Goal: Task Accomplishment & Management: Complete application form

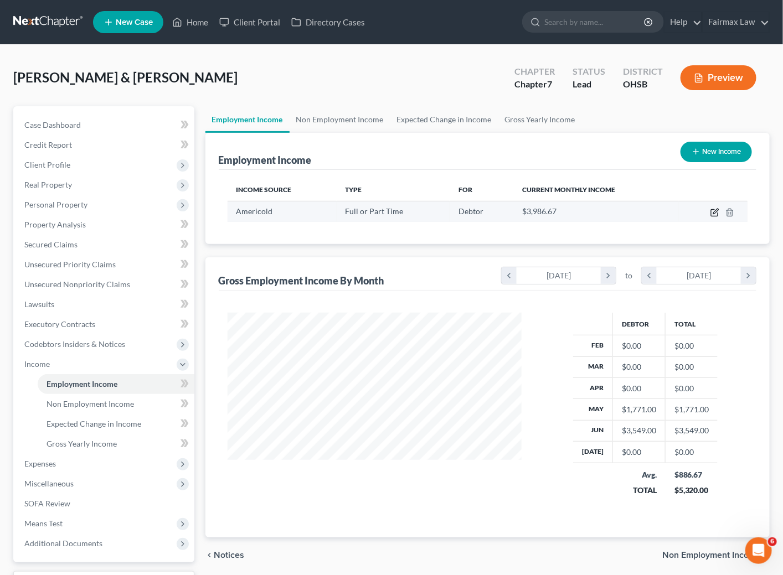
click at [712, 216] on icon "button" at bounding box center [714, 212] width 9 height 9
select select "0"
select select "10"
select select "3"
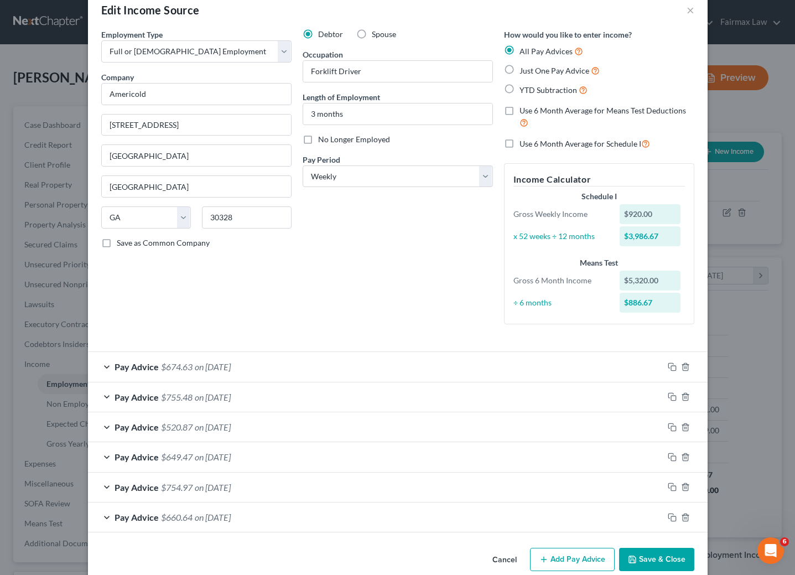
scroll to position [43, 0]
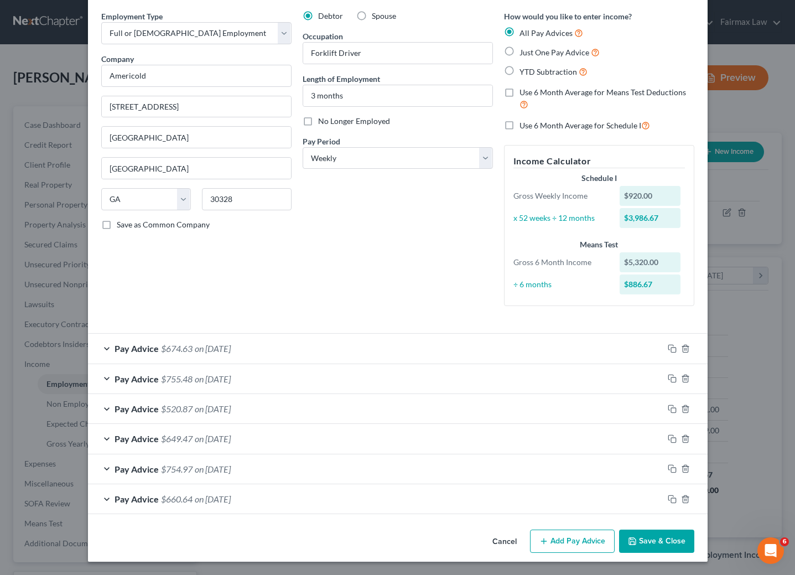
click at [568, 544] on button "Add Pay Advice" at bounding box center [572, 541] width 85 height 23
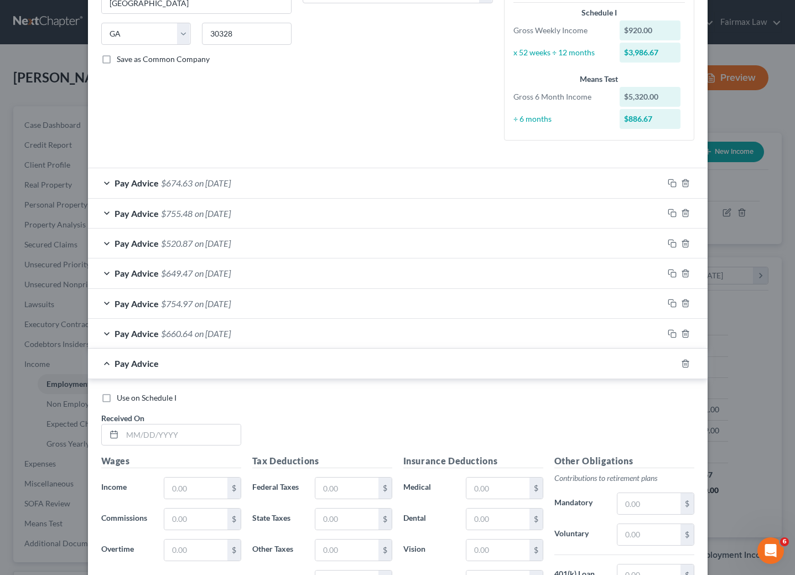
scroll to position [209, 0]
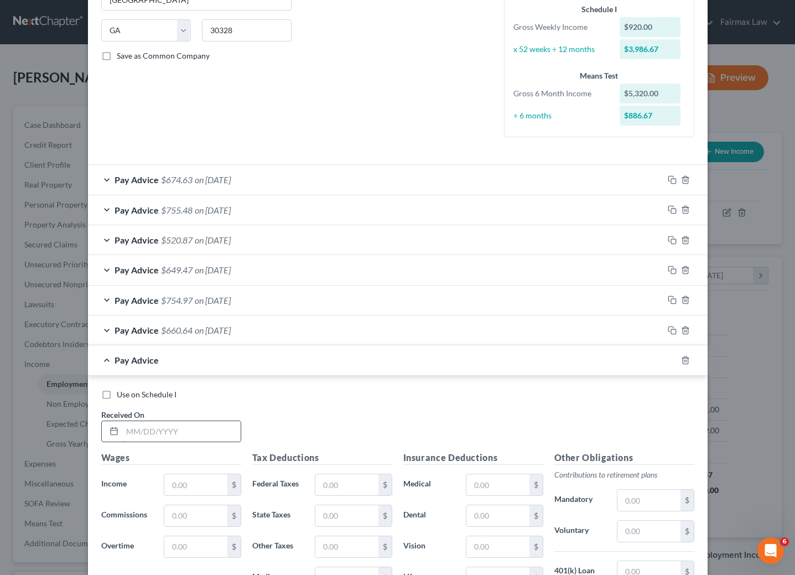
click at [168, 442] on input "text" at bounding box center [181, 431] width 118 height 21
type input "[DATE]"
type input "971.60"
drag, startPoint x: 344, startPoint y: 486, endPoint x: 349, endPoint y: 478, distance: 10.0
click at [344, 486] on input "text" at bounding box center [346, 484] width 63 height 21
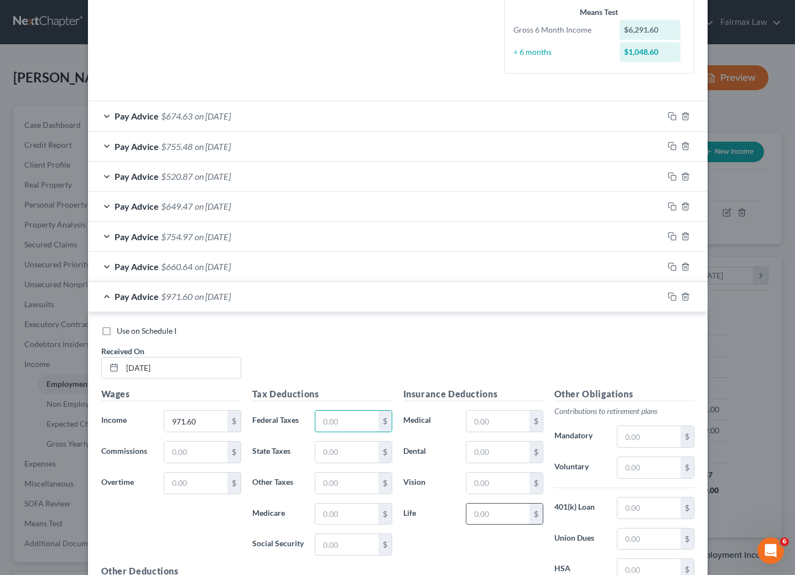
scroll to position [375, 0]
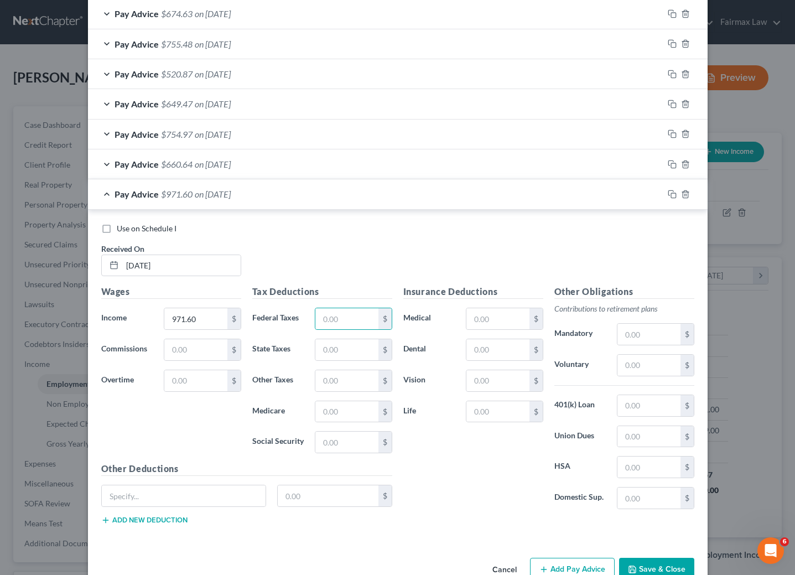
click at [514, 492] on div "Insurance Deductions Medical $ Dental $ Vision $ Life $" at bounding box center [473, 401] width 151 height 233
click at [338, 321] on input "text" at bounding box center [346, 318] width 63 height 21
type input "67.93"
click at [352, 349] on input "20.91" at bounding box center [346, 349] width 63 height 21
type input "20.97"
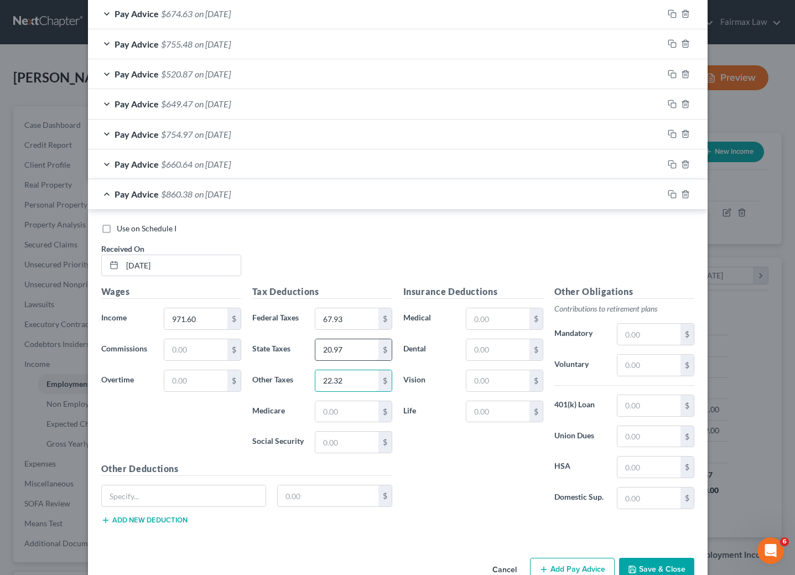
type input "22.32"
type input "12.95"
type input "55.35"
click at [504, 312] on input "text" at bounding box center [498, 318] width 63 height 21
type input "41.51"
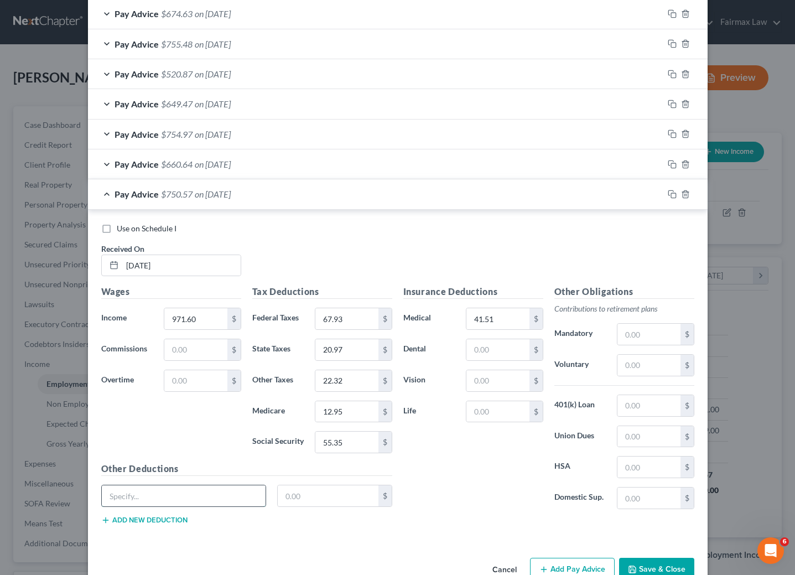
click at [208, 495] on input "text" at bounding box center [184, 495] width 164 height 21
paste input "HC FSA"
type input "HC FSA"
click at [350, 506] on input "text" at bounding box center [328, 495] width 101 height 21
type input "20"
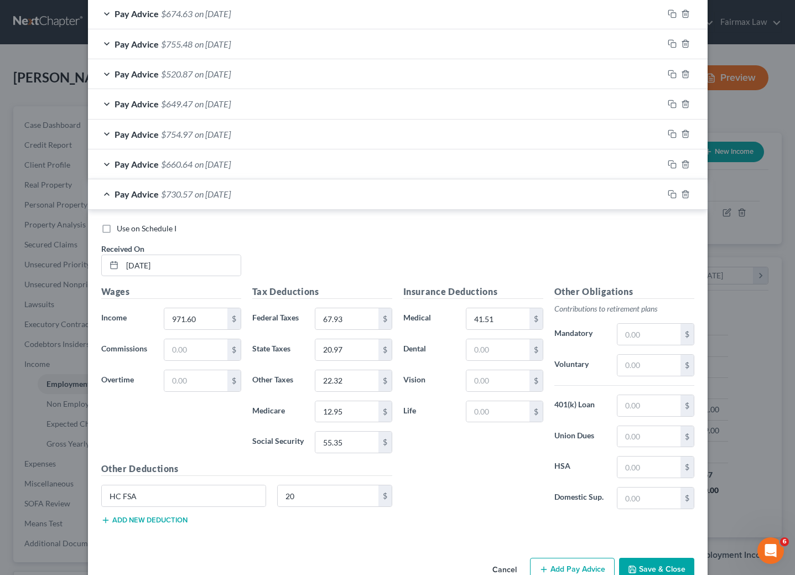
click at [163, 516] on div "HC FSA 20 $" at bounding box center [247, 500] width 302 height 31
click at [163, 525] on button "Add new deduction" at bounding box center [144, 520] width 86 height 9
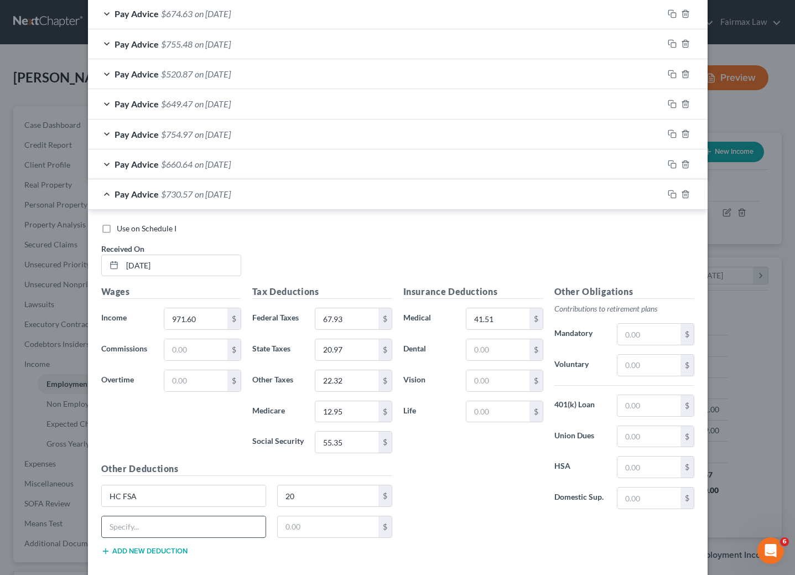
drag, startPoint x: 256, startPoint y: 536, endPoint x: 246, endPoint y: 536, distance: 10.5
click at [256, 536] on input "text" at bounding box center [184, 526] width 164 height 21
paste input "Tobacco EE"
type input "Tobacco EE"
click at [323, 534] on input "text" at bounding box center [328, 526] width 101 height 21
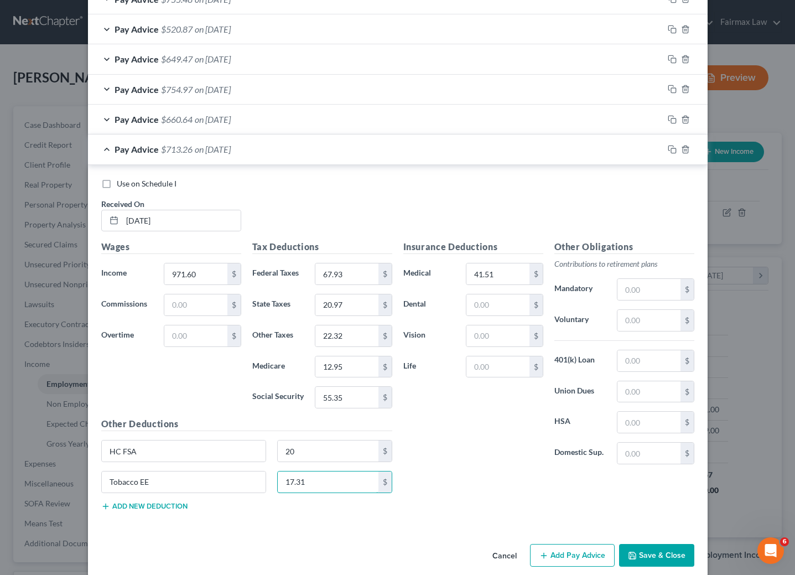
scroll to position [442, 0]
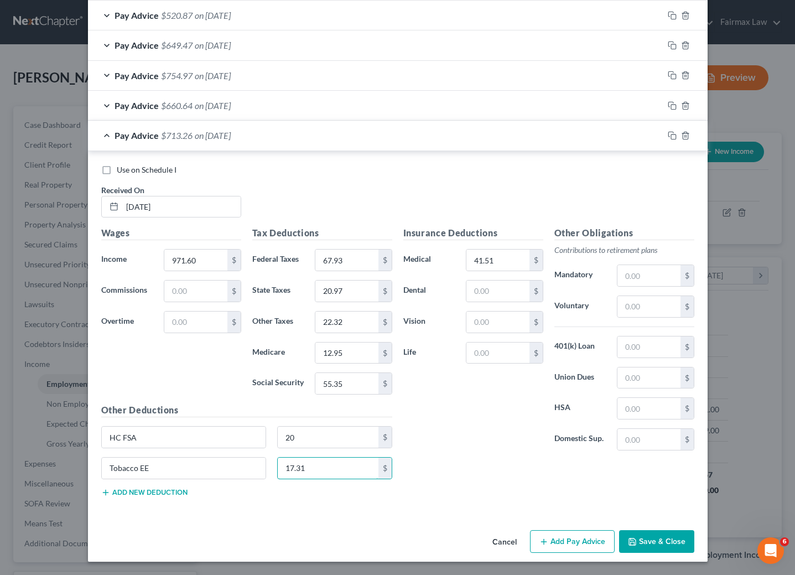
type input "17.31"
click at [547, 535] on button "Add Pay Advice" at bounding box center [572, 541] width 85 height 23
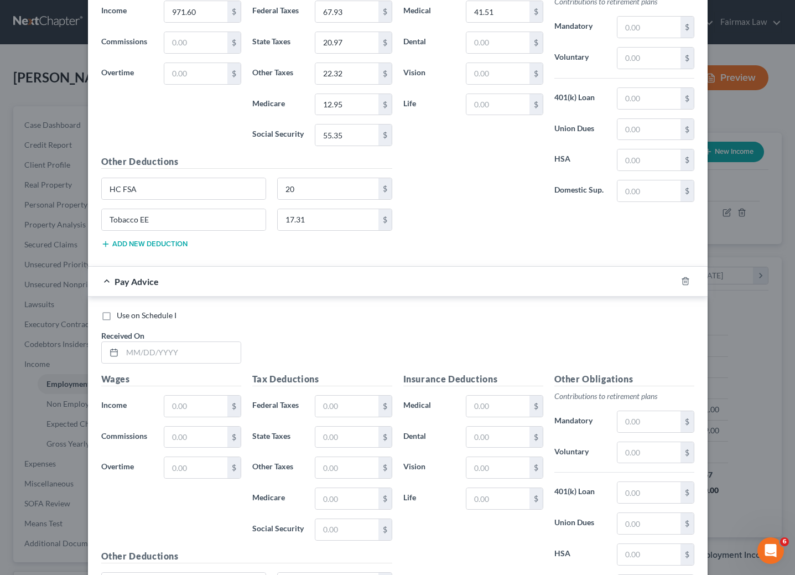
scroll to position [691, 0]
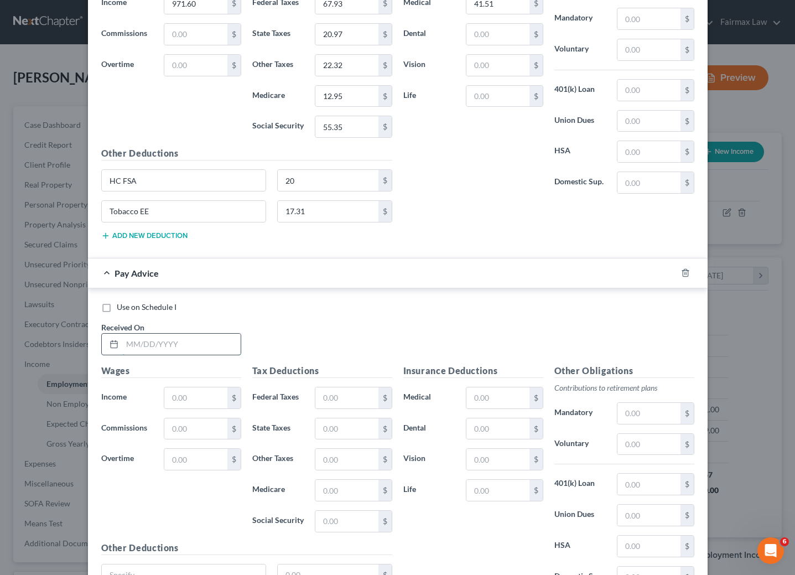
click at [189, 355] on input "text" at bounding box center [181, 344] width 118 height 21
type input "[DATE]"
click at [196, 404] on input "text" at bounding box center [195, 397] width 63 height 21
type input "890"
click at [336, 408] on input "text" at bounding box center [346, 397] width 63 height 21
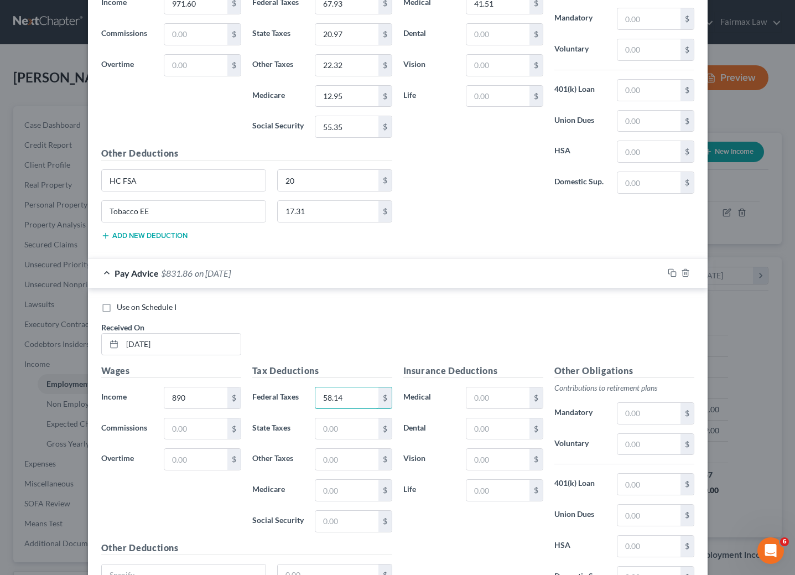
type input "58.14"
type input "18.54"
type input "20.28"
type input "11.76"
type input "50.29"
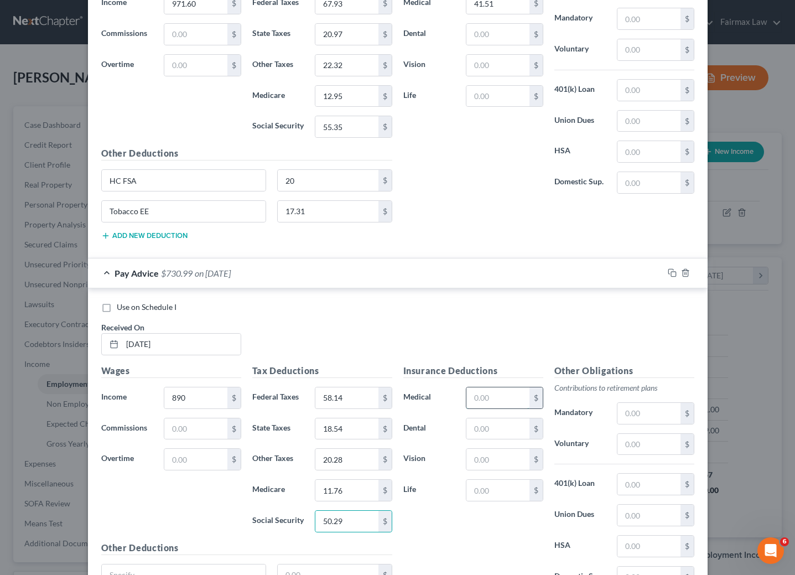
click at [475, 407] on input "text" at bounding box center [498, 397] width 63 height 21
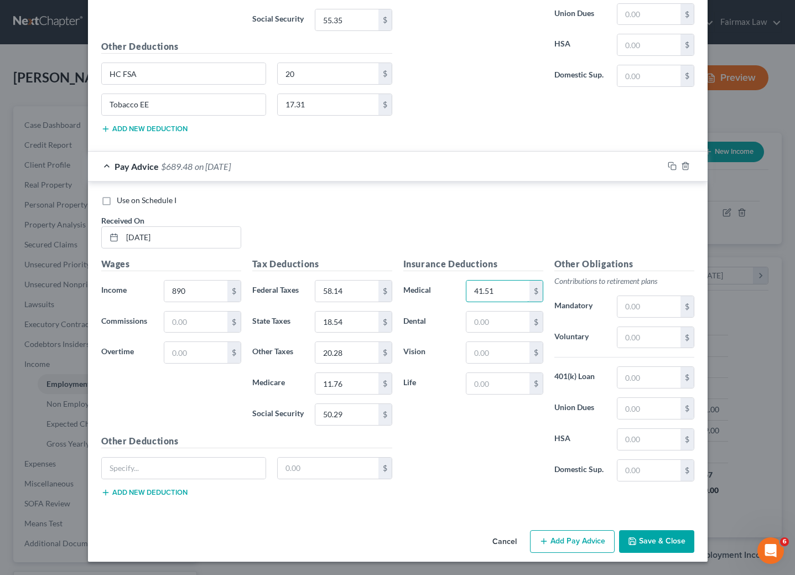
scroll to position [810, 0]
type input "41.51"
click at [183, 64] on input "HC FSA" at bounding box center [184, 73] width 164 height 21
click at [183, 63] on input "HC FSA" at bounding box center [184, 73] width 164 height 21
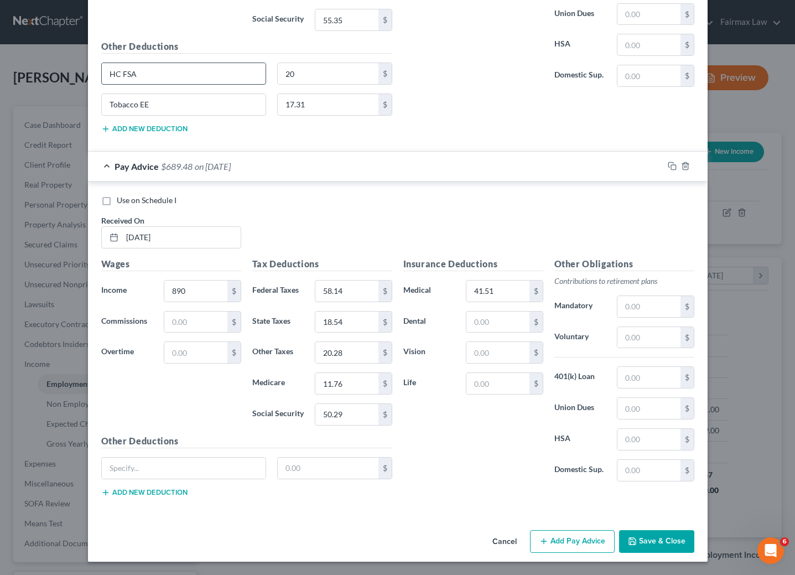
click at [183, 63] on input "HC FSA" at bounding box center [184, 73] width 164 height 21
click at [184, 465] on input "text" at bounding box center [184, 468] width 164 height 21
paste input "HC FSA"
type input "HC FSA"
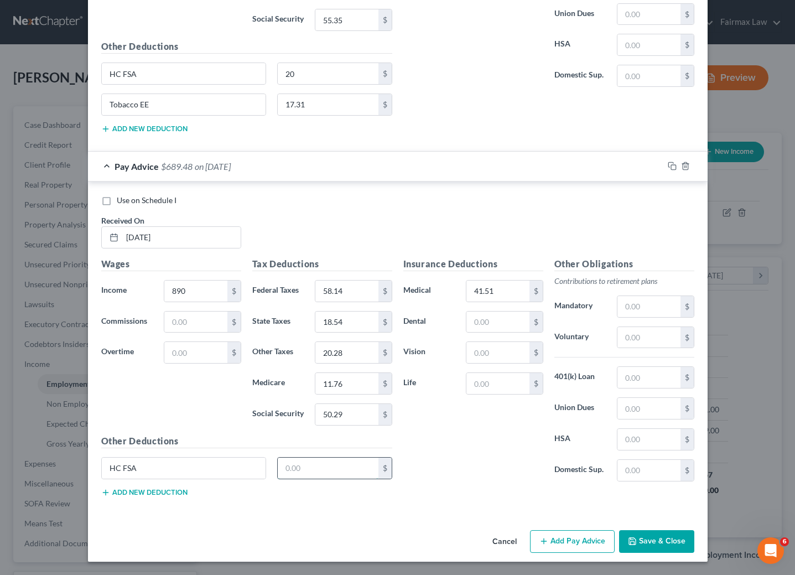
click at [339, 475] on input "text" at bounding box center [328, 468] width 101 height 21
type input "20"
click at [128, 494] on button "Add new deduction" at bounding box center [144, 492] width 86 height 9
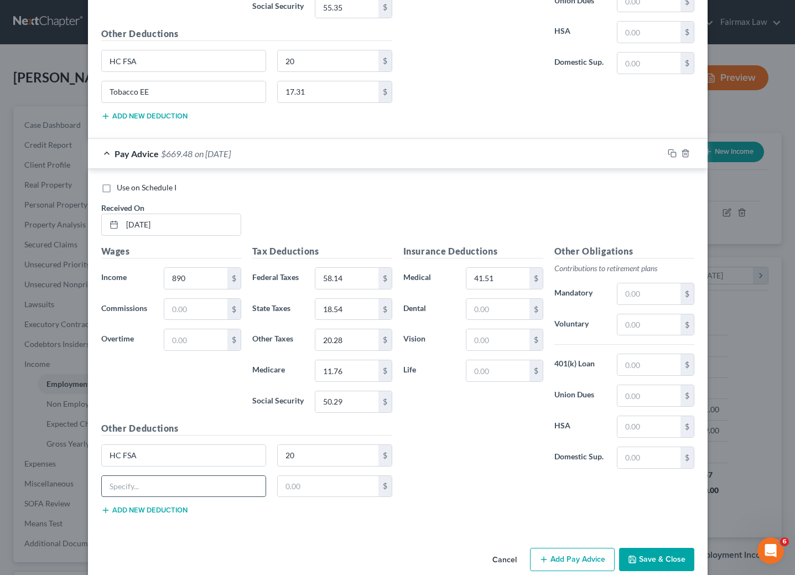
click at [158, 495] on input "text" at bounding box center [184, 486] width 164 height 21
drag, startPoint x: 157, startPoint y: 98, endPoint x: 99, endPoint y: 100, distance: 58.2
click at [102, 100] on input "Tobacco EE" at bounding box center [184, 91] width 164 height 21
click at [185, 497] on input "text" at bounding box center [184, 486] width 164 height 21
paste input "Tobacco EE"
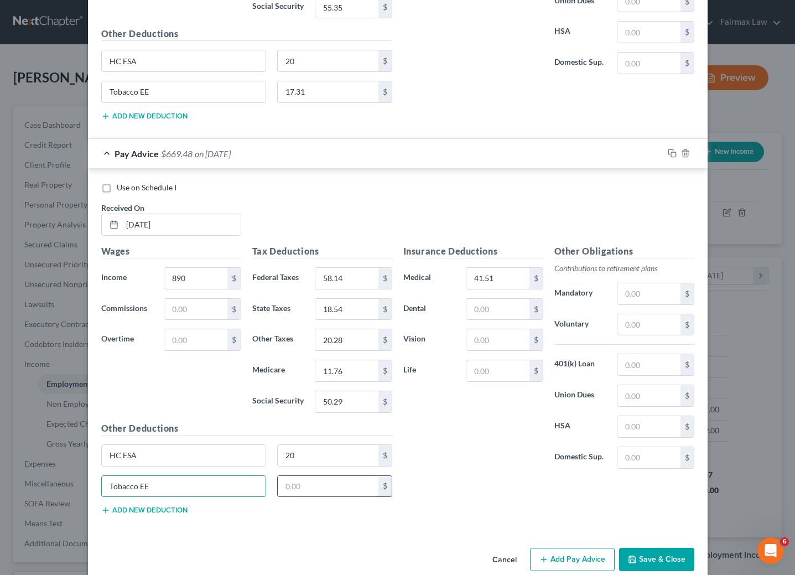
type input "Tobacco EE"
click at [319, 497] on input "text" at bounding box center [328, 486] width 101 height 21
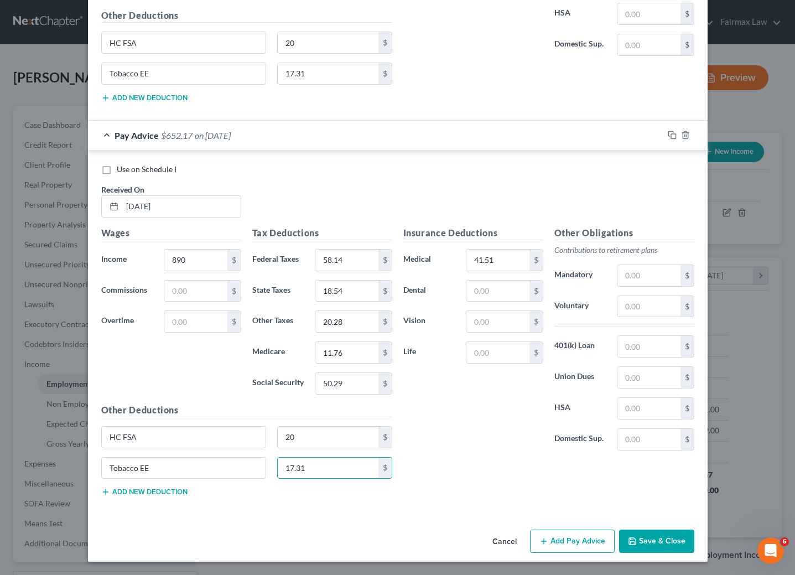
scroll to position [842, 0]
type input "17.31"
click at [555, 534] on button "Add Pay Advice" at bounding box center [572, 541] width 85 height 23
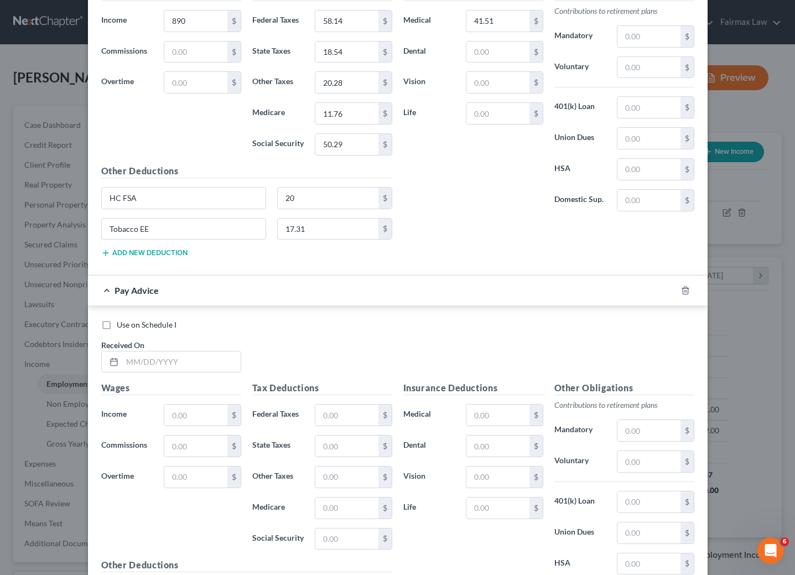
scroll to position [1091, 0]
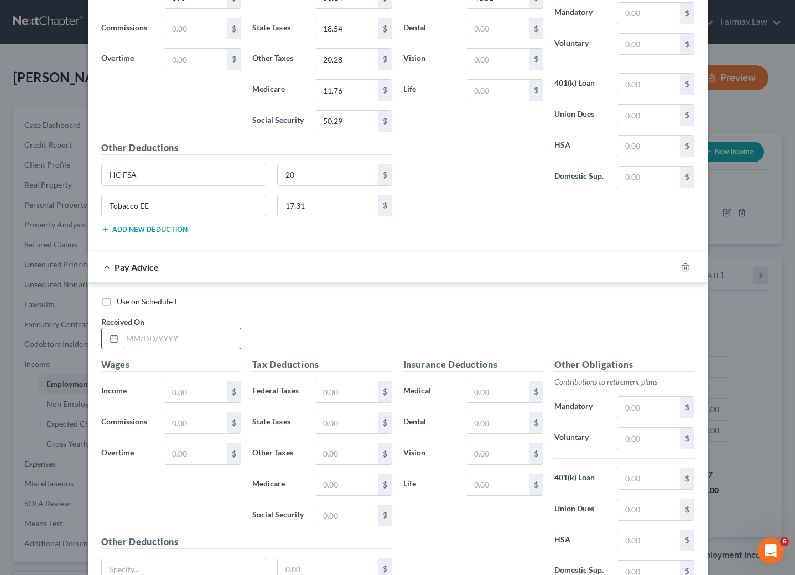
click at [173, 349] on input "text" at bounding box center [181, 338] width 118 height 21
type input "[DATE]"
click at [175, 402] on input "text" at bounding box center [195, 391] width 63 height 21
type input "887.90"
click at [338, 402] on input "text" at bounding box center [346, 391] width 63 height 21
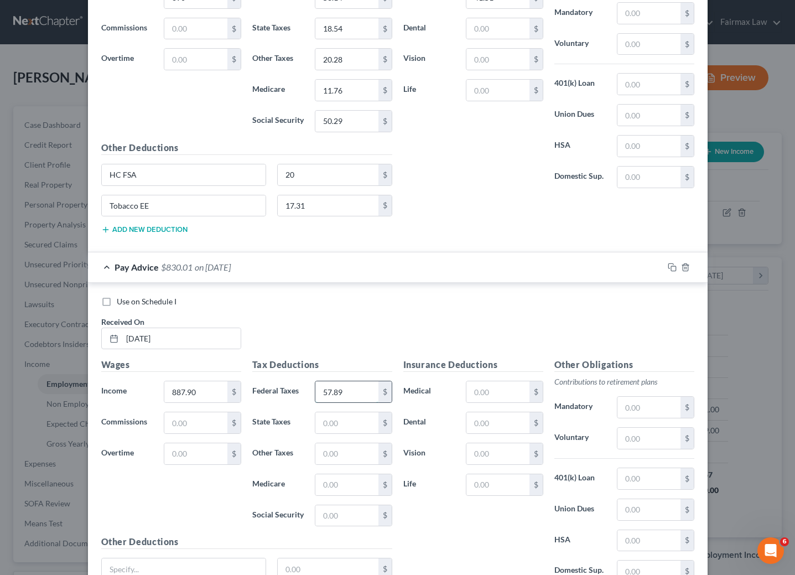
type input "57.89"
type input "18.47"
type input "20.23"
type input "11.73"
type input "50.16"
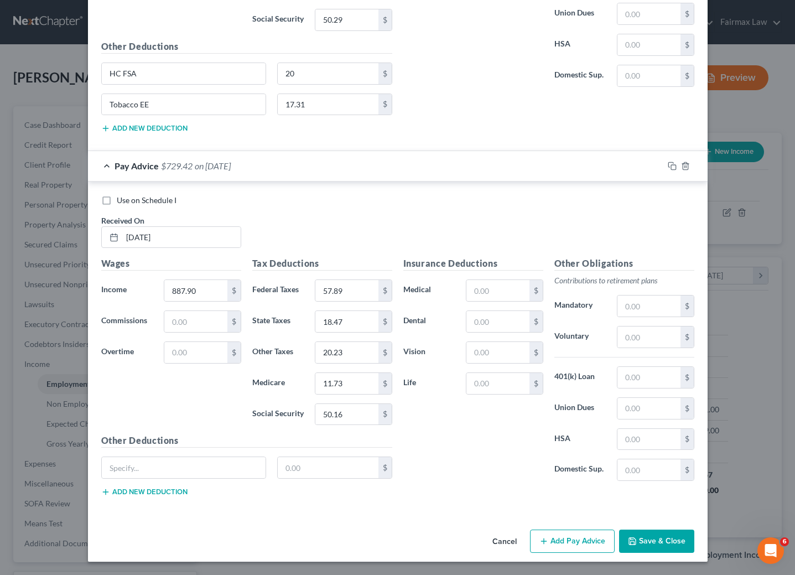
scroll to position [1209, 0]
click at [178, 70] on input "HC FSA" at bounding box center [184, 73] width 164 height 21
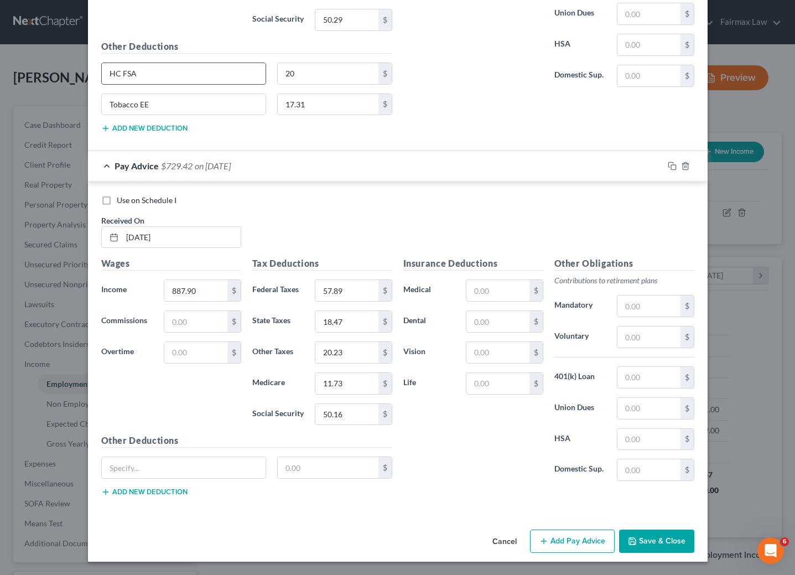
click at [178, 70] on input "HC FSA" at bounding box center [184, 73] width 164 height 21
click at [184, 469] on input "text" at bounding box center [184, 467] width 164 height 21
paste input "HC FSA"
type input "HC FSA"
click at [298, 472] on input "text" at bounding box center [328, 467] width 101 height 21
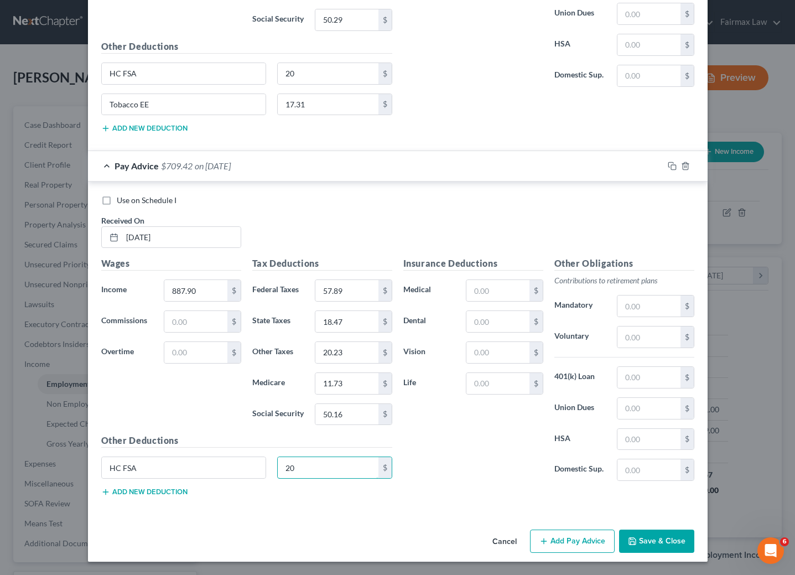
type input "20"
click at [155, 493] on button "Add new deduction" at bounding box center [144, 492] width 86 height 9
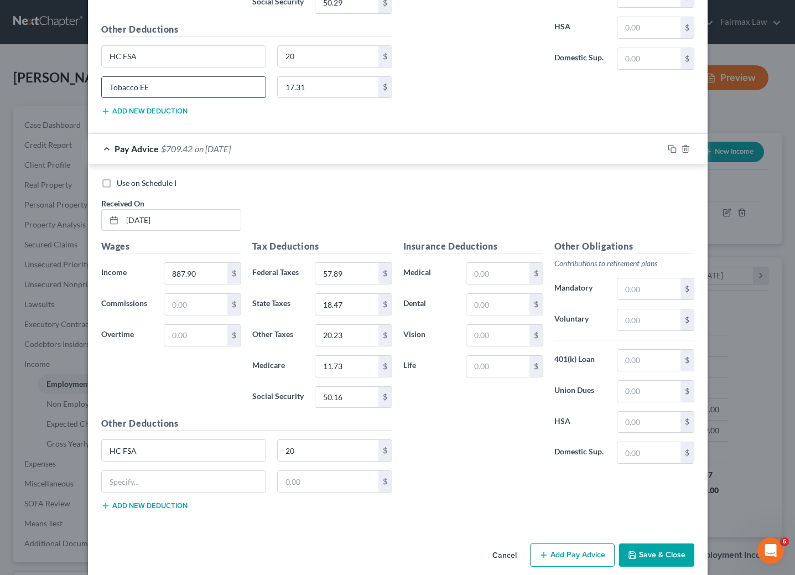
click at [186, 98] on input "Tobacco EE" at bounding box center [184, 87] width 164 height 21
click at [183, 492] on input "text" at bounding box center [184, 481] width 164 height 21
paste input "Tobacco EE"
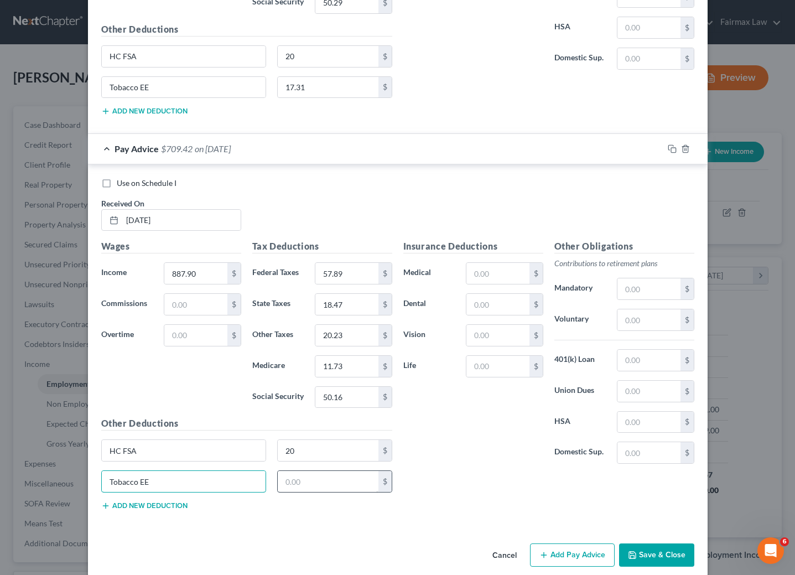
type input "Tobacco EE"
click at [316, 492] on input "text" at bounding box center [328, 481] width 101 height 21
type input "17.31"
click at [496, 284] on input "text" at bounding box center [498, 273] width 63 height 21
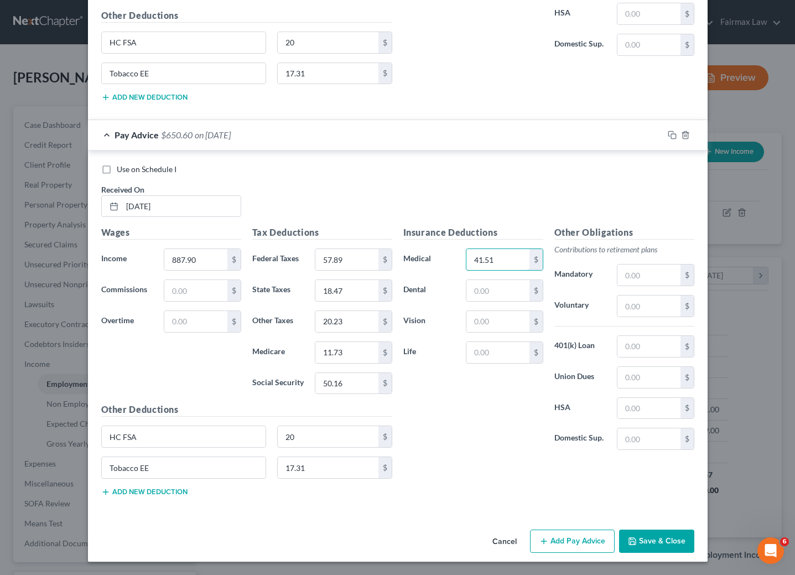
scroll to position [1241, 0]
type input "41.51"
click at [543, 543] on icon "button" at bounding box center [544, 541] width 9 height 9
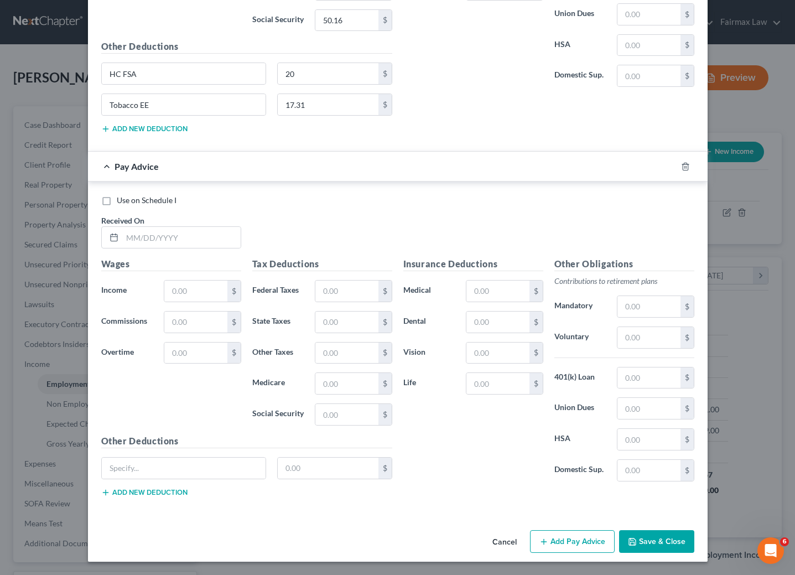
scroll to position [1609, 0]
click at [183, 227] on input "text" at bounding box center [181, 237] width 118 height 21
type input "[DATE]"
click at [183, 288] on input "text" at bounding box center [195, 291] width 63 height 21
type input "1,076"
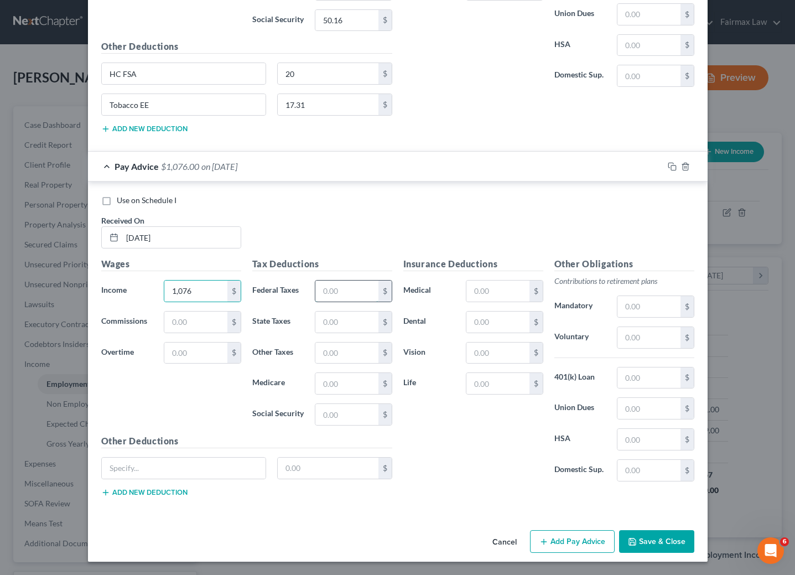
click at [339, 291] on input "text" at bounding box center [346, 291] width 63 height 21
type input "80.46"
type input "24.10"
type input "24.93"
type input "14.46"
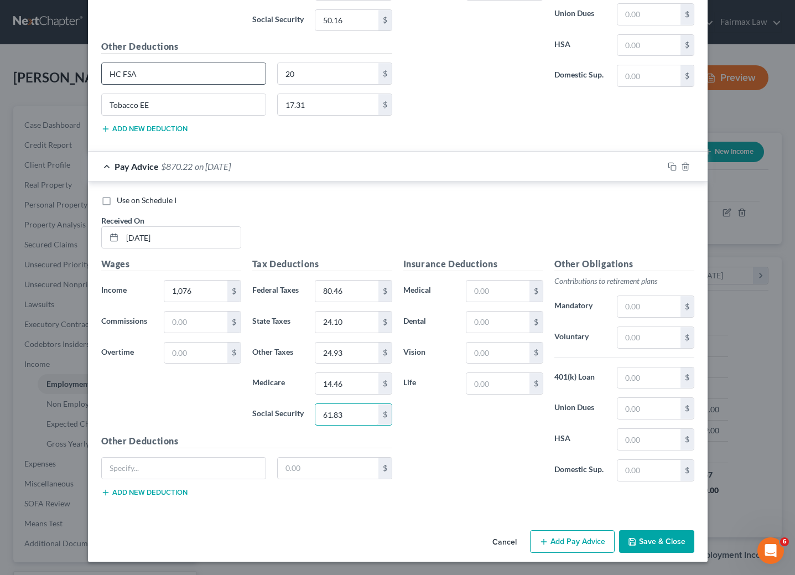
type input "61.83"
click at [173, 70] on input "HC FSA" at bounding box center [184, 73] width 164 height 21
click at [209, 469] on input "text" at bounding box center [184, 468] width 164 height 21
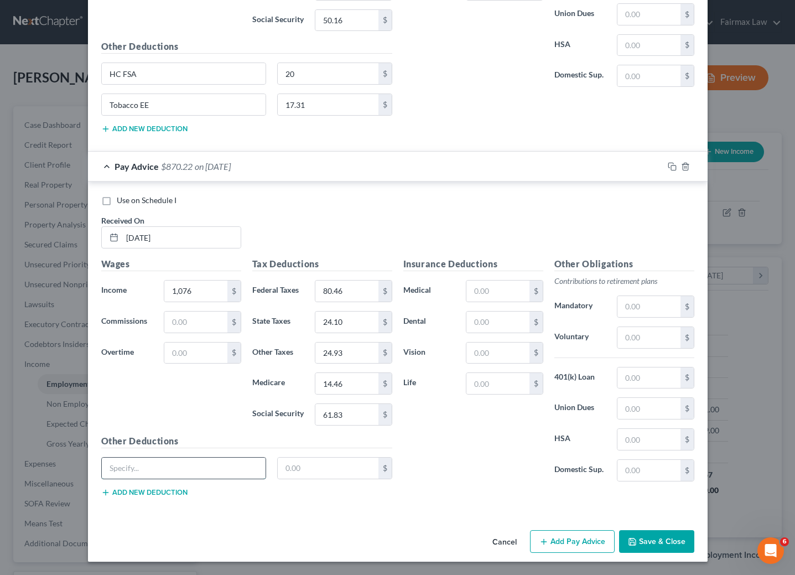
paste input "HC FSA"
type input "HC FSA"
click at [329, 470] on input "text" at bounding box center [328, 468] width 101 height 21
type input "20"
drag, startPoint x: 148, startPoint y: 493, endPoint x: 148, endPoint y: 483, distance: 10.0
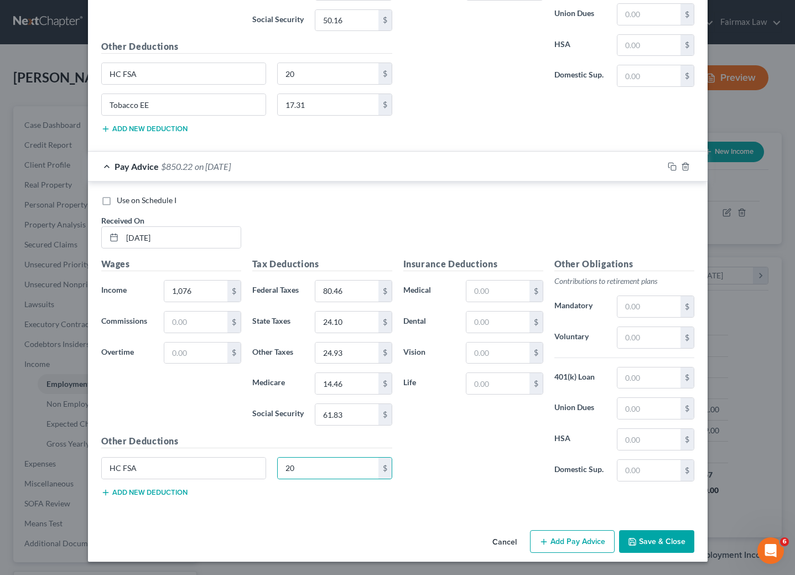
click at [148, 493] on button "Add new deduction" at bounding box center [144, 492] width 86 height 9
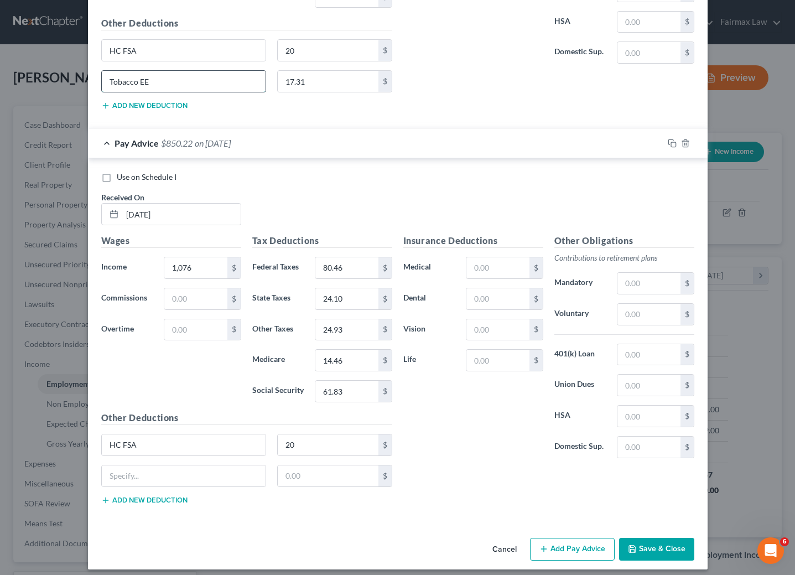
drag, startPoint x: 157, startPoint y: 97, endPoint x: 96, endPoint y: 98, distance: 60.3
click at [102, 92] on input "Tobacco EE" at bounding box center [184, 81] width 164 height 21
click at [208, 465] on div "HC FSA 20 $" at bounding box center [247, 449] width 302 height 31
click at [211, 486] on input "text" at bounding box center [184, 475] width 164 height 21
paste input "Tobacco EE"
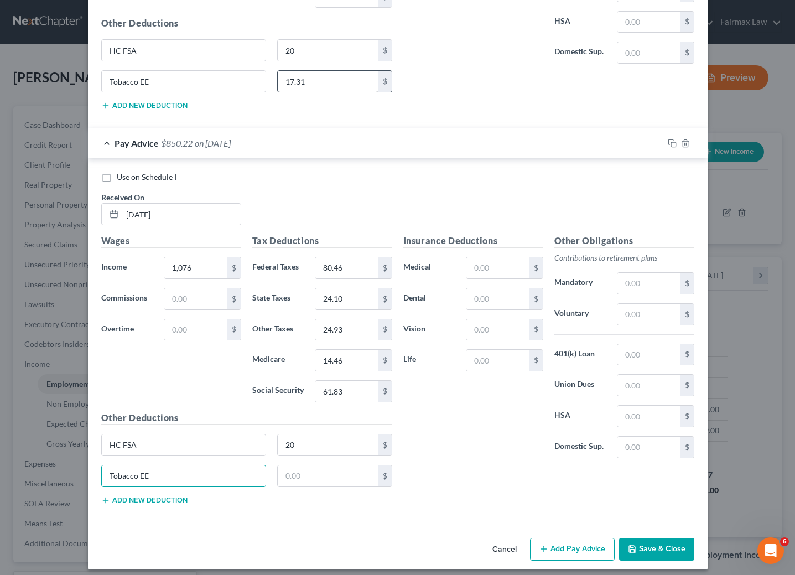
type input "Tobacco EE"
click at [319, 92] on input "17.31" at bounding box center [328, 81] width 101 height 21
click at [334, 486] on input "text" at bounding box center [328, 475] width 101 height 21
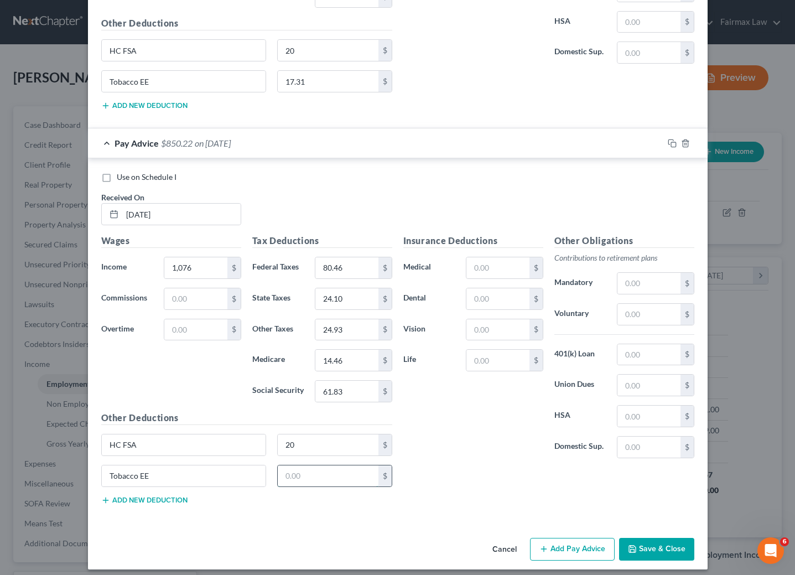
paste input "17.31"
type input "17.31"
click at [447, 498] on div "Insurance Deductions Medical $ Dental $ Vision $ Life $ Other Obligations Contr…" at bounding box center [549, 373] width 302 height 279
click at [485, 278] on input "text" at bounding box center [498, 267] width 63 height 21
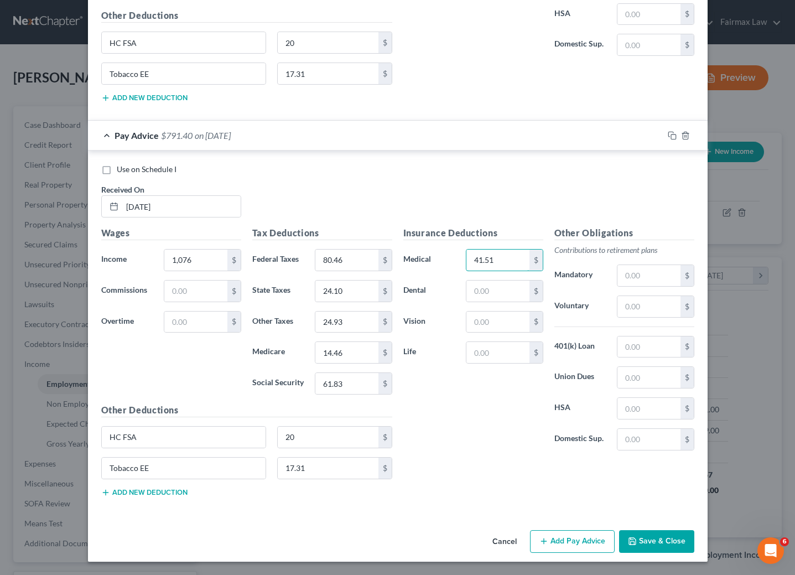
type input "41.51"
click at [566, 537] on button "Add Pay Advice" at bounding box center [572, 541] width 85 height 23
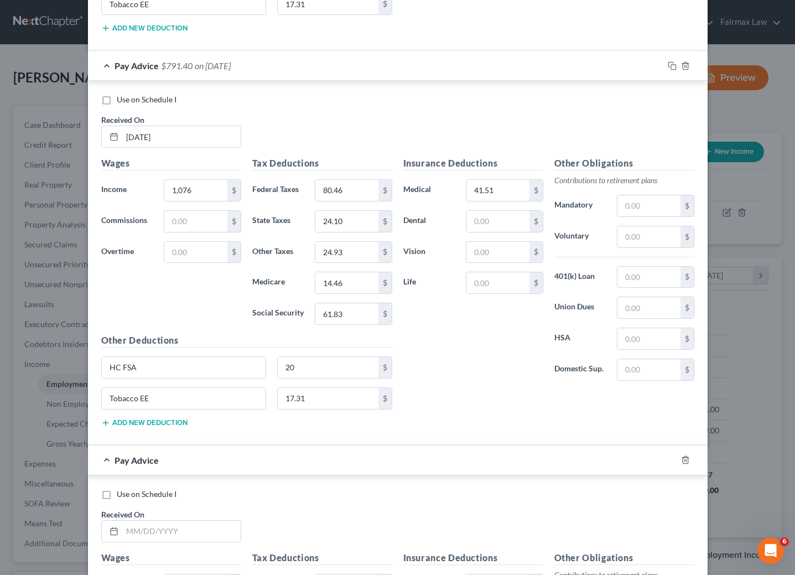
scroll to position [1724, 0]
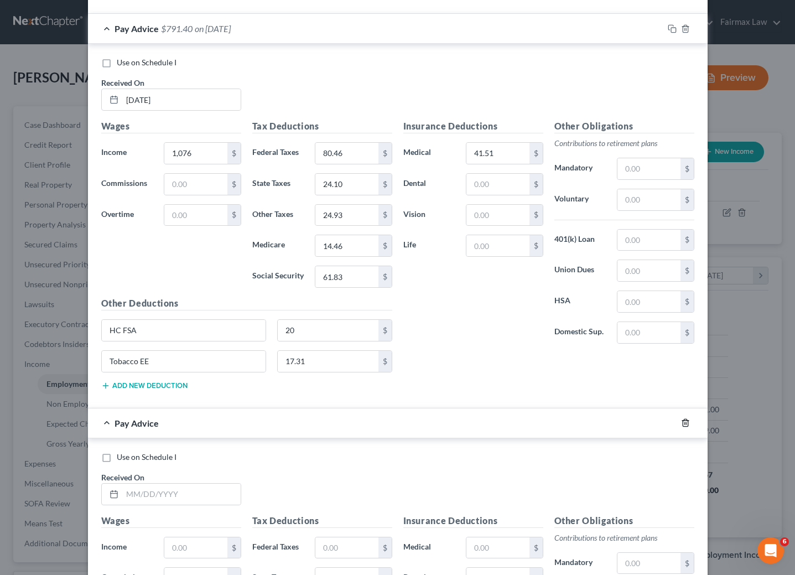
click at [683, 426] on icon "button" at bounding box center [685, 422] width 5 height 7
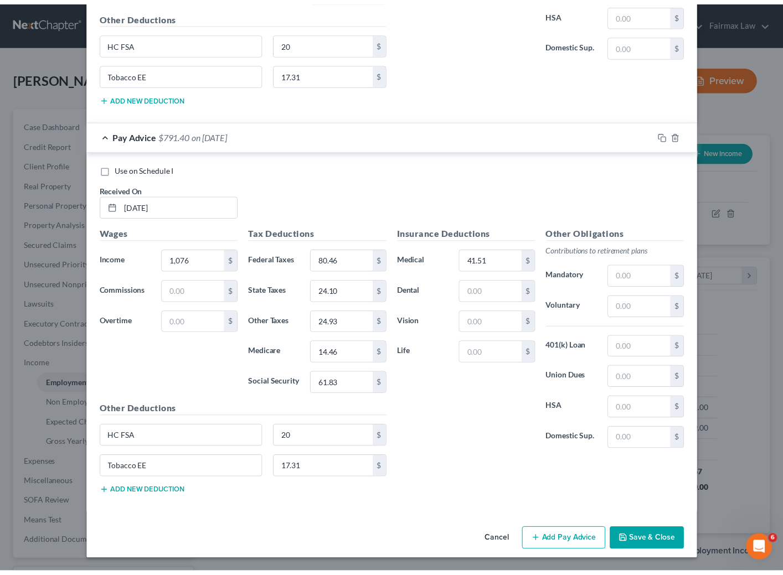
scroll to position [1641, 0]
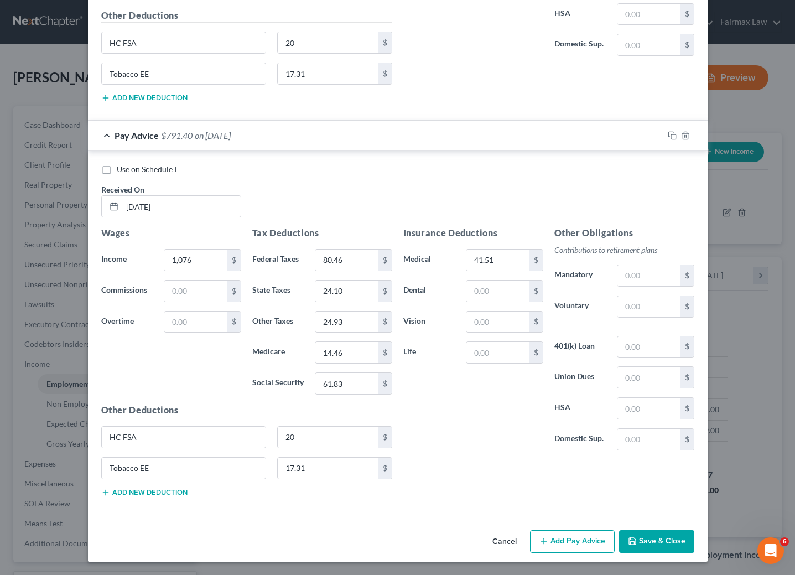
click at [655, 542] on button "Save & Close" at bounding box center [656, 541] width 75 height 23
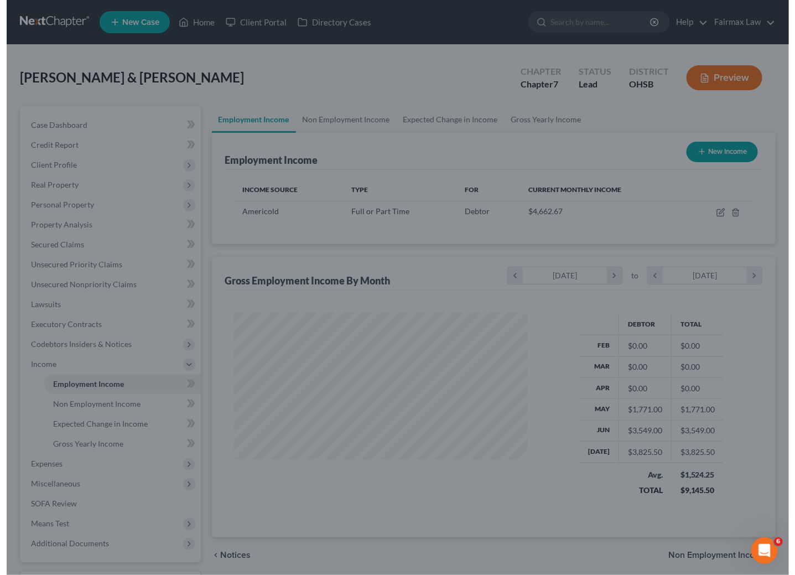
scroll to position [553266, 553150]
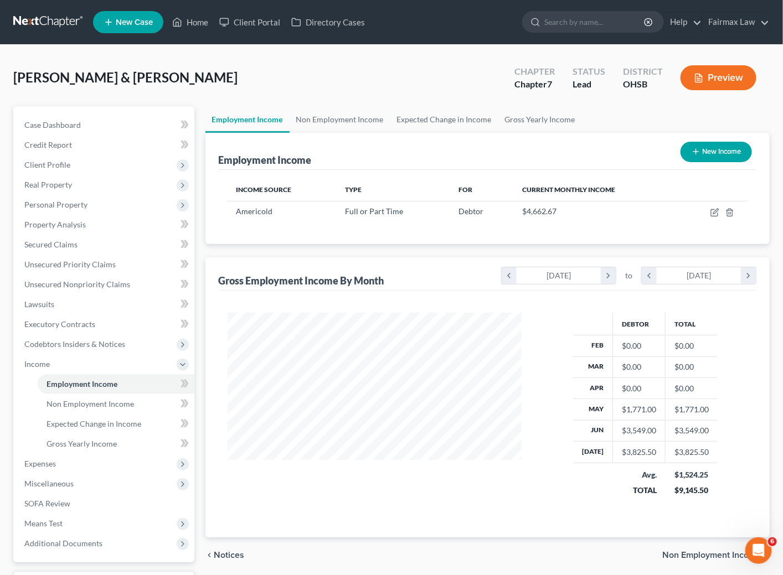
click at [712, 144] on button "New Income" at bounding box center [715, 152] width 71 height 20
select select "0"
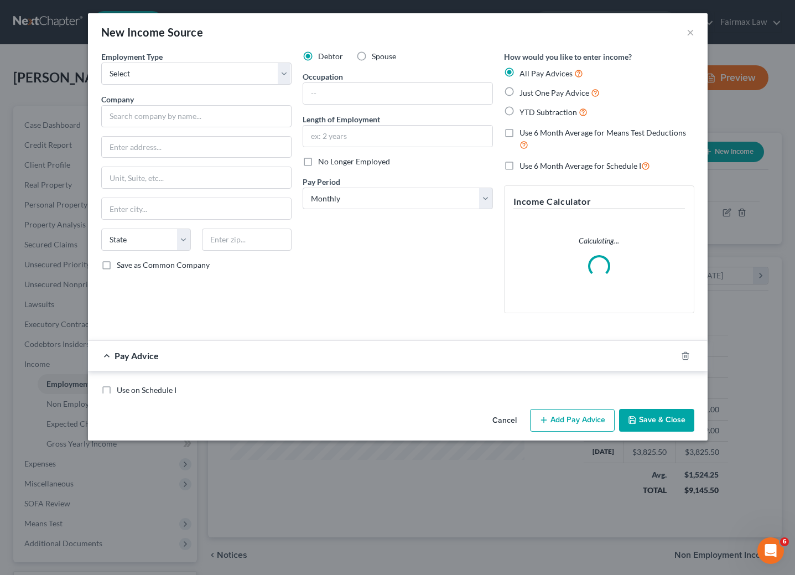
scroll to position [200, 321]
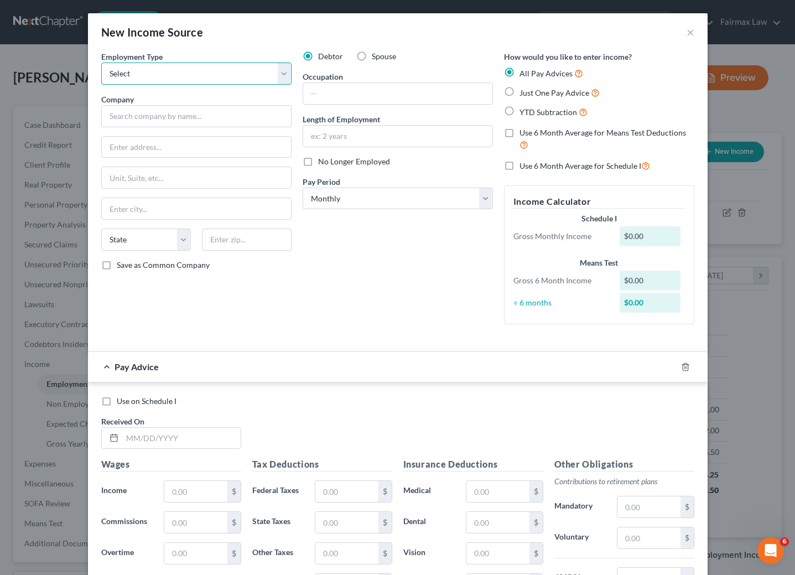
click at [247, 78] on select "Select Full or [DEMOGRAPHIC_DATA] Employment Self Employment" at bounding box center [196, 74] width 190 height 22
select select "0"
click at [101, 63] on select "Select Full or [DEMOGRAPHIC_DATA] Employment Self Employment" at bounding box center [196, 74] width 190 height 22
click at [237, 125] on input "text" at bounding box center [196, 116] width 190 height 22
paste input "SPRICHARDS CO"
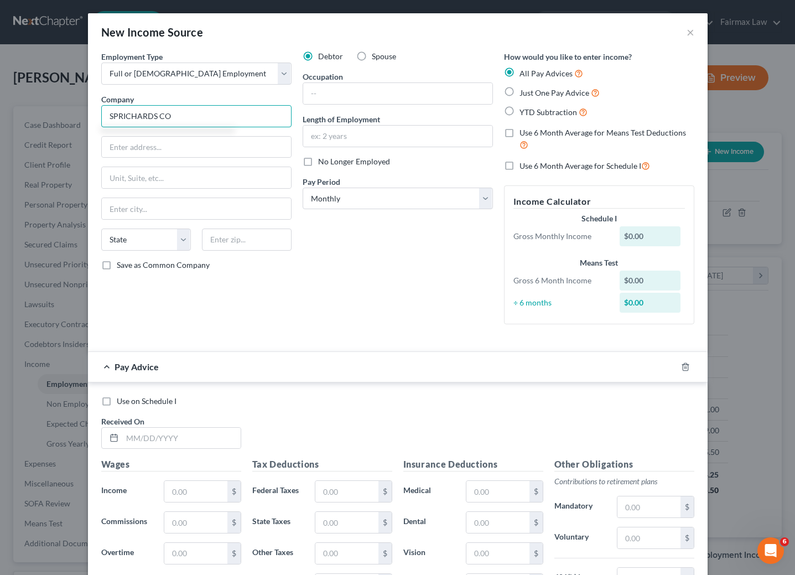
click at [112, 116] on input "SPRICHARDS CO" at bounding box center [196, 116] width 190 height 22
type input "[PERSON_NAME] CO"
click at [200, 137] on input "text" at bounding box center [196, 147] width 189 height 21
paste input "[STREET_ADDRESS]"
drag, startPoint x: 242, startPoint y: 147, endPoint x: 209, endPoint y: 144, distance: 33.3
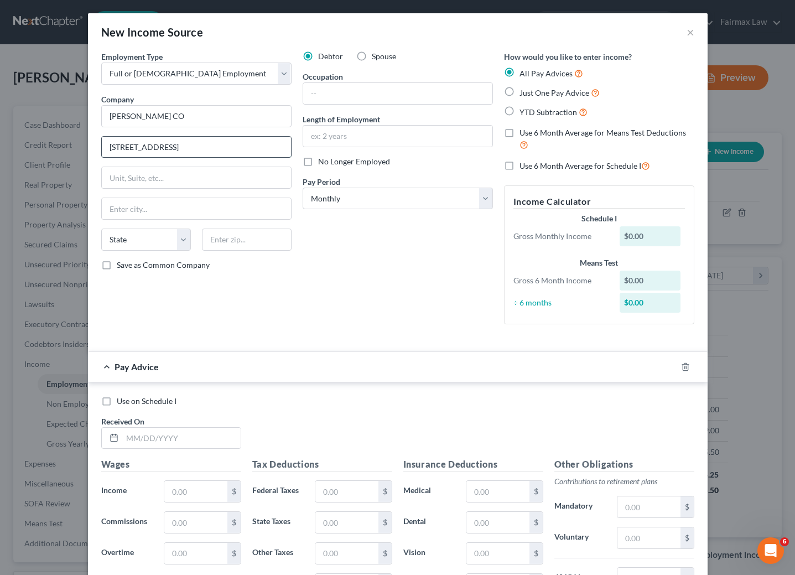
click at [209, 144] on input "[STREET_ADDRESS]" at bounding box center [196, 147] width 189 height 21
type input "[STREET_ADDRESS]"
click at [260, 241] on input "text" at bounding box center [247, 240] width 90 height 22
paste input "SUITE 30"
click at [254, 240] on input "SUITE 300" at bounding box center [247, 240] width 90 height 22
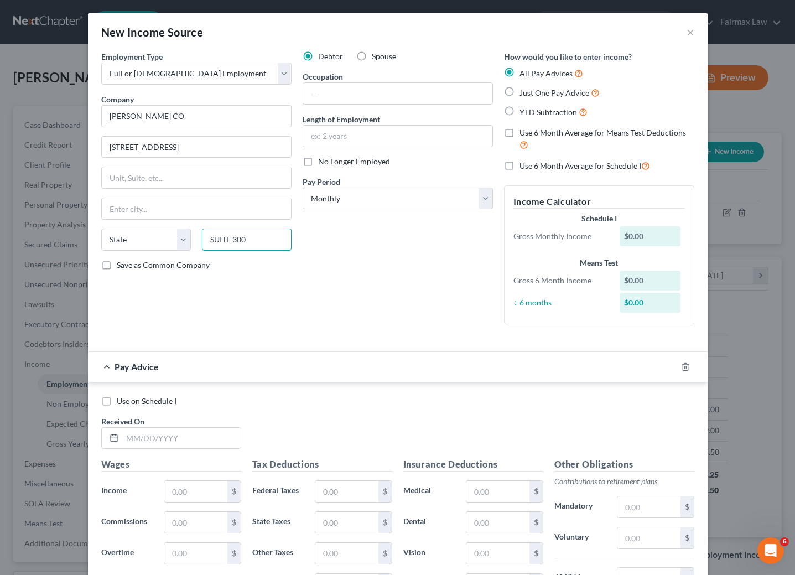
click at [254, 240] on input "SUITE 300" at bounding box center [247, 240] width 90 height 22
paste input "0339"
click at [339, 261] on div "Debtor Spouse Occupation Length of Employment No Longer Employed Pay Period * S…" at bounding box center [397, 192] width 201 height 282
click at [203, 244] on input "0339" at bounding box center [247, 240] width 90 height 22
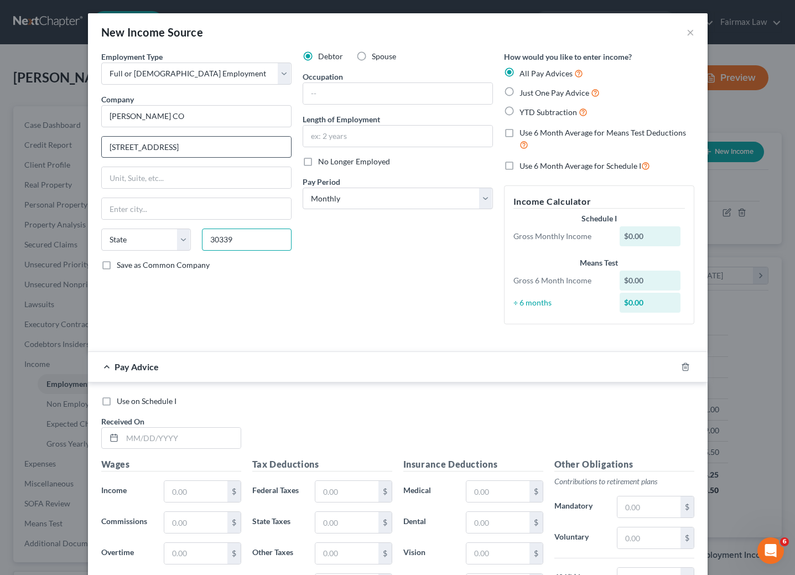
type input "30339"
click at [251, 141] on input "[STREET_ADDRESS]" at bounding box center [196, 147] width 189 height 21
type input "[GEOGRAPHIC_DATA]"
select select "10"
type input "[STREET_ADDRESS]"
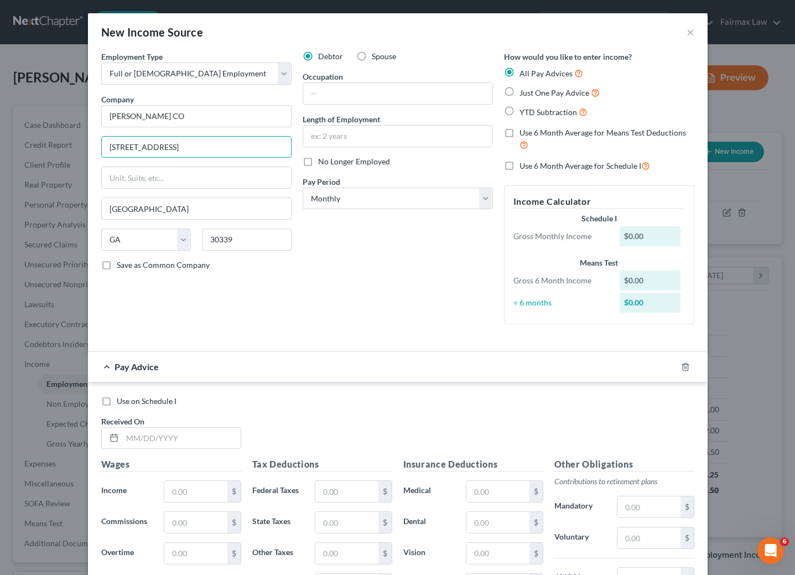
click at [359, 276] on div "Debtor Spouse Occupation Length of Employment No Longer Employed Pay Period * S…" at bounding box center [397, 192] width 201 height 282
drag, startPoint x: 302, startPoint y: 163, endPoint x: 359, endPoint y: 189, distance: 62.7
click at [318, 163] on label "No Longer Employed" at bounding box center [354, 161] width 72 height 11
click at [323, 163] on input "No Longer Employed" at bounding box center [326, 159] width 7 height 7
checkbox input "true"
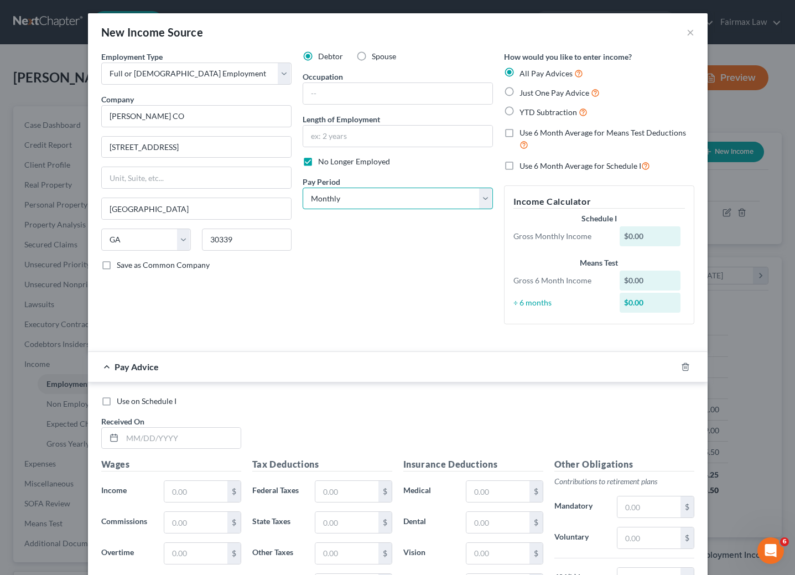
click at [417, 199] on select "Select Monthly Twice Monthly Every Other Week Weekly" at bounding box center [398, 199] width 190 height 22
select select "2"
click at [303, 188] on select "Select Monthly Twice Monthly Every Other Week Weekly" at bounding box center [398, 199] width 190 height 22
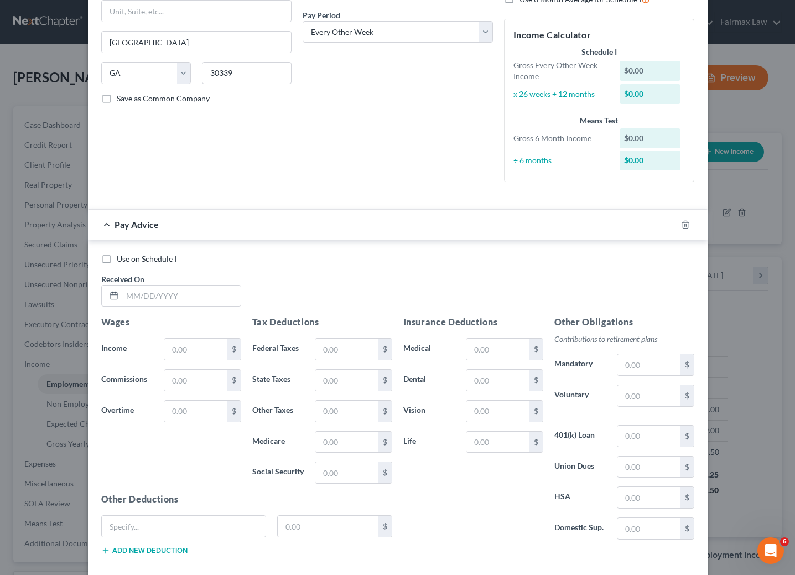
scroll to position [231, 0]
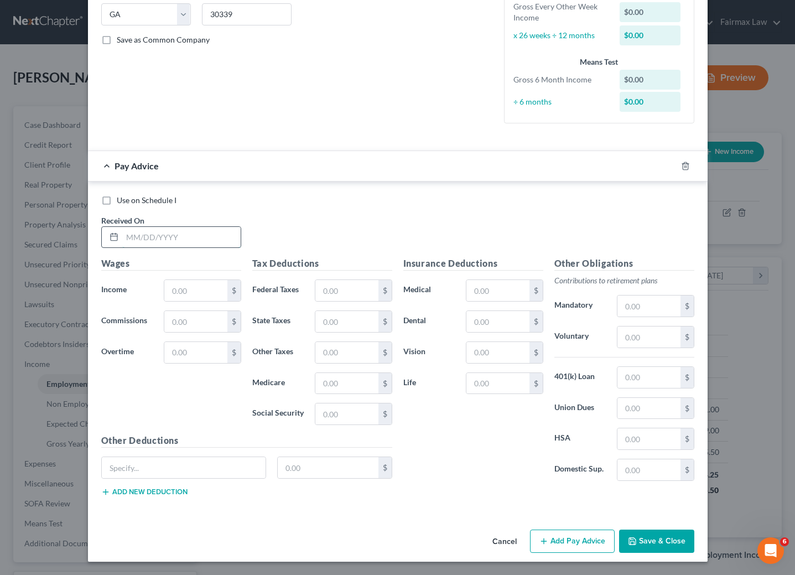
click at [175, 236] on input "text" at bounding box center [181, 237] width 118 height 21
type input "[DATE]"
type input "1,710.13"
click at [341, 281] on input "text" at bounding box center [346, 290] width 63 height 21
type input "2"
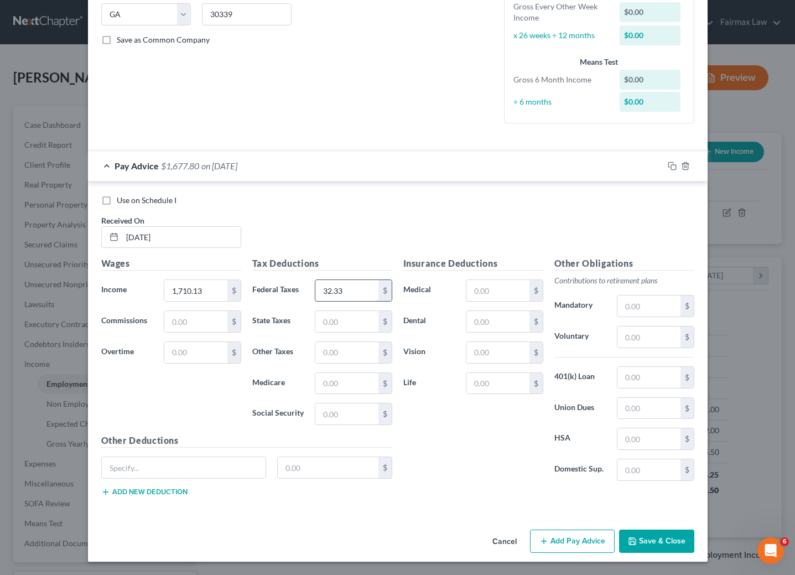
type input "32.33"
type input "31.98"
type input "22.65"
type input "96.89"
click at [485, 299] on div "Insurance Deductions Medical $ Dental $ Vision $ Life $" at bounding box center [473, 373] width 151 height 233
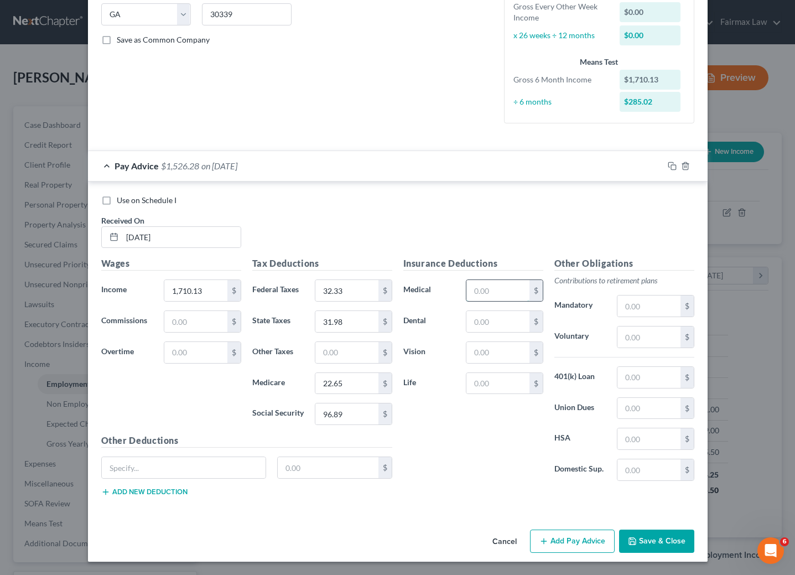
click at [489, 289] on input "text" at bounding box center [498, 290] width 63 height 21
type input "109.03"
click at [650, 437] on input "text" at bounding box center [649, 438] width 63 height 21
type input "38.46"
click at [620, 333] on input "text" at bounding box center [649, 337] width 63 height 21
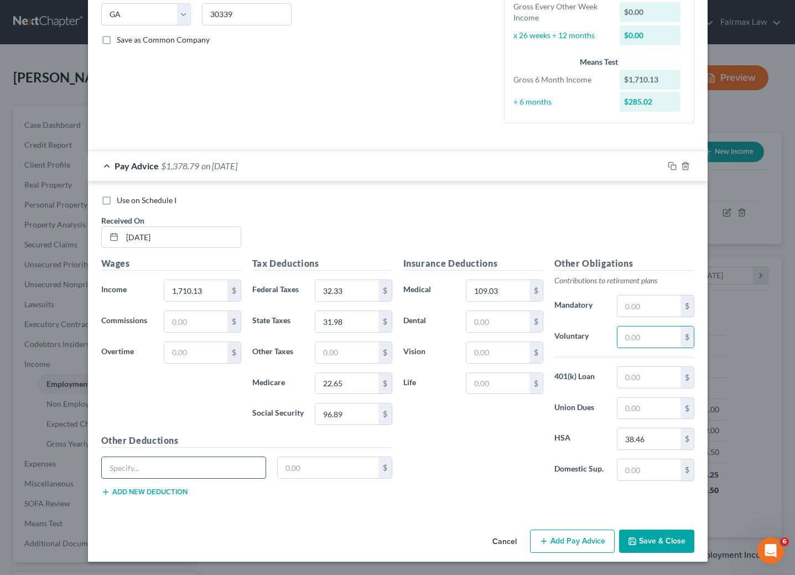
drag, startPoint x: 203, startPoint y: 456, endPoint x: 206, endPoint y: 462, distance: 6.7
click at [203, 457] on div at bounding box center [183, 468] width 165 height 22
click at [206, 460] on input "text" at bounding box center [184, 467] width 164 height 21
paste input "401K$Standard"
type input "401K$Standard"
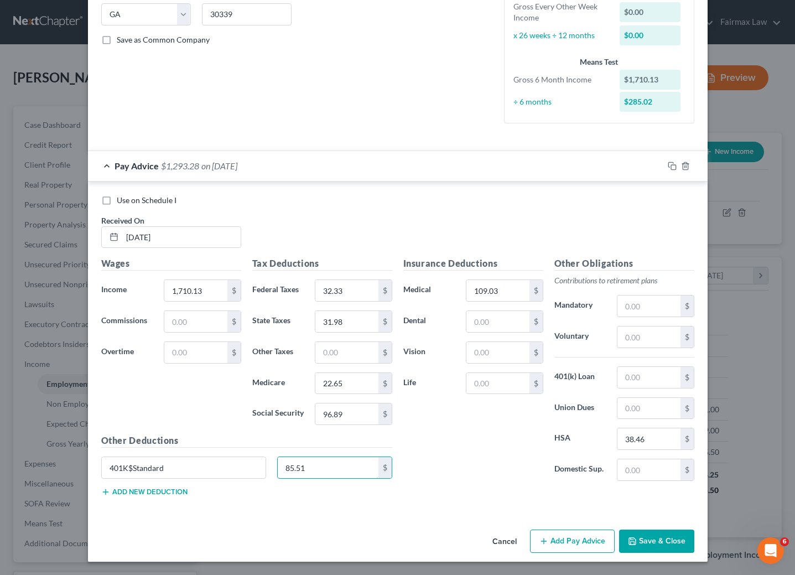
type input "85.51"
click at [550, 544] on button "Add Pay Advice" at bounding box center [572, 541] width 85 height 23
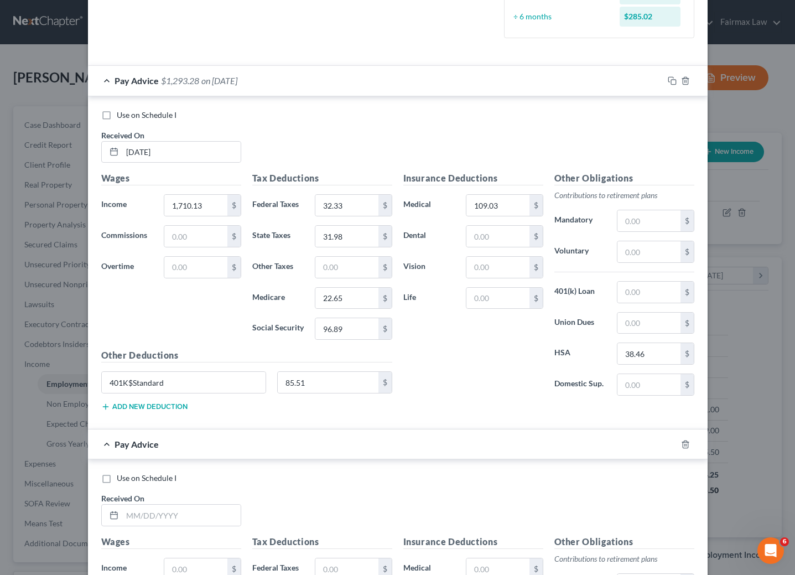
scroll to position [480, 0]
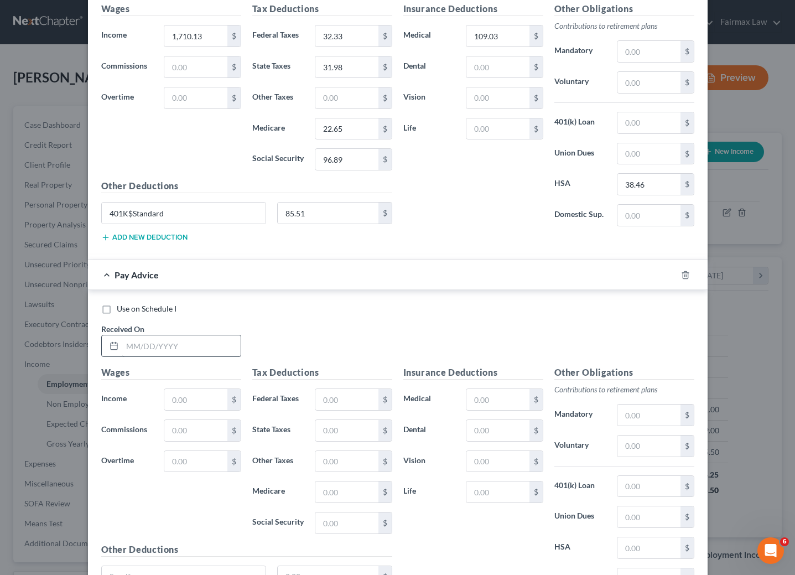
click at [191, 339] on div "Received On *" at bounding box center [171, 340] width 151 height 34
click at [189, 352] on input "text" at bounding box center [181, 345] width 118 height 21
type input "[DATE]"
type input "1,483.60"
type input "10.81"
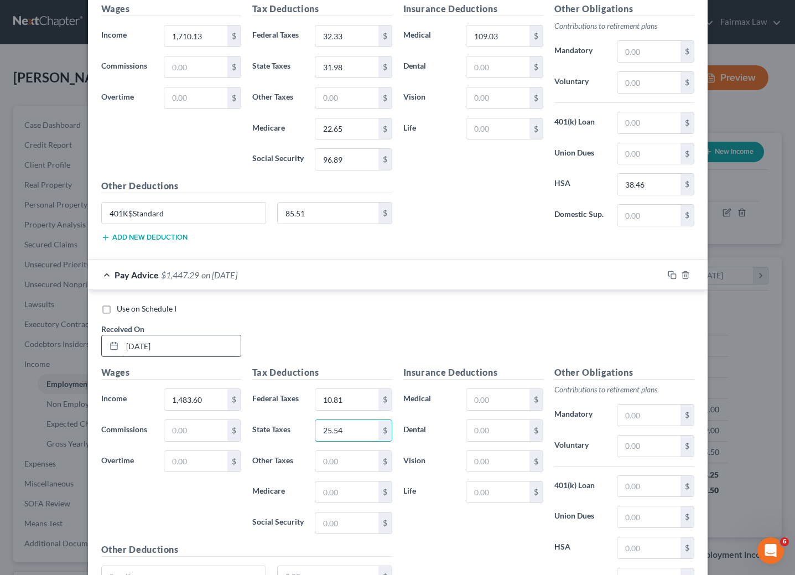
type input "25.54"
type input "19.38"
type input "82.84"
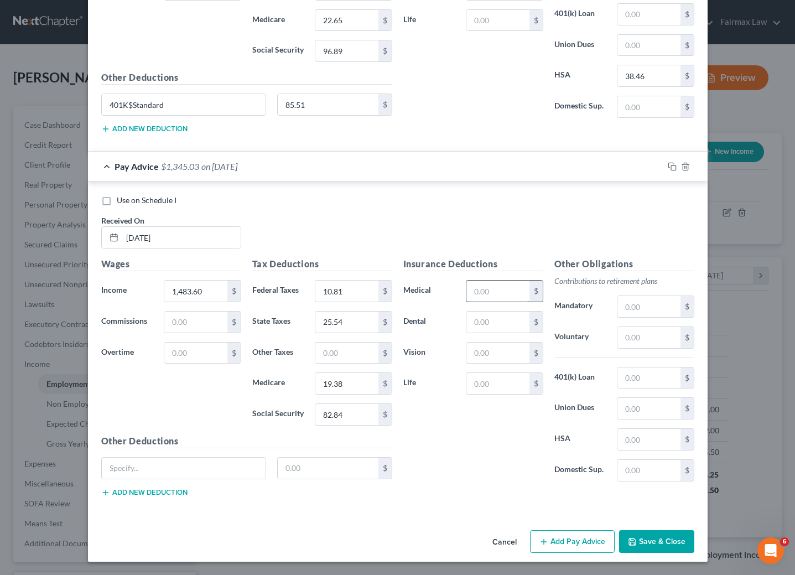
click at [488, 282] on input "text" at bounding box center [498, 291] width 63 height 21
type input "109.03"
drag, startPoint x: 167, startPoint y: 95, endPoint x: 98, endPoint y: 103, distance: 69.2
click at [102, 103] on input "401K$Standard" at bounding box center [184, 104] width 164 height 21
click at [196, 462] on input "text" at bounding box center [184, 468] width 164 height 21
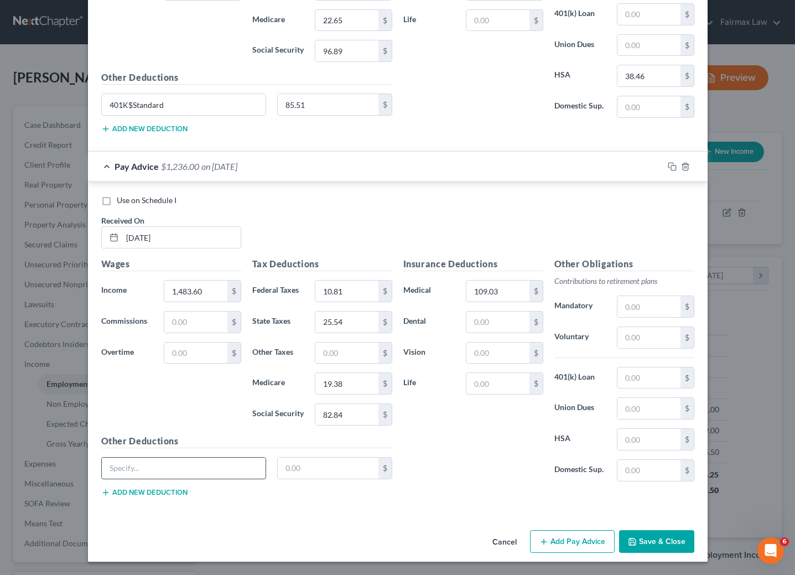
paste input "401K$Standard"
type input "401K$Standard"
click at [332, 479] on div "401K$Standard $" at bounding box center [247, 472] width 302 height 31
click at [320, 467] on input "text" at bounding box center [328, 468] width 101 height 21
type input "74.18"
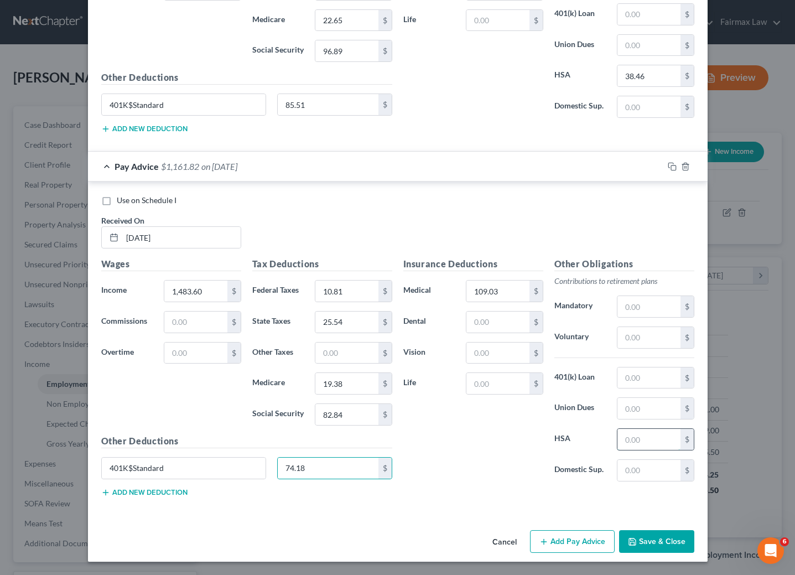
click at [648, 430] on input "text" at bounding box center [649, 439] width 63 height 21
type input "38.46"
click at [578, 536] on button "Add Pay Advice" at bounding box center [572, 541] width 85 height 23
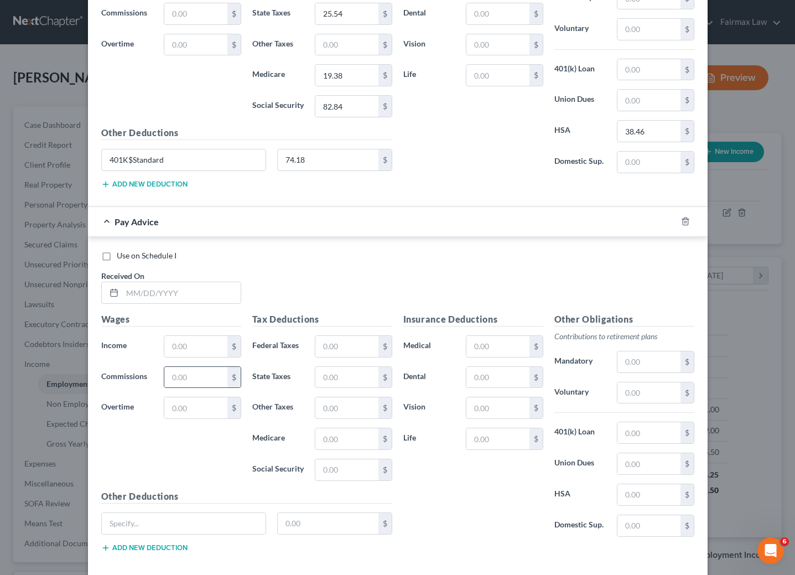
scroll to position [931, 0]
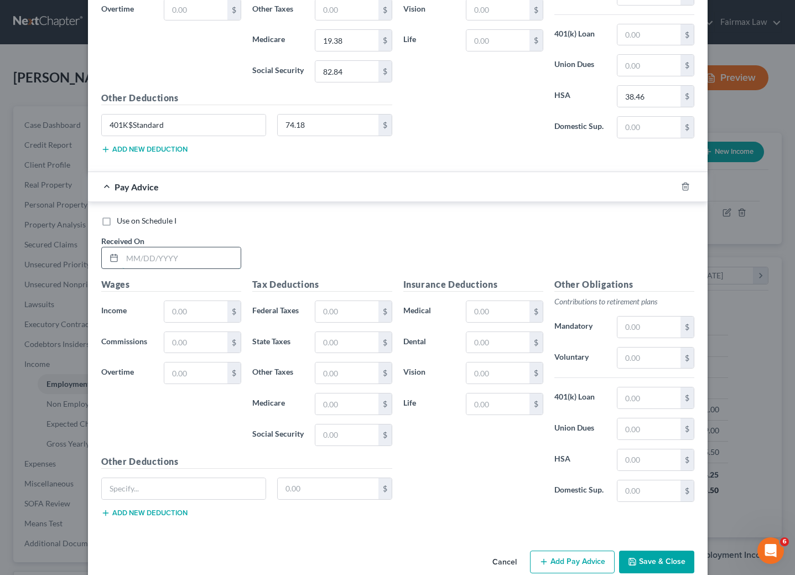
click at [146, 268] on input "text" at bounding box center [181, 257] width 118 height 21
type input "[DATE]"
type input "1,582.91"
type input "20.24"
type input "28.36"
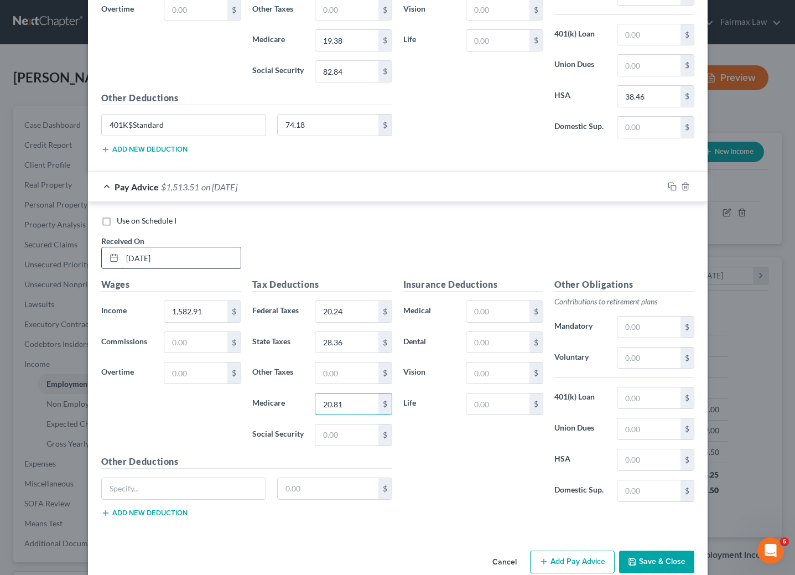
type input "20.81"
type input "88.99"
drag, startPoint x: 170, startPoint y: 141, endPoint x: 95, endPoint y: 139, distance: 74.7
click at [102, 136] on input "401K$Standard" at bounding box center [184, 125] width 164 height 21
click at [186, 499] on input "text" at bounding box center [184, 488] width 164 height 21
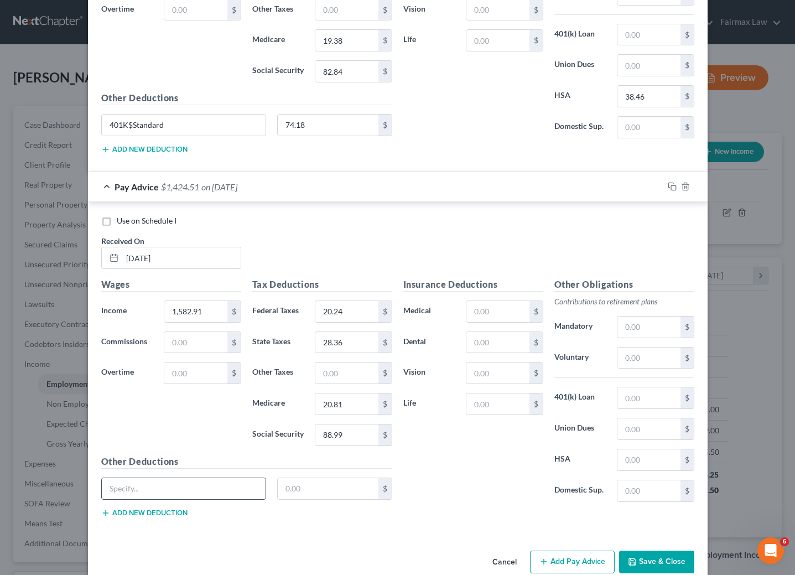
paste input "401K$Standard"
type input "401K$Standard"
type input "79.15"
click at [470, 322] on input "text" at bounding box center [498, 311] width 63 height 21
type input "109.03"
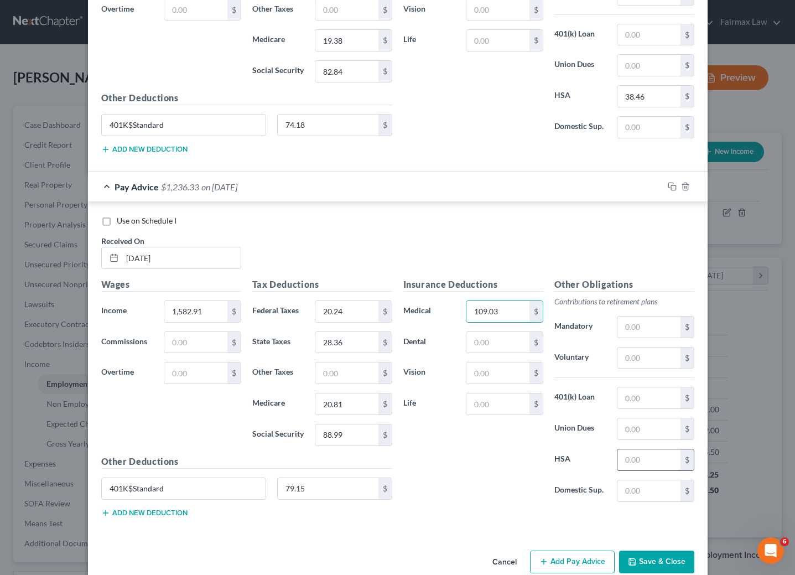
click at [622, 470] on input "text" at bounding box center [649, 459] width 63 height 21
type input "38.46"
click at [490, 479] on div "Insurance Deductions Medical 109.03 $ Dental $ Vision $ Life $" at bounding box center [473, 394] width 151 height 233
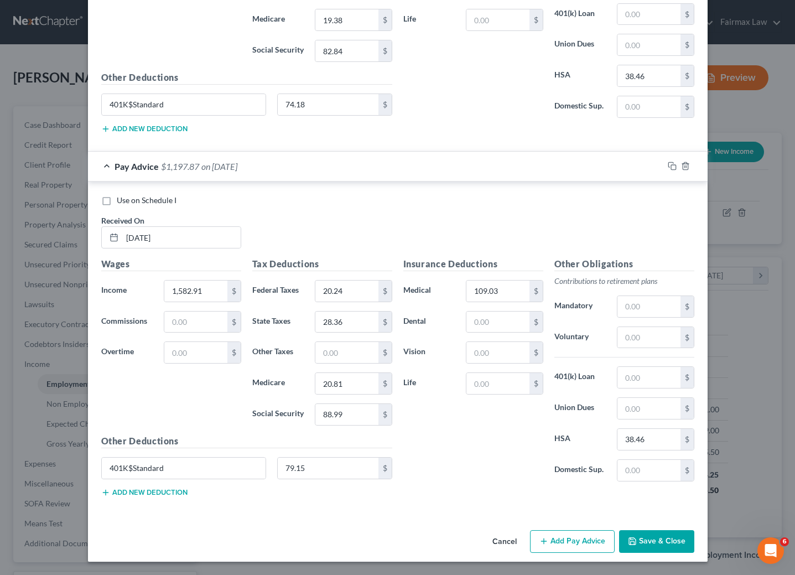
scroll to position [967, 0]
click at [563, 532] on button "Add Pay Advice" at bounding box center [572, 541] width 85 height 23
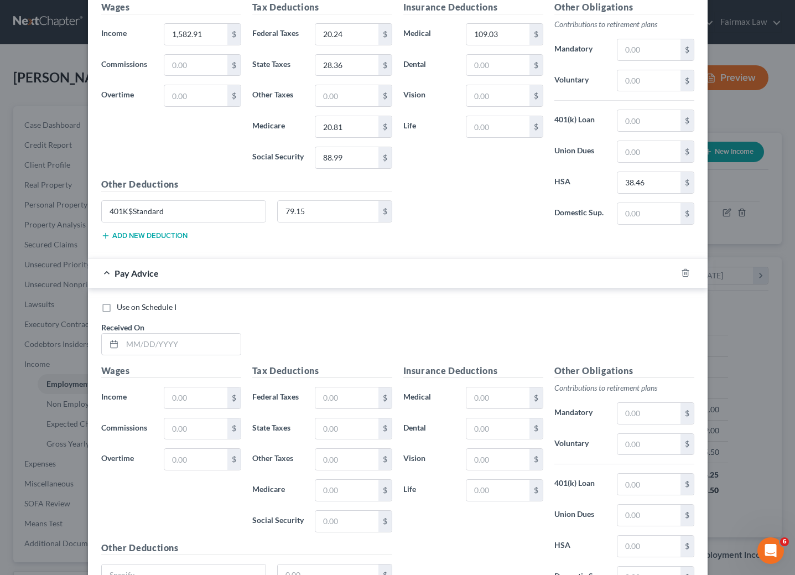
scroll to position [1216, 0]
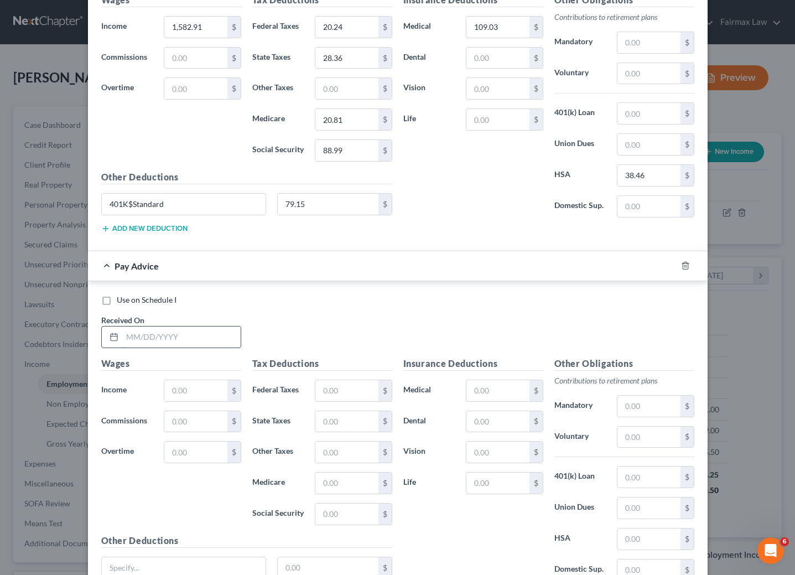
click at [162, 348] on input "text" at bounding box center [181, 337] width 118 height 21
type input "[DATE]"
type input "1,699.47"
type input "31.32"
type input "31.68"
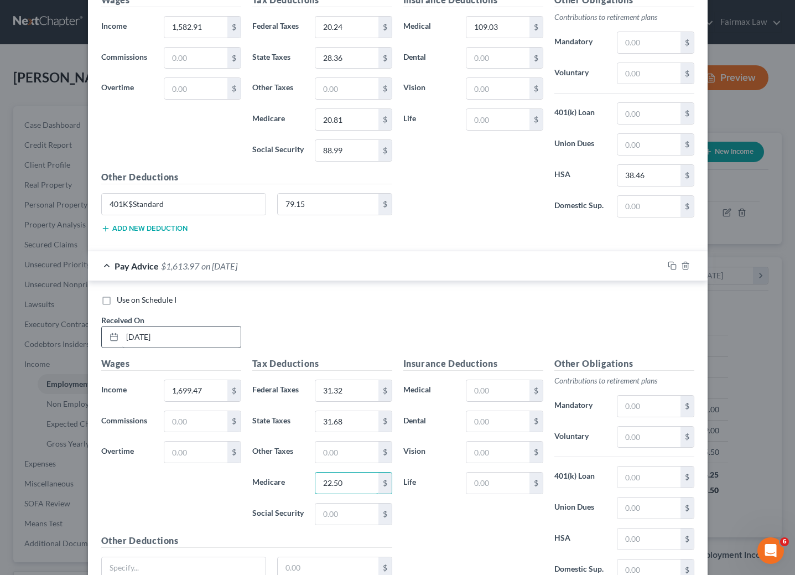
type input "22.50"
type input "96.23"
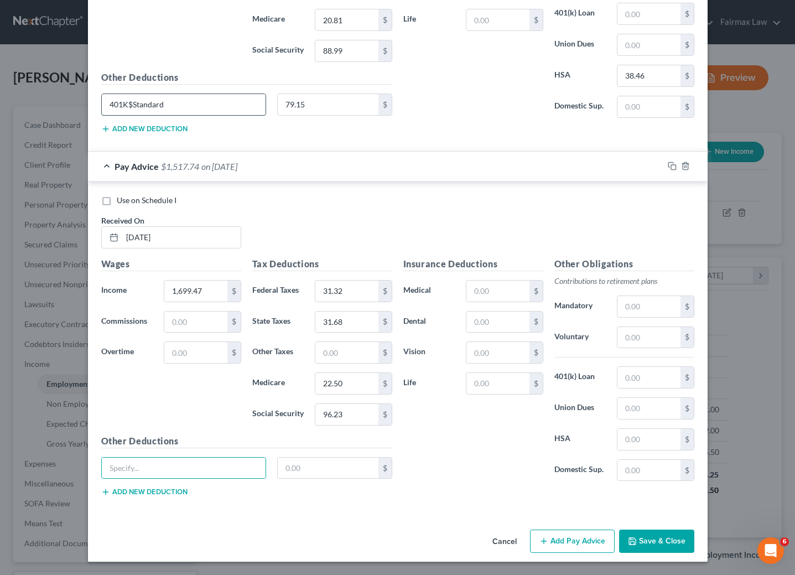
click at [203, 97] on input "401K$Standard" at bounding box center [184, 104] width 164 height 21
click at [203, 96] on input "401K$Standard" at bounding box center [184, 104] width 164 height 21
click at [195, 462] on input "text" at bounding box center [184, 468] width 164 height 21
paste input "401K$Standard"
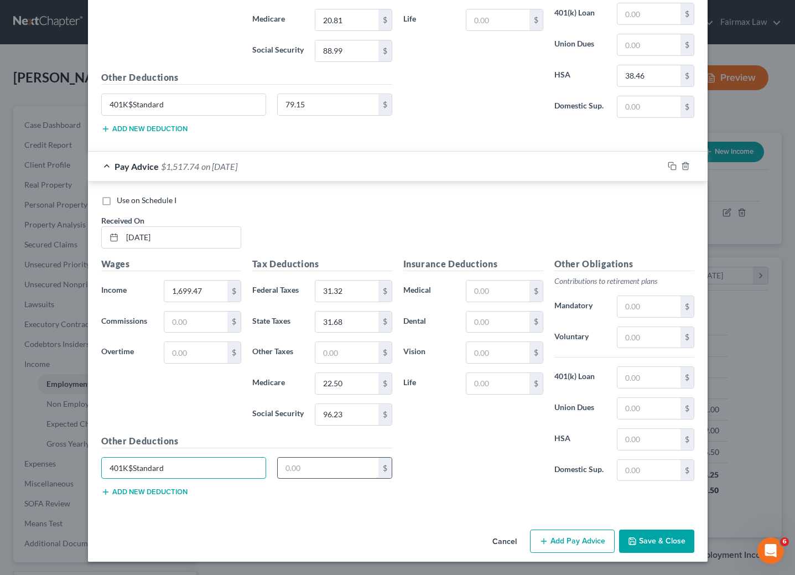
type input "401K$Standard"
click at [319, 474] on input "text" at bounding box center [328, 468] width 101 height 21
type input "84.97"
click at [490, 286] on input "text" at bounding box center [498, 291] width 63 height 21
type input "109.03"
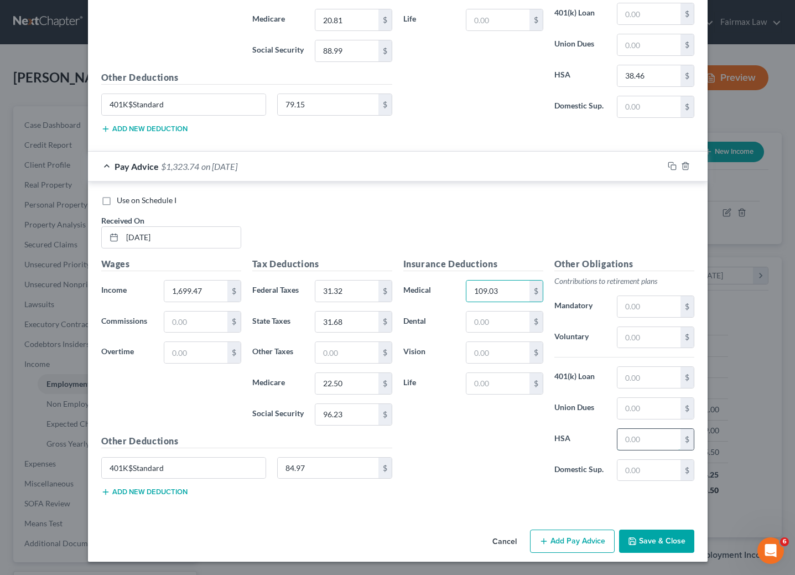
click at [643, 437] on input "text" at bounding box center [649, 439] width 63 height 21
type input "38.46"
click at [464, 450] on div "Insurance Deductions Medical 109.03 $ Dental $ Vision $ Life $" at bounding box center [473, 373] width 151 height 233
click at [575, 526] on div "Cancel Add Pay Advice Save & Close" at bounding box center [398, 543] width 620 height 37
click at [578, 537] on button "Add Pay Advice" at bounding box center [572, 541] width 85 height 23
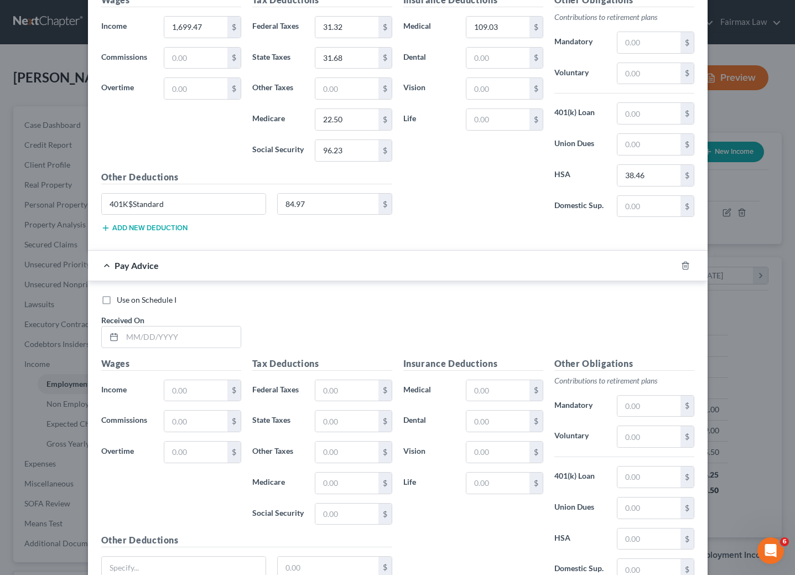
scroll to position [1585, 0]
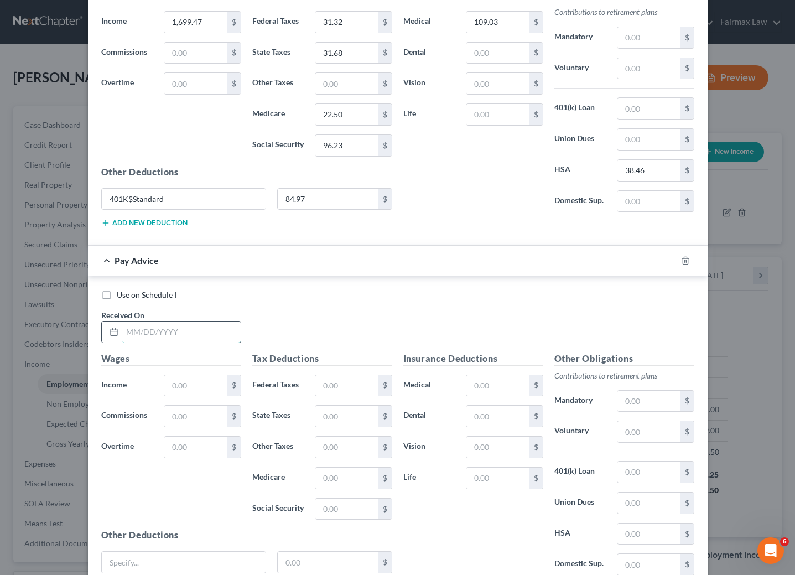
click at [167, 343] on input "text" at bounding box center [181, 332] width 118 height 21
type input "[DATE]"
type input "1,639.80"
click at [338, 396] on input "text" at bounding box center [346, 385] width 63 height 21
type input "25.65"
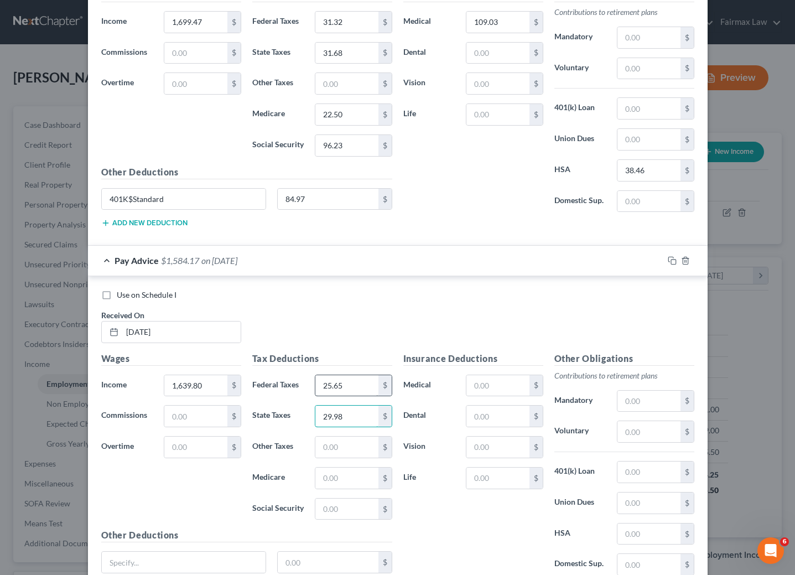
type input "29.98"
type input "21.64"
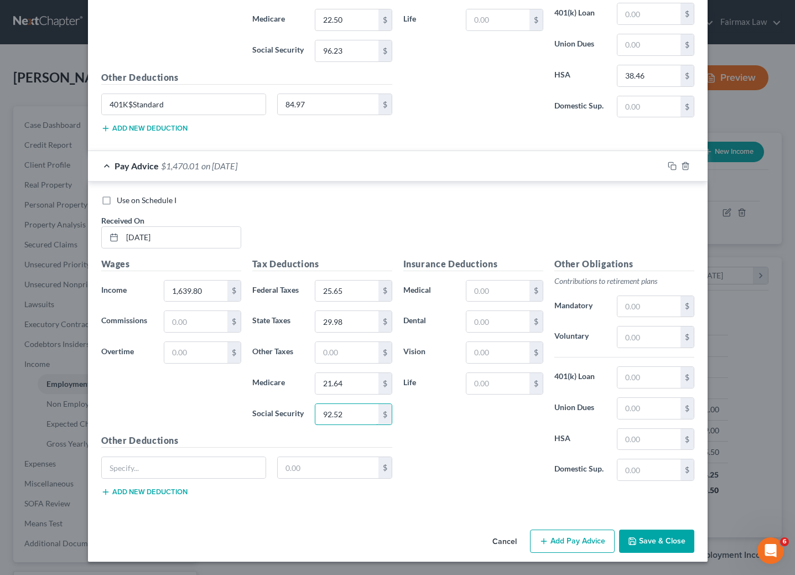
scroll to position [1704, 0]
type input "92.52"
click at [486, 283] on input "text" at bounding box center [498, 291] width 63 height 21
type input "109.03"
click at [638, 434] on input "text" at bounding box center [649, 439] width 63 height 21
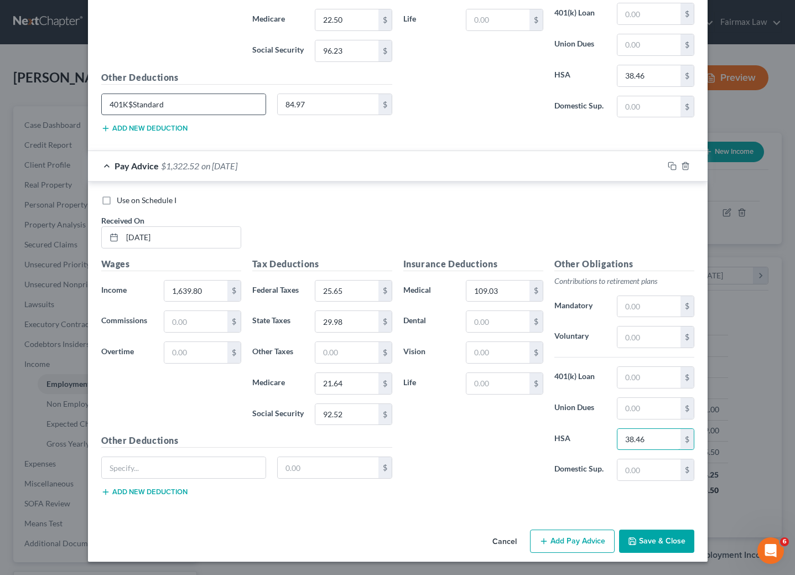
type input "38.46"
click at [172, 100] on input "401K$Standard" at bounding box center [184, 104] width 164 height 21
click at [193, 462] on input "text" at bounding box center [184, 467] width 164 height 21
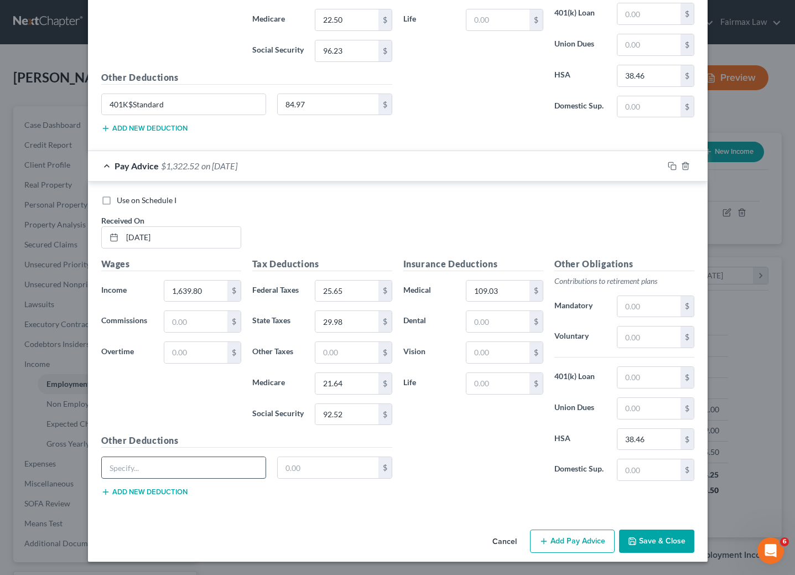
paste input "401K$Standard"
type input "401K$Standard"
type input "81.99"
click at [583, 535] on button "Add Pay Advice" at bounding box center [572, 541] width 85 height 23
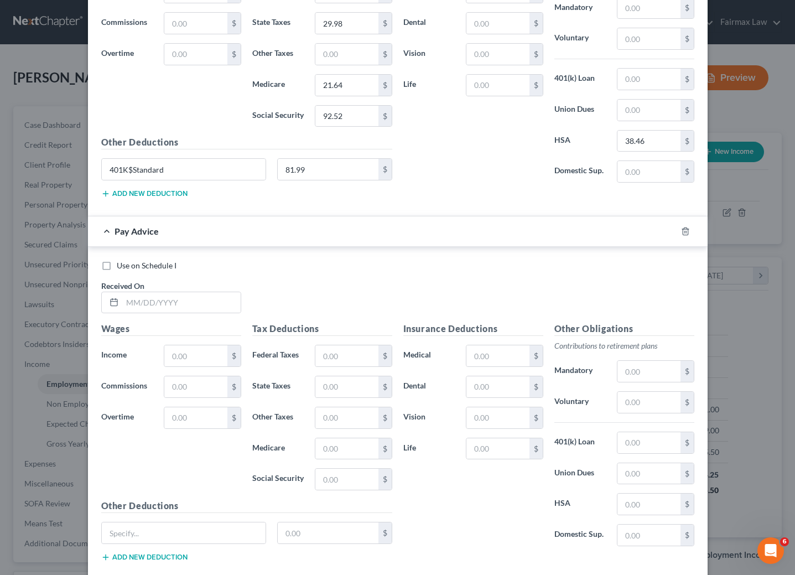
scroll to position [2036, 0]
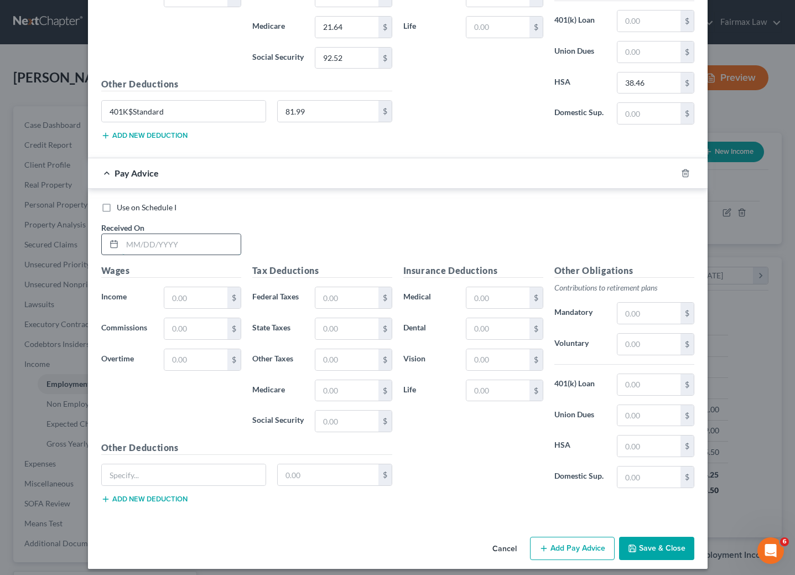
click at [179, 255] on input "text" at bounding box center [181, 244] width 118 height 21
type input "[DATE]"
type input "1,699.15"
type input "31.28"
type input "31.67"
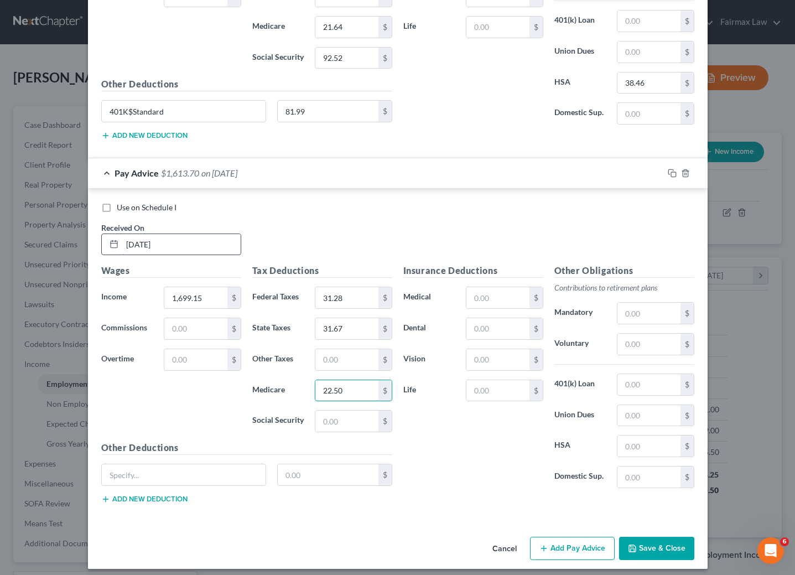
type input "22.50"
type input "96.20"
click at [496, 308] on input "text" at bounding box center [498, 297] width 63 height 21
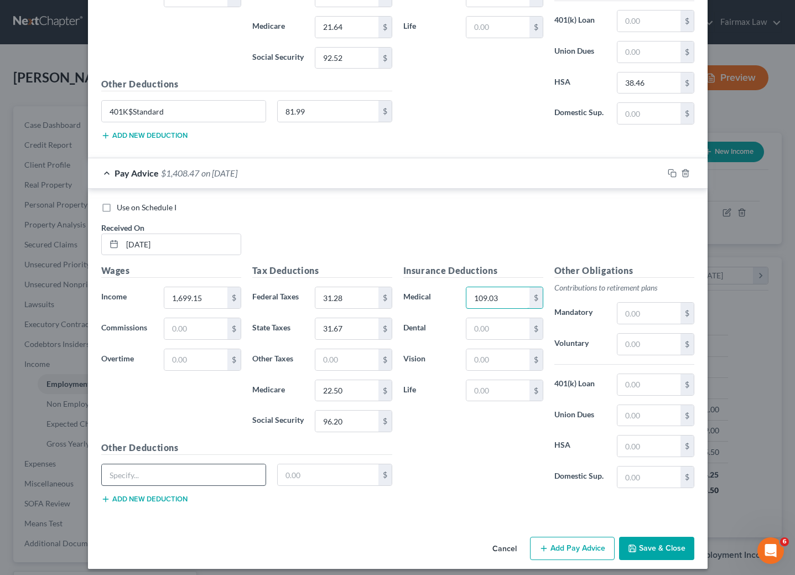
type input "109.03"
click at [163, 485] on input "text" at bounding box center [184, 474] width 164 height 21
click at [194, 122] on input "401K$Standard" at bounding box center [184, 111] width 164 height 21
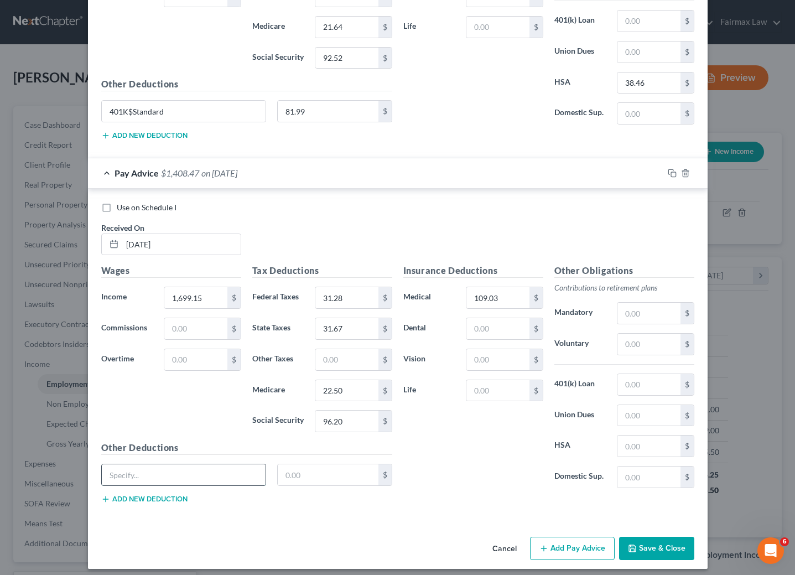
click at [209, 485] on input "text" at bounding box center [184, 474] width 164 height 21
paste input "401K$Standard"
type input "401K$Standard"
click at [296, 485] on input "text" at bounding box center [328, 474] width 101 height 21
type input "84.96"
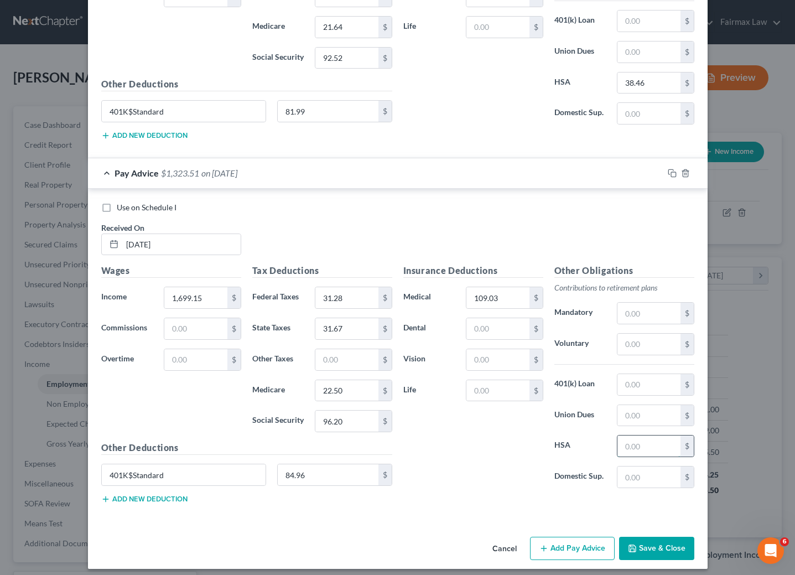
click at [636, 457] on input "text" at bounding box center [649, 446] width 63 height 21
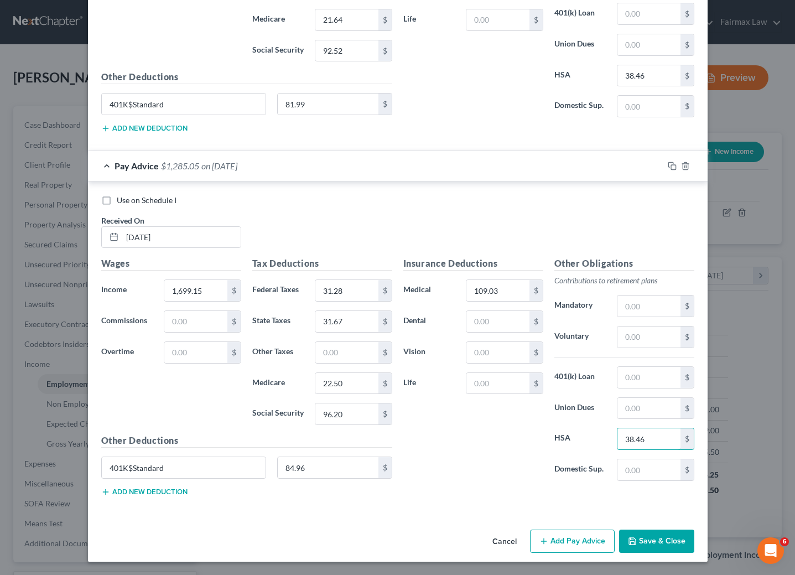
scroll to position [2072, 0]
type input "38.46"
click at [560, 540] on button "Add Pay Advice" at bounding box center [572, 541] width 85 height 23
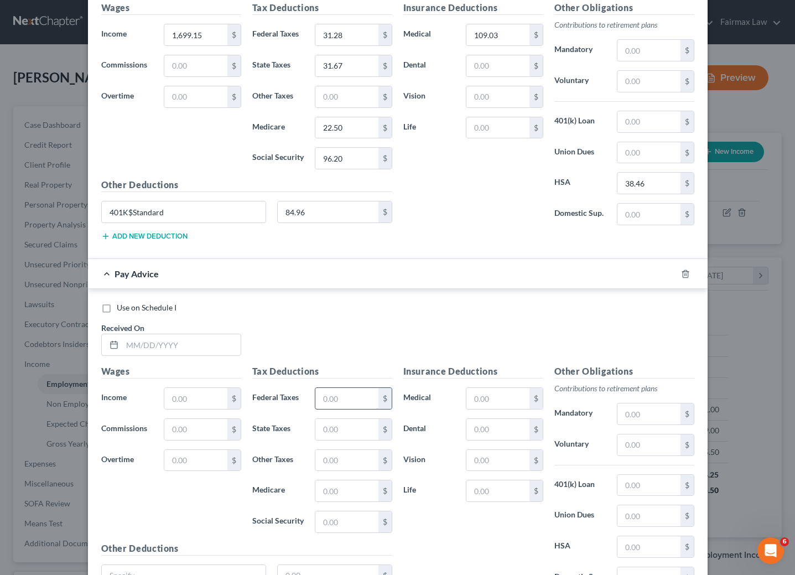
scroll to position [2321, 0]
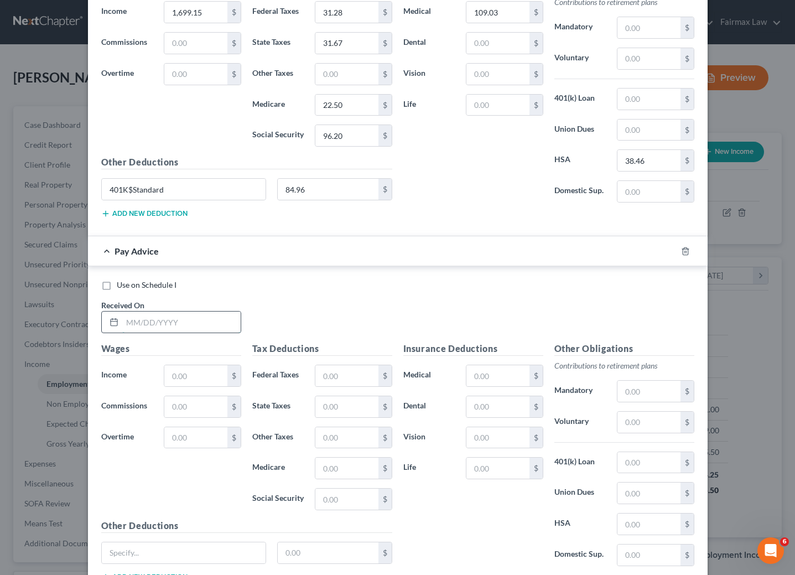
click at [189, 333] on input "text" at bounding box center [181, 322] width 118 height 21
type input "[DATE]"
click at [185, 386] on input "text" at bounding box center [195, 375] width 63 height 21
type input "1,684.30"
click at [369, 386] on input "text" at bounding box center [346, 375] width 63 height 21
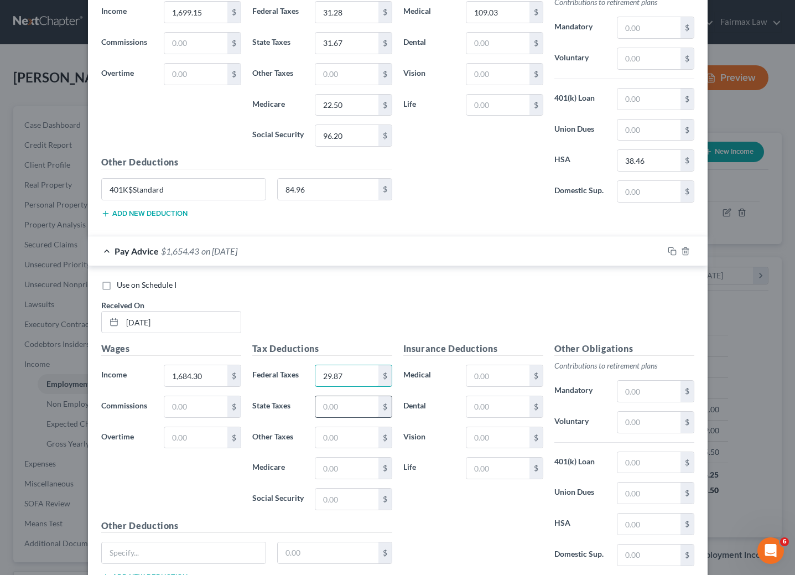
type input "29.87"
click at [324, 417] on input "text" at bounding box center [346, 406] width 63 height 21
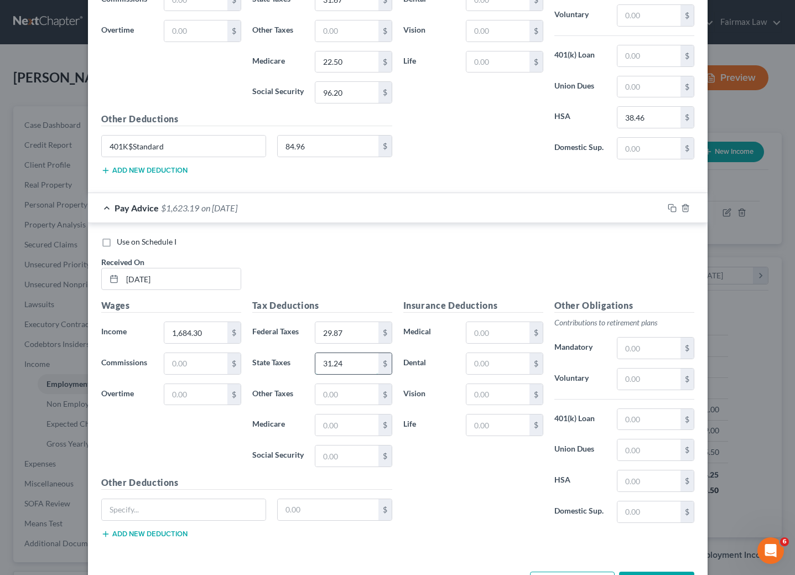
scroll to position [2404, 0]
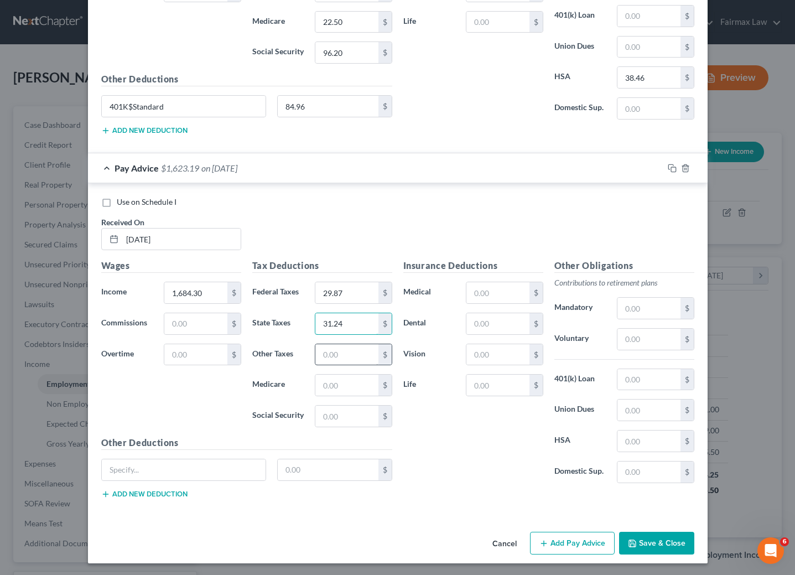
type input "31.24"
click at [336, 365] on input "text" at bounding box center [346, 354] width 63 height 21
click at [340, 396] on input "text" at bounding box center [346, 385] width 63 height 21
type input "22.29"
click at [342, 427] on input "text" at bounding box center [346, 416] width 63 height 21
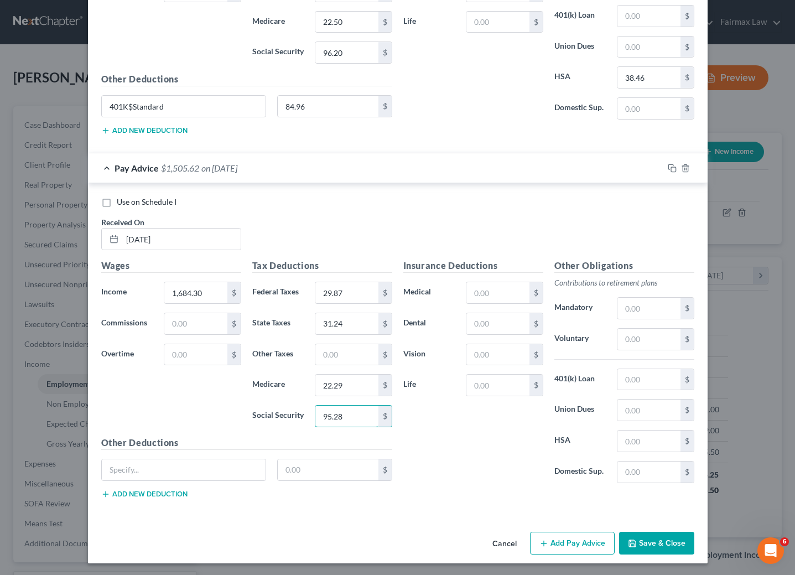
type input "95.28"
click at [509, 310] on div "Insurance Deductions Medical $ Dental $ Vision $ Life $" at bounding box center [473, 375] width 151 height 233
click at [494, 303] on input "text" at bounding box center [498, 292] width 63 height 21
type input "109.03"
click at [646, 452] on input "text" at bounding box center [649, 441] width 63 height 21
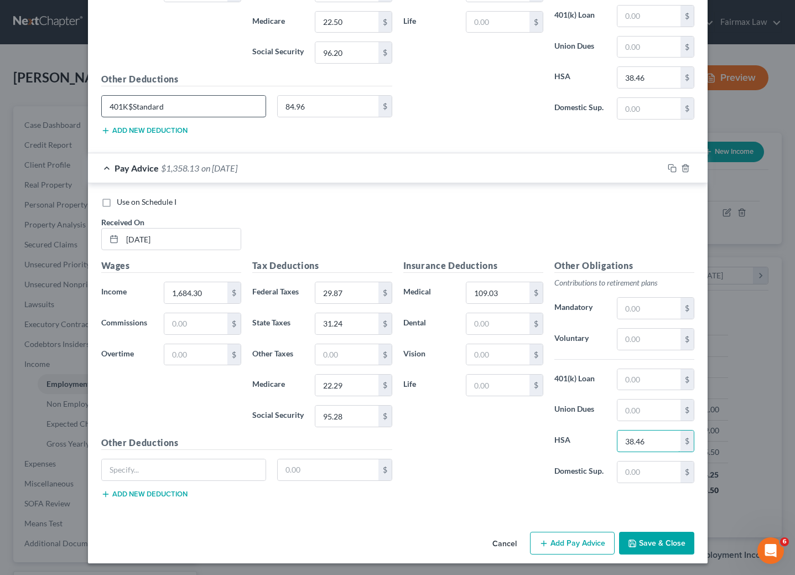
type input "38.46"
click at [198, 117] on input "401K$Standard" at bounding box center [184, 106] width 164 height 21
click at [193, 480] on input "text" at bounding box center [184, 469] width 164 height 21
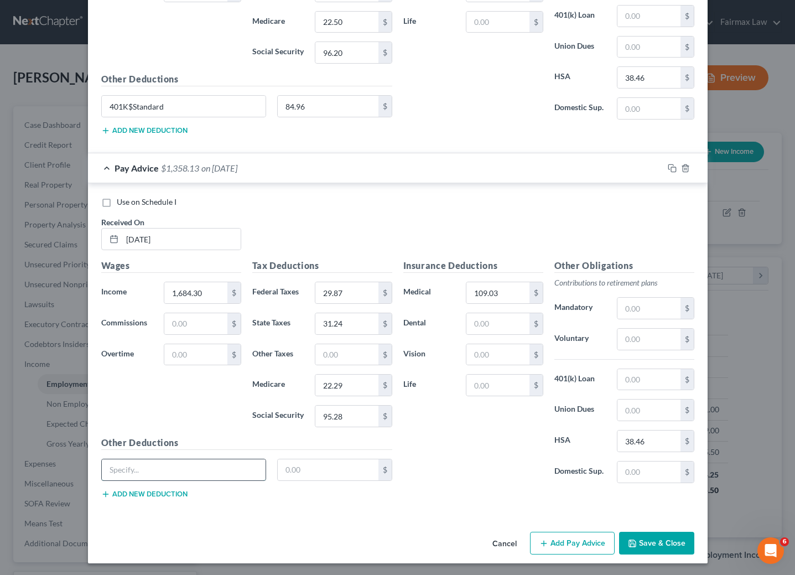
paste input "401K$Standard"
type input "401K$Standard"
click at [307, 480] on input "text" at bounding box center [328, 469] width 101 height 21
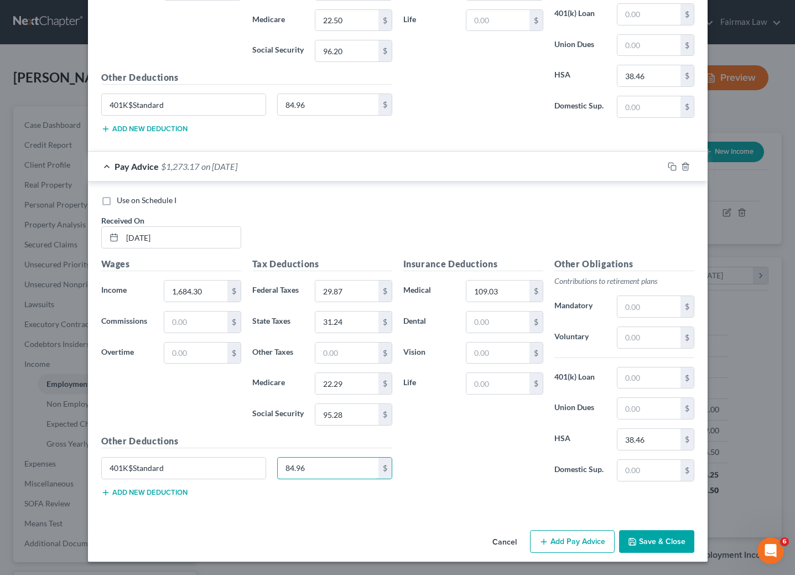
type input "84.96"
click at [545, 540] on button "Add Pay Advice" at bounding box center [572, 541] width 85 height 23
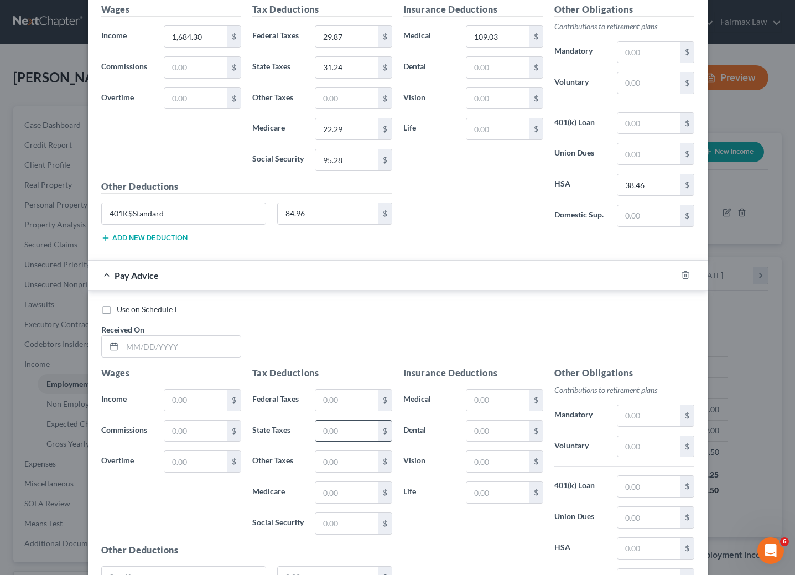
scroll to position [2690, 0]
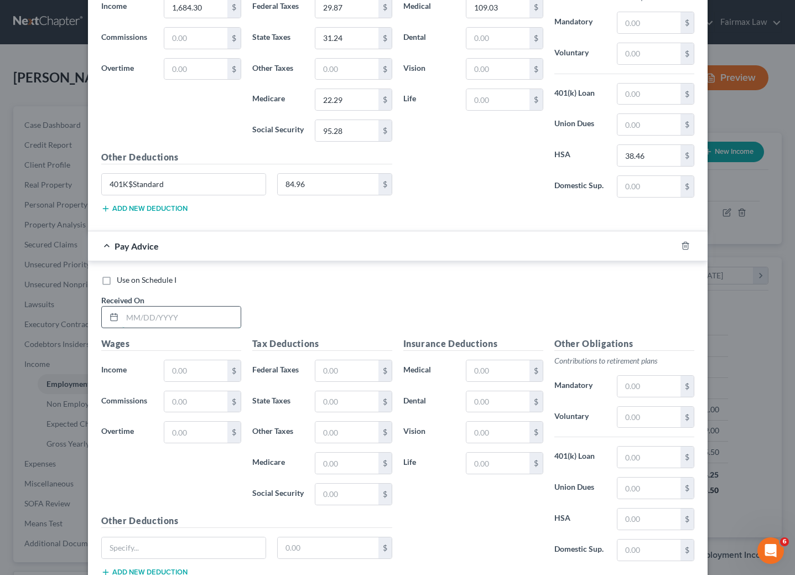
click at [177, 328] on input "text" at bounding box center [181, 317] width 118 height 21
type input "[DATE]"
click at [175, 381] on input "text" at bounding box center [195, 370] width 63 height 21
type input "685.12"
click at [327, 381] on input "text" at bounding box center [346, 370] width 63 height 21
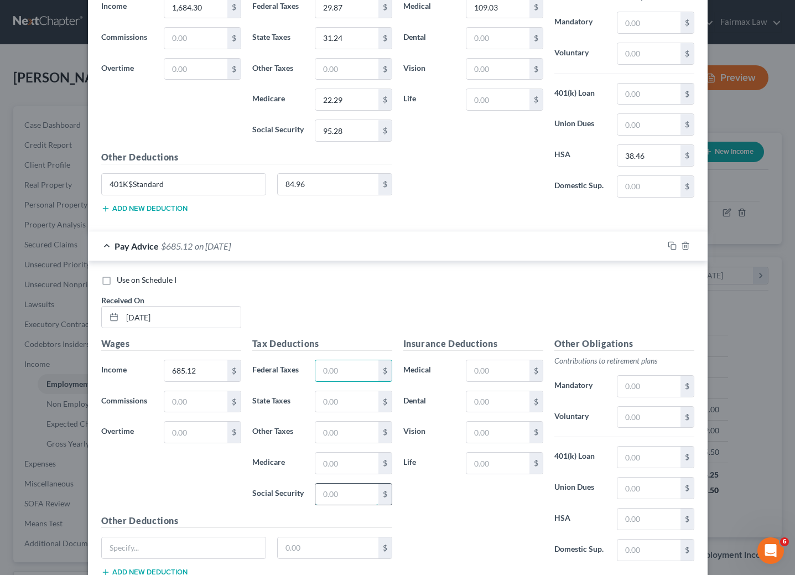
click at [315, 505] on input "text" at bounding box center [346, 494] width 63 height 21
type input "42.48"
click at [324, 474] on input "text" at bounding box center [346, 463] width 63 height 21
type input "9.93"
click at [340, 412] on input "text" at bounding box center [346, 401] width 63 height 21
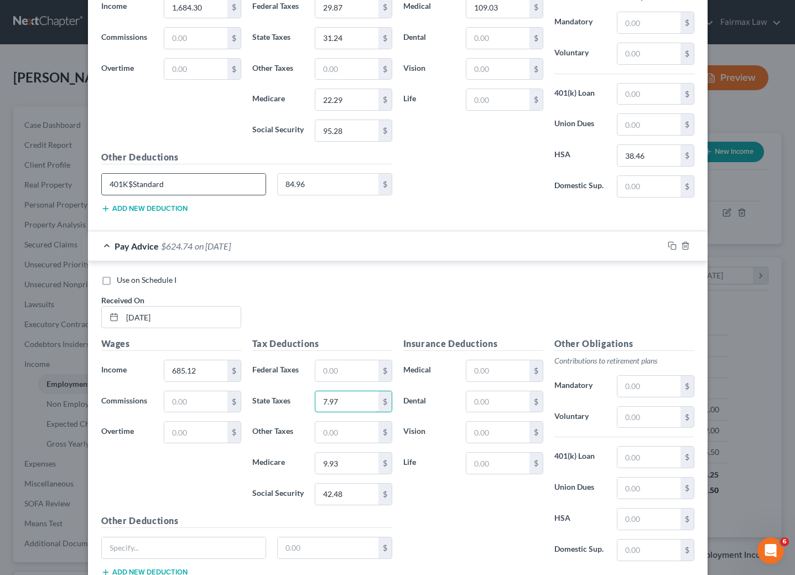
type input "7.97"
click at [195, 195] on input "401K$Standard" at bounding box center [184, 184] width 164 height 21
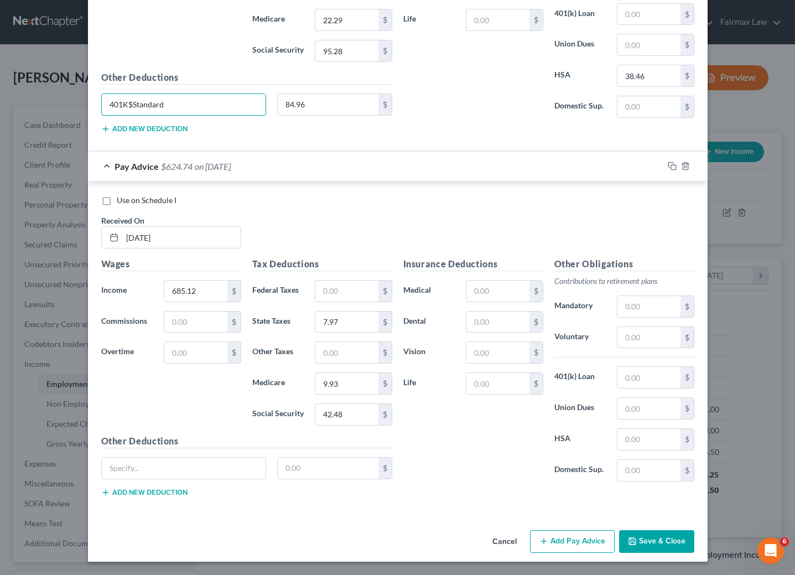
scroll to position [2808, 0]
click at [201, 473] on input "text" at bounding box center [184, 468] width 164 height 21
paste input "401K$Standard"
type input "401K$Standard"
click at [323, 469] on input "text" at bounding box center [328, 468] width 101 height 21
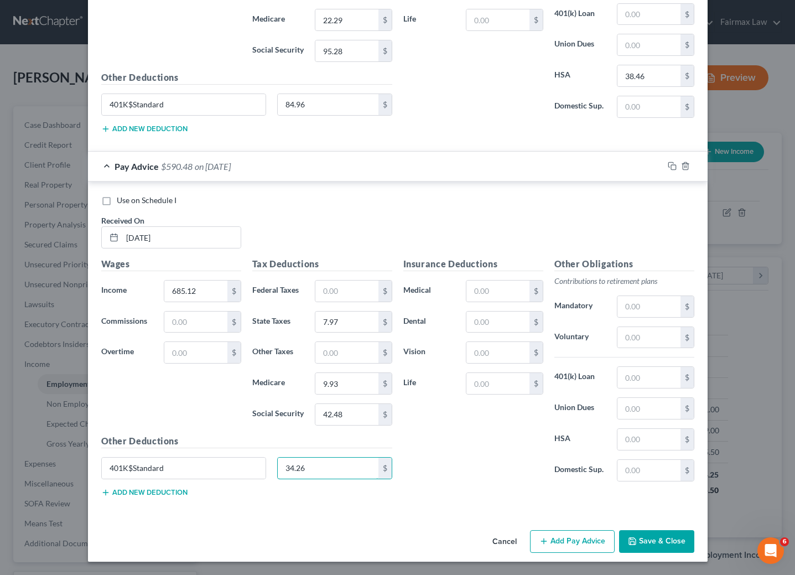
type input "34.26"
click at [660, 541] on button "Save & Close" at bounding box center [656, 541] width 75 height 23
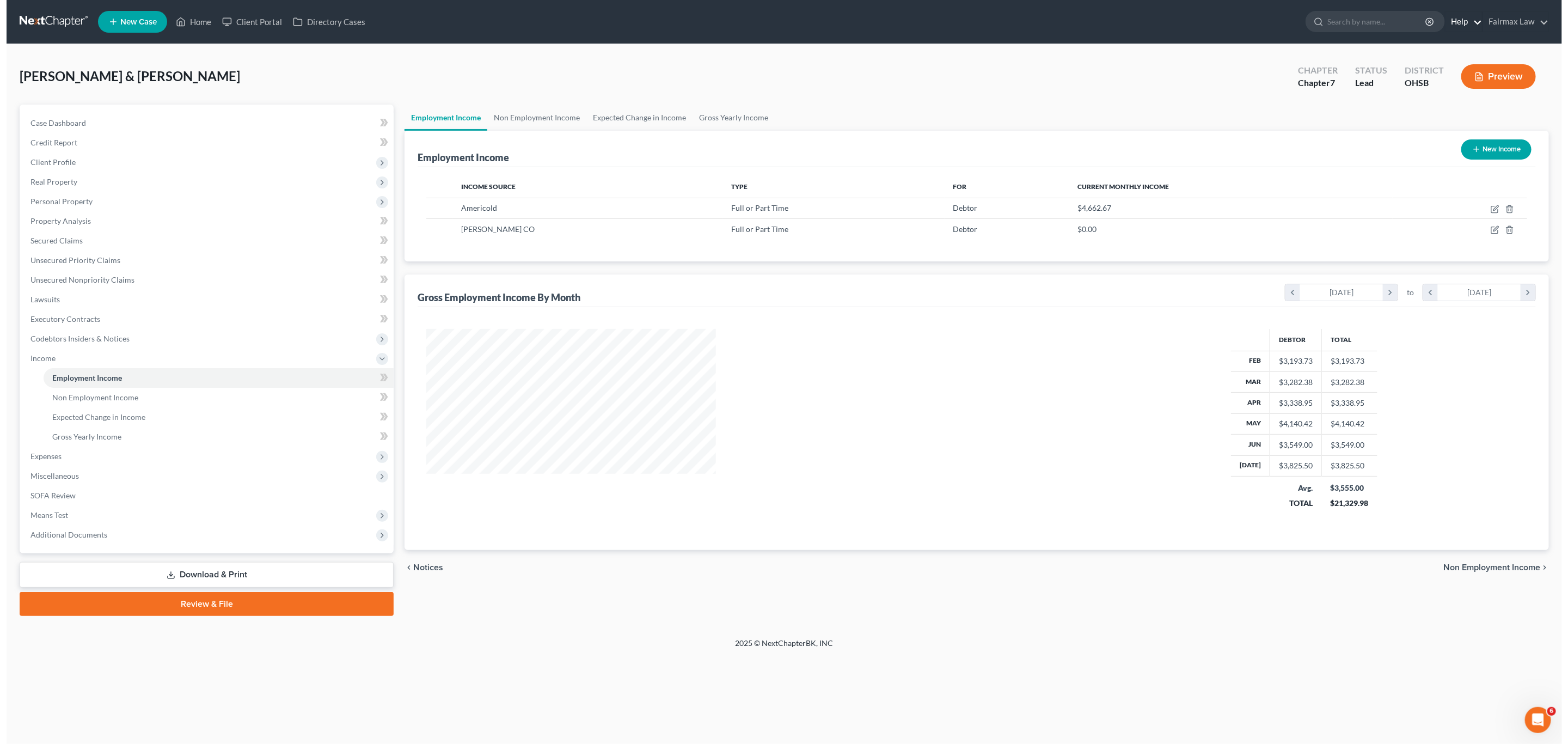
scroll to position [317, 655]
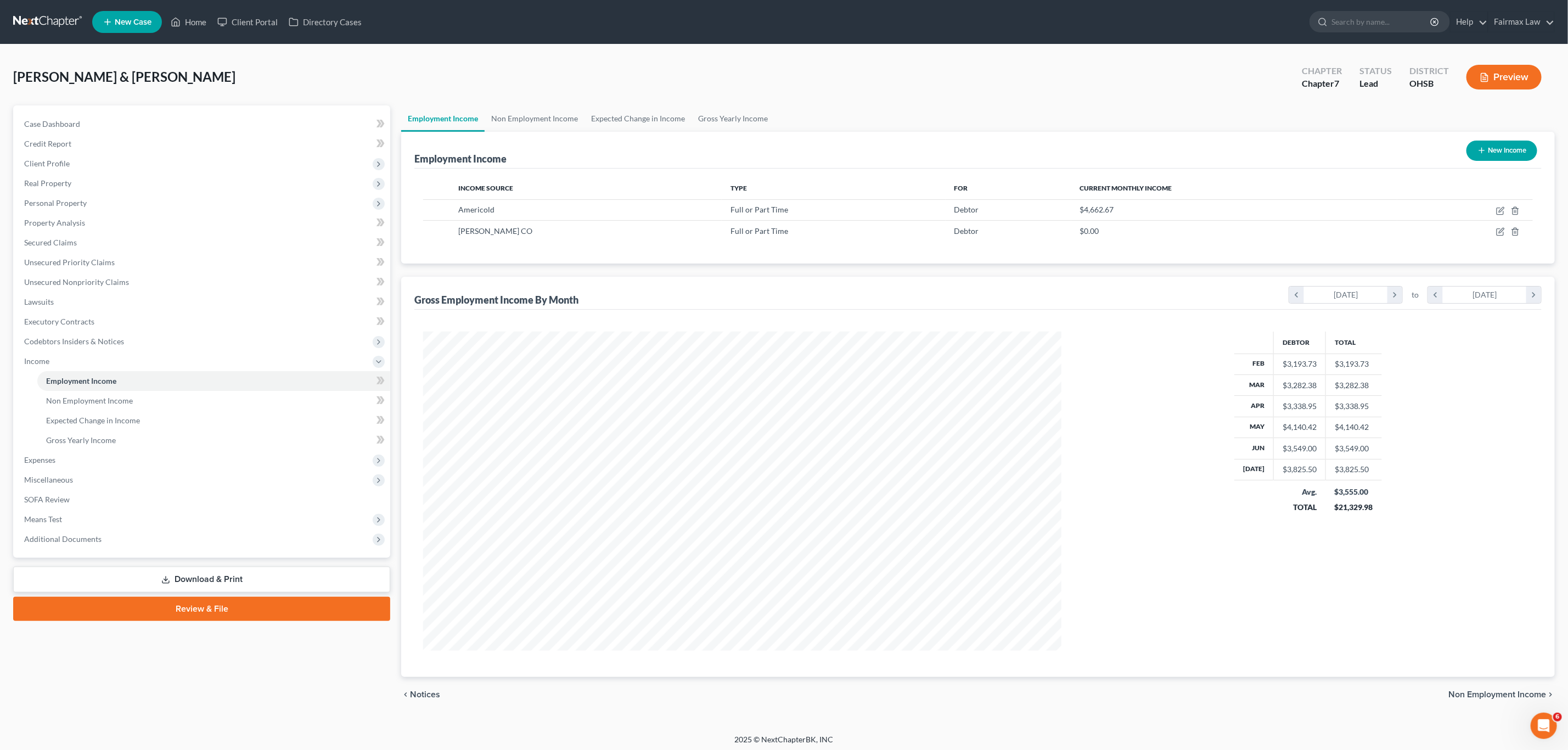
click at [788, 154] on icon "button" at bounding box center [1482, 150] width 9 height 9
select select "0"
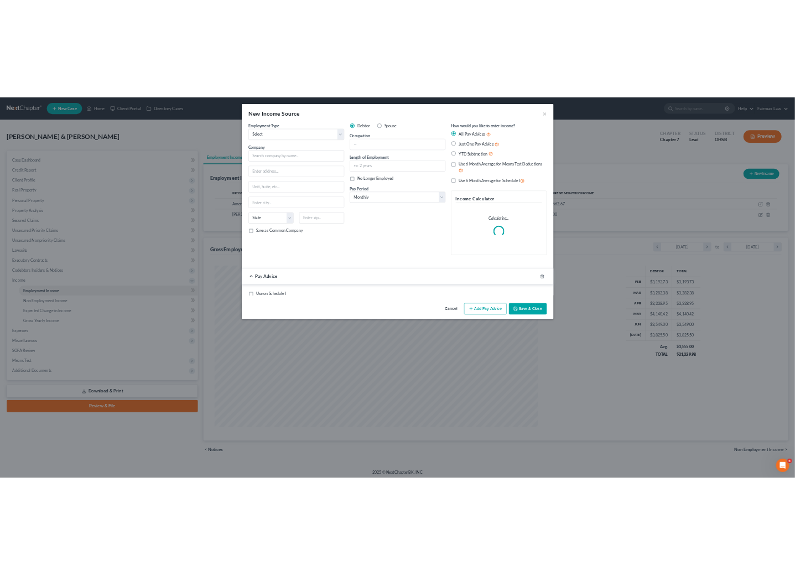
scroll to position [324, 671]
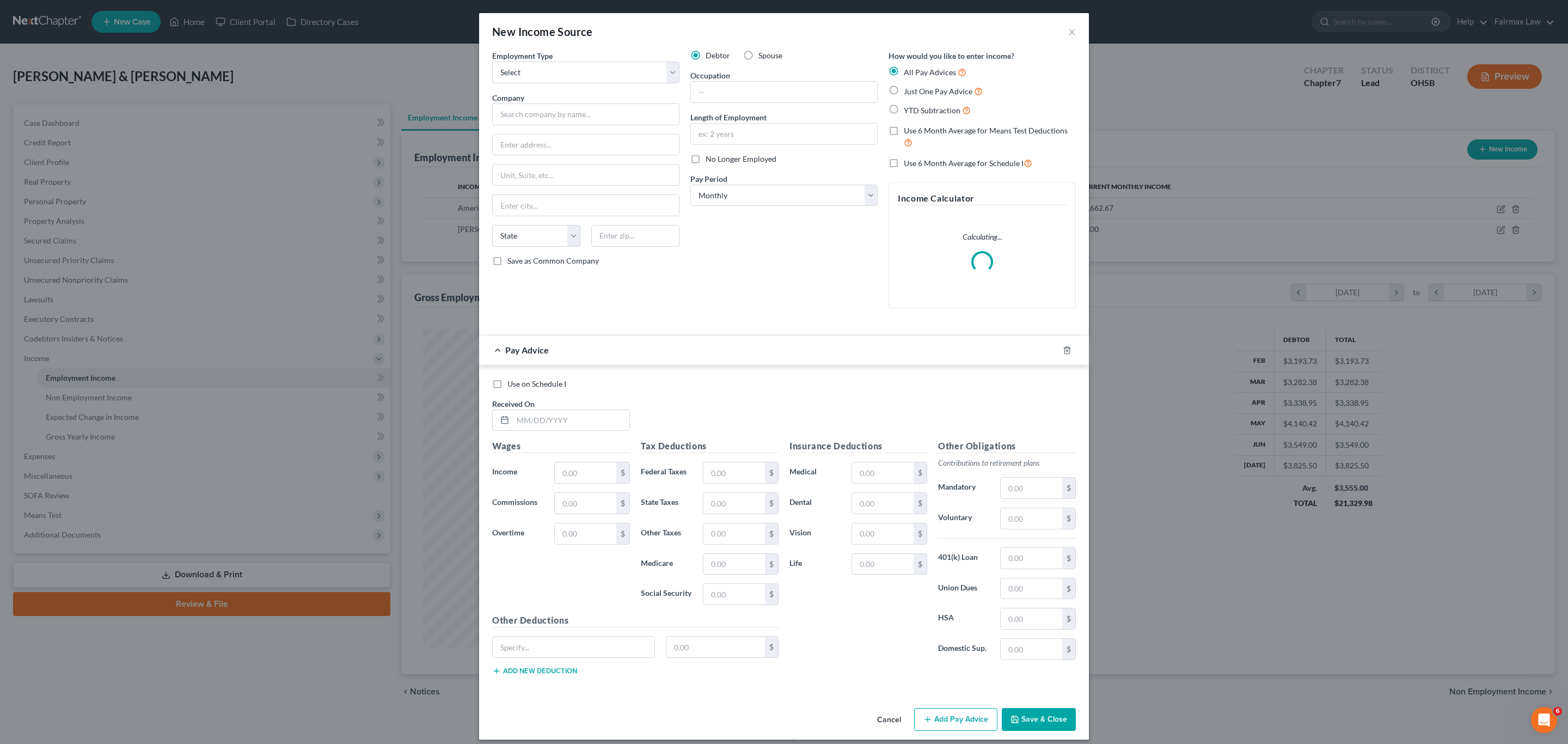
click at [758, 56] on label "Spouse" at bounding box center [770, 55] width 24 height 11
click at [762, 56] on input "Spouse" at bounding box center [765, 53] width 7 height 7
radio input "true"
click at [547, 79] on select "Select Full or [DEMOGRAPHIC_DATA] Employment Self Employment" at bounding box center [585, 73] width 187 height 22
select select "0"
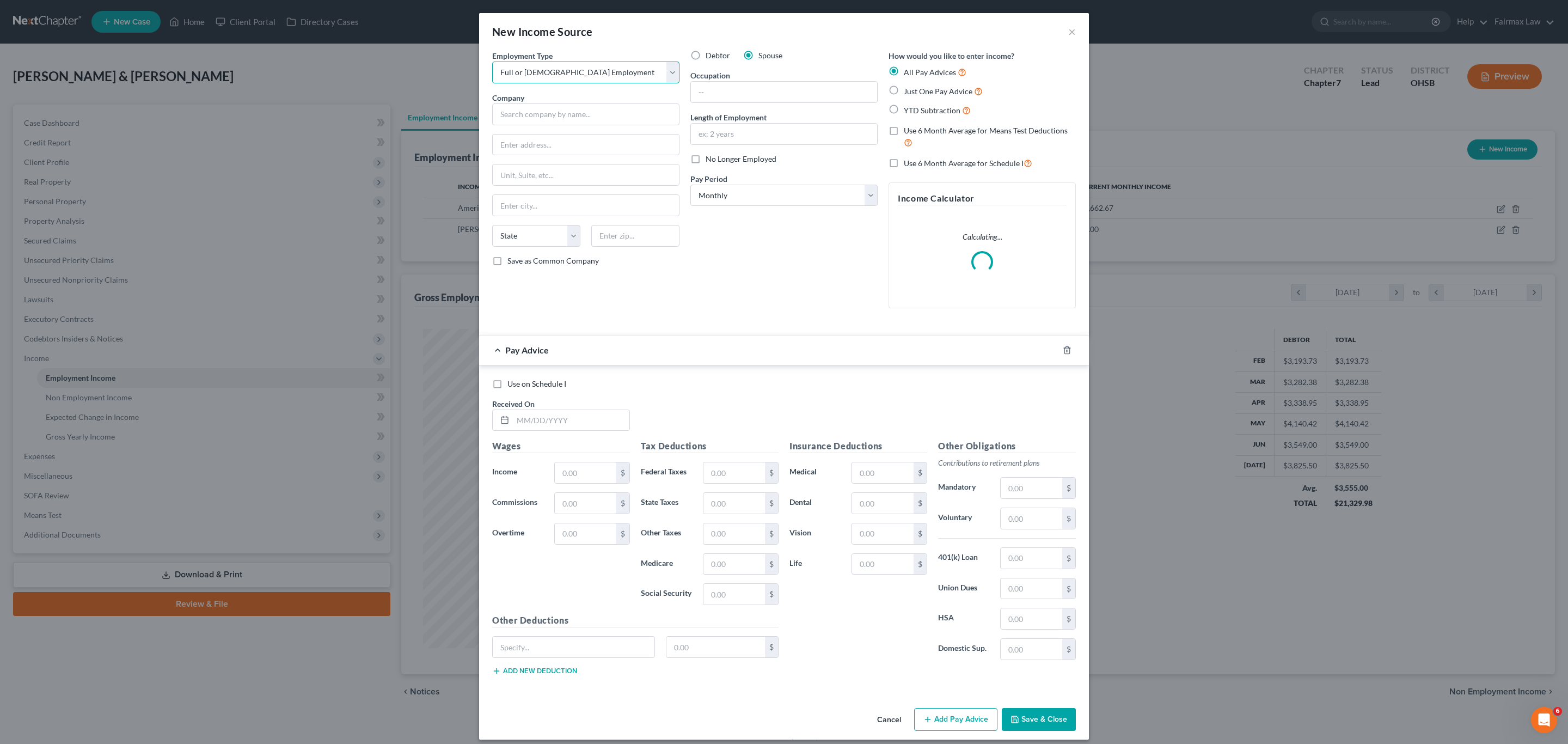
click at [492, 62] on select "Select Full or [DEMOGRAPHIC_DATA] Employment Self Employment" at bounding box center [585, 73] width 187 height 22
click at [541, 114] on input "text" at bounding box center [585, 114] width 187 height 22
paste input "[PERSON_NAME] Healthcare"
type input "[PERSON_NAME] Healthcare"
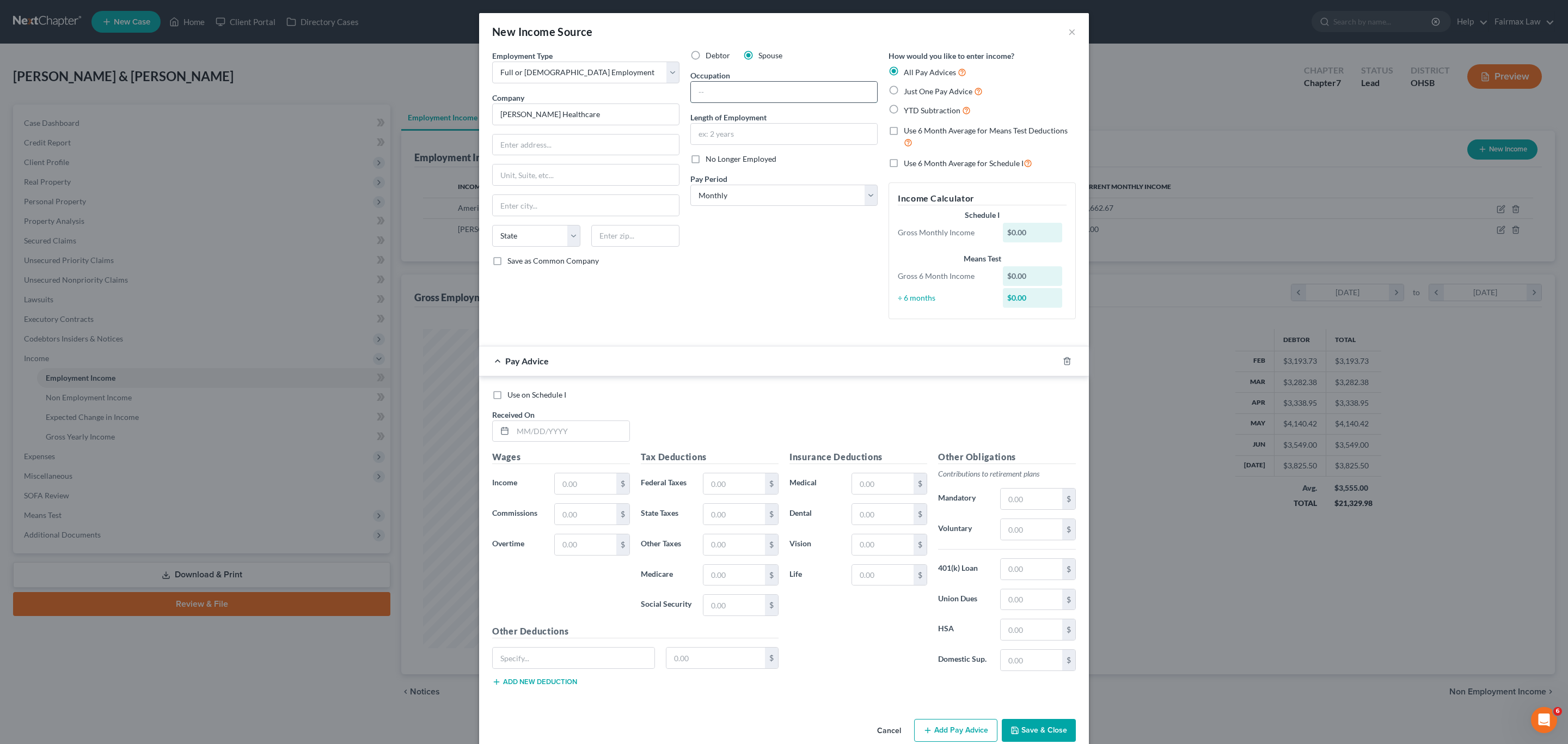
click at [740, 97] on input "text" at bounding box center [783, 92] width 186 height 21
paste input "Specialist"
type input "Specialist"
click at [742, 136] on input "text" at bounding box center [783, 134] width 186 height 21
type input "2.5 years"
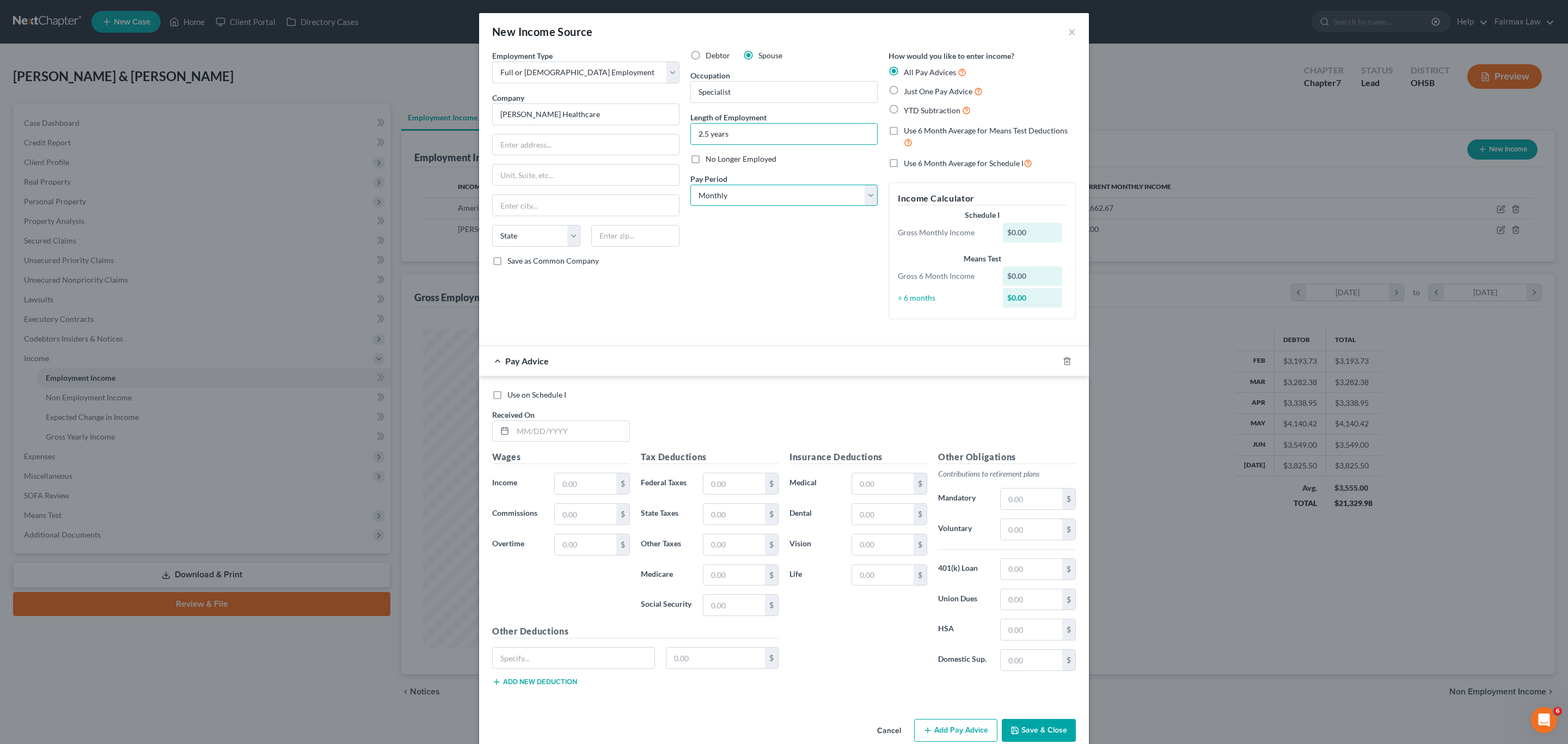
click at [709, 195] on select "Select Monthly Twice Monthly Every Other Week Weekly" at bounding box center [784, 196] width 187 height 22
select select "2"
click at [691, 185] on select "Select Monthly Twice Monthly Every Other Week Weekly" at bounding box center [784, 196] width 187 height 22
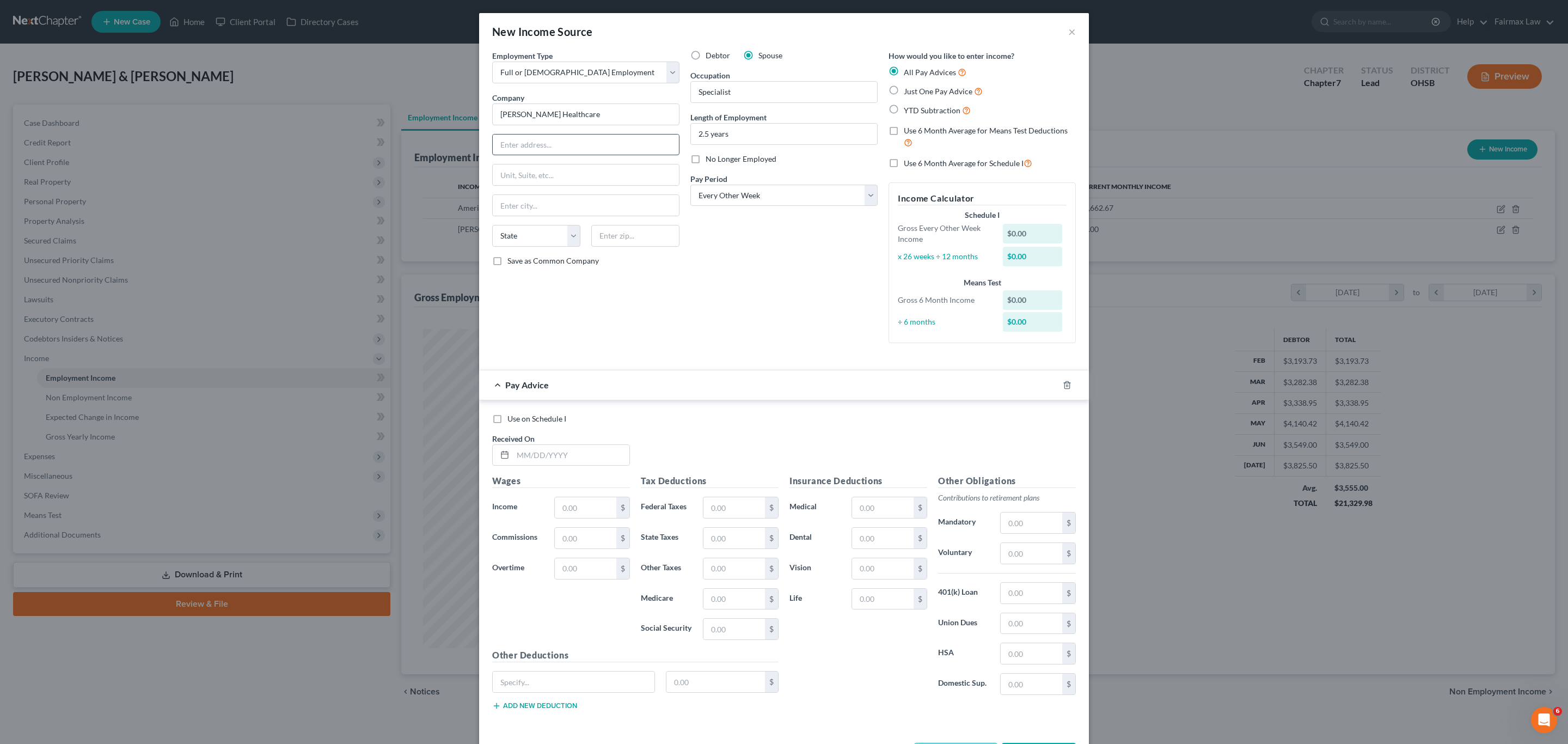
click at [554, 153] on input "text" at bounding box center [585, 145] width 186 height 21
paste input "200 Oceangate"
type input "200 Oceangate"
click at [635, 236] on input "text" at bounding box center [635, 236] width 89 height 22
paste input "90802"
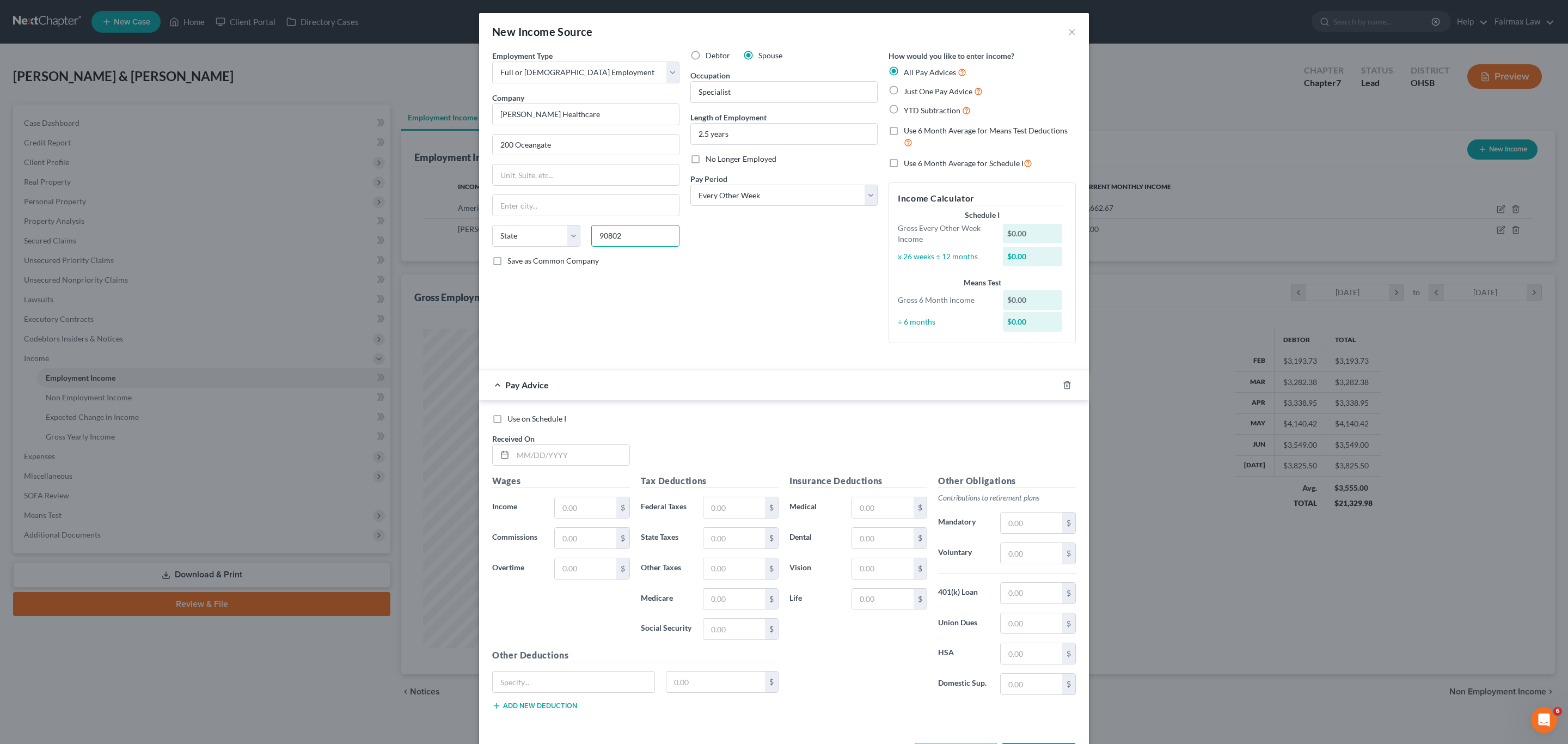
type input "90802"
click at [757, 243] on div "Debtor Spouse Occupation Specialist Length of Employment 2.5 years No Longer Em…" at bounding box center [783, 201] width 198 height 302
type input "[GEOGRAPHIC_DATA]"
select select "4"
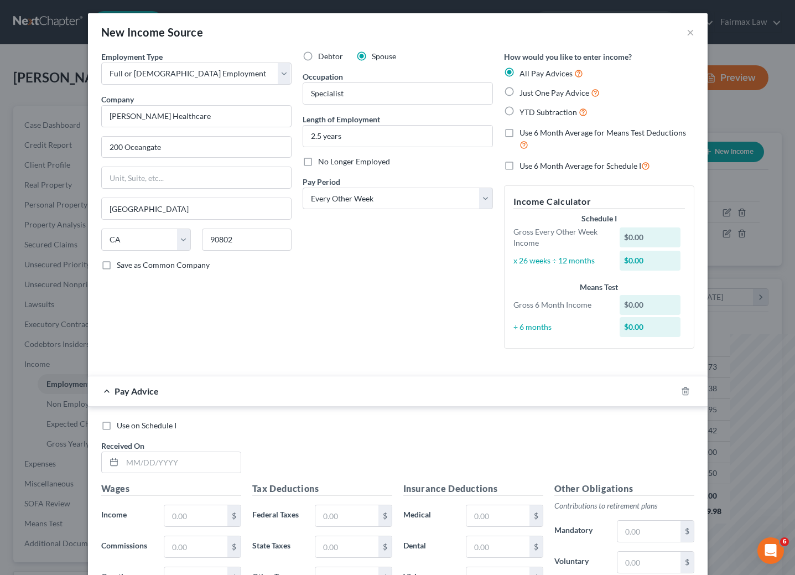
scroll to position [553266, 553144]
click at [520, 111] on label "YTD Subtraction" at bounding box center [554, 112] width 68 height 13
click at [524, 111] on input "YTD Subtraction" at bounding box center [527, 109] width 7 height 7
radio input "true"
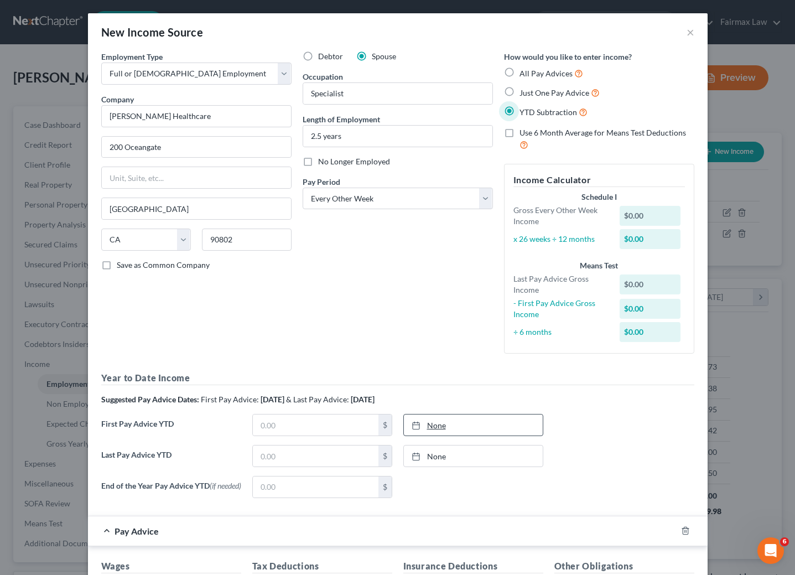
click at [424, 430] on link "None" at bounding box center [473, 425] width 139 height 21
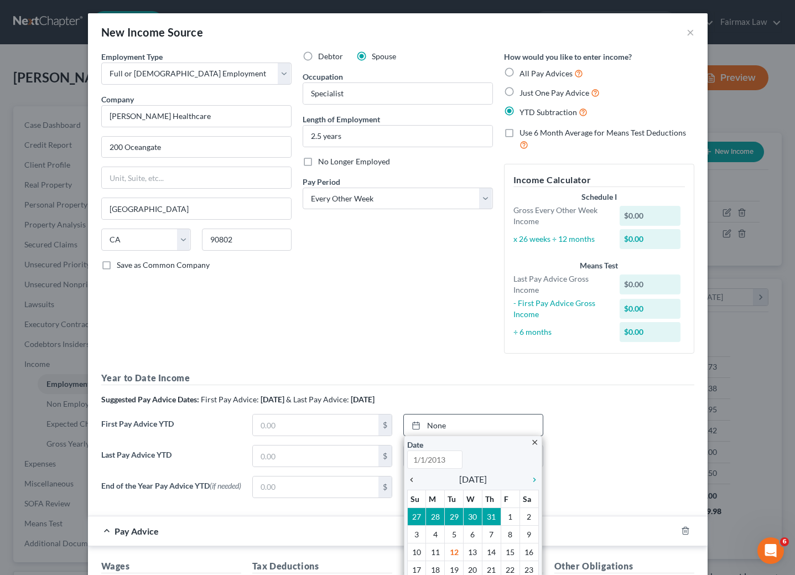
click at [408, 480] on icon "chevron_left" at bounding box center [414, 479] width 14 height 9
type input "[DATE]"
click at [408, 479] on icon "chevron_left" at bounding box center [414, 479] width 14 height 9
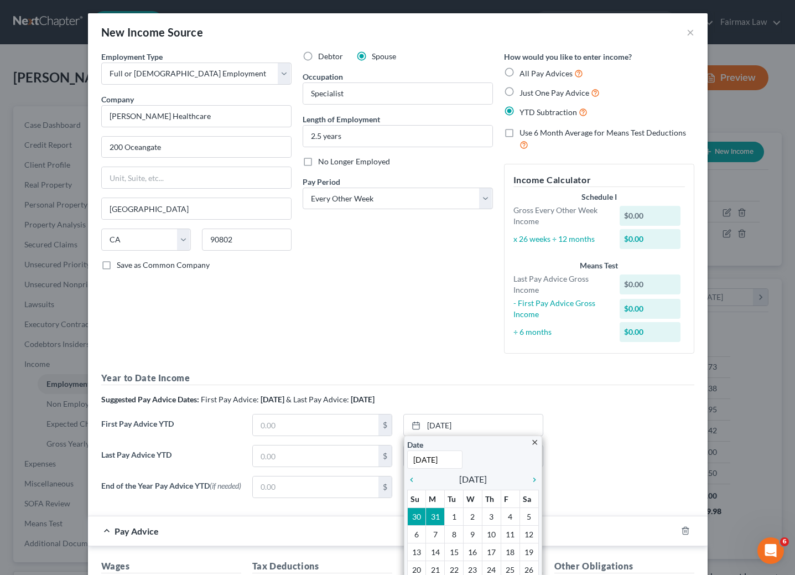
scroll to position [166, 0]
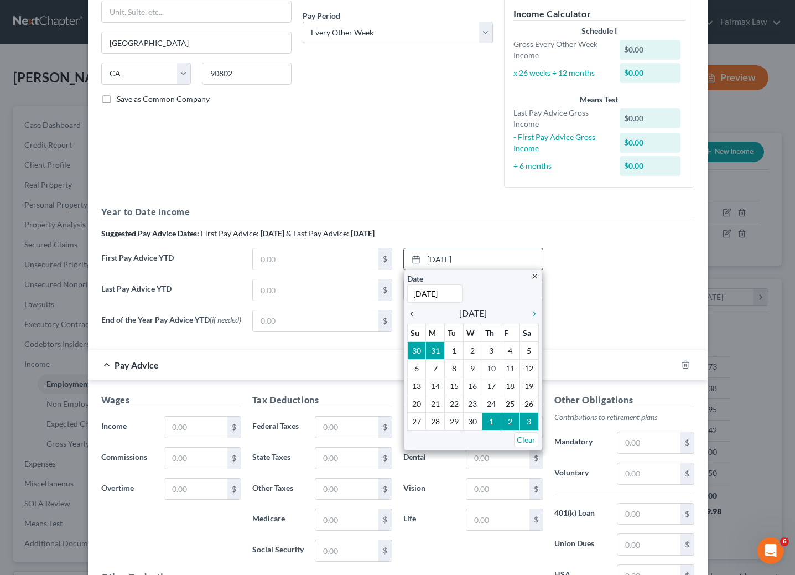
click at [407, 318] on icon "chevron_left" at bounding box center [414, 313] width 14 height 9
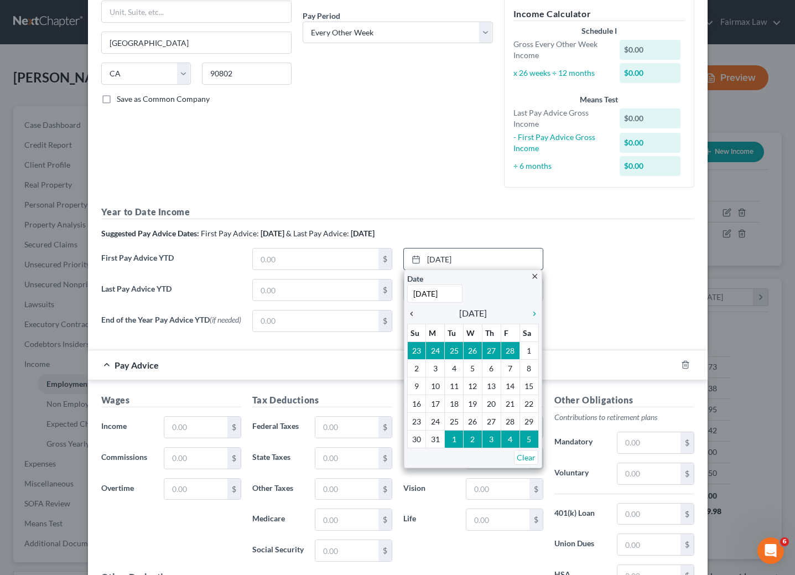
click at [407, 318] on icon "chevron_left" at bounding box center [414, 313] width 14 height 9
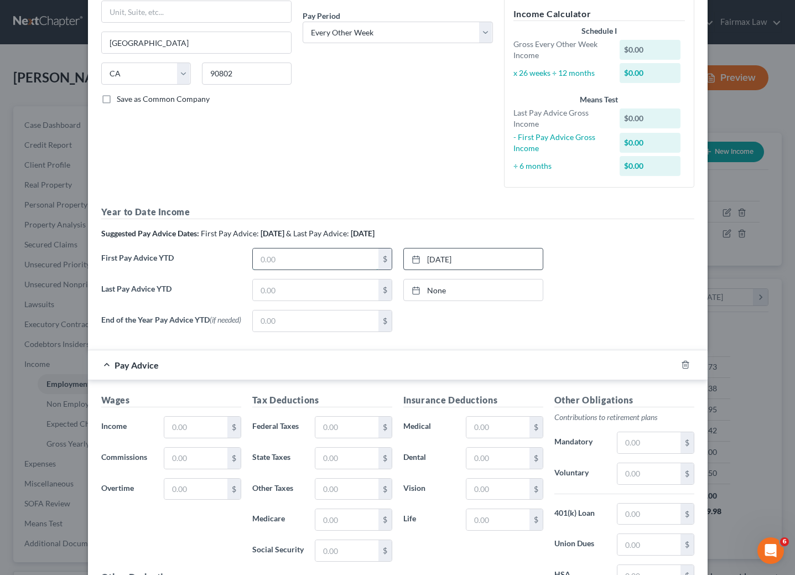
click at [347, 261] on input "text" at bounding box center [316, 259] width 126 height 21
paste input "5,658.85"
type input "5,658.85"
click at [603, 269] on div "First Pay Advice YTD 5,658.85 $ [DATE] close Date [DATE] Time 12:00 AM chevron_…" at bounding box center [398, 263] width 604 height 31
click at [434, 286] on link "None" at bounding box center [473, 290] width 139 height 21
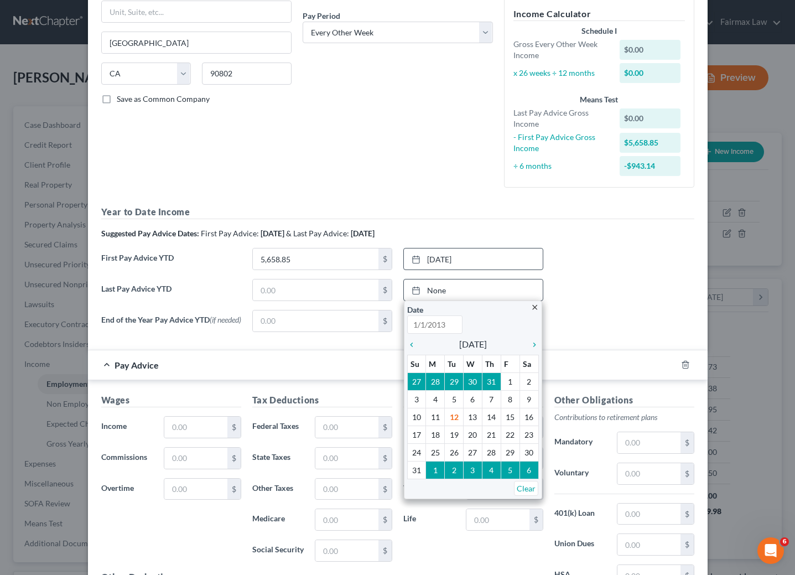
click at [407, 346] on icon "chevron_left" at bounding box center [414, 344] width 14 height 9
type input "[DATE]"
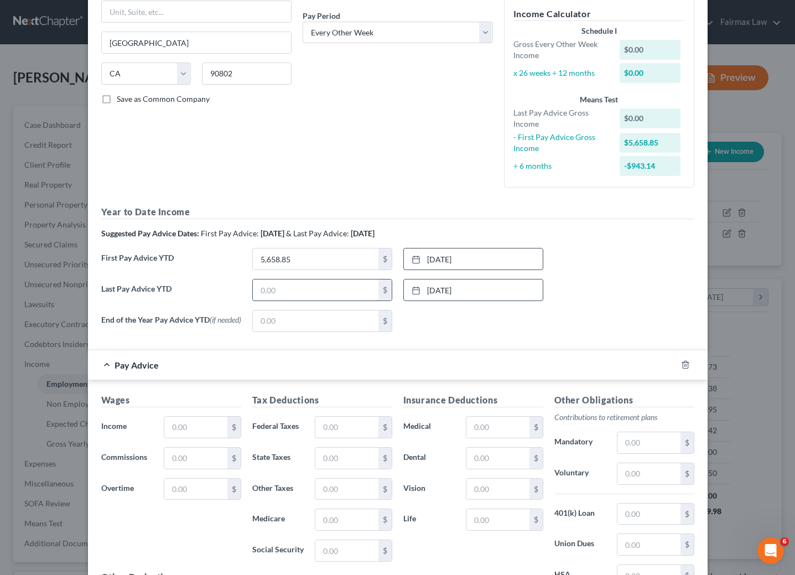
click at [318, 297] on input "text" at bounding box center [316, 290] width 126 height 21
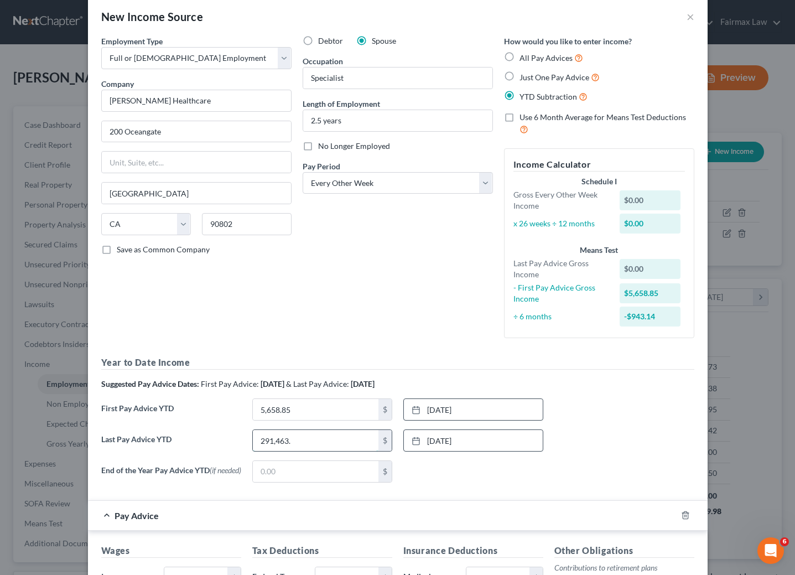
scroll to position [0, 0]
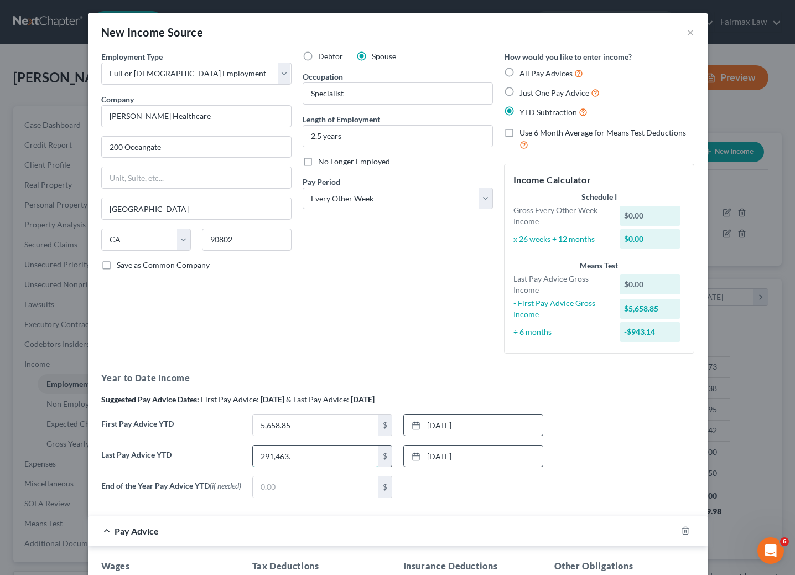
click at [318, 457] on input "291,463." at bounding box center [316, 456] width 126 height 21
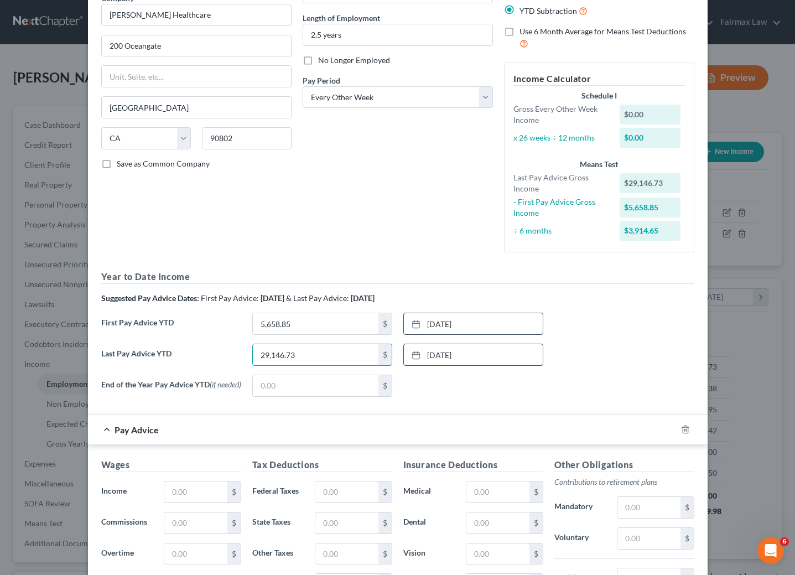
scroll to position [166, 0]
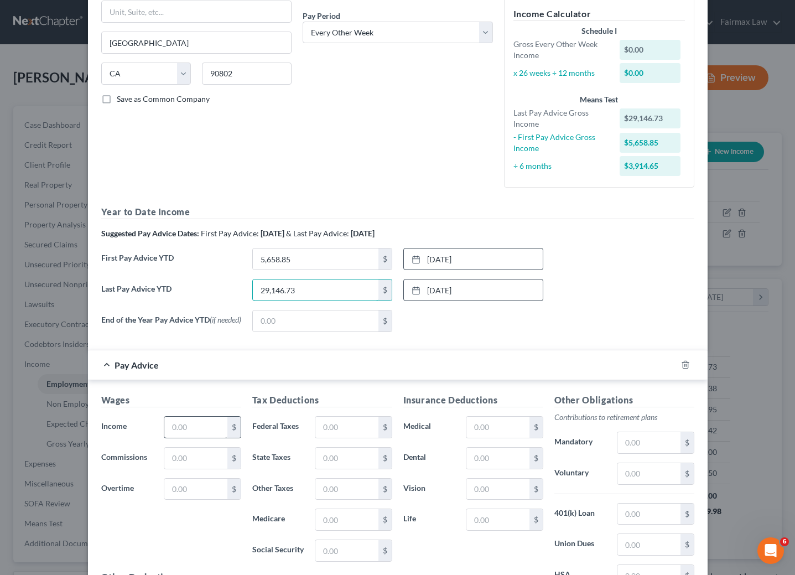
type input "29,146.73"
click at [187, 426] on input "text" at bounding box center [195, 427] width 63 height 21
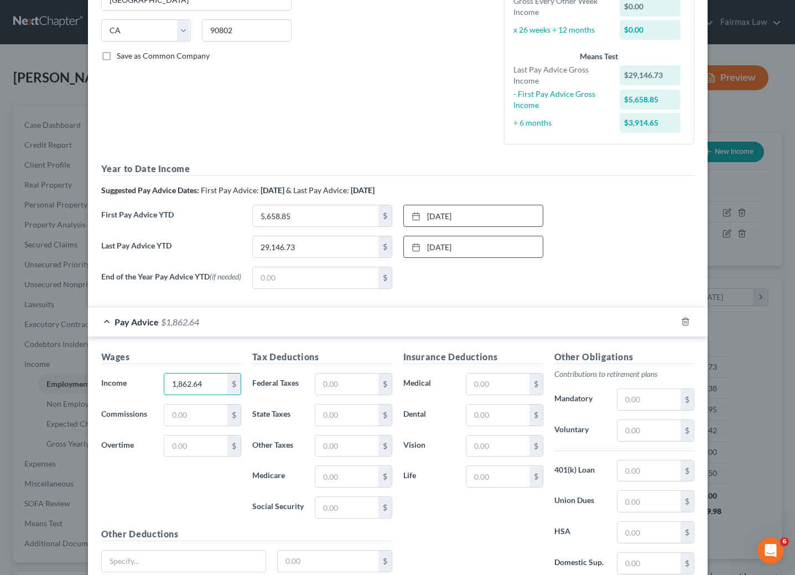
scroll to position [249, 0]
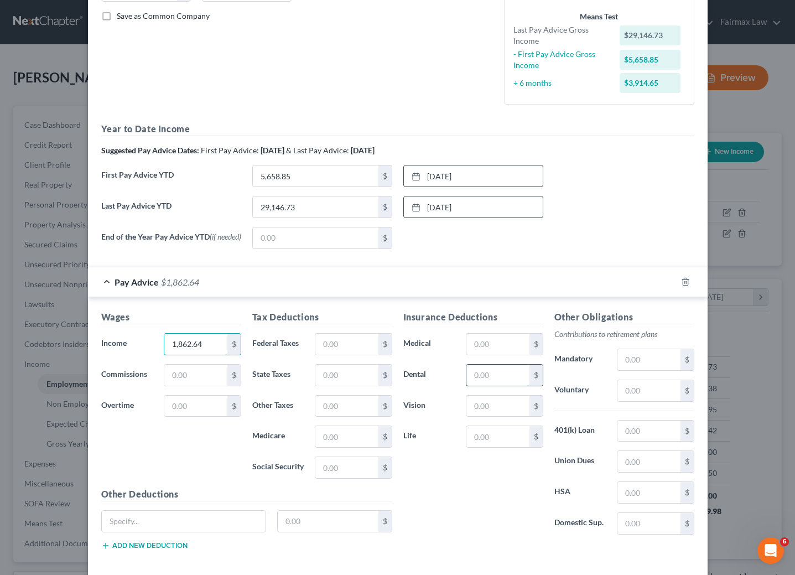
type input "1,862.64"
click at [490, 382] on input "text" at bounding box center [498, 375] width 63 height 21
type input "18"
click at [621, 503] on input "text" at bounding box center [649, 492] width 63 height 21
type input "96.15"
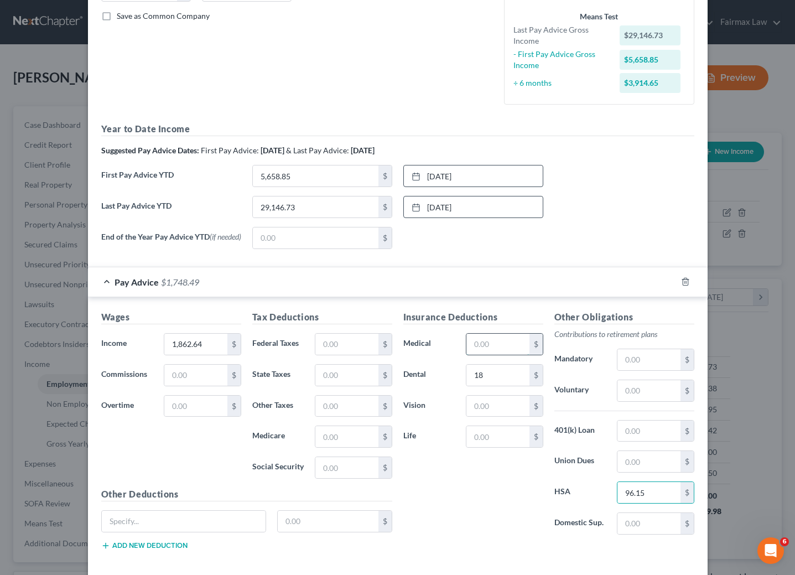
click at [488, 354] on input "text" at bounding box center [498, 344] width 63 height 21
type input "110.17"
click at [629, 395] on input "text" at bounding box center [649, 390] width 63 height 21
type input "111.07"
click at [477, 412] on input "text" at bounding box center [498, 406] width 63 height 21
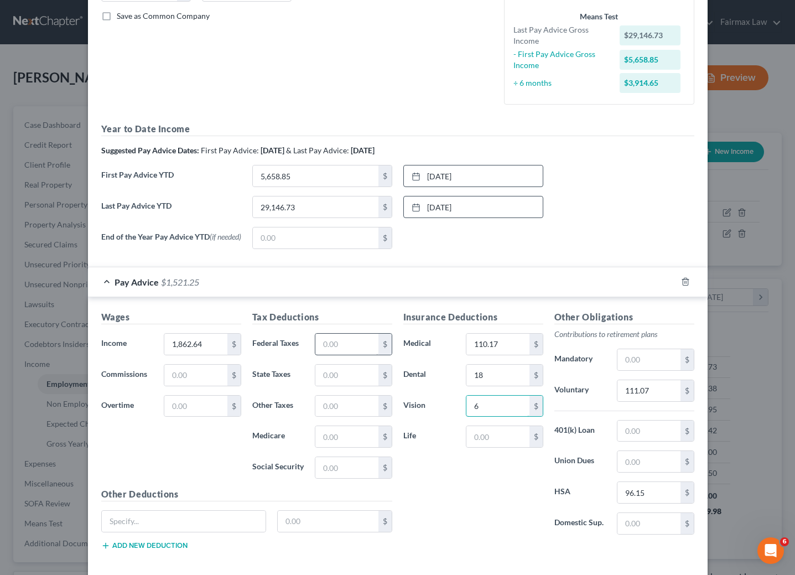
type input "6"
click at [328, 354] on input "text" at bounding box center [346, 344] width 63 height 21
type input "0"
type input "104.31"
type input "34.09"
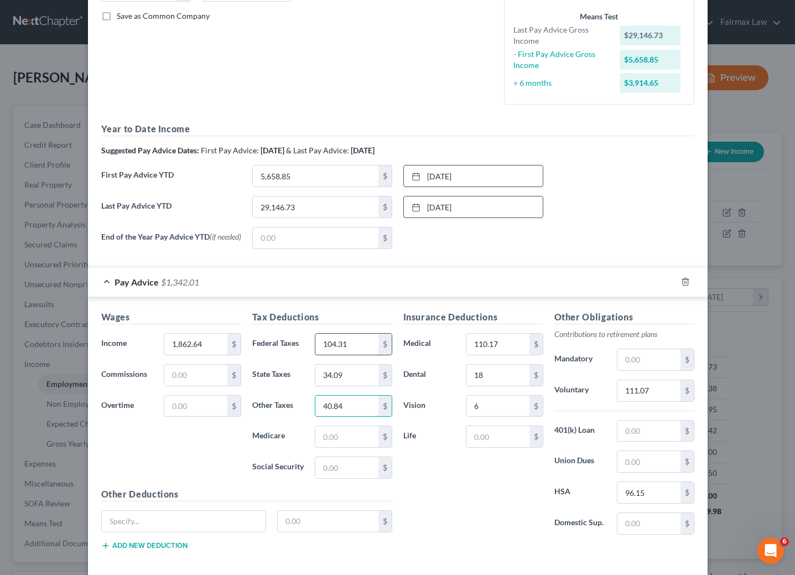
type input "40.84"
type input "23.69"
type input "101.29"
click at [214, 528] on input "text" at bounding box center [184, 521] width 164 height 21
paste input "EE ARAGLGL"
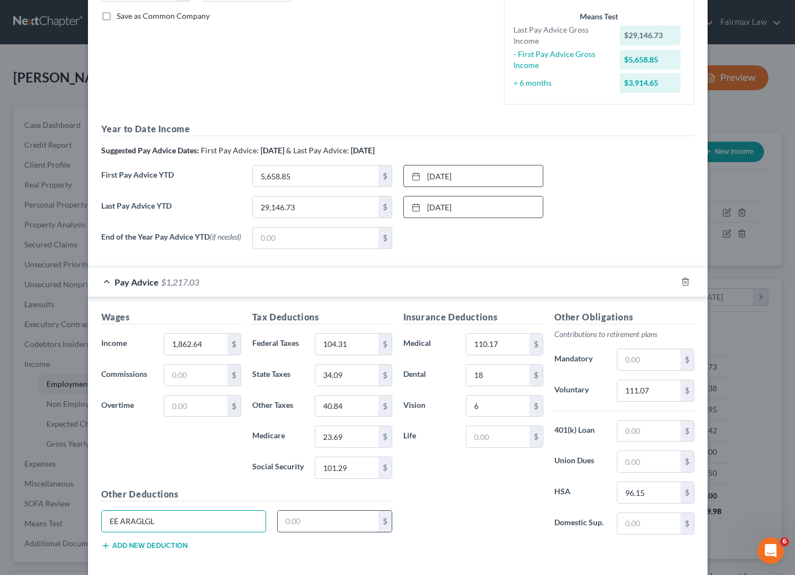
type input "EE ARAGLGL"
click at [314, 529] on input "text" at bounding box center [328, 521] width 101 height 21
type input "6.35"
click at [167, 541] on div "EE ARAGLGL 6.35 $" at bounding box center [247, 525] width 302 height 31
click at [168, 550] on button "Add new deduction" at bounding box center [144, 545] width 86 height 9
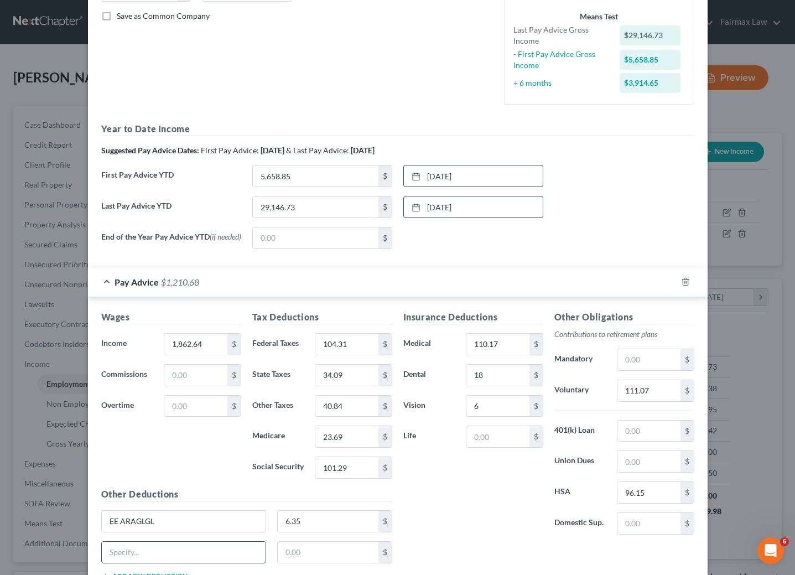
click at [193, 556] on input "text" at bounding box center [184, 552] width 164 height 21
paste input "EE Voluntary LTD"
type input "EE Voluntary LTD"
click at [346, 557] on input "text" at bounding box center [328, 552] width 101 height 21
type input "7.89"
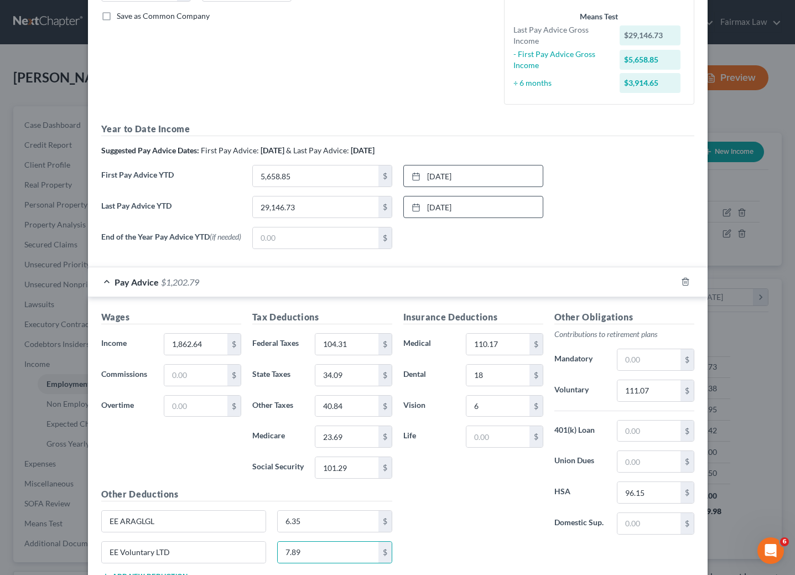
click at [435, 497] on div "Insurance Deductions Medical 110.17 $ Dental 18 $ Vision 6 $ Life $" at bounding box center [473, 426] width 151 height 233
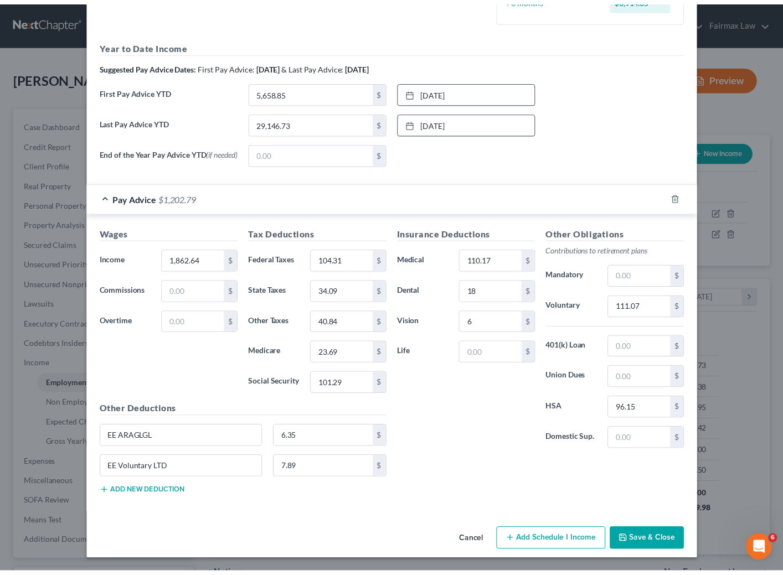
scroll to position [343, 0]
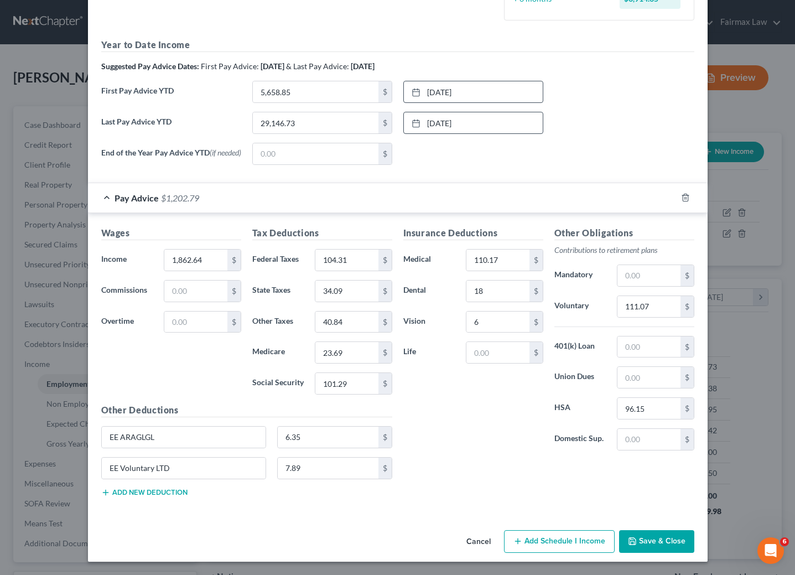
click at [643, 537] on button "Save & Close" at bounding box center [656, 541] width 75 height 23
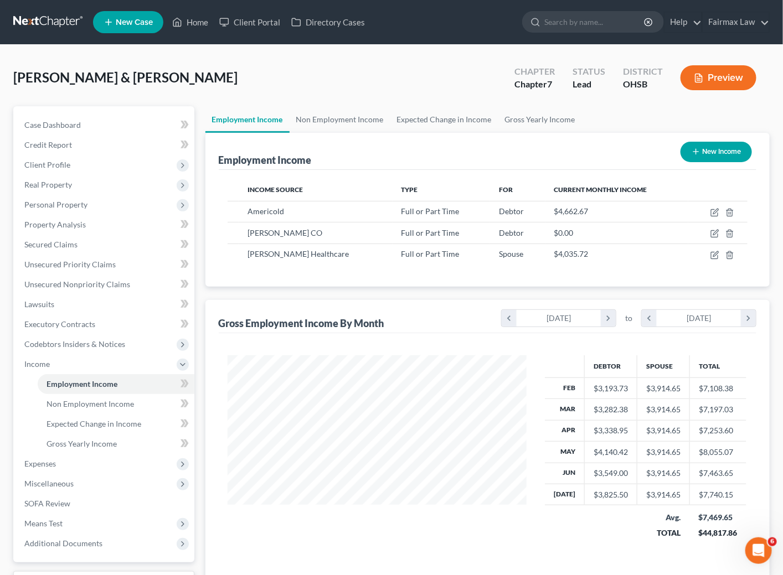
scroll to position [553266, 553150]
click at [541, 117] on link "Gross Yearly Income" at bounding box center [540, 119] width 84 height 27
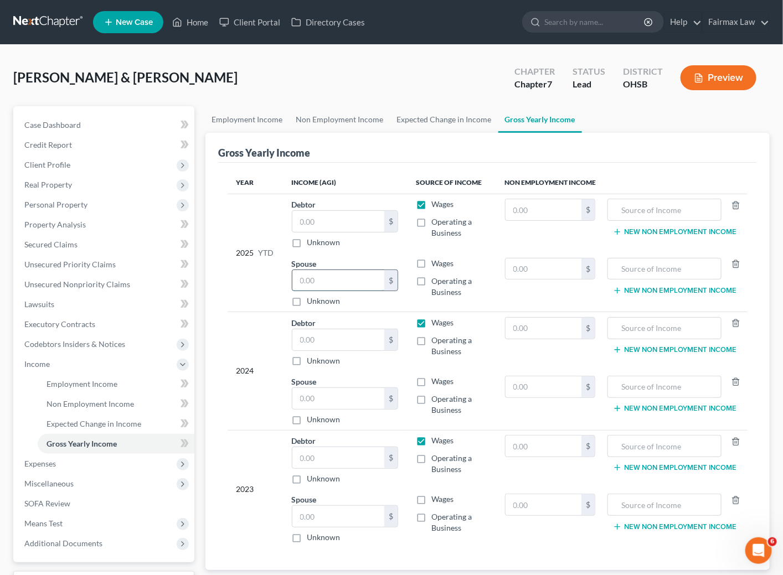
click at [340, 286] on input "text" at bounding box center [338, 280] width 92 height 21
click at [343, 286] on input "text" at bounding box center [338, 280] width 92 height 21
type input "31,098.80"
click at [336, 228] on input "text" at bounding box center [338, 221] width 92 height 21
paste input "27,364.03"
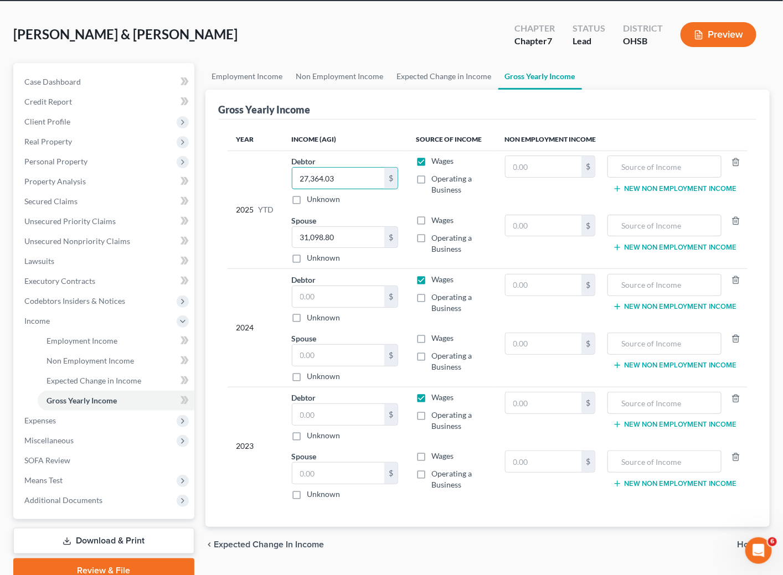
scroll to position [83, 0]
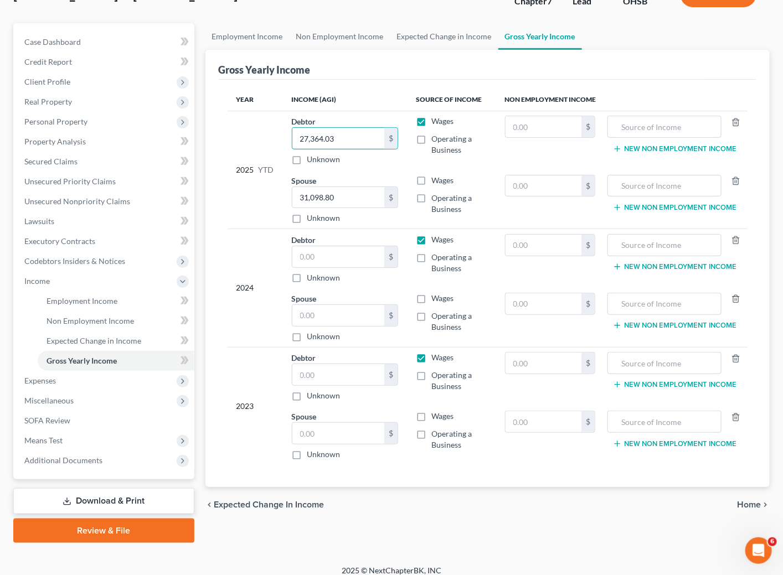
type input "27,364.03"
click at [392, 90] on th "Income (AGI)" at bounding box center [345, 100] width 125 height 22
click at [448, 40] on link "Expected Change in Income" at bounding box center [444, 36] width 108 height 27
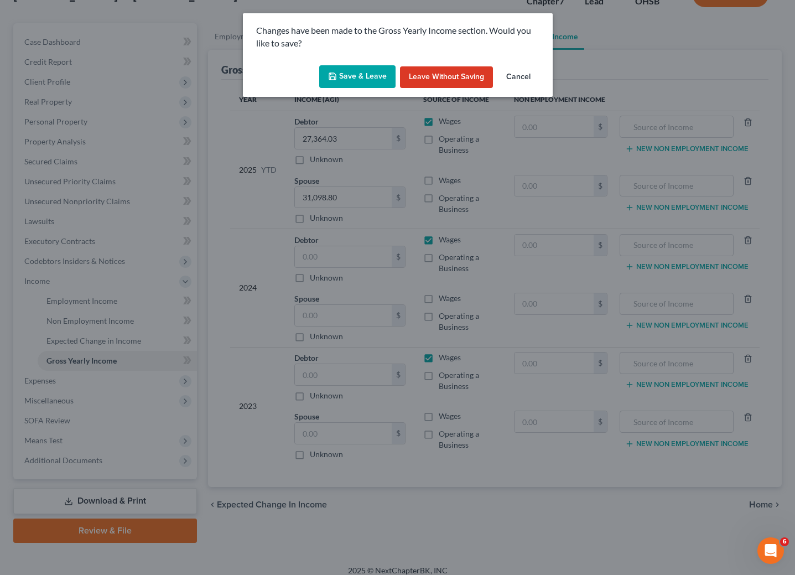
click at [339, 71] on button "Save & Leave" at bounding box center [357, 76] width 76 height 23
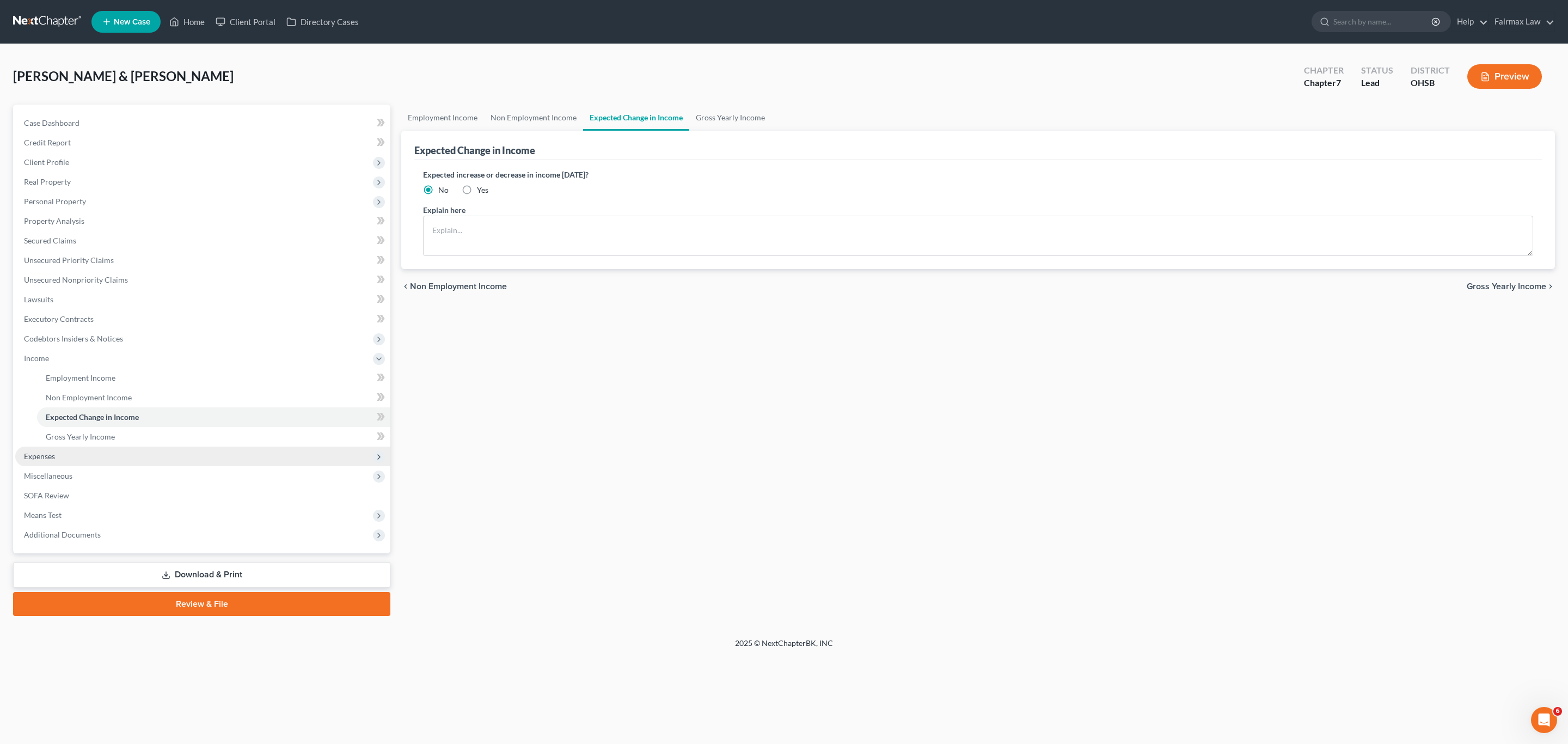
click at [89, 455] on span "Expenses" at bounding box center [202, 457] width 375 height 20
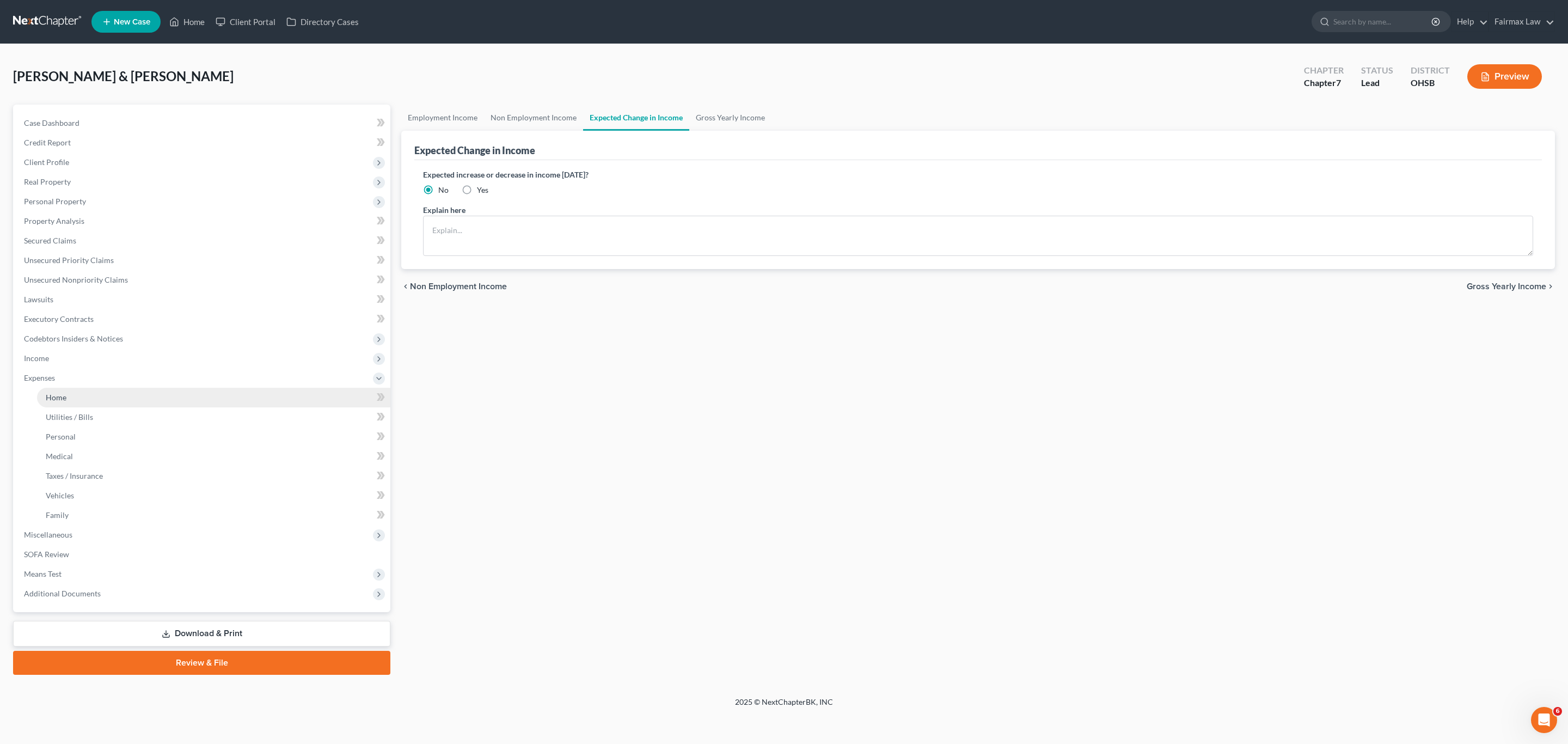
click at [74, 396] on link "Home" at bounding box center [213, 398] width 353 height 20
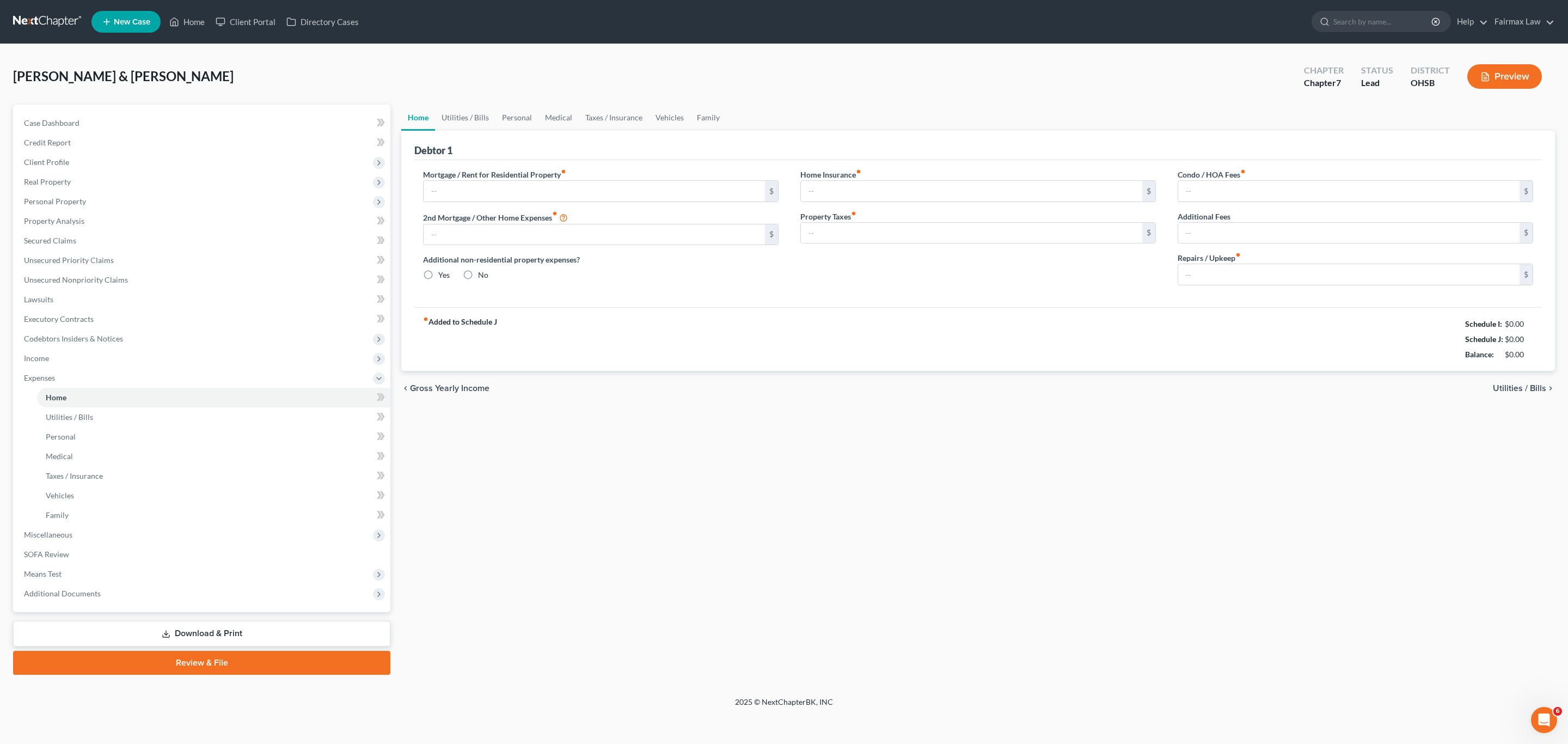
type input "0.00"
radio input "true"
type input "0.00"
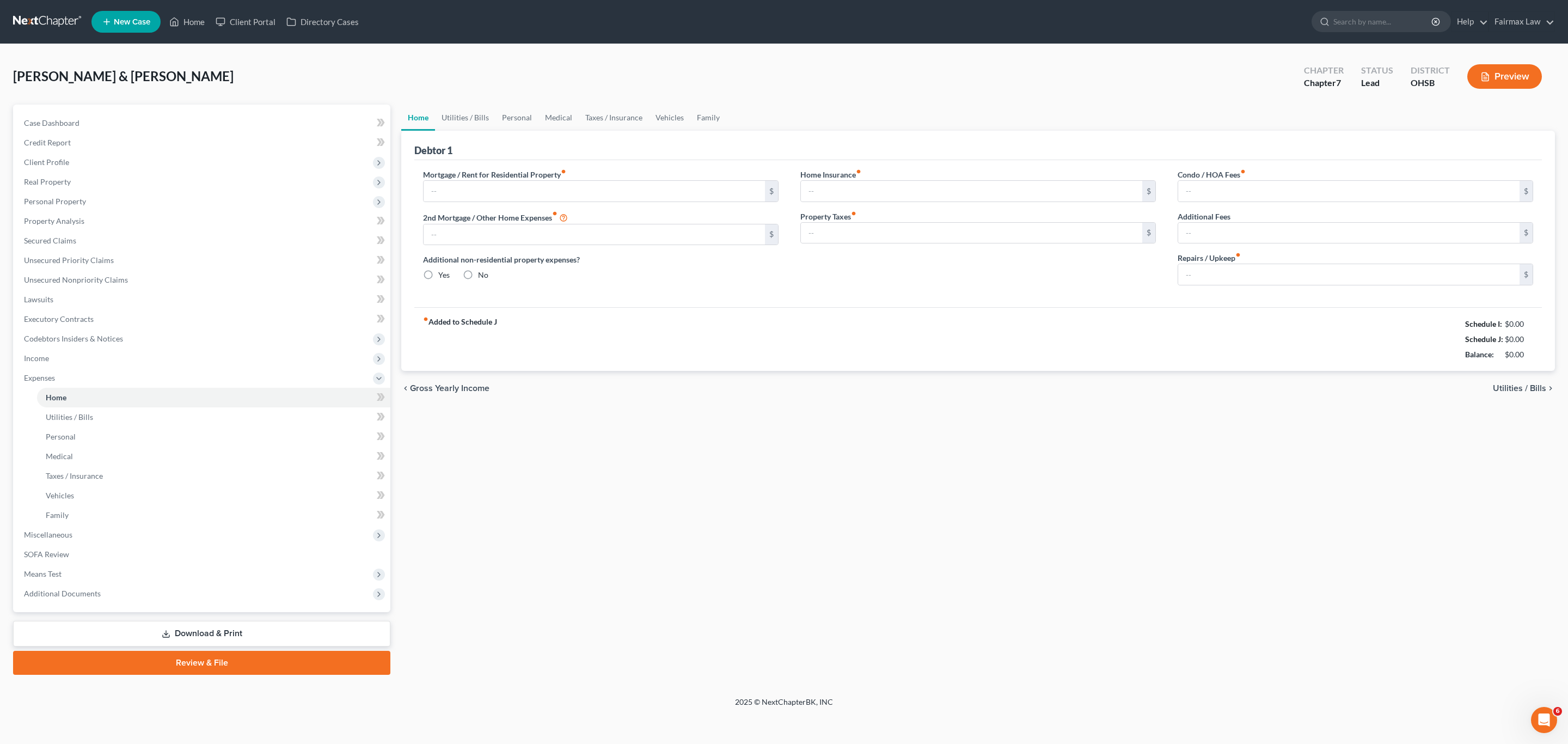
type input "0.00"
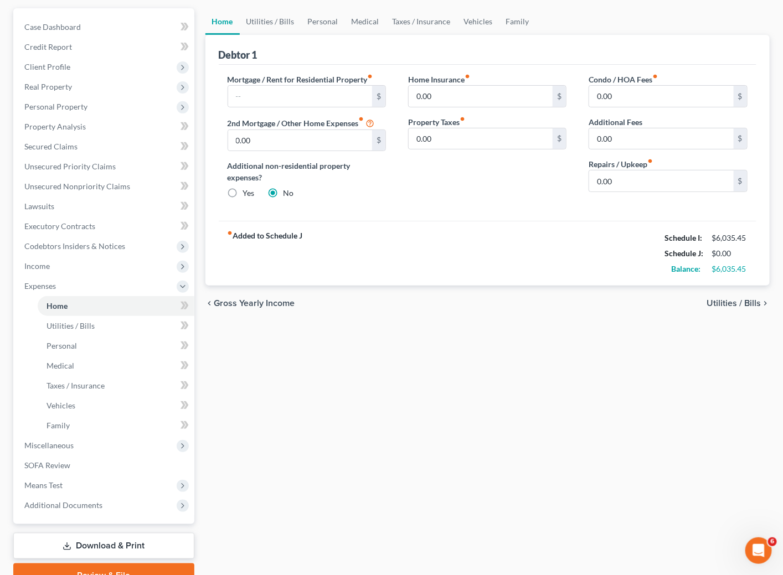
scroll to position [69, 0]
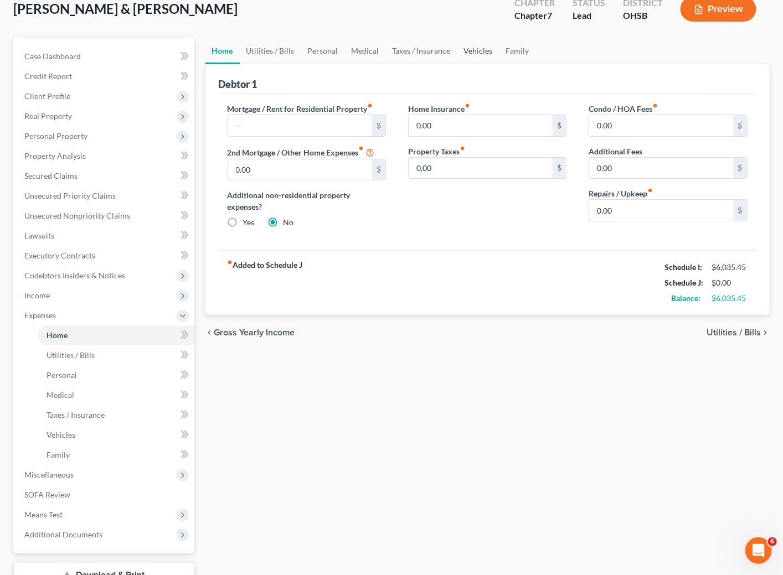
drag, startPoint x: 470, startPoint y: 50, endPoint x: 459, endPoint y: 58, distance: 14.3
click at [470, 49] on link "Vehicles" at bounding box center [478, 51] width 42 height 27
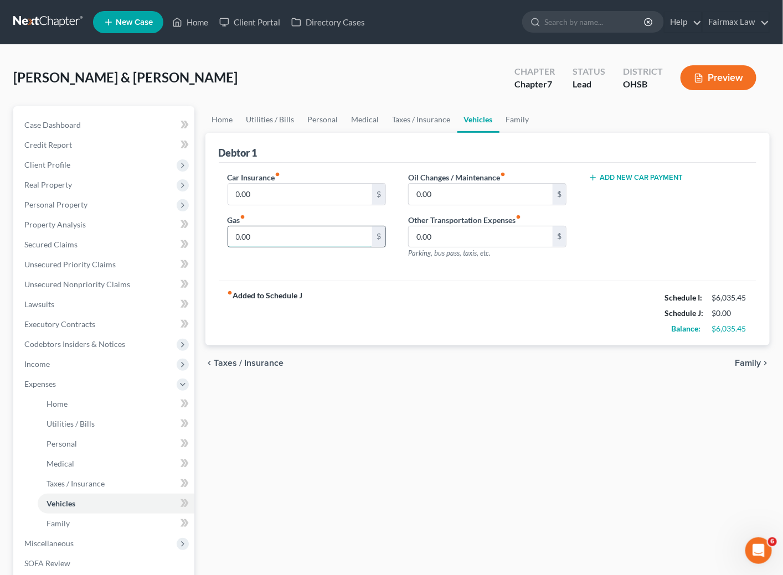
click at [270, 243] on input "0.00" at bounding box center [300, 236] width 144 height 21
type input "40"
click at [255, 120] on link "Utilities / Bills" at bounding box center [270, 119] width 61 height 27
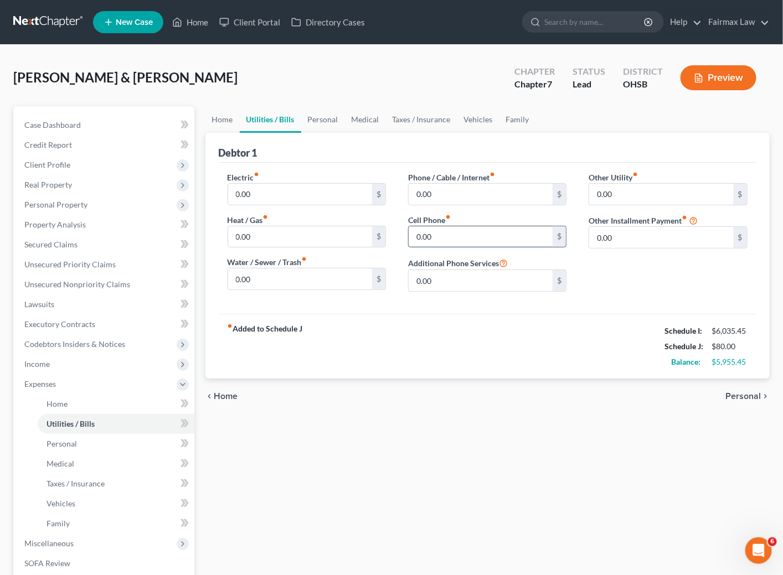
click at [491, 241] on input "0.00" at bounding box center [480, 236] width 144 height 21
type input "340"
click at [512, 196] on input "0.00" at bounding box center [480, 194] width 144 height 21
type input "60"
drag, startPoint x: 336, startPoint y: 121, endPoint x: 333, endPoint y: 126, distance: 6.0
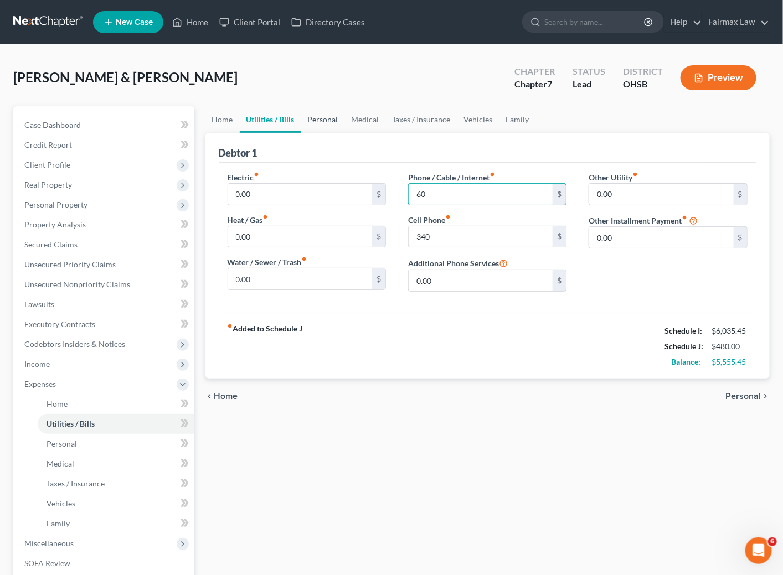
click at [335, 120] on link "Personal" at bounding box center [323, 119] width 44 height 27
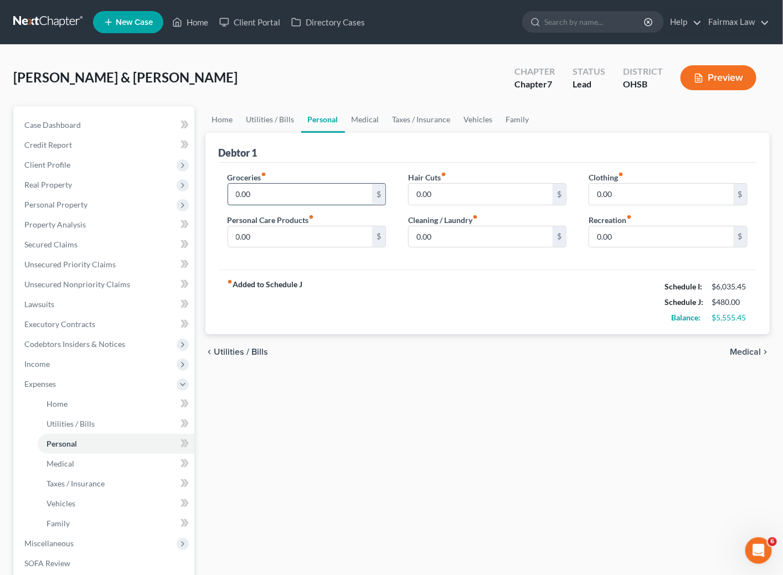
click at [301, 191] on input "0.00" at bounding box center [300, 194] width 144 height 21
type input "600"
click at [472, 234] on input "0.00" at bounding box center [480, 236] width 144 height 21
type input "40"
drag, startPoint x: 363, startPoint y: 118, endPoint x: 433, endPoint y: 132, distance: 72.2
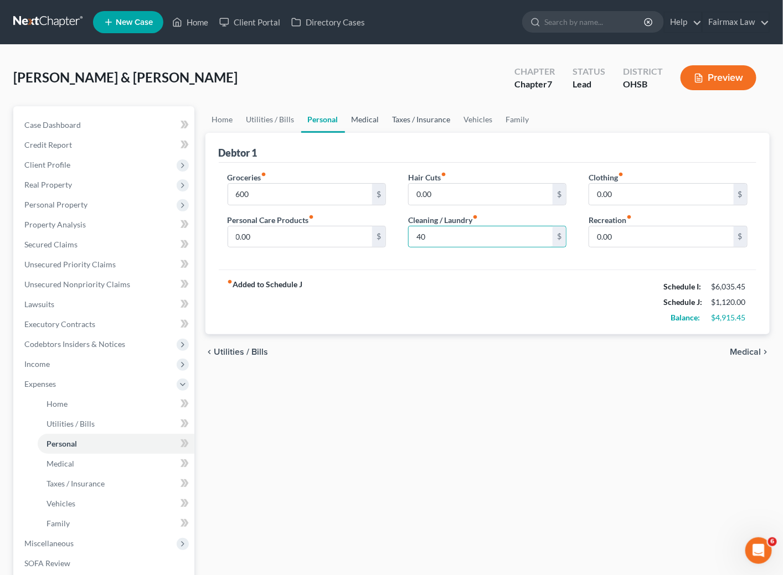
click at [363, 118] on link "Medical" at bounding box center [365, 119] width 41 height 27
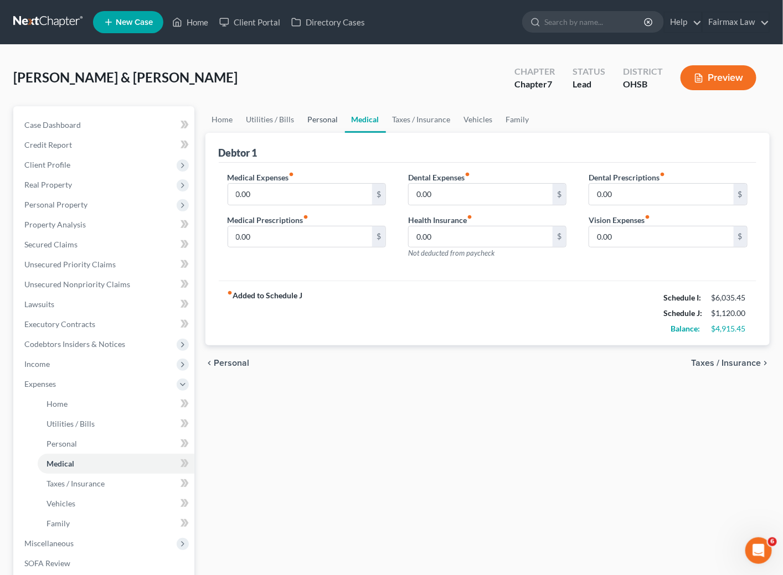
click at [313, 123] on link "Personal" at bounding box center [323, 119] width 44 height 27
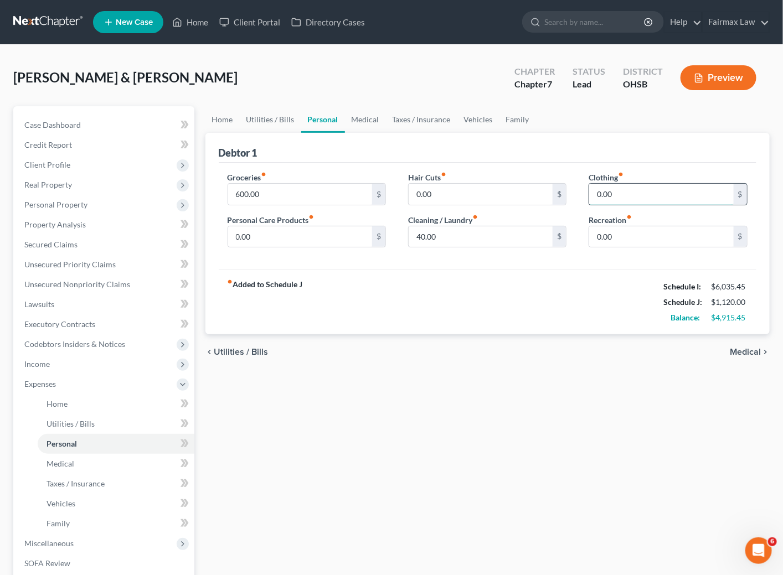
click at [621, 195] on input "0.00" at bounding box center [661, 194] width 144 height 21
type input "60"
click at [621, 233] on input "0.00" at bounding box center [661, 236] width 144 height 21
type input "60"
click at [513, 113] on link "Family" at bounding box center [517, 119] width 37 height 27
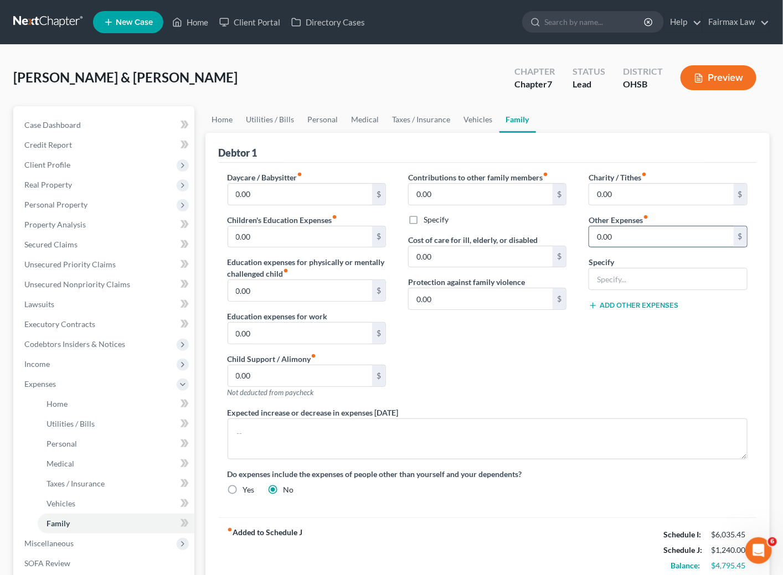
click at [628, 236] on input "0.00" at bounding box center [661, 236] width 144 height 21
type input "180.00"
click at [643, 278] on input "text" at bounding box center [667, 278] width 157 height 21
type input "Attorney Bankruptcy fee"
click at [627, 304] on button "Add Other Expenses" at bounding box center [633, 305] width 90 height 9
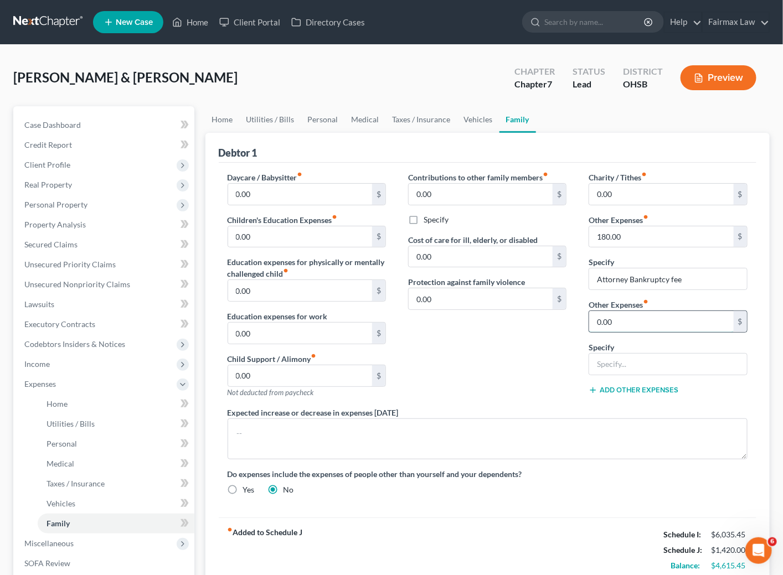
click at [618, 325] on input "0.00" at bounding box center [661, 321] width 144 height 21
type input "60"
click at [623, 368] on input "text" at bounding box center [667, 364] width 157 height 21
type input "Pet care"
click at [358, 121] on link "Medical" at bounding box center [365, 119] width 41 height 27
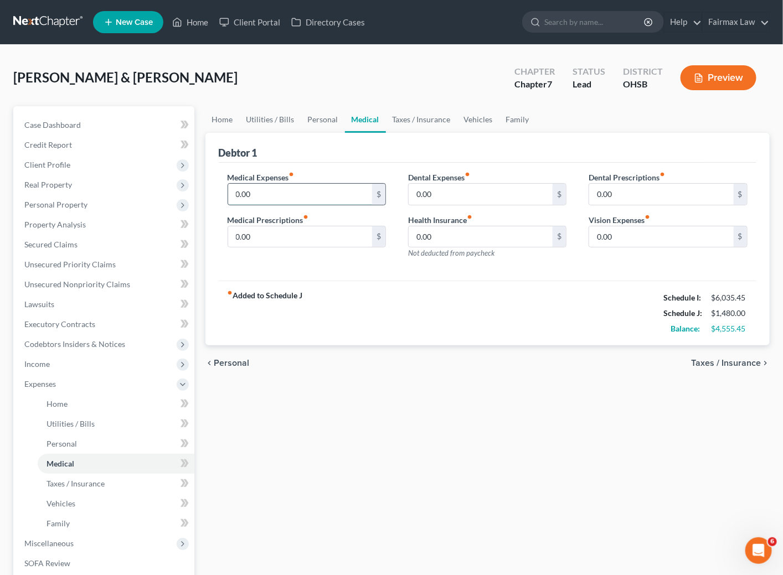
click at [292, 200] on input "0.00" at bounding box center [300, 194] width 144 height 21
type input "150"
click at [470, 198] on input "0.00" at bounding box center [480, 194] width 144 height 21
type input "150"
click at [486, 121] on link "Vehicles" at bounding box center [478, 119] width 42 height 27
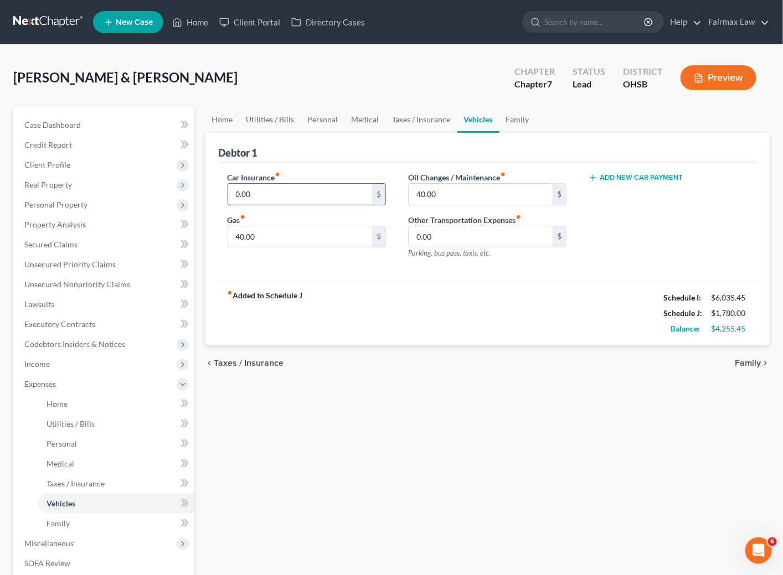
click at [283, 191] on input "0.00" at bounding box center [300, 194] width 144 height 21
type input "103"
click at [437, 311] on div "fiber_manual_record Added to Schedule J Schedule I: $6,035.45 Schedule J: $1,88…" at bounding box center [488, 313] width 538 height 65
click at [357, 118] on link "Medical" at bounding box center [365, 119] width 41 height 27
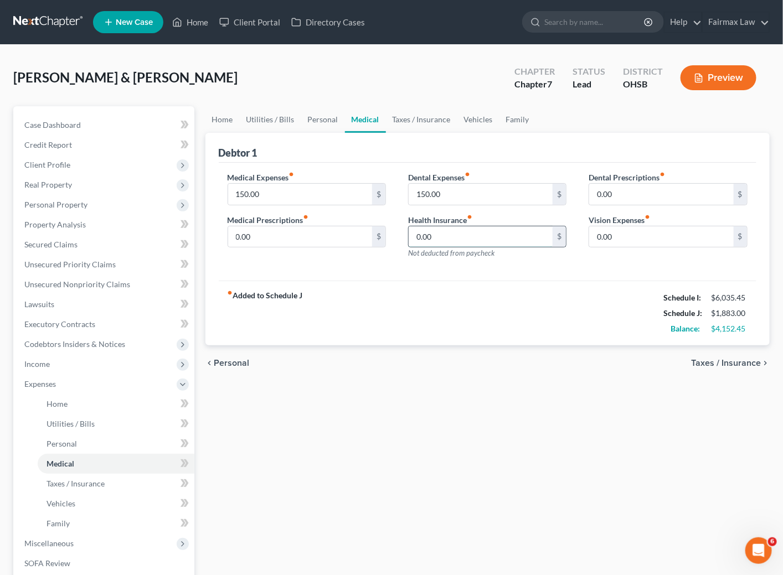
click at [455, 239] on input "0.00" at bounding box center [480, 236] width 144 height 21
type input "300"
click at [505, 120] on link "Family" at bounding box center [517, 119] width 37 height 27
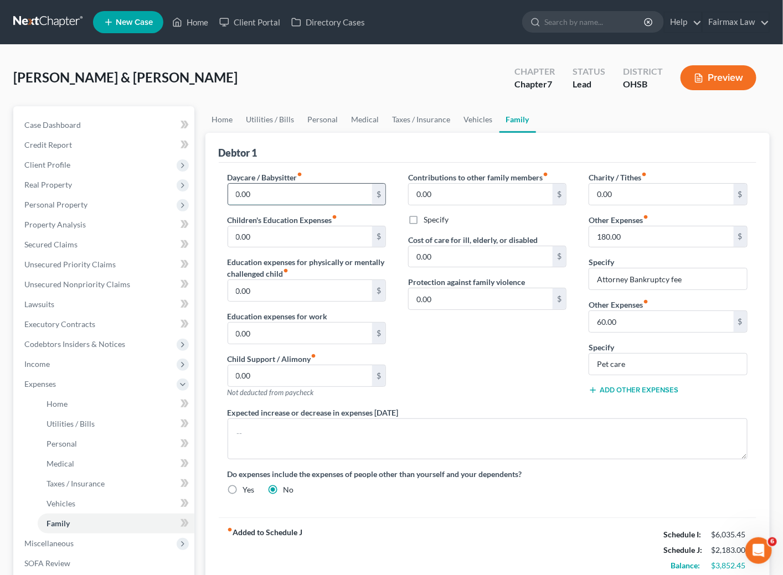
click at [276, 190] on input "0.00" at bounding box center [300, 194] width 144 height 21
type input "140"
click at [325, 118] on link "Personal" at bounding box center [323, 119] width 44 height 27
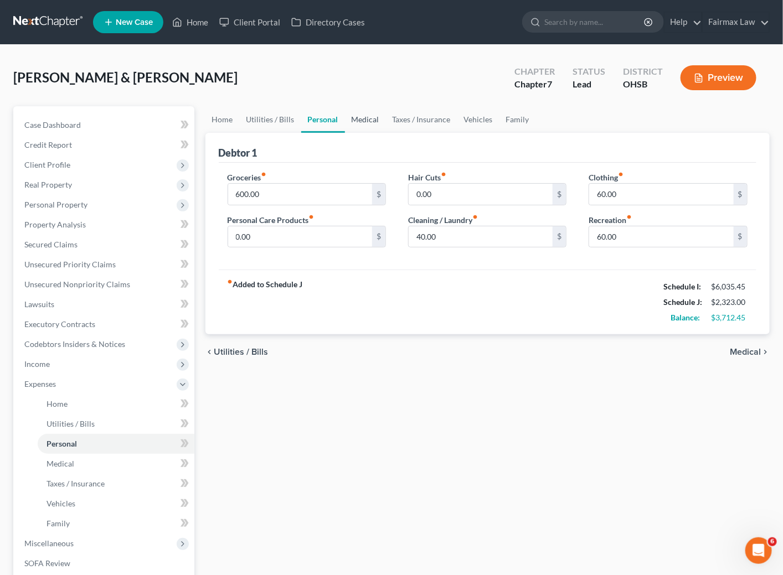
click at [354, 120] on link "Medical" at bounding box center [365, 119] width 41 height 27
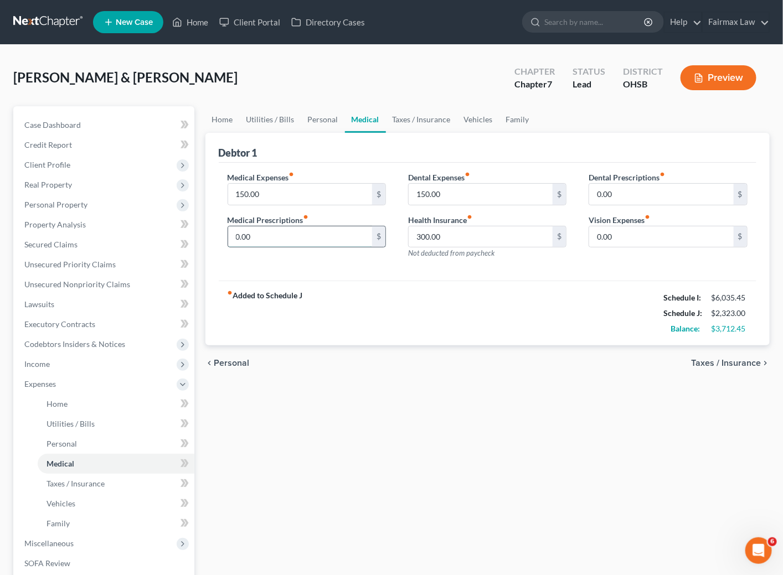
click at [291, 240] on input "0.00" at bounding box center [300, 236] width 144 height 21
type input "190"
click at [520, 118] on link "Family" at bounding box center [517, 119] width 37 height 27
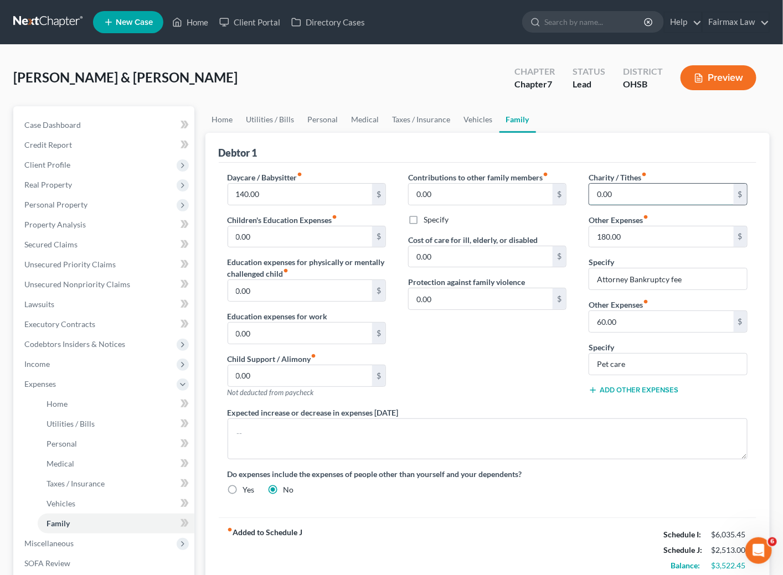
click at [626, 188] on input "0.00" at bounding box center [661, 194] width 144 height 21
type input "9"
click at [467, 115] on link "Vehicles" at bounding box center [478, 119] width 42 height 27
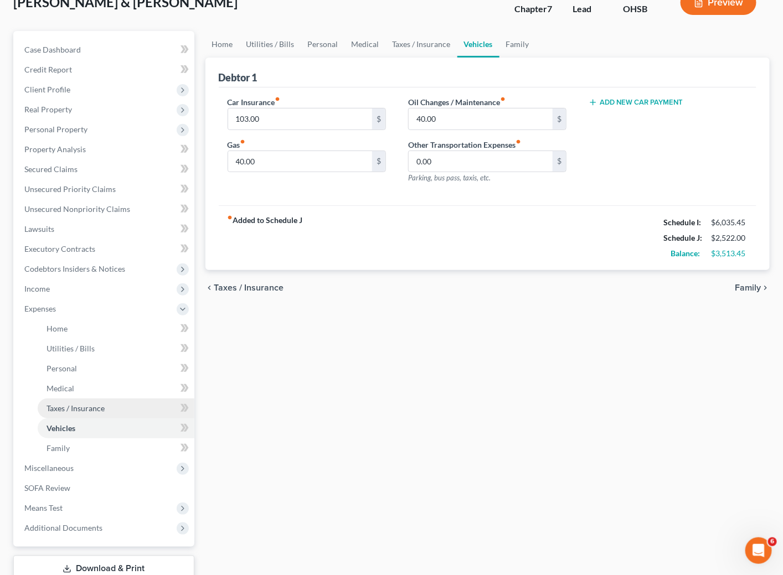
scroll to position [152, 0]
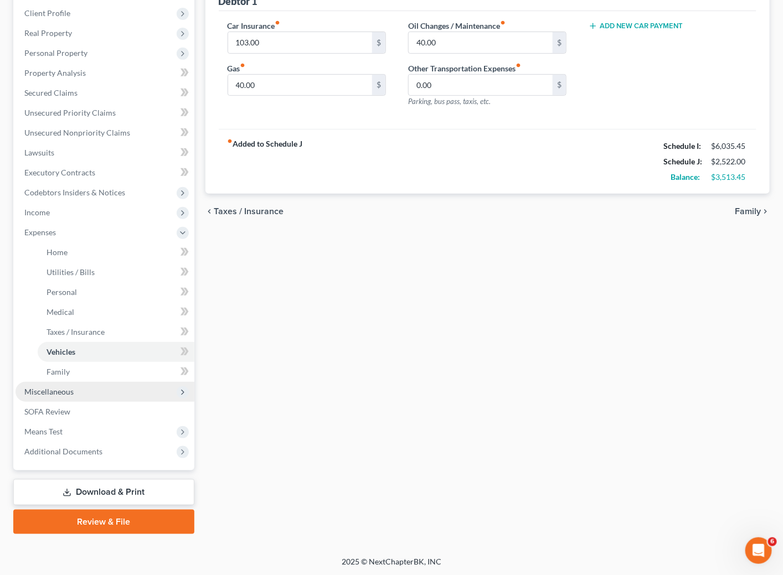
click at [75, 387] on span "Miscellaneous" at bounding box center [104, 392] width 179 height 20
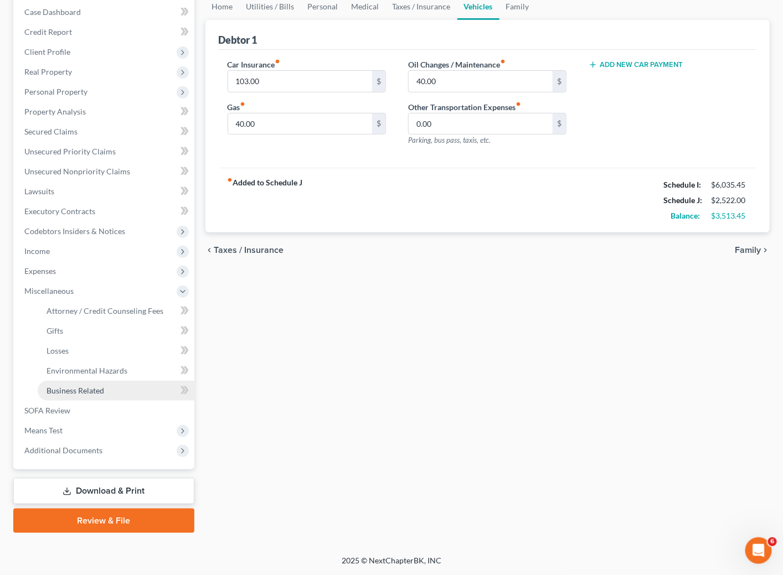
scroll to position [112, 0]
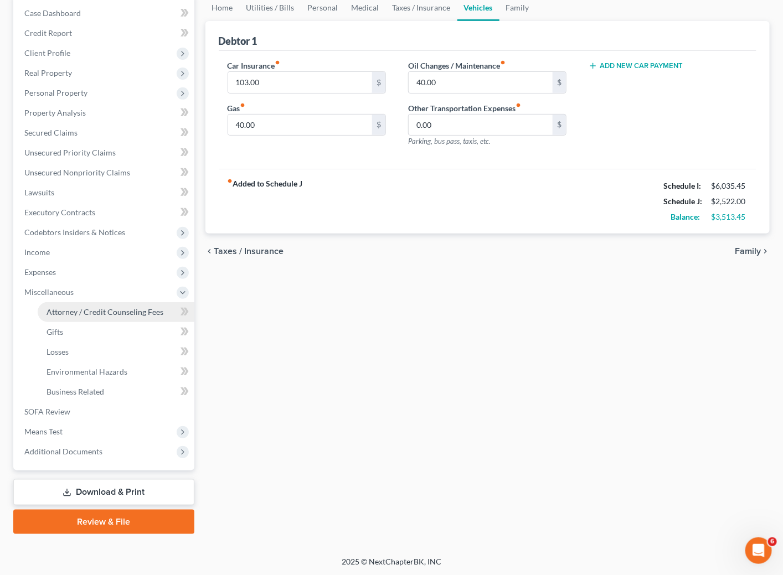
click at [113, 312] on span "Attorney / Credit Counseling Fees" at bounding box center [104, 311] width 117 height 9
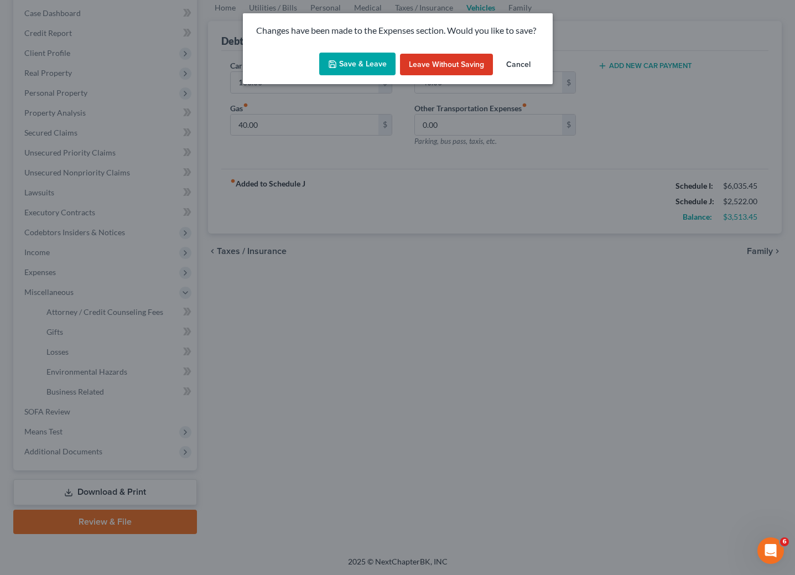
click at [356, 56] on button "Save & Leave" at bounding box center [357, 64] width 76 height 23
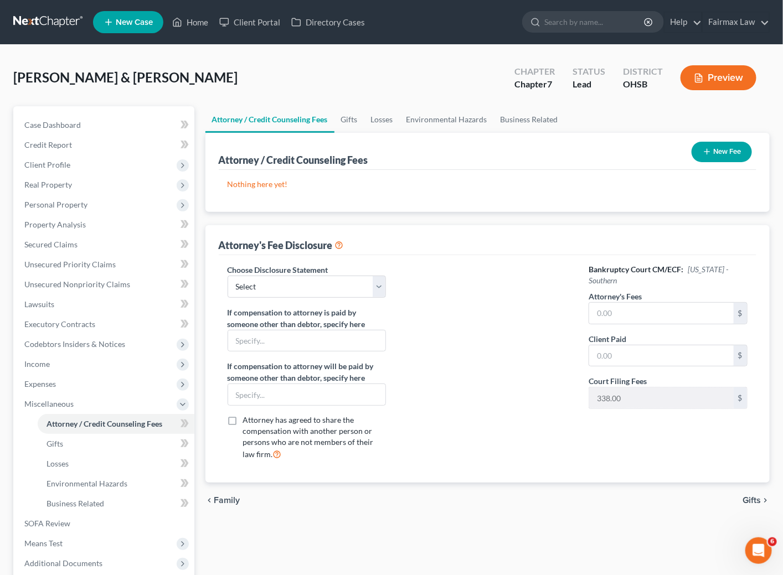
click at [721, 152] on button "New Fee" at bounding box center [721, 152] width 60 height 20
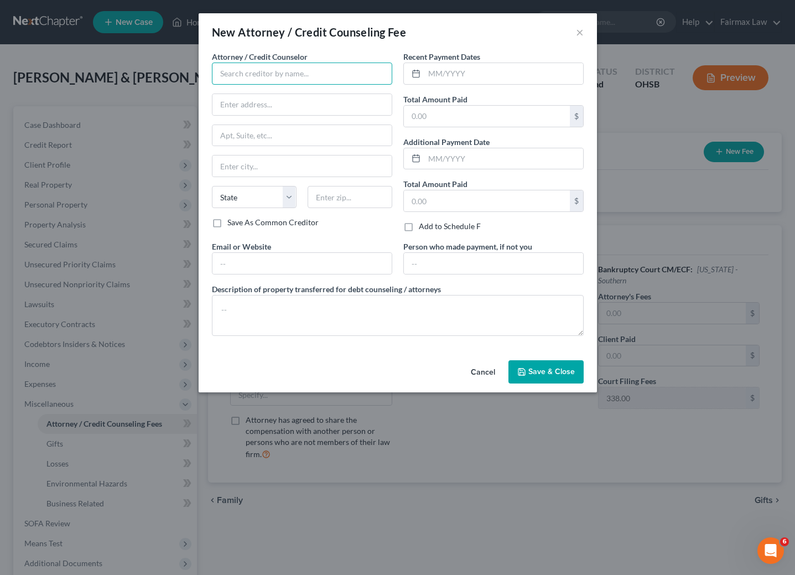
click at [302, 75] on input "text" at bounding box center [302, 74] width 180 height 22
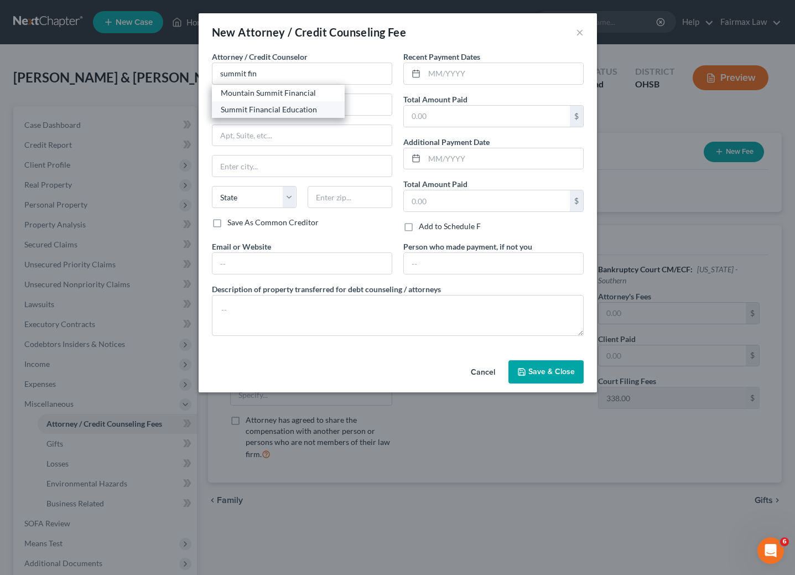
click at [286, 108] on div "Summit Financial Education" at bounding box center [278, 109] width 115 height 11
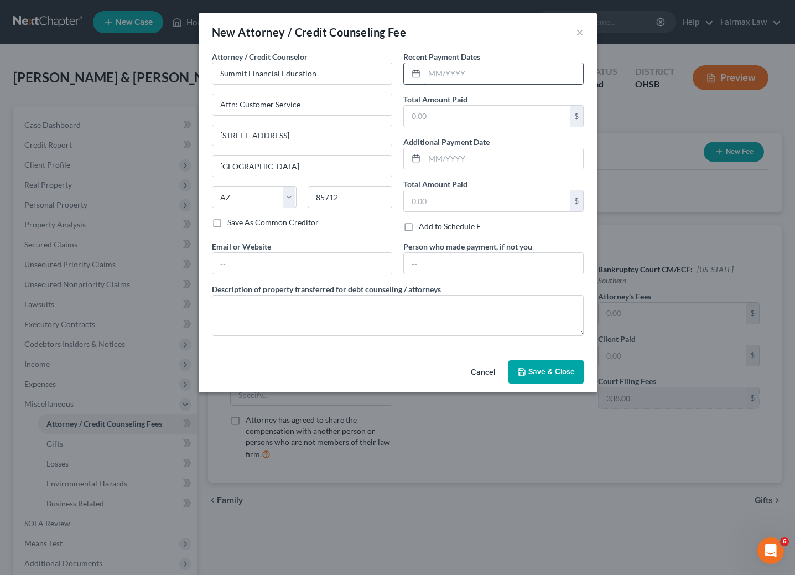
click at [482, 70] on input "text" at bounding box center [504, 73] width 159 height 21
click at [485, 121] on input "text" at bounding box center [487, 116] width 166 height 21
click at [542, 376] on span "Save & Close" at bounding box center [552, 371] width 46 height 9
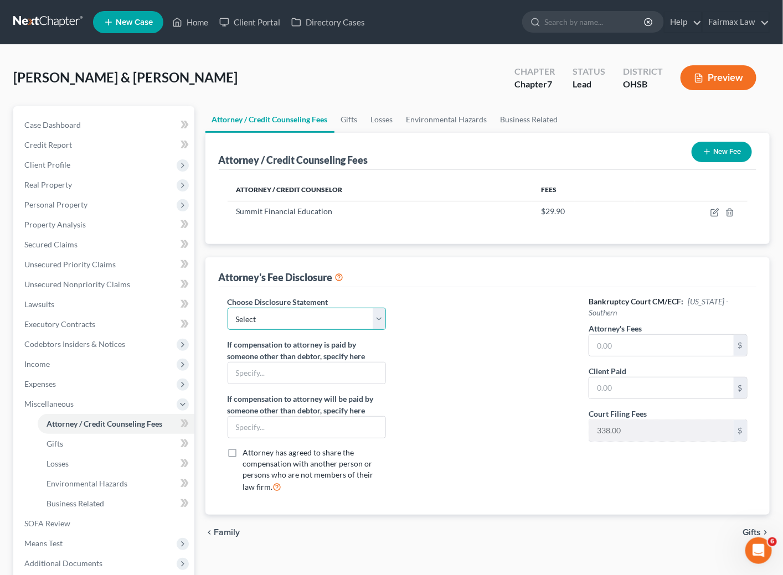
drag, startPoint x: 315, startPoint y: 313, endPoint x: 321, endPoint y: 319, distance: 8.6
click at [315, 313] on select "Select WDMI - Chapter 13 - Disclosure of Attorney Compensation OHNB & MIWB Disc…" at bounding box center [306, 319] width 158 height 22
click at [227, 308] on select "Select WDMI - Chapter 13 - Disclosure of Attorney Compensation OHNB & MIWB Disc…" at bounding box center [306, 319] width 158 height 22
click at [653, 338] on input "text" at bounding box center [661, 345] width 144 height 21
click at [460, 356] on div at bounding box center [487, 398] width 180 height 205
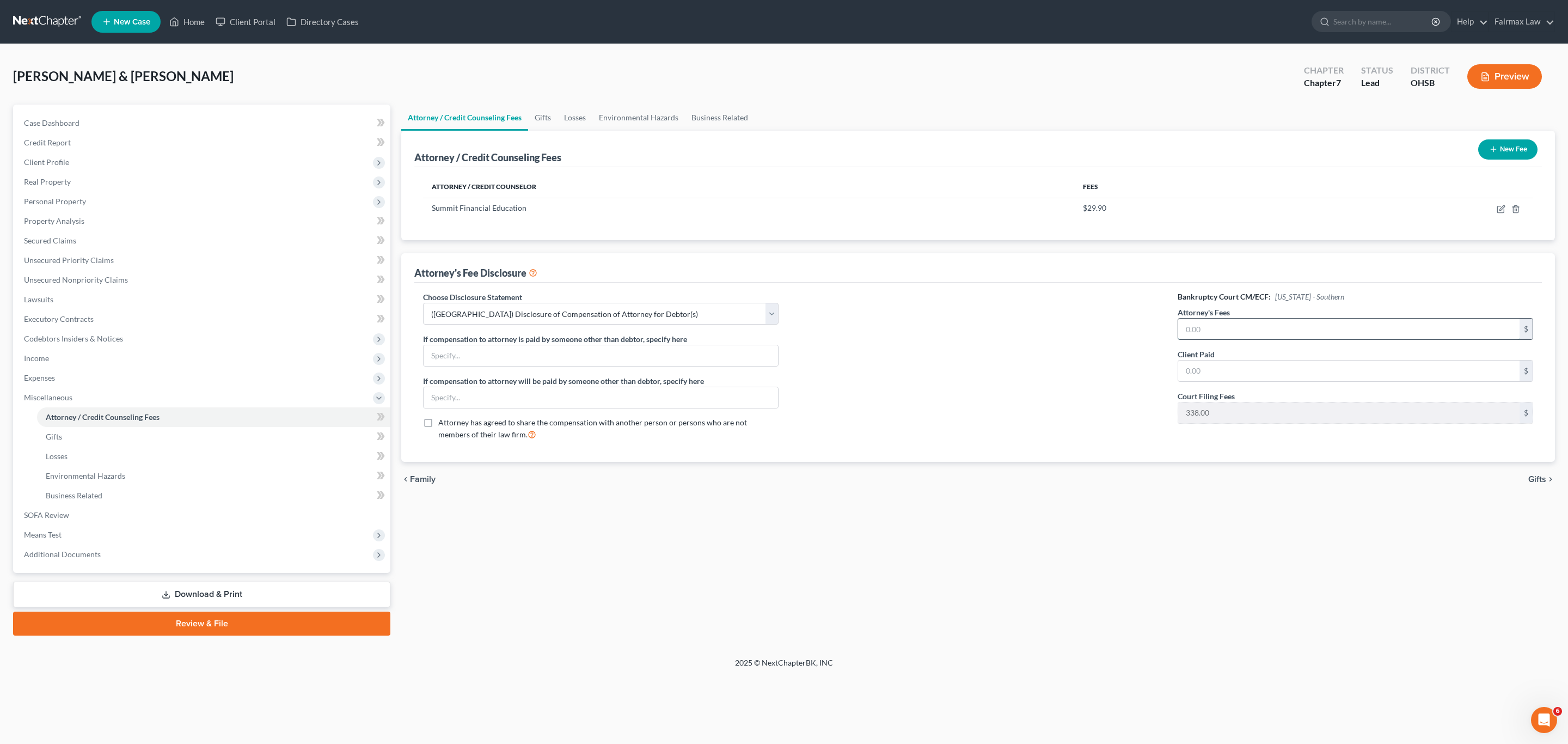
click at [782, 339] on input "text" at bounding box center [1349, 329] width 341 height 21
paste input "1,698"
click at [782, 366] on input "text" at bounding box center [1349, 370] width 341 height 21
drag, startPoint x: 1078, startPoint y: 611, endPoint x: 1070, endPoint y: 599, distance: 14.4
click at [782, 565] on div "Attorney / Credit Counseling Fees Gifts Losses Environmental Hazards Business R…" at bounding box center [978, 370] width 1165 height 531
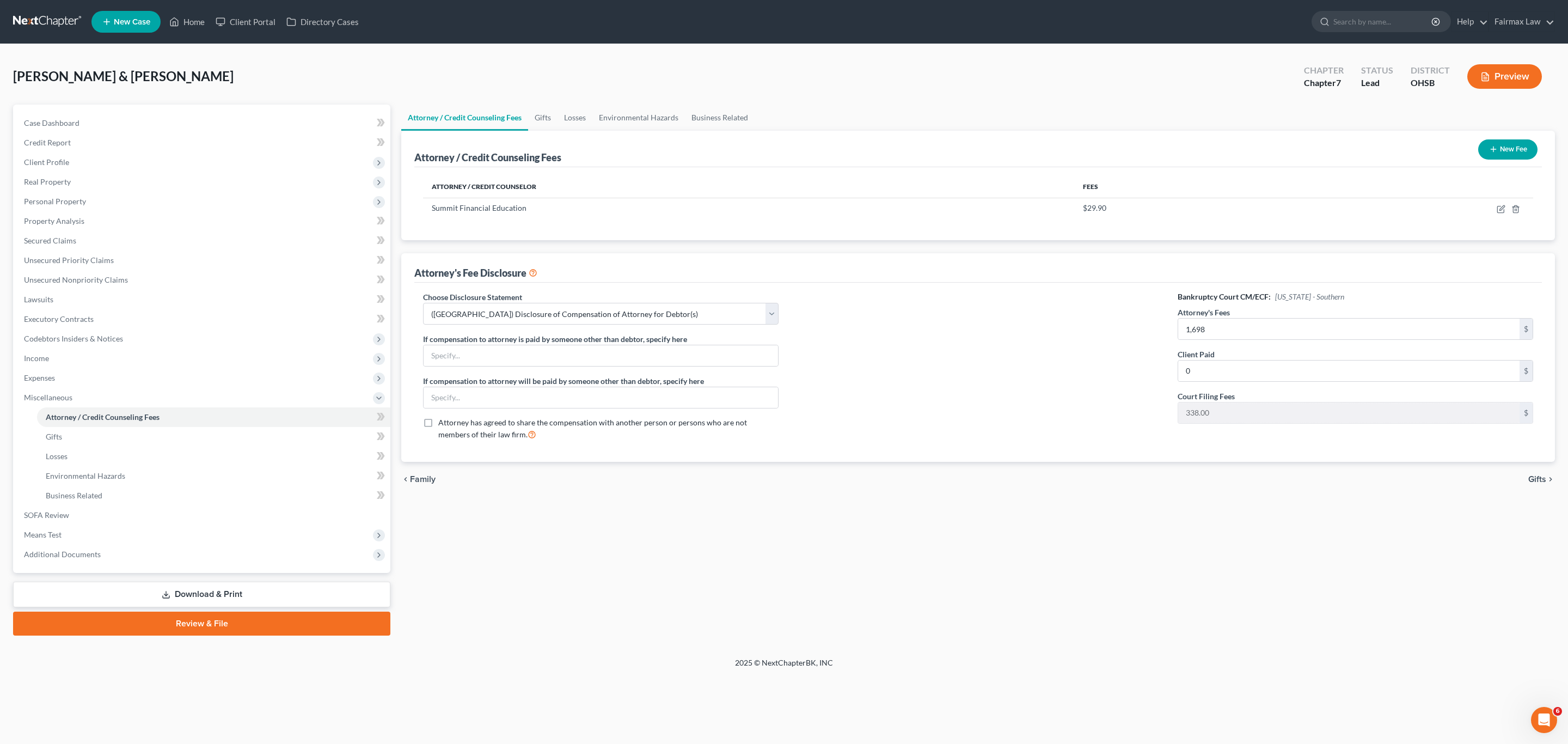
click at [782, 145] on icon "button" at bounding box center [1493, 149] width 9 height 9
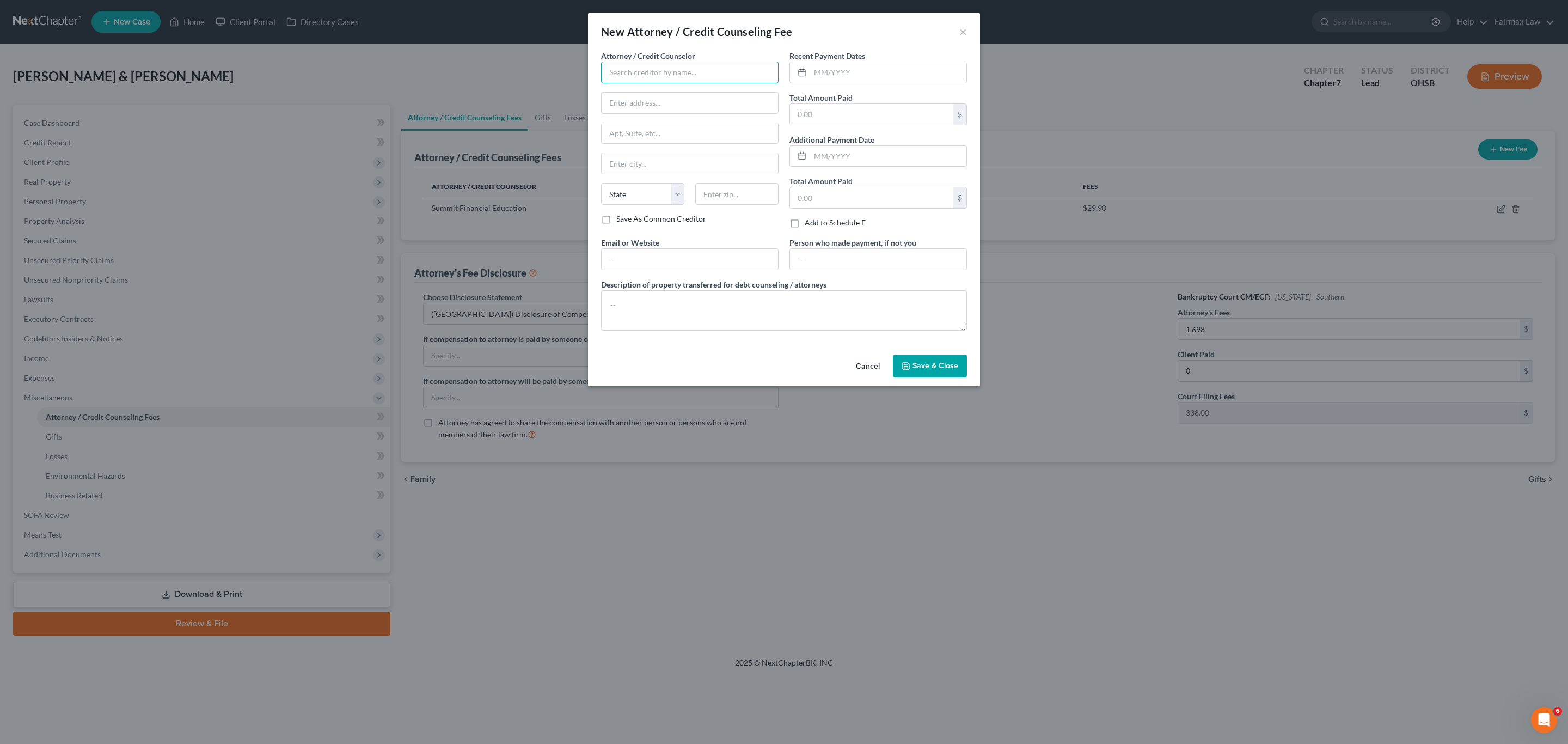
click at [661, 83] on input "text" at bounding box center [690, 73] width 177 height 22
click at [640, 90] on div "Fairmax Law" at bounding box center [666, 91] width 113 height 11
click at [691, 68] on input "Fairmax Law" at bounding box center [690, 73] width 177 height 22
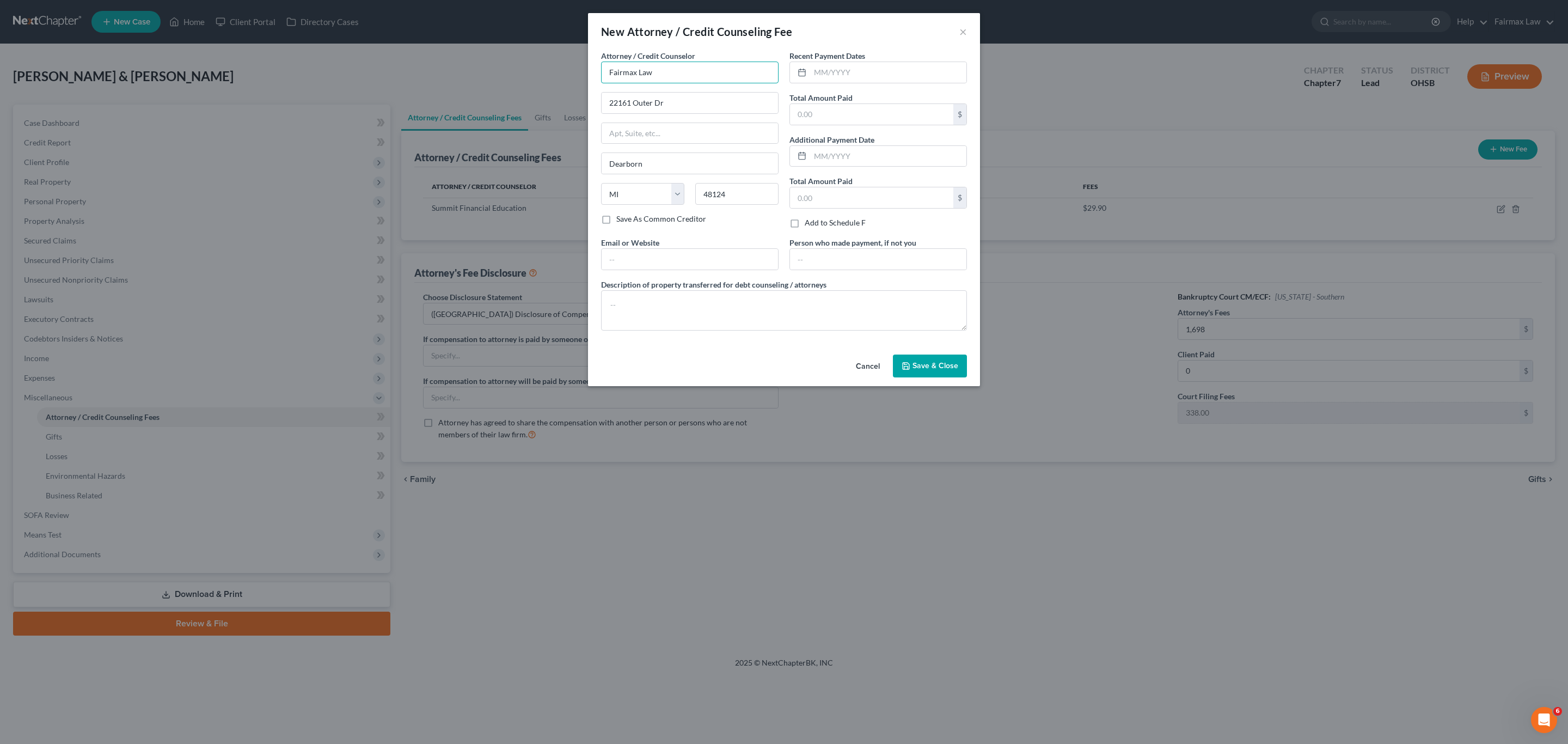
click at [673, 73] on input "Fairmax Law" at bounding box center [690, 73] width 177 height 22
click at [635, 111] on div "Fairmax Law" at bounding box center [666, 107] width 113 height 11
click at [701, 74] on input "Fairmax Law" at bounding box center [690, 73] width 177 height 22
click at [652, 123] on div "Fairmax Law" at bounding box center [666, 124] width 113 height 11
click at [752, 229] on div "Attorney / Credit Counselor * Fairmax Law [STREET_ADDRESS][PERSON_NAME] [GEOGRA…" at bounding box center [689, 144] width 188 height 187
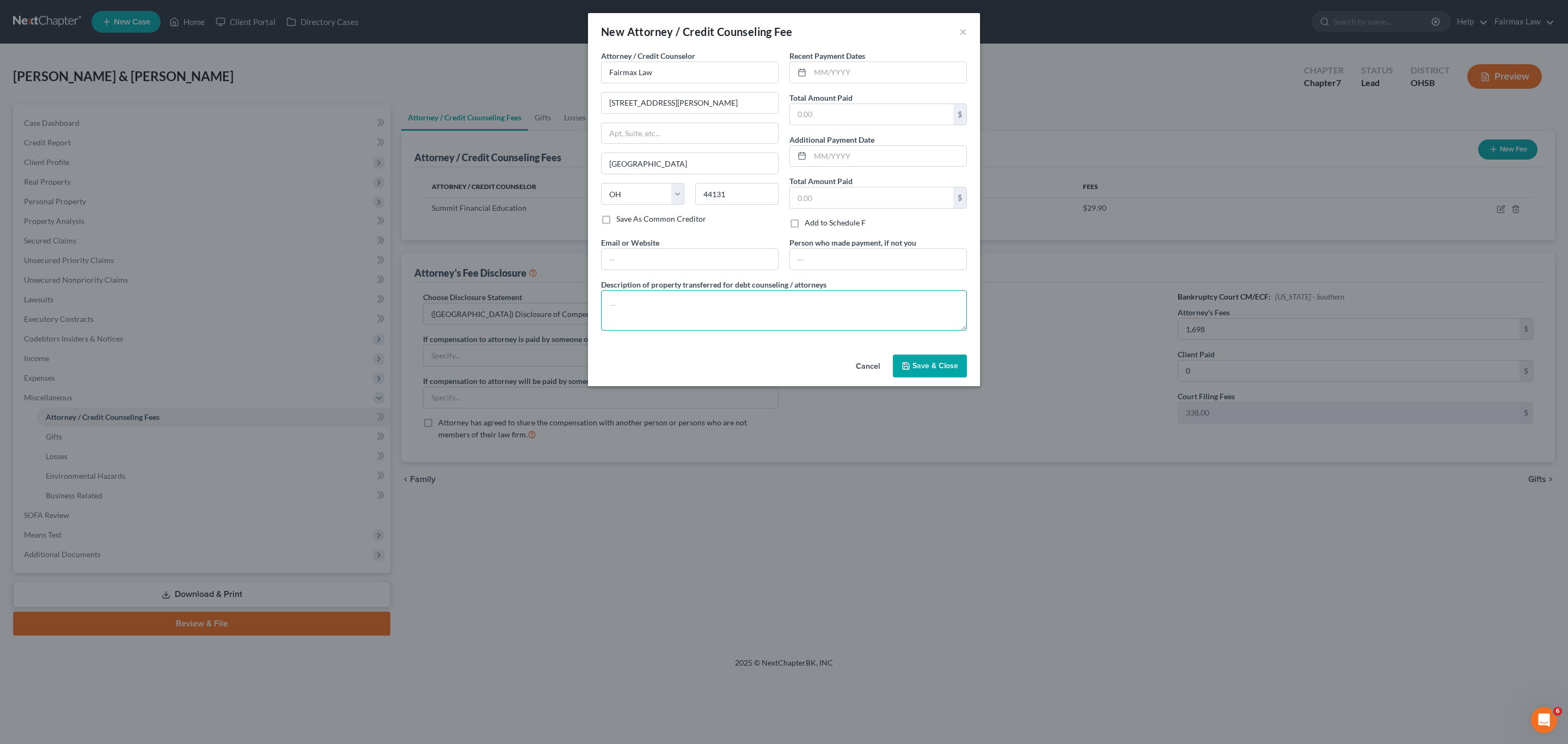
click at [695, 319] on textarea at bounding box center [784, 310] width 366 height 40
paste textarea "Due to the debtor’s limited monthly budget surplus, they are unable to reasonab…"
click at [614, 305] on textarea "Due to the debtor’s limited monthly budget surplus, they are unable to reasonab…" at bounding box center [784, 310] width 366 height 40
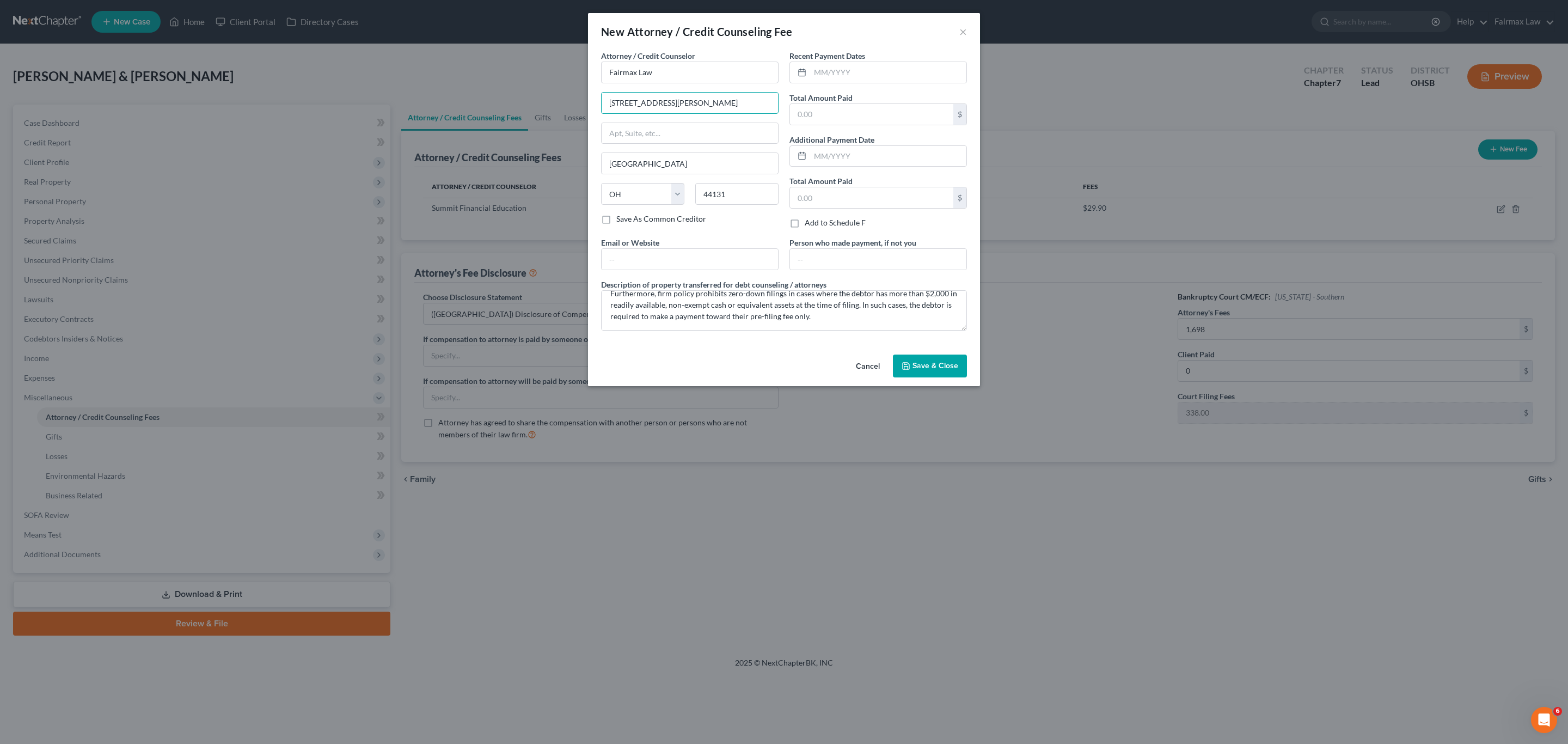
drag, startPoint x: 695, startPoint y: 105, endPoint x: 572, endPoint y: 98, distance: 123.2
click at [572, 98] on div "New Attorney / Credit Counseling Fee × Attorney / Credit Counselor * Fairmax La…" at bounding box center [784, 372] width 1568 height 744
paste input "[GEOGRAPHIC_DATA]"
click at [747, 197] on input "44131" at bounding box center [737, 194] width 84 height 22
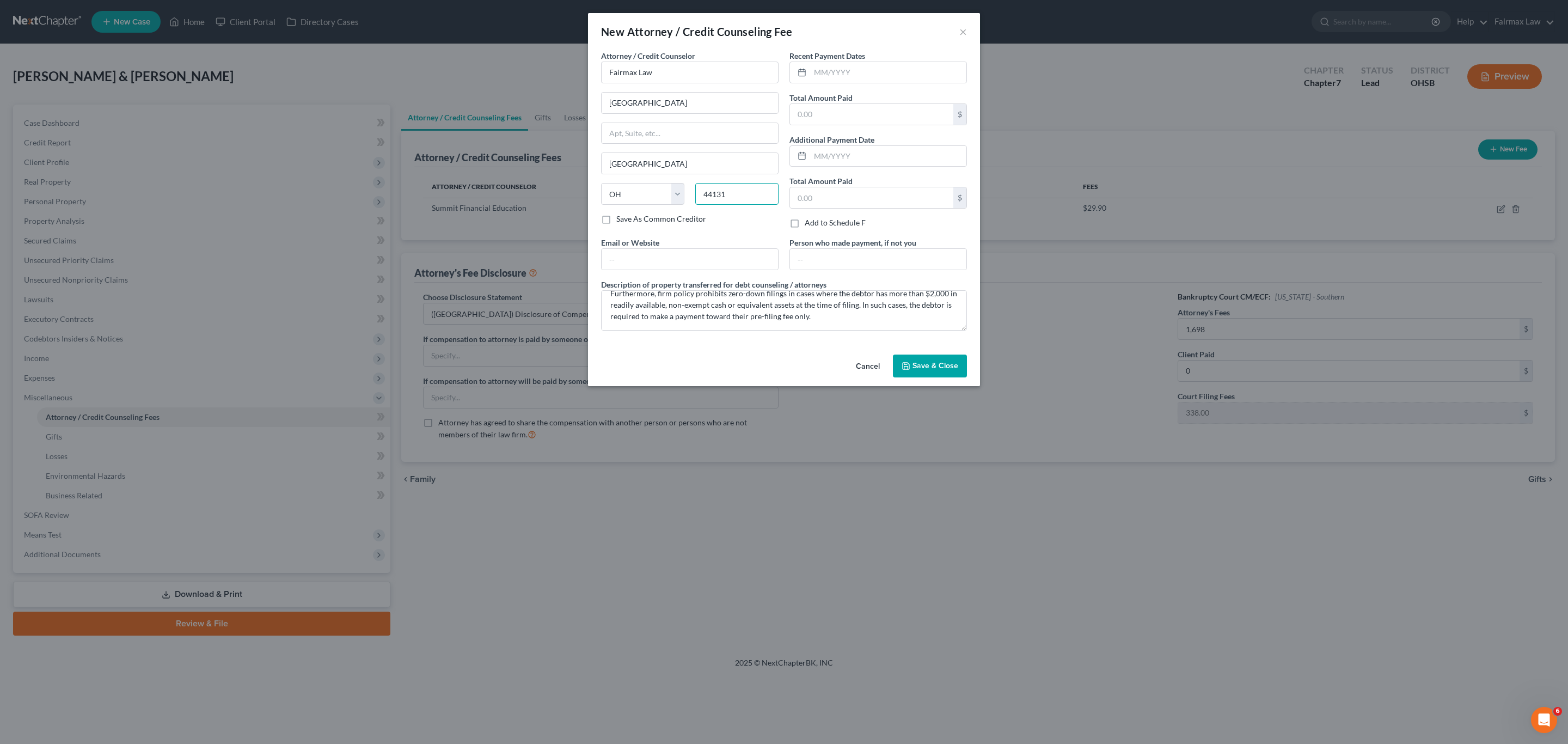
click at [747, 197] on input "44131" at bounding box center [737, 194] width 84 height 22
paste input "07"
click at [732, 245] on div "Email or Website" at bounding box center [689, 254] width 188 height 33
click at [680, 161] on input "Lakewood" at bounding box center [690, 163] width 176 height 21
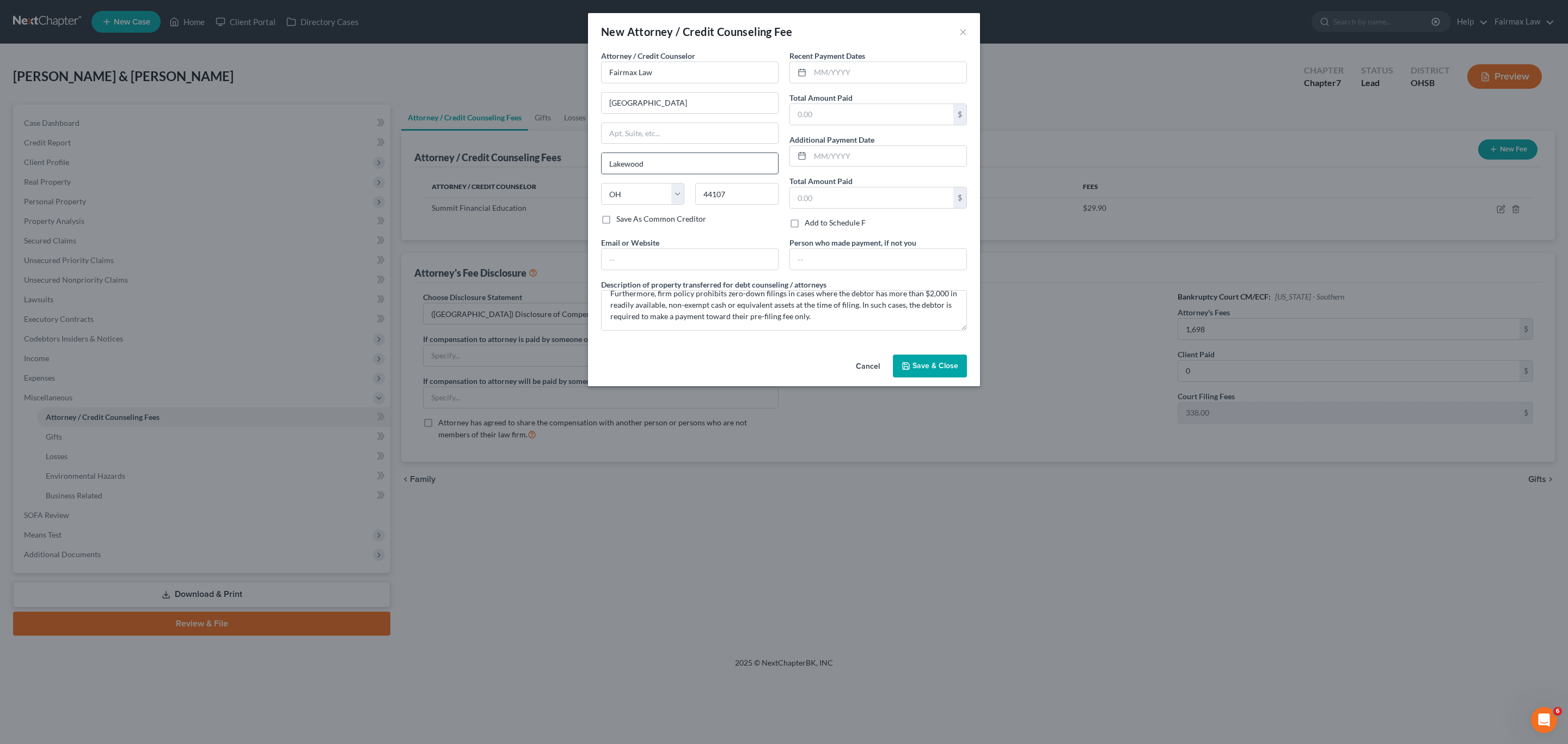
click at [680, 160] on input "Lakewood" at bounding box center [690, 163] width 176 height 21
click at [782, 234] on div "Recent Payment Dates Total Amount Paid $ Additional Payment Date Total Amount P…" at bounding box center [877, 144] width 188 height 187
click at [782, 113] on input "text" at bounding box center [872, 114] width 163 height 21
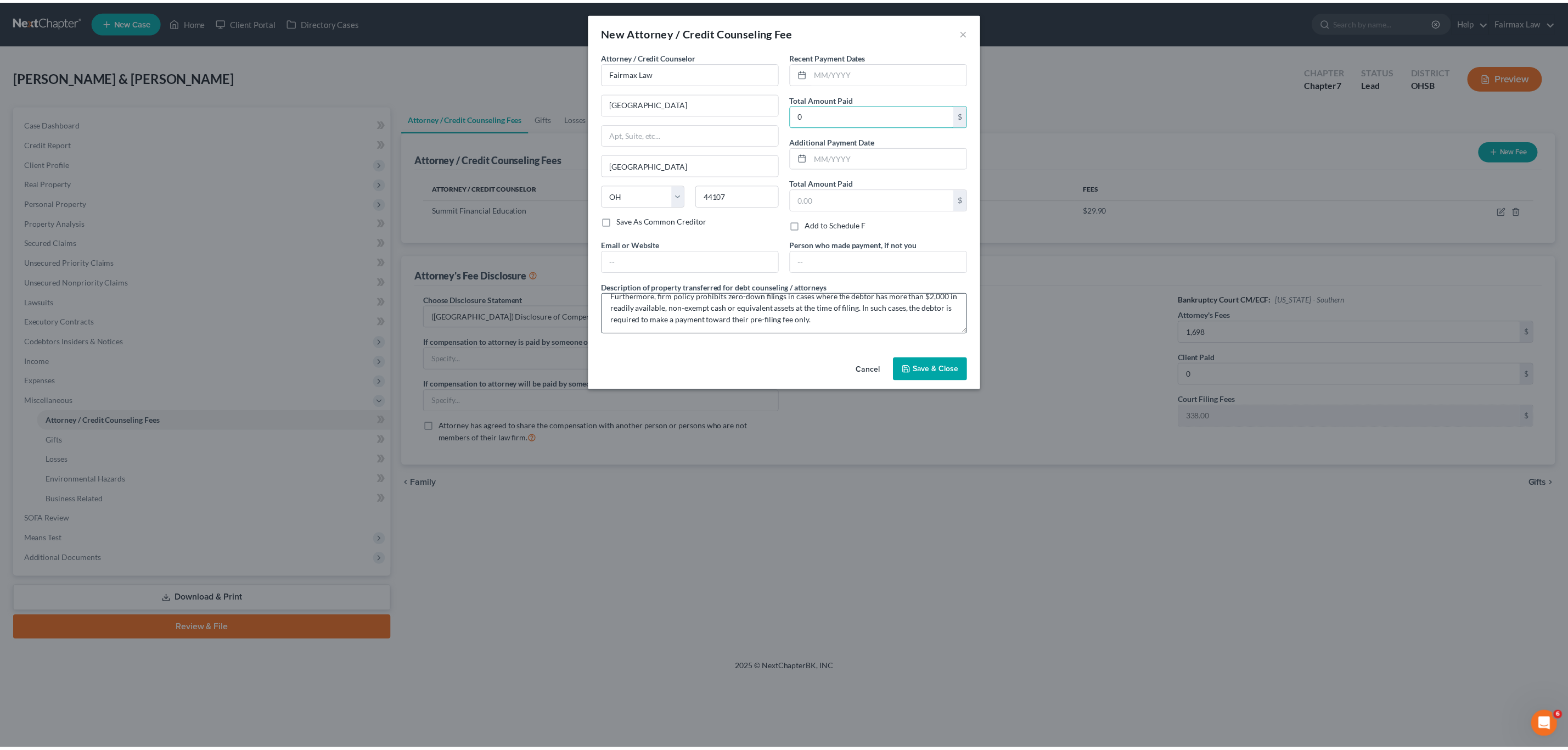
scroll to position [0, 0]
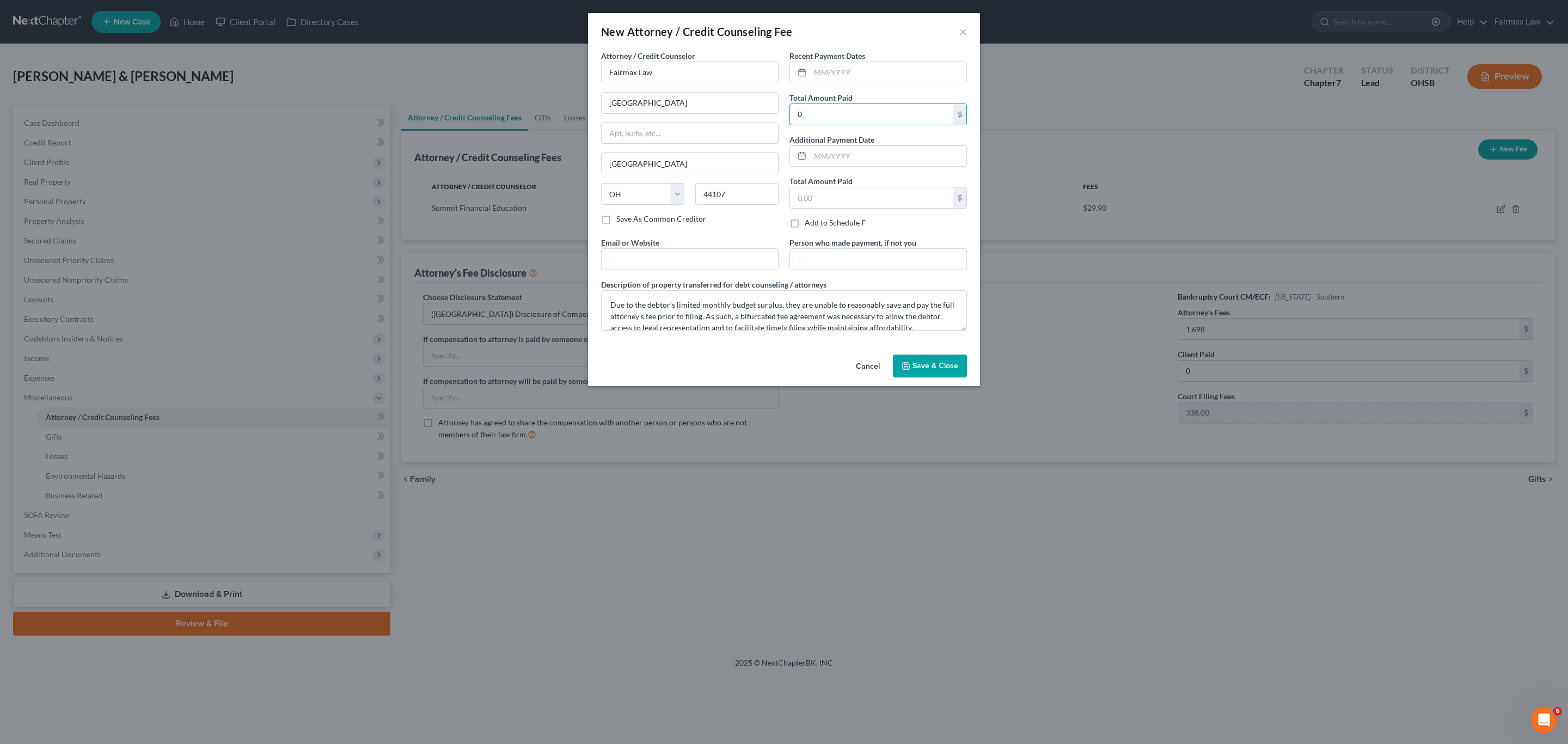
click at [782, 365] on span "Save & Close" at bounding box center [935, 365] width 45 height 9
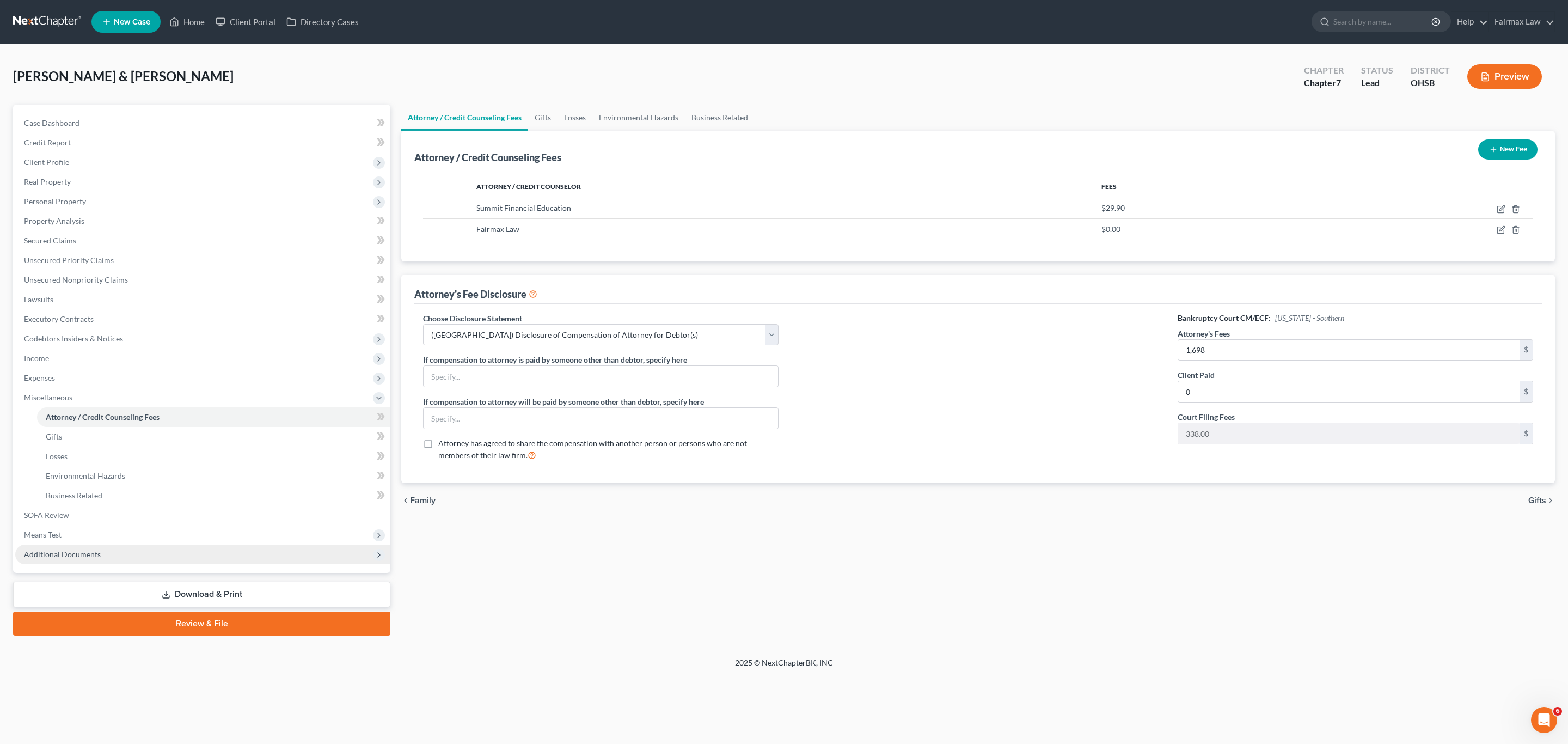
click at [69, 546] on span "Additional Documents" at bounding box center [202, 554] width 375 height 20
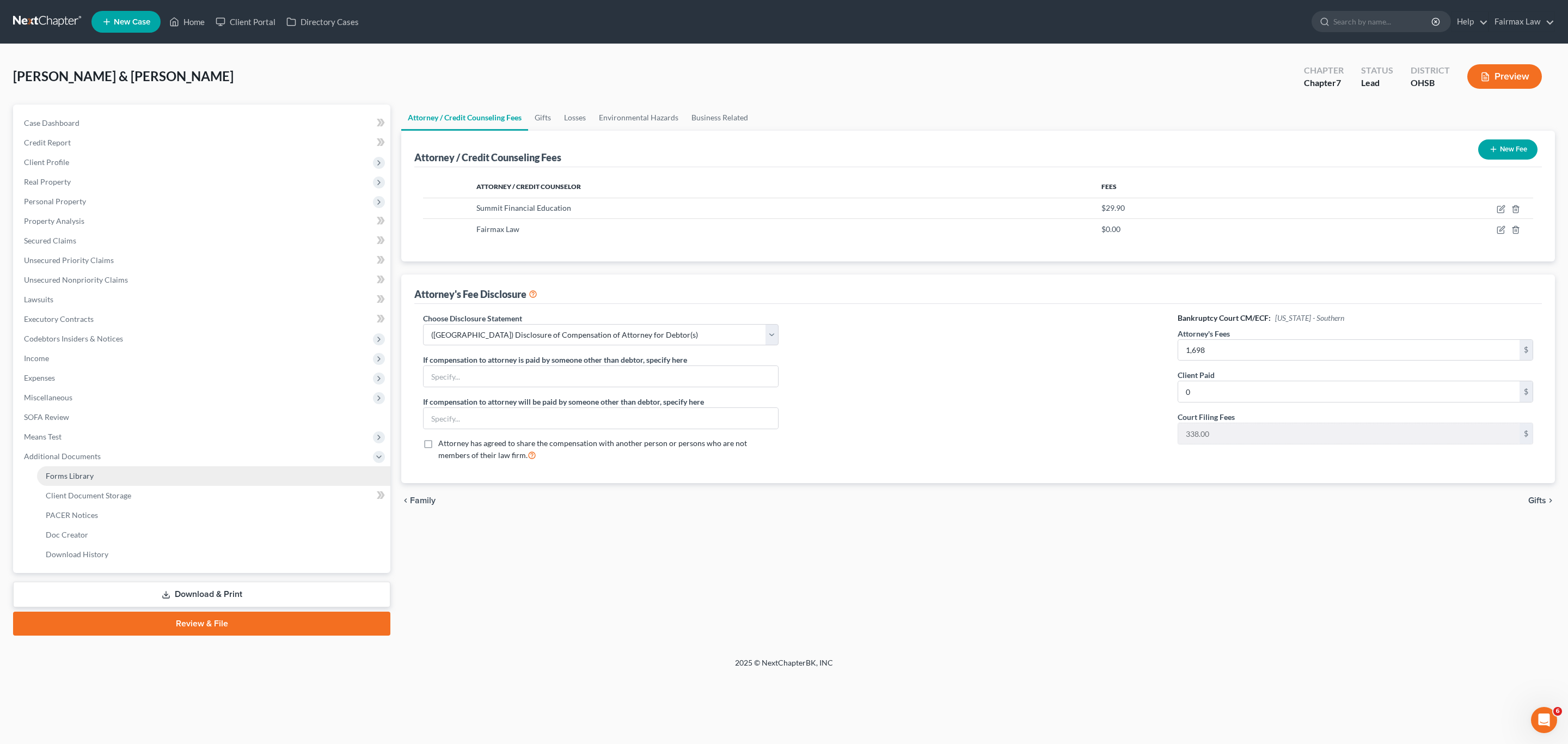
click at [81, 472] on span "Forms Library" at bounding box center [69, 475] width 48 height 9
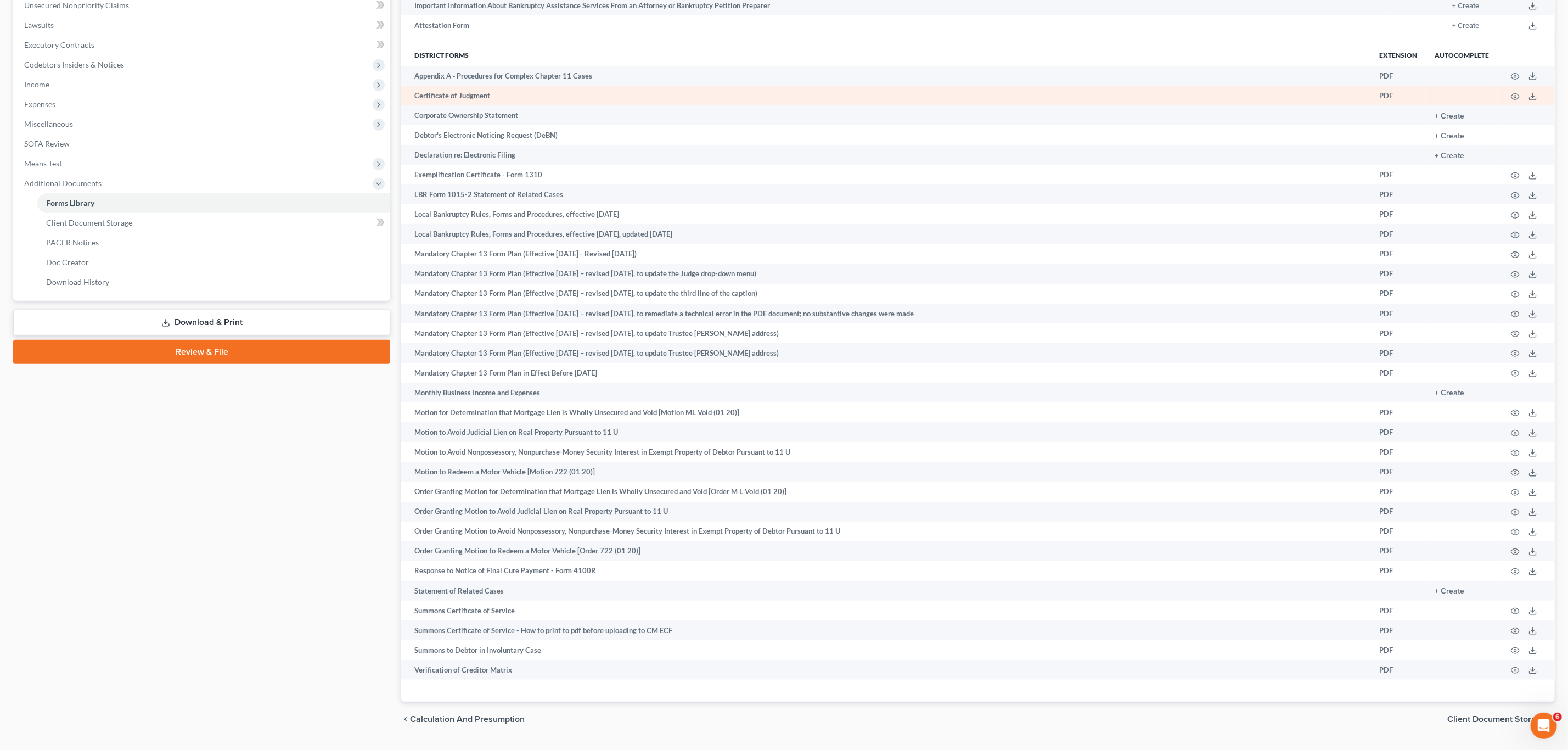
scroll to position [304, 0]
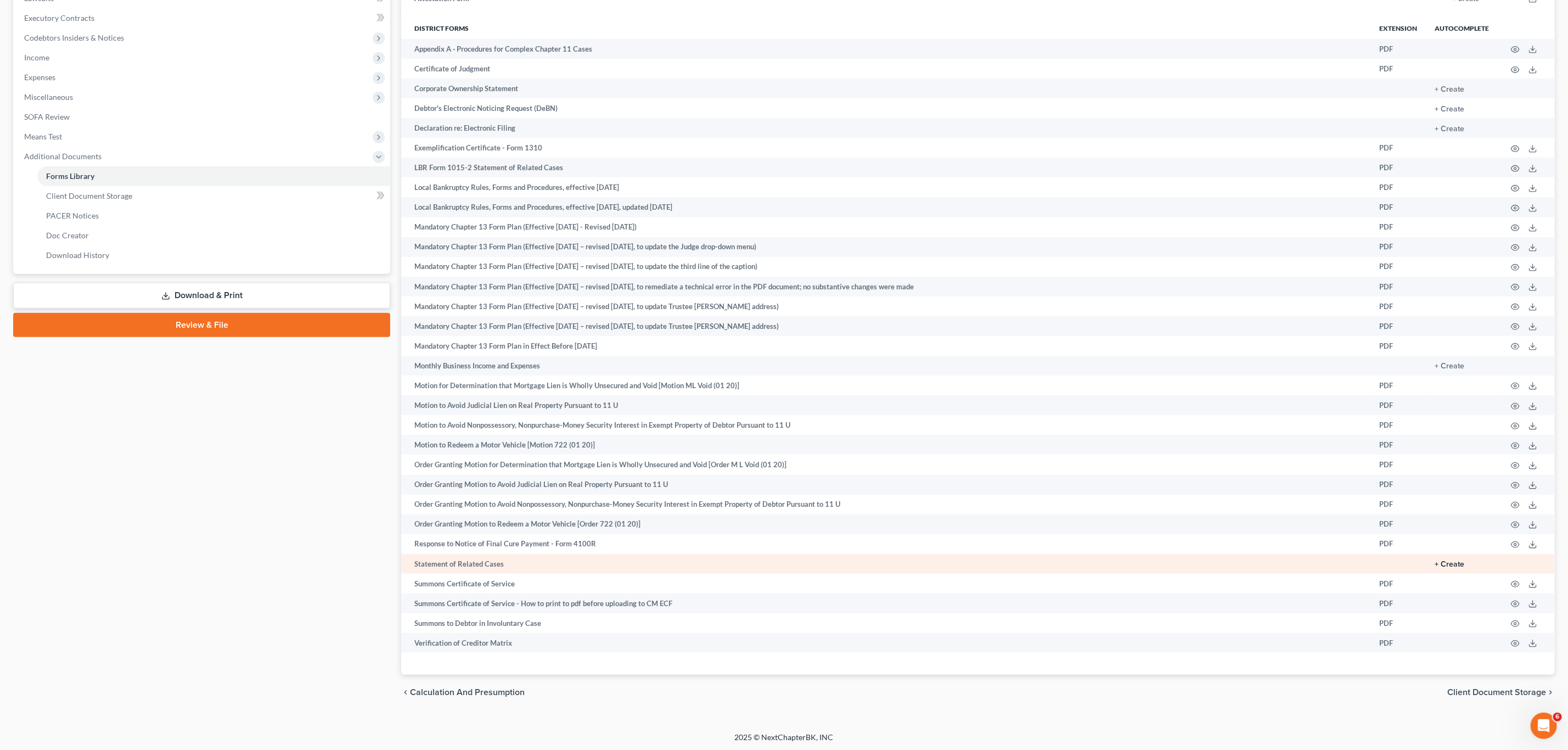
click at [788, 561] on button "+ Create" at bounding box center [1450, 564] width 30 height 8
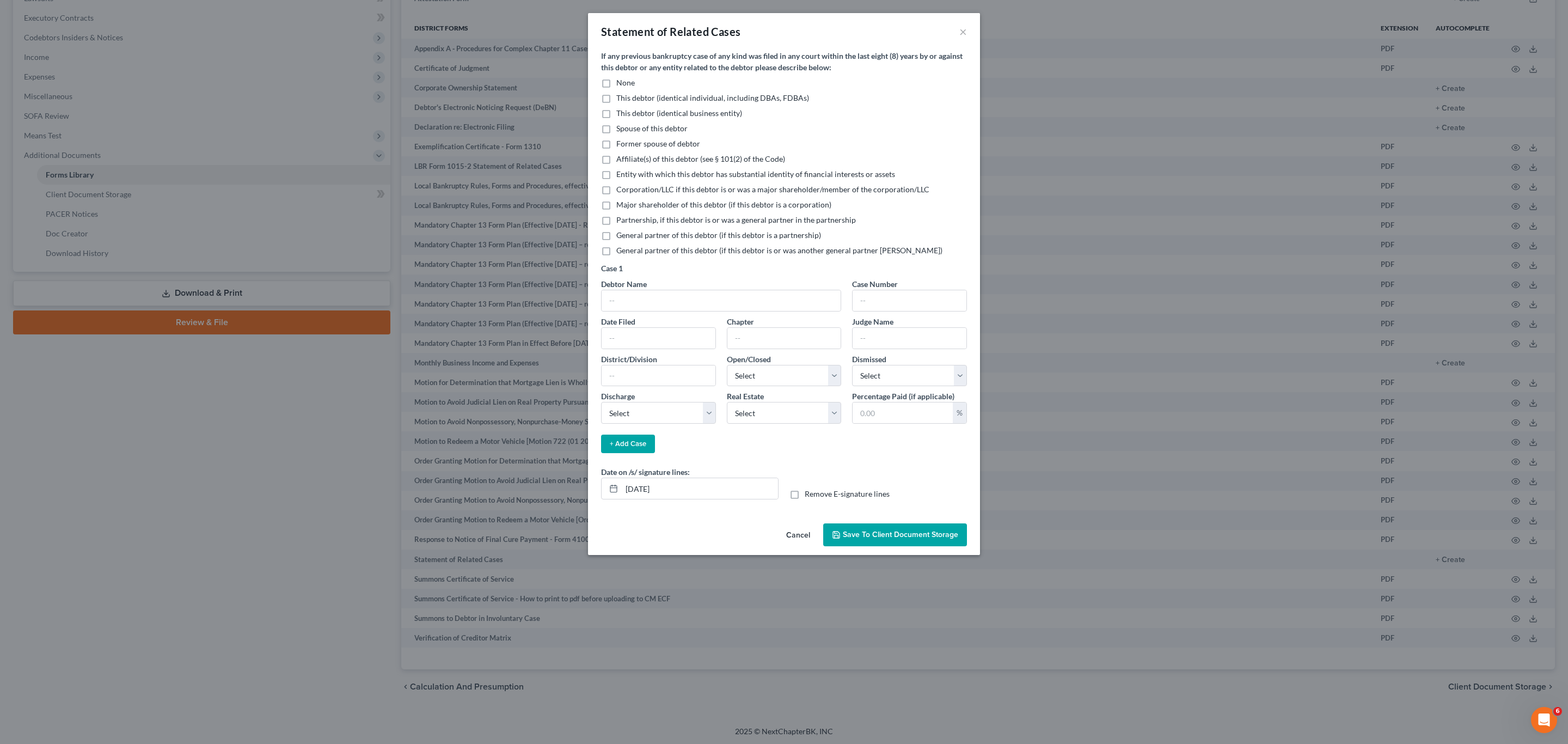
click at [617, 84] on label "None" at bounding box center [626, 83] width 19 height 11
click at [621, 84] on input "None" at bounding box center [624, 81] width 7 height 7
drag, startPoint x: 677, startPoint y: 491, endPoint x: 597, endPoint y: 507, distance: 81.6
click at [597, 507] on div "Date on /s/ signature lines: [DATE] Remove E-signature lines" at bounding box center [783, 487] width 377 height 42
click at [782, 531] on span "Save to Client Document Storage" at bounding box center [900, 534] width 115 height 9
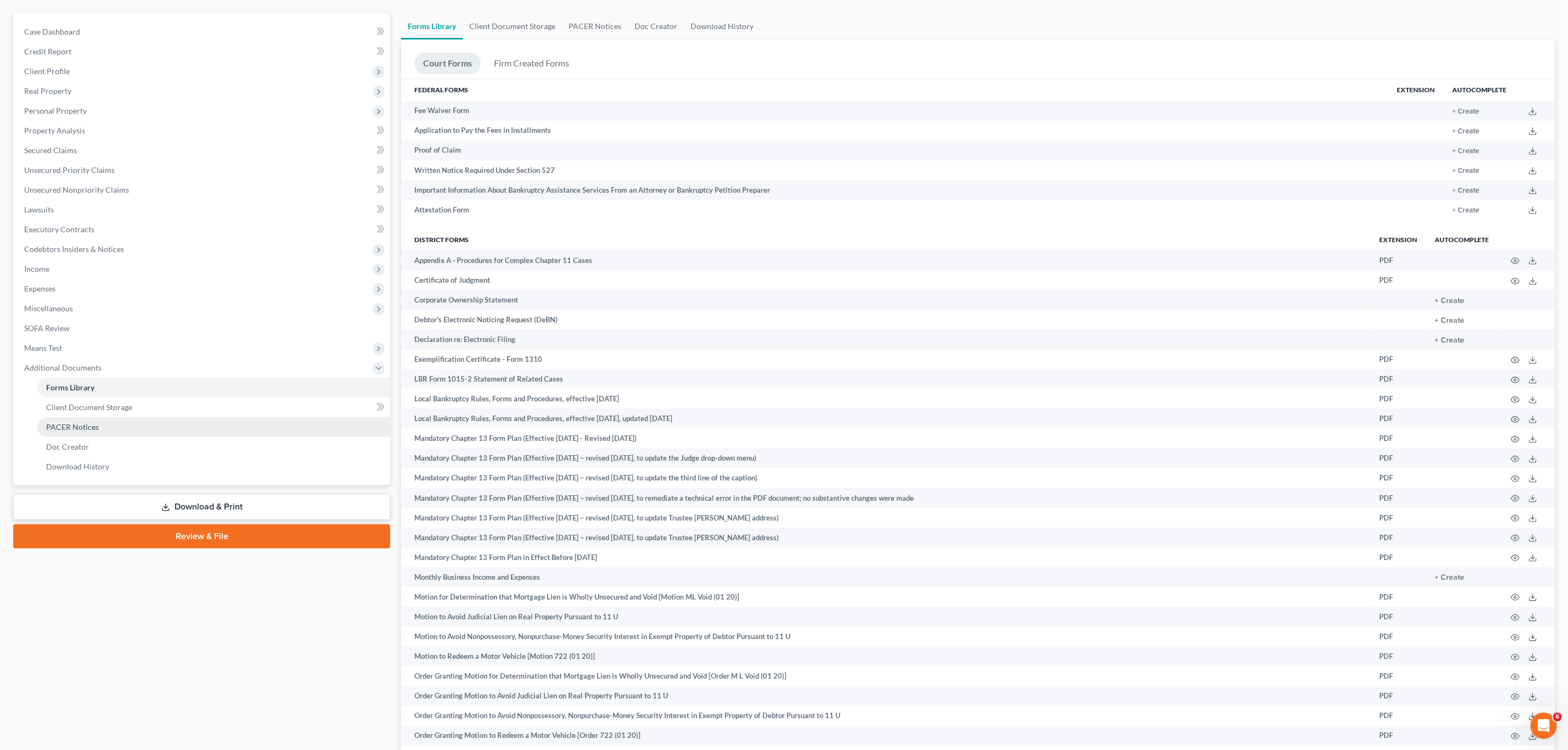
scroll to position [57, 0]
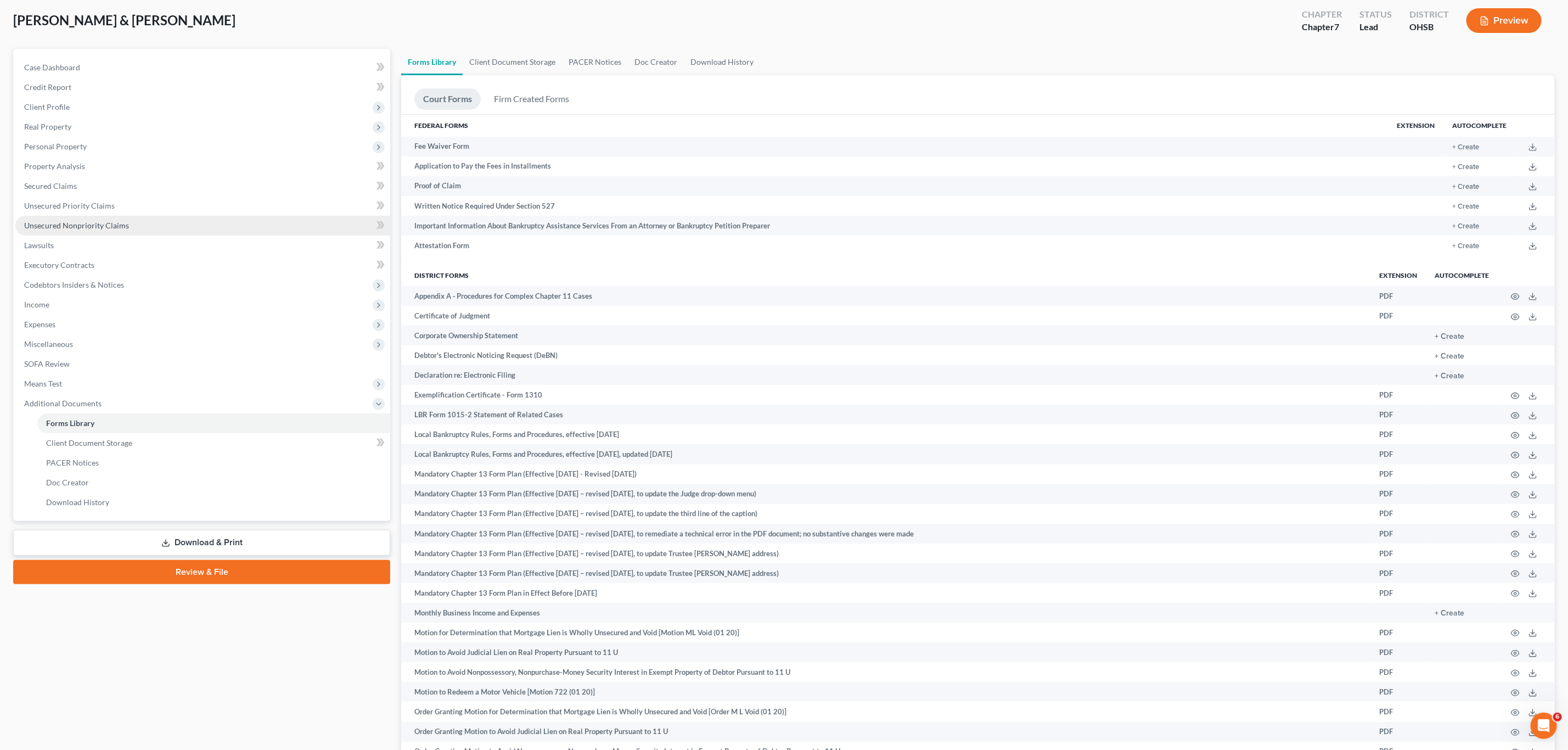
click at [194, 224] on link "Unsecured Nonpriority Claims" at bounding box center [202, 226] width 375 height 20
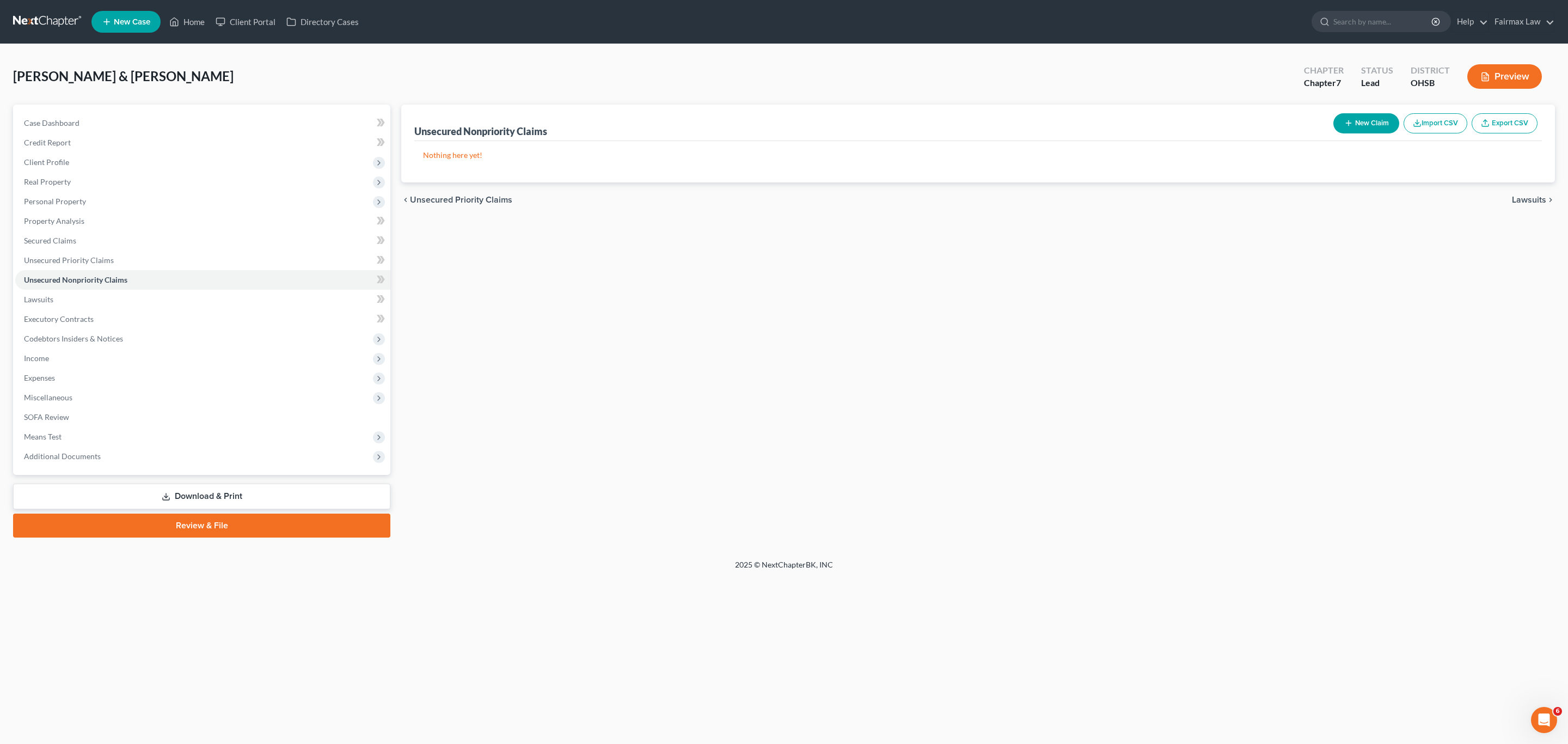
click at [782, 129] on button "Import CSV" at bounding box center [1435, 123] width 64 height 20
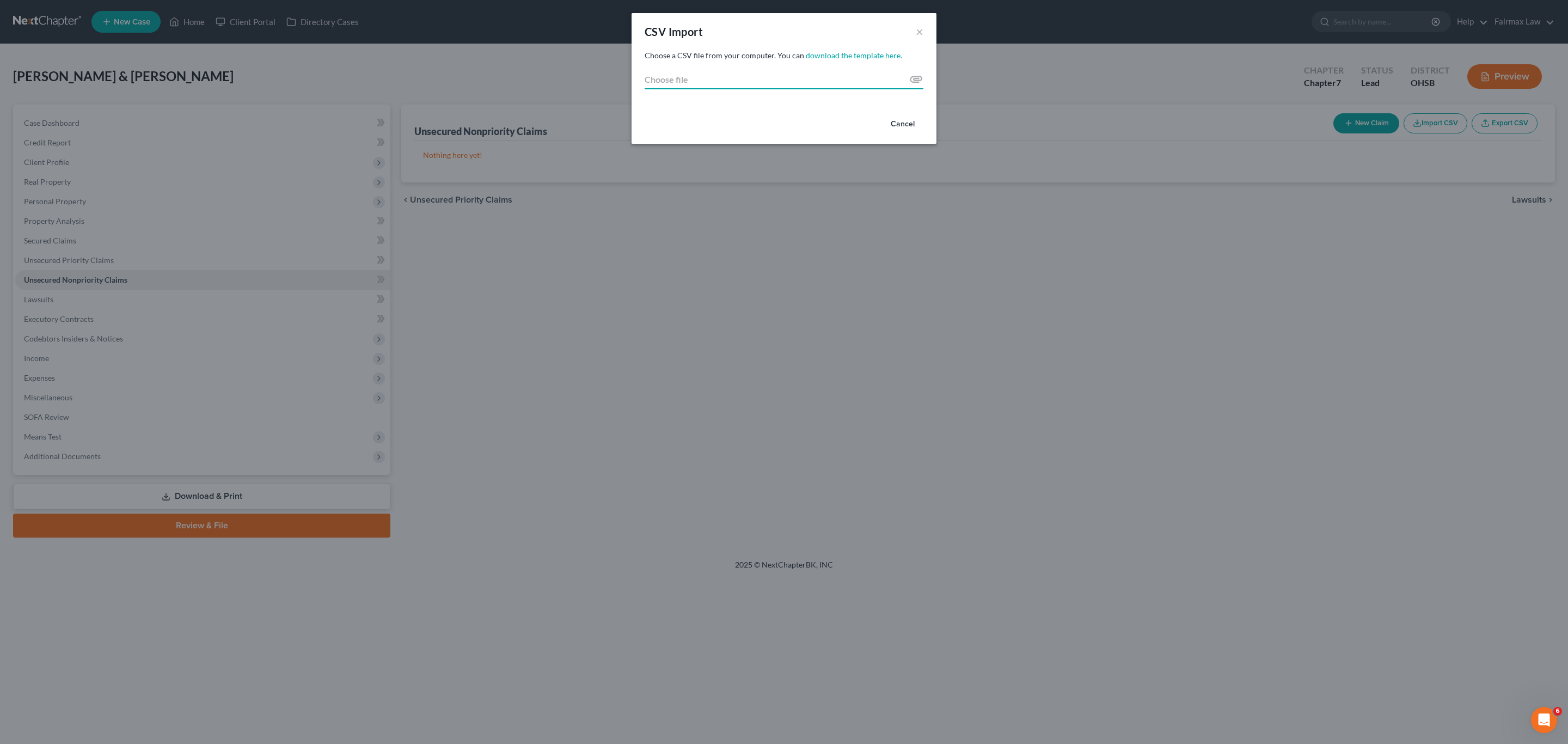
click at [782, 78] on input "Choose file" at bounding box center [783, 80] width 278 height 20
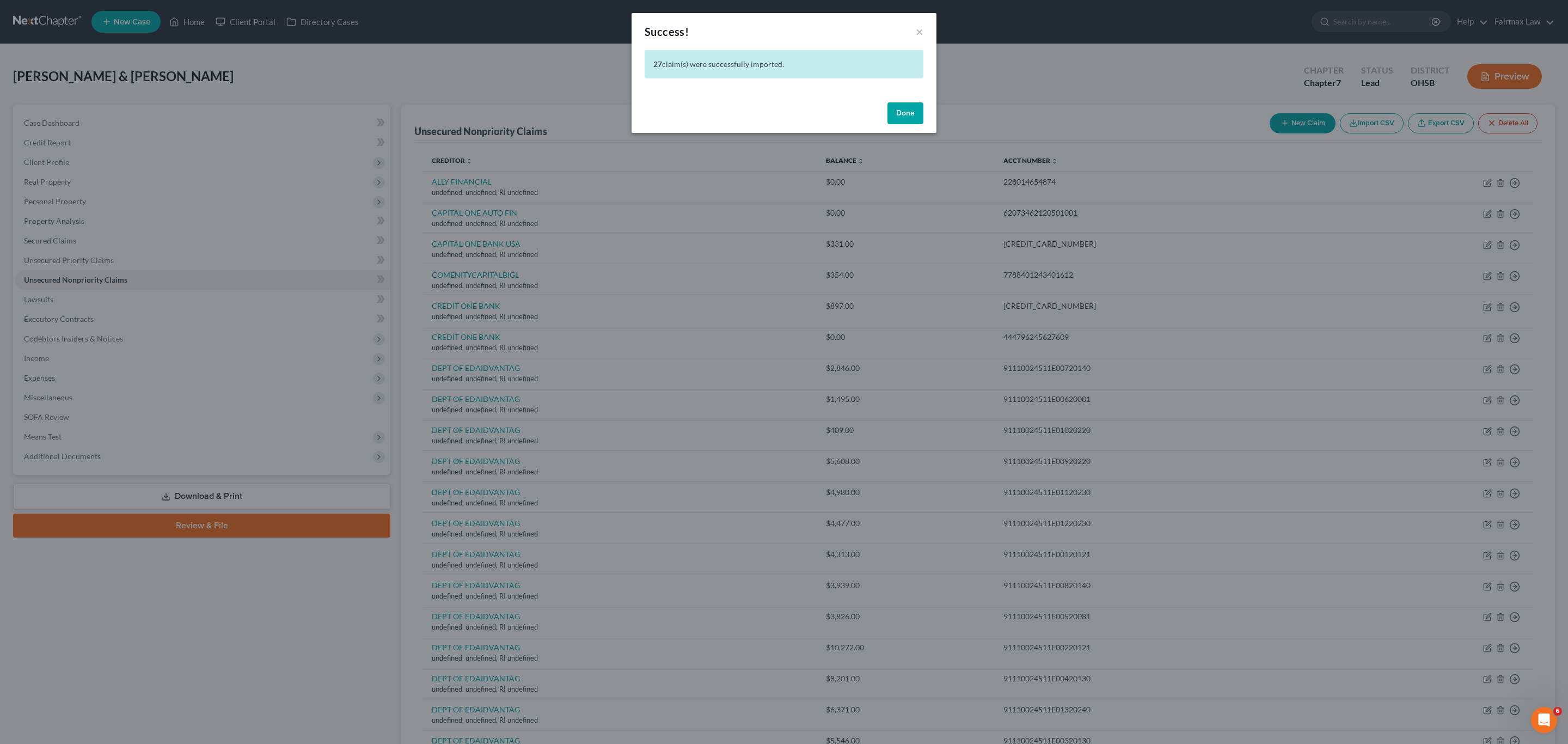
click at [782, 111] on button "Done" at bounding box center [905, 113] width 36 height 22
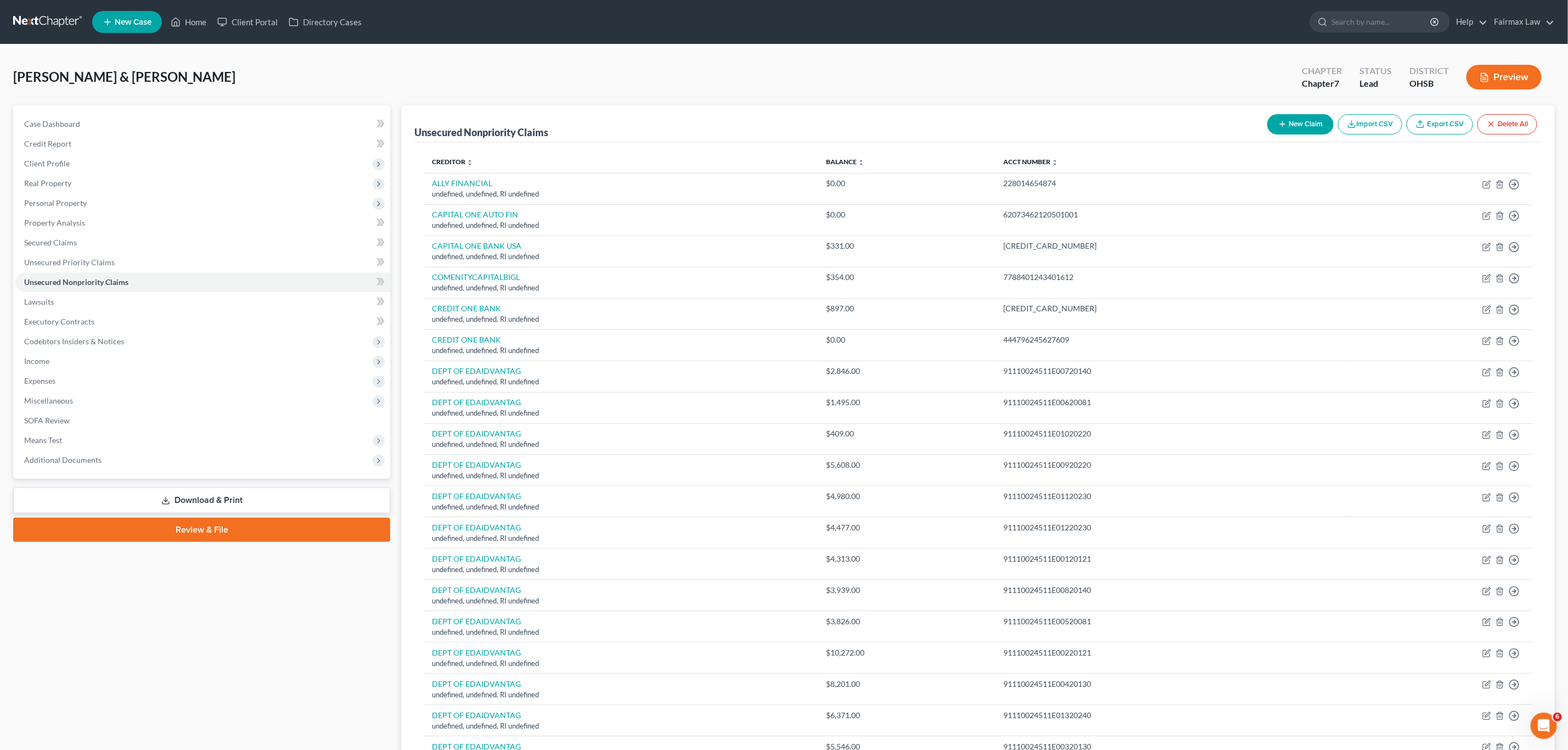
click at [788, 127] on button "Import CSV" at bounding box center [1370, 124] width 64 height 20
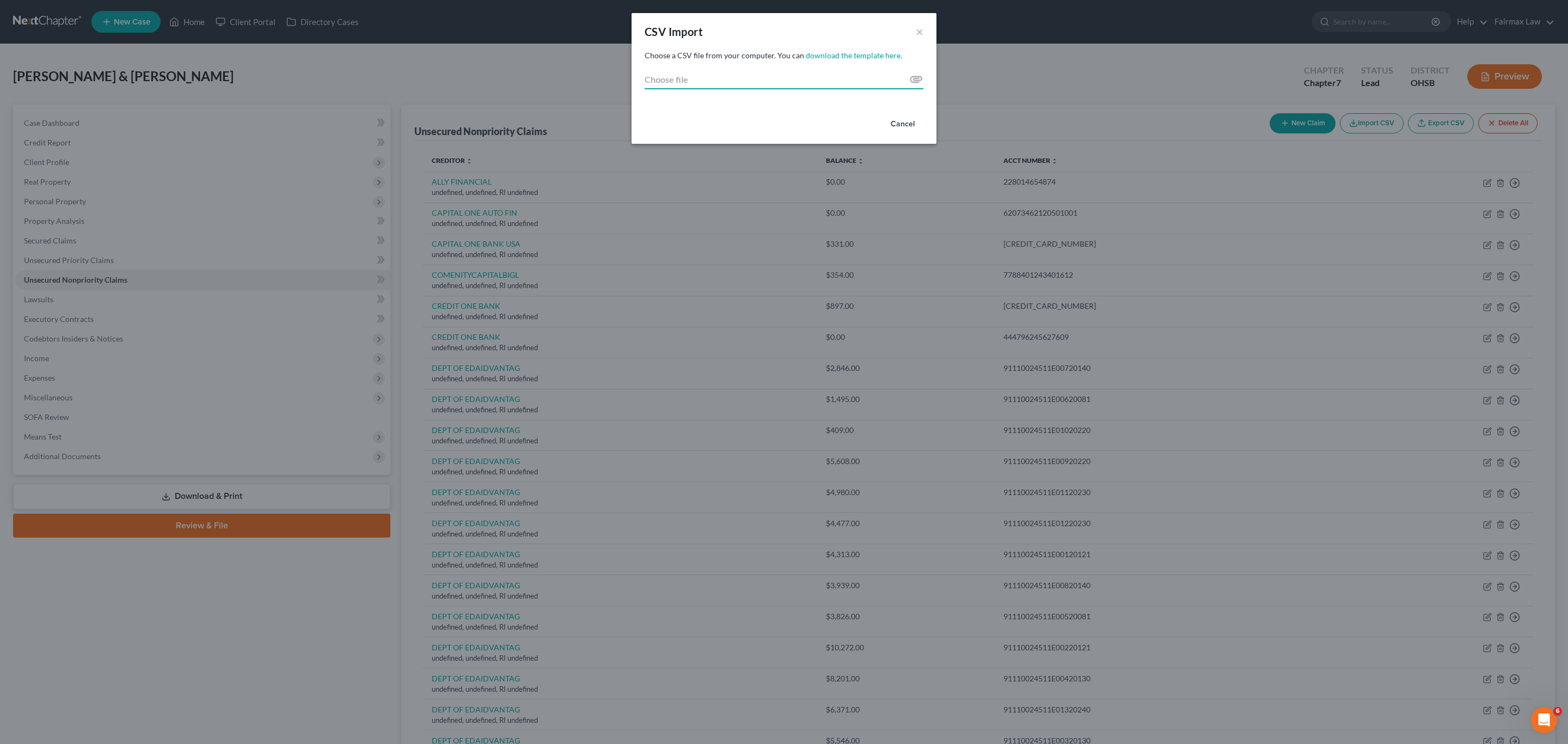
click at [782, 76] on input "Choose file" at bounding box center [783, 80] width 278 height 20
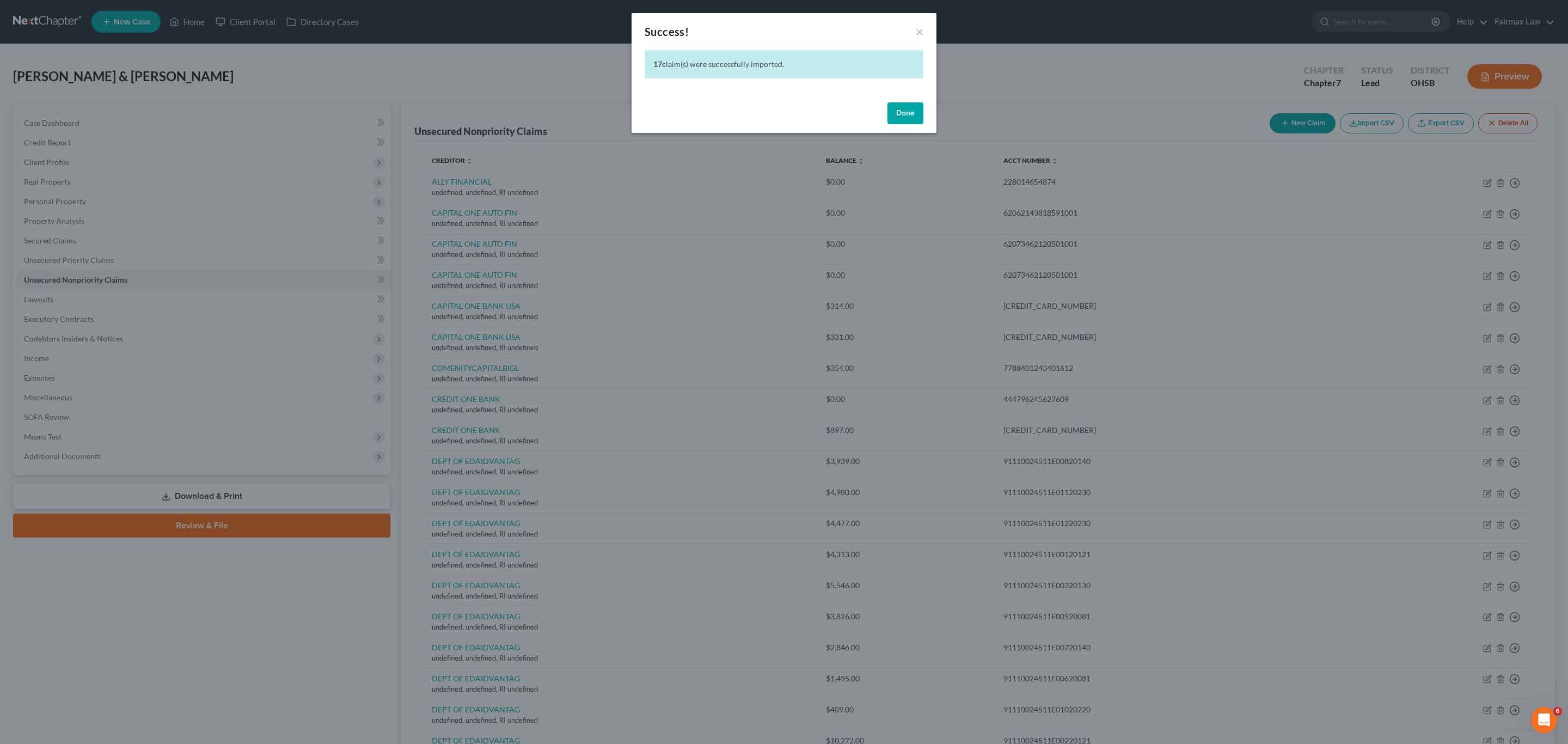
click at [782, 113] on button "Done" at bounding box center [905, 113] width 36 height 22
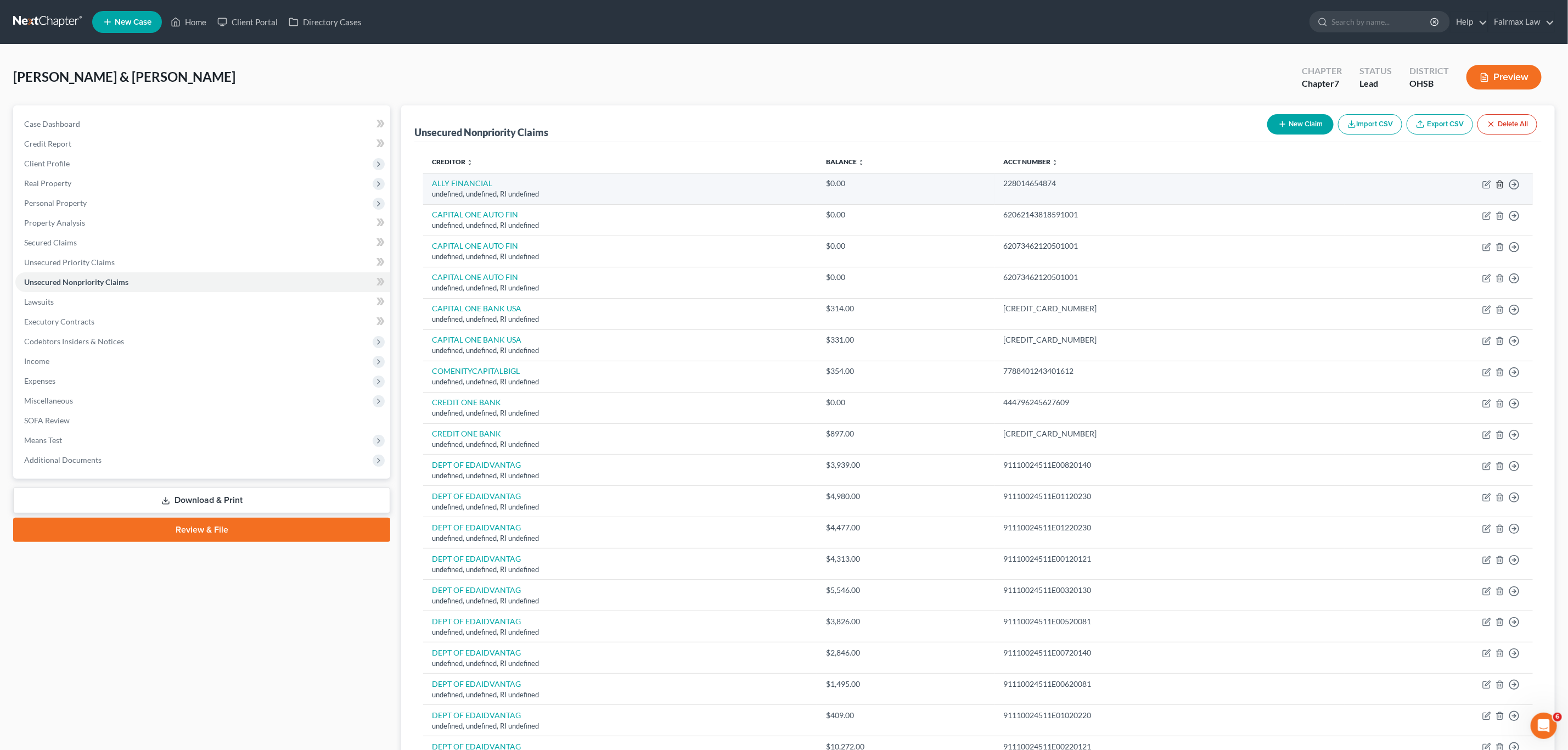
click at [788, 187] on icon "button" at bounding box center [1500, 185] width 9 height 9
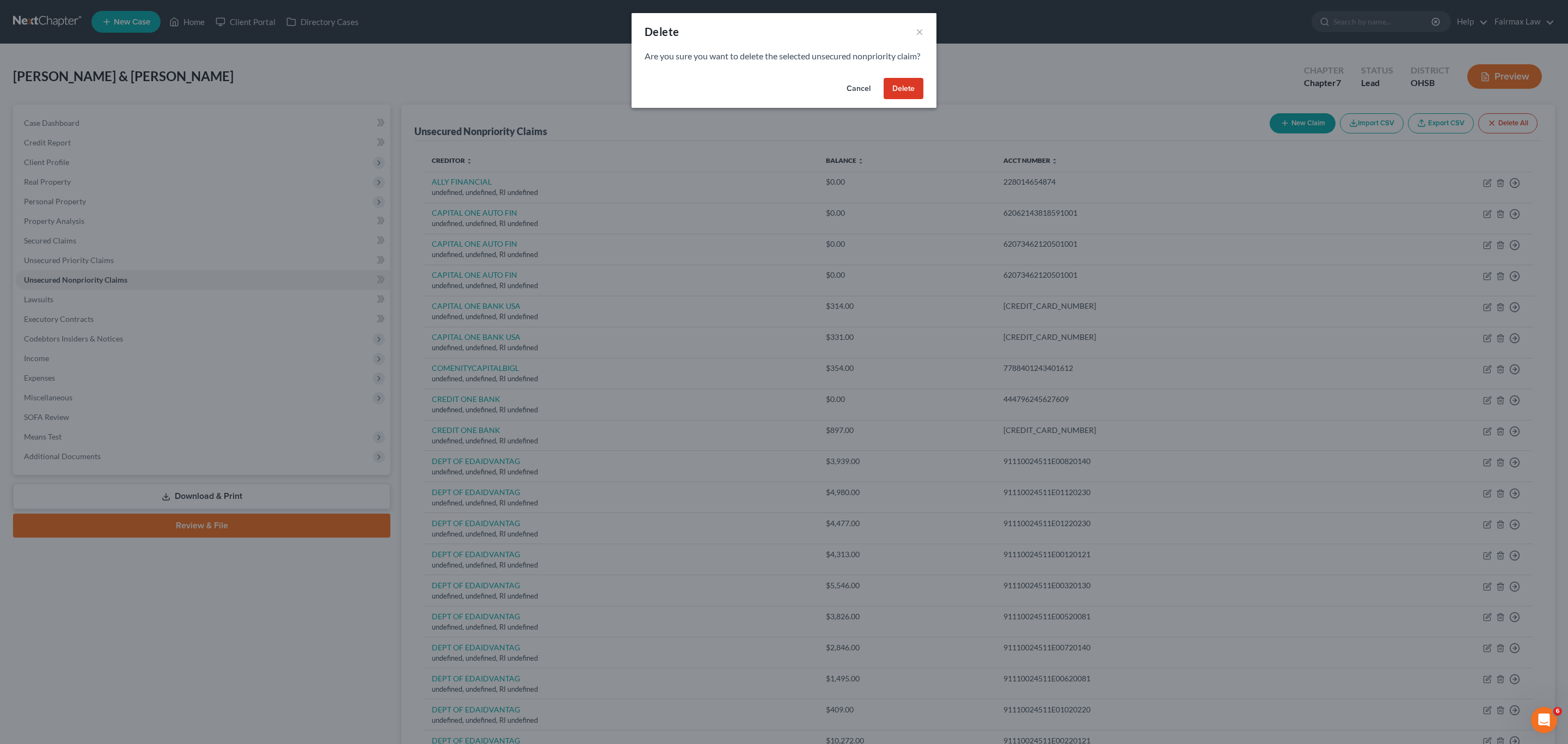
click at [782, 96] on button "Delete" at bounding box center [903, 89] width 39 height 22
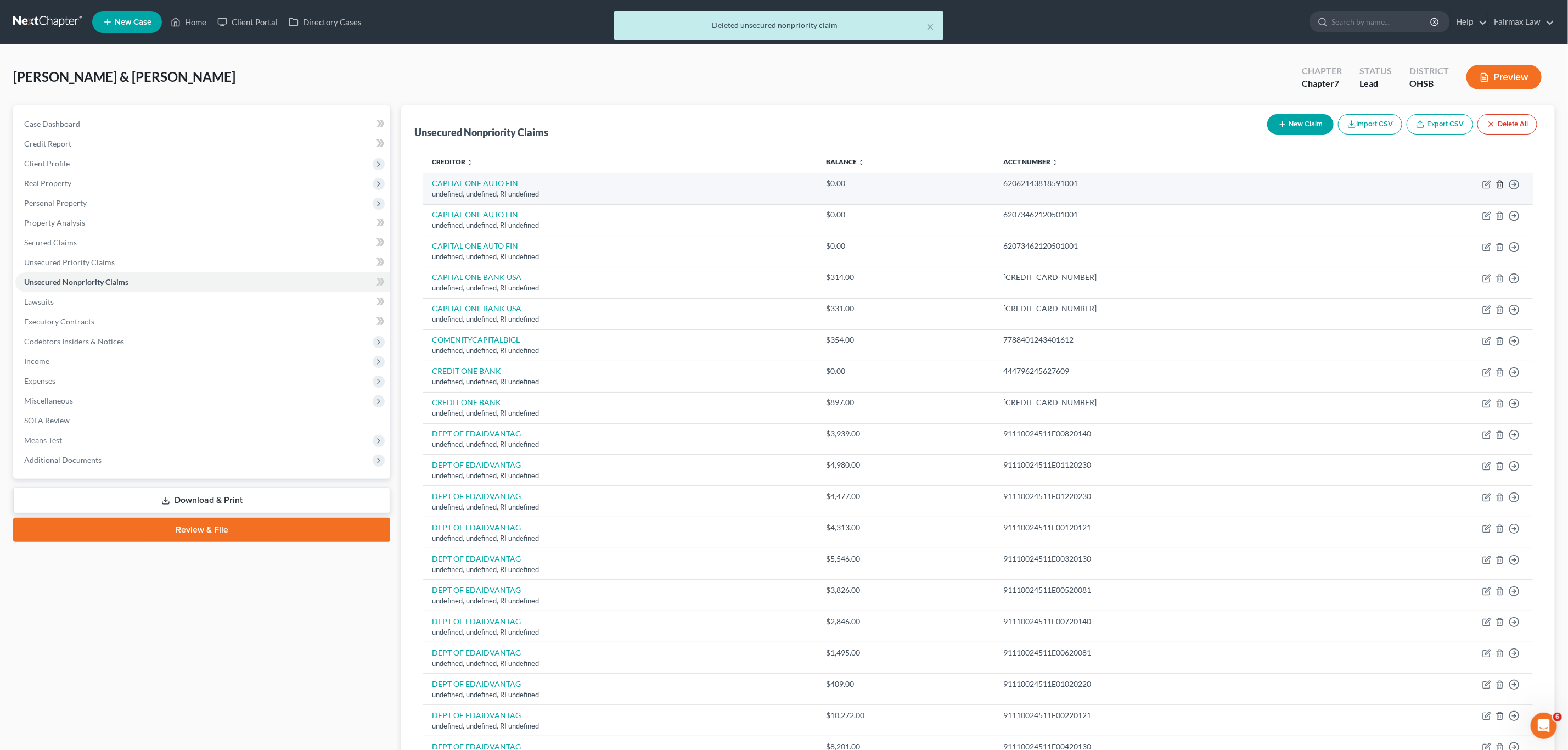
click at [788, 185] on icon "button" at bounding box center [1500, 185] width 9 height 9
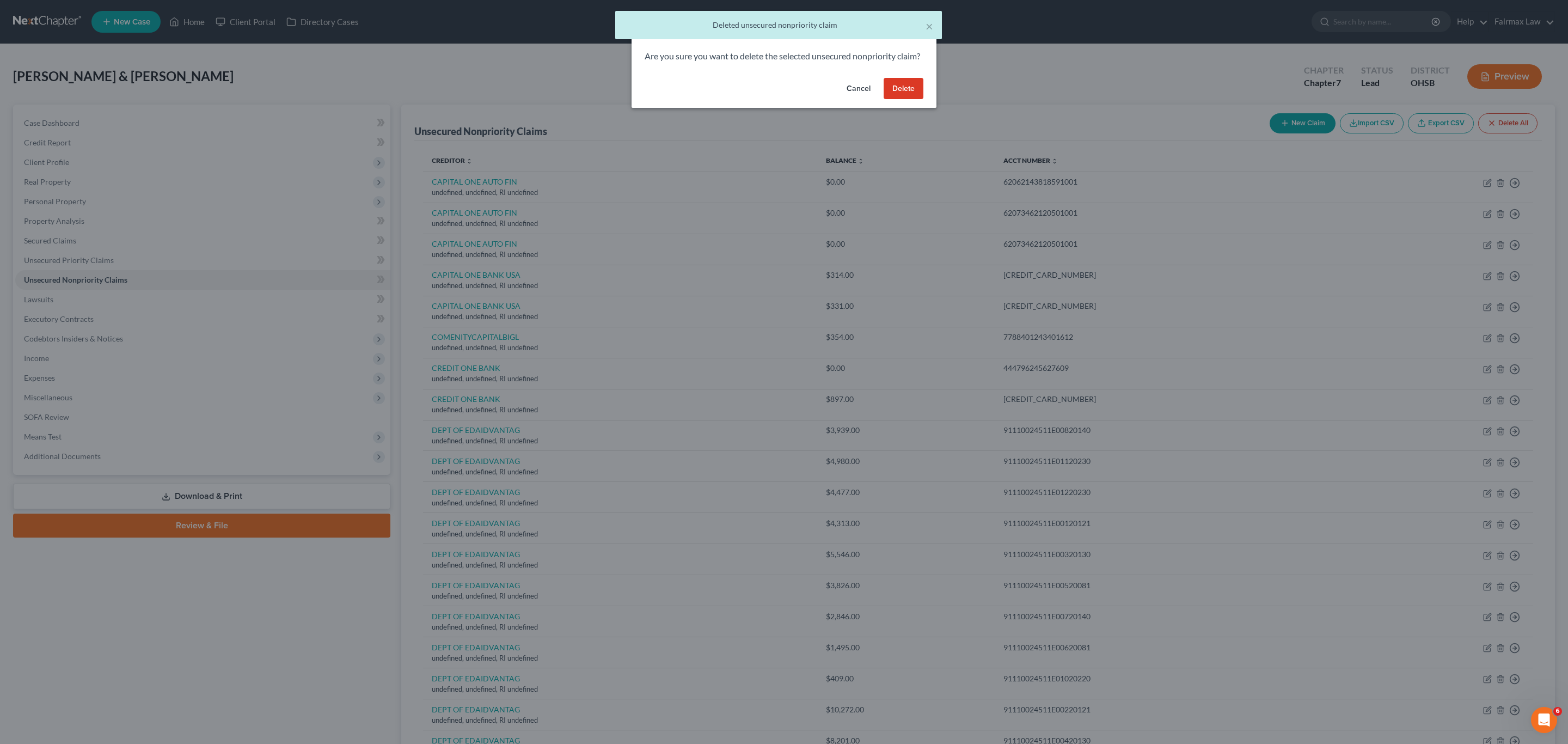
click at [782, 95] on button "Delete" at bounding box center [903, 89] width 39 height 22
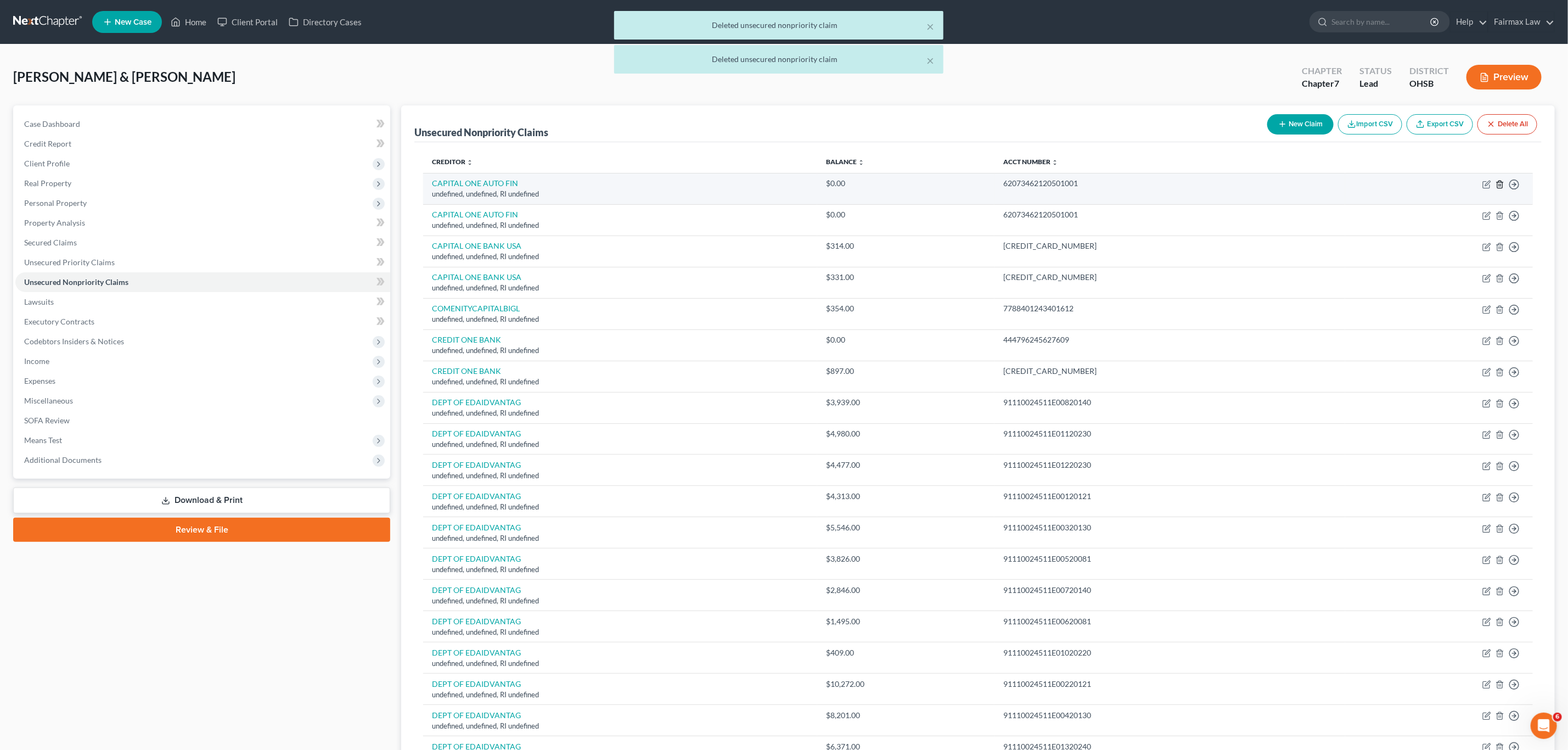
click at [788, 183] on icon "button" at bounding box center [1500, 185] width 9 height 9
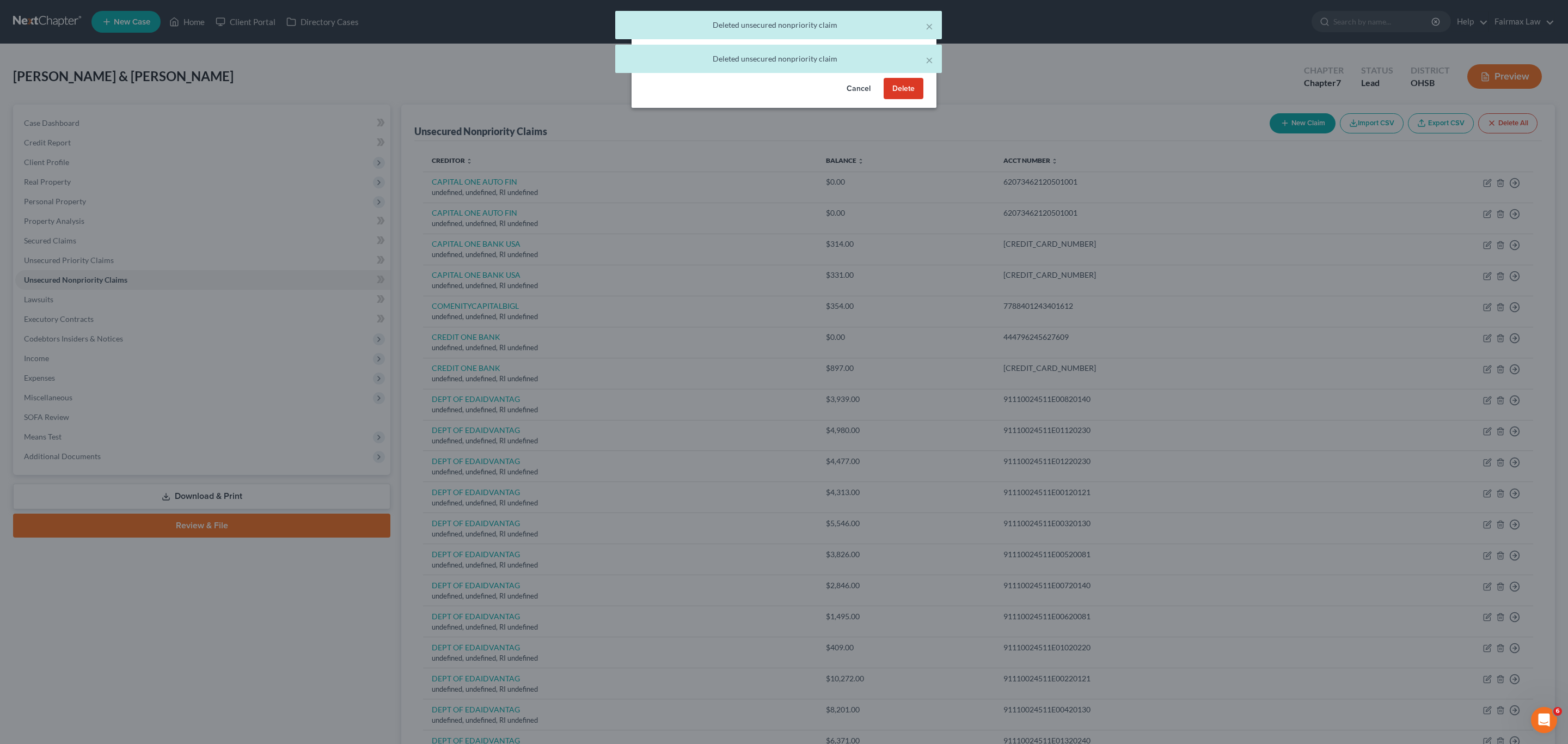
click at [782, 91] on button "Delete" at bounding box center [903, 89] width 39 height 22
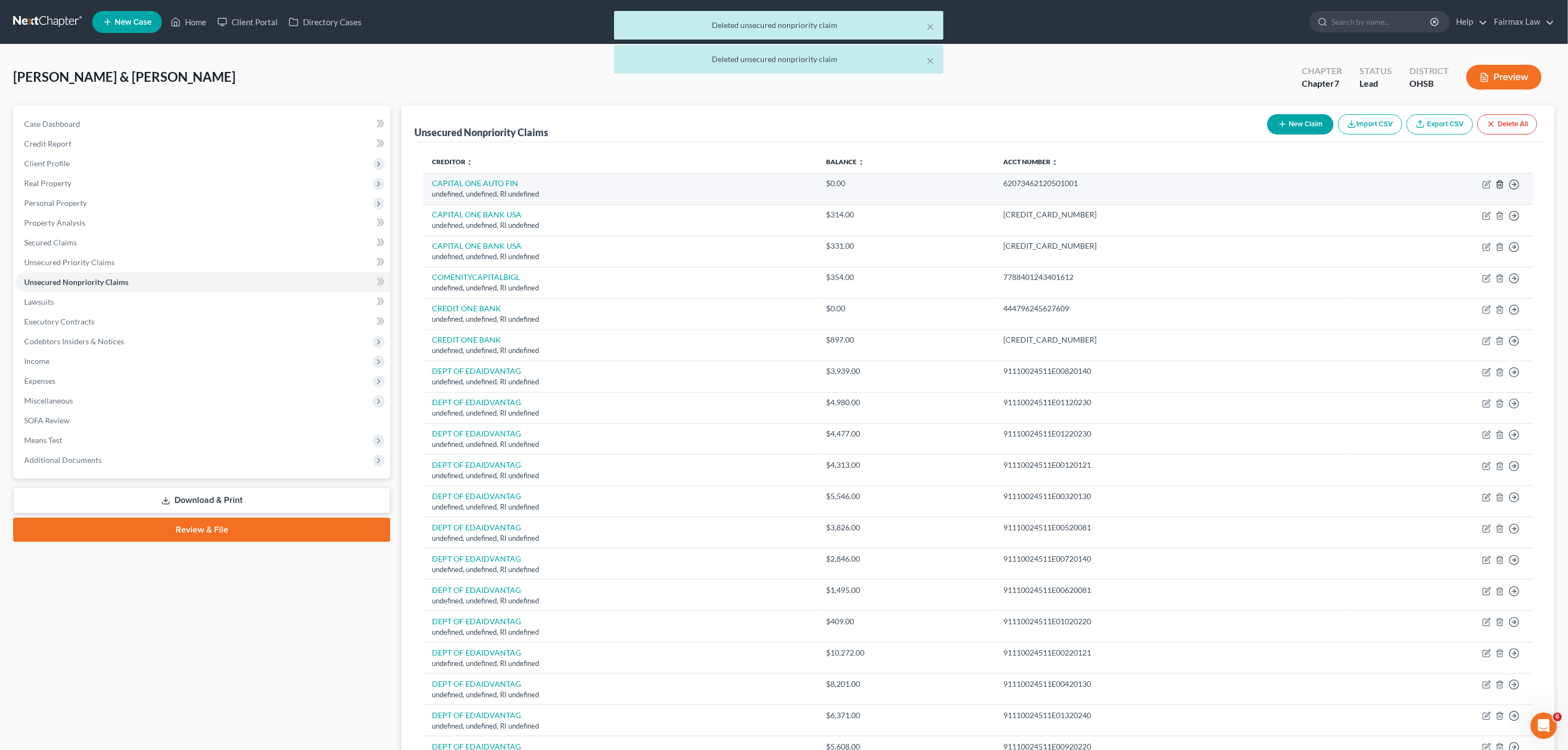
click at [788, 187] on icon "button" at bounding box center [1500, 185] width 9 height 9
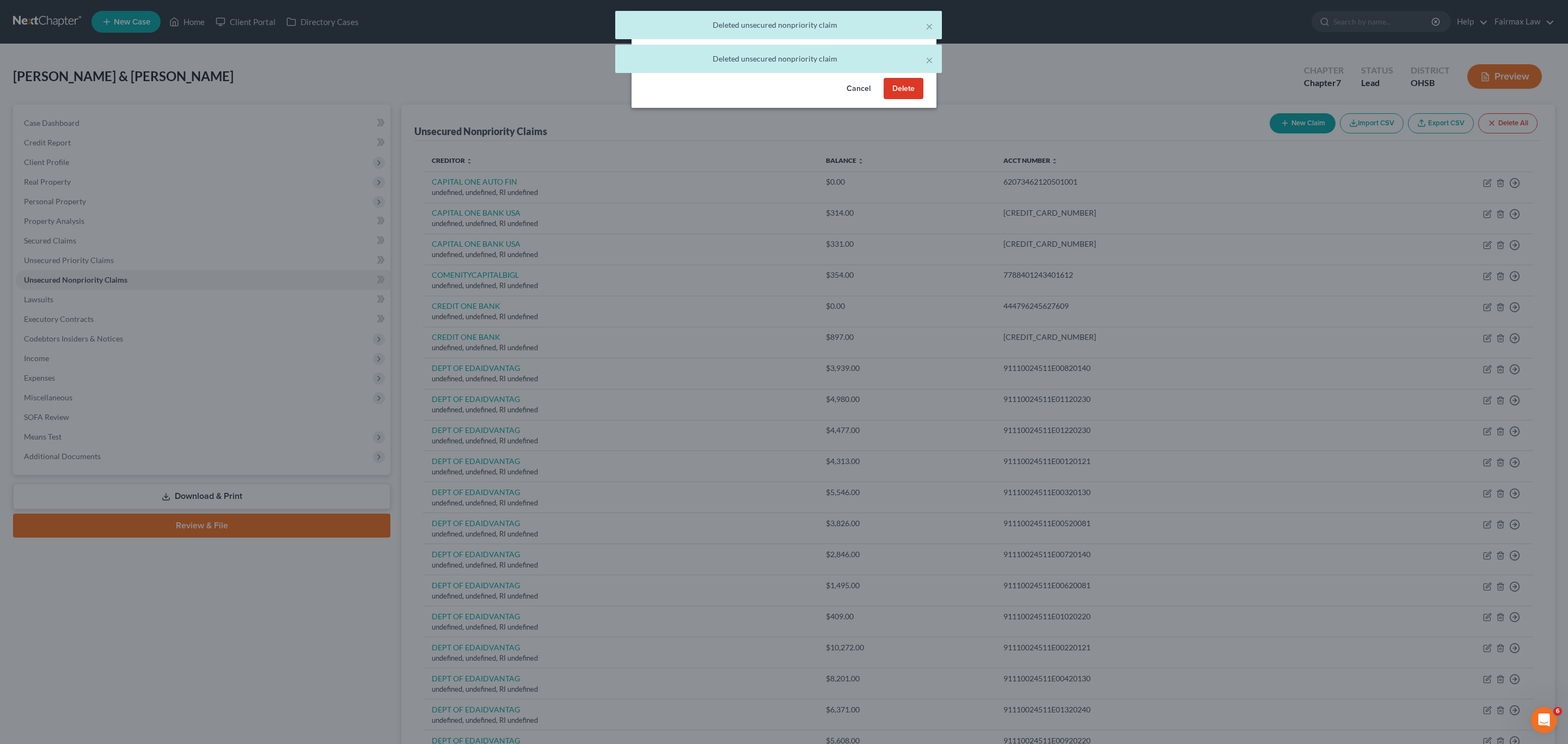
click at [782, 94] on button "Delete" at bounding box center [903, 89] width 39 height 22
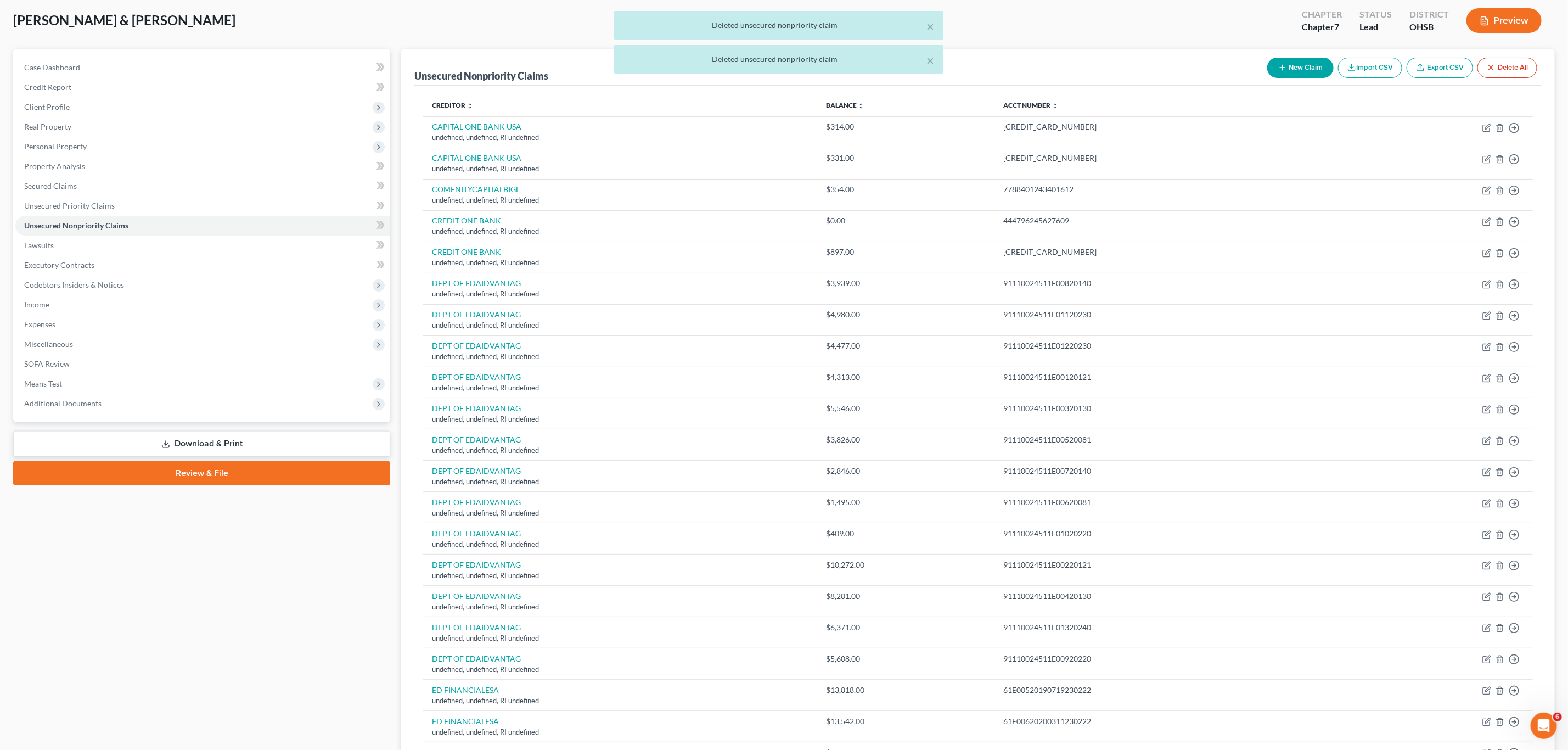
scroll to position [82, 0]
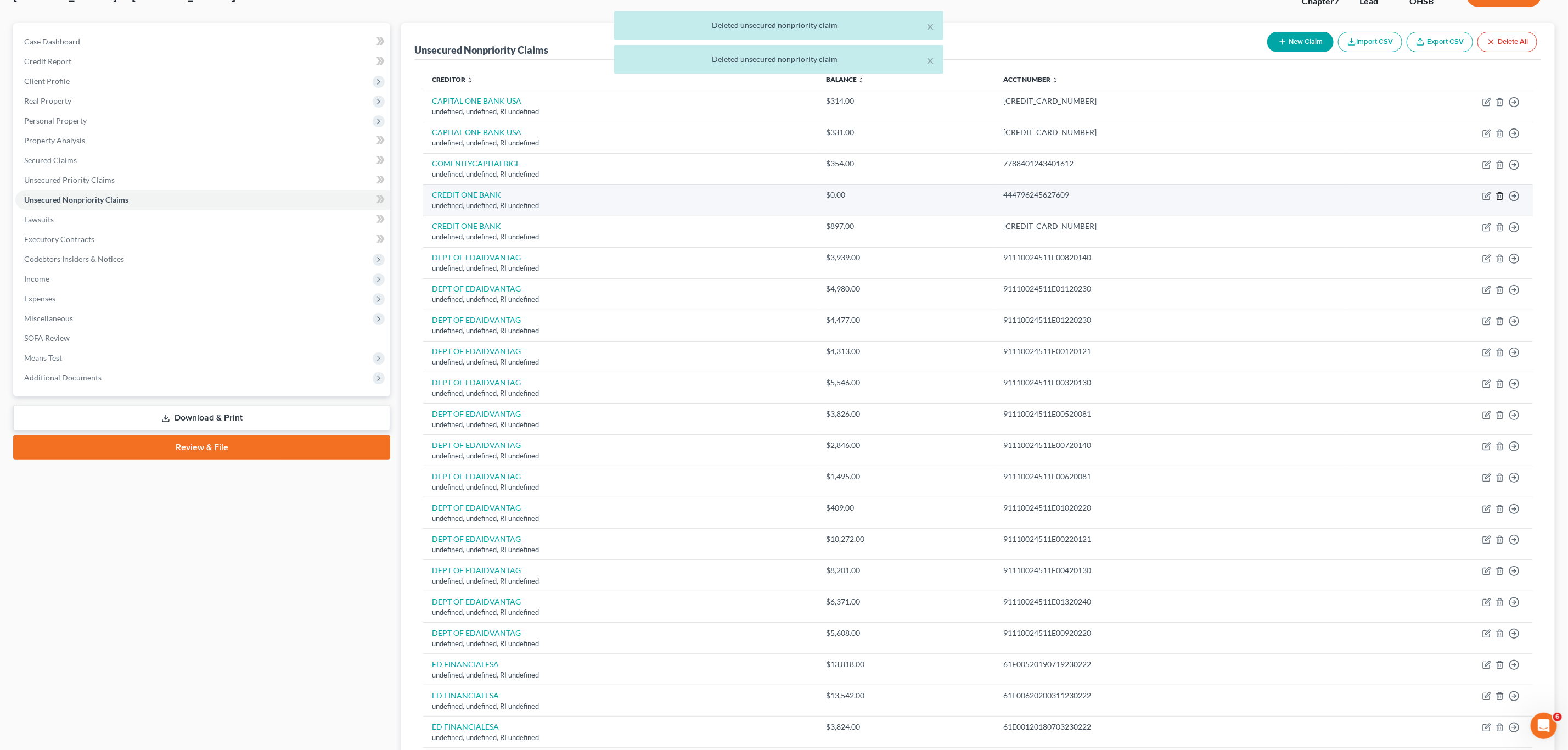
click at [788, 199] on icon "button" at bounding box center [1500, 195] width 9 height 9
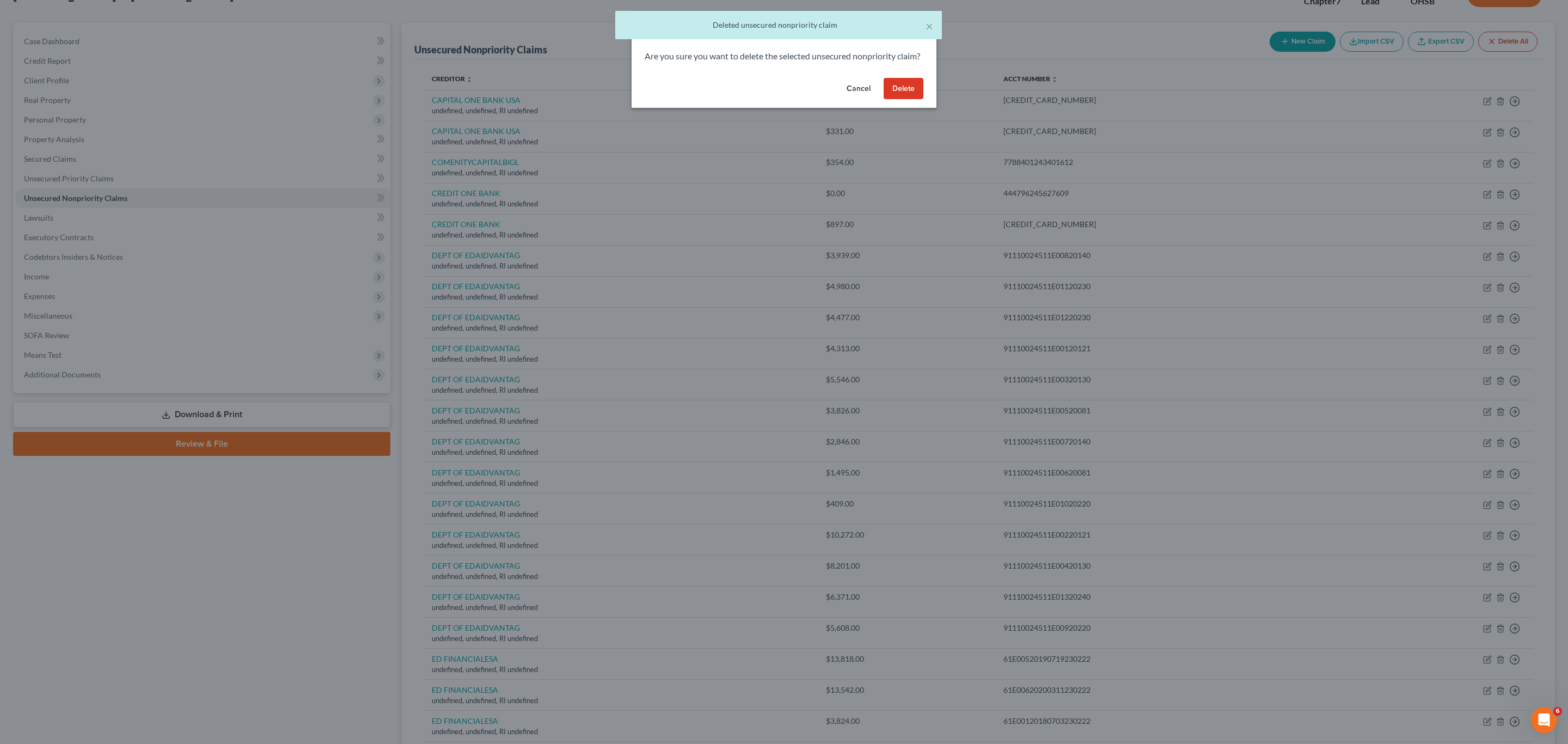
click at [782, 99] on button "Delete" at bounding box center [903, 89] width 39 height 22
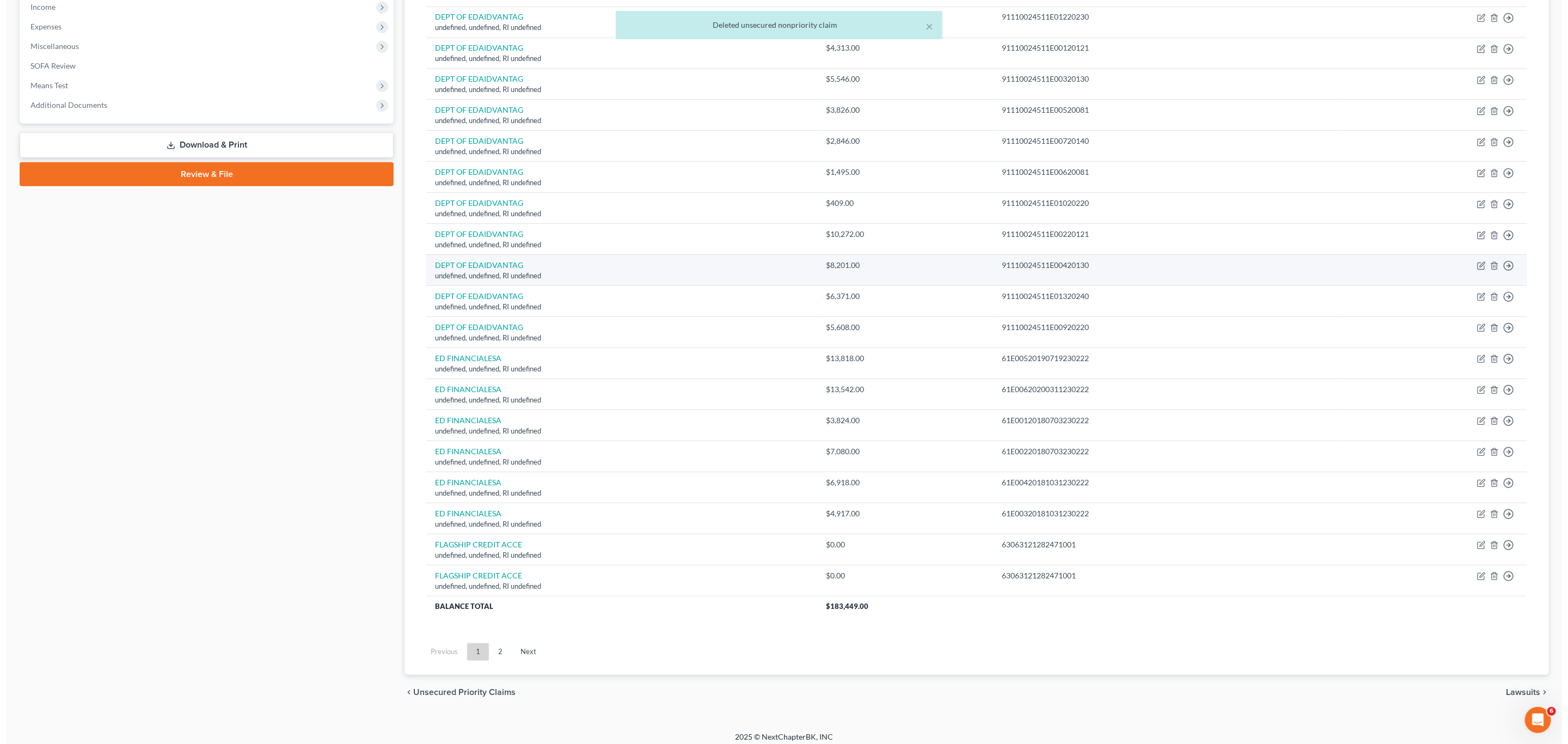
scroll to position [365, 0]
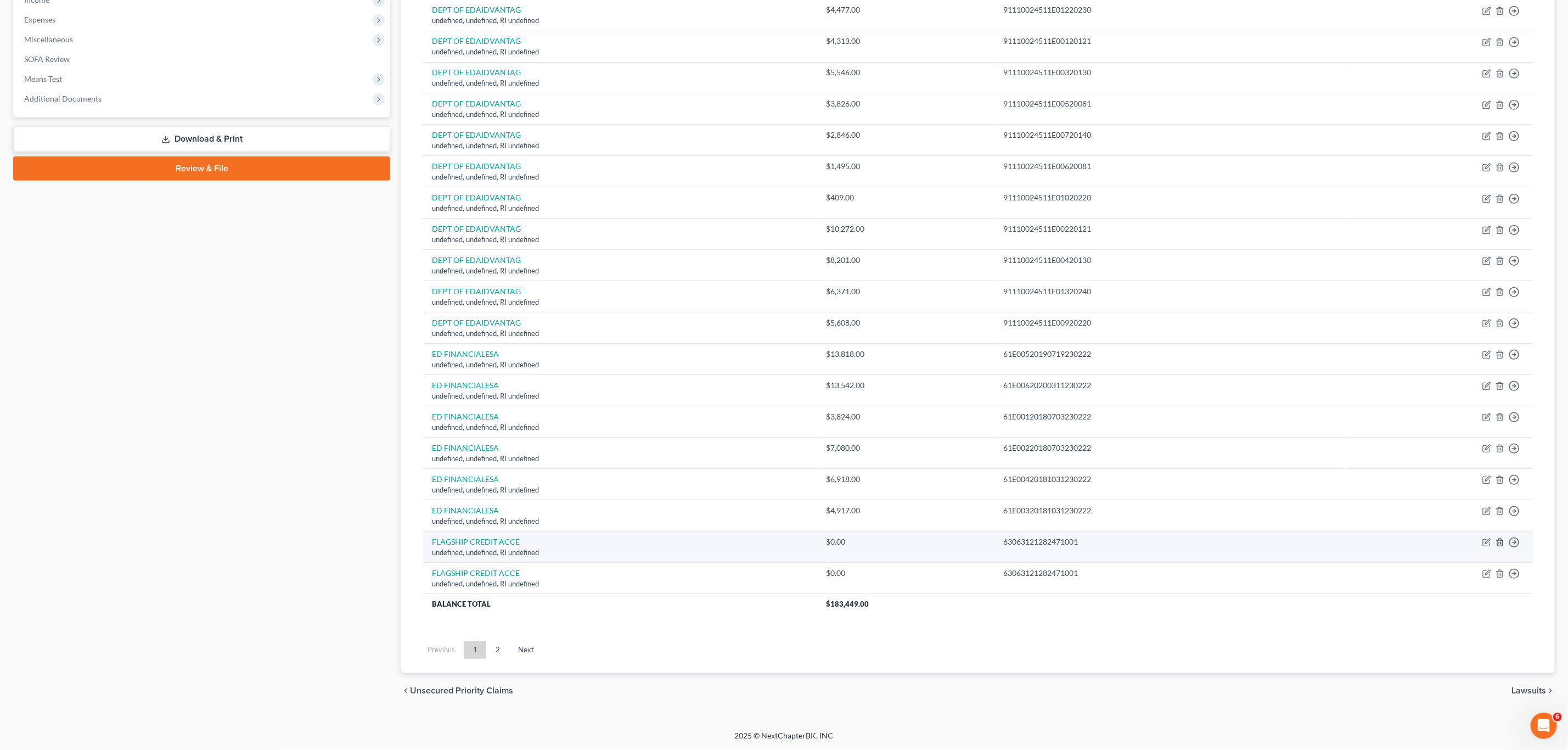
click at [788, 541] on icon "button" at bounding box center [1500, 542] width 9 height 9
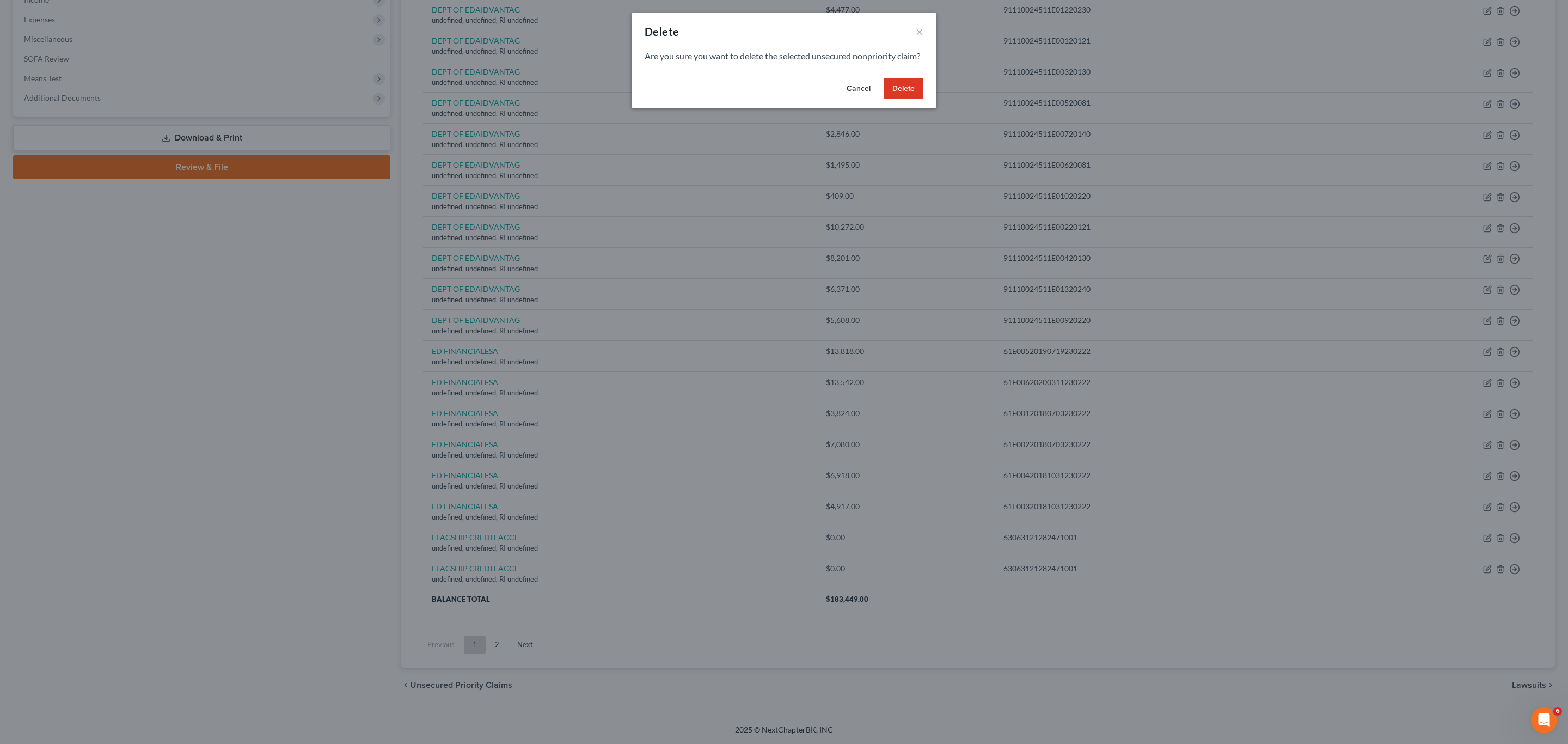
click at [782, 97] on button "Delete" at bounding box center [903, 89] width 39 height 22
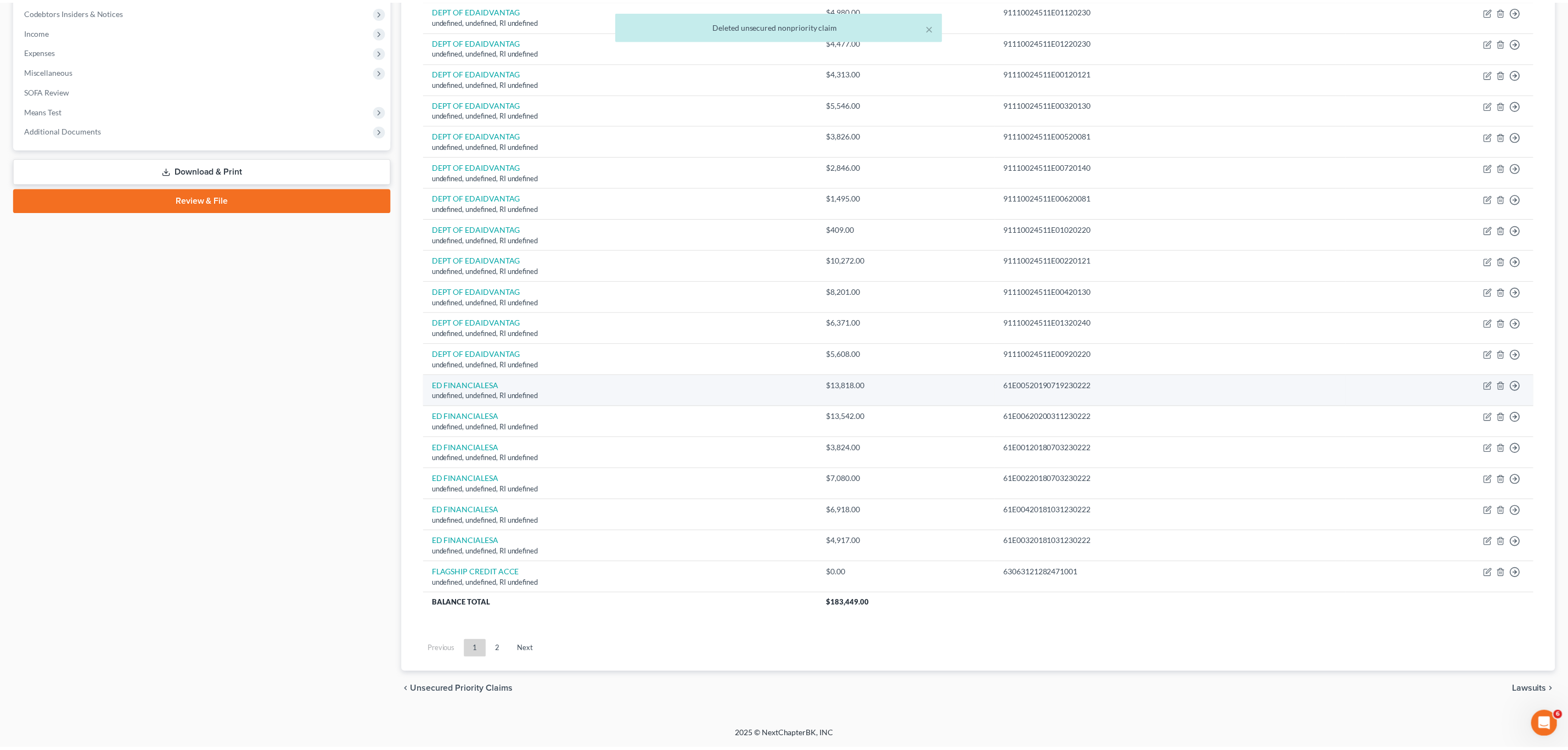
scroll to position [336, 0]
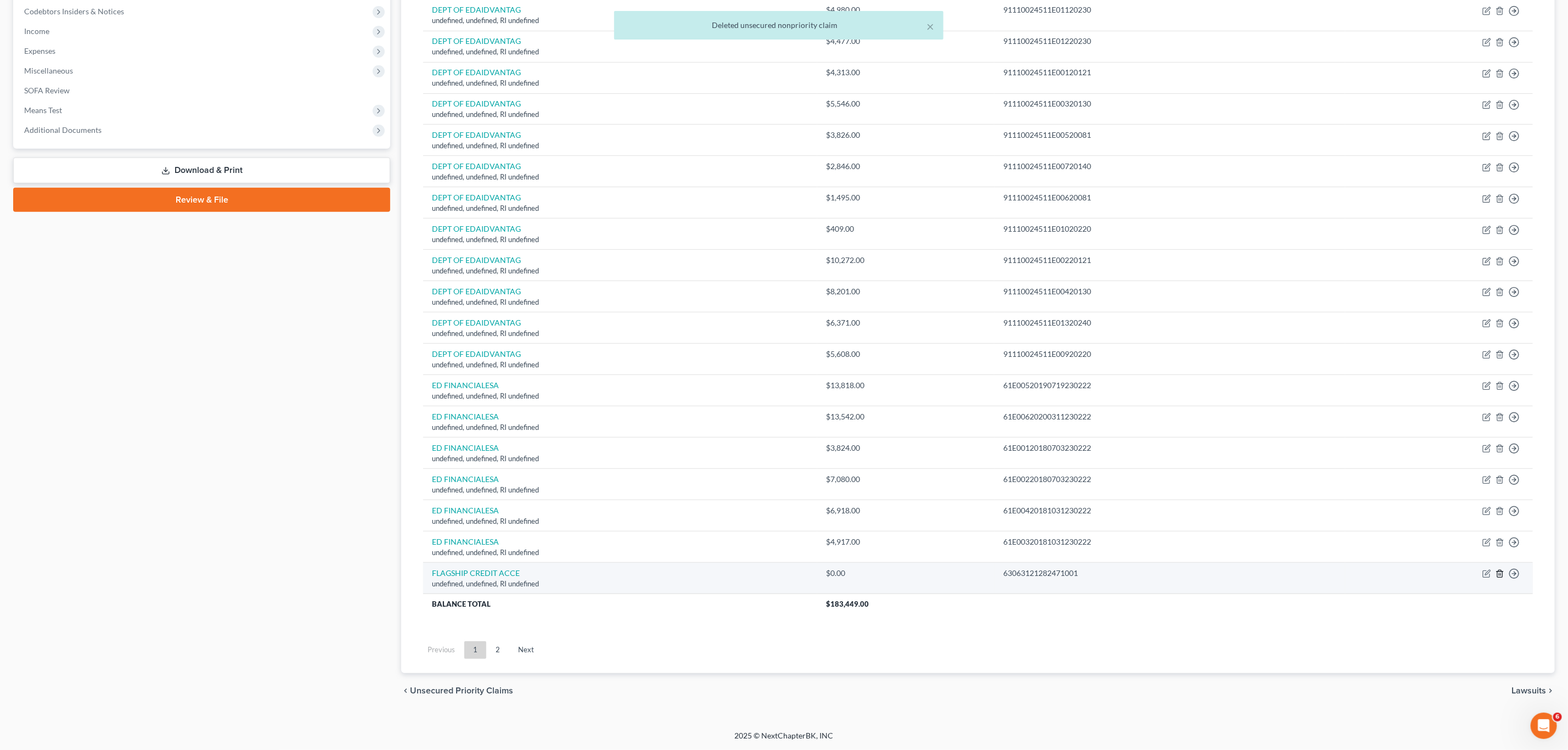
click at [788, 569] on icon "button" at bounding box center [1500, 573] width 9 height 9
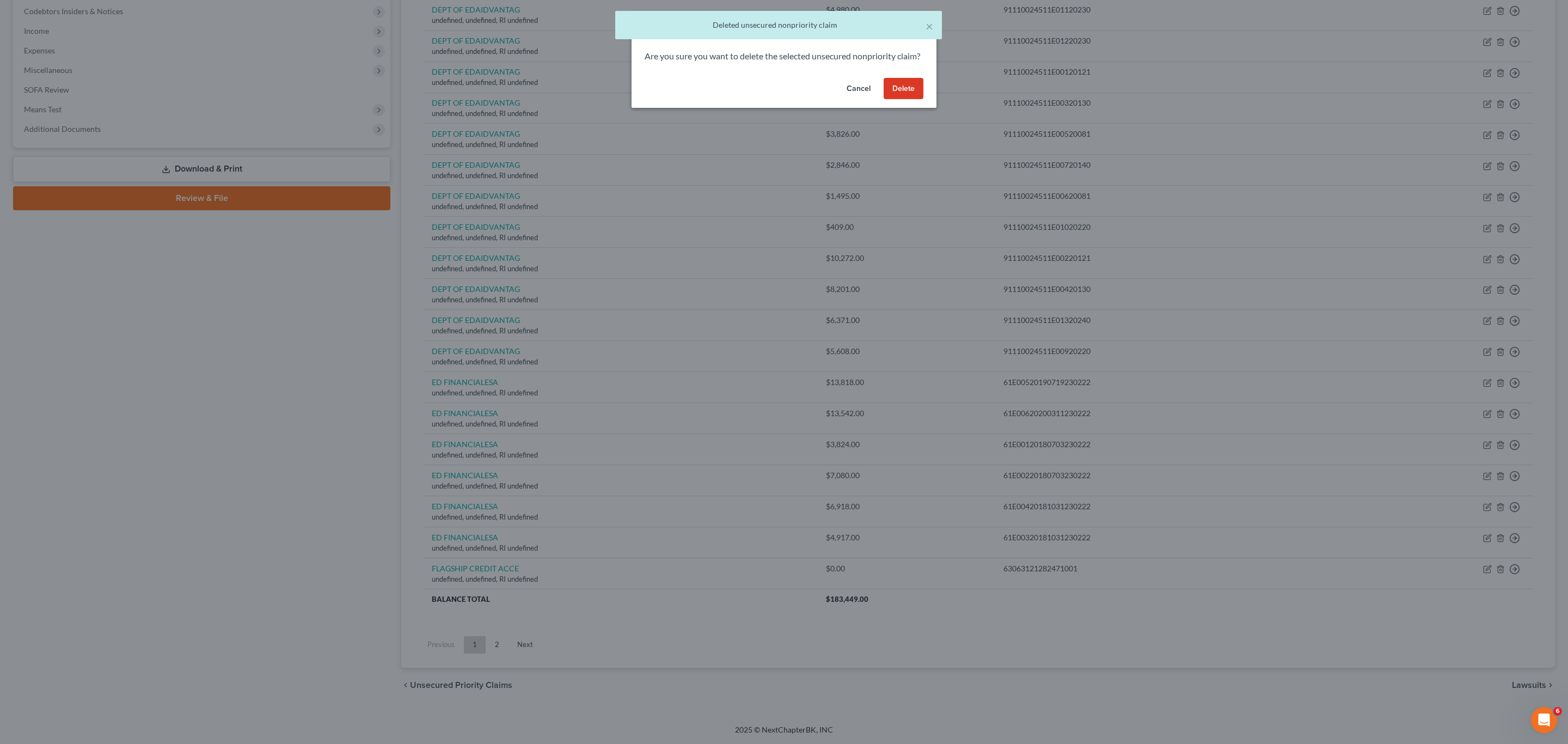
click at [782, 93] on button "Delete" at bounding box center [903, 89] width 39 height 22
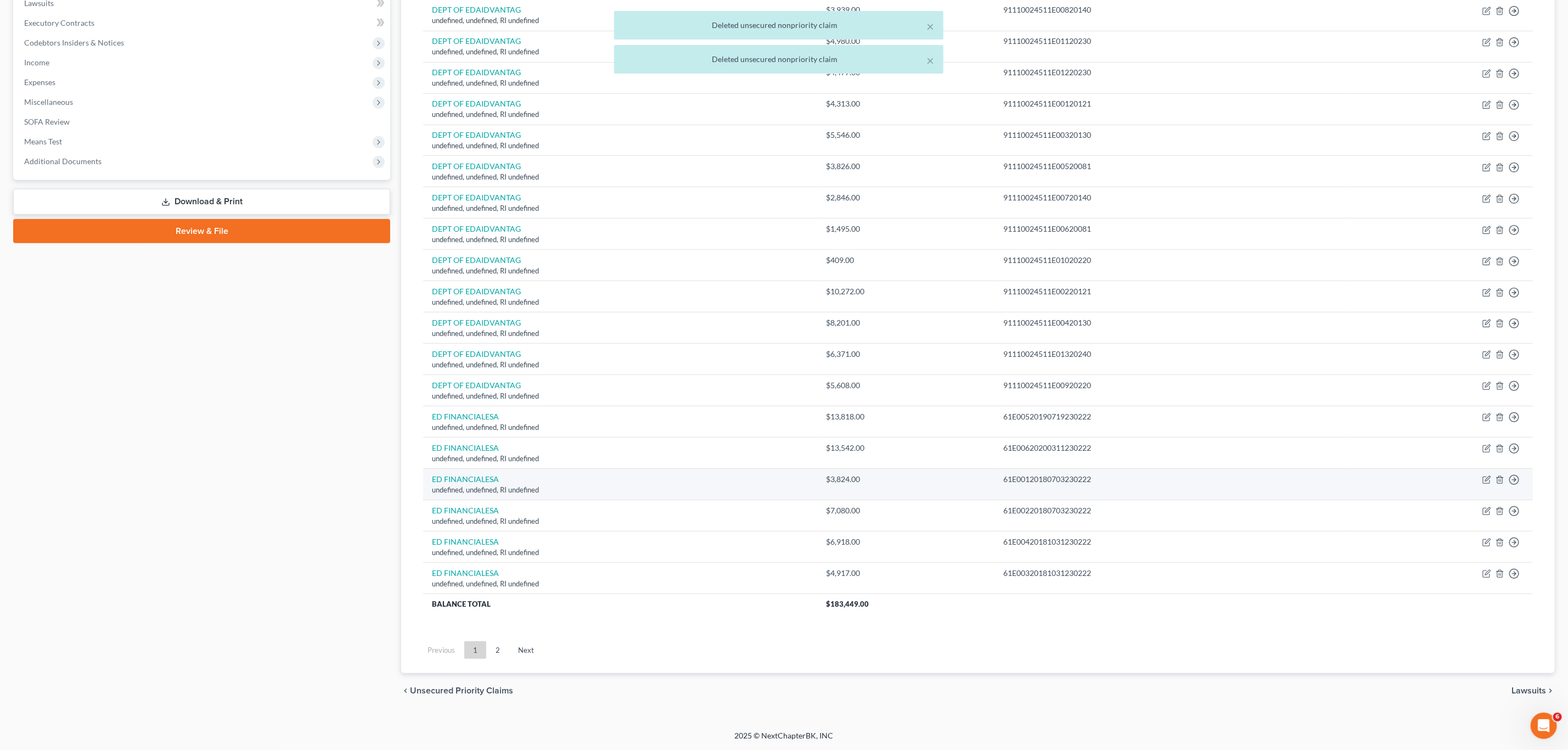
scroll to position [306, 0]
click at [491, 569] on link "2" at bounding box center [498, 650] width 22 height 18
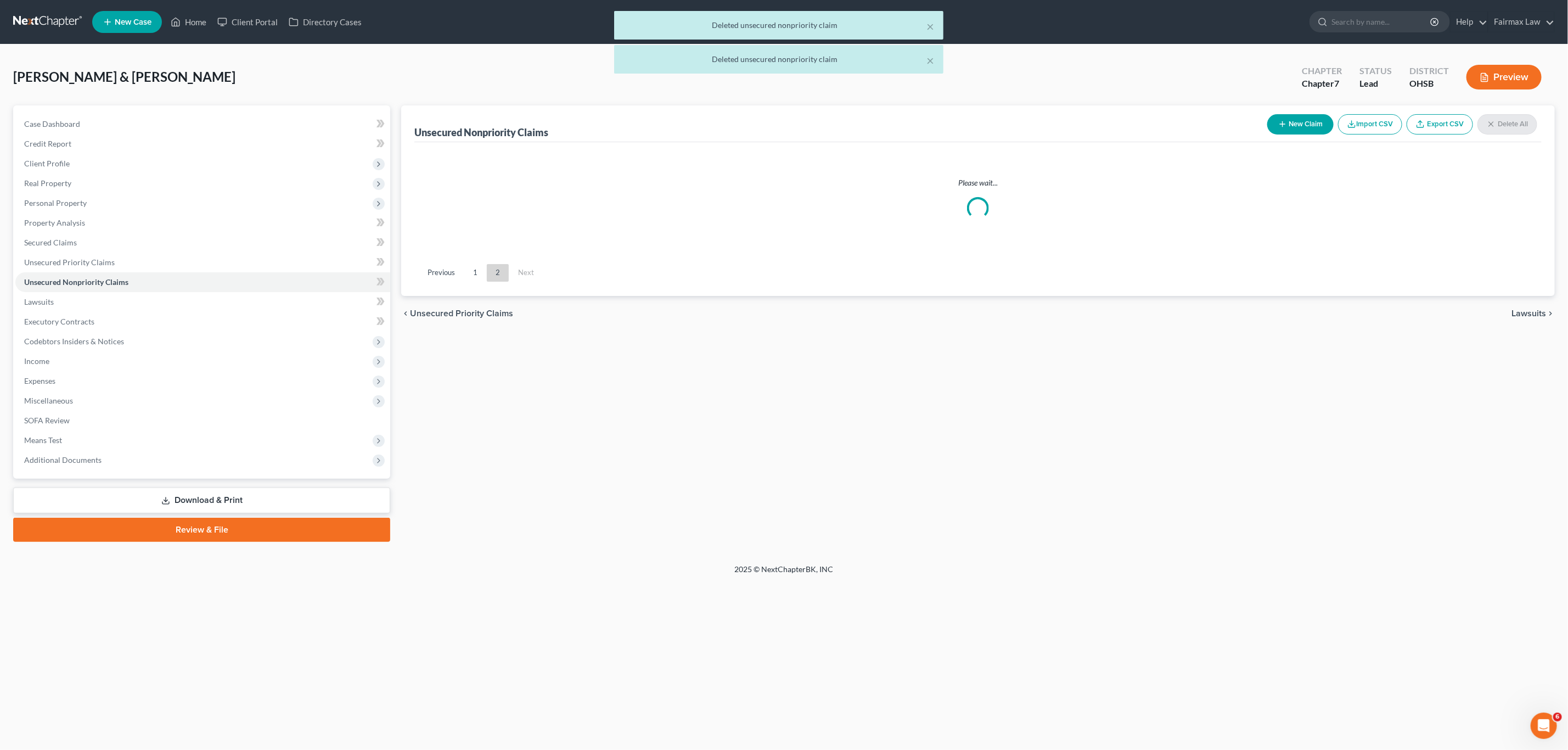
scroll to position [0, 0]
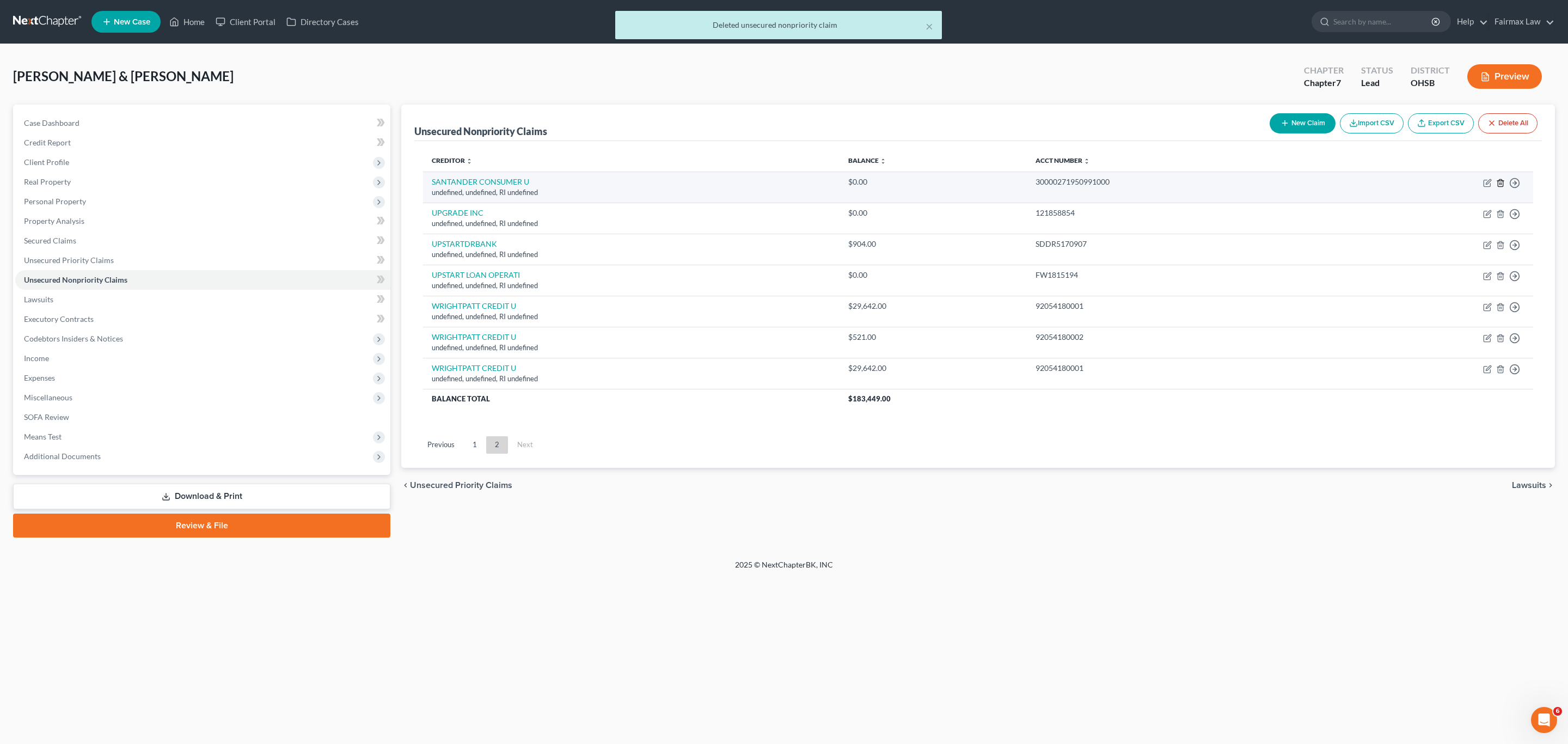
click at [782, 184] on icon "button" at bounding box center [1500, 183] width 9 height 9
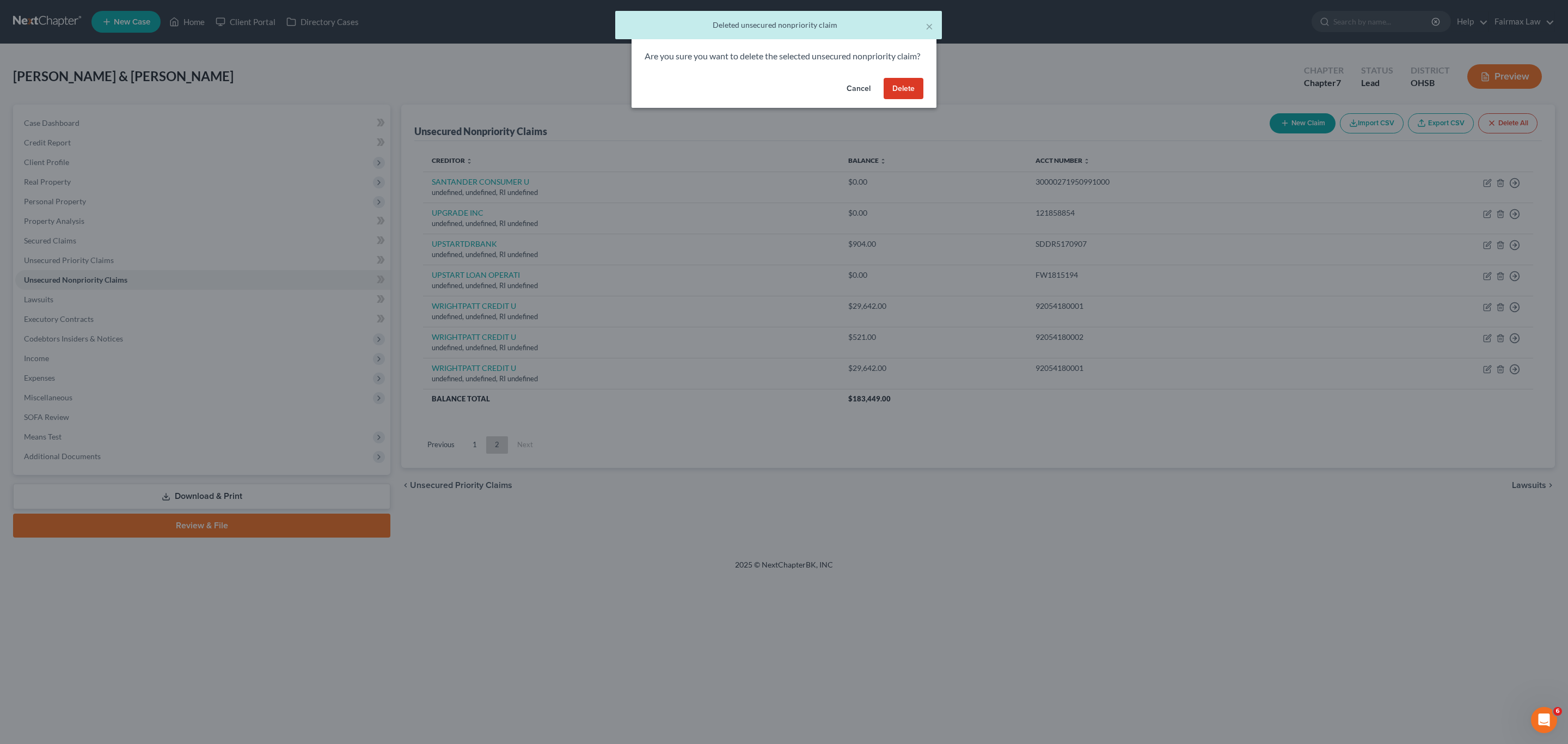
click at [782, 99] on button "Delete" at bounding box center [903, 89] width 39 height 22
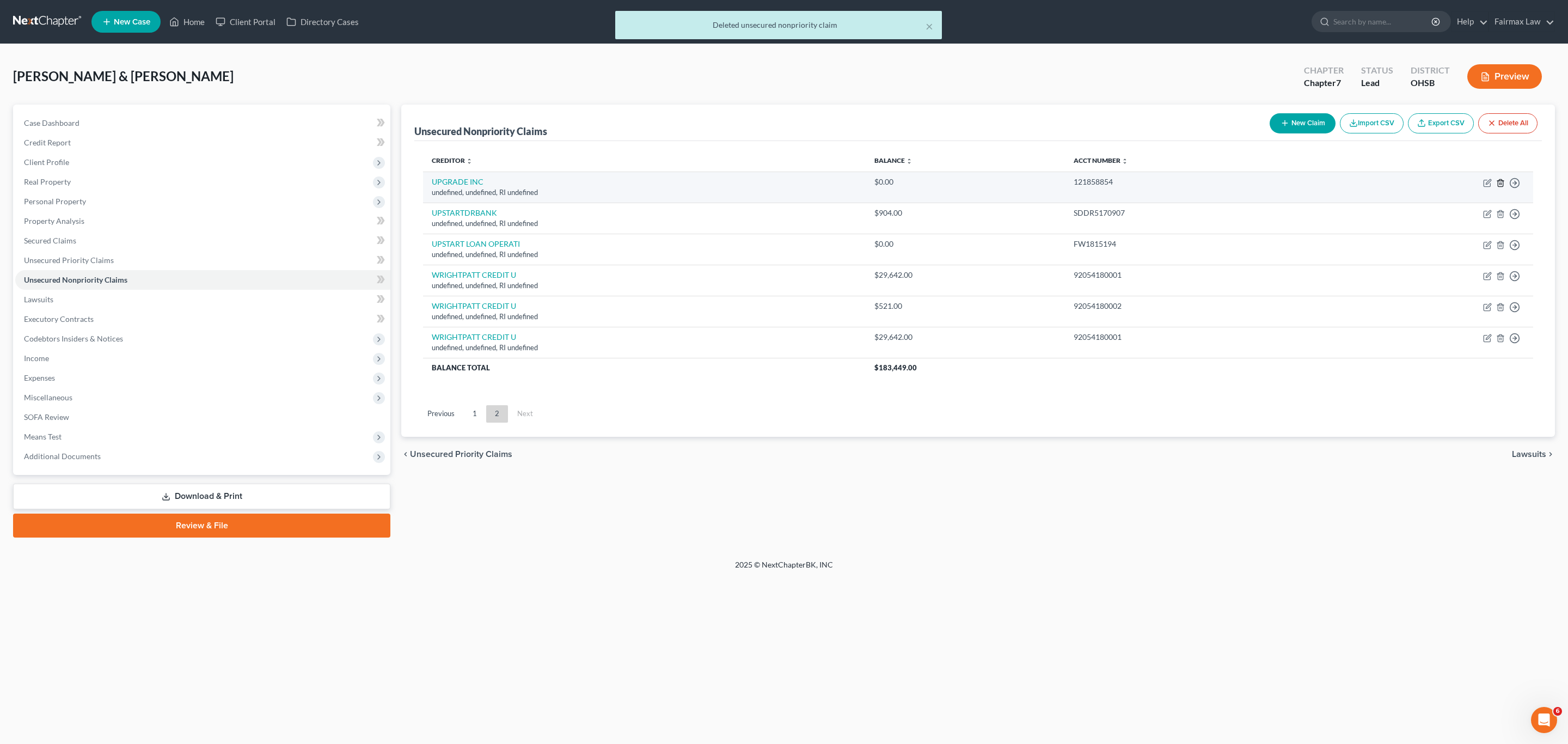
click at [782, 181] on icon "button" at bounding box center [1500, 183] width 9 height 9
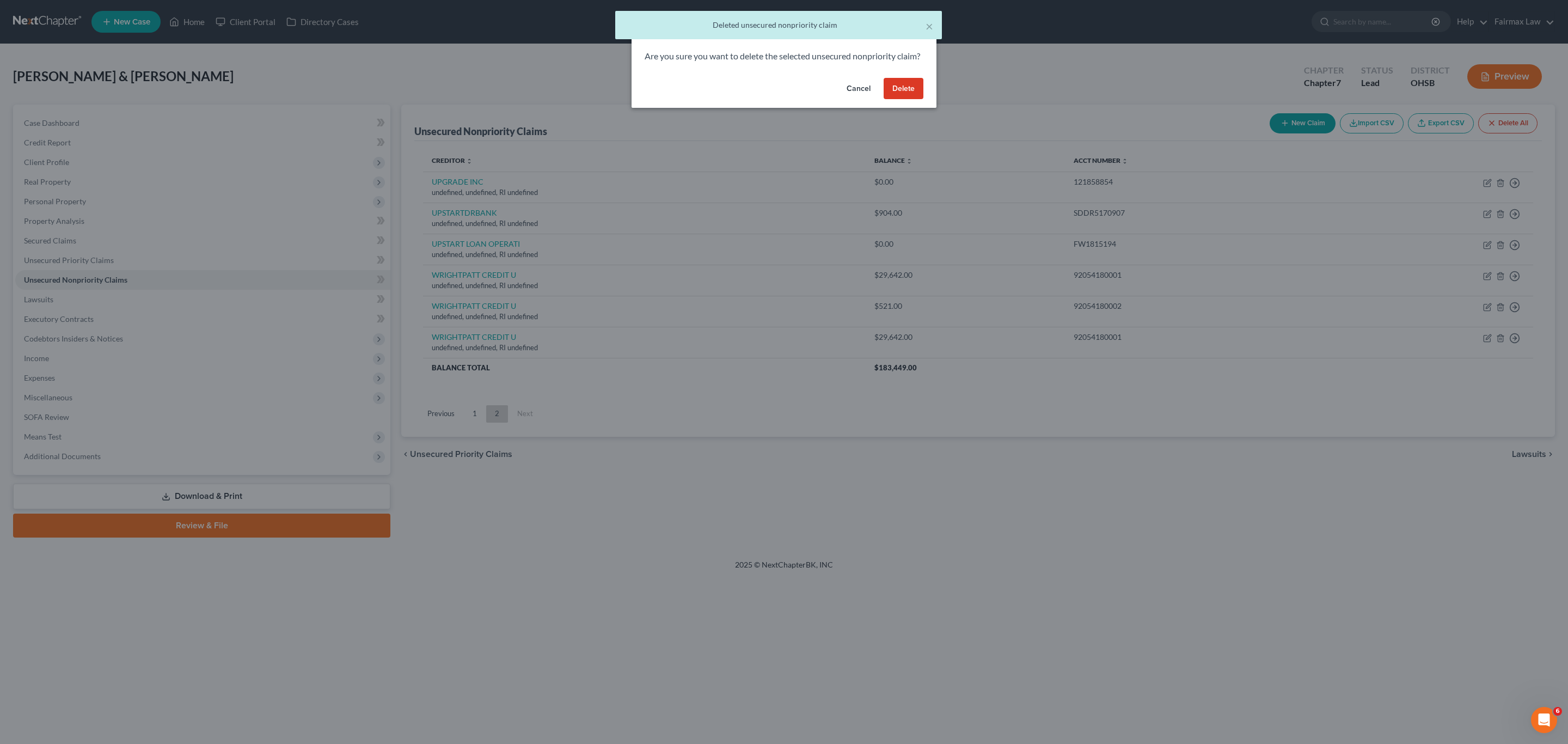
click at [782, 93] on button "Delete" at bounding box center [903, 89] width 39 height 22
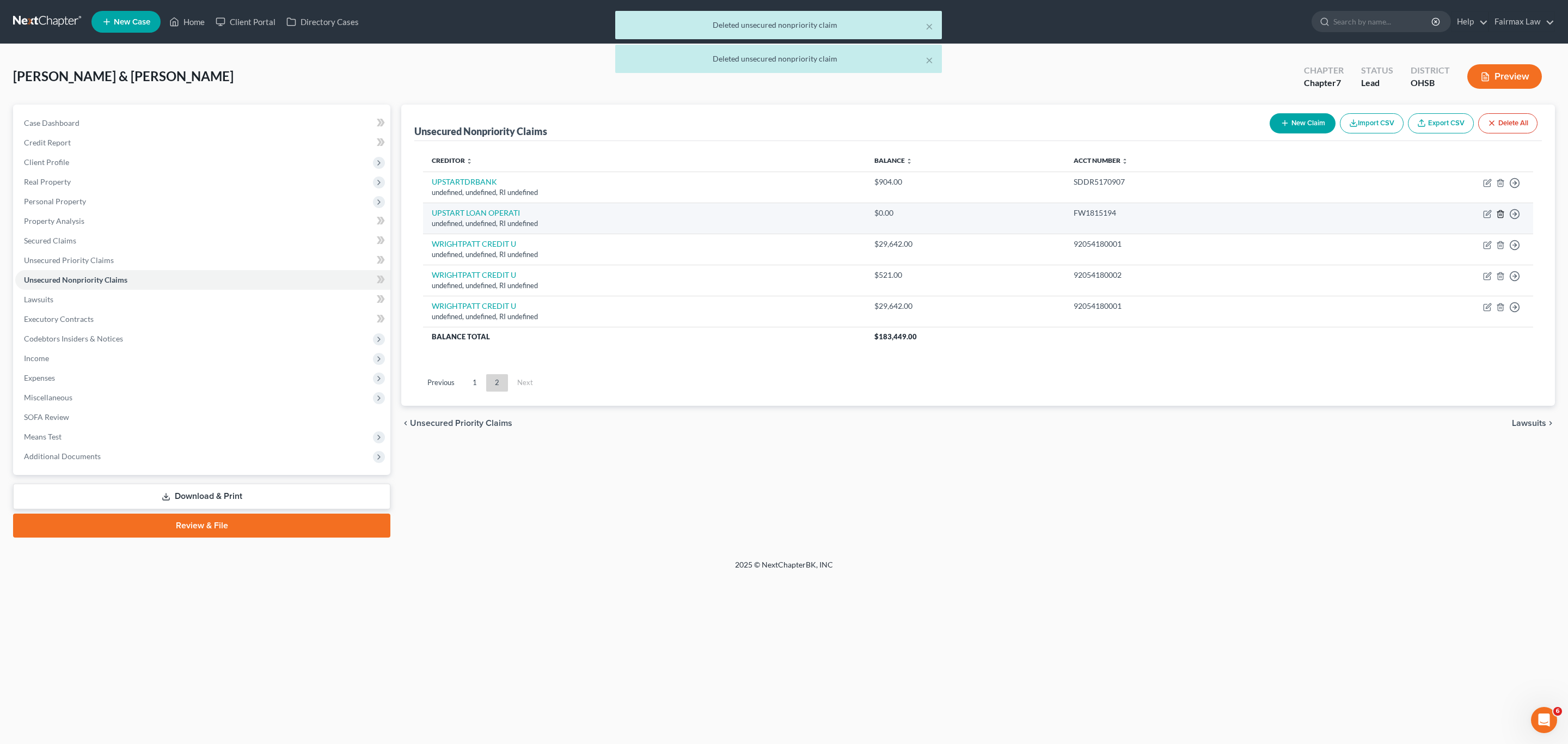
click at [782, 217] on icon "button" at bounding box center [1500, 214] width 9 height 9
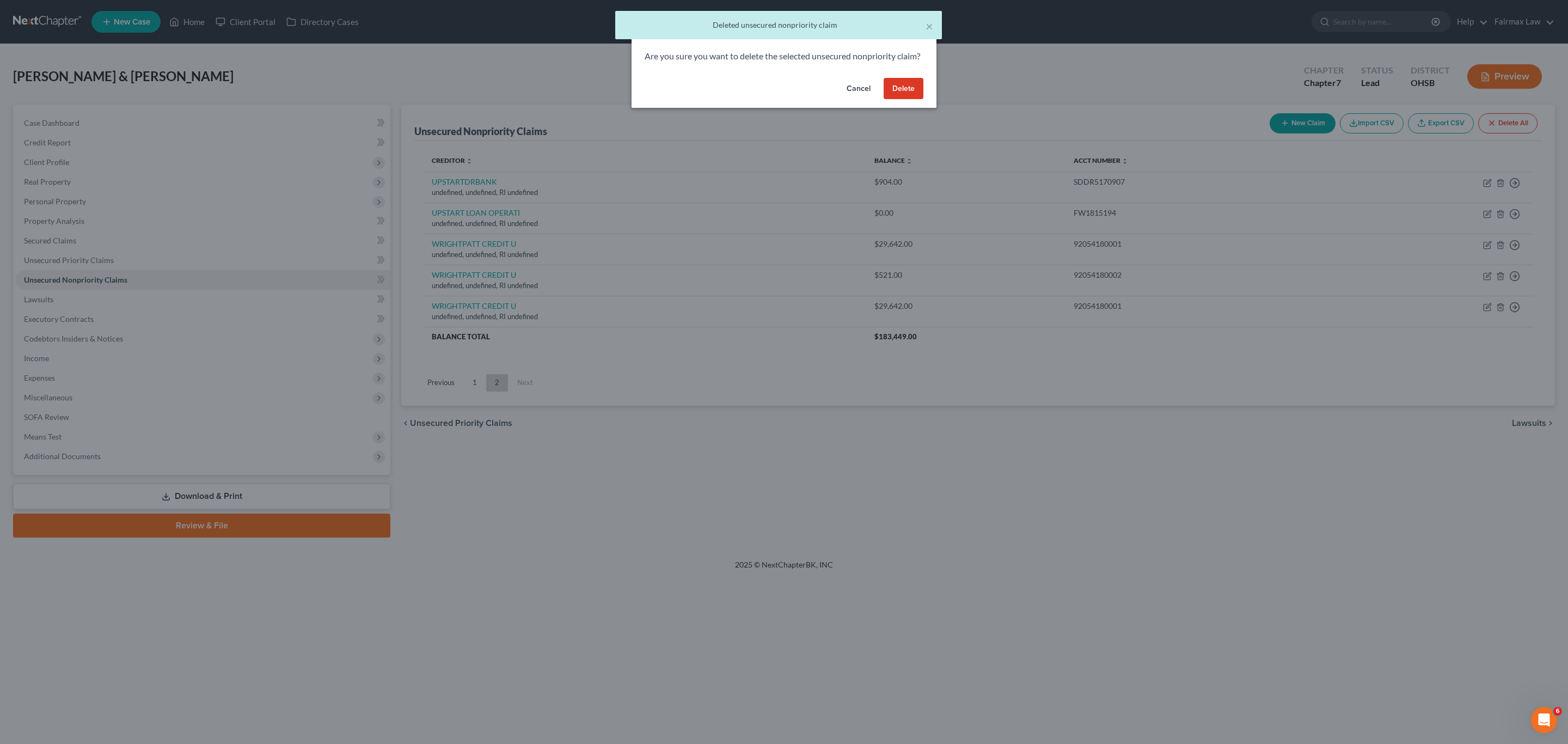
click at [782, 99] on button "Delete" at bounding box center [903, 89] width 39 height 22
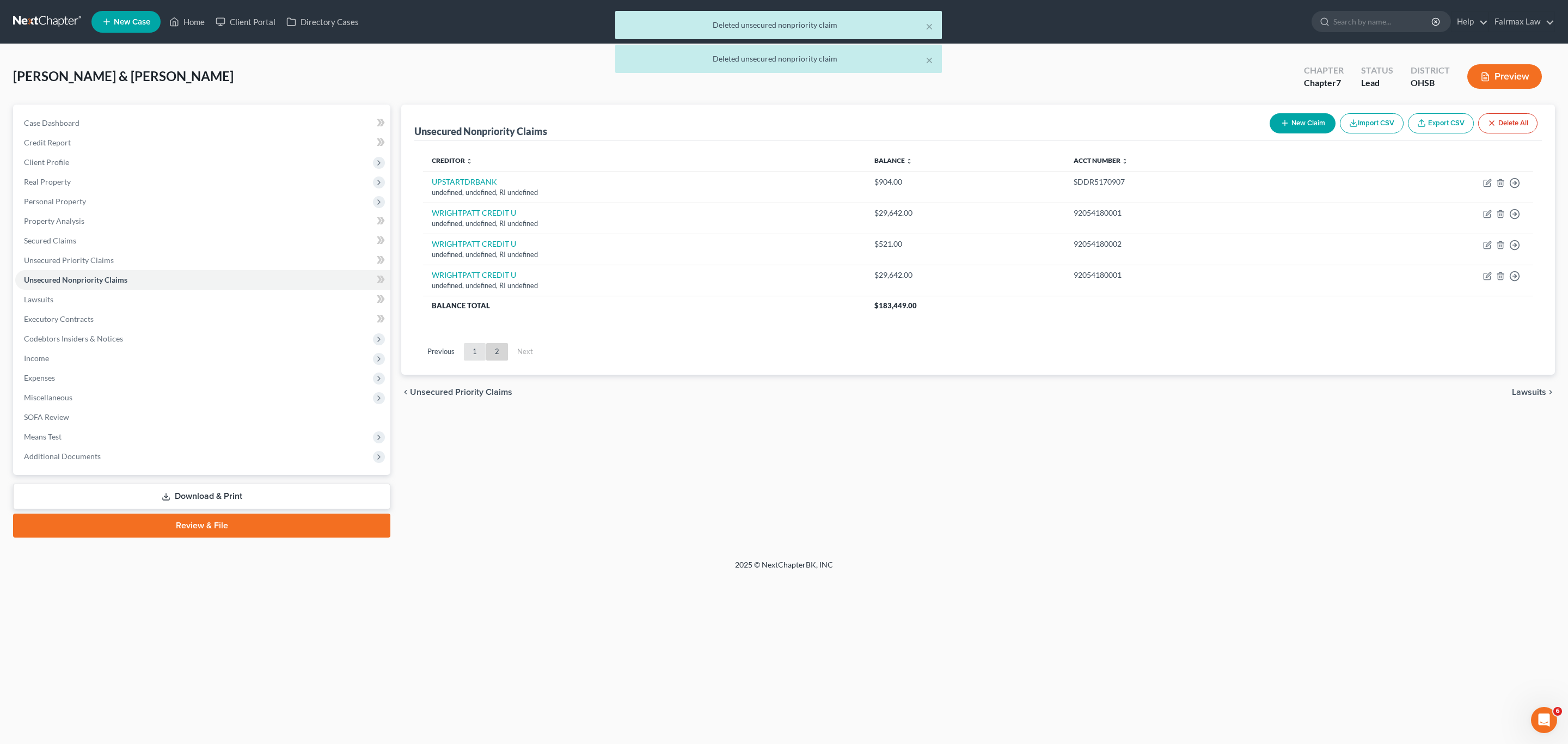
click at [477, 354] on link "1" at bounding box center [475, 352] width 22 height 18
click at [477, 354] on div "Unsecured Nonpriority Claims New Claim Import CSV Export CSV Delete All Credito…" at bounding box center [978, 321] width 1165 height 433
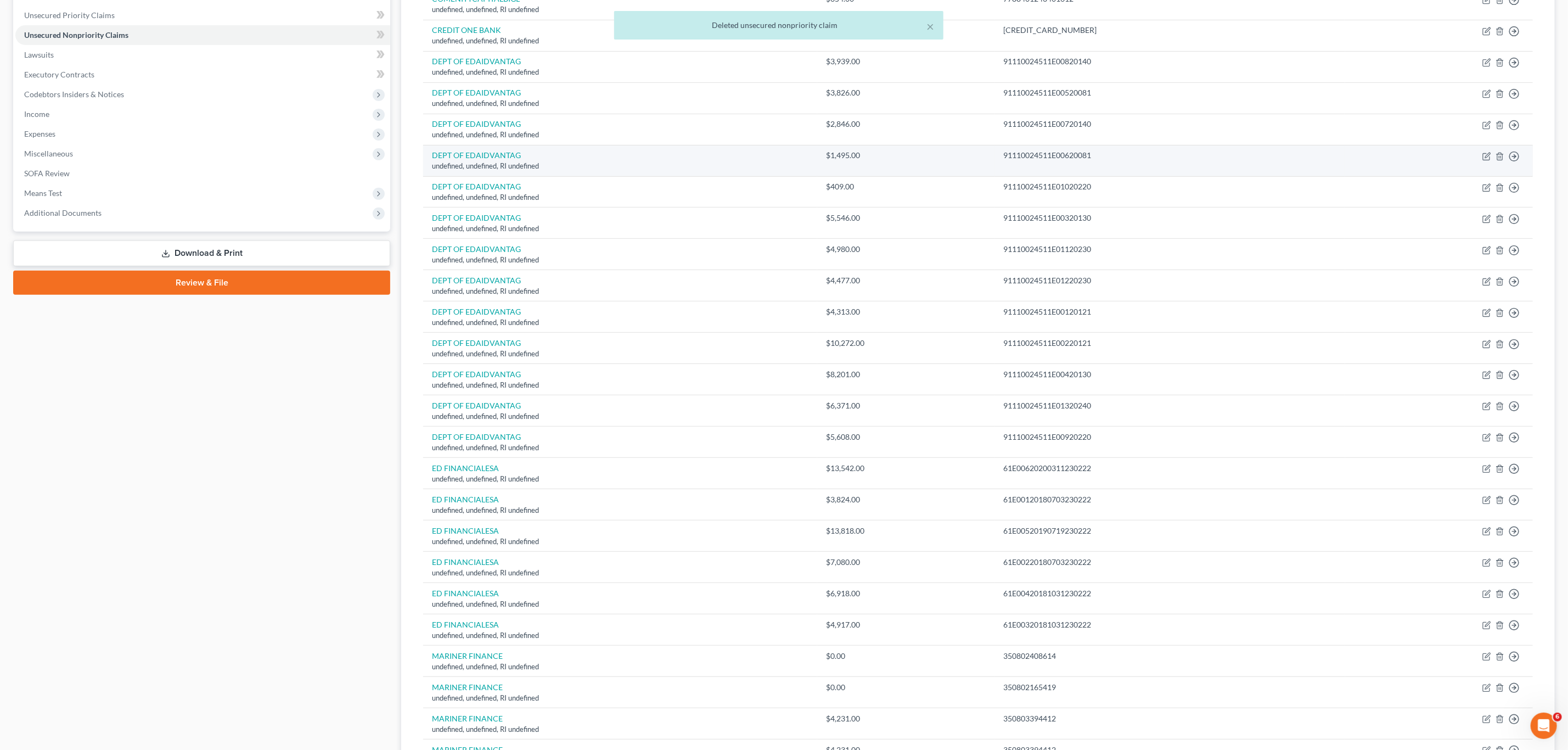
scroll to position [329, 0]
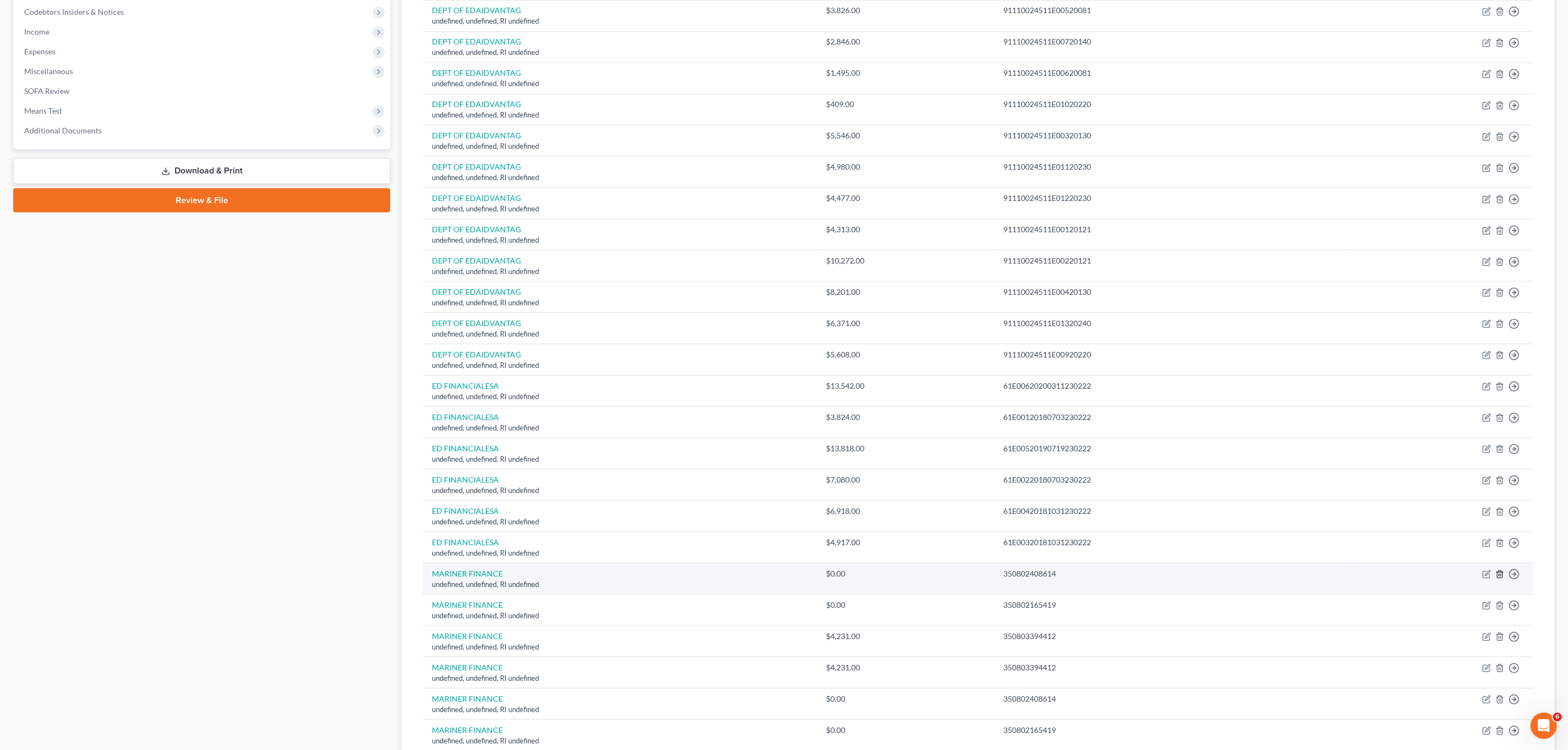
click at [788, 569] on icon "button" at bounding box center [1500, 573] width 9 height 9
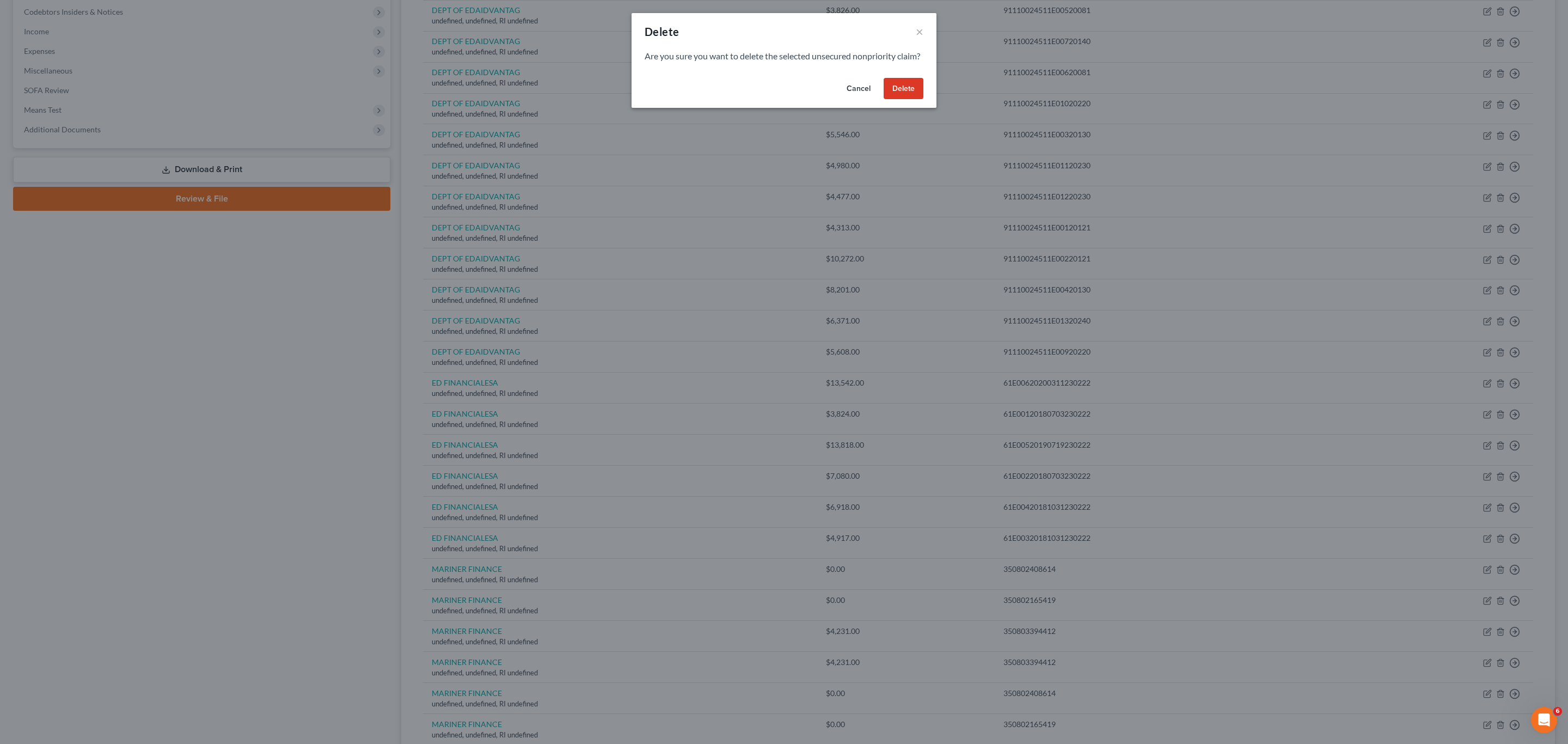
click at [782, 98] on button "Delete" at bounding box center [903, 89] width 39 height 22
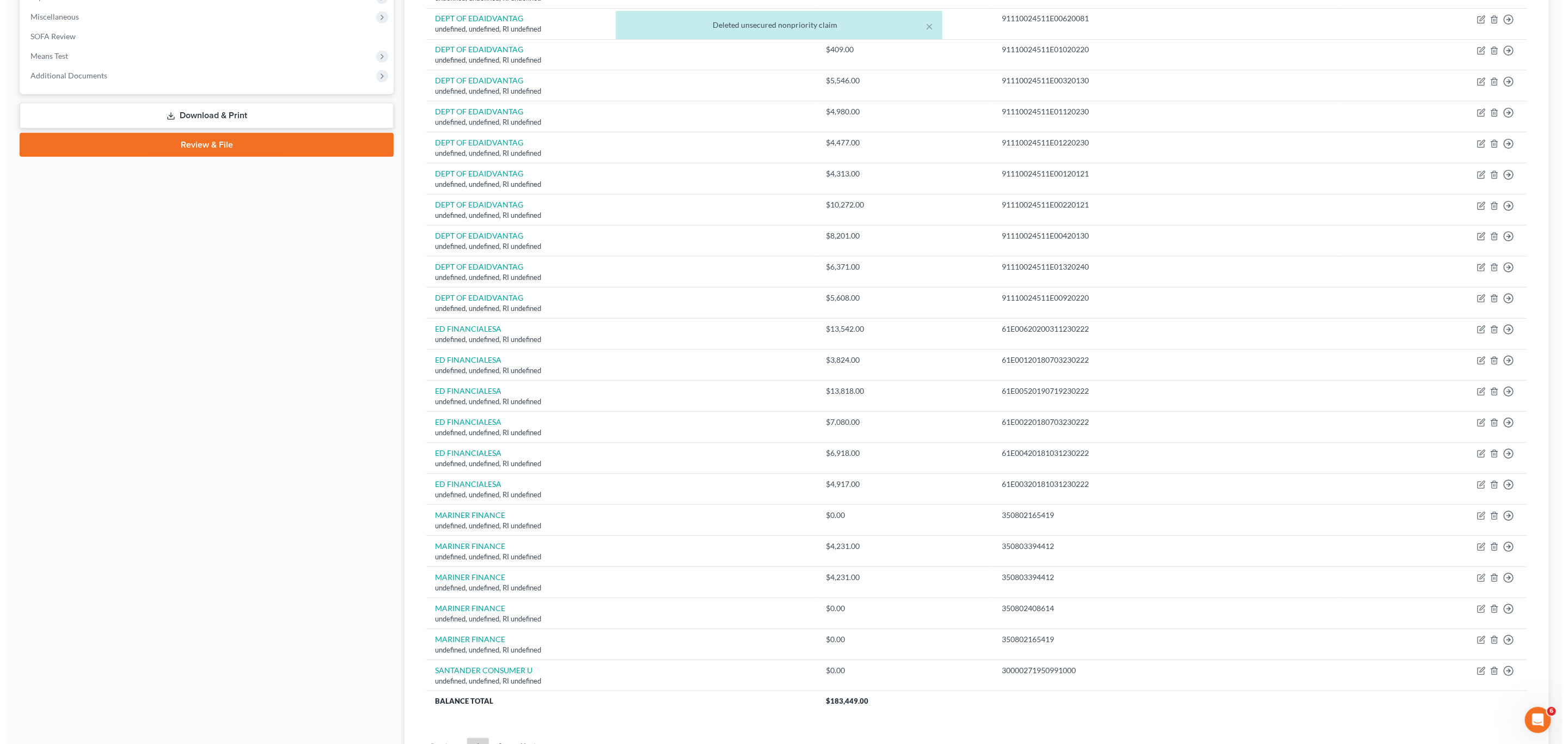
scroll to position [408, 0]
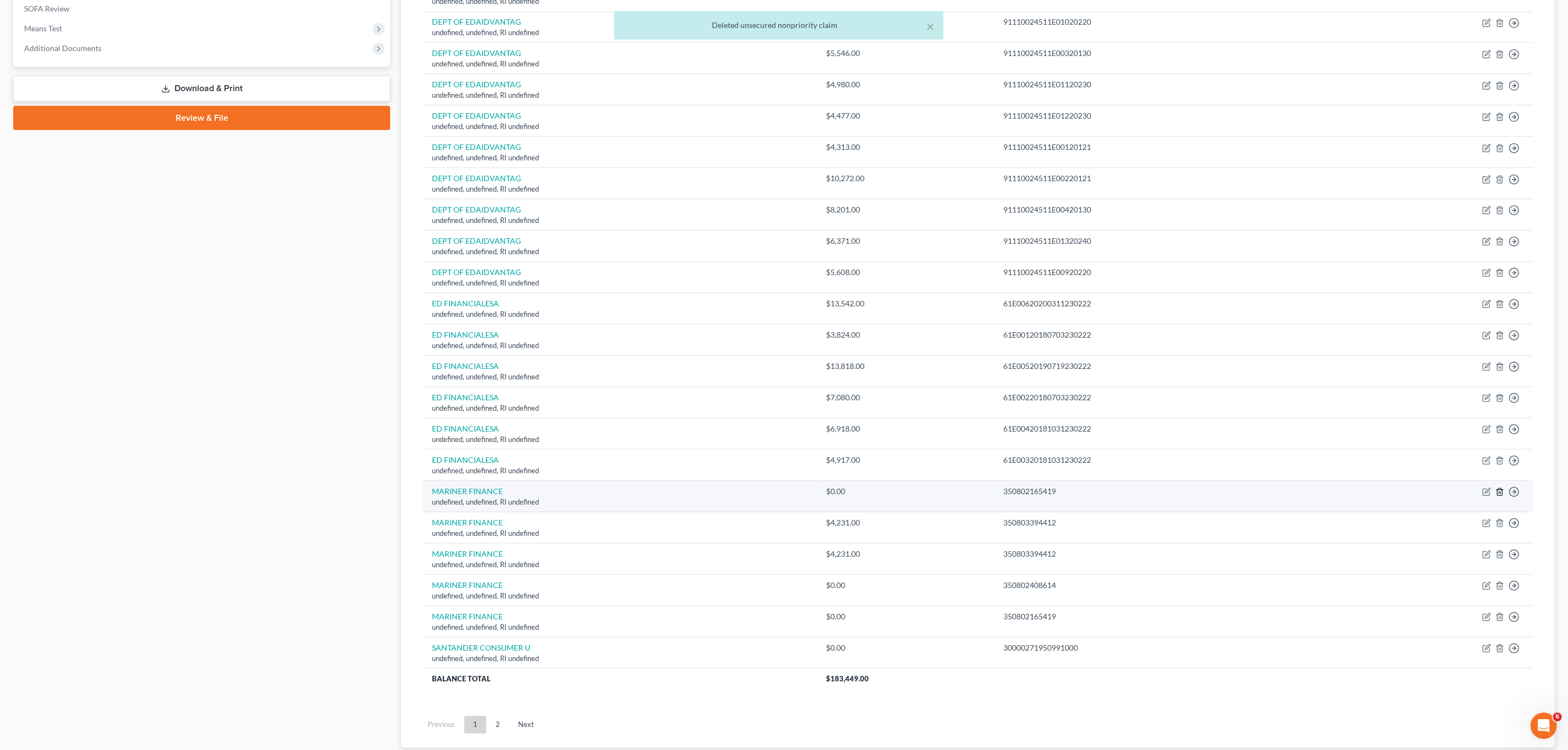
click at [788, 496] on icon "button" at bounding box center [1500, 491] width 9 height 9
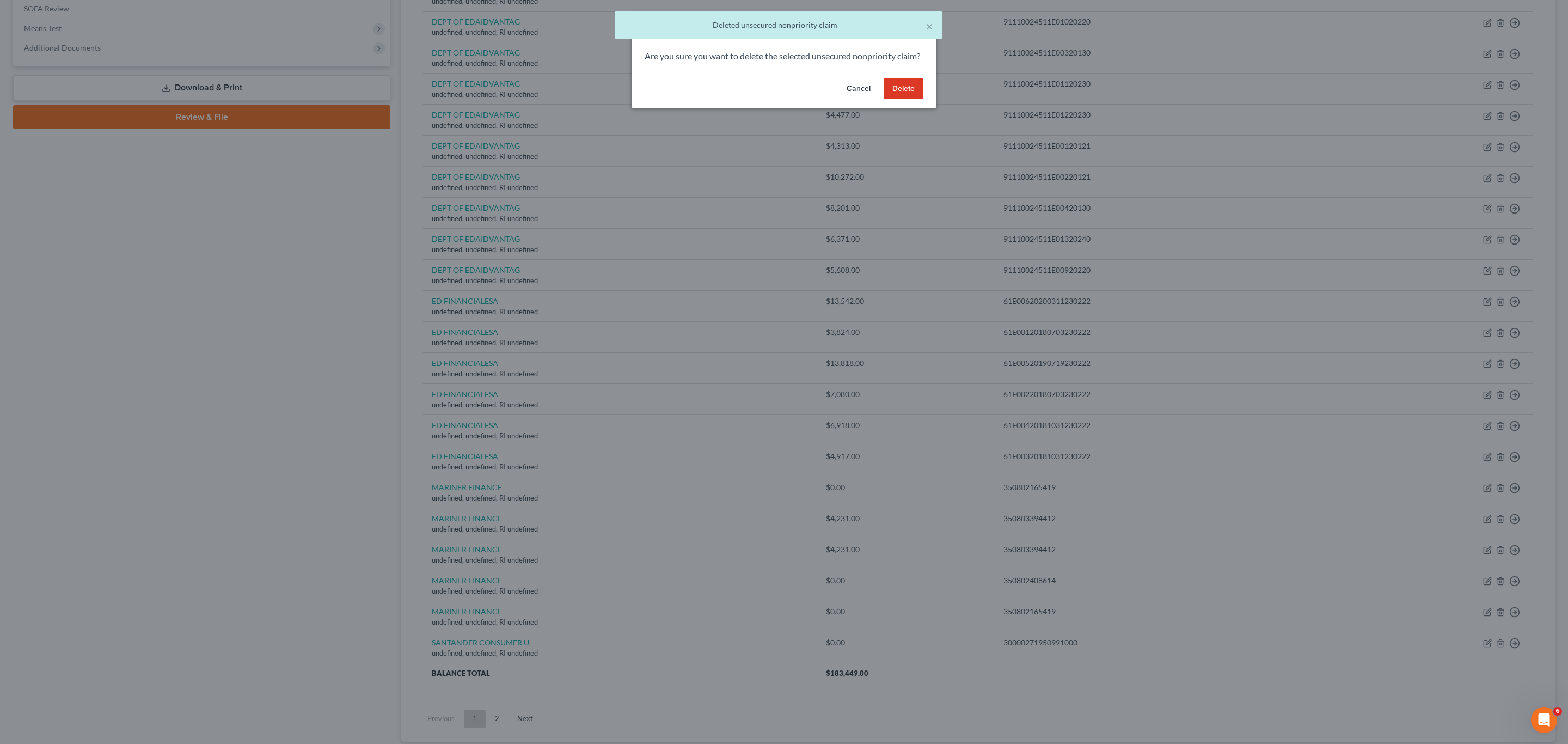
click at [782, 99] on button "Delete" at bounding box center [903, 89] width 39 height 22
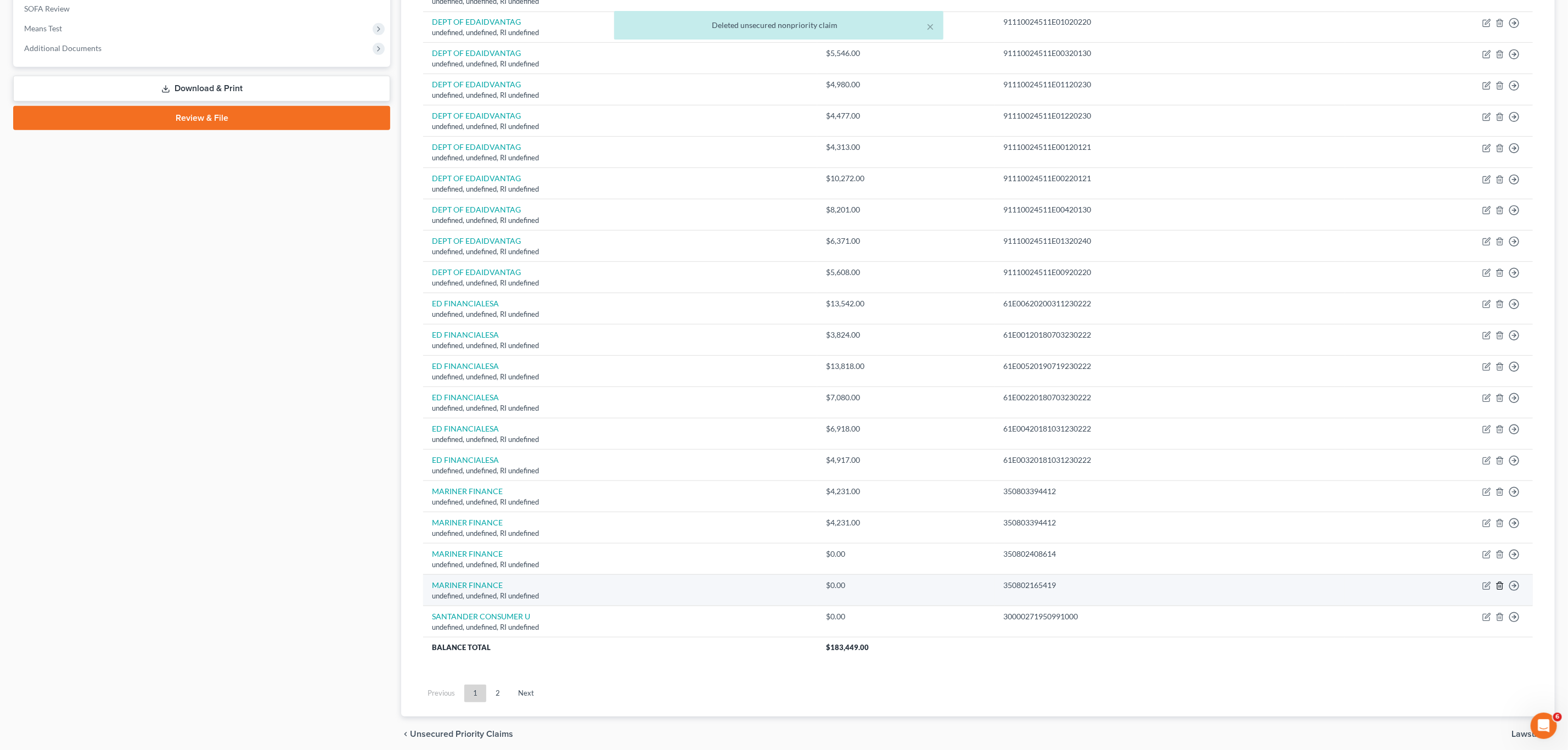
click at [788, 569] on icon "button" at bounding box center [1500, 585] width 9 height 9
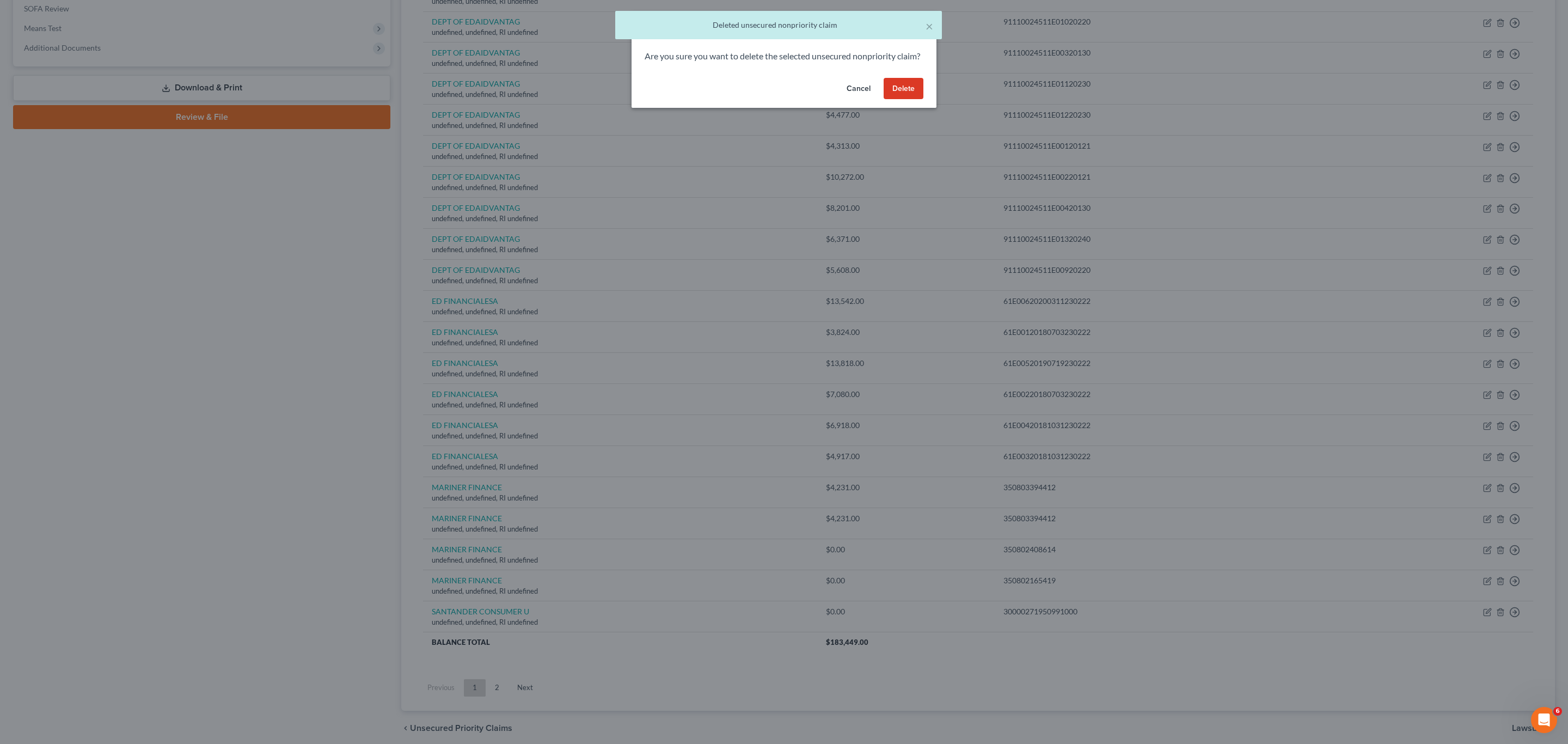
click at [782, 95] on button "Delete" at bounding box center [903, 89] width 39 height 22
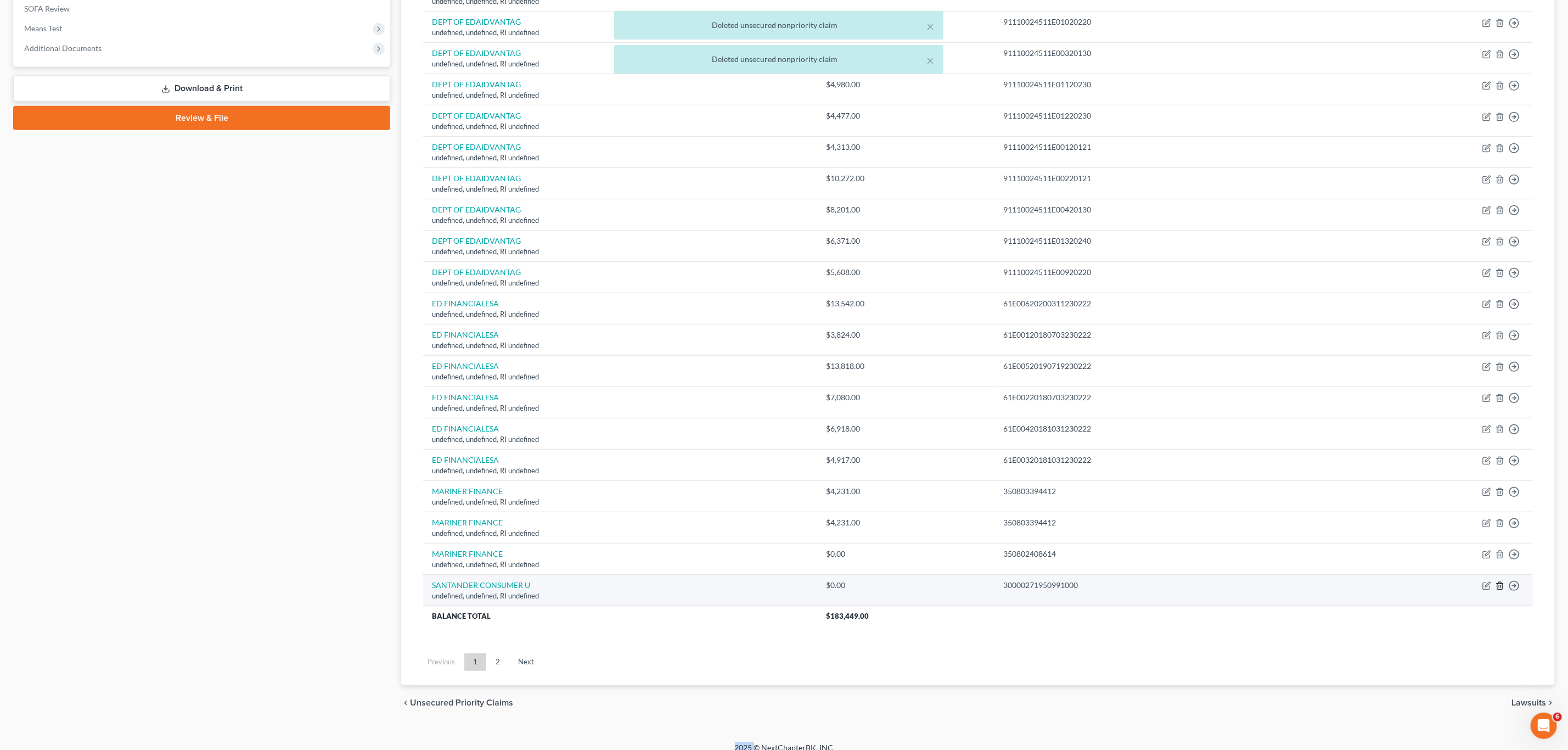
click at [788, 569] on icon "button" at bounding box center [1500, 585] width 9 height 9
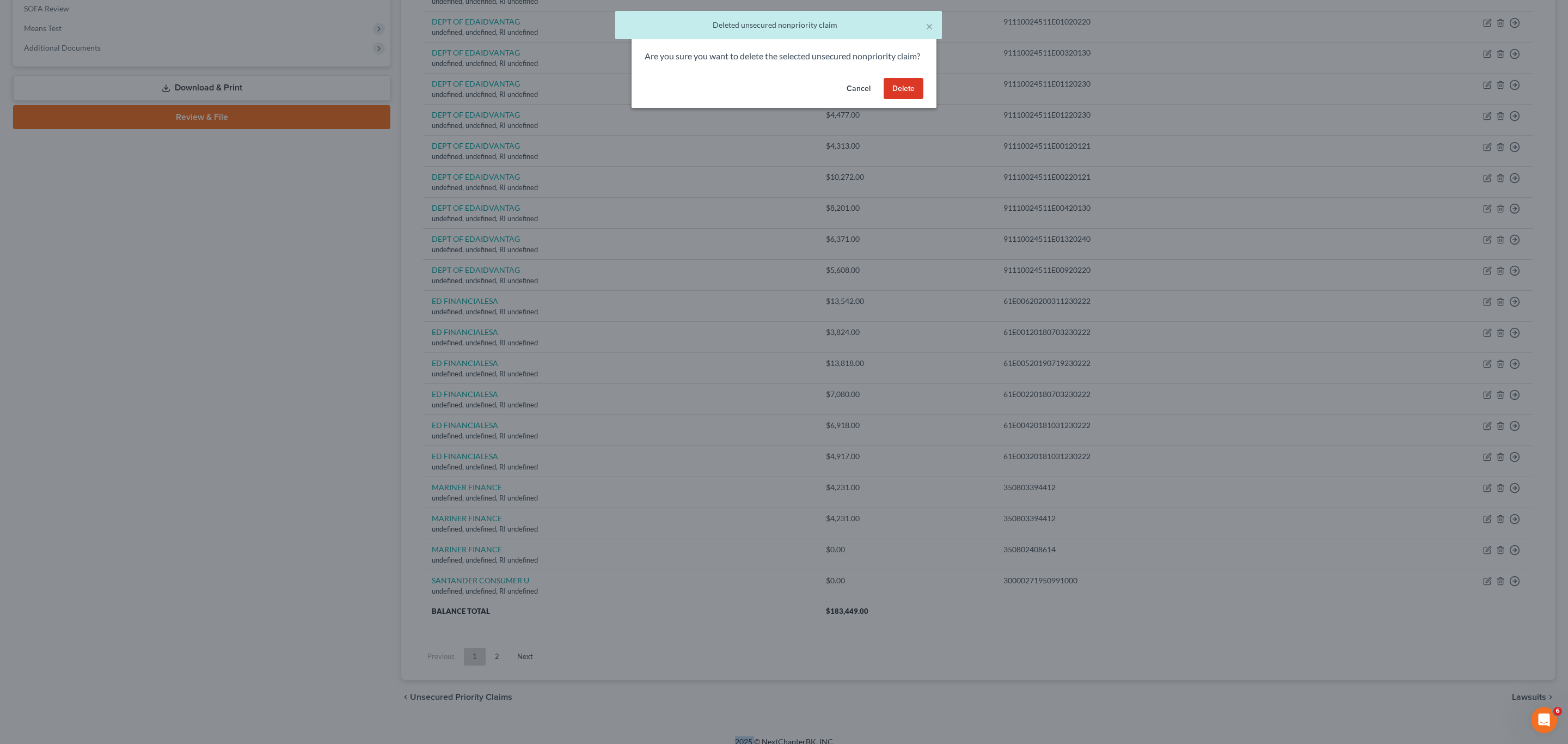
click at [782, 99] on button "Delete" at bounding box center [903, 89] width 39 height 22
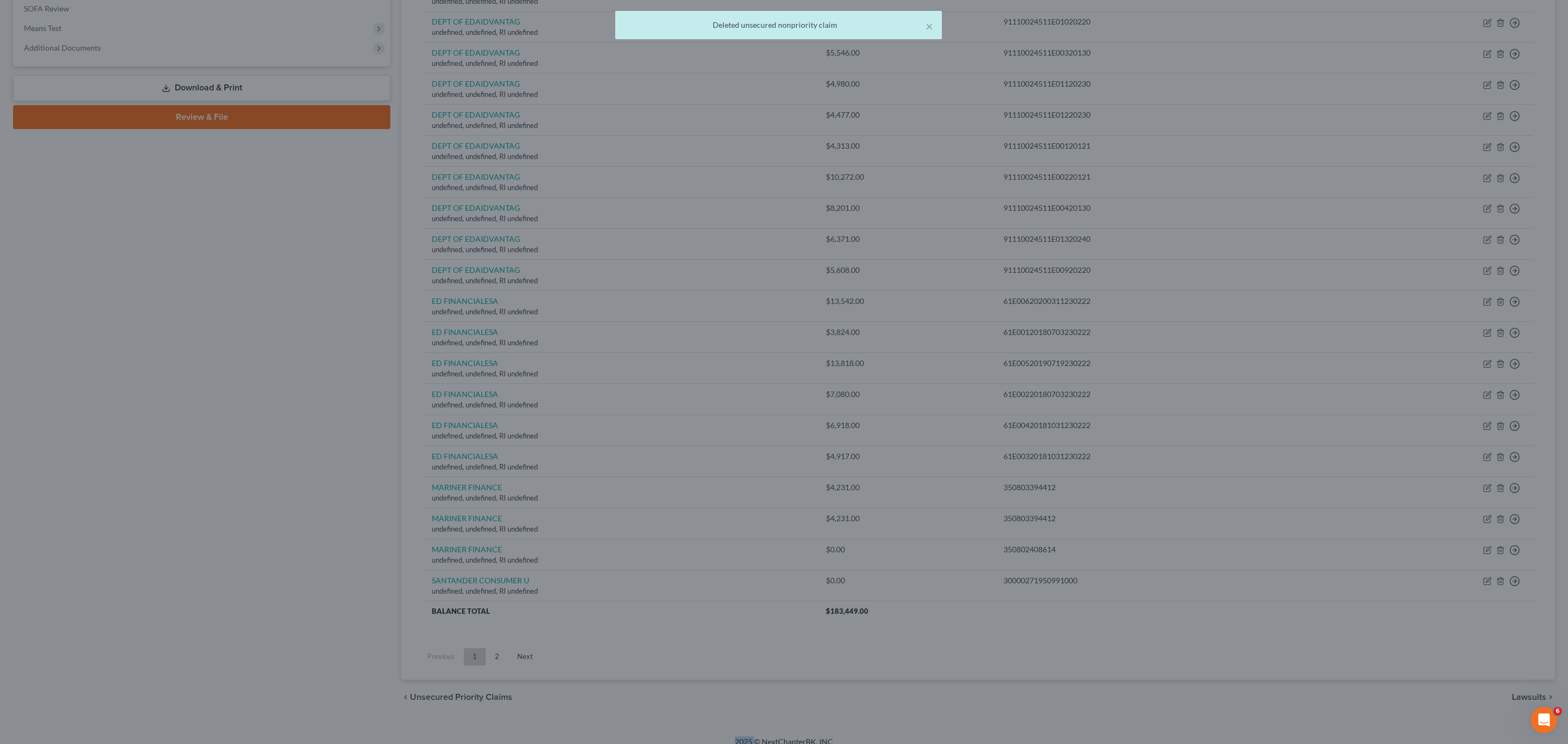
scroll to position [397, 0]
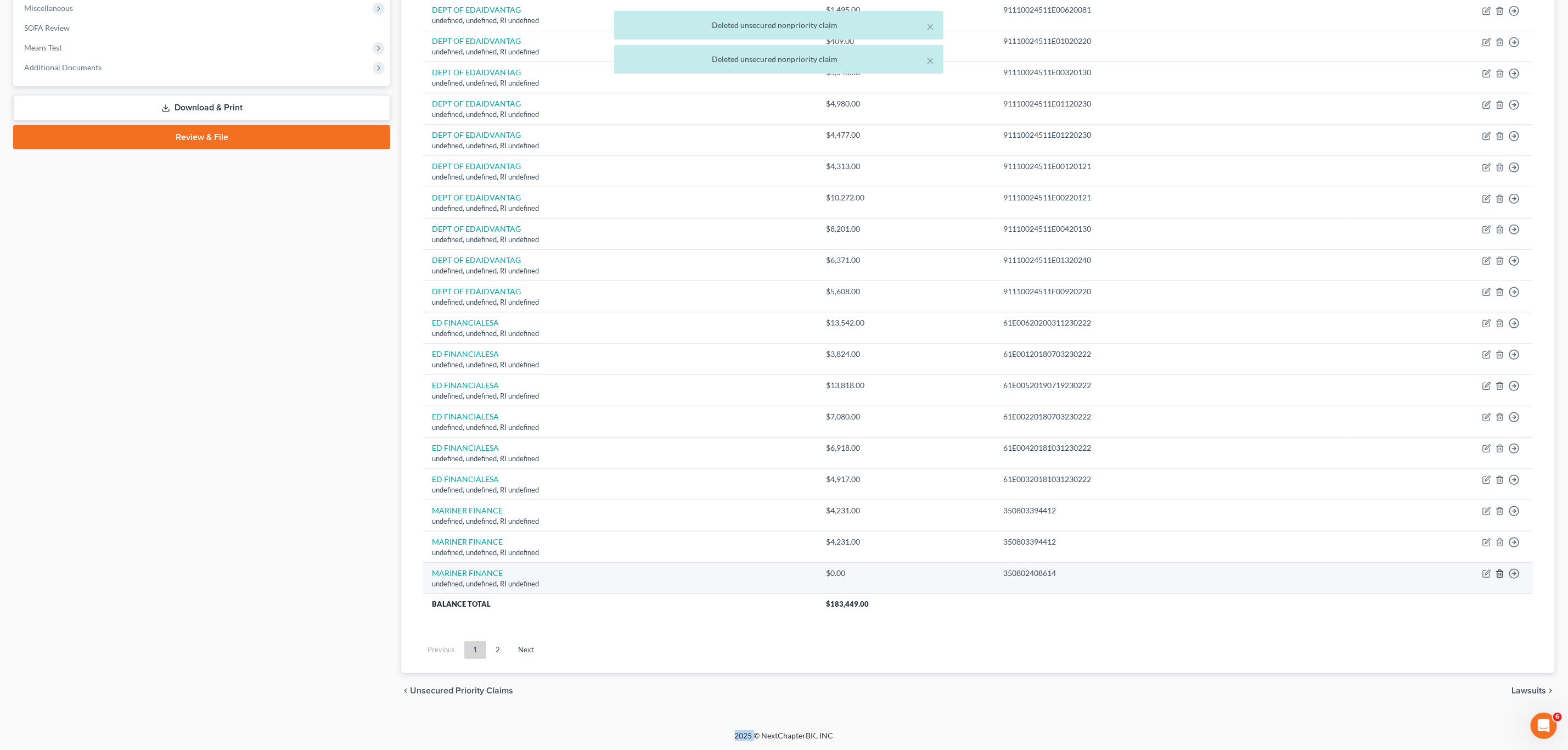
click at [788, 569] on icon "button" at bounding box center [1500, 572] width 5 height 7
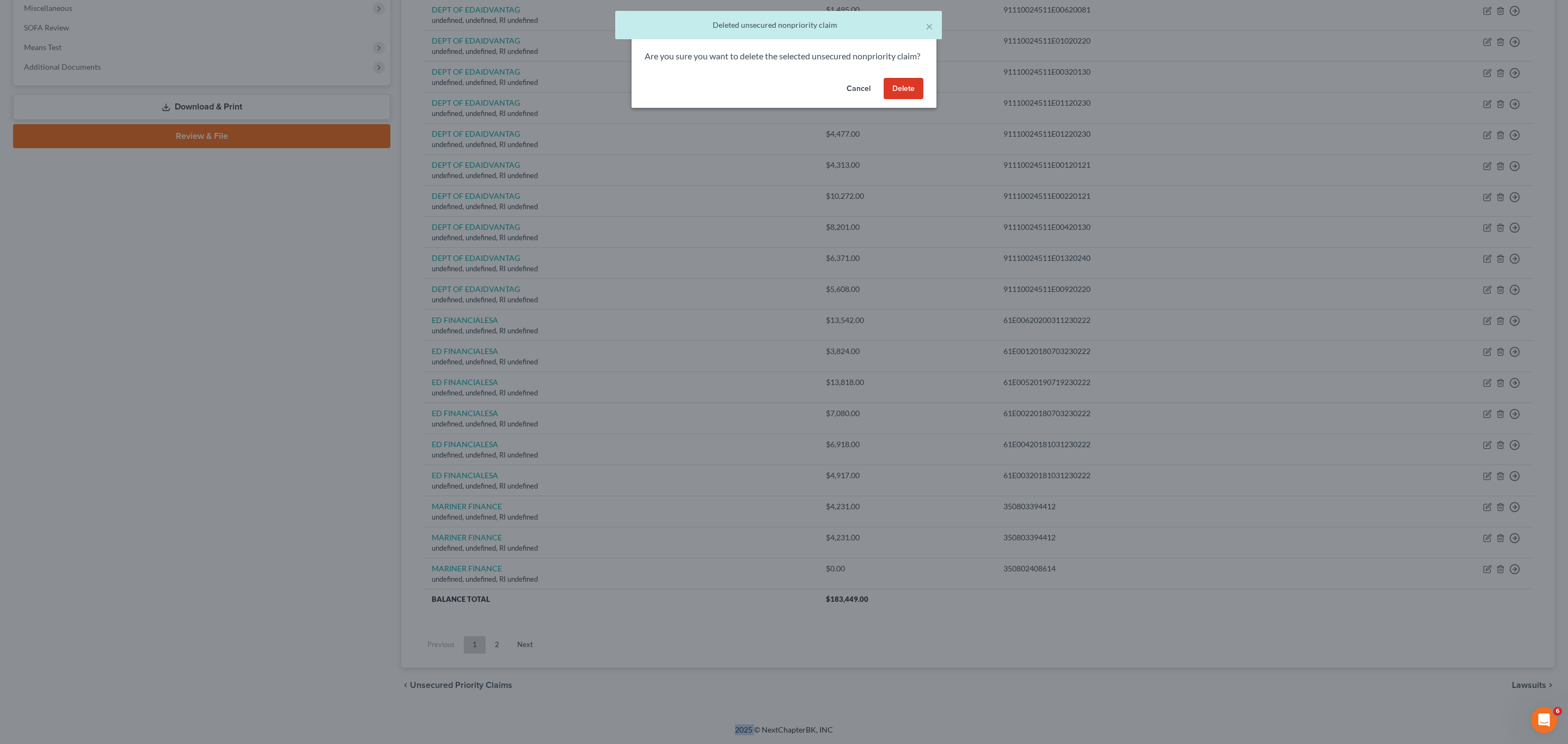
click at [782, 99] on button "Delete" at bounding box center [903, 89] width 39 height 22
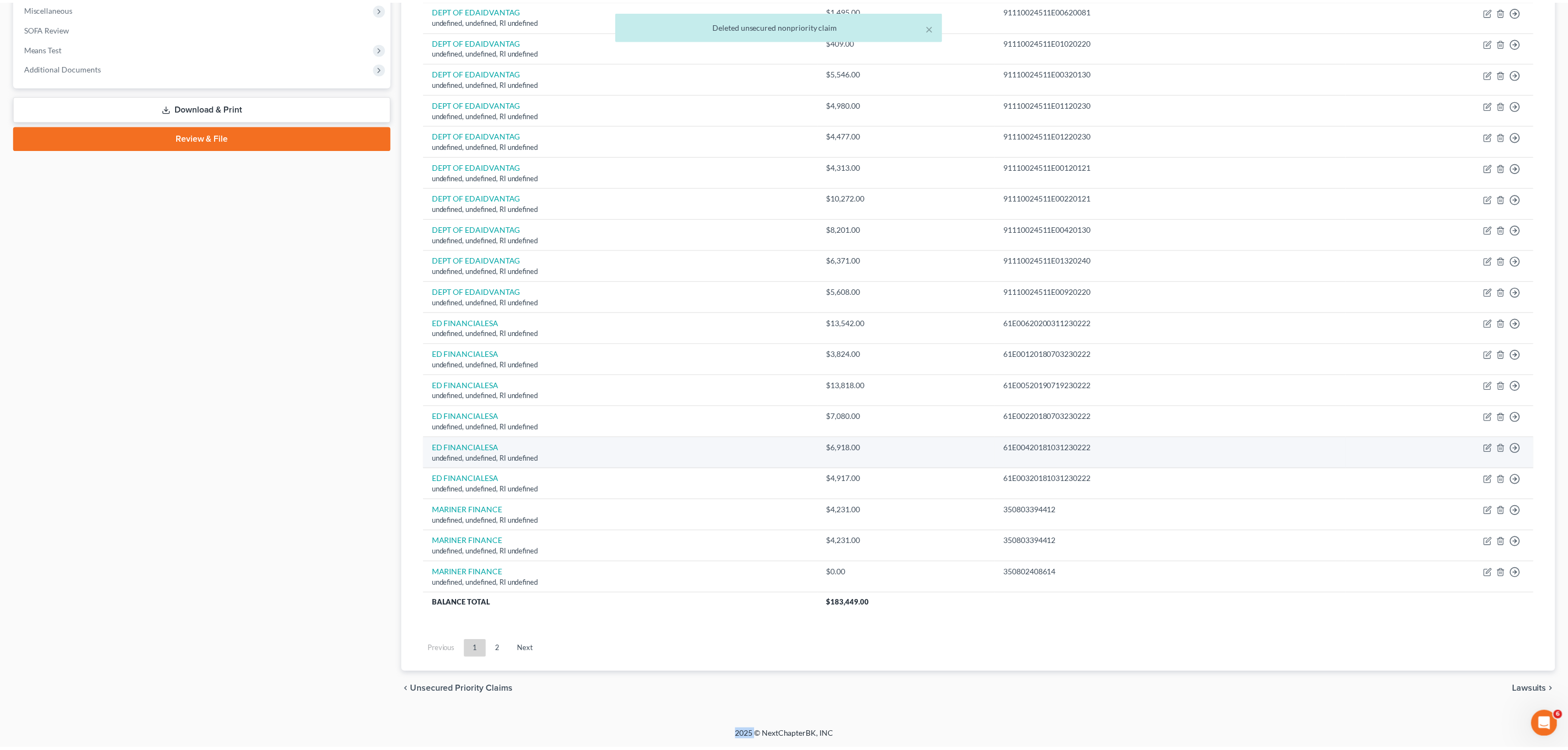
scroll to position [368, 0]
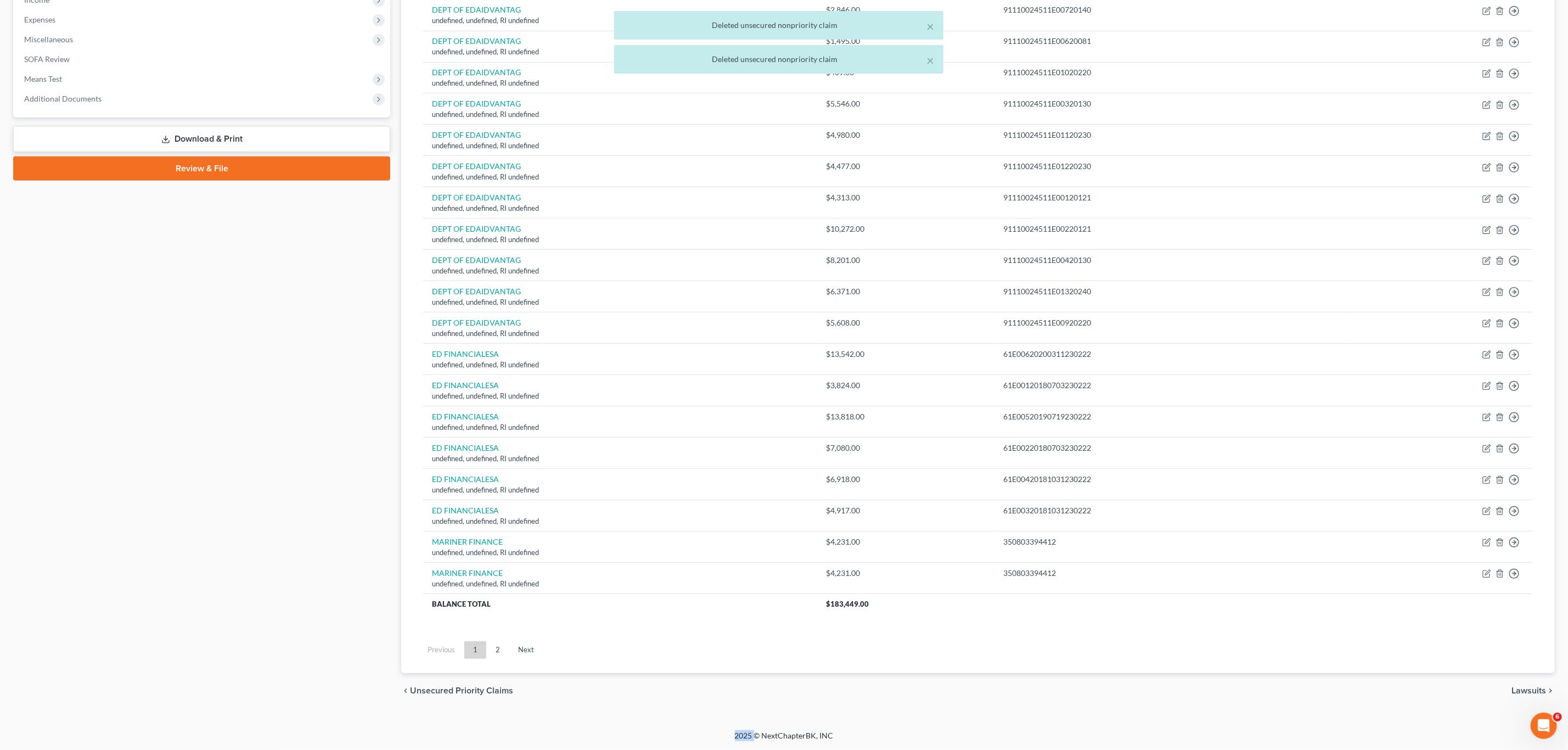
click at [491, 569] on link "2" at bounding box center [498, 650] width 22 height 18
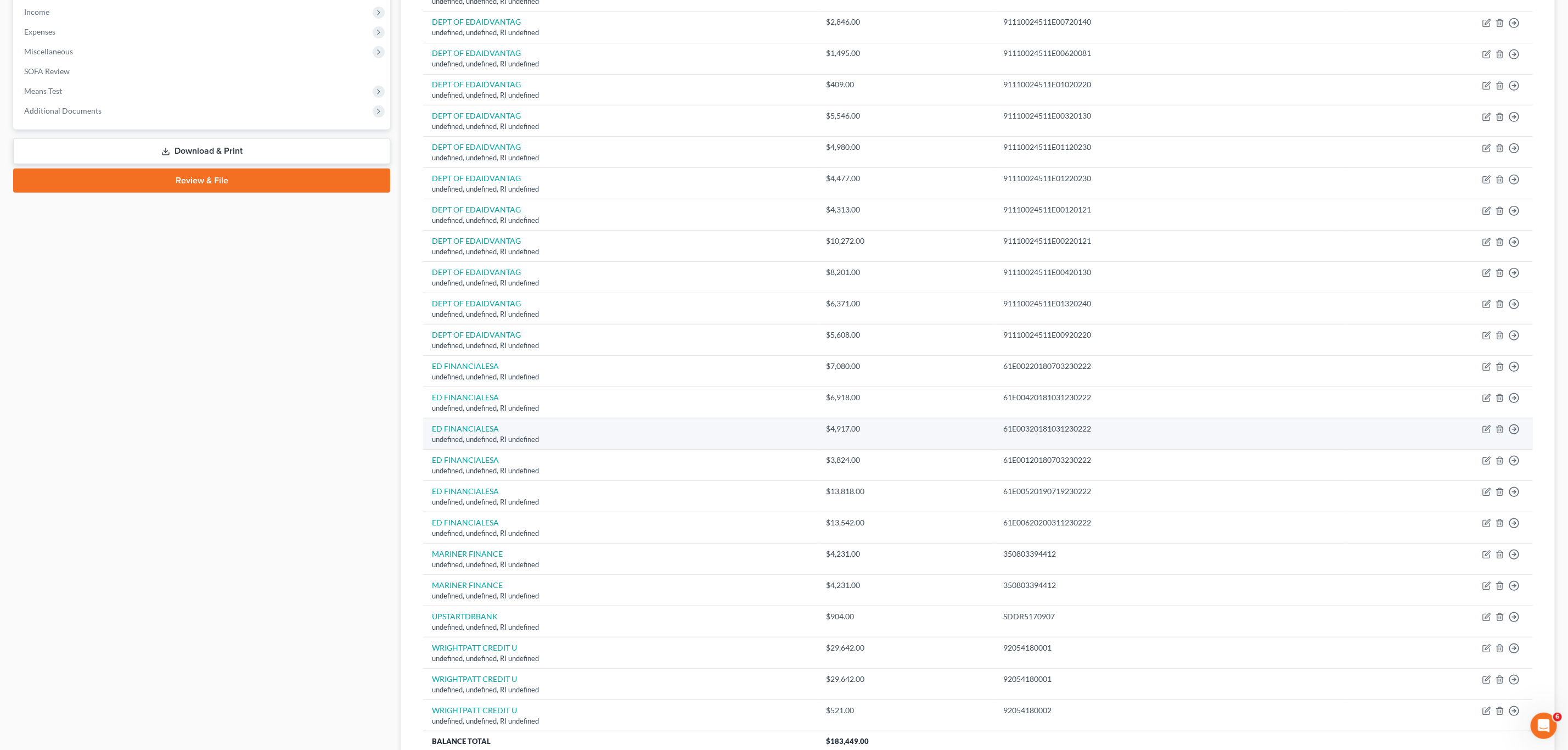
scroll to position [374, 0]
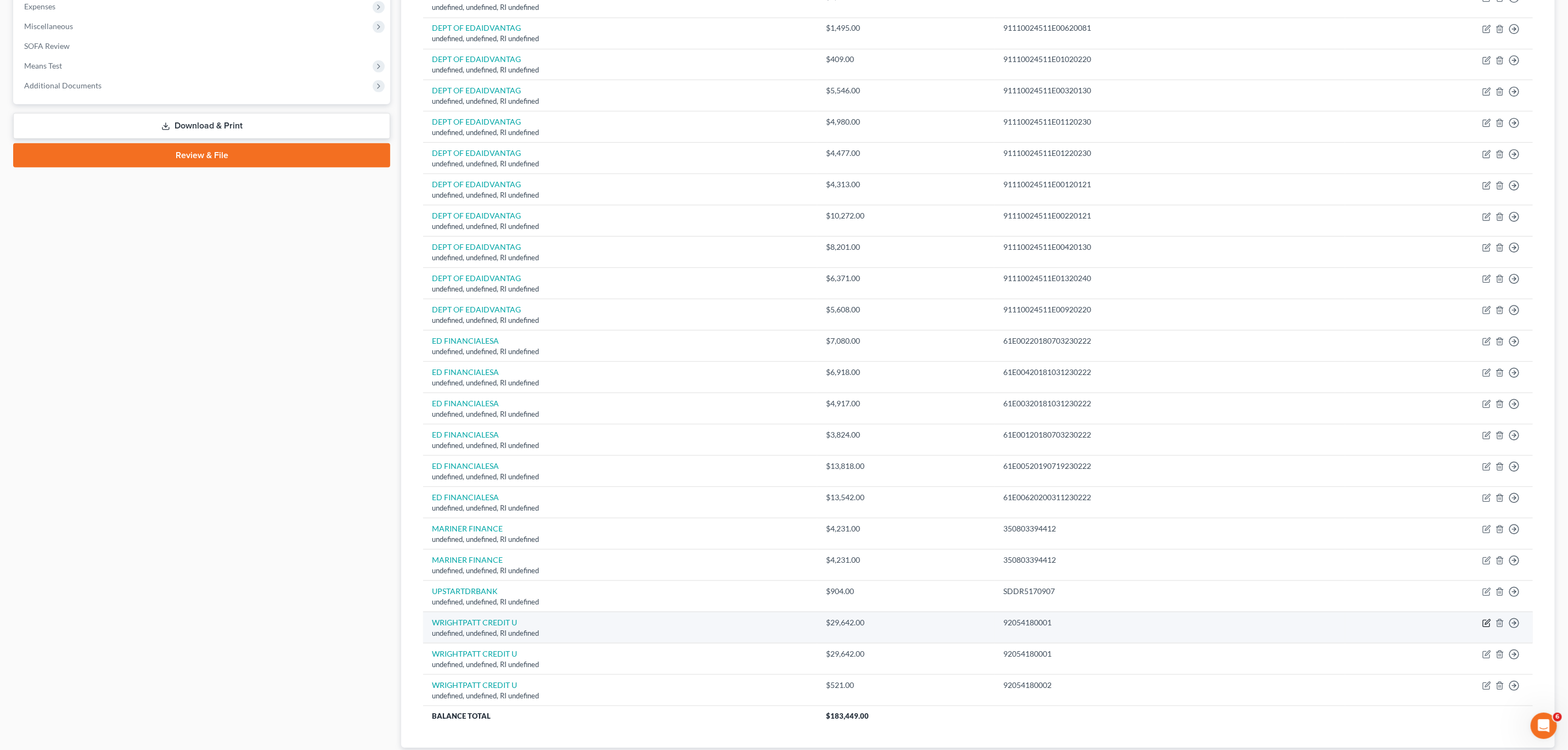
click at [788, 569] on icon "button" at bounding box center [1487, 623] width 9 height 9
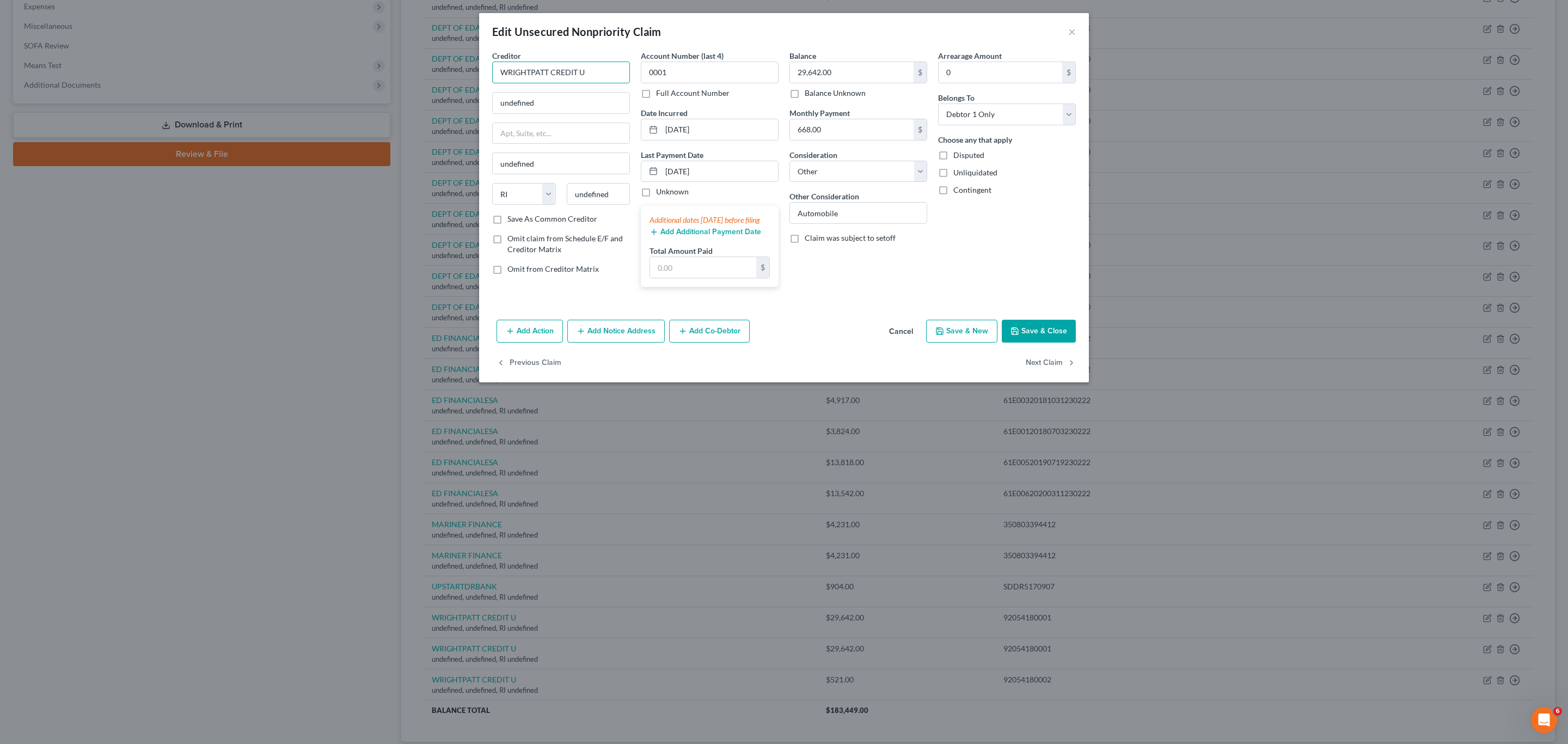
click at [591, 74] on input "WRIGHTPATT CREDIT U" at bounding box center [561, 73] width 138 height 22
drag, startPoint x: 497, startPoint y: 70, endPoint x: 640, endPoint y: 72, distance: 143.0
click at [640, 72] on div "Creditor * WRIGHTPATT CREDIT UNION undefined undefined State [US_STATE] AK AR A…" at bounding box center [784, 173] width 594 height 246
click at [623, 106] on input "undefined" at bounding box center [561, 102] width 137 height 21
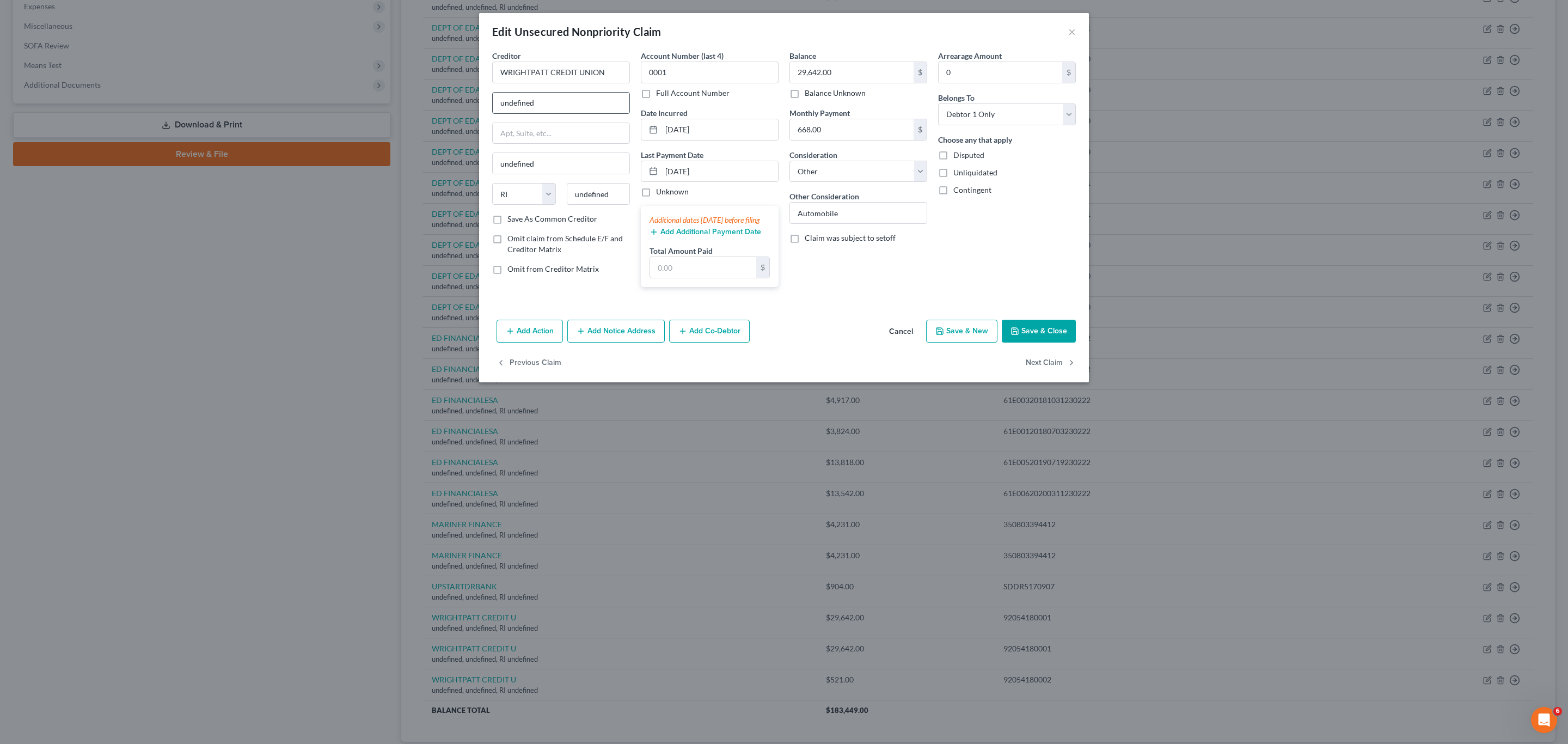
click at [623, 106] on input "undefined" at bounding box center [561, 102] width 137 height 21
paste input "[STREET_ADDRESS]"
click at [624, 190] on input "undefined" at bounding box center [598, 194] width 64 height 22
paste input "45431"
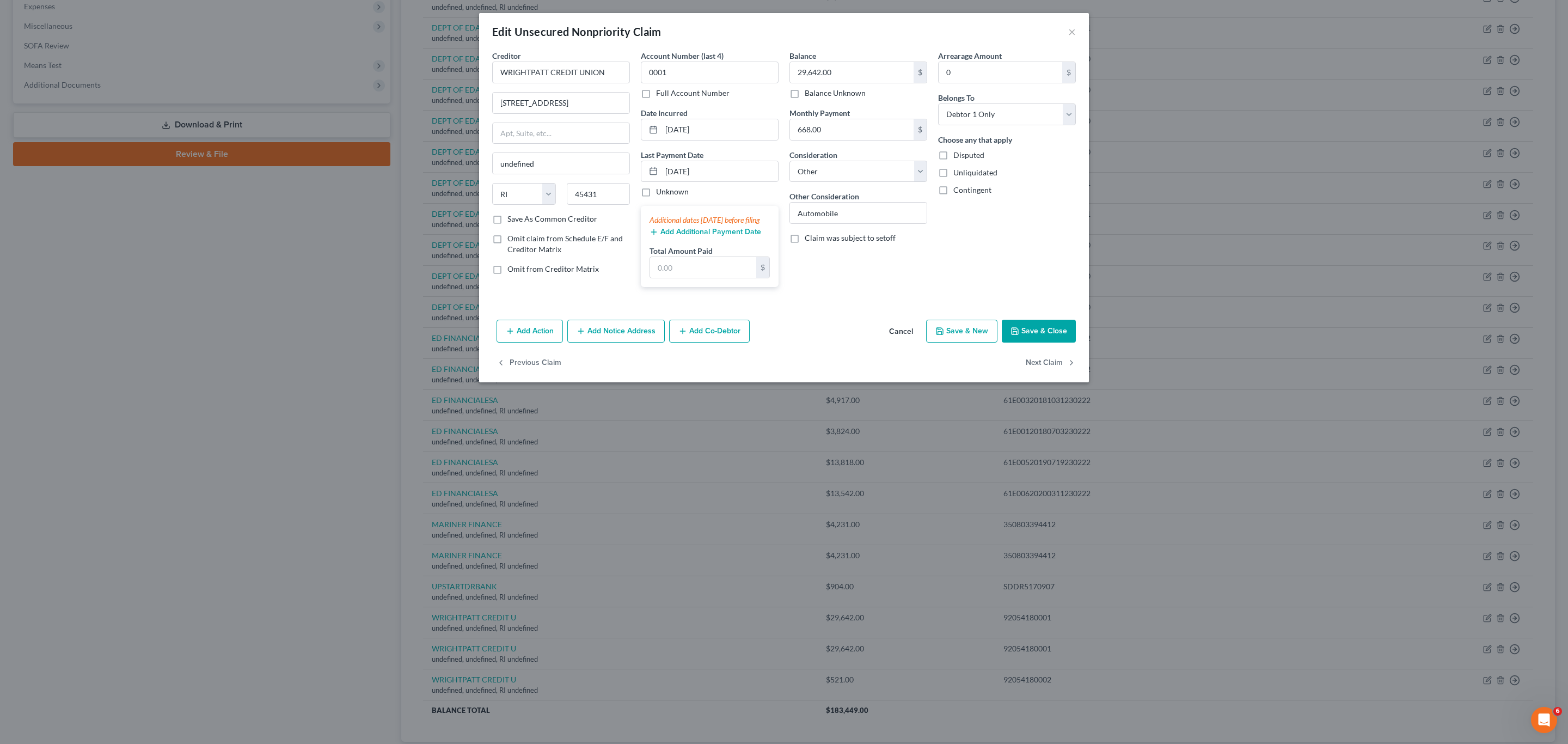
click at [782, 254] on div "Arrearage Amount 0 $ Belongs To * Select Debtor 1 Only Debtor 2 Only Debtor 1 A…" at bounding box center [1006, 173] width 149 height 246
click at [580, 169] on input "[GEOGRAPHIC_DATA]" at bounding box center [561, 163] width 137 height 21
paste input "Beavercreek"
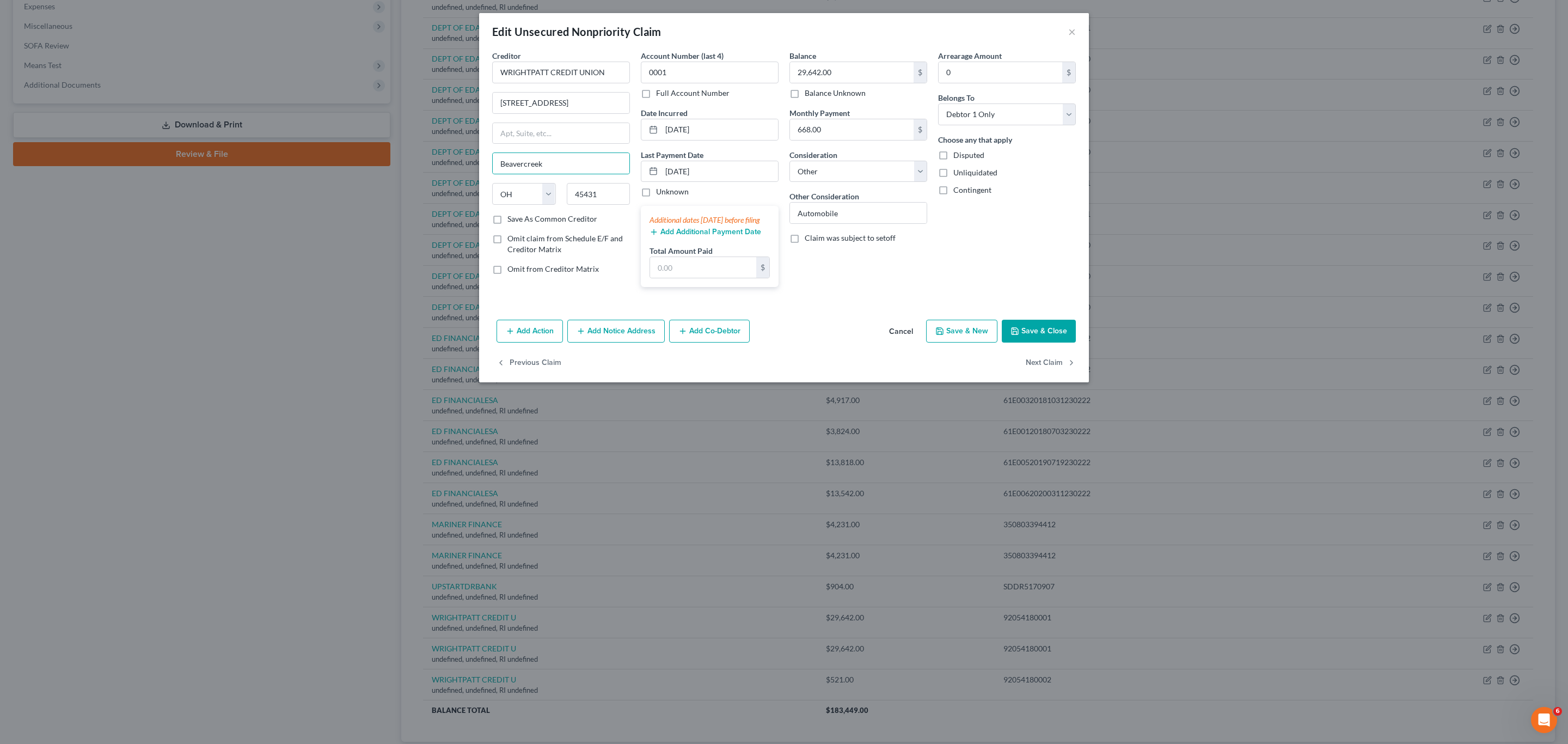
click at [782, 270] on div "Arrearage Amount 0 $ Belongs To * Select Debtor 1 Only Debtor 2 Only Debtor 1 A…" at bounding box center [1006, 173] width 149 height 246
click at [782, 342] on button "Save & Close" at bounding box center [1038, 331] width 74 height 23
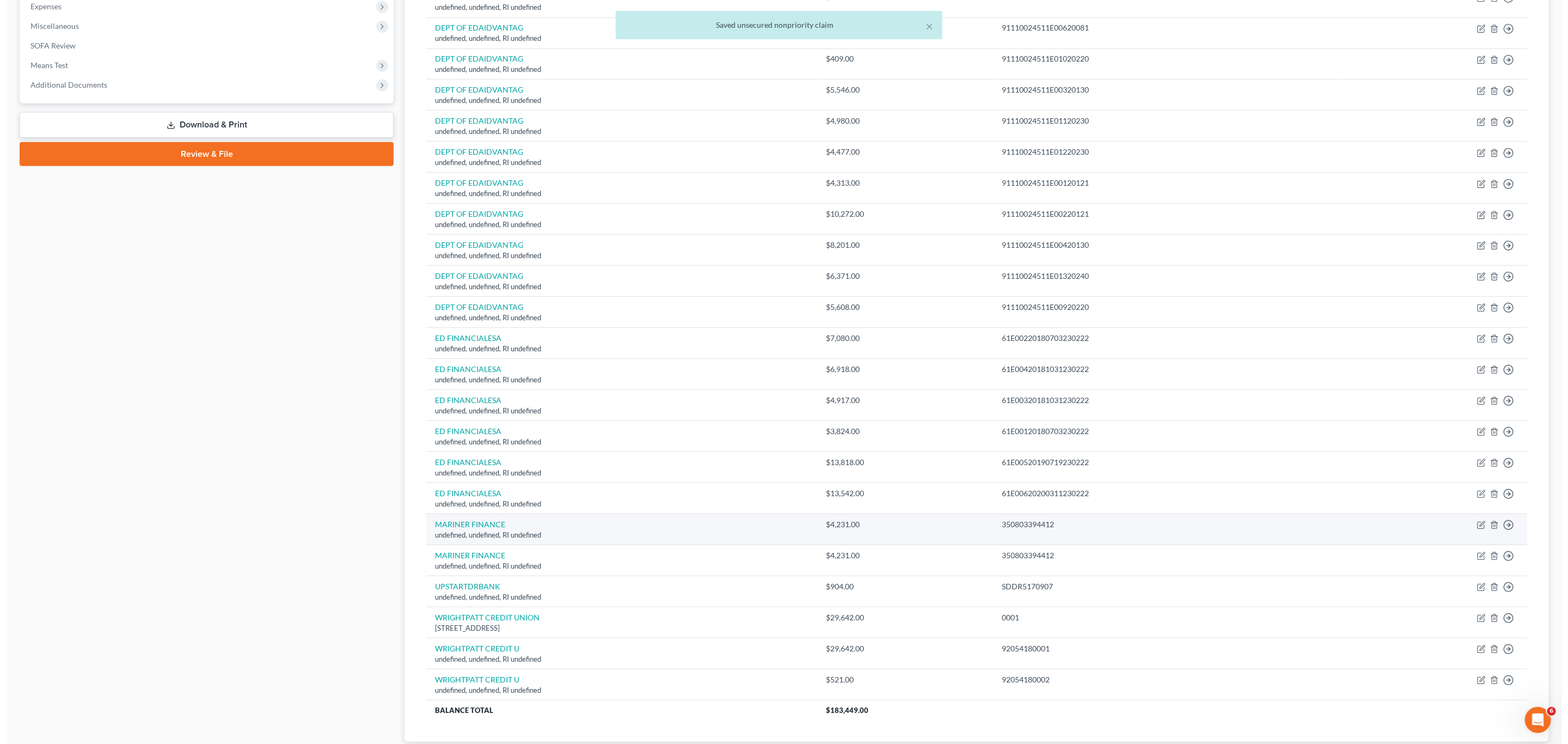
scroll to position [453, 0]
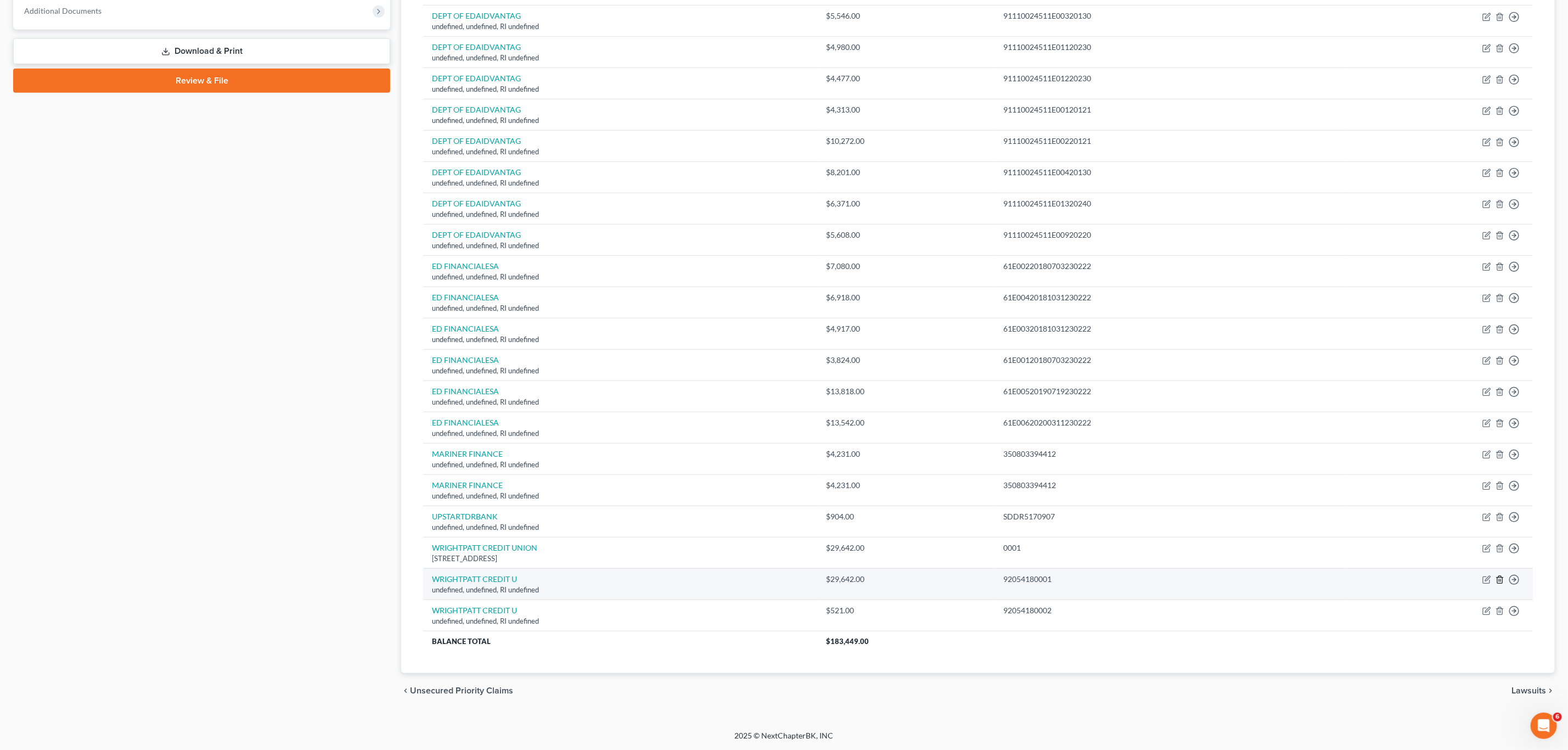
click at [788, 569] on polyline "button" at bounding box center [1500, 577] width 7 height 0
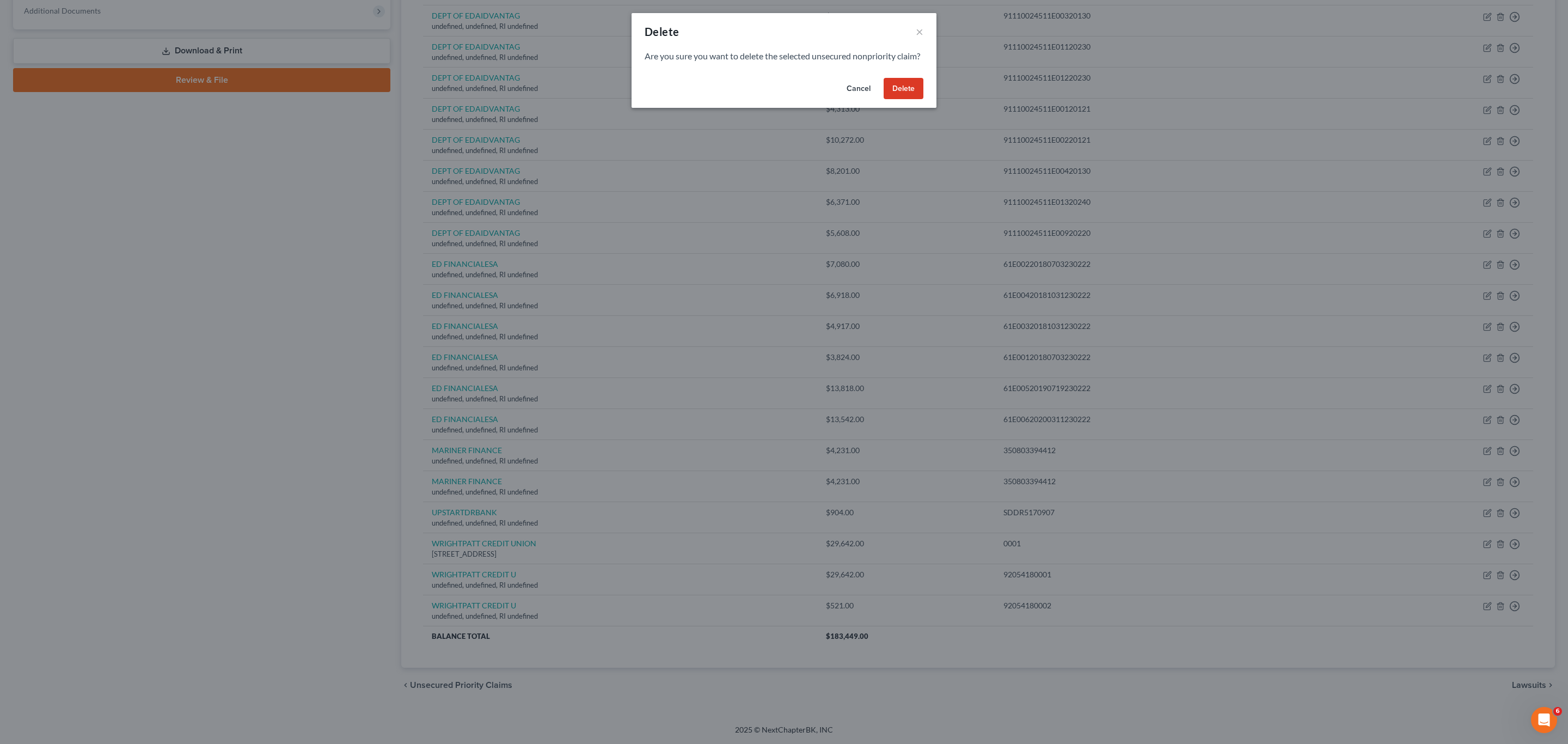
click at [782, 99] on button "Delete" at bounding box center [903, 89] width 39 height 22
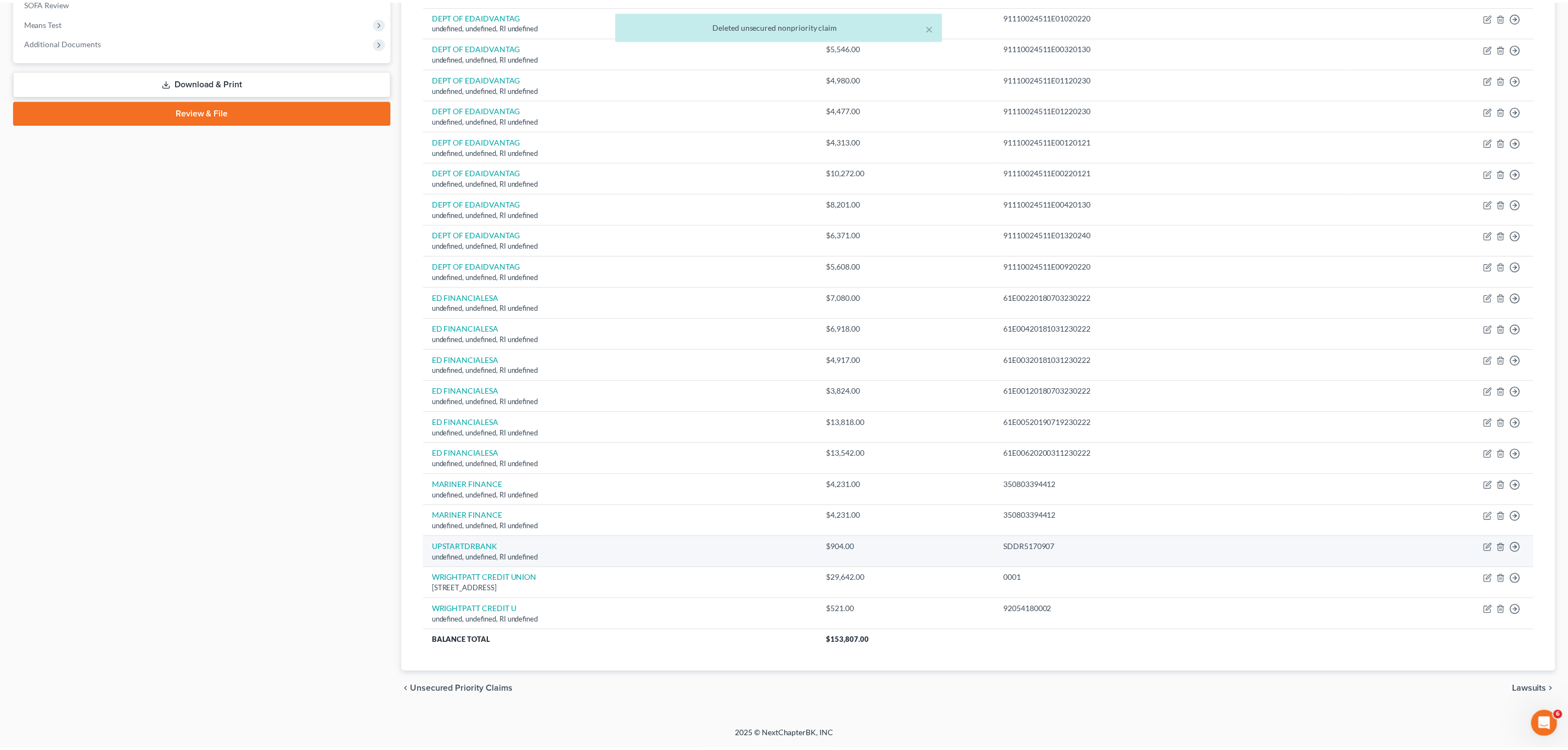
scroll to position [426, 0]
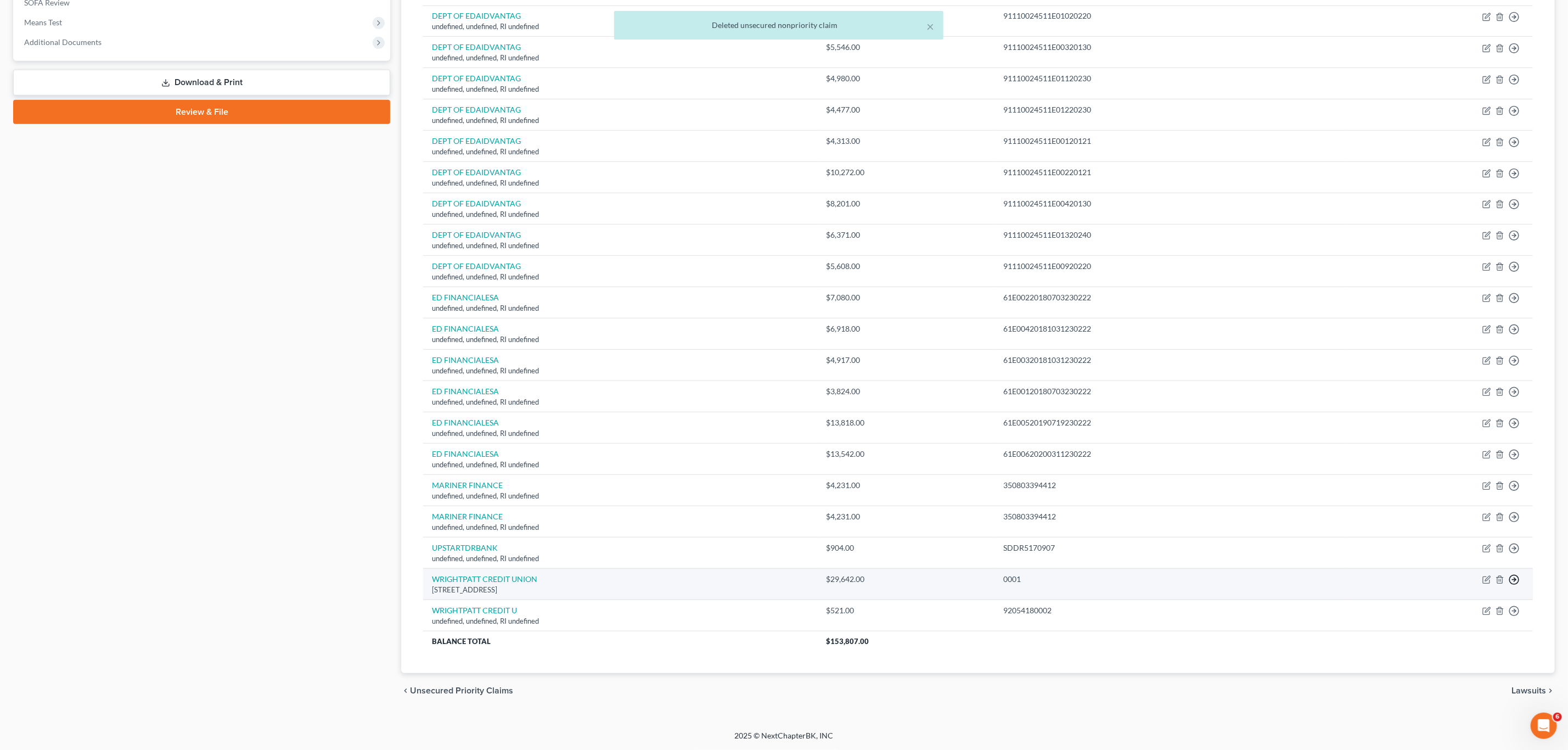
click at [788, 569] on link "Move to D" at bounding box center [1464, 587] width 91 height 19
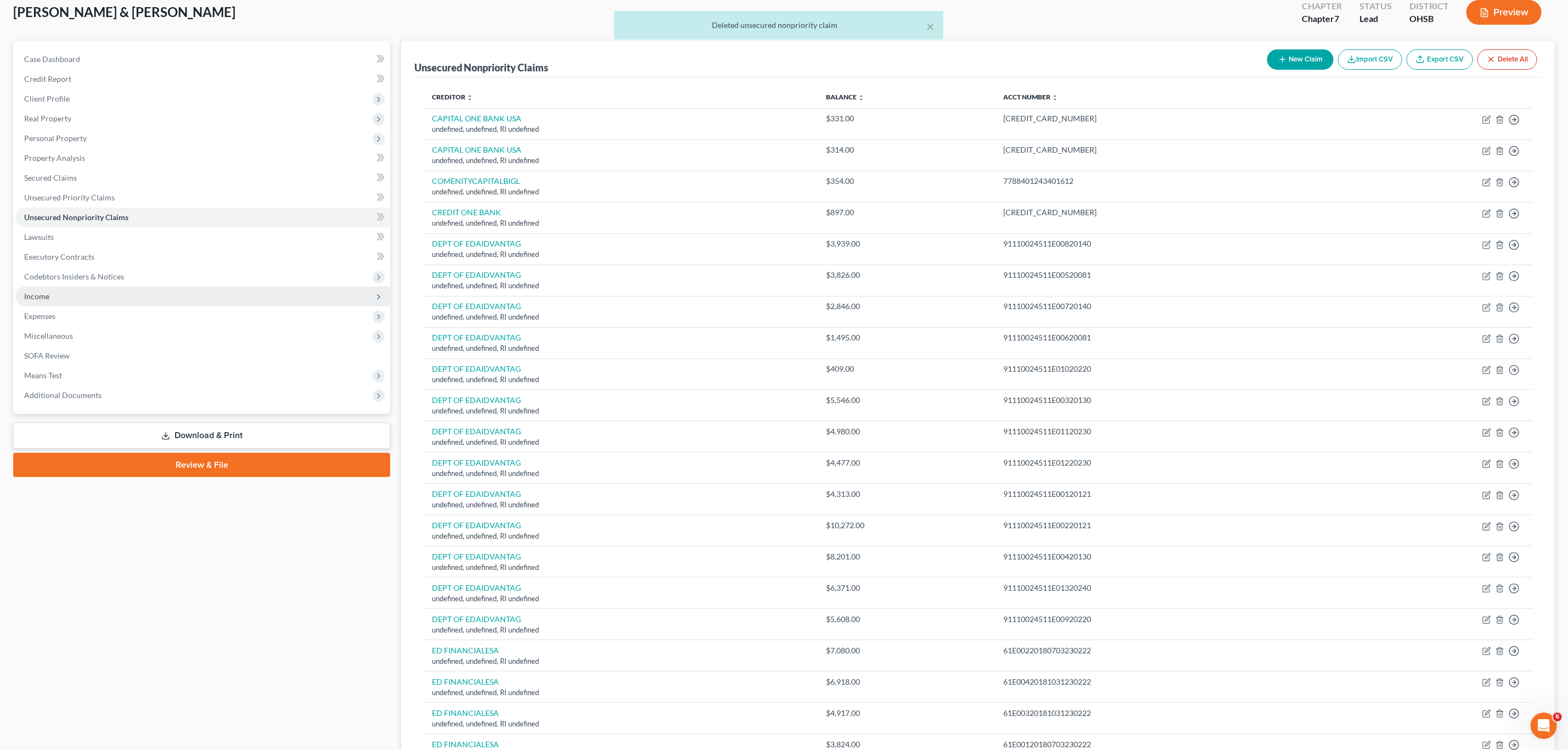
scroll to position [0, 0]
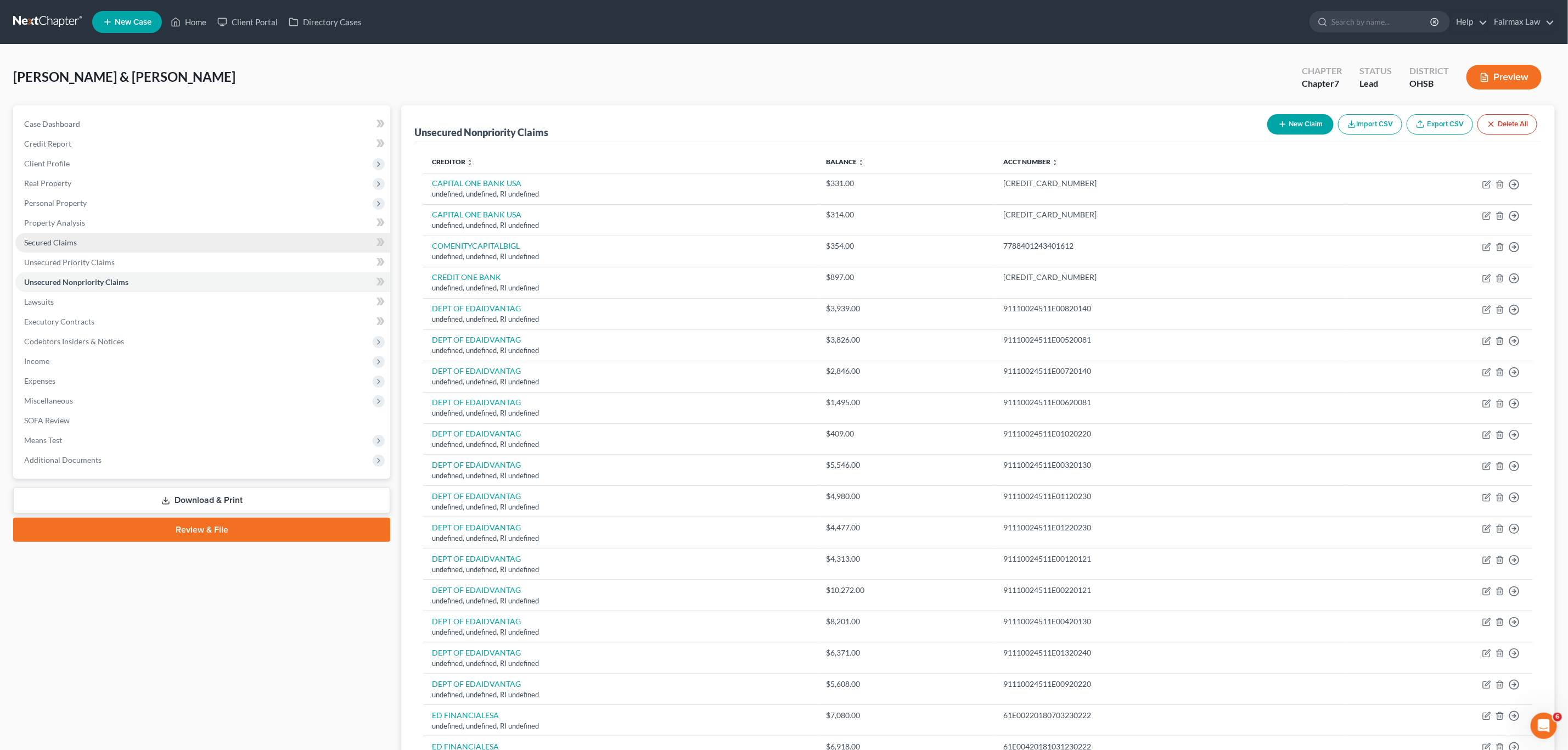
click at [73, 244] on span "Secured Claims" at bounding box center [50, 242] width 53 height 9
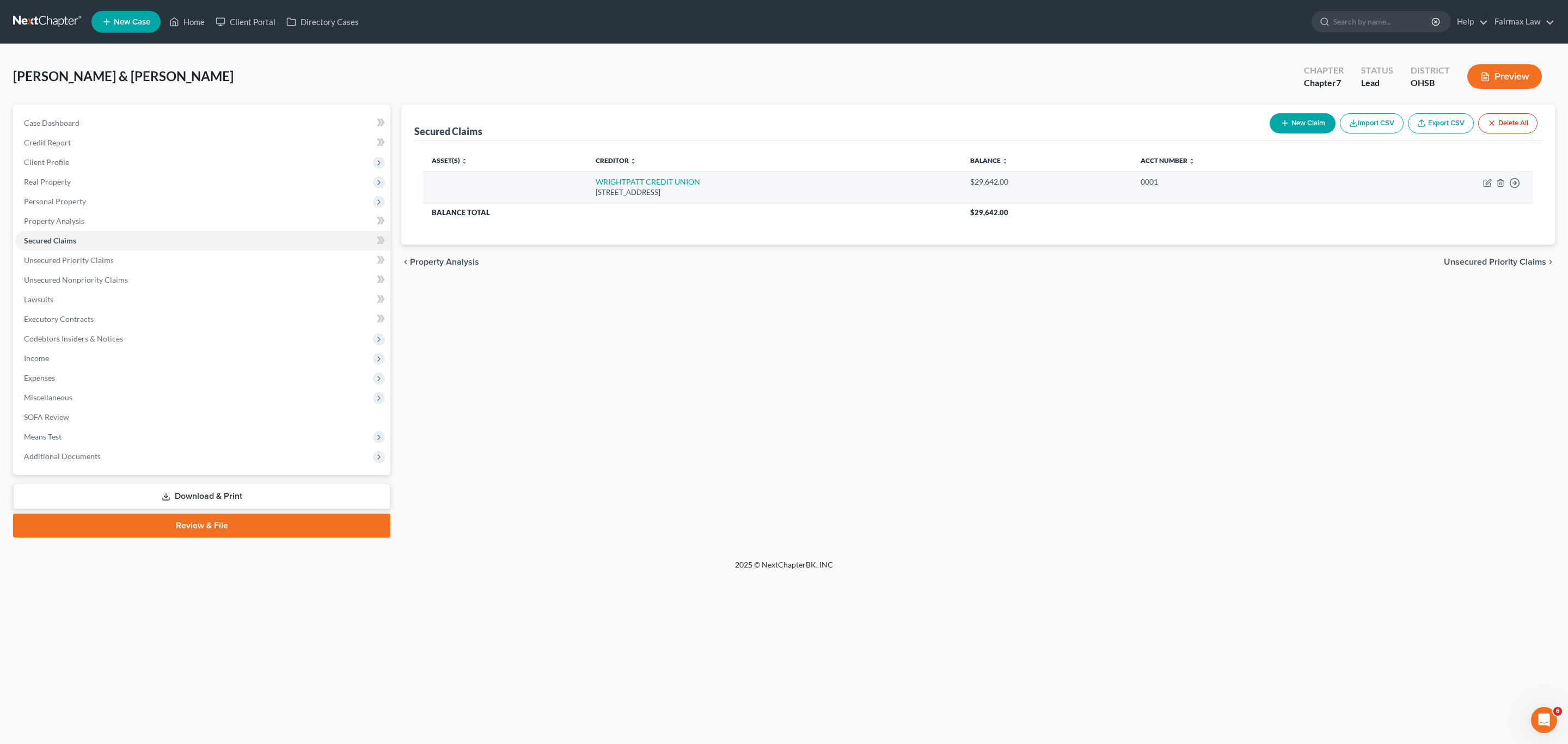
click at [782, 186] on td "Move to E Move to F Move to G Move to Notice Only" at bounding box center [1443, 187] width 181 height 31
click at [782, 185] on icon "button" at bounding box center [1487, 183] width 9 height 9
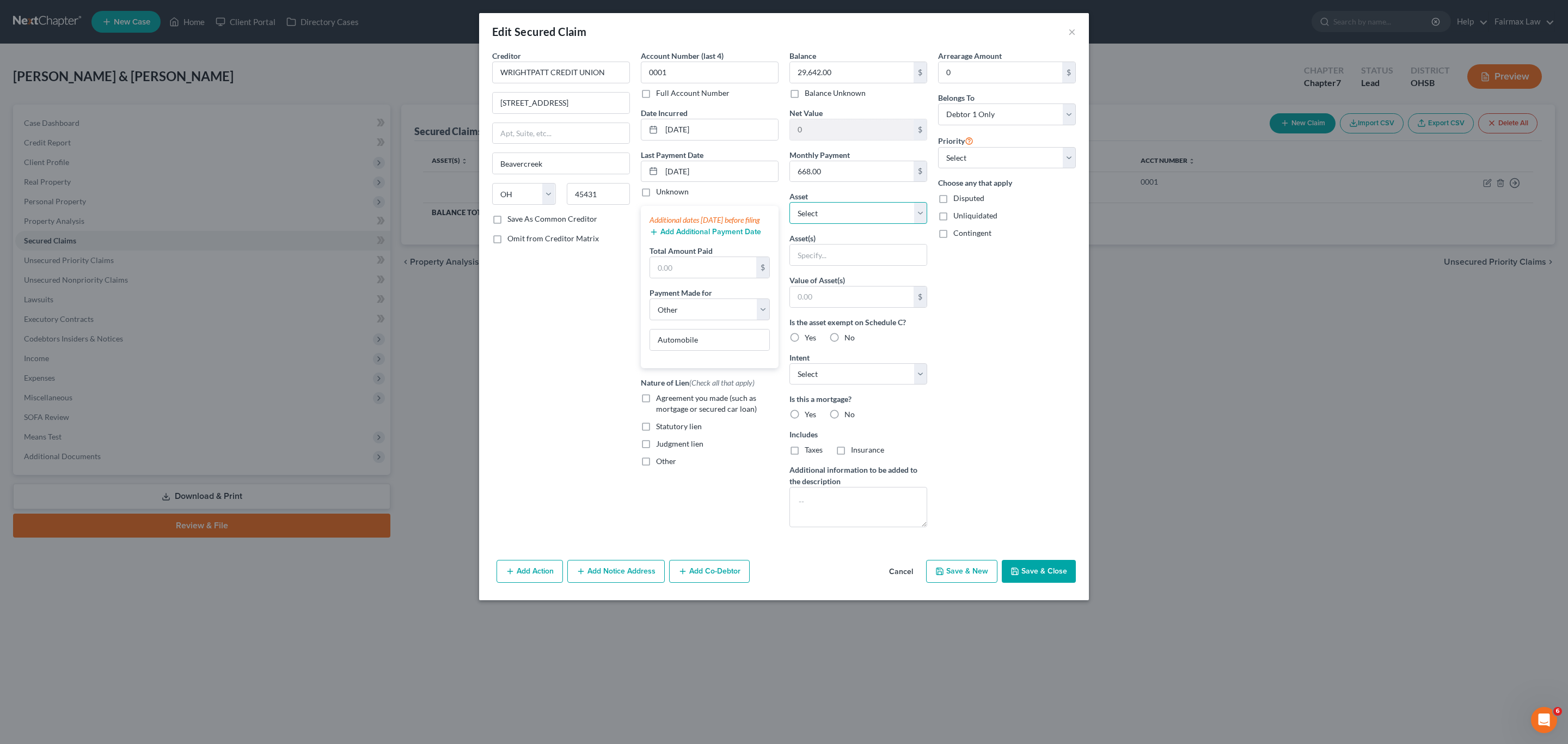
click at [782, 216] on select "Select Other Multiple Assets 2020 Kia Telluride - $14071.0 Apple pay (Other (Cr…" at bounding box center [859, 213] width 138 height 22
click at [782, 204] on select "Select Other Multiple Assets 2020 Kia Telluride - $14071.0 Apple pay (Other (Cr…" at bounding box center [859, 213] width 138 height 22
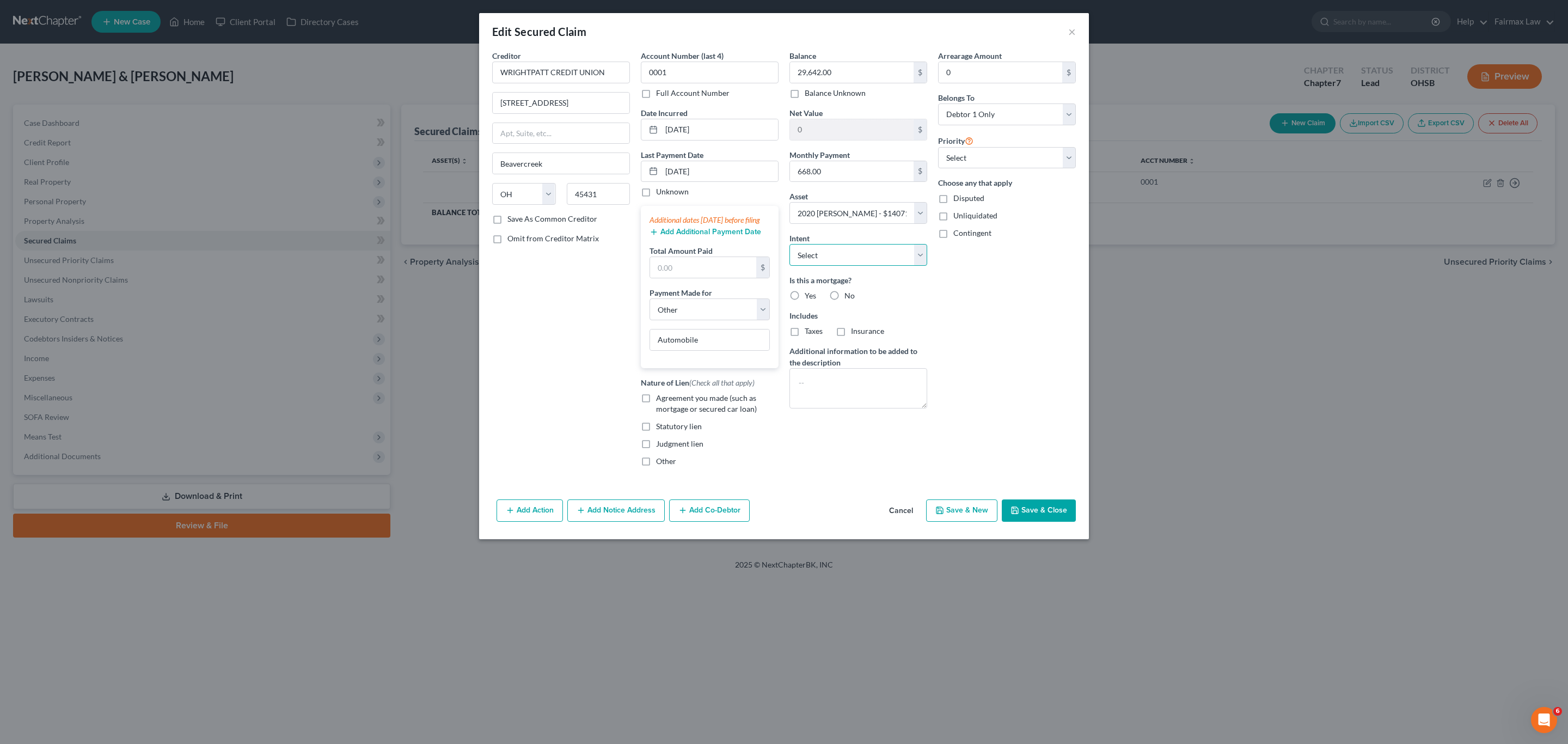
click at [782, 263] on select "Select Surrender Redeem Reaffirm Avoid Other" at bounding box center [859, 255] width 138 height 22
click at [782, 246] on select "Select Surrender Redeem Reaffirm Avoid Other" at bounding box center [859, 255] width 138 height 22
click at [782, 523] on button "Save & Close" at bounding box center [1038, 511] width 74 height 23
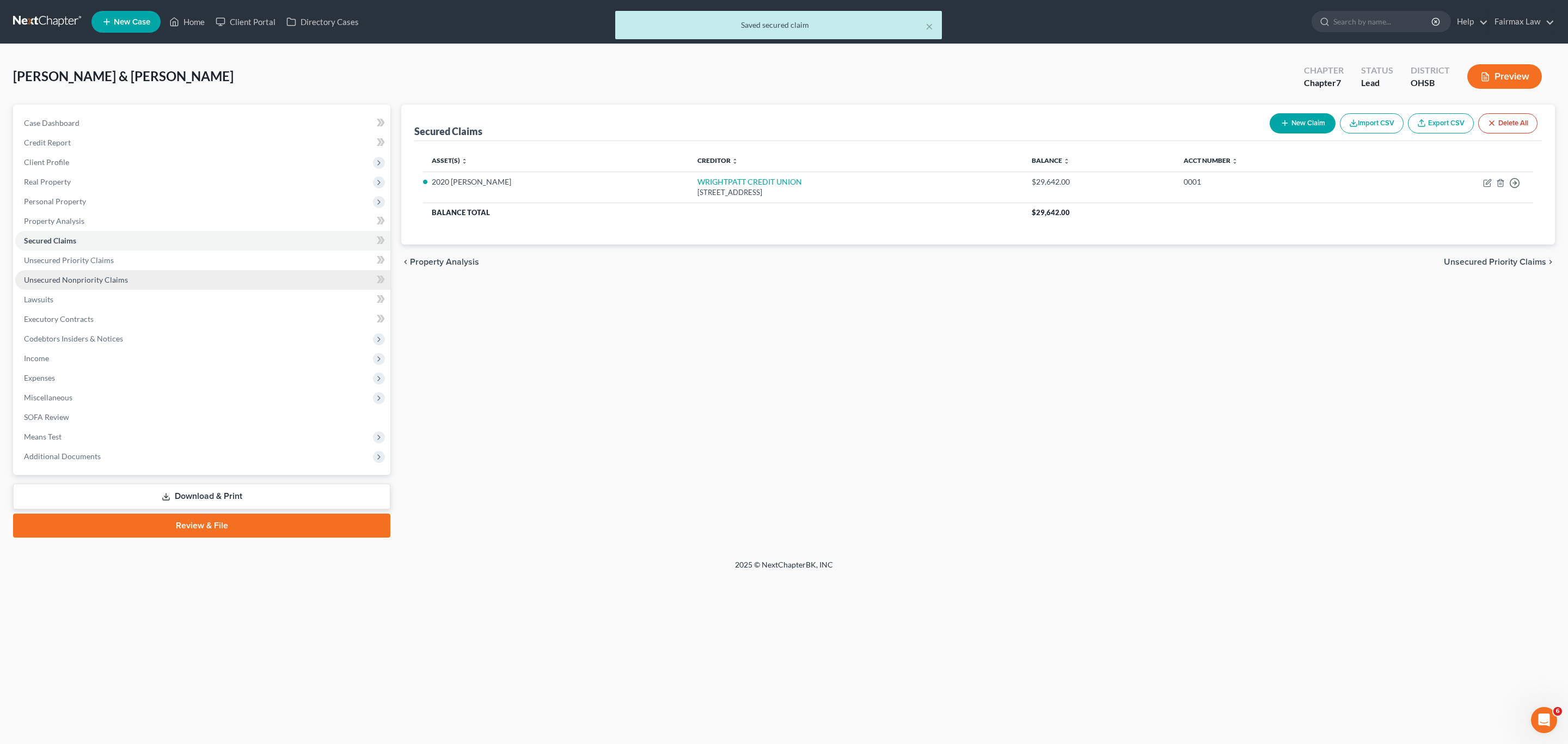
click at [97, 276] on span "Unsecured Nonpriority Claims" at bounding box center [76, 279] width 104 height 9
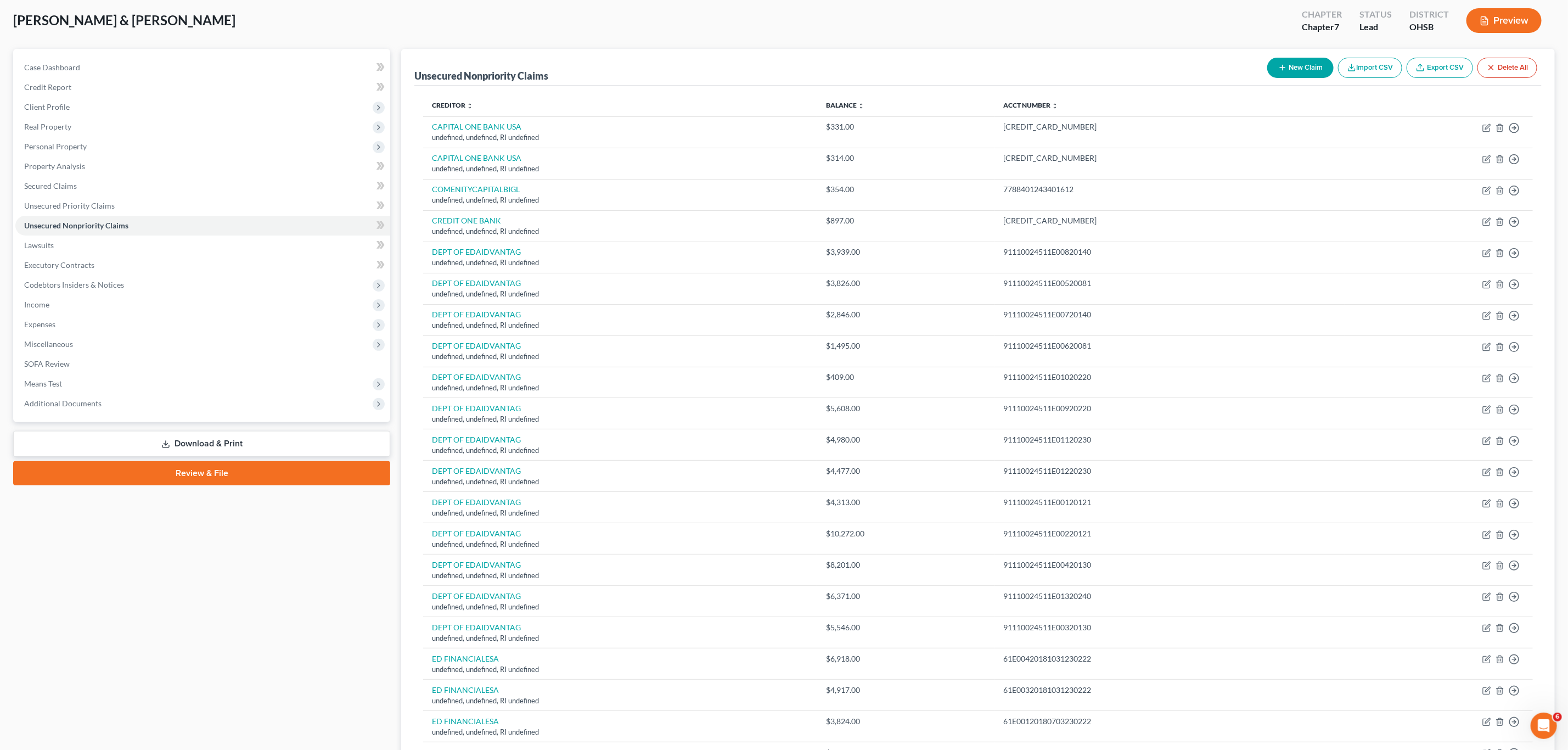
scroll to position [82, 0]
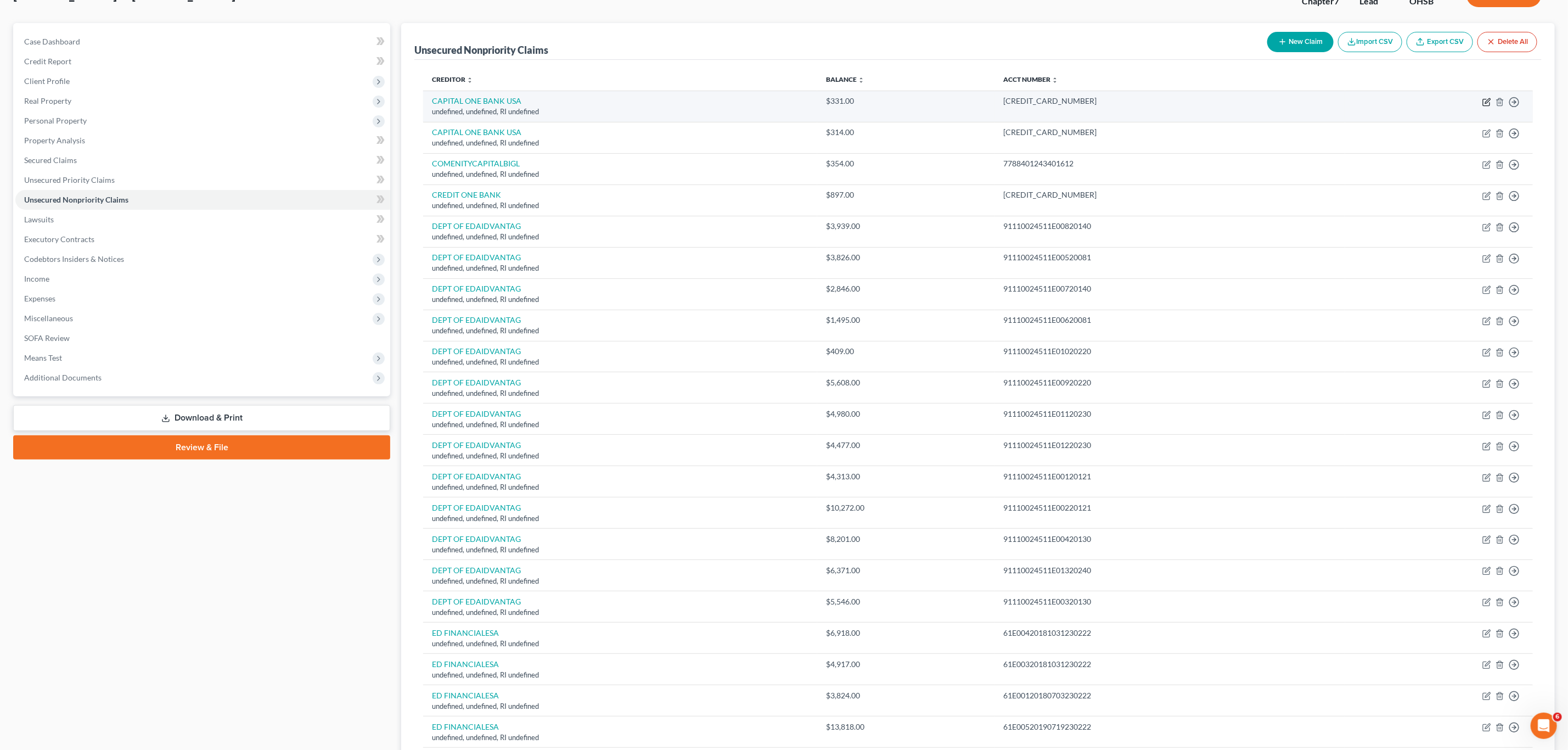
click at [788, 103] on icon "button" at bounding box center [1488, 100] width 5 height 5
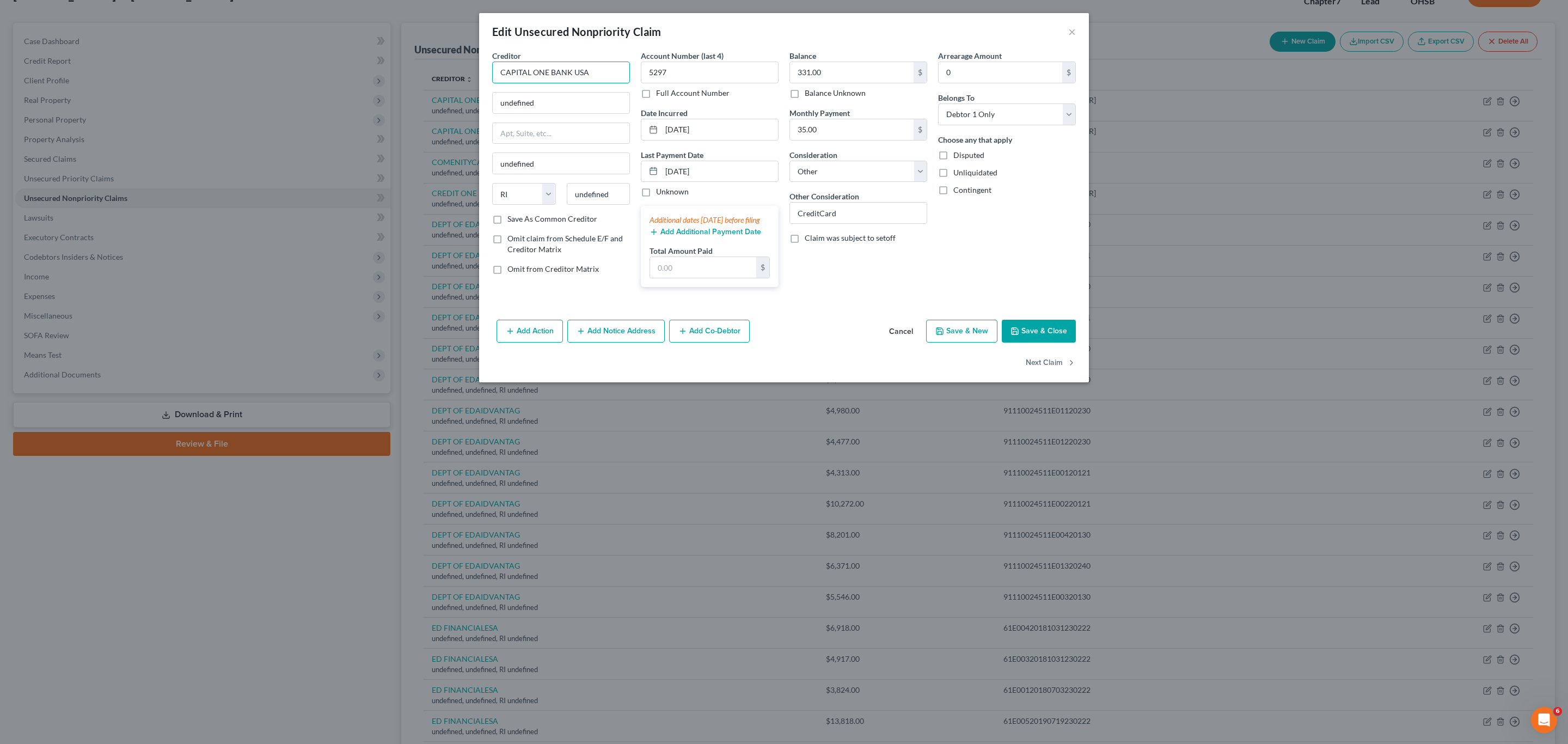
click at [598, 69] on input "CAPITAL ONE BANK USA" at bounding box center [561, 73] width 138 height 22
click at [556, 92] on div "CAPITAL ONE BANK USA" at bounding box center [557, 91] width 113 height 11
click at [782, 340] on button "Save & Close" at bounding box center [1038, 331] width 74 height 23
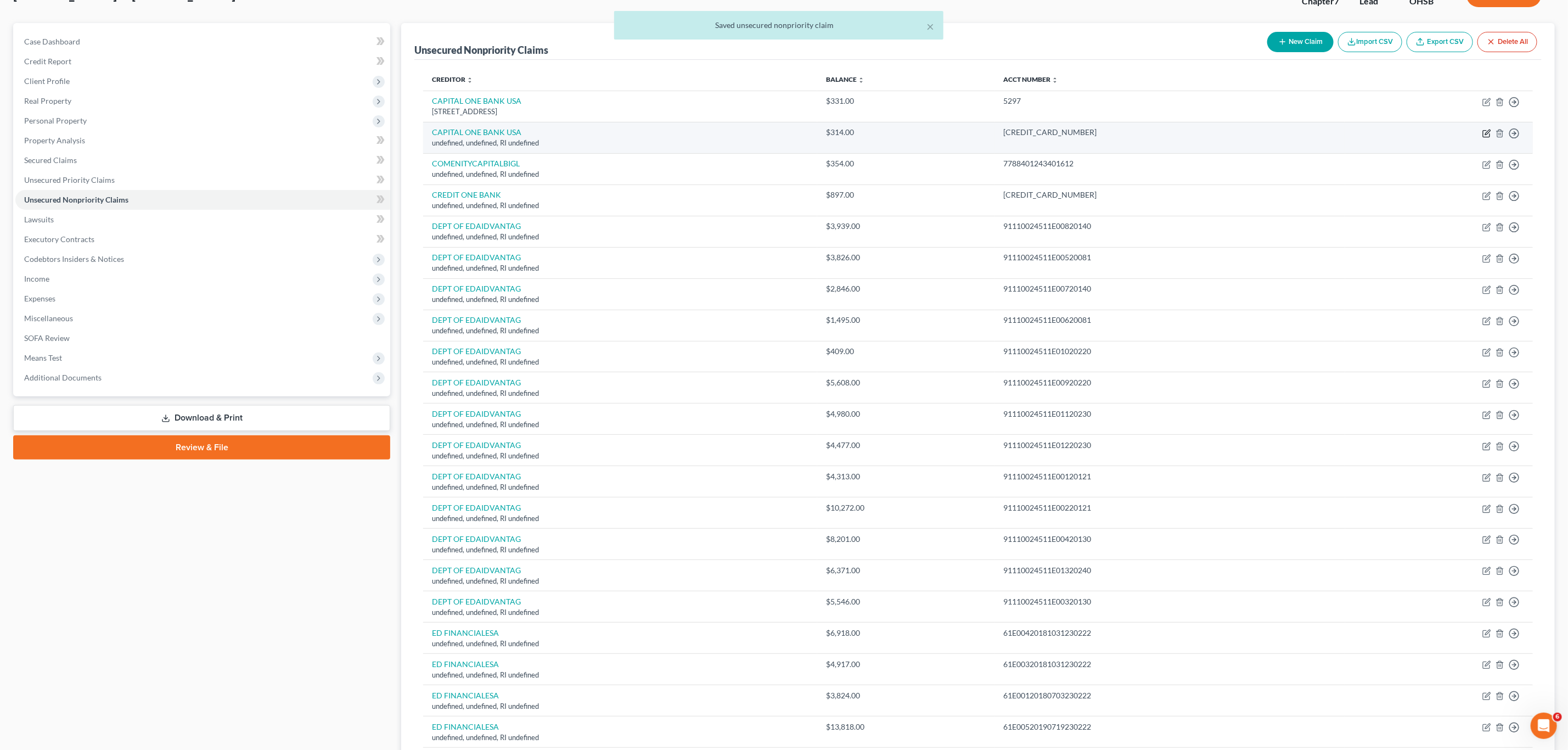
click at [788, 134] on icon "button" at bounding box center [1488, 132] width 5 height 5
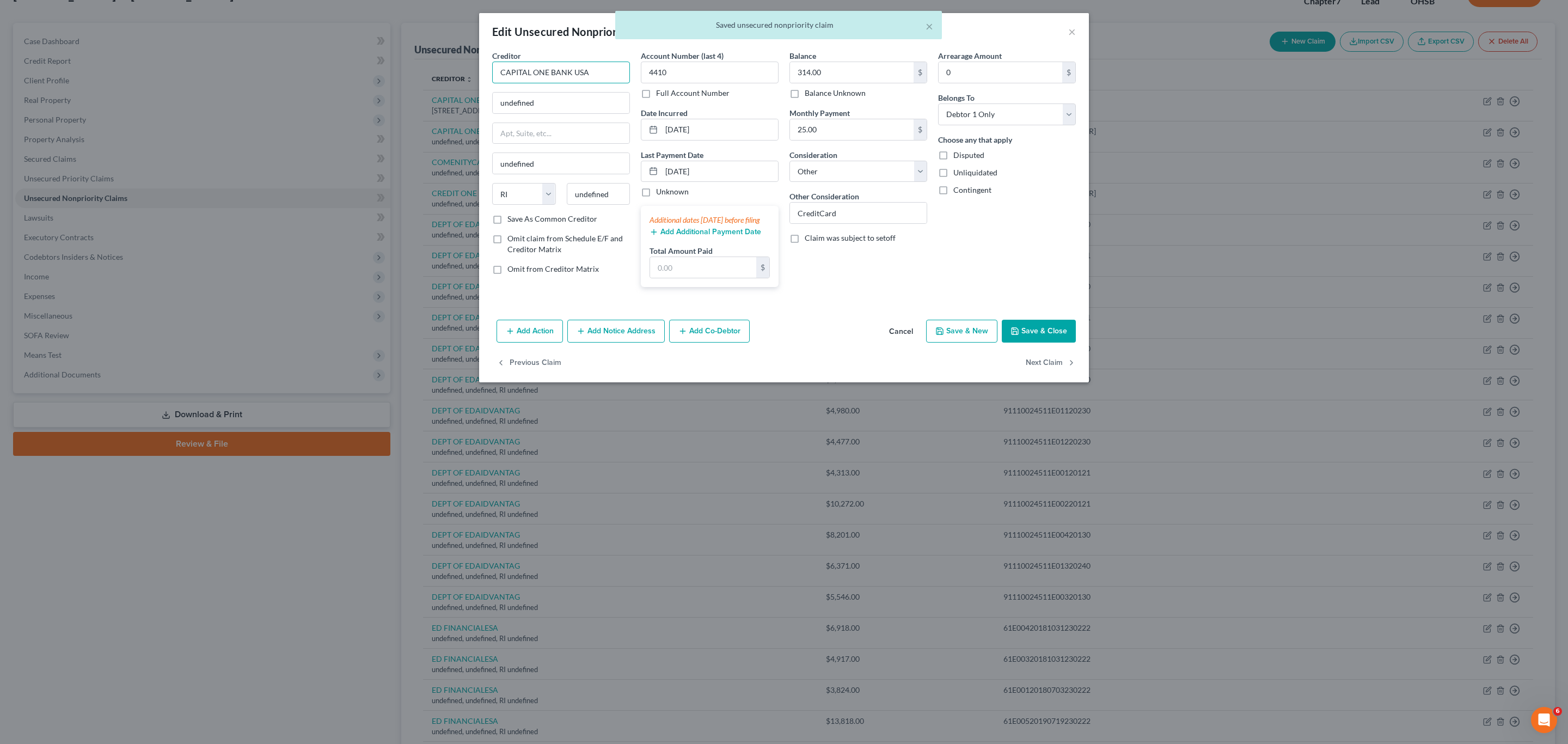
click at [616, 72] on input "CAPITAL ONE BANK USA" at bounding box center [561, 73] width 138 height 22
click at [523, 99] on div "[STREET_ADDRESS]" at bounding box center [557, 101] width 113 height 9
click at [782, 342] on button "Save & Close" at bounding box center [1038, 331] width 74 height 23
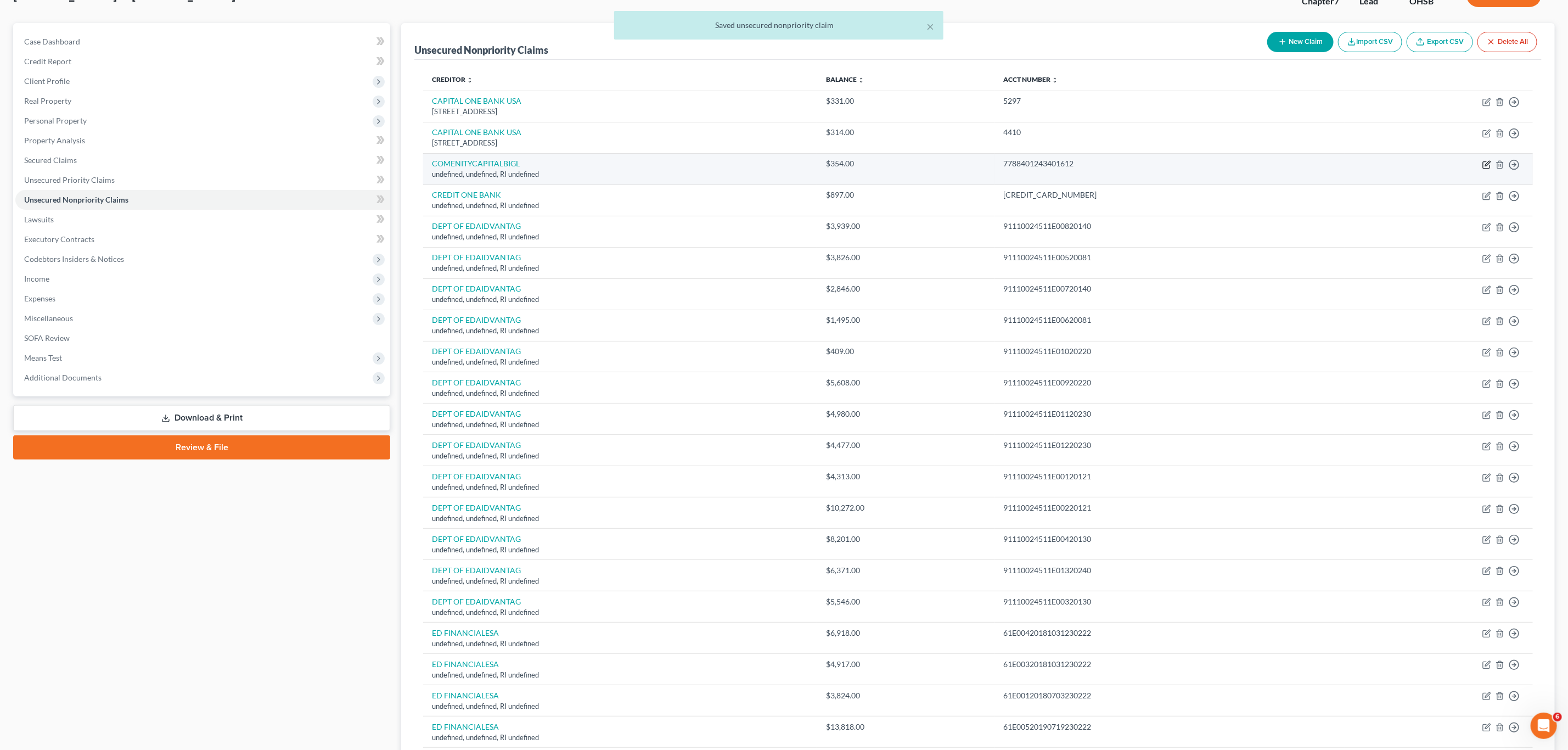
click at [788, 167] on icon "button" at bounding box center [1487, 165] width 9 height 9
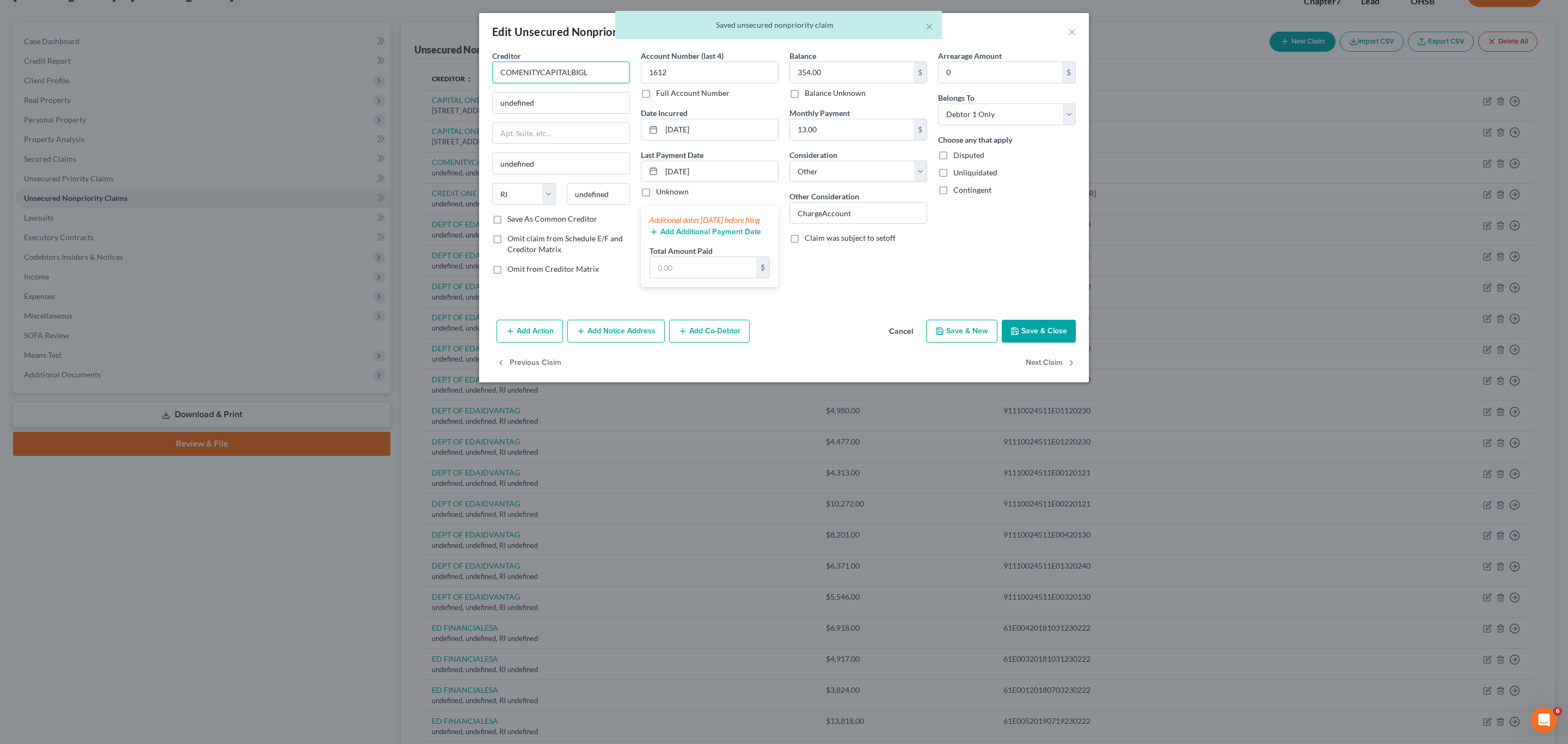
click at [607, 68] on input "COMENITYCAPITALBIGL" at bounding box center [561, 73] width 138 height 22
drag, startPoint x: 497, startPoint y: 71, endPoint x: 593, endPoint y: 69, distance: 96.0
click at [593, 69] on input "COMENITYCAPITALBIGL" at bounding box center [561, 73] width 138 height 22
click at [573, 105] on input "undefined" at bounding box center [561, 102] width 137 height 21
click at [573, 104] on input "undefined" at bounding box center [561, 102] width 137 height 21
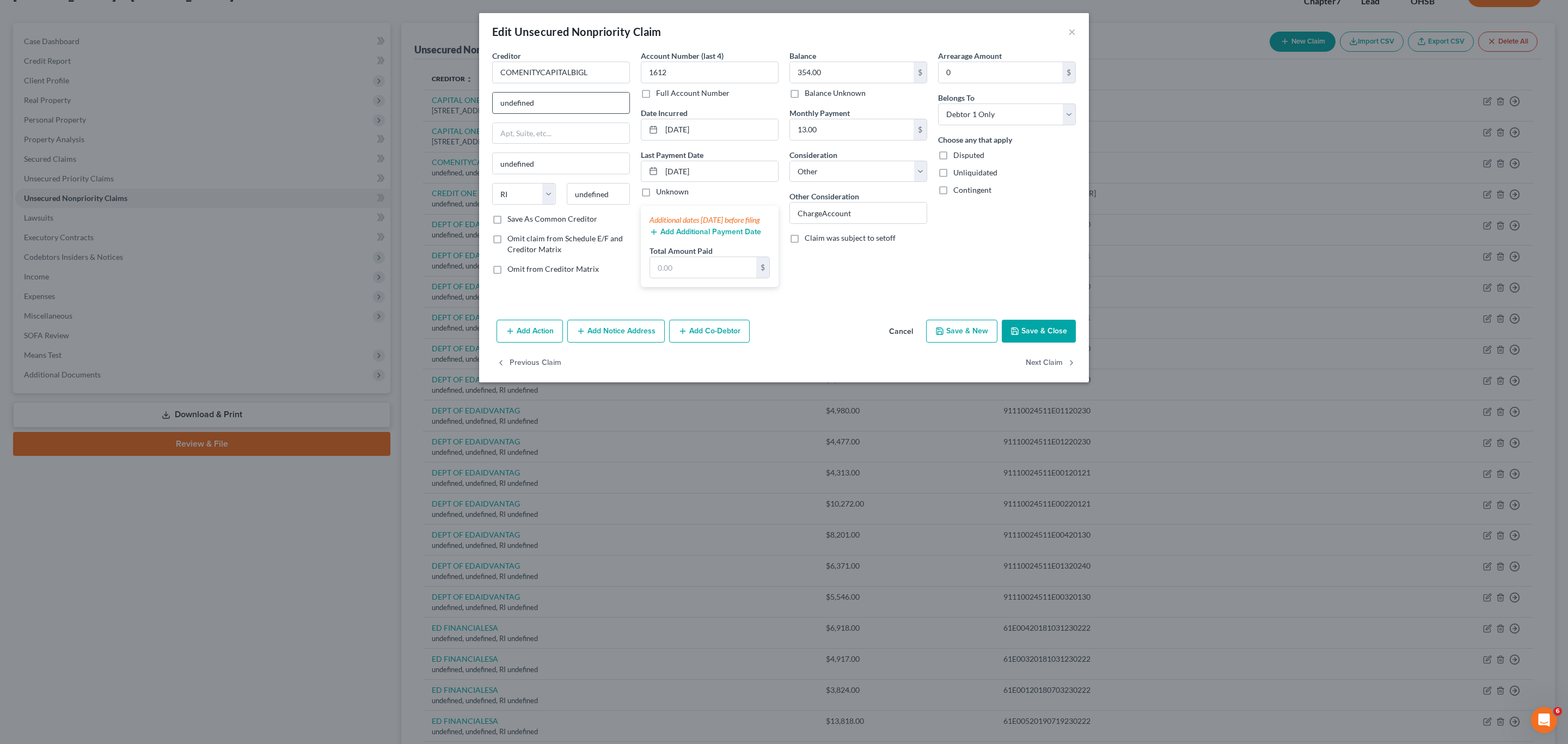
click at [573, 104] on input "undefined" at bounding box center [561, 102] width 137 height 21
paste input "[STREET_ADDRESS]"
click at [628, 200] on input "undefined" at bounding box center [598, 194] width 64 height 22
click at [628, 198] on input "undefined" at bounding box center [598, 194] width 64 height 22
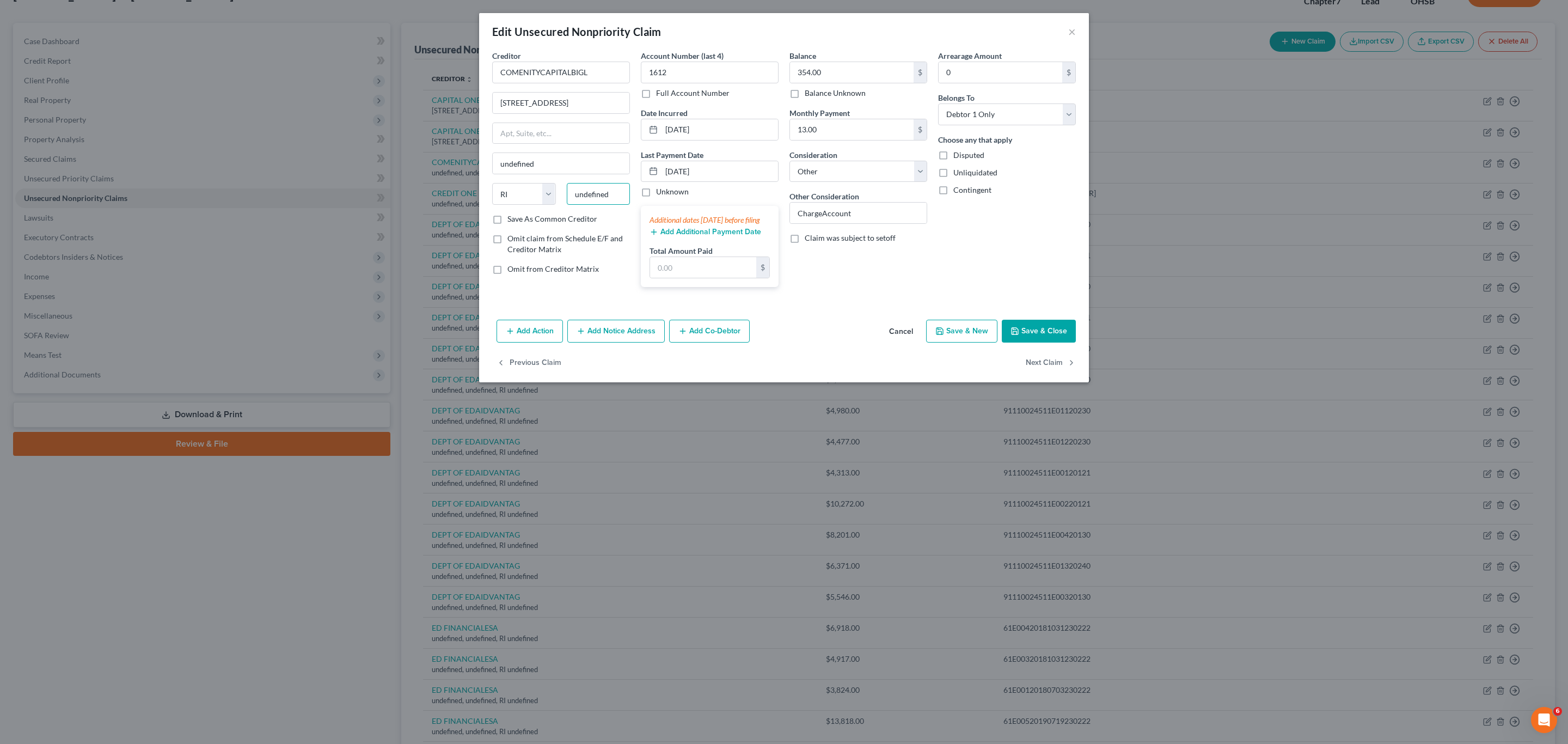
paste input "43230"
click at [782, 258] on div "Arrearage Amount 0 $ Belongs To * Select Debtor 1 Only Debtor 2 Only Debtor 1 A…" at bounding box center [1006, 173] width 149 height 246
click at [561, 167] on input "Columbus" at bounding box center [561, 163] width 137 height 21
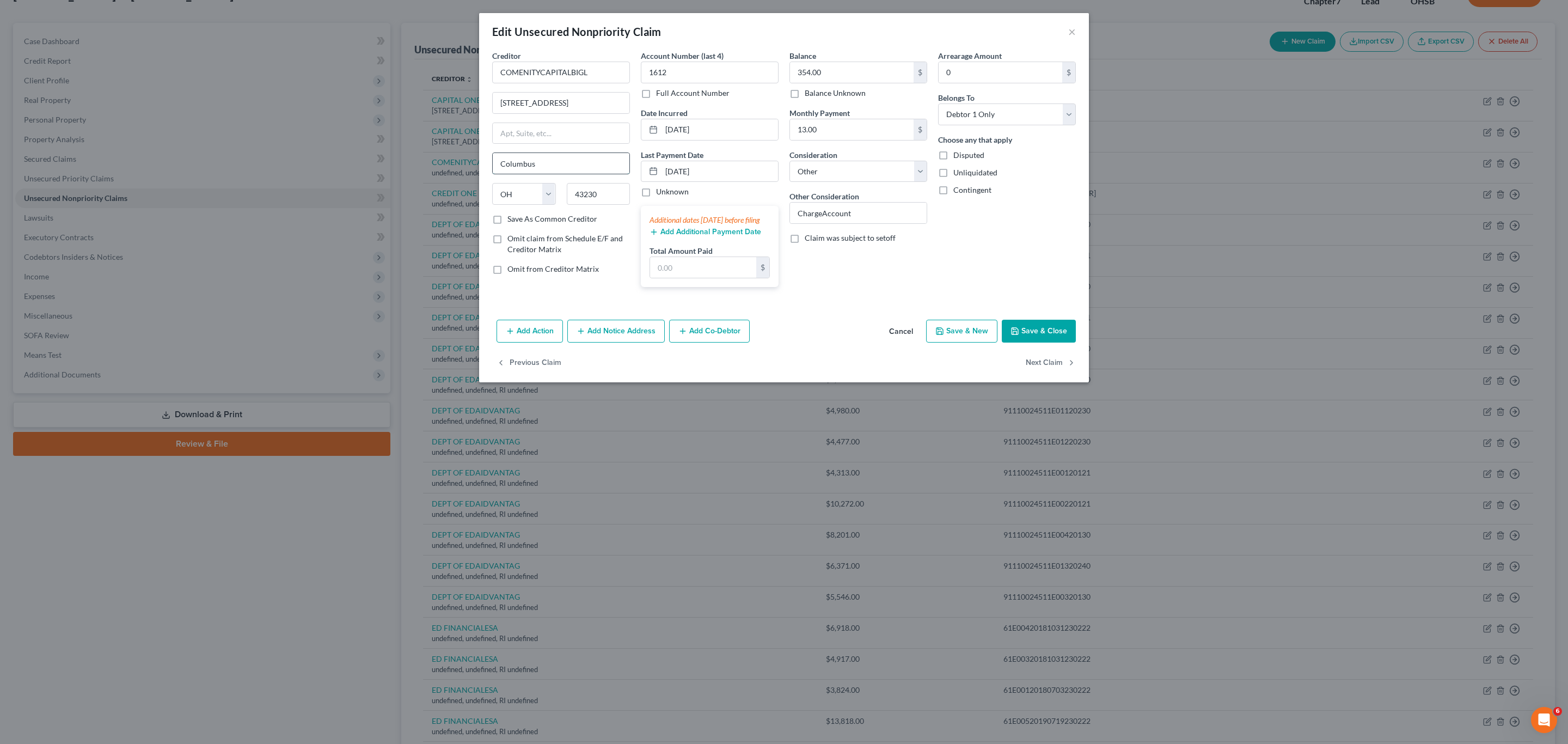
paste input "Gahanna"
click at [782, 291] on div "Arrearage Amount 0 $ Belongs To * Select Debtor 1 Only Debtor 2 Only Debtor 1 A…" at bounding box center [1006, 173] width 149 height 246
click at [782, 339] on button "Save & Close" at bounding box center [1038, 331] width 74 height 23
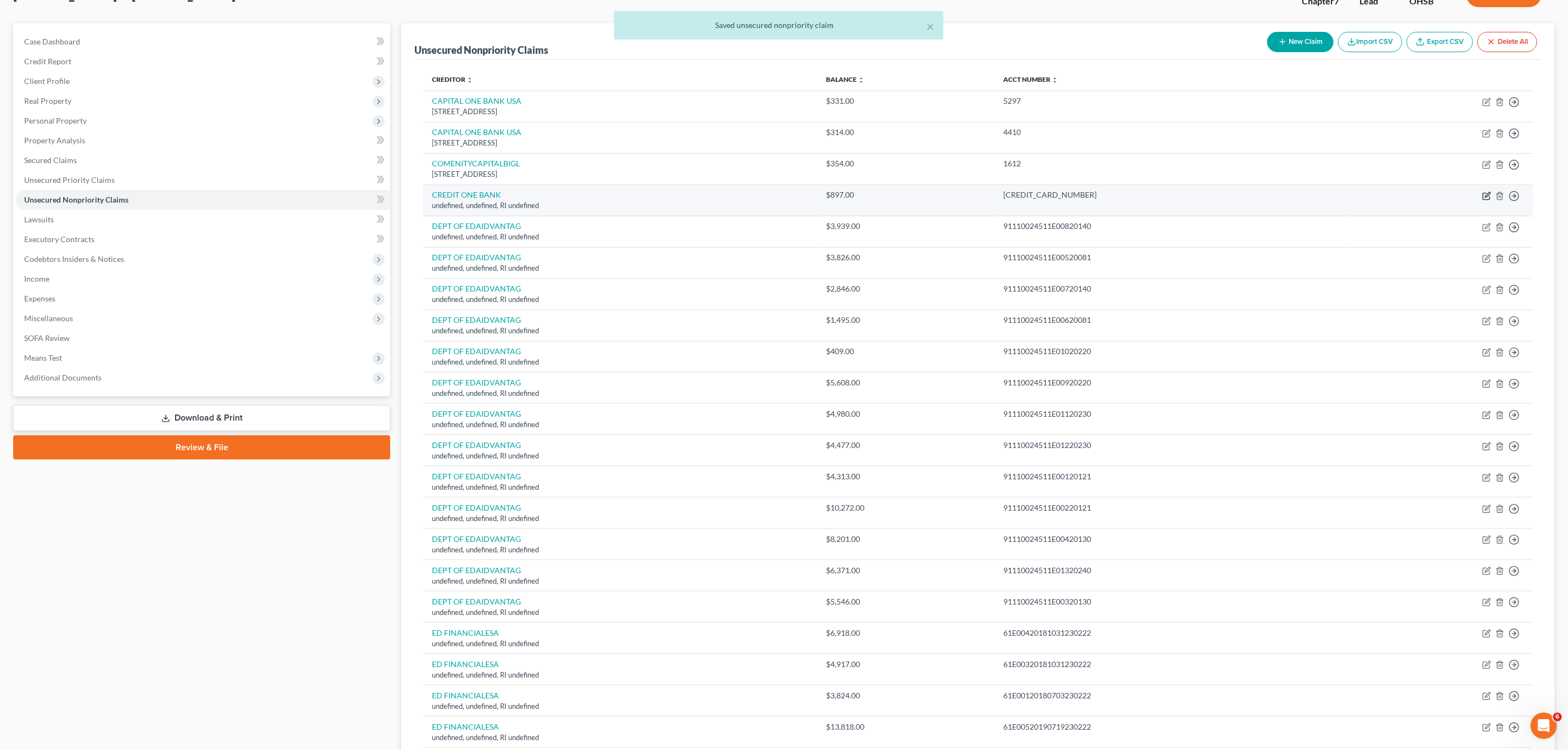
click at [788, 197] on icon "button" at bounding box center [1487, 195] width 9 height 9
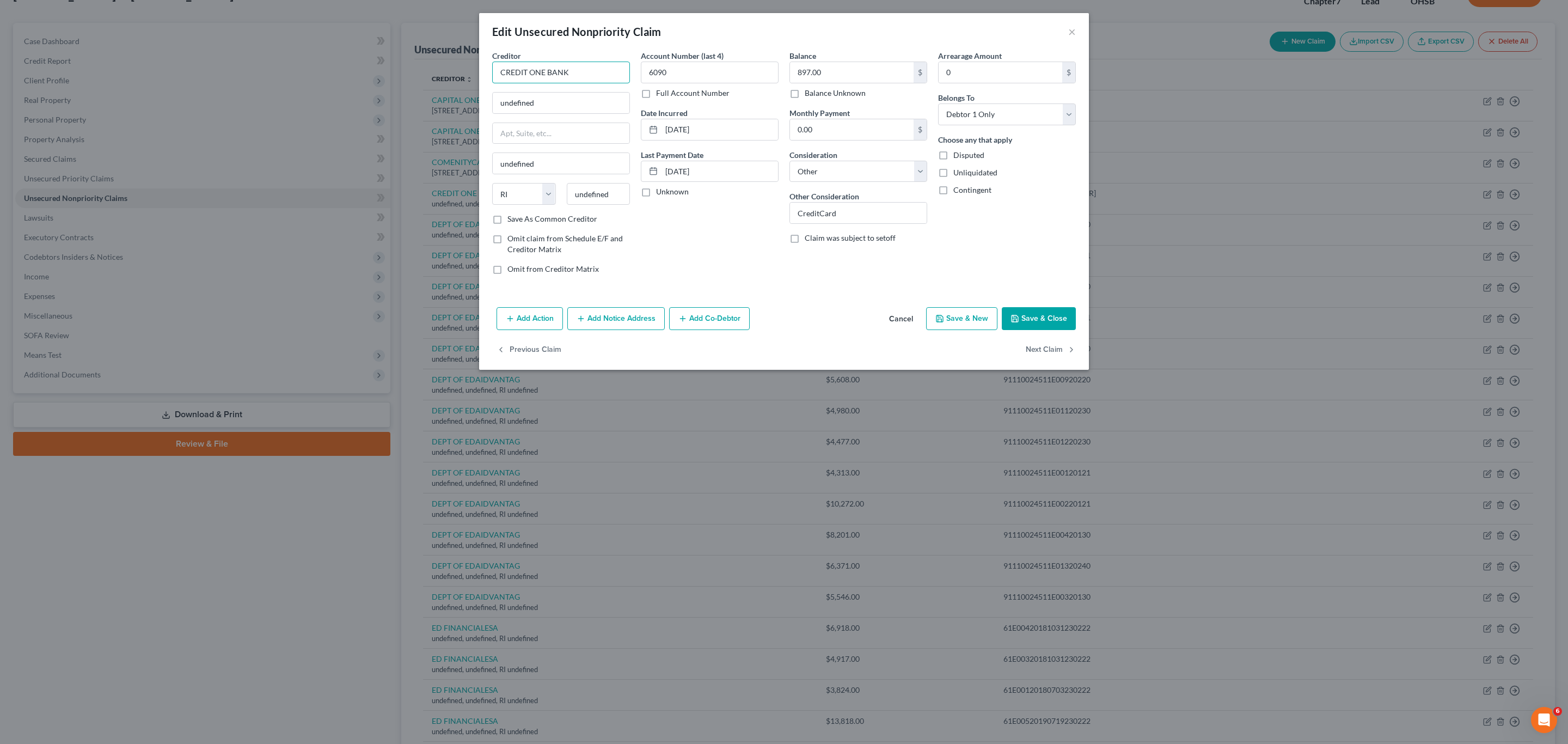
click at [598, 79] on input "CREDIT ONE BANK" at bounding box center [561, 73] width 138 height 22
click at [566, 90] on div "Credit One Bank" at bounding box center [561, 91] width 121 height 11
click at [782, 319] on button "Save & Close" at bounding box center [1038, 318] width 74 height 23
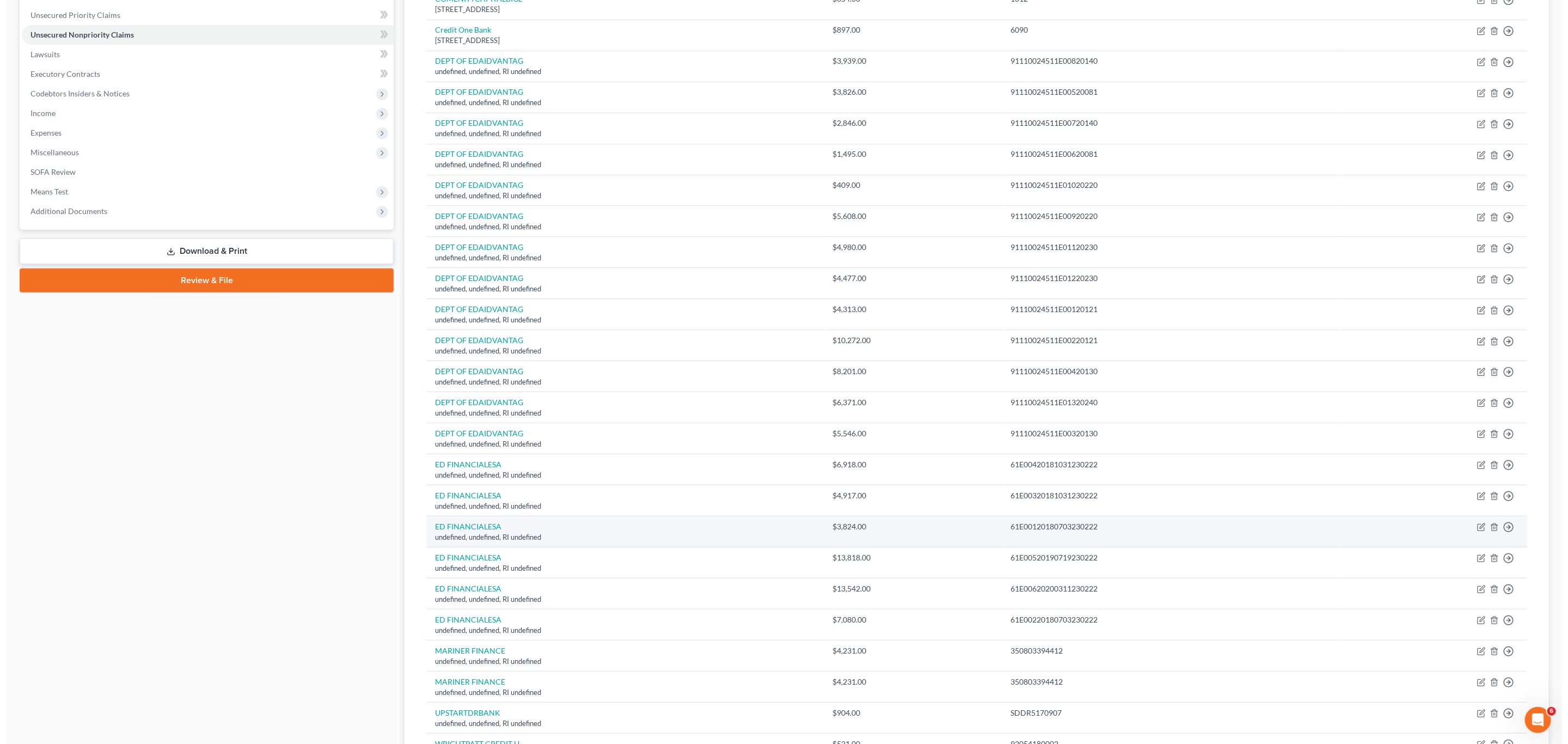
scroll to position [327, 0]
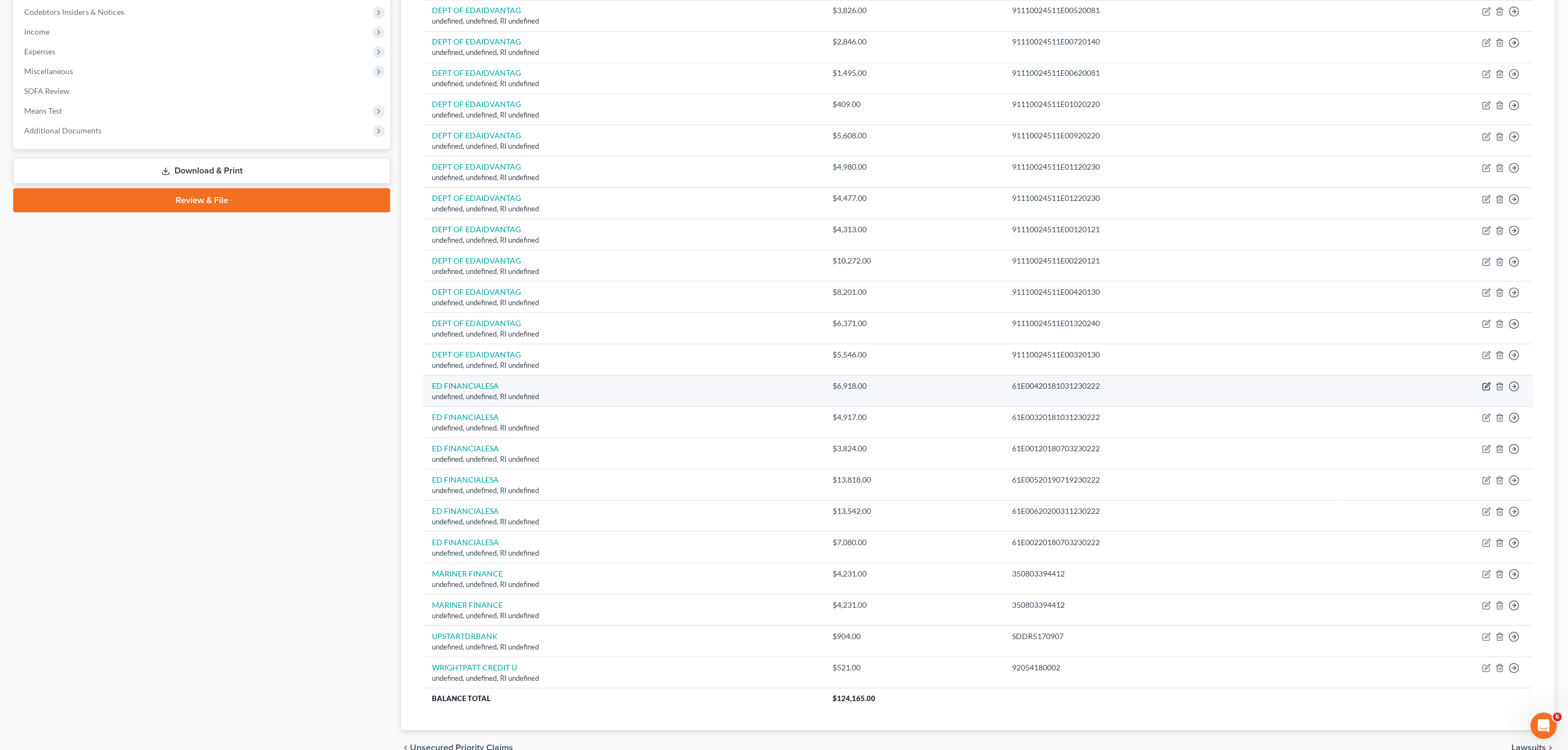
click at [788, 388] on icon "button" at bounding box center [1488, 385] width 5 height 5
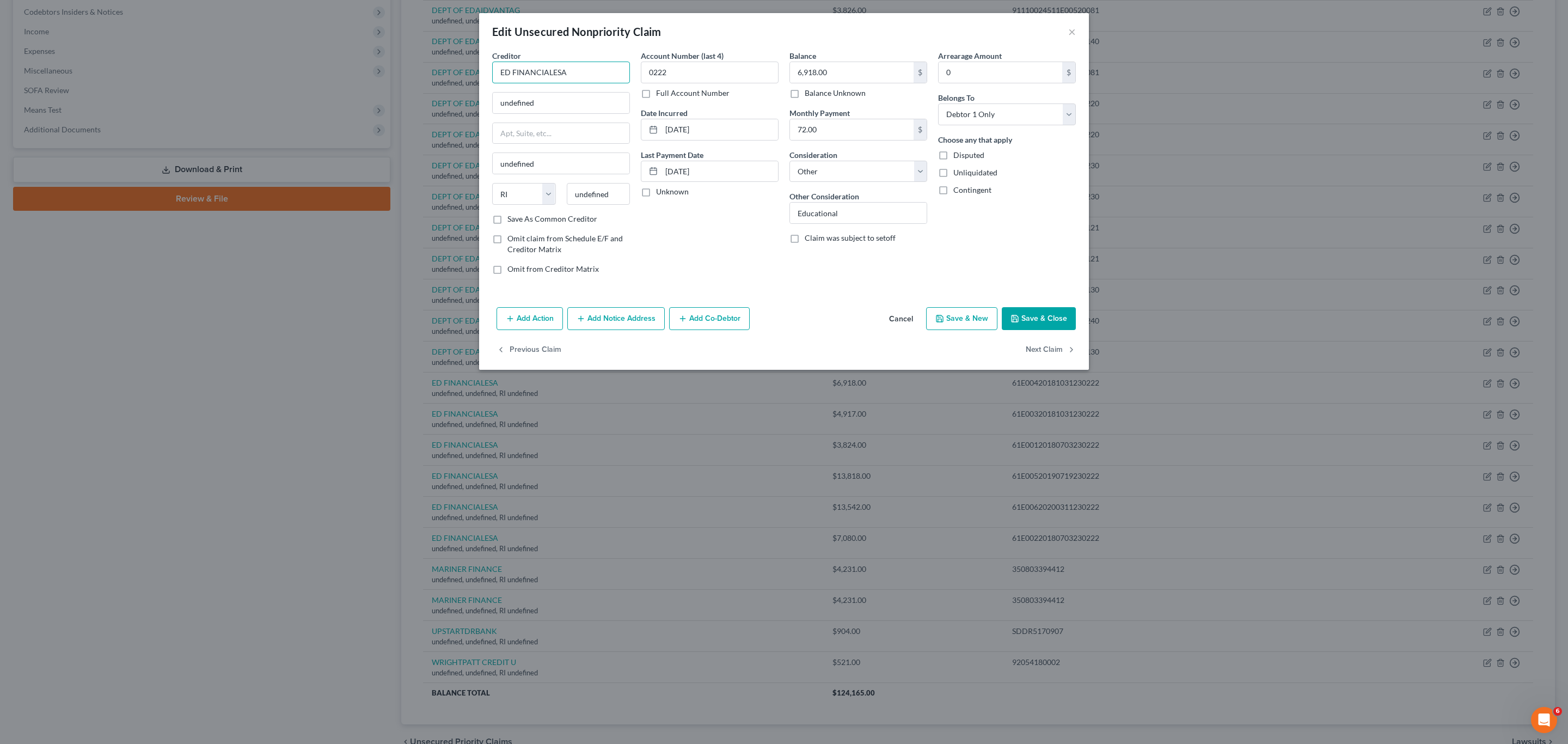
click at [580, 82] on input "ED FINANCIALESA" at bounding box center [561, 73] width 138 height 22
drag, startPoint x: 491, startPoint y: 69, endPoint x: 498, endPoint y: 72, distance: 7.6
click at [498, 72] on div "Creditor * ED FINANCIALESA undefined undefined State [US_STATE] AK AR AZ CA CO …" at bounding box center [561, 166] width 149 height 233
drag, startPoint x: 498, startPoint y: 72, endPoint x: 595, endPoint y: 72, distance: 97.0
click at [595, 72] on input "ED FINANCIALESA" at bounding box center [561, 73] width 138 height 22
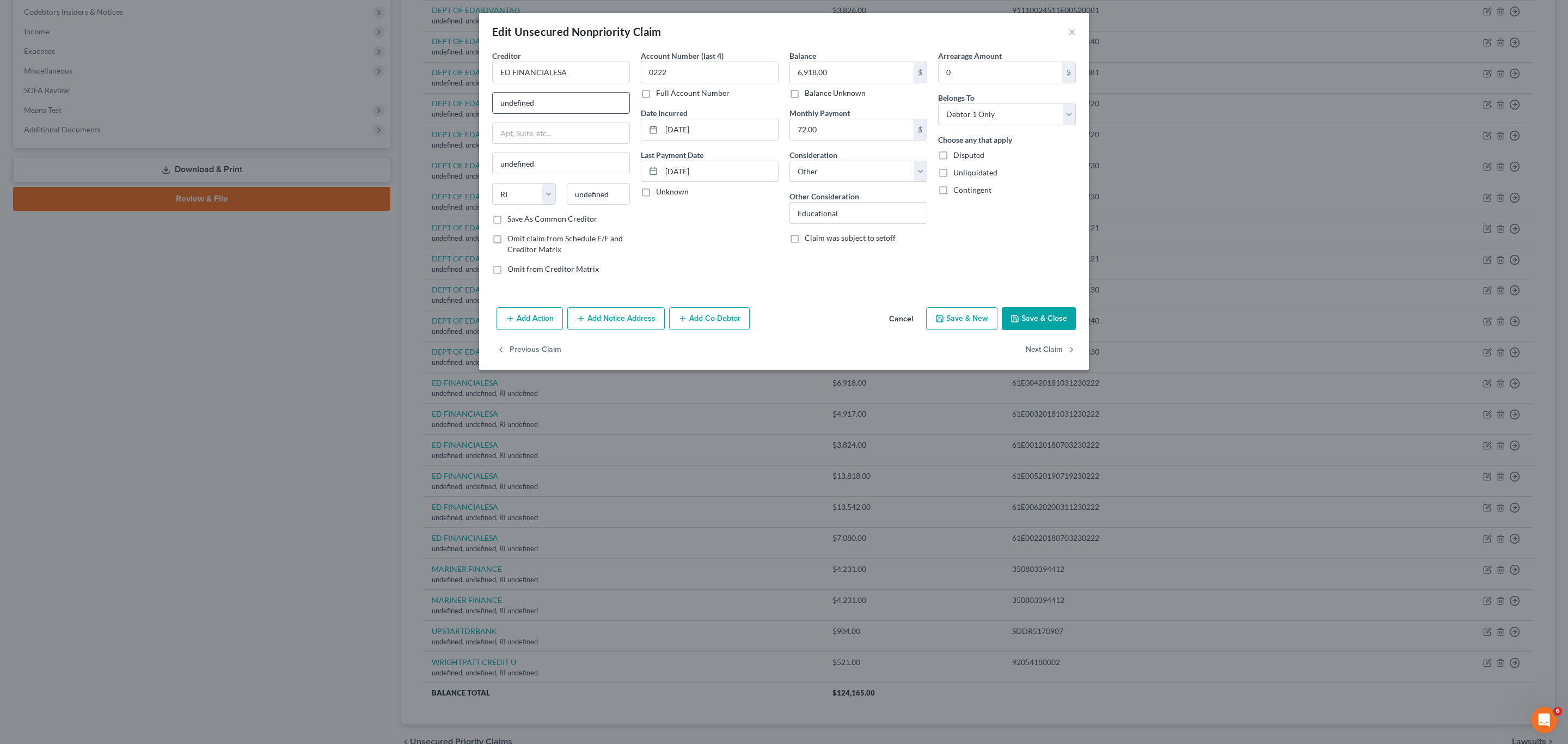
click at [567, 101] on input "undefined" at bounding box center [561, 102] width 137 height 21
paste input "P.O. Box 36008. [GEOGRAPHIC_DATA], [GEOGRAPHIC_DATA]"
click at [617, 103] on input "P.O. Box 36008. [GEOGRAPHIC_DATA], [GEOGRAPHIC_DATA]" at bounding box center [561, 102] width 137 height 21
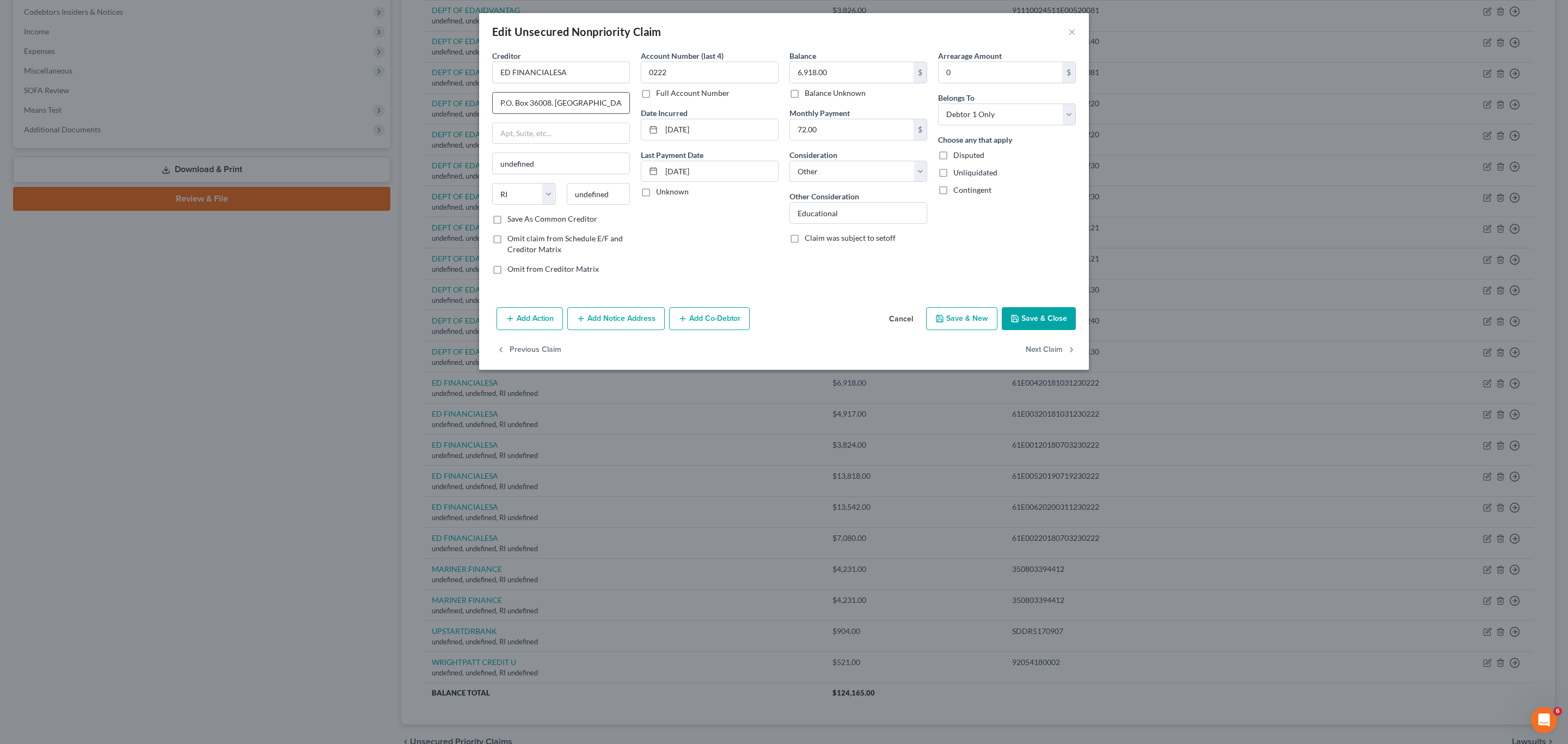
scroll to position [0, 1]
drag, startPoint x: 600, startPoint y: 103, endPoint x: 623, endPoint y: 108, distance: 23.5
click at [623, 106] on input "P.O. Box 36008. [GEOGRAPHIC_DATA], [GEOGRAPHIC_DATA]" at bounding box center [561, 102] width 137 height 21
click at [608, 196] on input "undefined" at bounding box center [598, 194] width 64 height 22
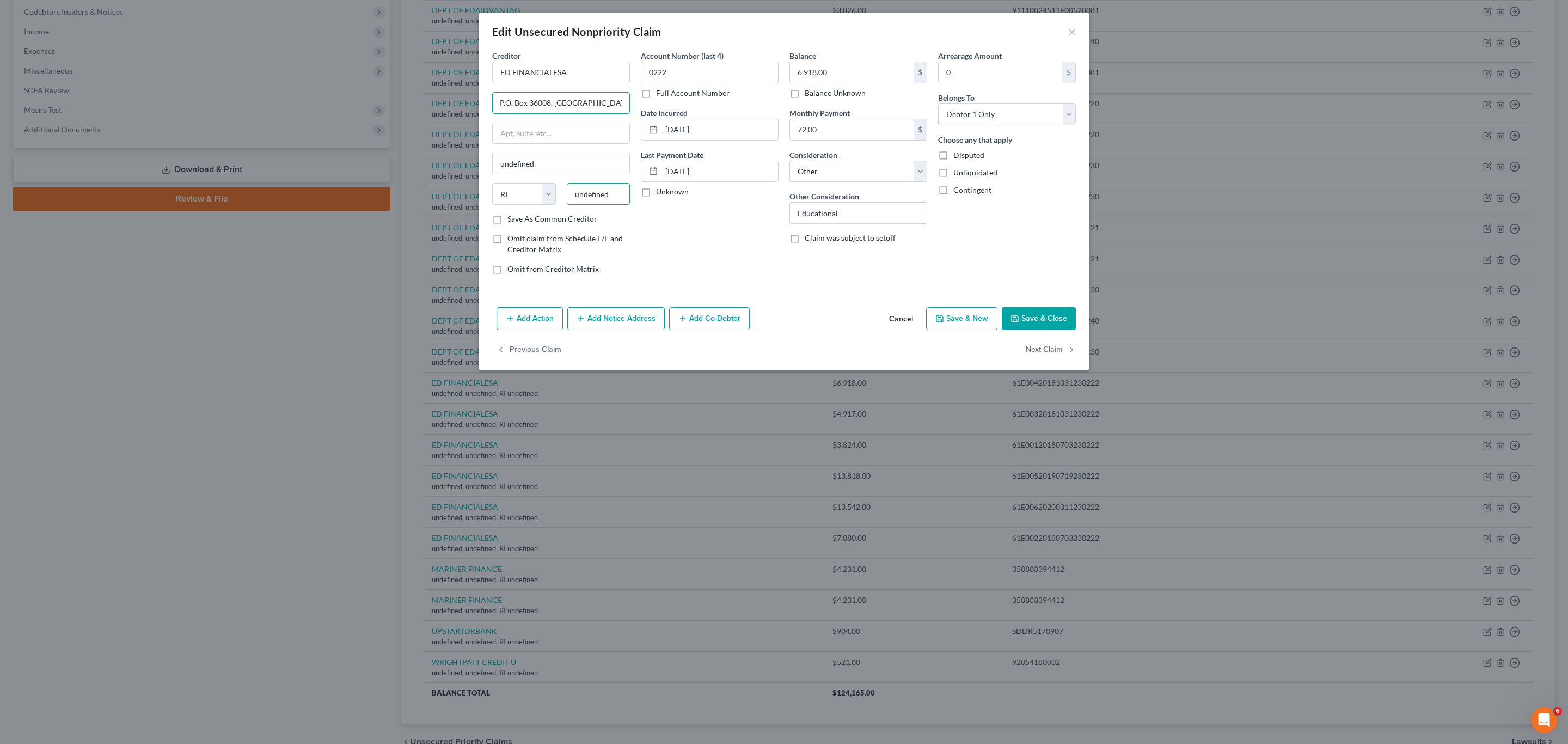
click at [608, 196] on input "undefined" at bounding box center [598, 194] width 64 height 22
paste input "37930"
click at [731, 222] on div "Account Number (last 4) 0222 Full Account Number Date Incurred [DATE] Last Paym…" at bounding box center [709, 166] width 149 height 233
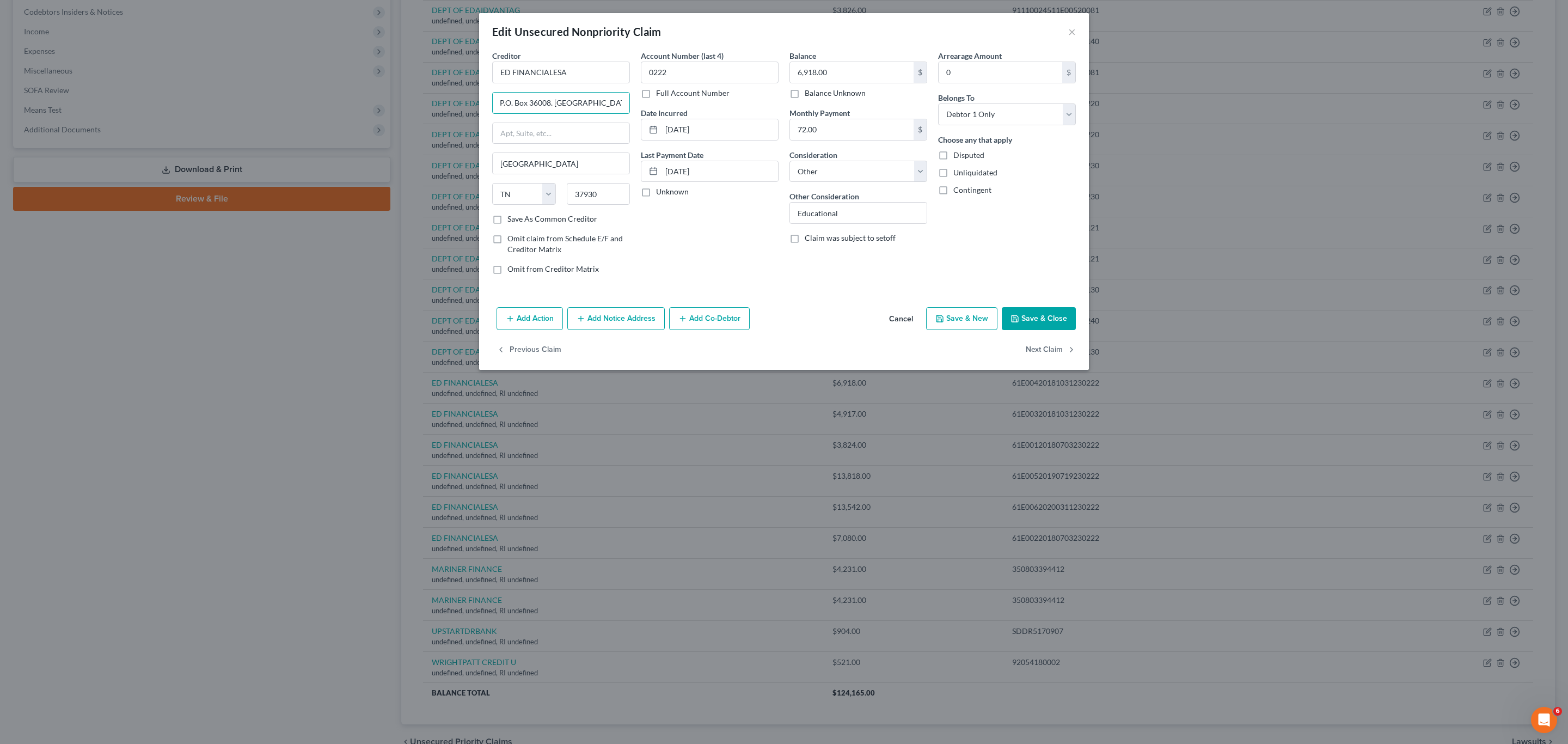
drag, startPoint x: 551, startPoint y: 103, endPoint x: 649, endPoint y: 103, distance: 98.0
click at [649, 103] on div "Creditor * ED FINANCIALESA P.O. Box 36008. [GEOGRAPHIC_DATA], [GEOGRAPHIC_DATA]…" at bounding box center [784, 166] width 594 height 233
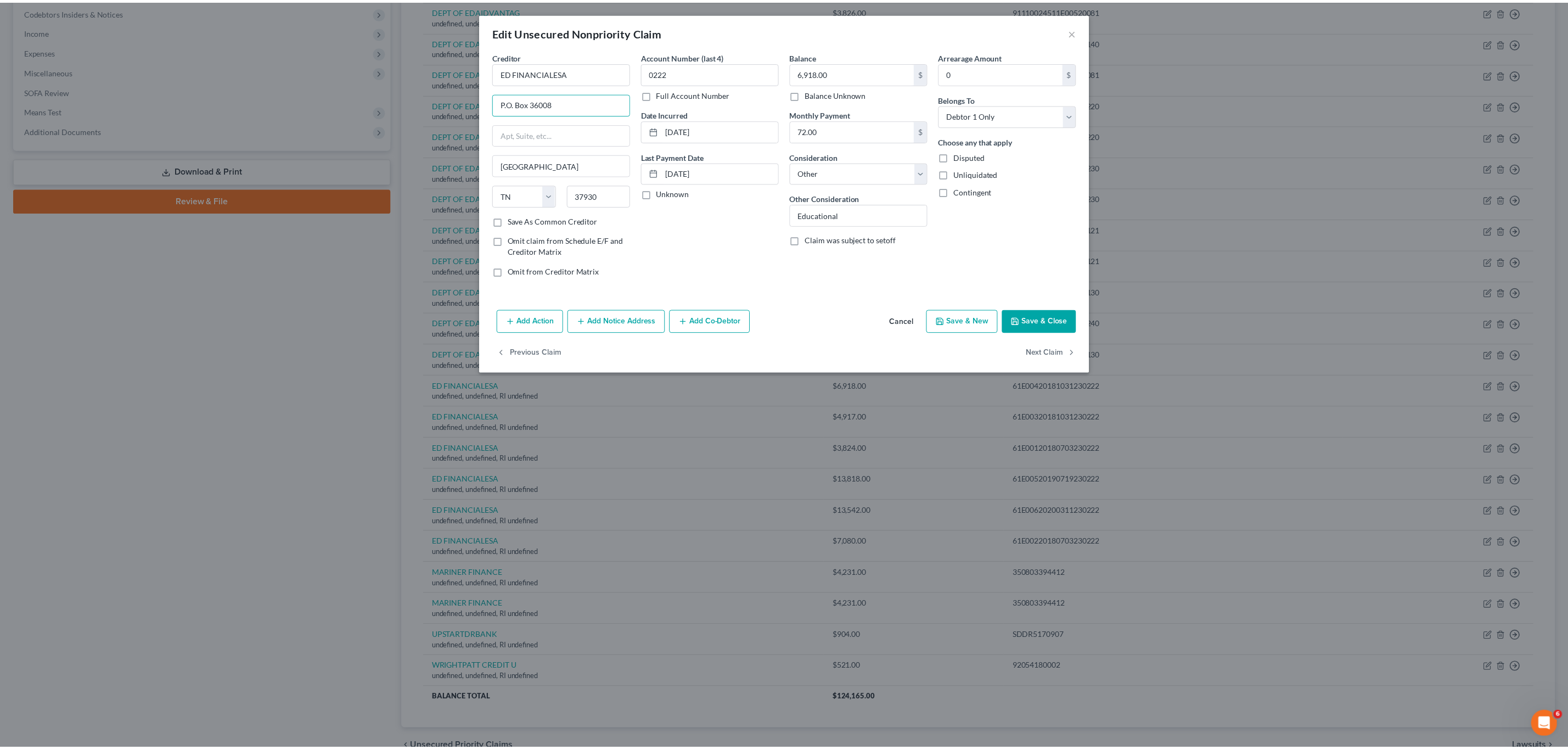
scroll to position [0, 0]
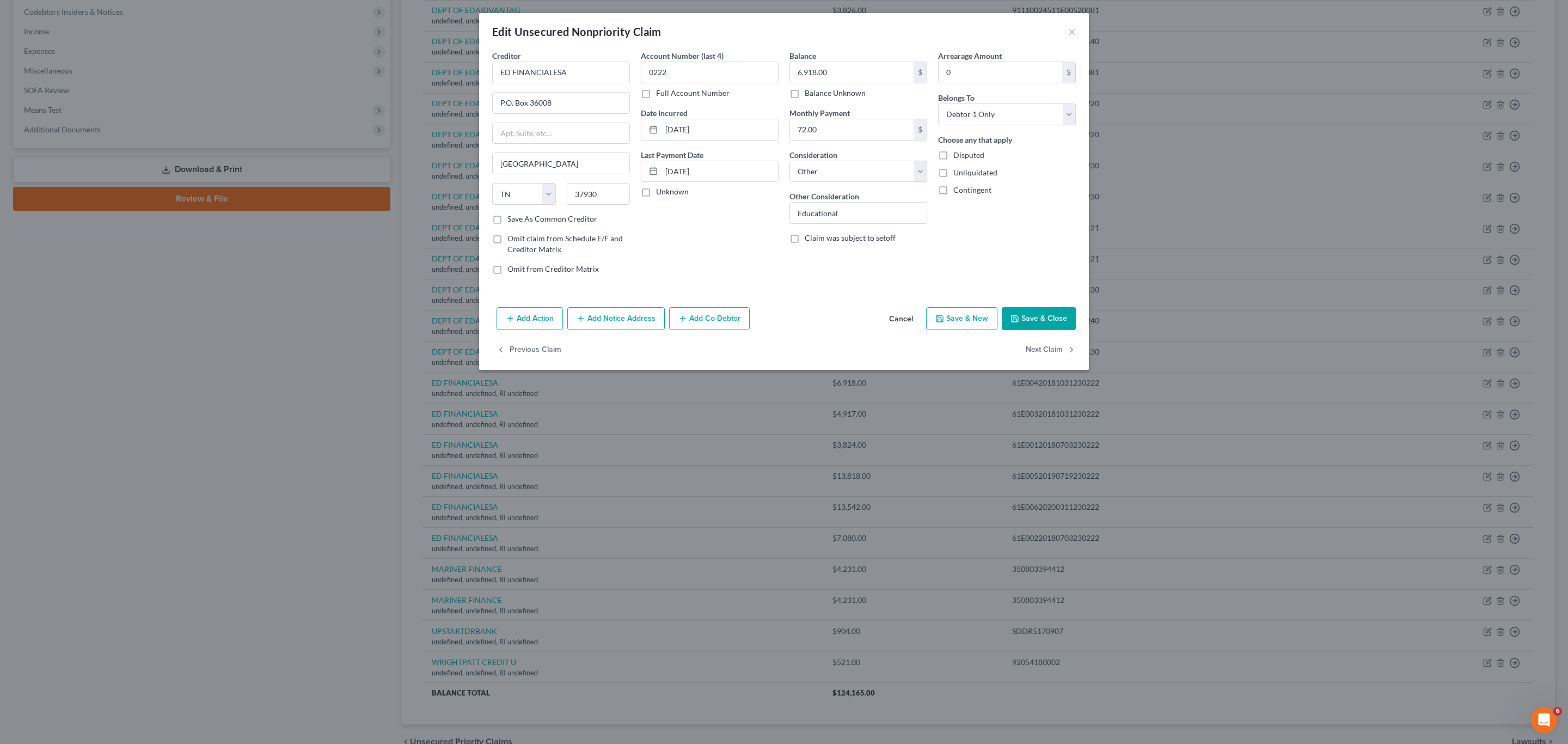
click at [782, 313] on button "Save & Close" at bounding box center [1038, 318] width 74 height 23
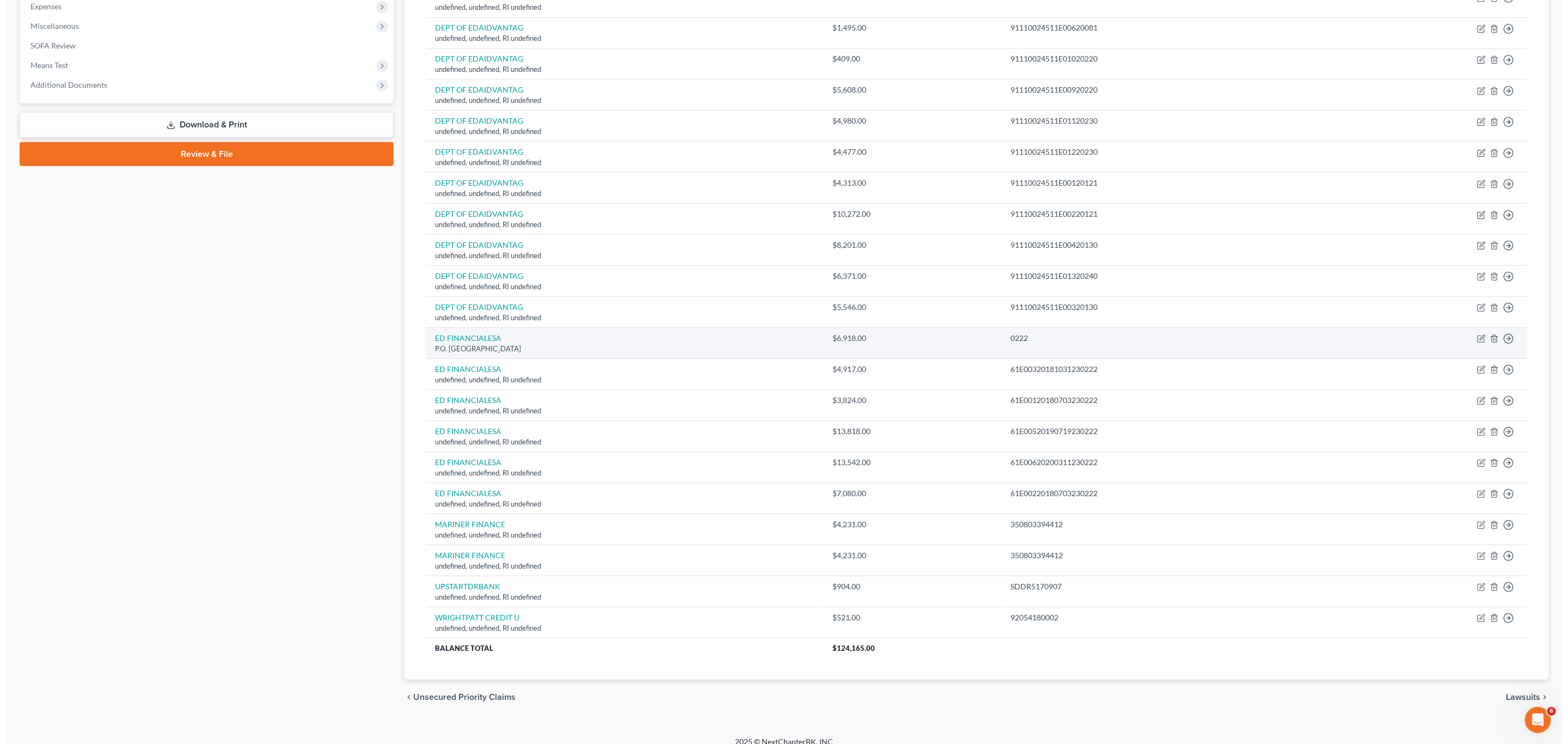
scroll to position [391, 0]
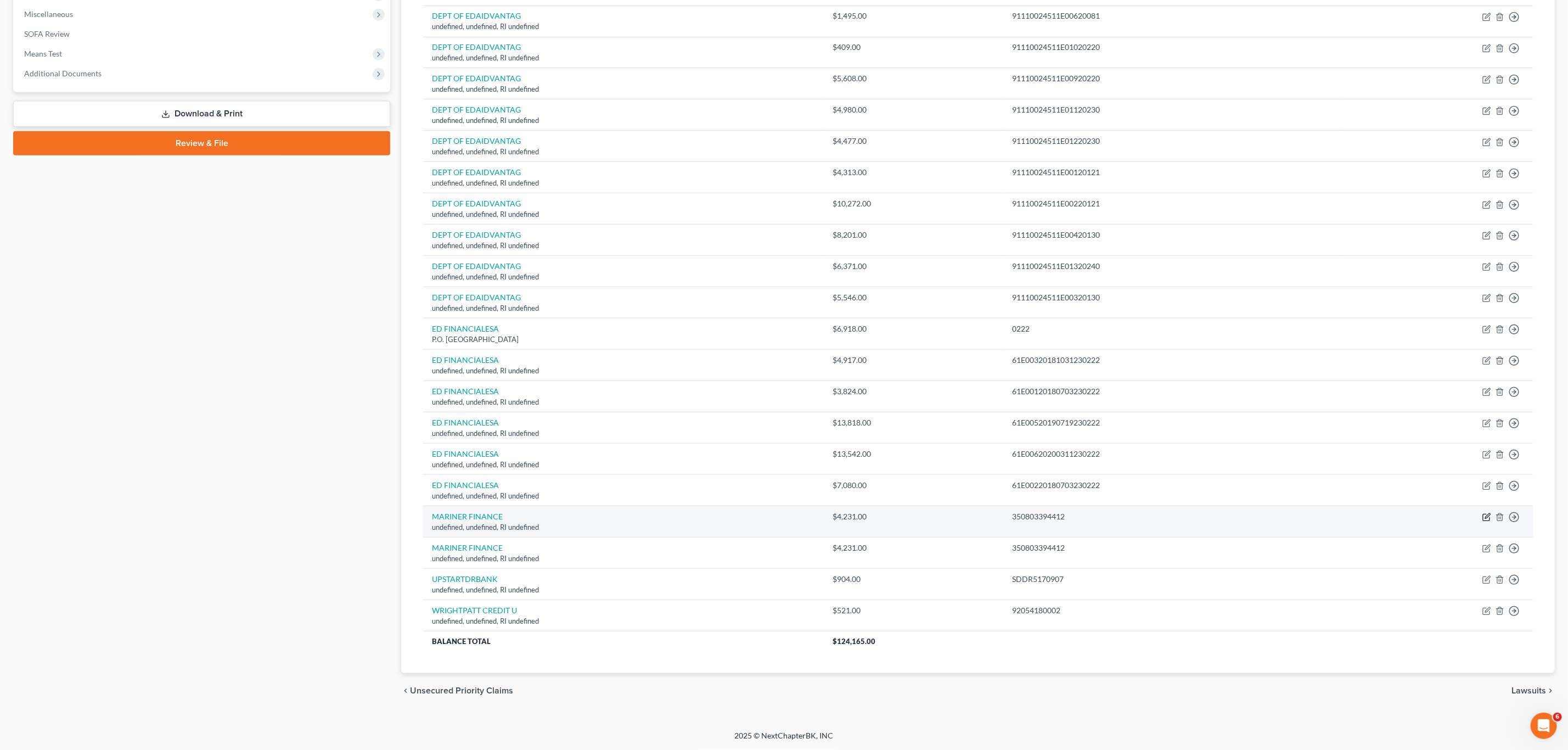
click at [788, 515] on icon "button" at bounding box center [1487, 517] width 9 height 9
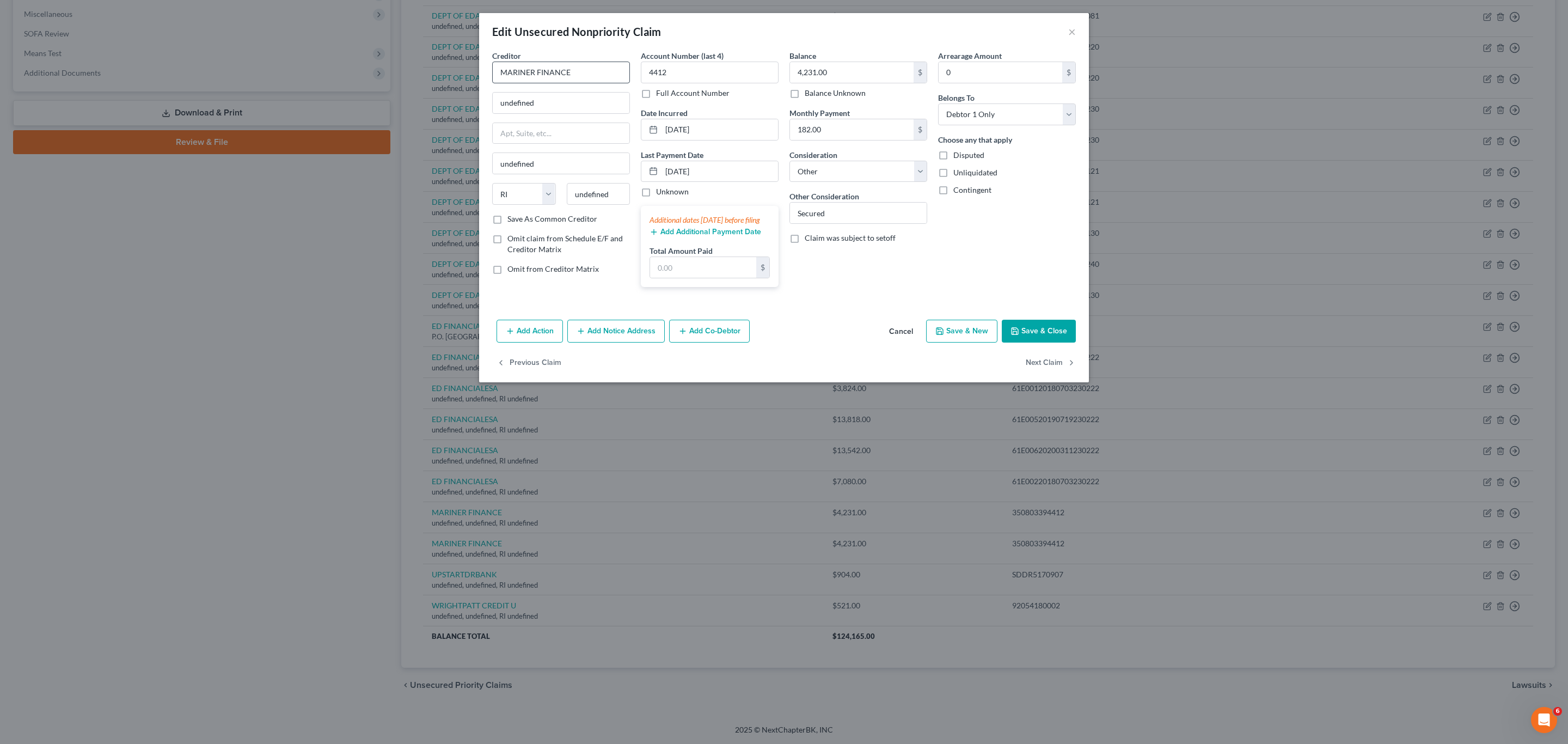
drag, startPoint x: 588, startPoint y: 86, endPoint x: 590, endPoint y: 63, distance: 23.1
click at [588, 85] on div "Creditor * MARINER FINANCE undefined undefined State [US_STATE] AK AR AZ CA CO …" at bounding box center [561, 132] width 138 height 163
drag, startPoint x: 590, startPoint y: 63, endPoint x: 591, endPoint y: 70, distance: 7.1
click at [590, 62] on input "MARINER FINANCE" at bounding box center [561, 73] width 138 height 22
click at [583, 90] on div "Mariner Finance, LLC" at bounding box center [557, 91] width 113 height 11
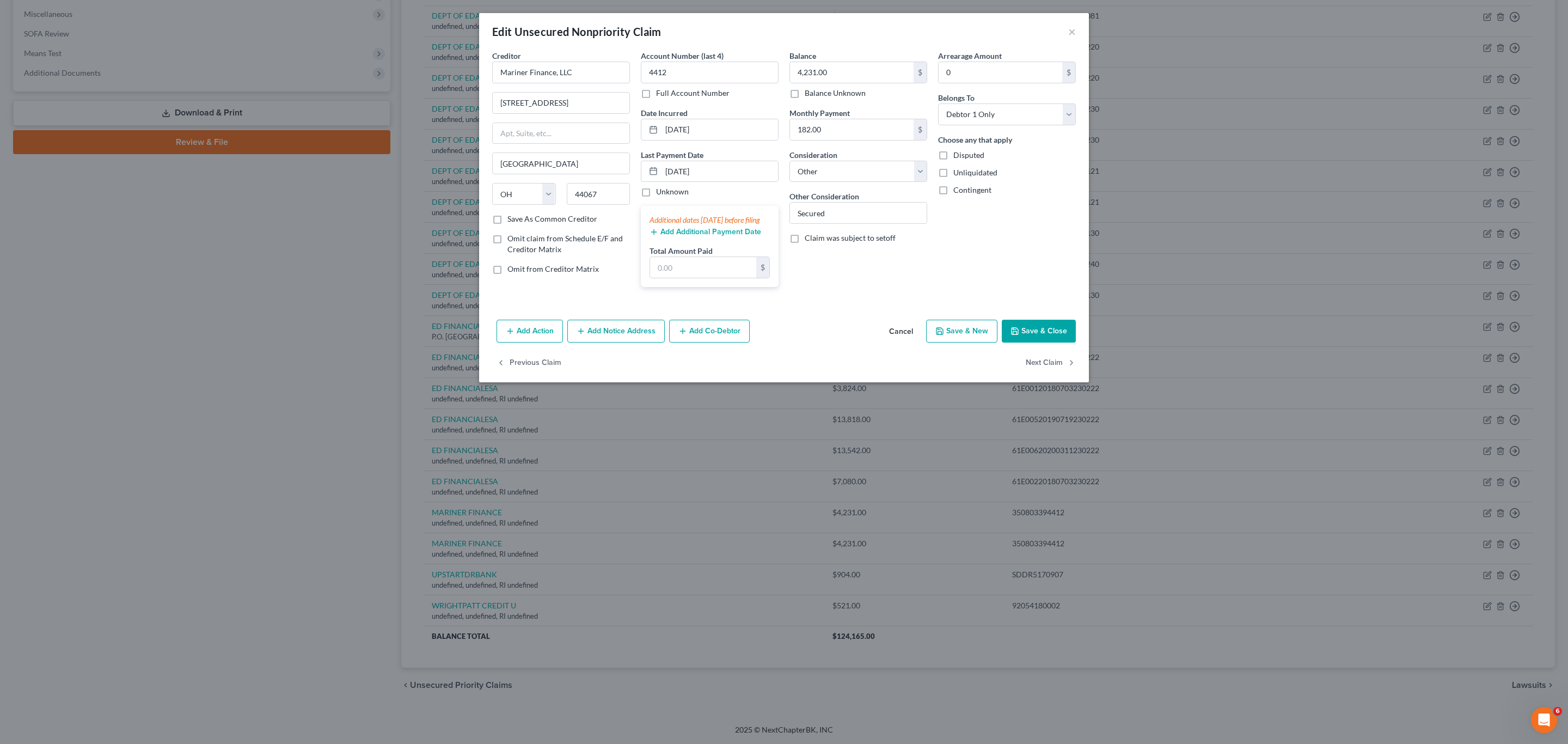
click at [782, 342] on button "Save & Close" at bounding box center [1038, 331] width 74 height 23
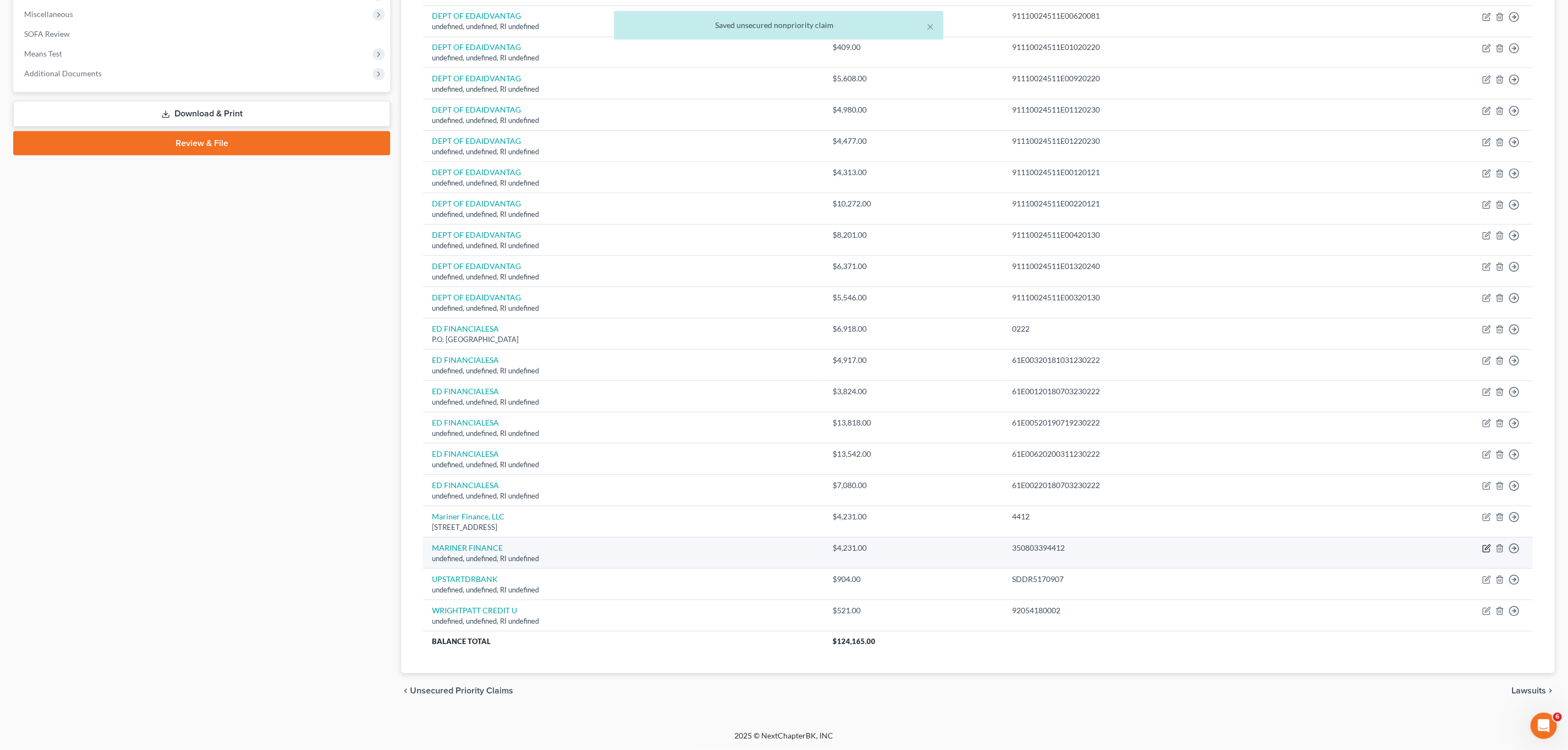
click at [788, 551] on icon "button" at bounding box center [1487, 548] width 9 height 9
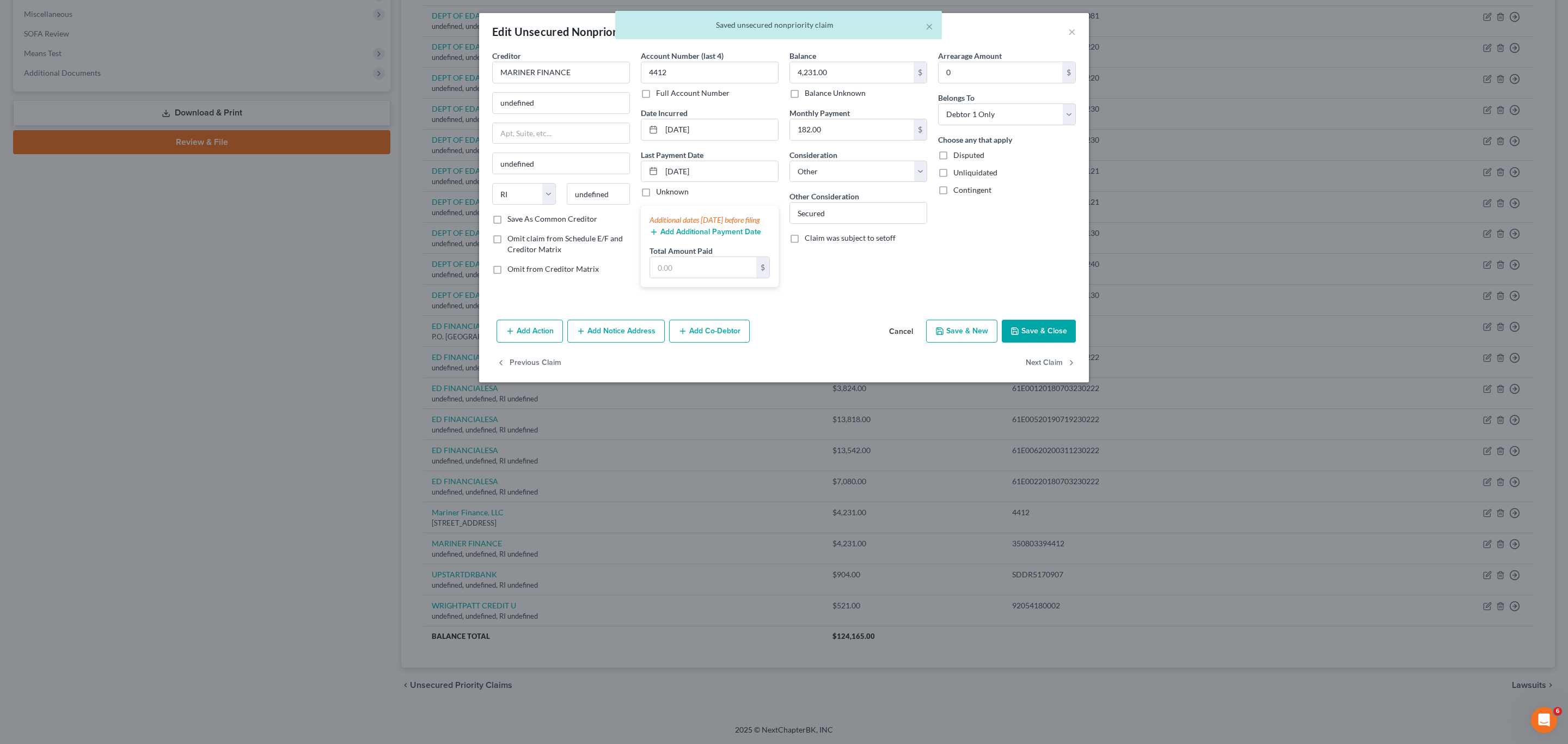
click at [588, 88] on div "Creditor * MARINER FINANCE undefined undefined State [US_STATE] AK AR AZ CA CO …" at bounding box center [561, 132] width 138 height 163
click at [589, 72] on input "MARINER FINANCE" at bounding box center [561, 73] width 138 height 22
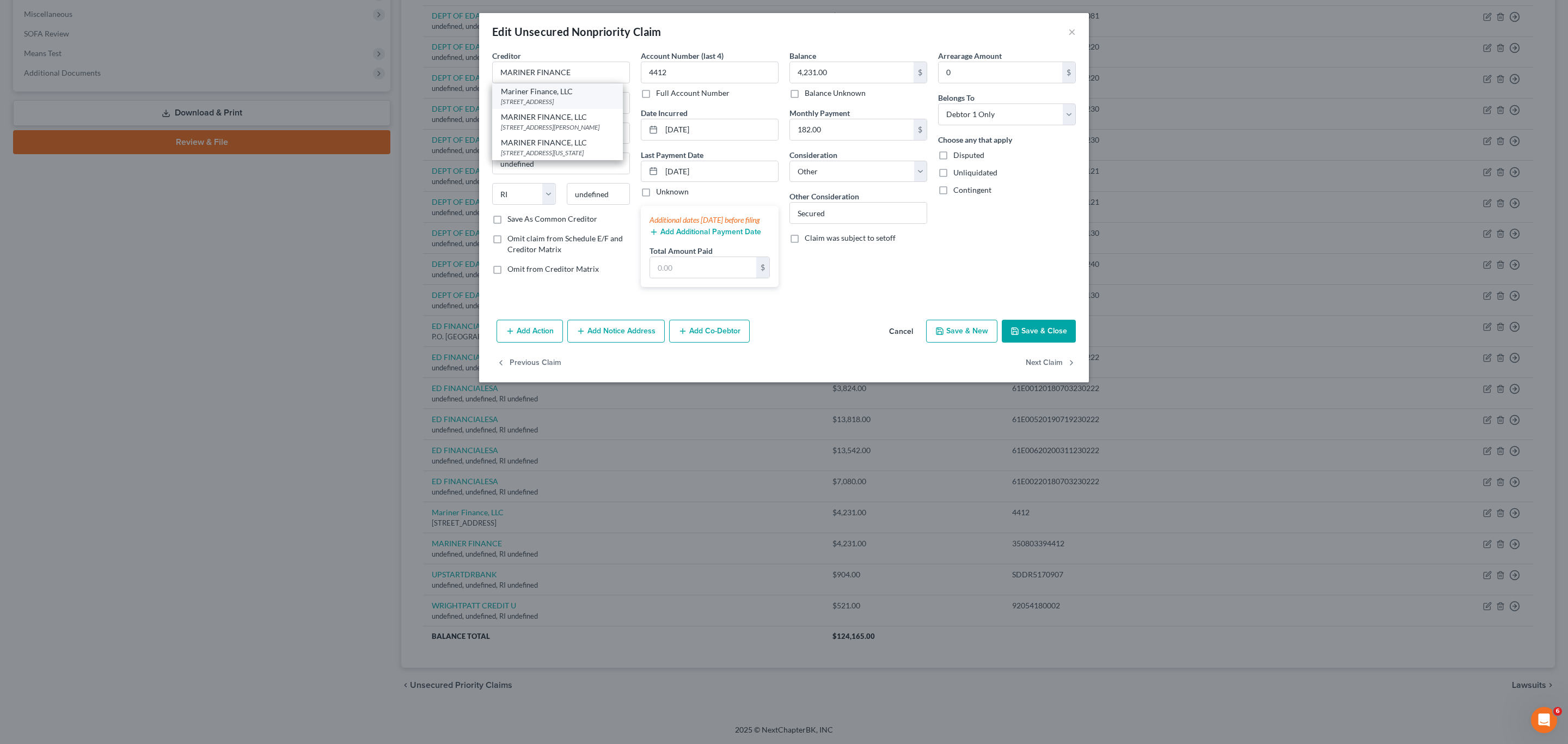
click at [551, 91] on div "Mariner Finance, LLC" at bounding box center [557, 91] width 113 height 11
click at [782, 342] on button "Save & Close" at bounding box center [1038, 331] width 74 height 23
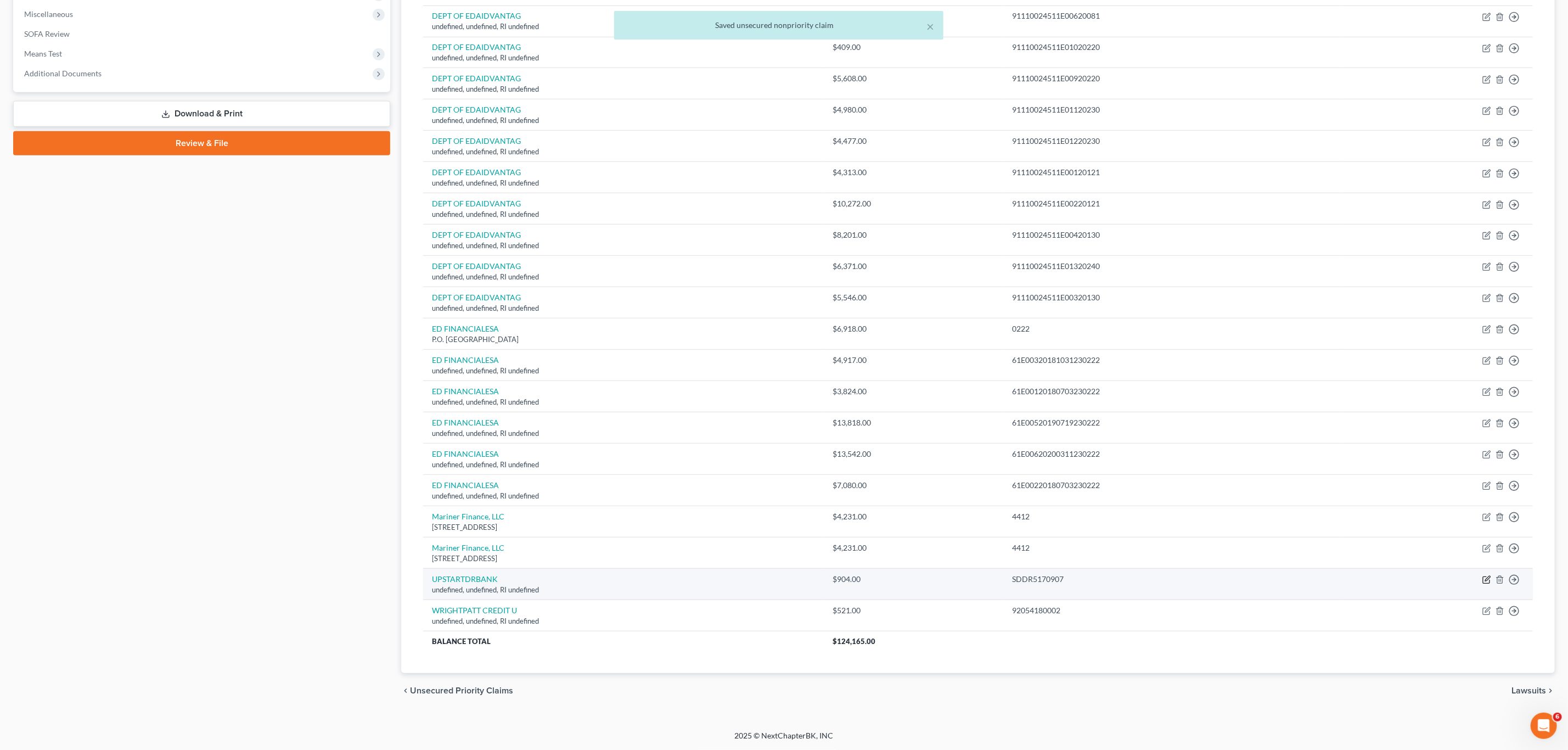
click at [788, 569] on icon "button" at bounding box center [1487, 579] width 9 height 9
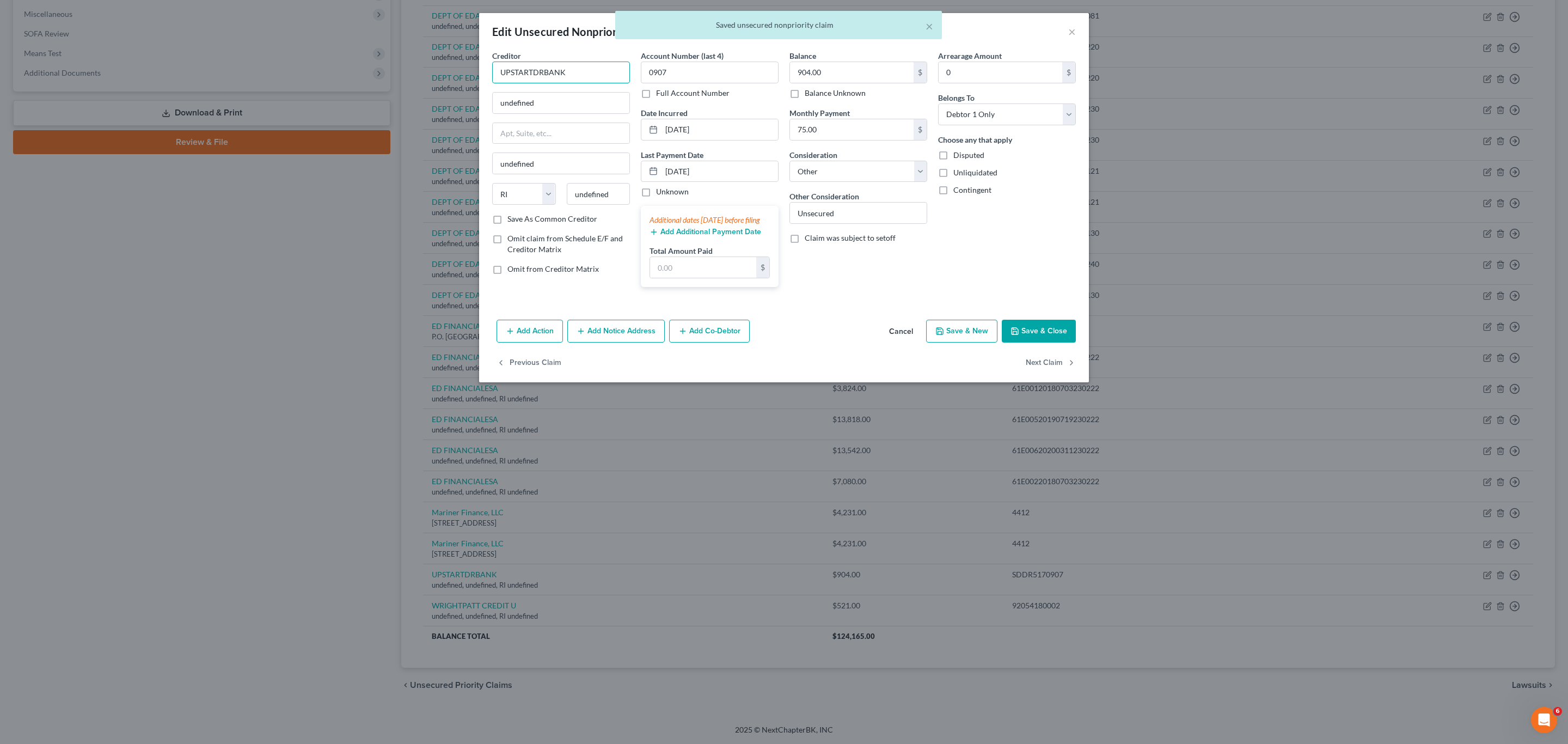
click at [584, 74] on input "UPSTARTDRBANK" at bounding box center [561, 73] width 138 height 22
drag, startPoint x: 500, startPoint y: 72, endPoint x: 574, endPoint y: 72, distance: 74.0
click at [574, 72] on input "UPSTARTDRBANK" at bounding box center [561, 73] width 138 height 22
click at [525, 111] on input "undefined" at bounding box center [561, 102] width 137 height 21
click at [525, 109] on input "undefined" at bounding box center [561, 102] width 137 height 21
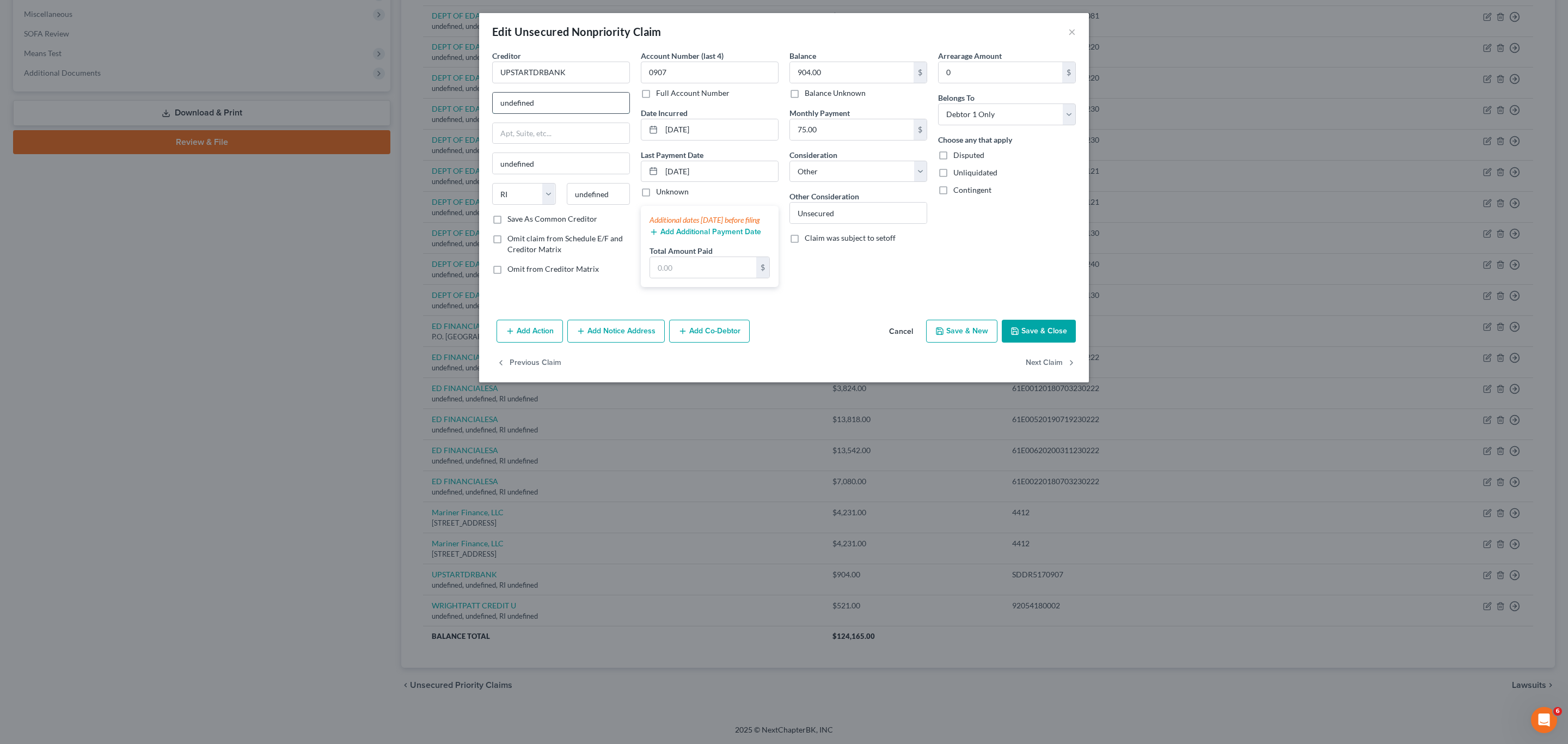
click at [525, 109] on input "undefined" at bounding box center [561, 102] width 137 height 21
paste input "[STREET_ADDRESS][US_STATE][US_STATE]"
drag, startPoint x: 601, startPoint y: 100, endPoint x: 626, endPoint y: 106, distance: 25.7
click at [626, 106] on input "[STREET_ADDRESS][US_STATE][US_STATE]" at bounding box center [561, 102] width 137 height 21
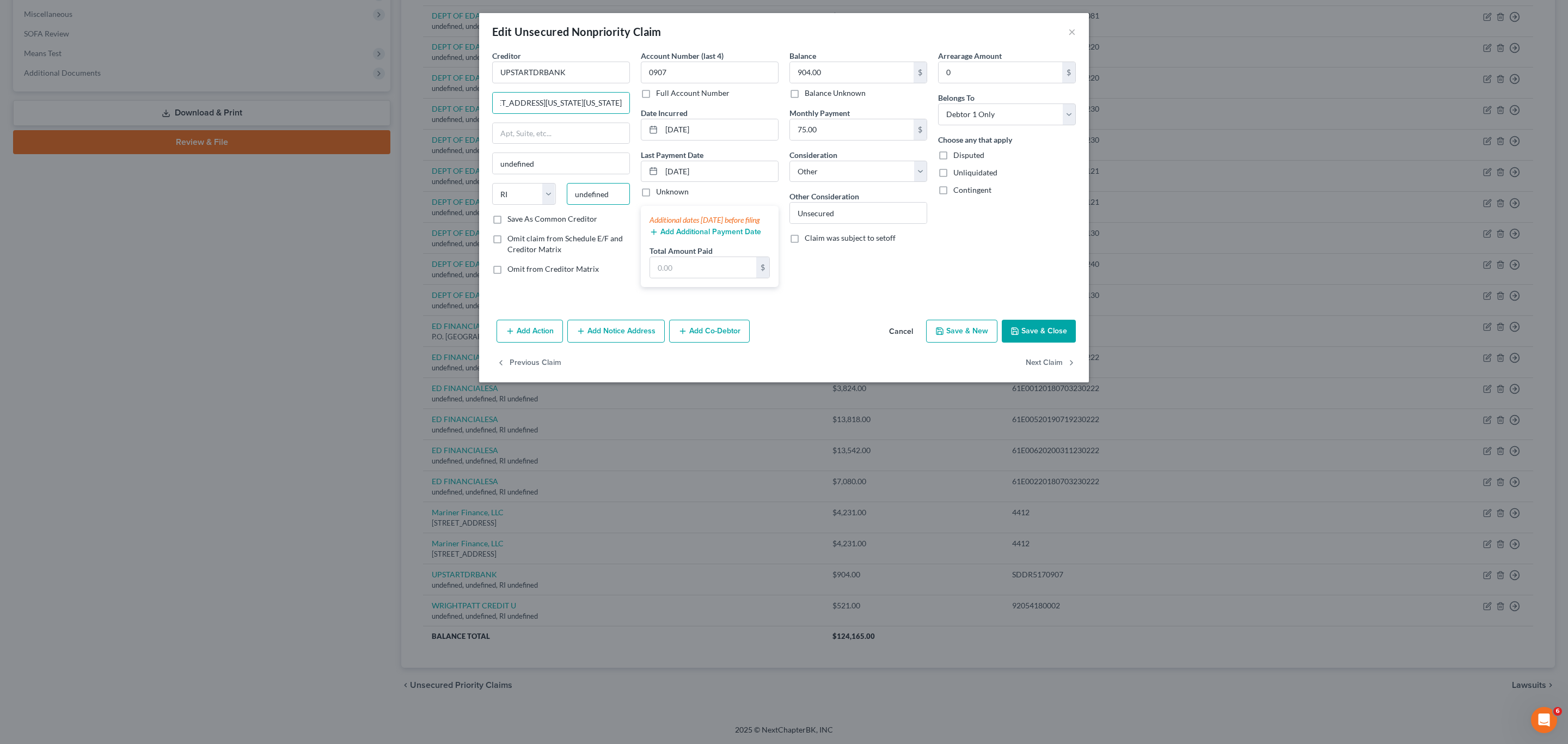
click at [620, 186] on input "undefined" at bounding box center [598, 194] width 64 height 22
paste input "94403"
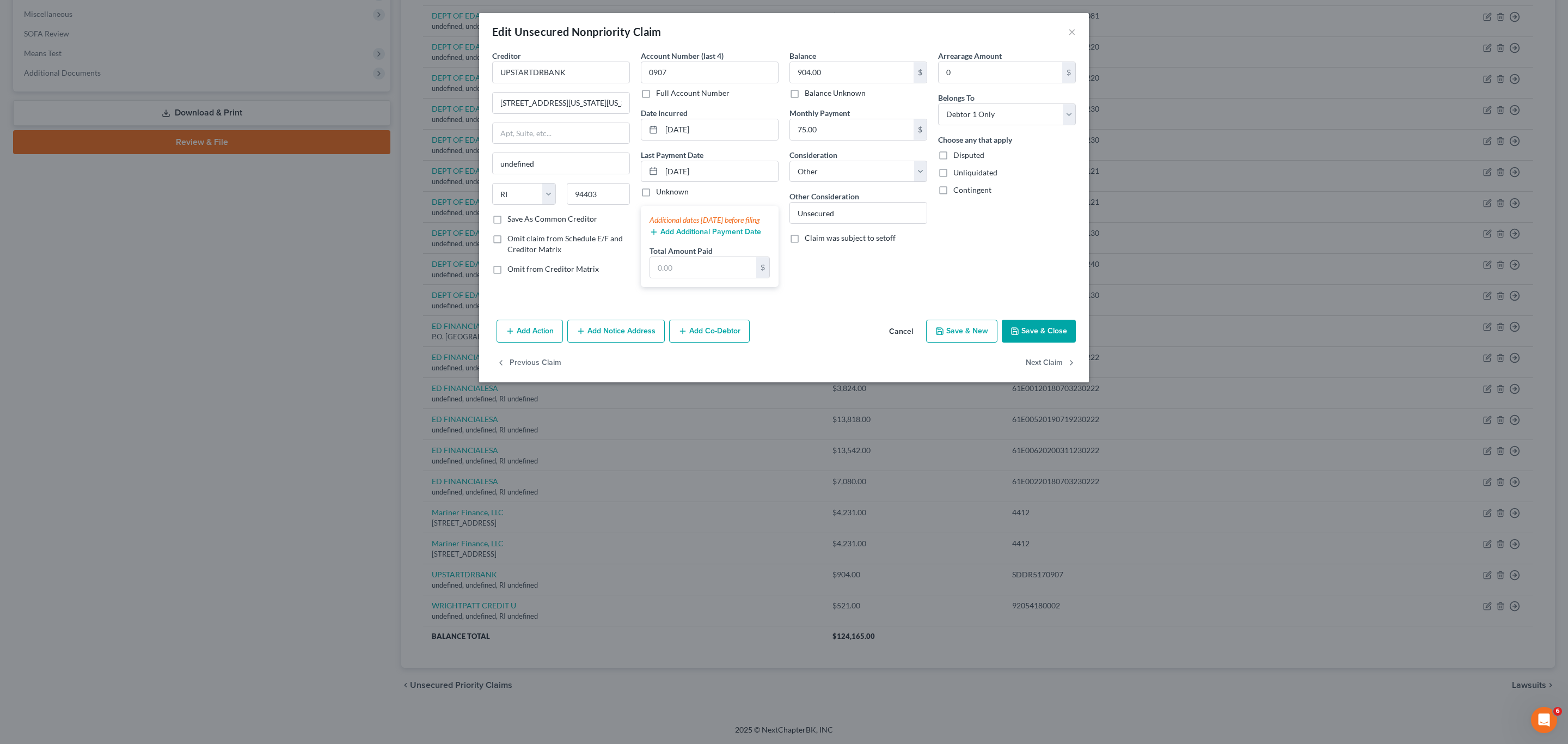
click at [782, 265] on div "Arrearage Amount 0 $ Belongs To * Select Debtor 1 Only Debtor 2 Only Debtor 1 A…" at bounding box center [1006, 173] width 149 height 246
drag, startPoint x: 573, startPoint y: 99, endPoint x: 542, endPoint y: 131, distance: 44.6
click at [534, 98] on input "[STREET_ADDRESS][US_STATE][US_STATE]" at bounding box center [561, 102] width 137 height 21
drag, startPoint x: 542, startPoint y: 103, endPoint x: 536, endPoint y: 103, distance: 6.0
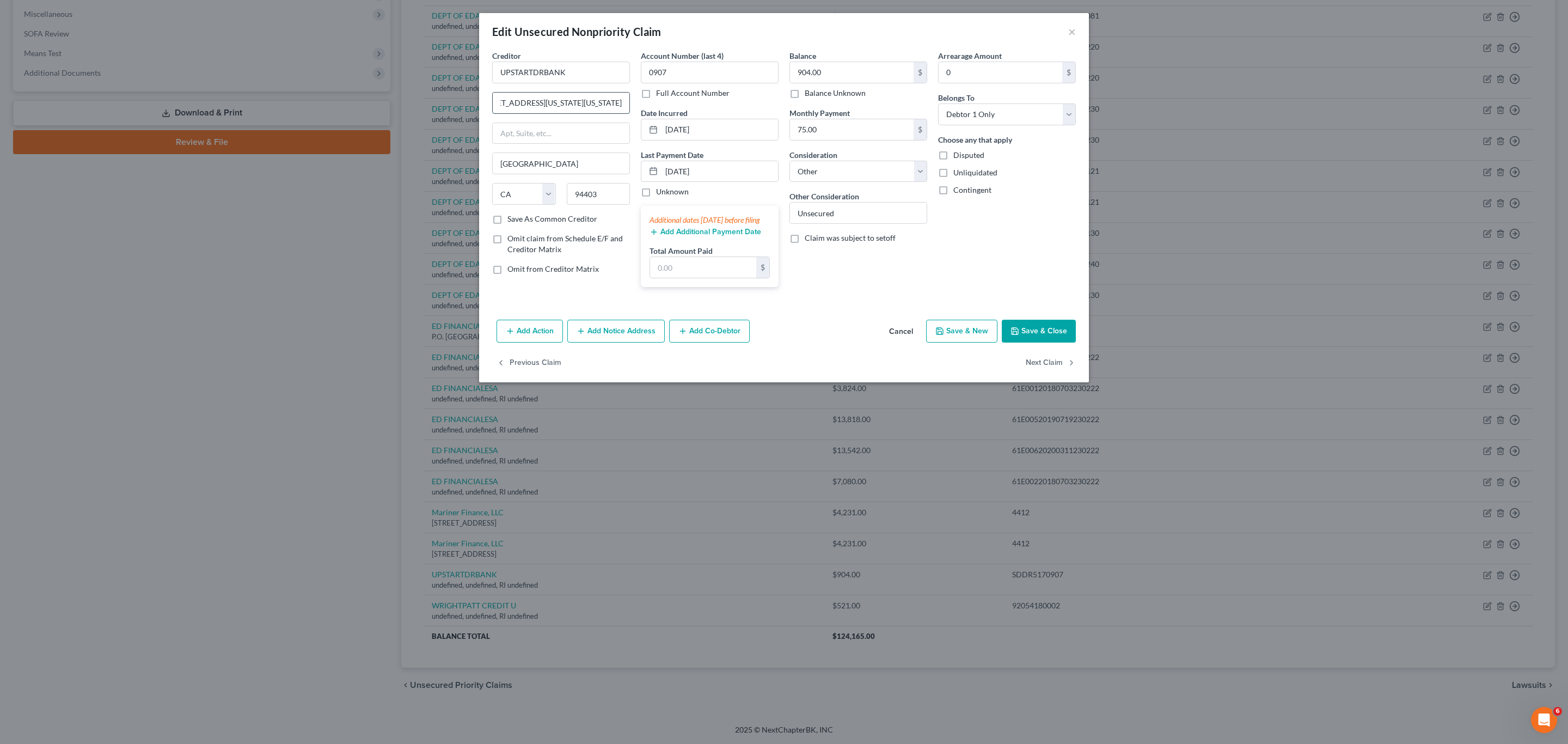
click at [542, 103] on input "[STREET_ADDRESS][US_STATE][US_STATE]" at bounding box center [561, 102] width 137 height 21
drag, startPoint x: 521, startPoint y: 100, endPoint x: 600, endPoint y: 106, distance: 79.2
click at [600, 106] on input "[STREET_ADDRESS][US_STATE][US_STATE]" at bounding box center [561, 102] width 137 height 21
click at [596, 130] on input "text" at bounding box center [561, 133] width 137 height 21
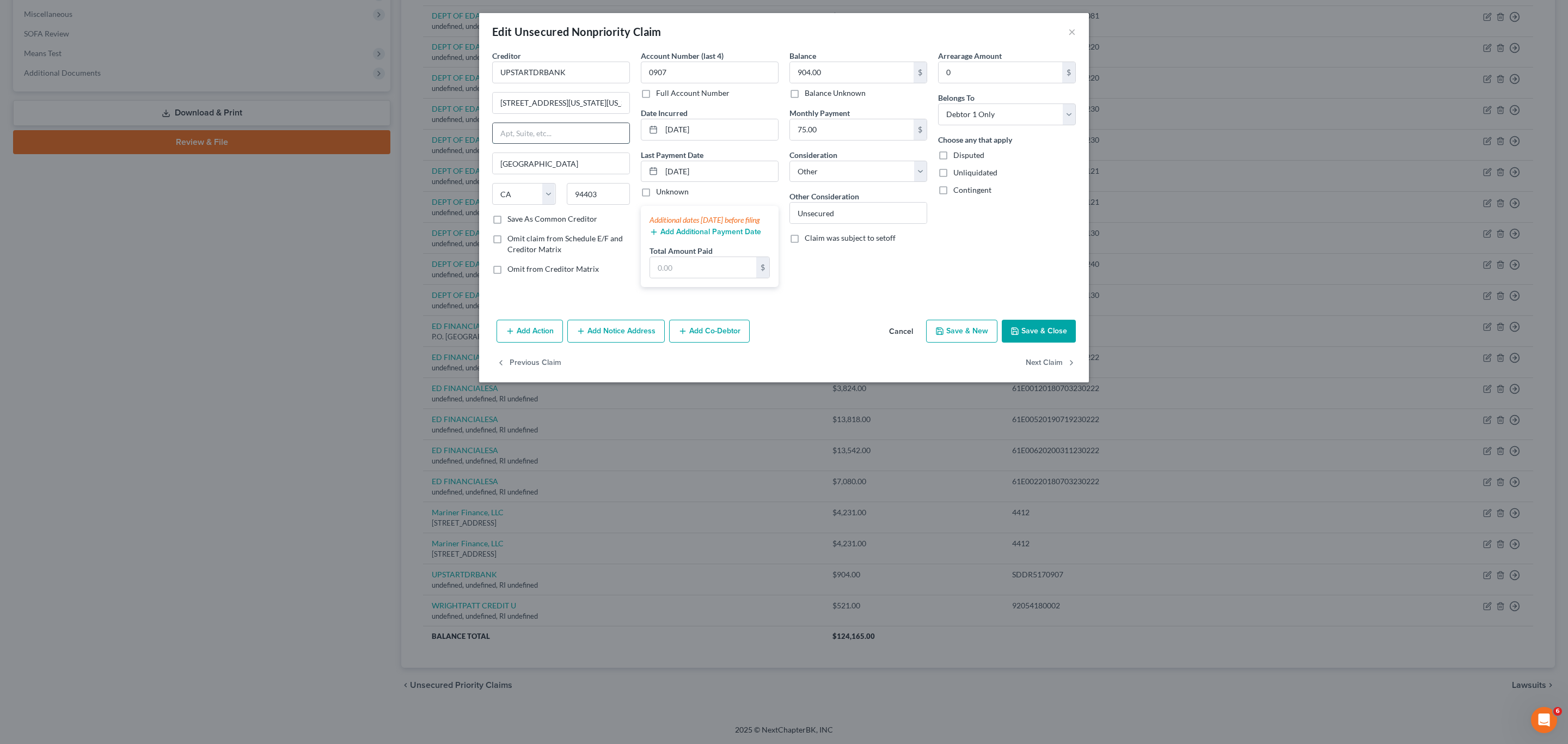
paste input "Suite 410"
drag, startPoint x: 598, startPoint y: 103, endPoint x: 625, endPoint y: 103, distance: 27.0
click at [625, 103] on input "[STREET_ADDRESS][US_STATE][US_STATE]" at bounding box center [561, 102] width 137 height 21
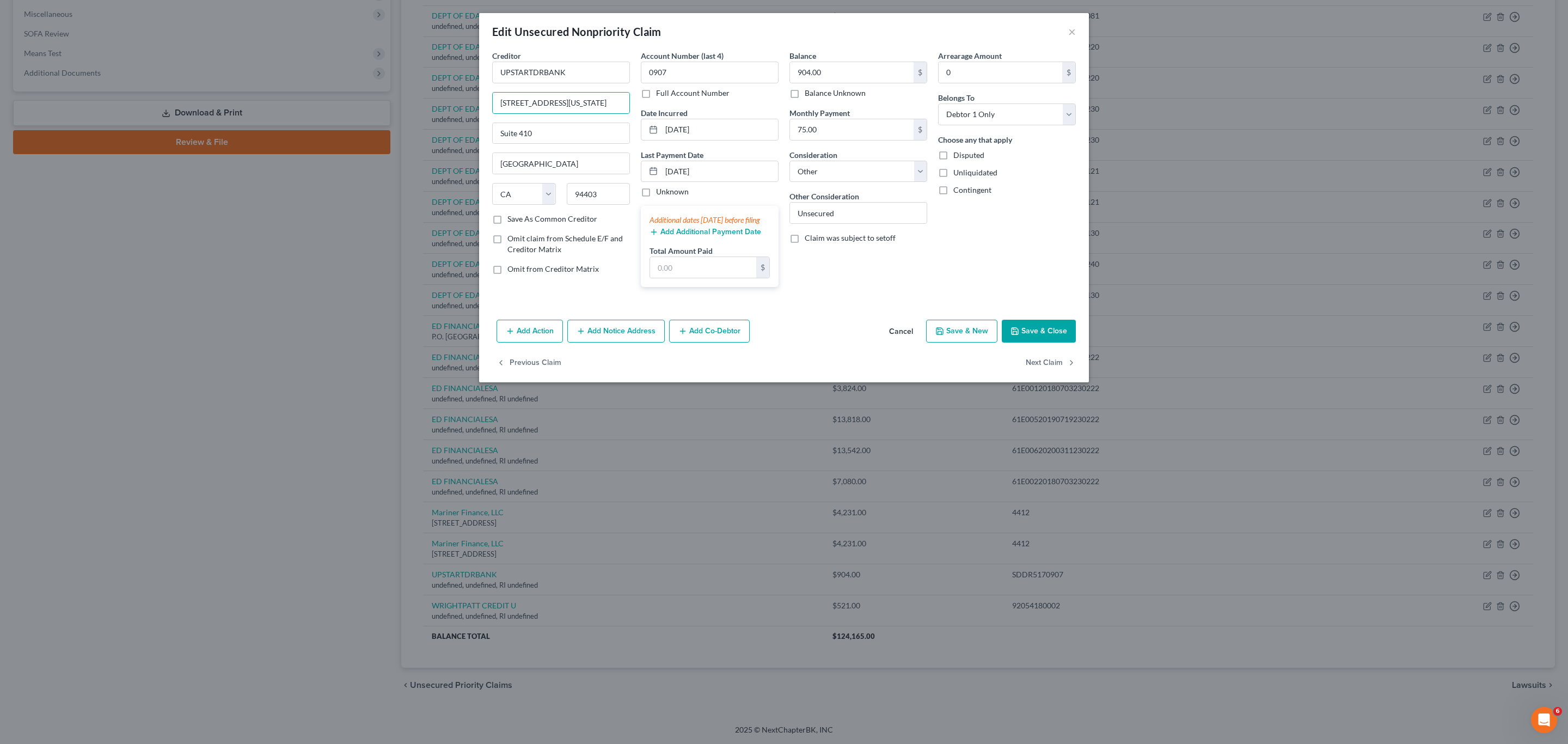
click at [782, 338] on button "Save & Close" at bounding box center [1038, 331] width 74 height 23
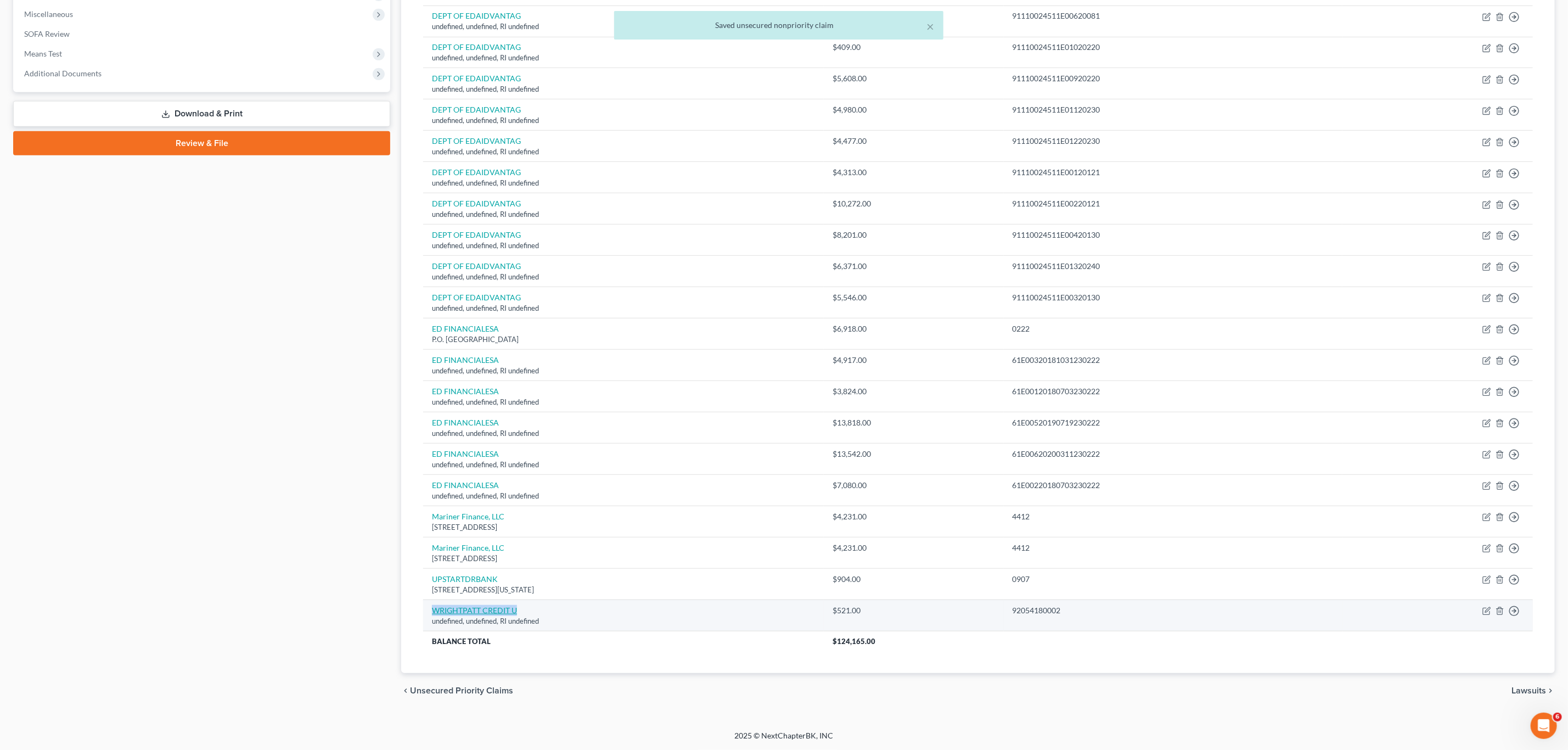
drag, startPoint x: 533, startPoint y: 609, endPoint x: 431, endPoint y: 610, distance: 102.0
click at [431, 569] on td "WRIGHTPATT CREDIT U undefined, undefined, RI undefined" at bounding box center [624, 615] width 401 height 32
copy link "WRIGHTPATT CREDIT U"
click at [788, 569] on icon "button" at bounding box center [1487, 611] width 9 height 9
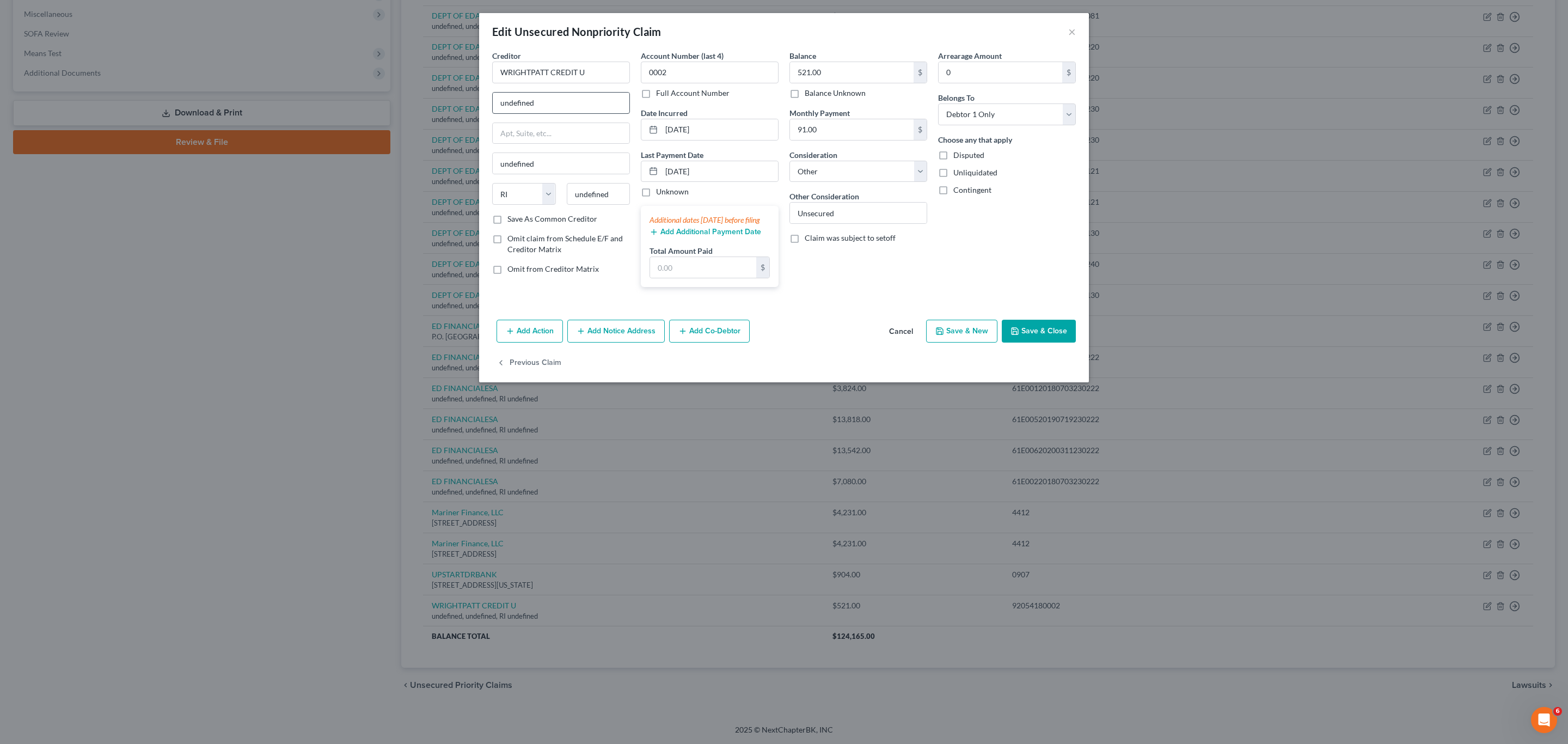
click at [596, 115] on div "Creditor * WRIGHTPATT CREDIT U undefined undefined State [US_STATE] AK AR AZ CA…" at bounding box center [561, 132] width 138 height 163
click at [590, 101] on input "undefined" at bounding box center [561, 102] width 137 height 21
paste input "[STREET_ADDRESS] [GEOGRAPHIC_DATA], OH 45431"
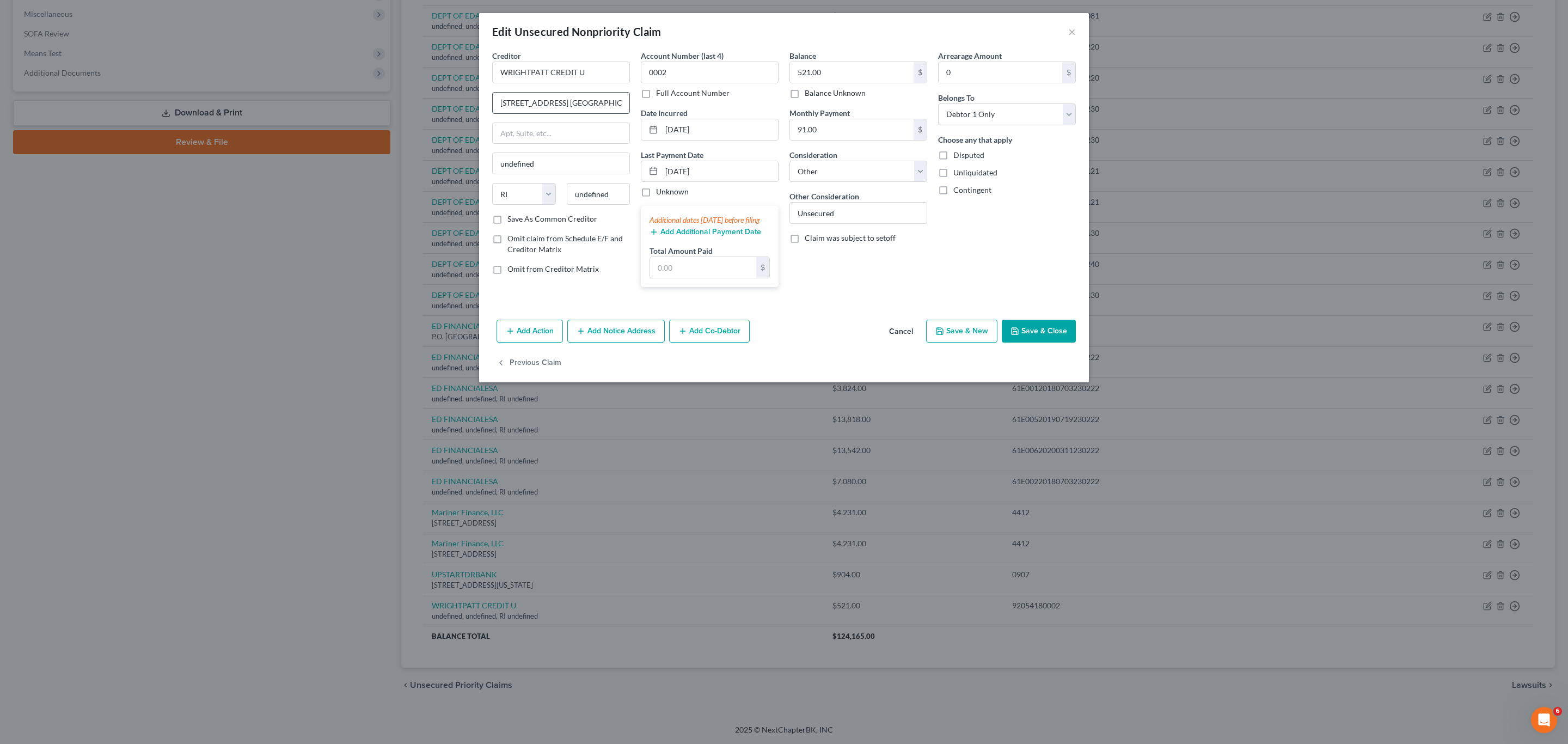
scroll to position [0, 30]
drag, startPoint x: 600, startPoint y: 99, endPoint x: 625, endPoint y: 106, distance: 26.0
click at [625, 106] on input "[STREET_ADDRESS] [GEOGRAPHIC_DATA], OH 45431" at bounding box center [561, 102] width 137 height 21
click at [614, 195] on input "undefined" at bounding box center [598, 194] width 64 height 22
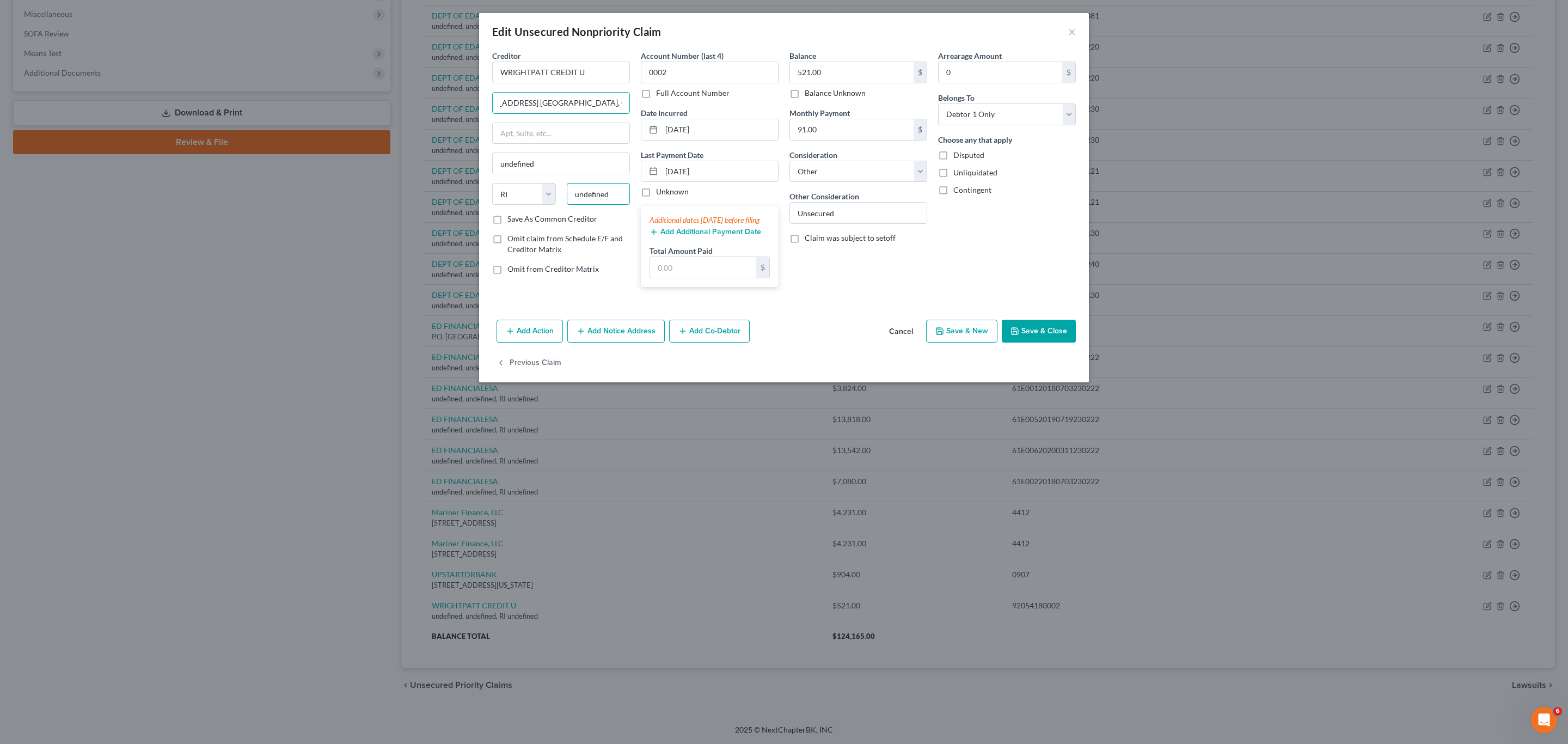
click at [614, 195] on input "undefined" at bounding box center [598, 194] width 64 height 22
paste input "45431"
click at [782, 296] on div "Balance 521.00 $ Balance Unknown Balance Undetermined 521.00 $ Balance Unknown …" at bounding box center [858, 173] width 149 height 246
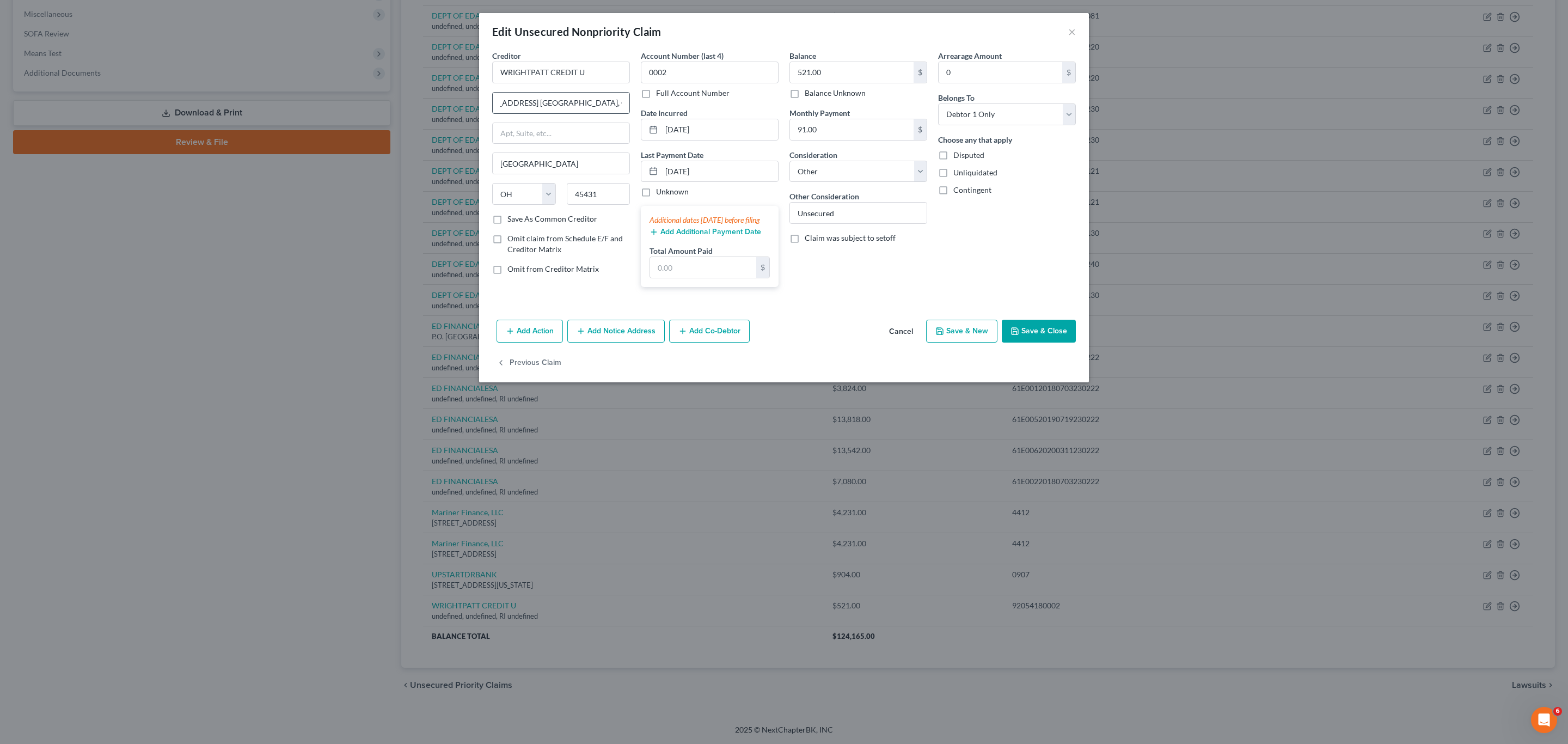
drag, startPoint x: 568, startPoint y: 98, endPoint x: 583, endPoint y: 103, distance: 15.8
click at [583, 103] on input "[STREET_ADDRESS] [GEOGRAPHIC_DATA], OH 45431" at bounding box center [561, 102] width 137 height 21
click at [574, 155] on input "[GEOGRAPHIC_DATA]" at bounding box center [561, 163] width 137 height 21
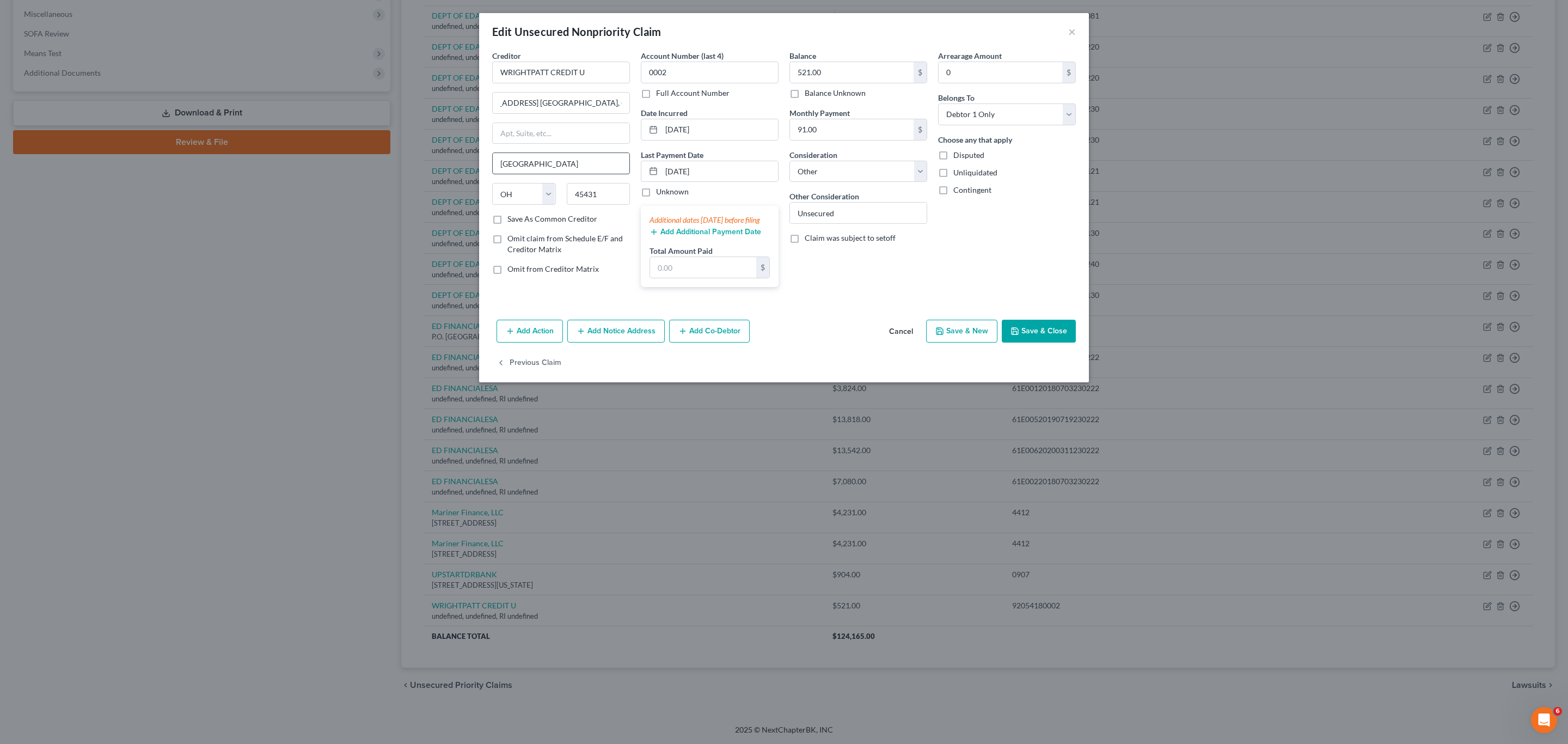
scroll to position [0, 0]
paste input ". [GEOGRAPHIC_DATA]"
click at [503, 160] on input ". [GEOGRAPHIC_DATA]" at bounding box center [561, 163] width 137 height 21
drag, startPoint x: 568, startPoint y: 103, endPoint x: 623, endPoint y: 106, distance: 55.1
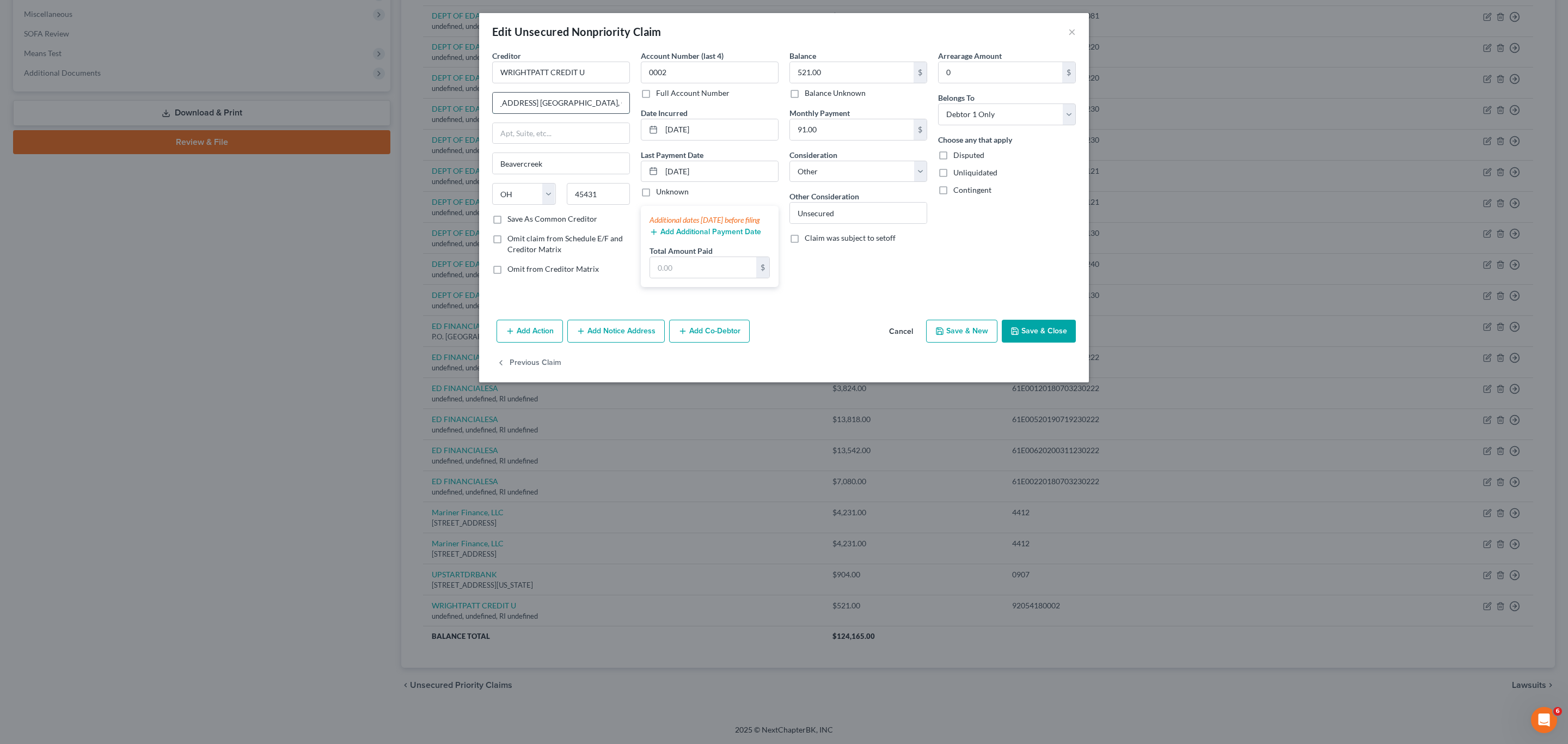
click at [623, 106] on input "[STREET_ADDRESS] [GEOGRAPHIC_DATA], OH 45431" at bounding box center [561, 102] width 137 height 21
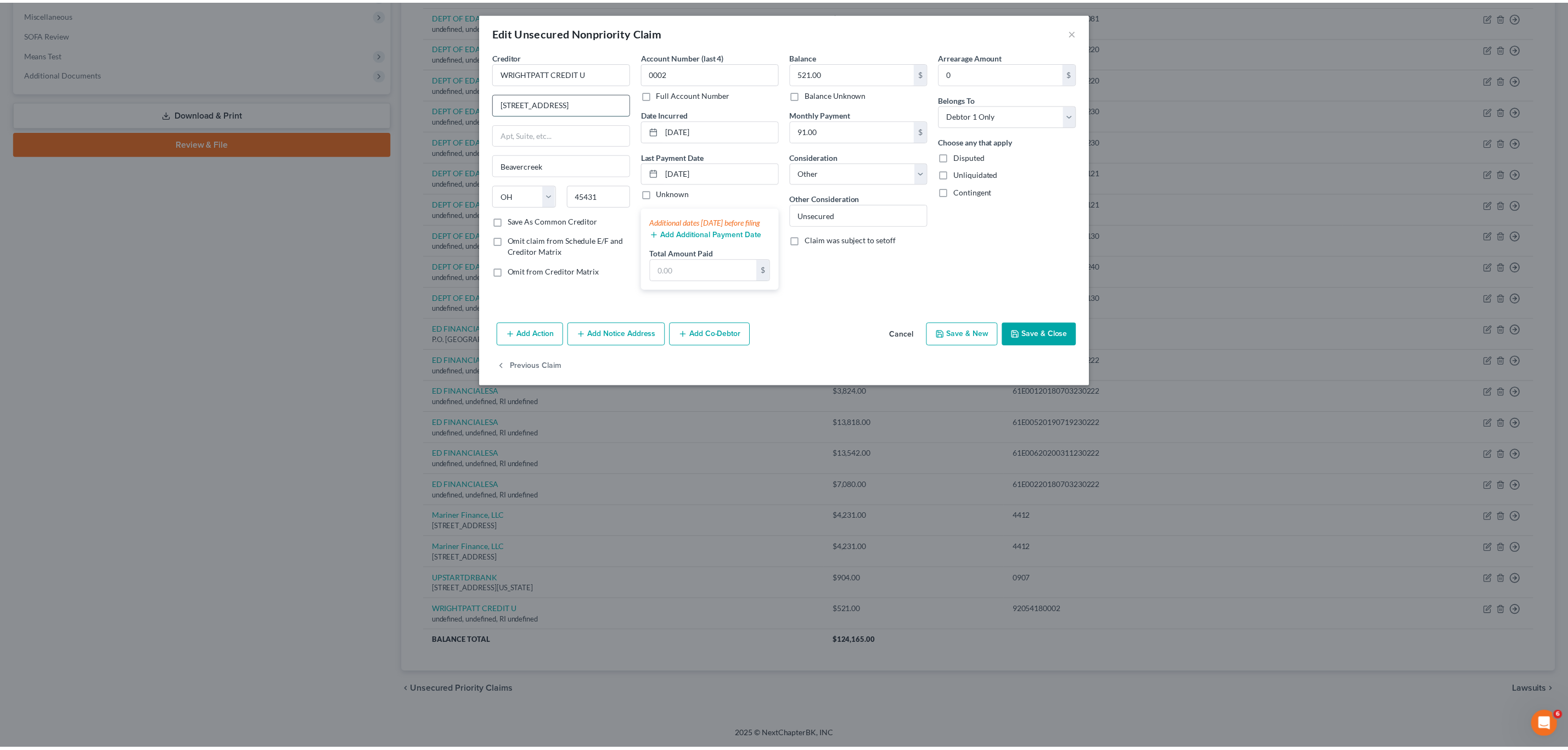
scroll to position [0, 0]
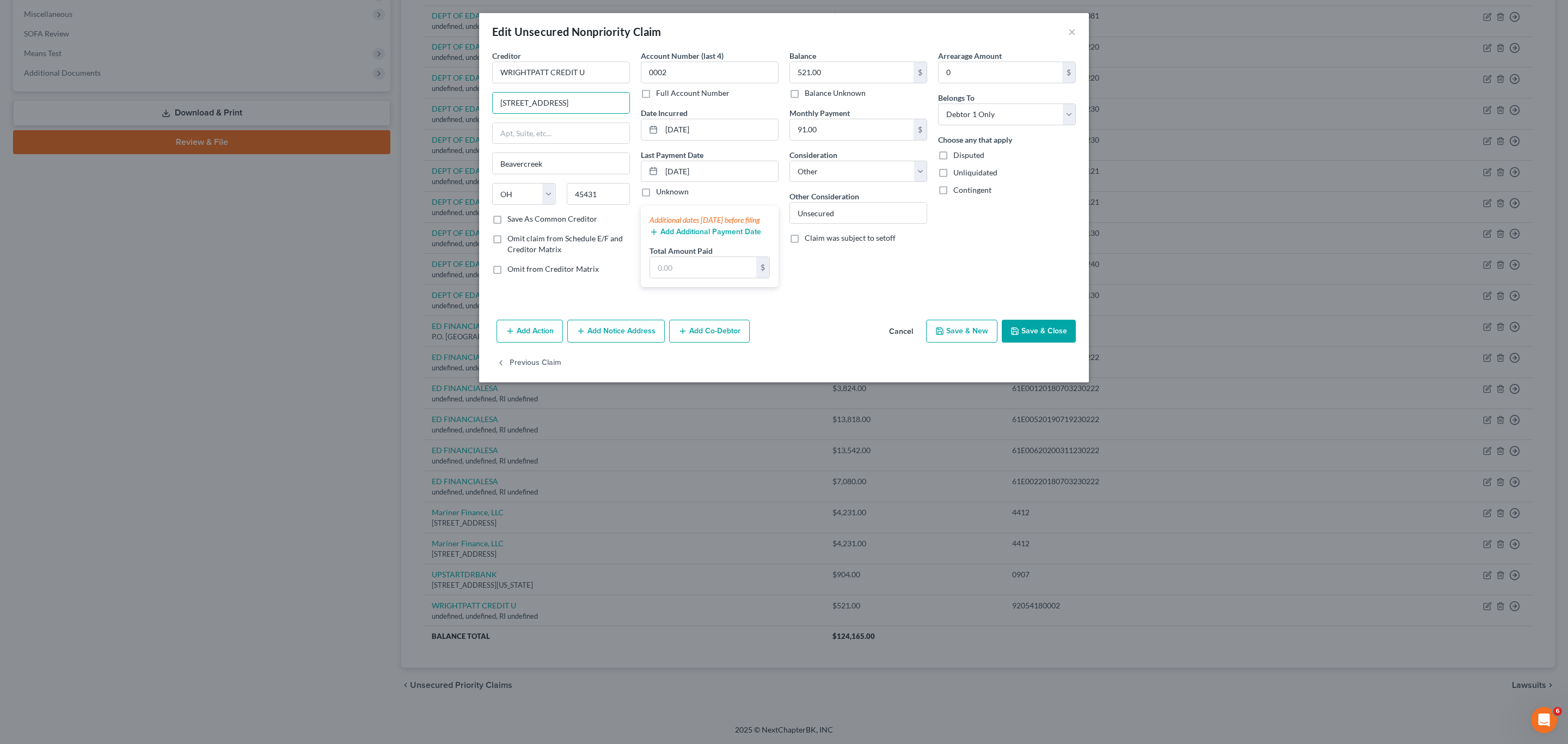
click at [782, 339] on button "Save & Close" at bounding box center [1038, 331] width 74 height 23
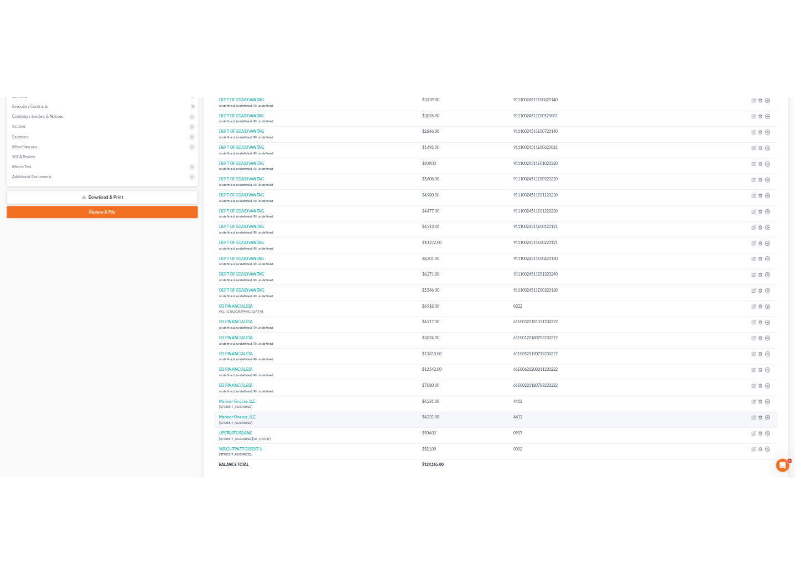
scroll to position [332, 0]
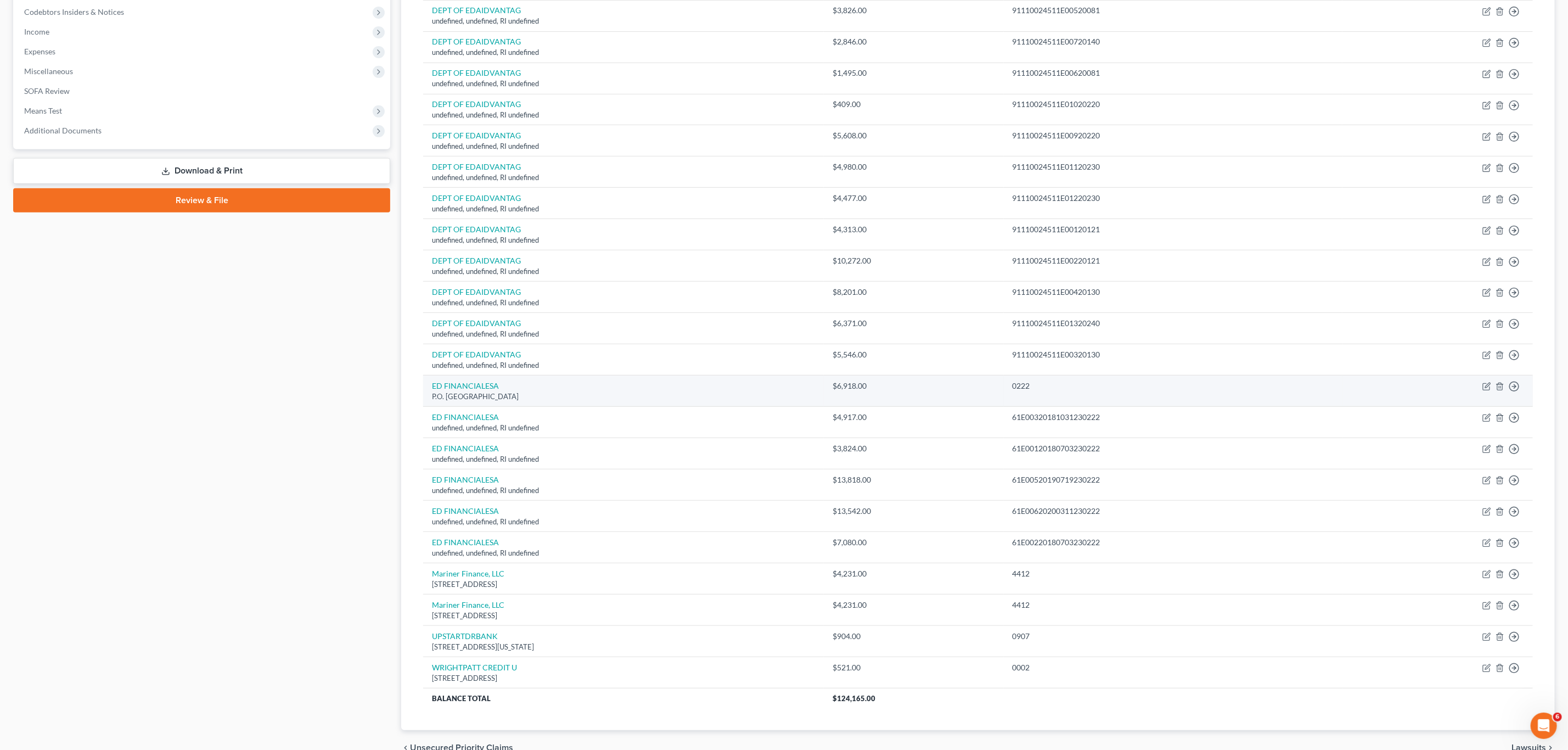
drag, startPoint x: 552, startPoint y: 400, endPoint x: 429, endPoint y: 400, distance: 123.0
click at [429, 400] on td "ED FINANCIALESA P.O. [GEOGRAPHIC_DATA]" at bounding box center [624, 392] width 401 height 32
copy div "P.O. [GEOGRAPHIC_DATA]"
click at [788, 421] on icon "button" at bounding box center [1486, 418] width 7 height 7
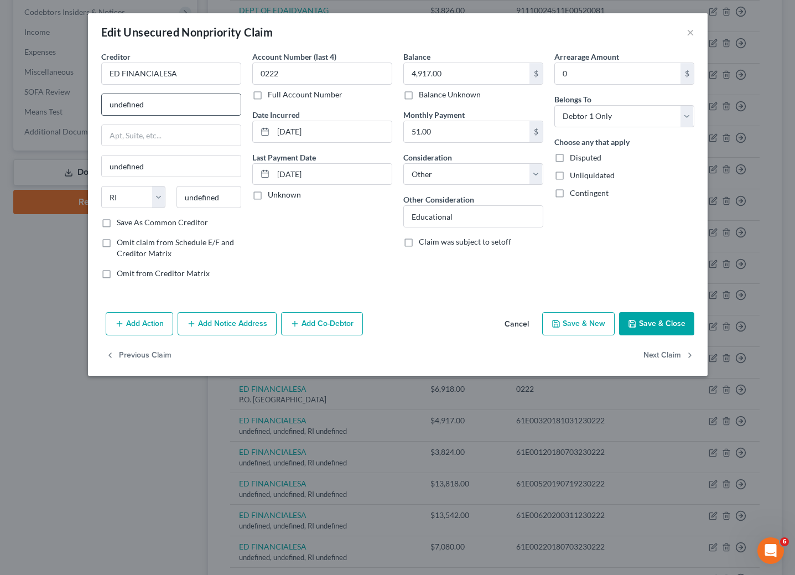
click at [164, 94] on div "undefined" at bounding box center [171, 105] width 140 height 22
click at [163, 100] on input "undefined" at bounding box center [171, 104] width 139 height 21
paste input "P.O. [GEOGRAPHIC_DATA]"
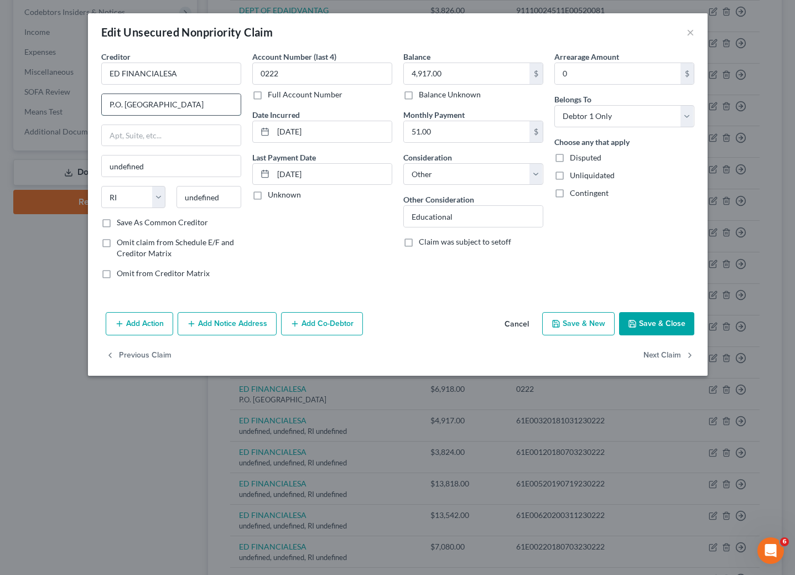
scroll to position [0, 1]
drag, startPoint x: 208, startPoint y: 101, endPoint x: 242, endPoint y: 105, distance: 34.5
click at [242, 105] on div "Creditor * ED FINANCIALESA P.O. [GEOGRAPHIC_DATA] undefined State [US_STATE] AK…" at bounding box center [171, 169] width 151 height 237
click at [222, 199] on input "undefined" at bounding box center [209, 197] width 65 height 22
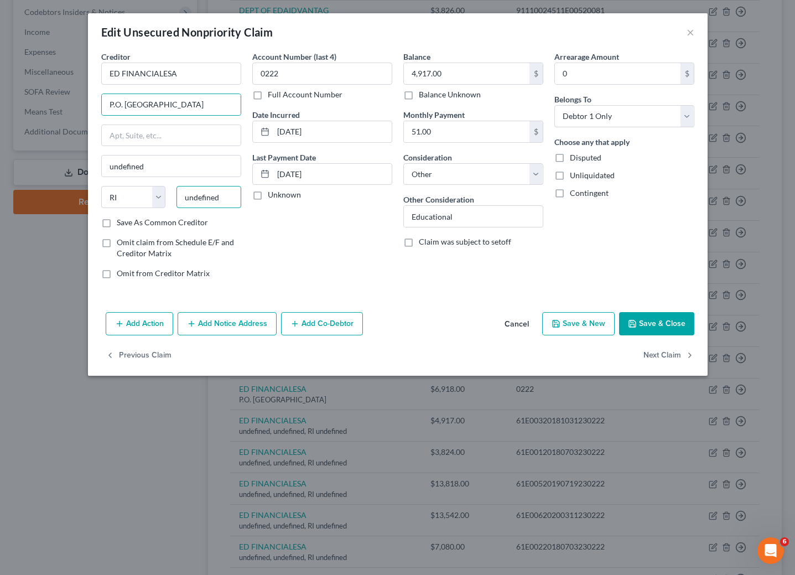
click at [222, 199] on input "undefined" at bounding box center [209, 197] width 65 height 22
paste input "37930"
click at [315, 261] on div "Account Number (last 4) 0222 Full Account Number Date Incurred [DATE] Last Paym…" at bounding box center [322, 169] width 151 height 237
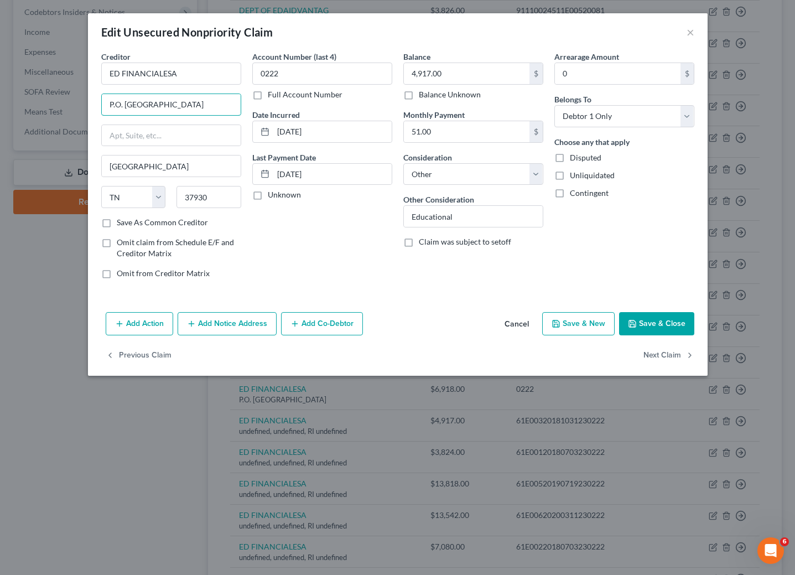
drag, startPoint x: 167, startPoint y: 105, endPoint x: 241, endPoint y: 112, distance: 75.0
click at [241, 112] on div "Creditor * ED FINANCIALESA P.O. [GEOGRAPHIC_DATA] [GEOGRAPHIC_DATA] [US_STATE][…" at bounding box center [171, 169] width 151 height 237
click at [213, 331] on button "Add Notice Address" at bounding box center [227, 323] width 99 height 23
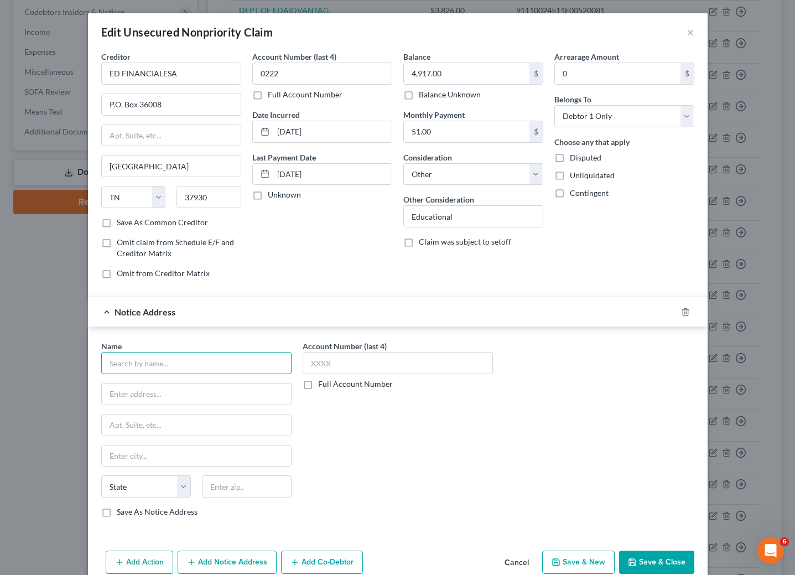
click at [208, 374] on input "text" at bounding box center [196, 363] width 190 height 22
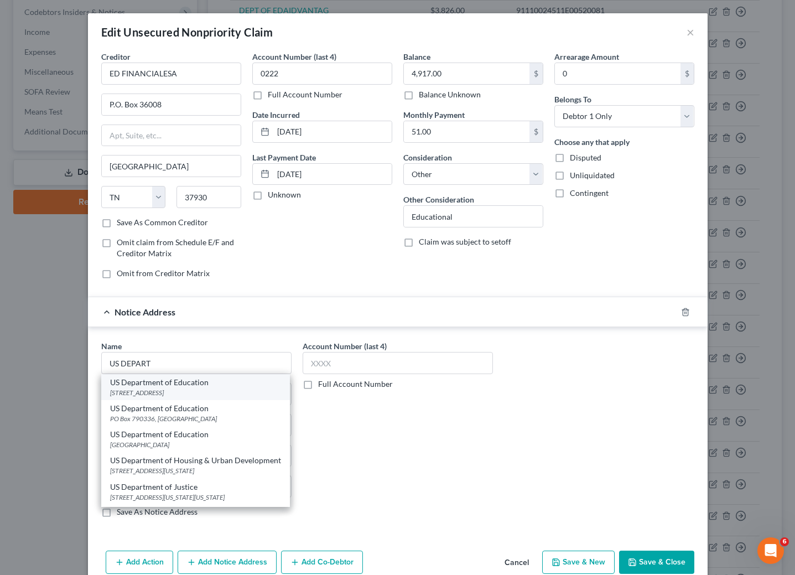
click at [196, 388] on div "US Department of Education" at bounding box center [195, 382] width 171 height 11
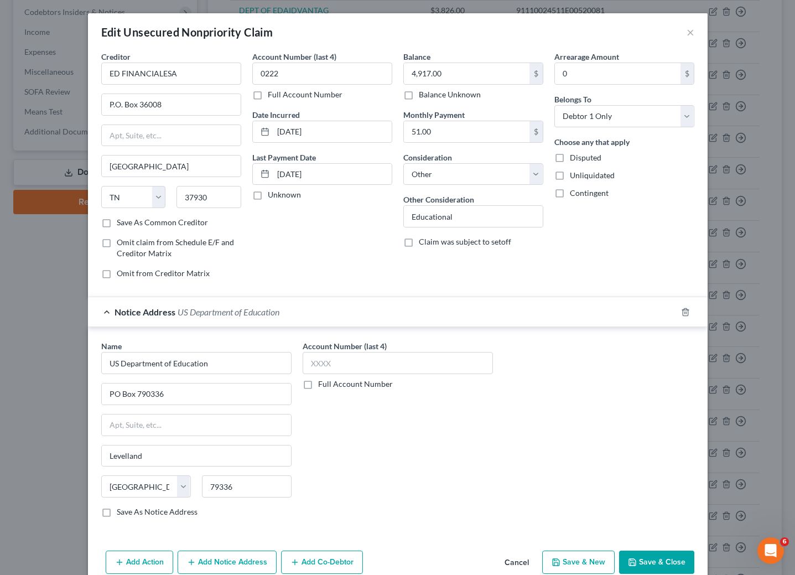
drag, startPoint x: 227, startPoint y: 560, endPoint x: 490, endPoint y: 336, distance: 344.7
click at [226, 560] on button "Add Notice Address" at bounding box center [227, 562] width 99 height 23
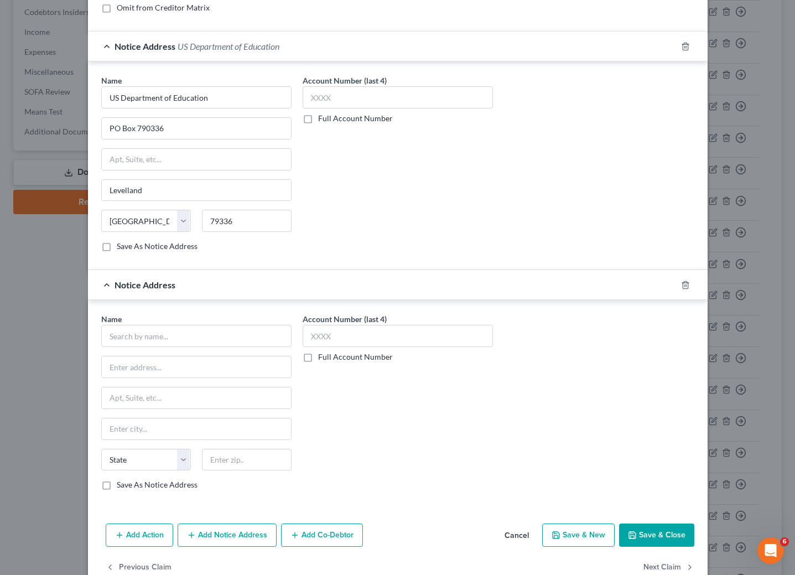
scroll to position [301, 0]
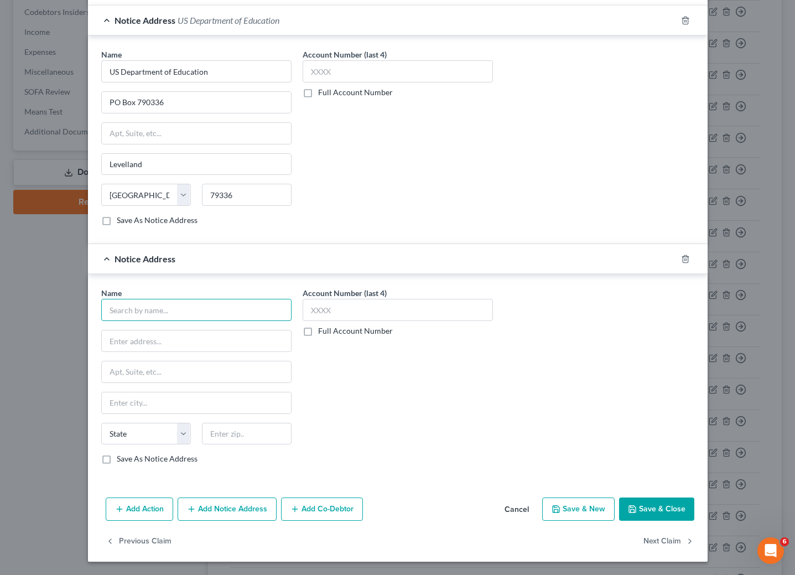
click at [235, 302] on input "text" at bounding box center [196, 310] width 190 height 22
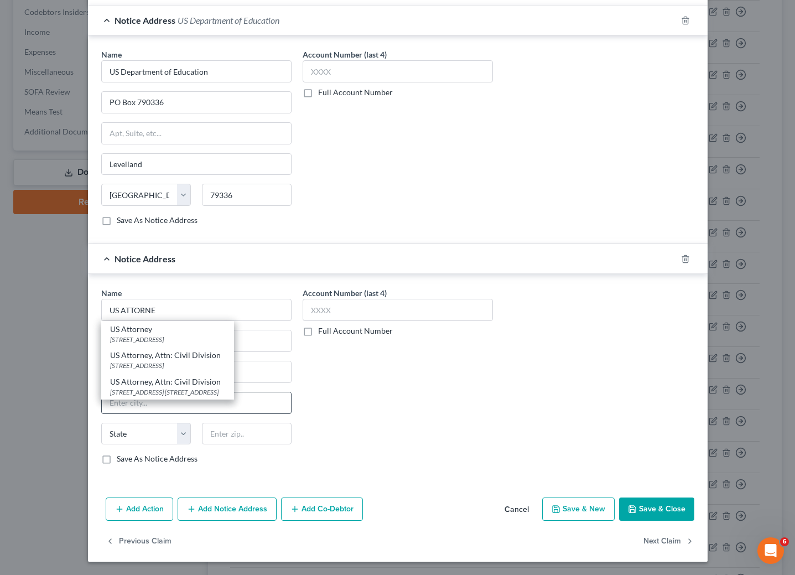
drag, startPoint x: 148, startPoint y: 360, endPoint x: 211, endPoint y: 406, distance: 77.7
click at [148, 361] on div "[STREET_ADDRESS]" at bounding box center [167, 365] width 115 height 9
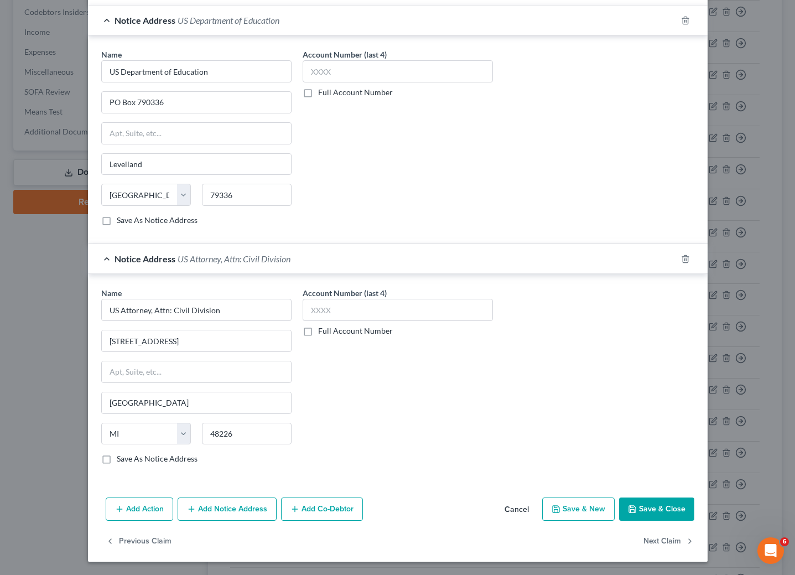
click at [218, 508] on button "Add Notice Address" at bounding box center [227, 509] width 99 height 23
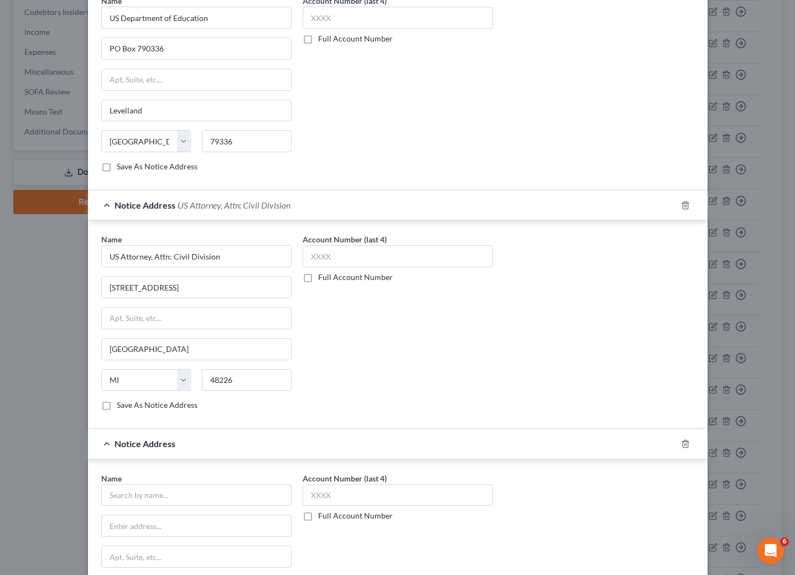
scroll to position [384, 0]
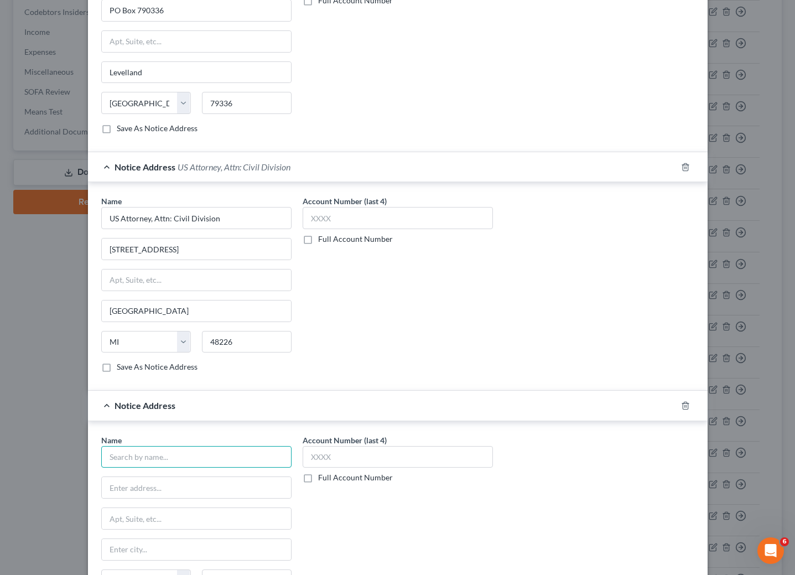
click at [184, 460] on input "text" at bounding box center [196, 457] width 190 height 22
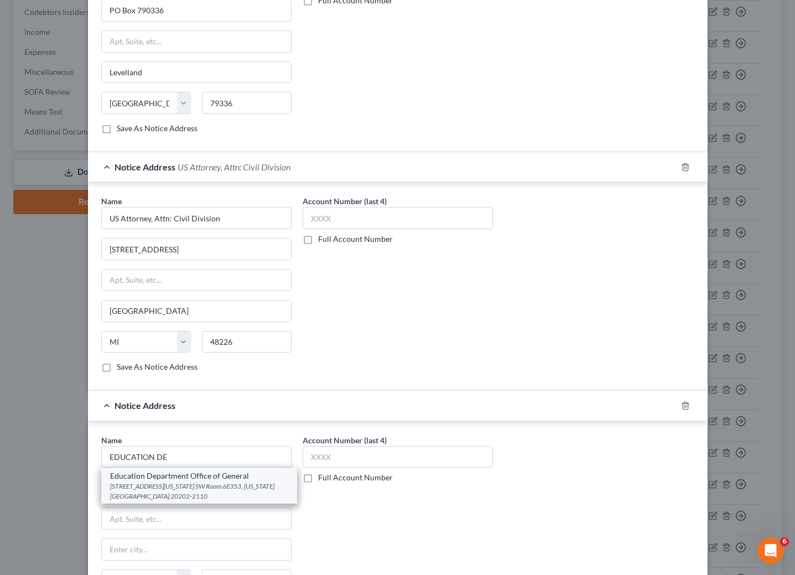
click at [170, 495] on div "[STREET_ADDRESS][US_STATE] SW Room 6E353, [US_STATE][GEOGRAPHIC_DATA] 20202-2110" at bounding box center [199, 491] width 178 height 19
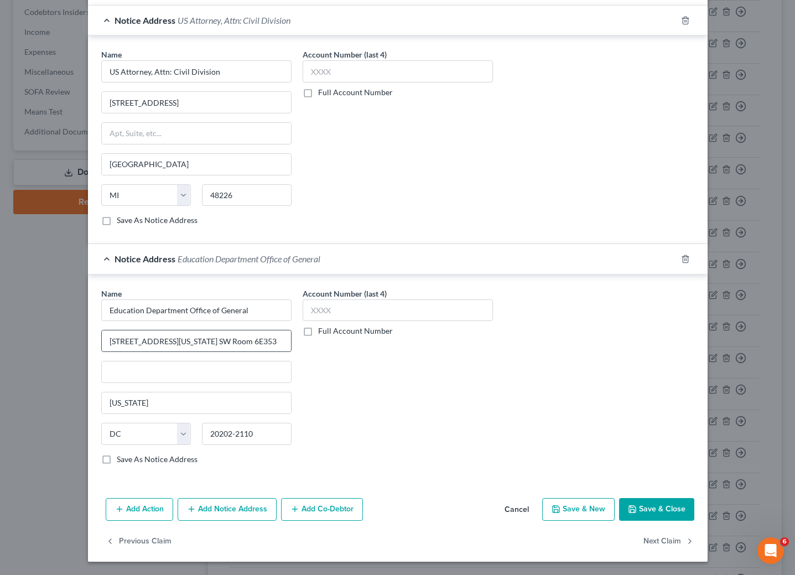
scroll to position [542, 0]
click at [203, 505] on button "Add Notice Address" at bounding box center [227, 509] width 99 height 23
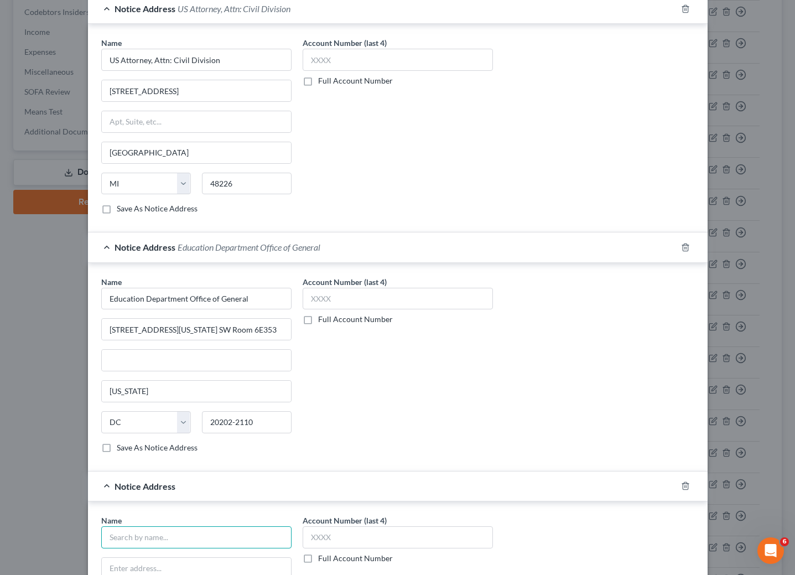
click at [188, 542] on input "text" at bounding box center [196, 537] width 190 height 22
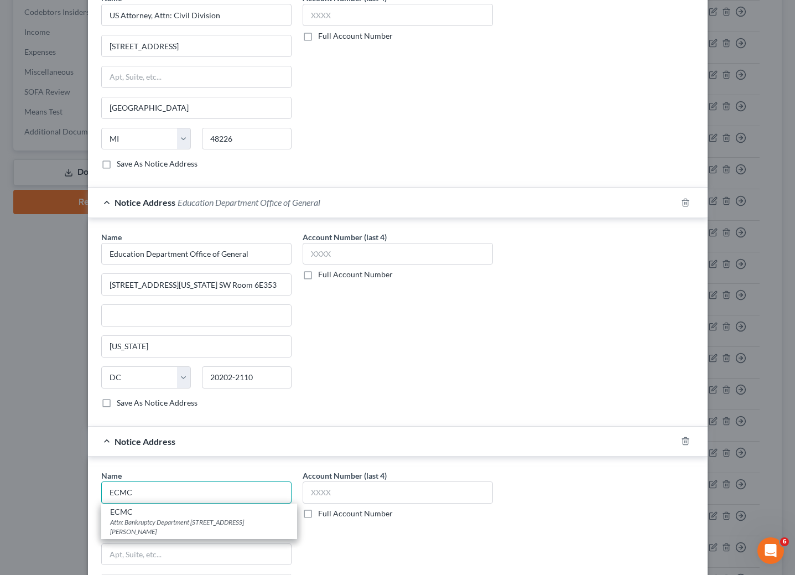
scroll to position [625, 0]
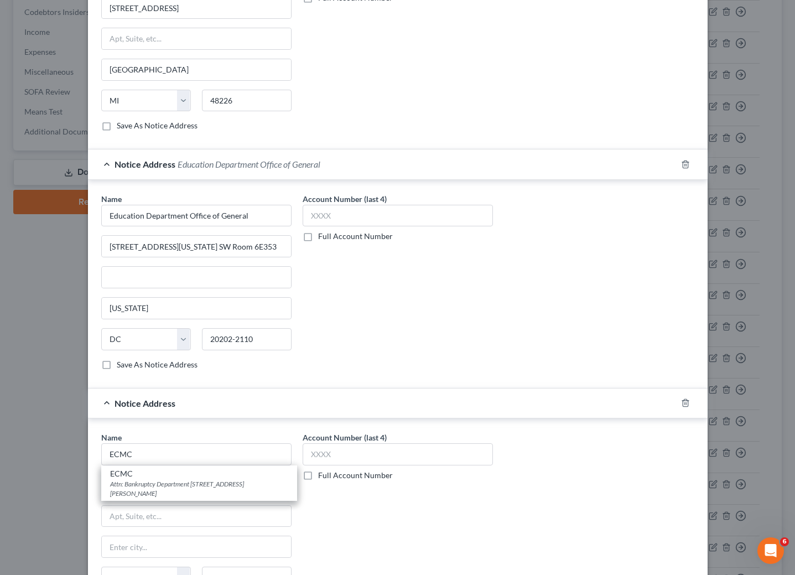
click at [178, 479] on div "ECMC" at bounding box center [199, 473] width 178 height 11
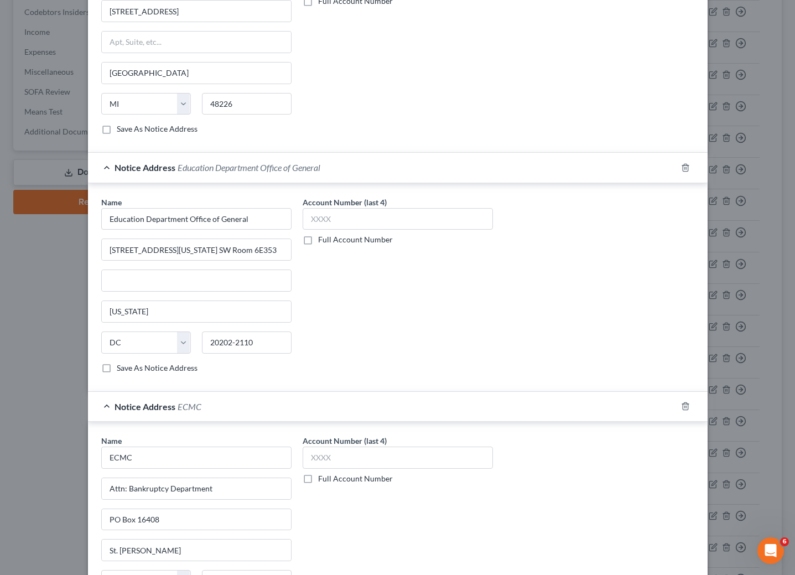
scroll to position [784, 0]
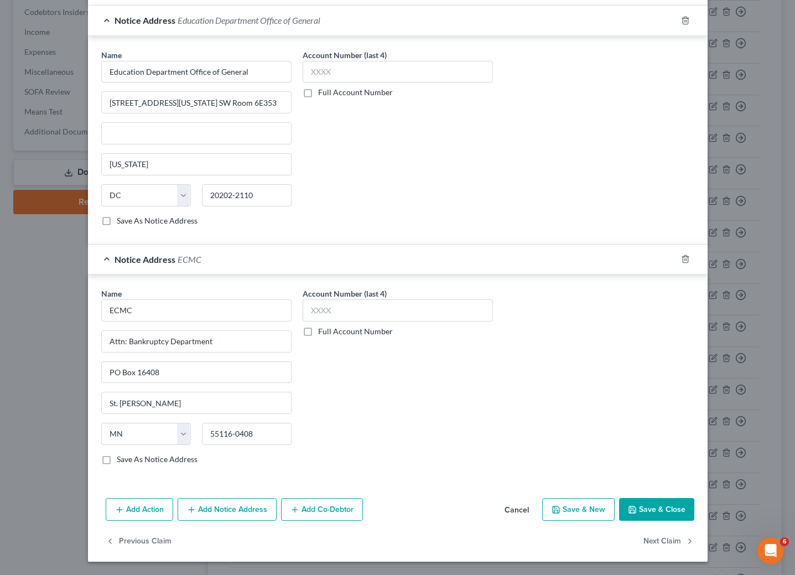
click at [643, 507] on button "Save & Close" at bounding box center [656, 509] width 75 height 23
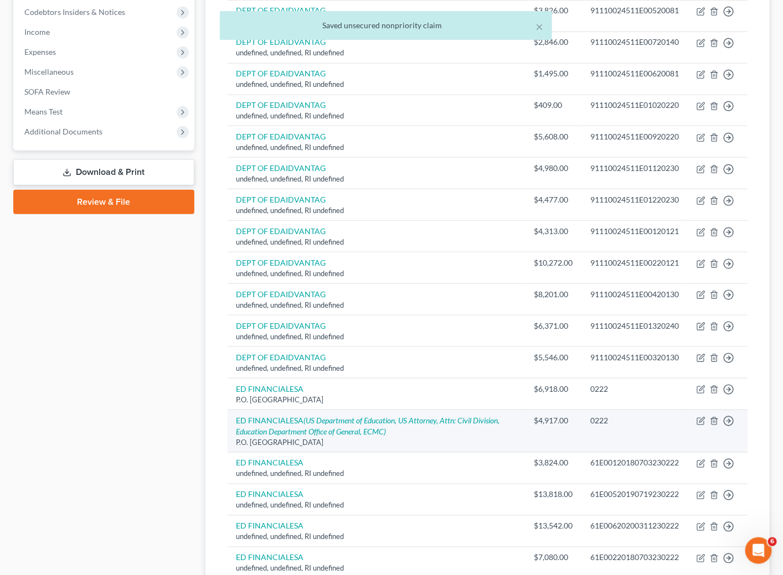
drag, startPoint x: 358, startPoint y: 443, endPoint x: 235, endPoint y: 452, distance: 123.1
click at [236, 453] on td "ED FINANCIALESA (US Department of Education, US Attorney, Attn: Civil Division,…" at bounding box center [376, 431] width 298 height 43
copy div "P.O. [GEOGRAPHIC_DATA]"
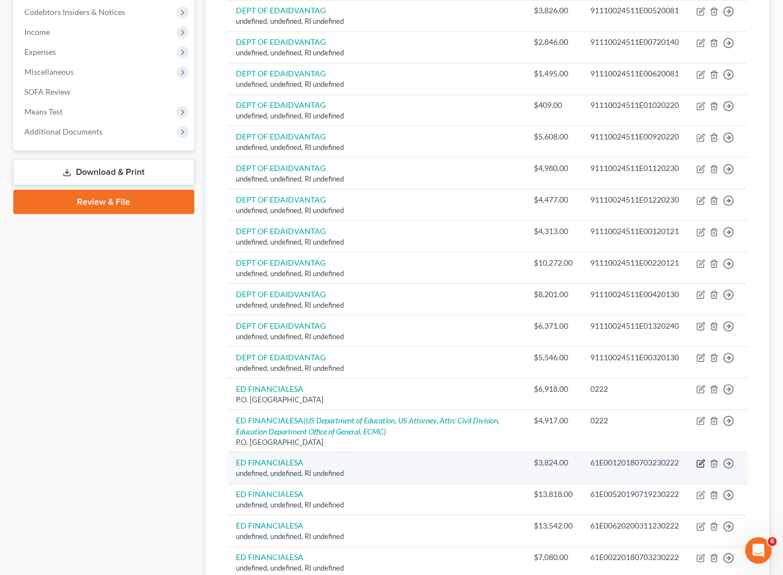
click at [700, 465] on icon "button" at bounding box center [701, 462] width 5 height 5
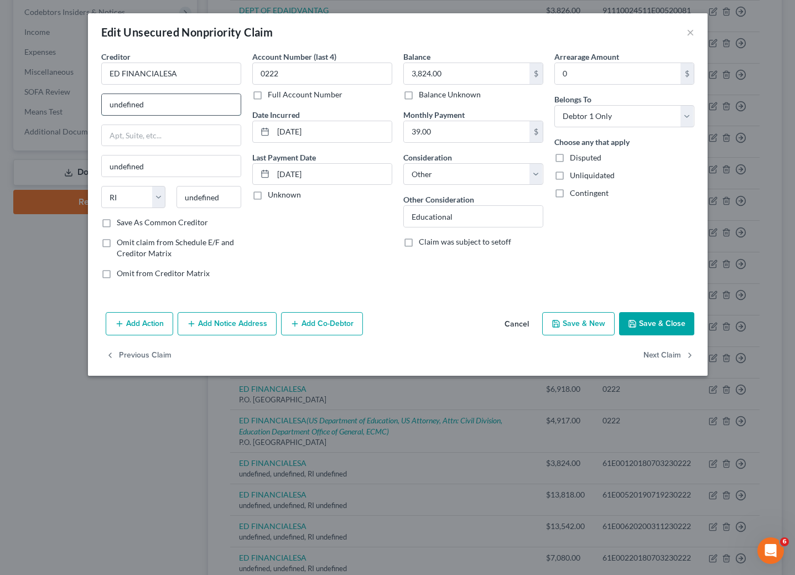
click at [173, 99] on input "undefined" at bounding box center [171, 104] width 139 height 21
paste input "P.O. [GEOGRAPHIC_DATA]"
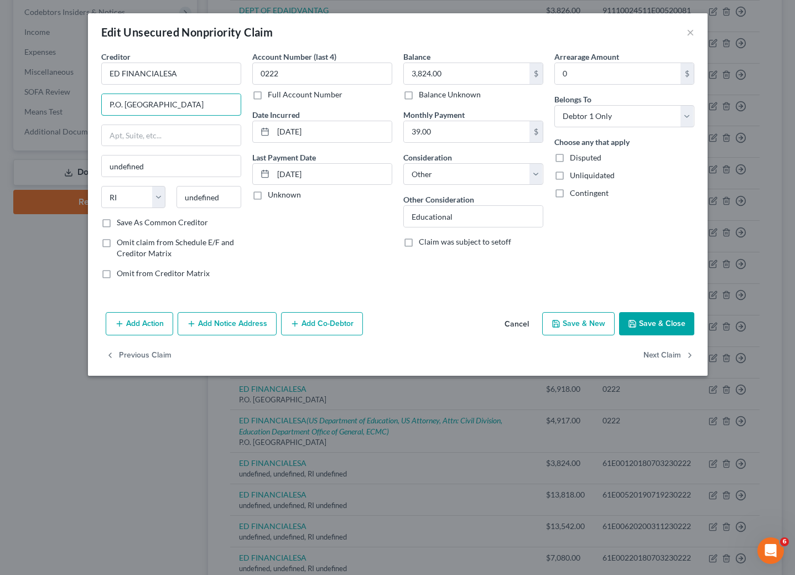
drag, startPoint x: 211, startPoint y: 102, endPoint x: 251, endPoint y: 103, distance: 40.4
click at [251, 103] on div "Creditor * ED FINANCIALESA P.O. [GEOGRAPHIC_DATA] undefined State [US_STATE] AK…" at bounding box center [398, 169] width 604 height 237
click at [213, 195] on input "undefined" at bounding box center [209, 197] width 65 height 22
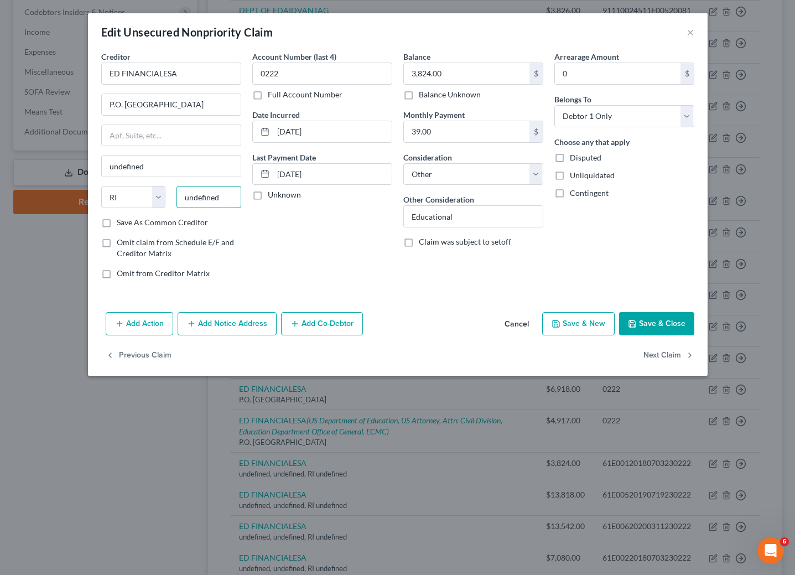
scroll to position [0, 0]
paste input "37930"
click at [279, 231] on div "Account Number (last 4) 0222 Full Account Number Date Incurred [DATE] Last Paym…" at bounding box center [322, 169] width 151 height 237
drag, startPoint x: 193, startPoint y: 103, endPoint x: 241, endPoint y: 105, distance: 48.7
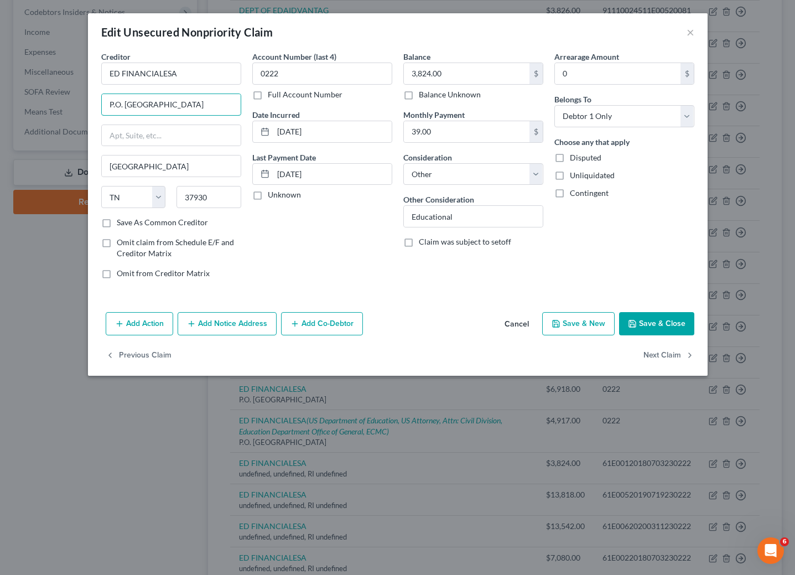
click at [241, 105] on div "Creditor * ED FINANCIALESA P.O. [GEOGRAPHIC_DATA] [GEOGRAPHIC_DATA] [US_STATE][…" at bounding box center [171, 169] width 151 height 237
click at [222, 326] on button "Add Notice Address" at bounding box center [227, 323] width 99 height 23
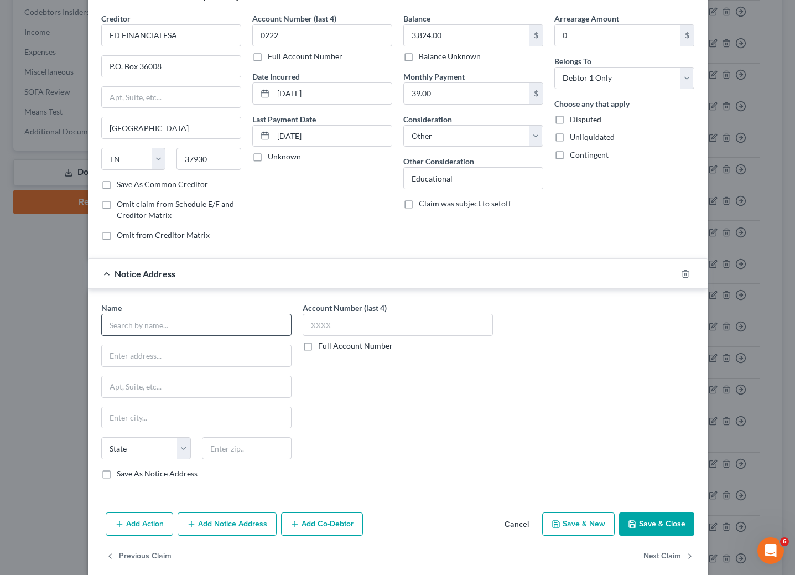
scroll to position [59, 0]
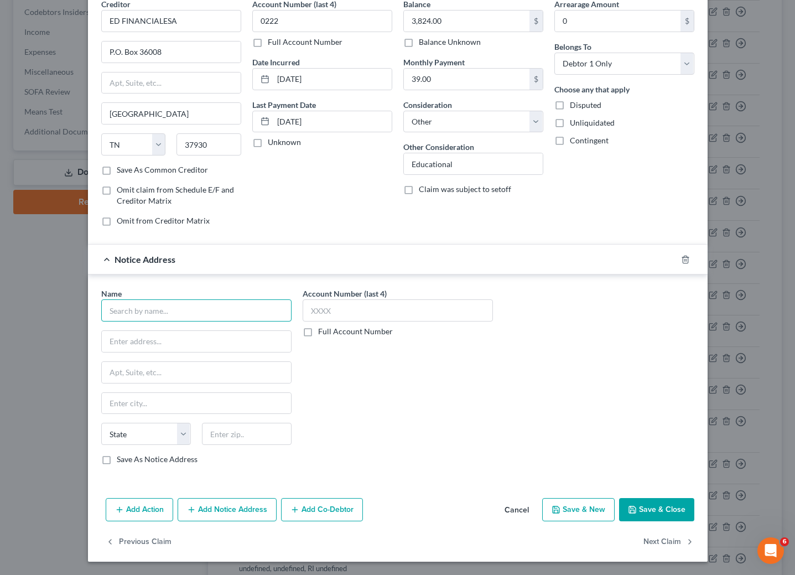
click at [208, 309] on input "text" at bounding box center [196, 310] width 190 height 22
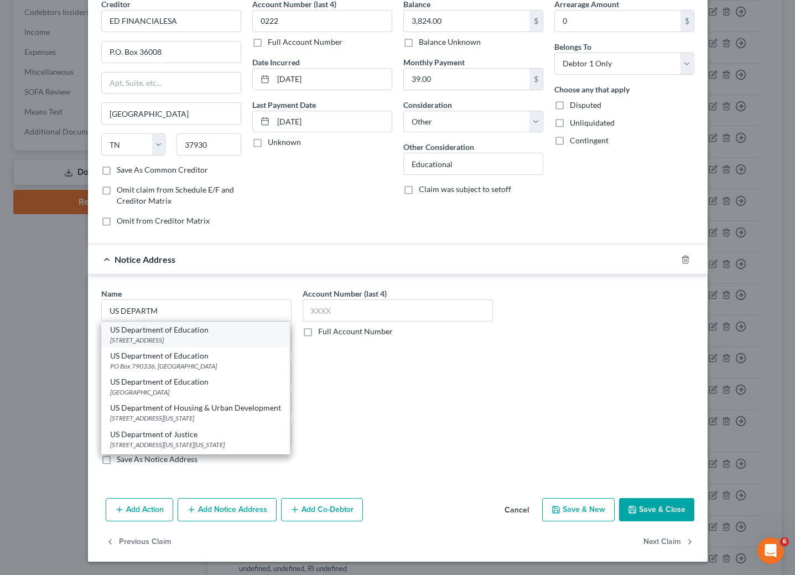
click at [191, 335] on div "[STREET_ADDRESS]" at bounding box center [195, 339] width 171 height 9
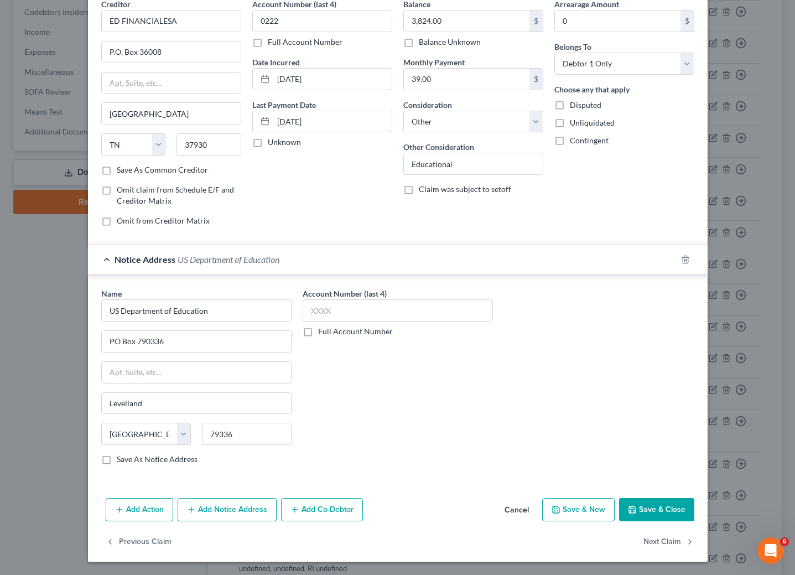
click at [228, 514] on button "Add Notice Address" at bounding box center [227, 509] width 99 height 23
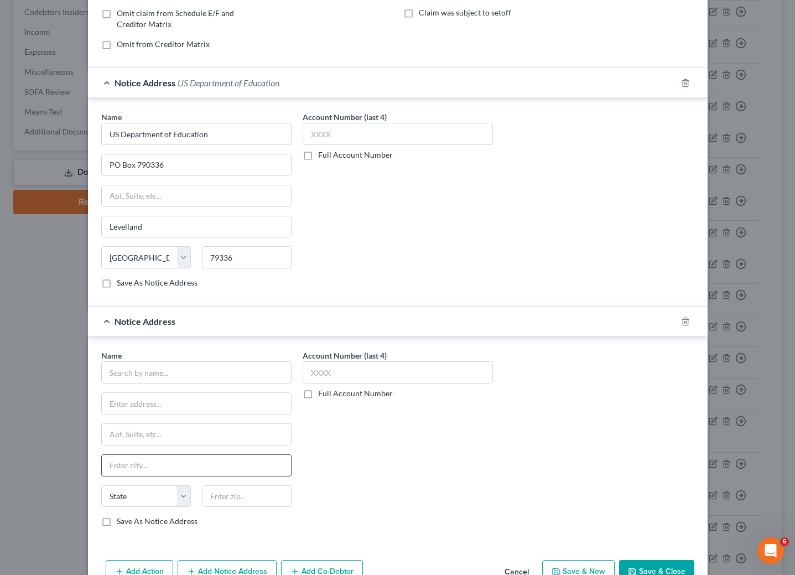
scroll to position [301, 0]
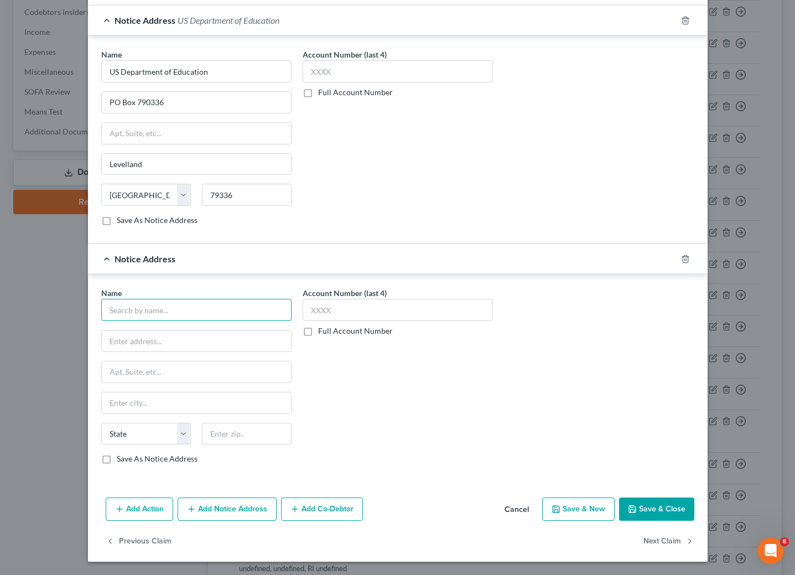
click at [190, 299] on input "text" at bounding box center [196, 310] width 190 height 22
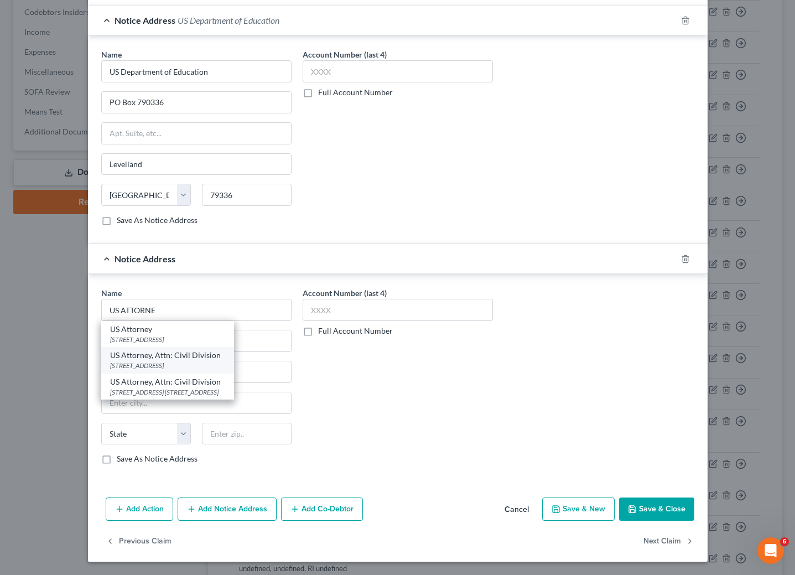
click at [164, 361] on div "[STREET_ADDRESS]" at bounding box center [167, 365] width 115 height 9
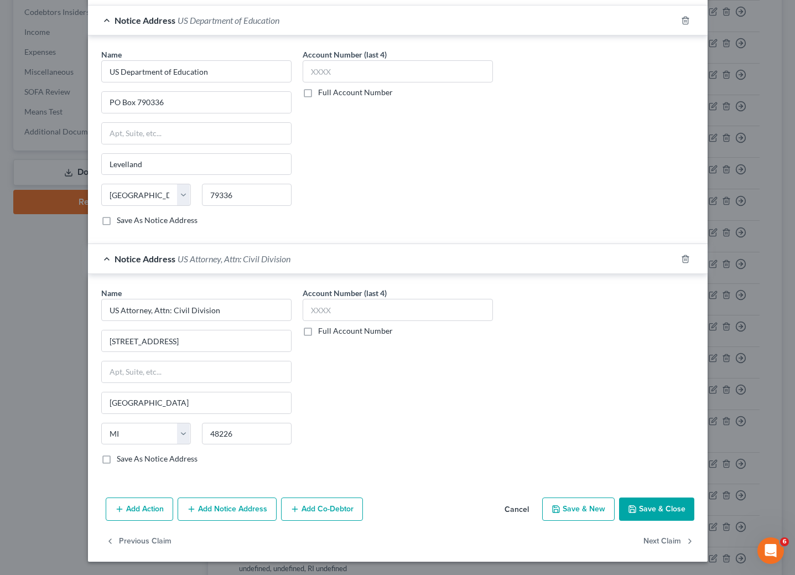
click at [231, 503] on button "Add Notice Address" at bounding box center [227, 509] width 99 height 23
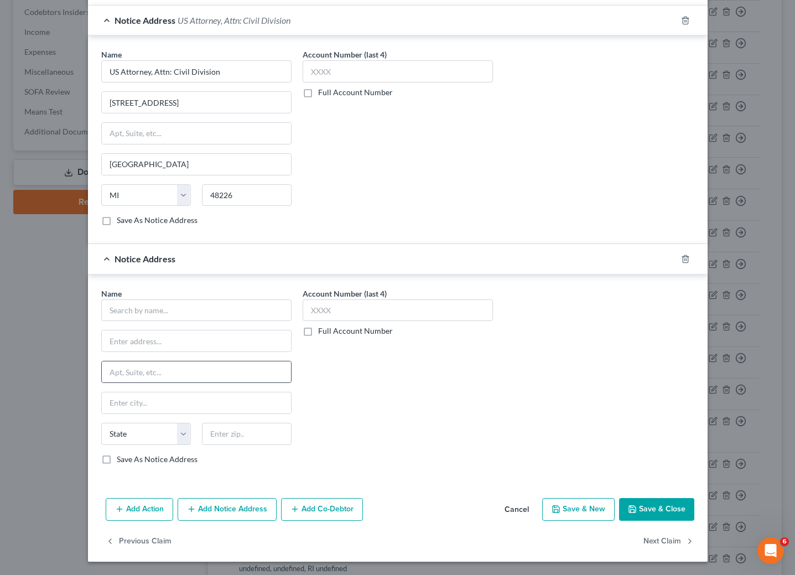
scroll to position [542, 0]
click at [190, 302] on input "text" at bounding box center [196, 310] width 190 height 22
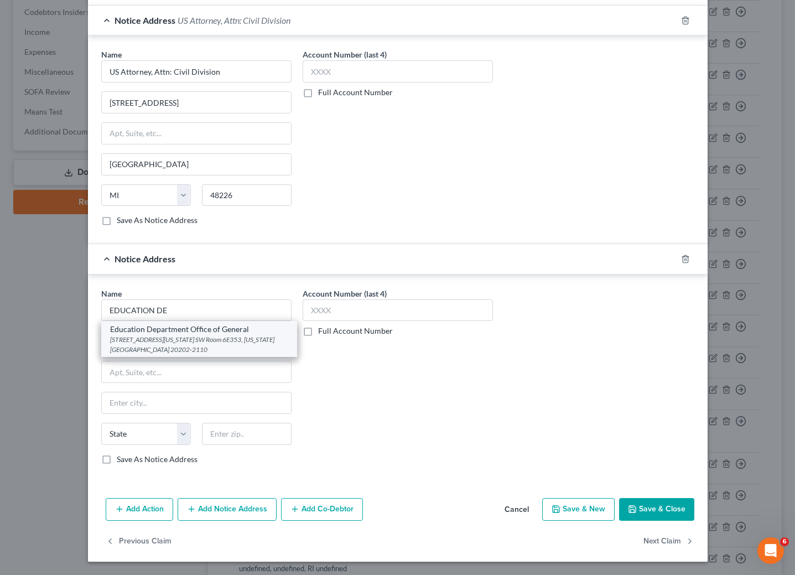
click at [196, 335] on div "[STREET_ADDRESS][US_STATE] SW Room 6E353, [US_STATE][GEOGRAPHIC_DATA] 20202-2110" at bounding box center [199, 344] width 178 height 19
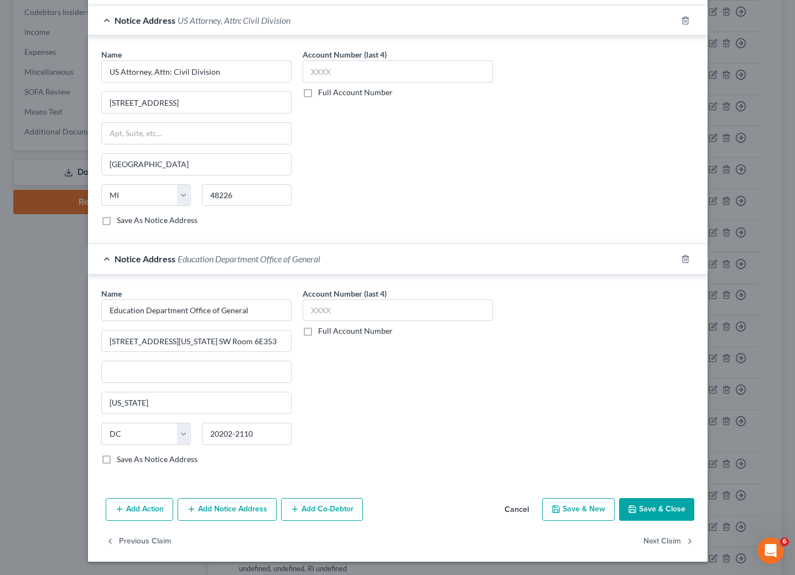
click at [231, 510] on button "Add Notice Address" at bounding box center [227, 509] width 99 height 23
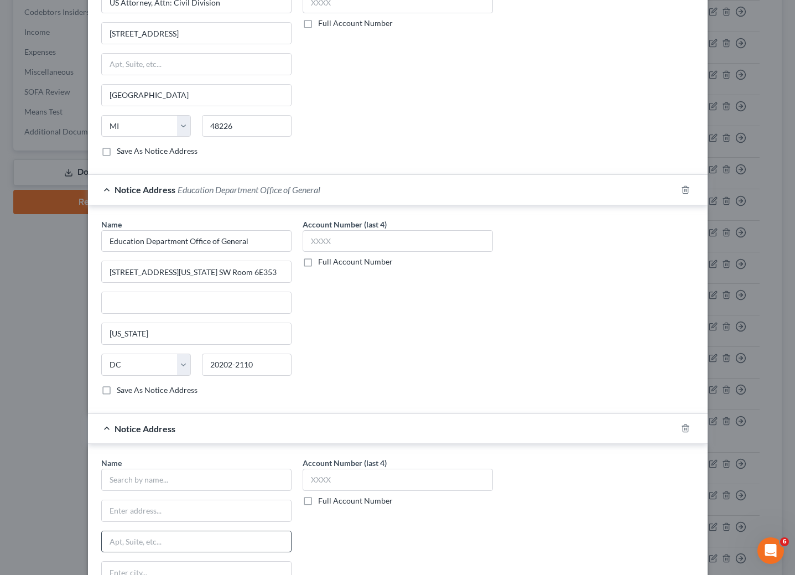
scroll to position [708, 0]
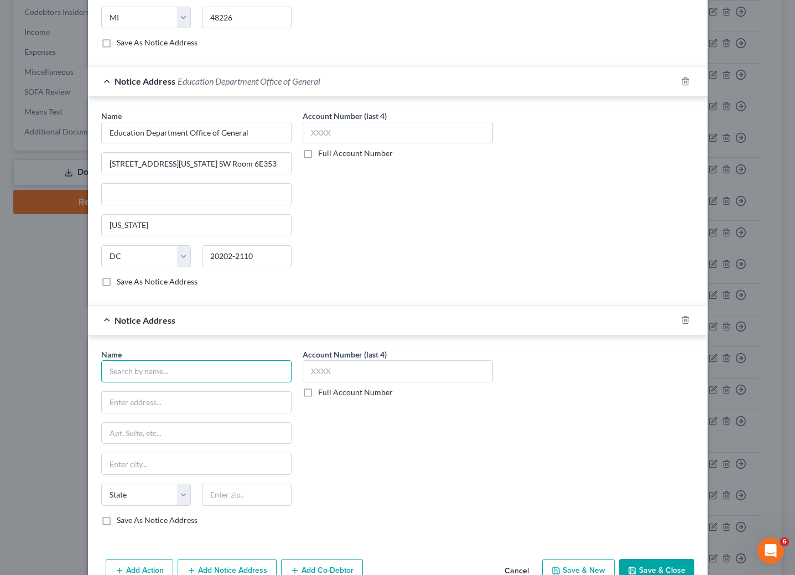
click at [163, 382] on input "text" at bounding box center [196, 371] width 190 height 22
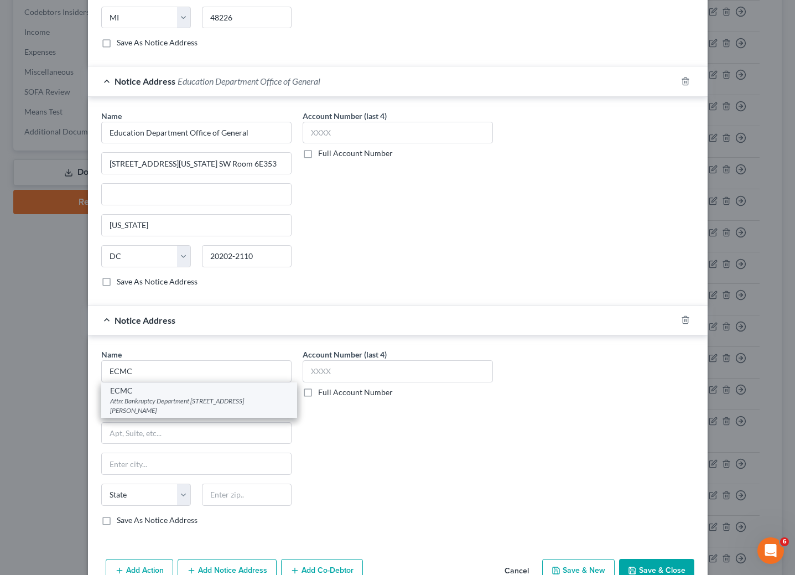
click at [162, 396] on div "ECMC" at bounding box center [199, 390] width 178 height 11
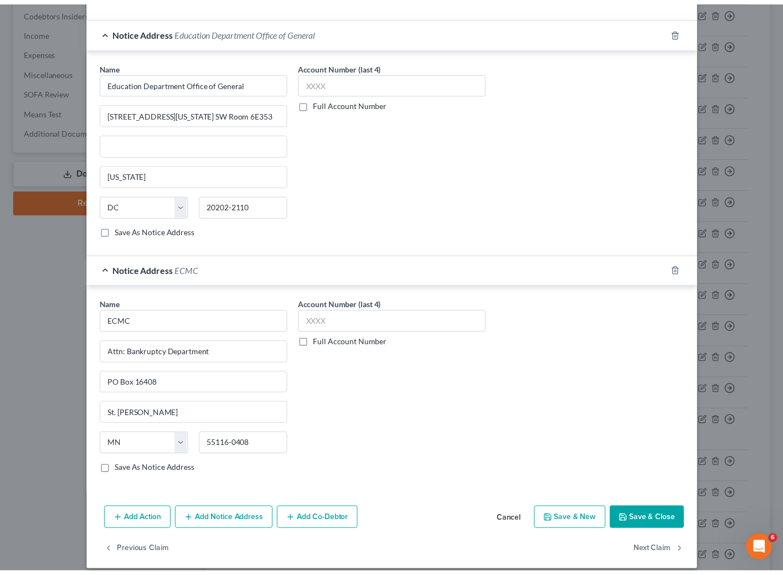
scroll to position [784, 0]
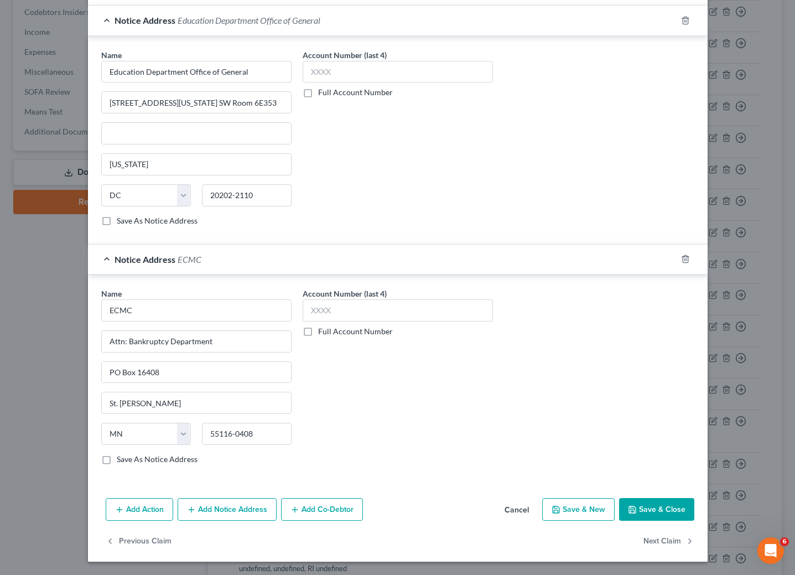
click at [648, 505] on button "Save & Close" at bounding box center [656, 509] width 75 height 23
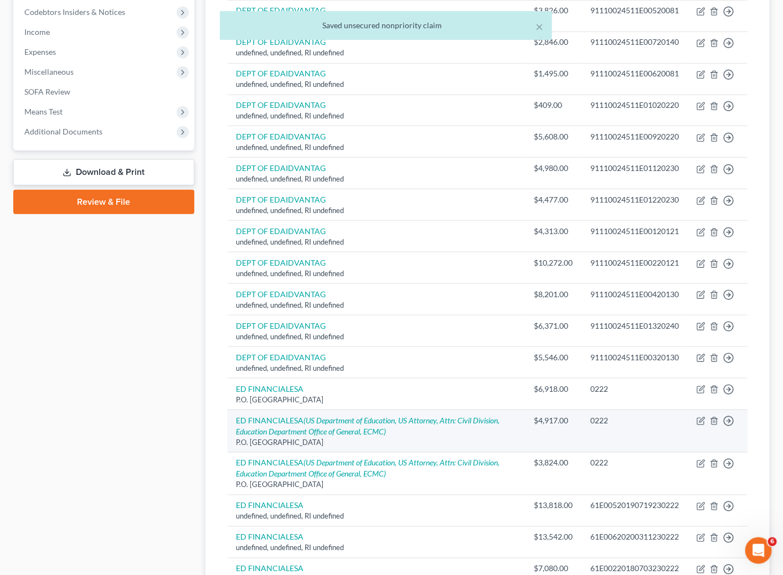
drag, startPoint x: 359, startPoint y: 444, endPoint x: 236, endPoint y: 443, distance: 122.3
click at [236, 443] on div "P.O. [GEOGRAPHIC_DATA]" at bounding box center [376, 442] width 280 height 11
copy div "P.O. [GEOGRAPHIC_DATA]"
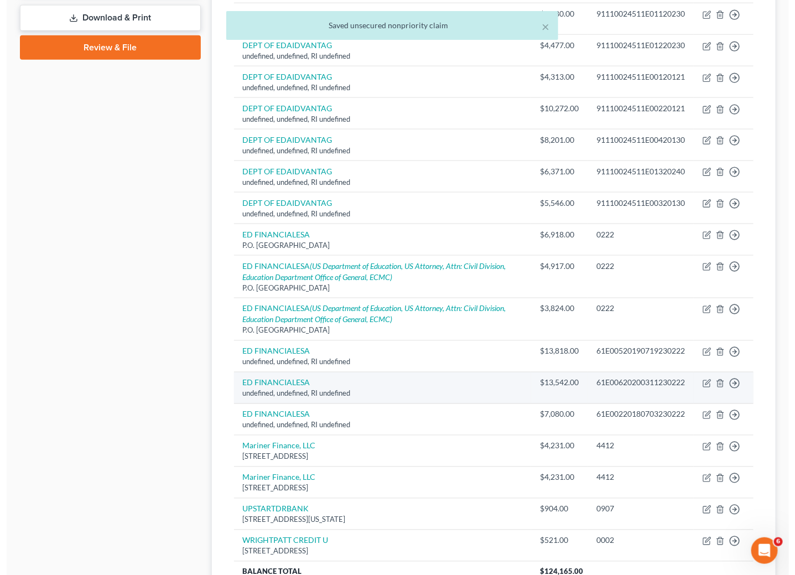
scroll to position [498, 0]
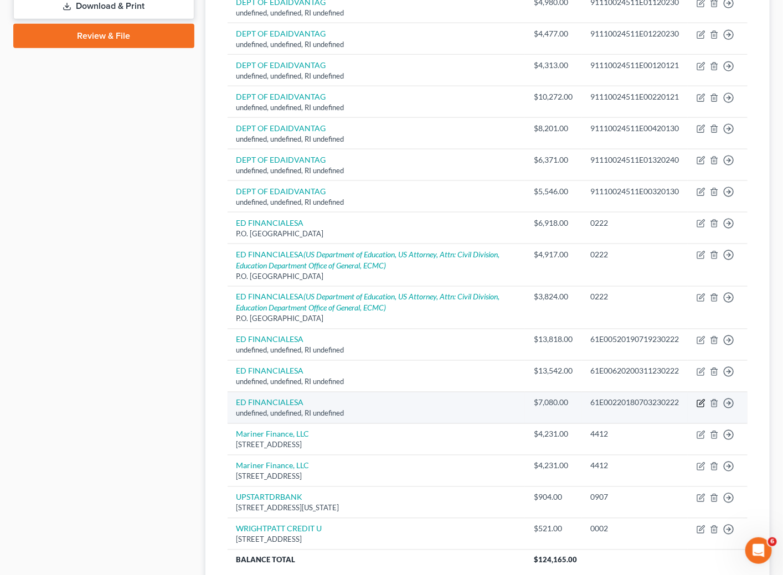
click at [700, 407] on icon "button" at bounding box center [700, 404] width 7 height 7
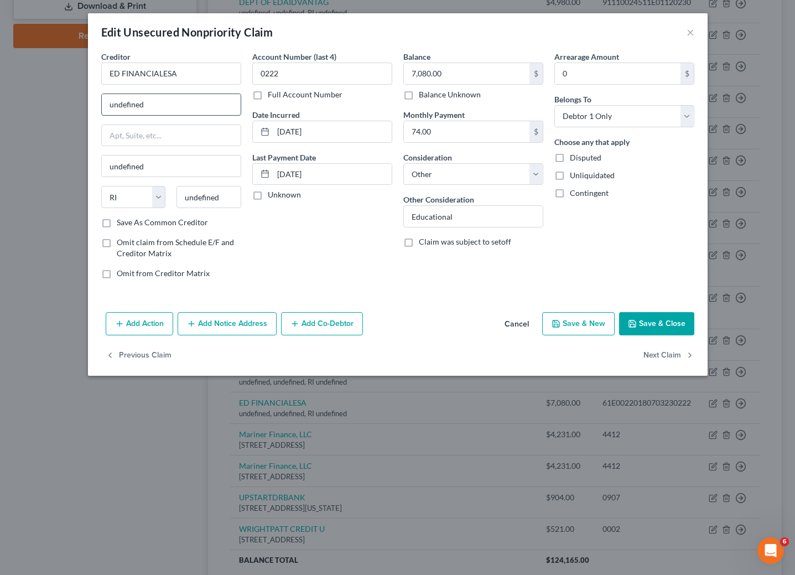
click at [185, 98] on input "undefined" at bounding box center [171, 104] width 139 height 21
paste input "P.O. [GEOGRAPHIC_DATA]"
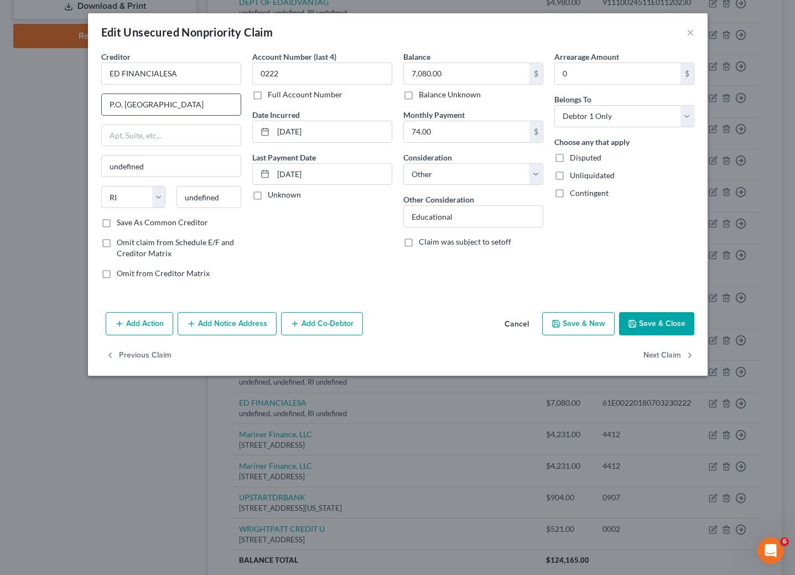
drag, startPoint x: 211, startPoint y: 103, endPoint x: 239, endPoint y: 108, distance: 28.0
click at [239, 108] on input "P.O. [GEOGRAPHIC_DATA]" at bounding box center [171, 104] width 139 height 21
click at [225, 191] on input "undefined" at bounding box center [209, 197] width 65 height 22
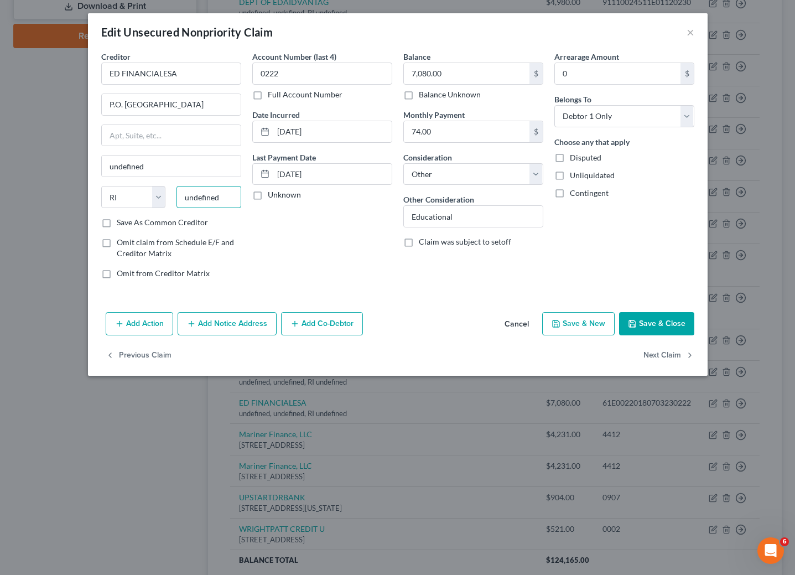
scroll to position [0, 0]
paste input "37930"
click at [292, 245] on div "Account Number (last 4) 0222 Full Account Number Date Incurred [DATE] Last Paym…" at bounding box center [322, 169] width 151 height 237
drag, startPoint x: 159, startPoint y: 105, endPoint x: 261, endPoint y: 118, distance: 102.7
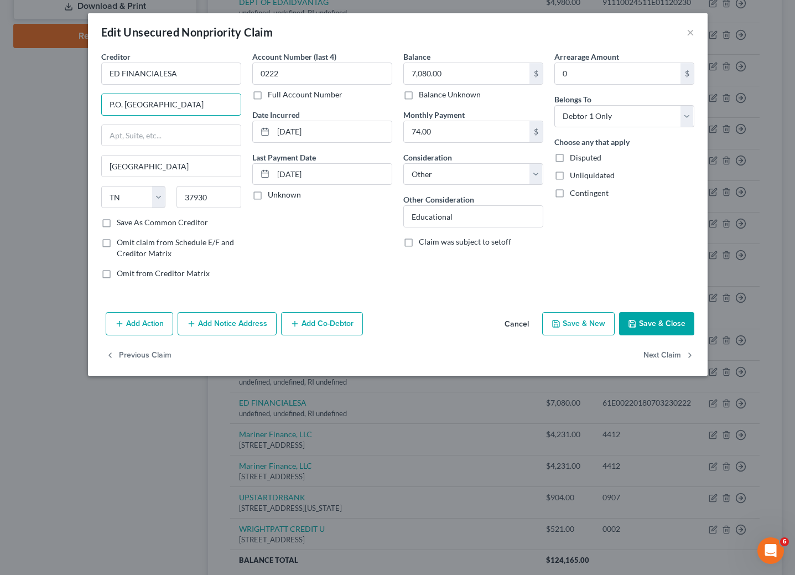
click at [261, 118] on div "Creditor * ED FINANCIALESA P.O. [GEOGRAPHIC_DATA] [GEOGRAPHIC_DATA] [US_STATE][…" at bounding box center [398, 169] width 604 height 237
click at [227, 324] on button "Add Notice Address" at bounding box center [227, 323] width 99 height 23
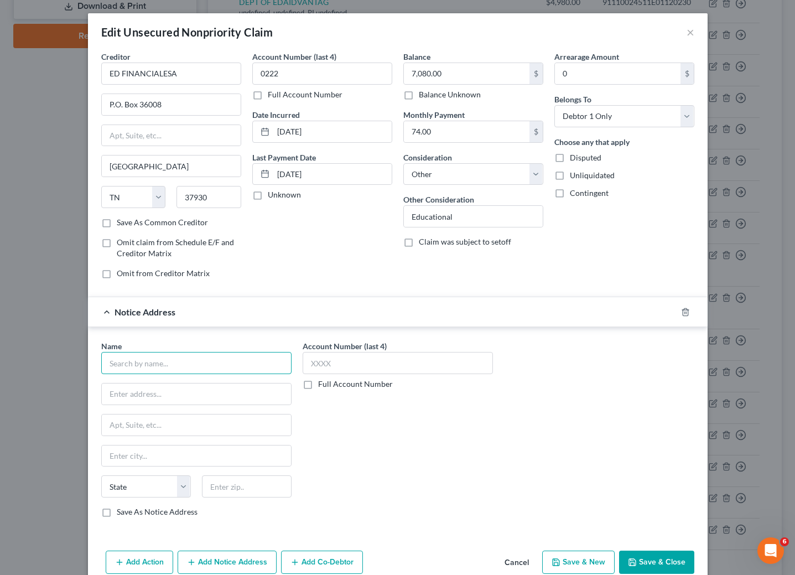
click at [201, 369] on input "text" at bounding box center [196, 363] width 190 height 22
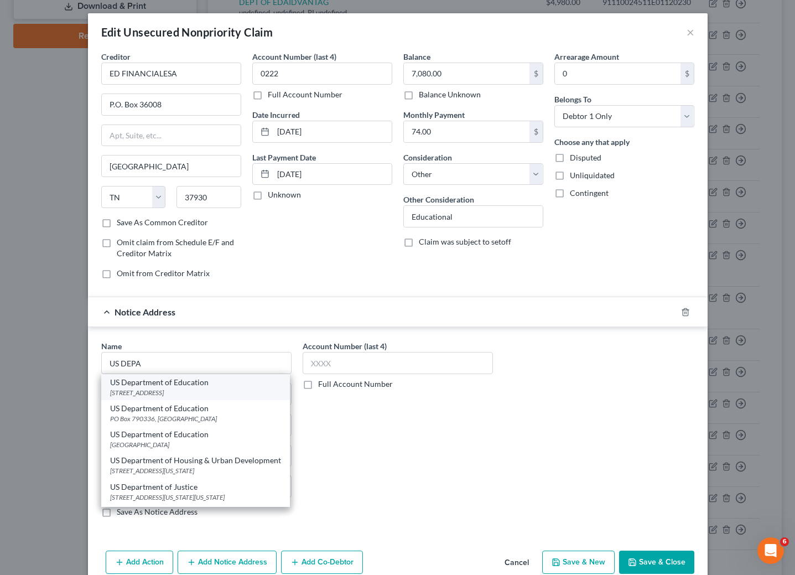
click at [154, 387] on div "US Department of Education" at bounding box center [195, 382] width 171 height 11
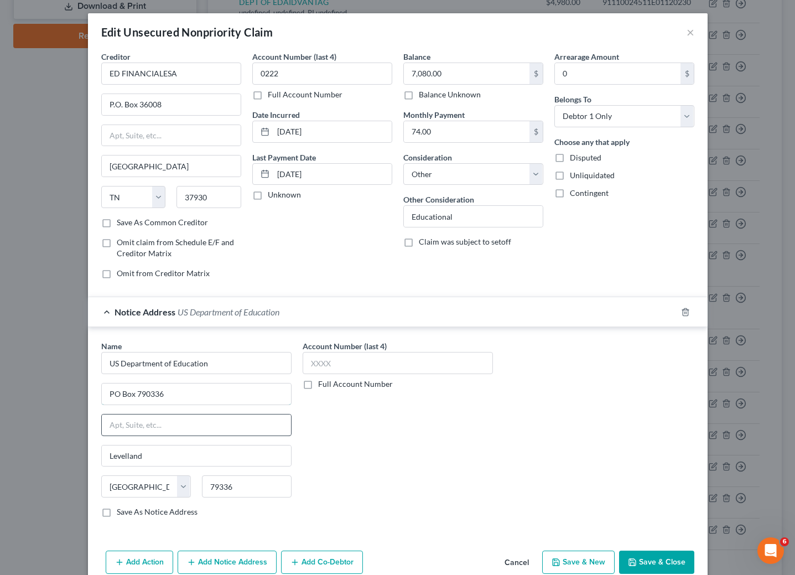
drag, startPoint x: 163, startPoint y: 391, endPoint x: 221, endPoint y: 418, distance: 63.9
click at [163, 390] on input "PO Box 790336" at bounding box center [196, 394] width 189 height 21
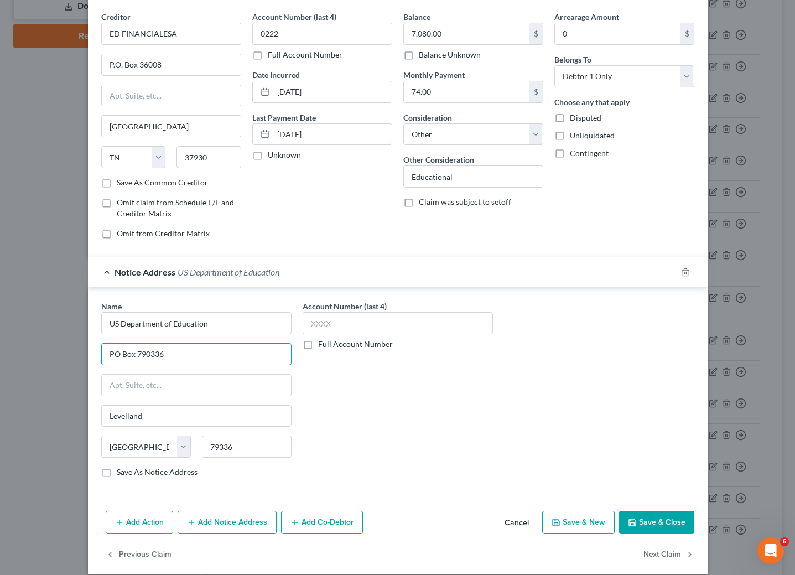
scroll to position [59, 0]
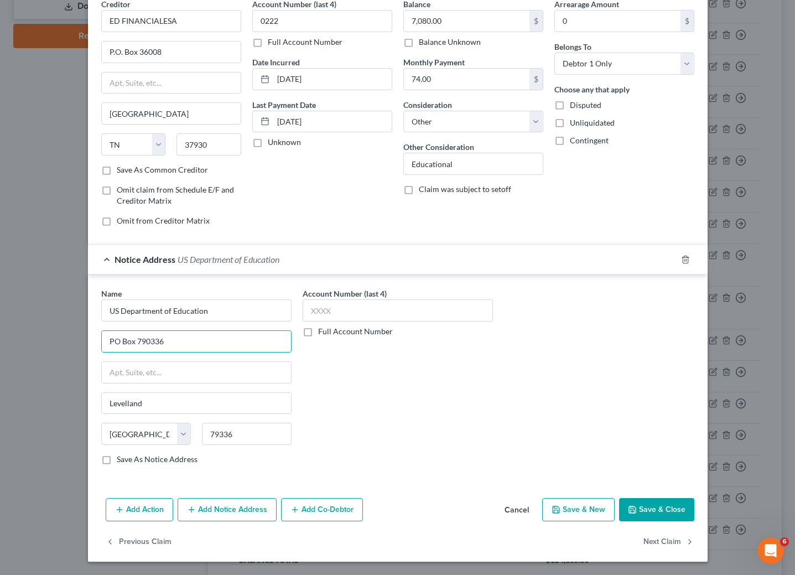
click at [251, 507] on button "Add Notice Address" at bounding box center [227, 509] width 99 height 23
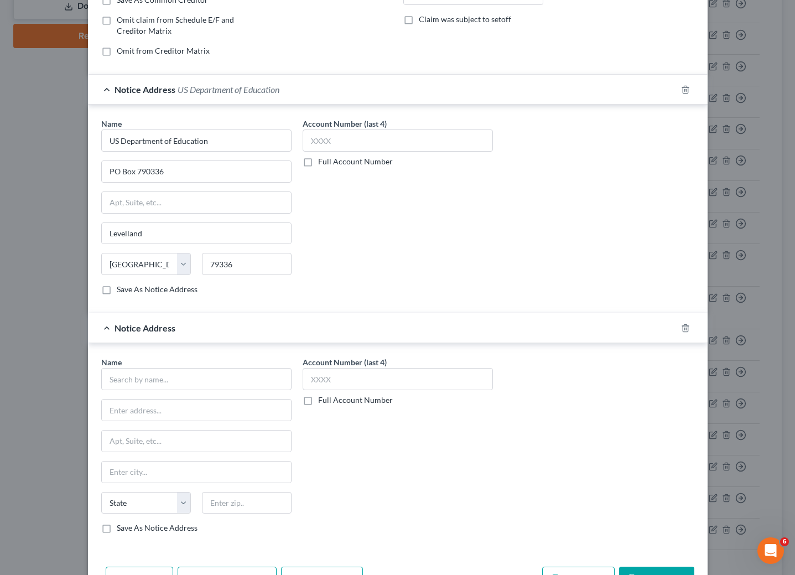
scroll to position [225, 0]
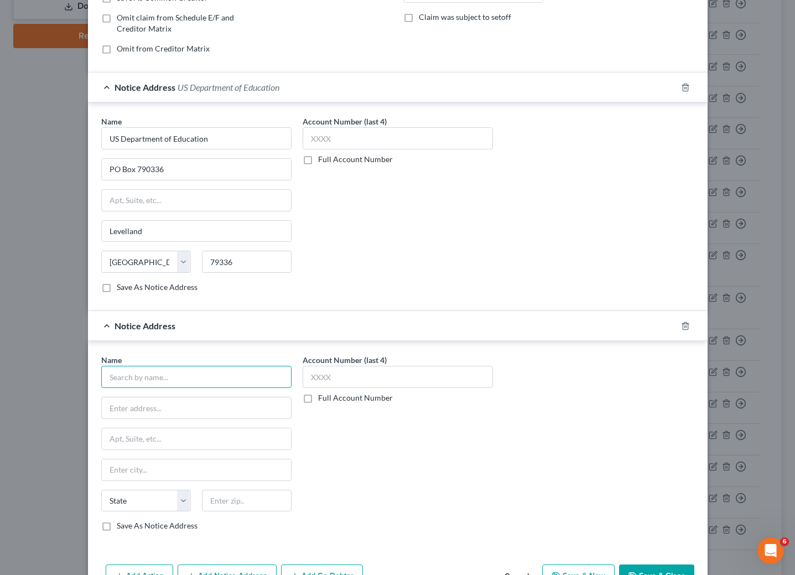
click at [193, 379] on input "text" at bounding box center [196, 377] width 190 height 22
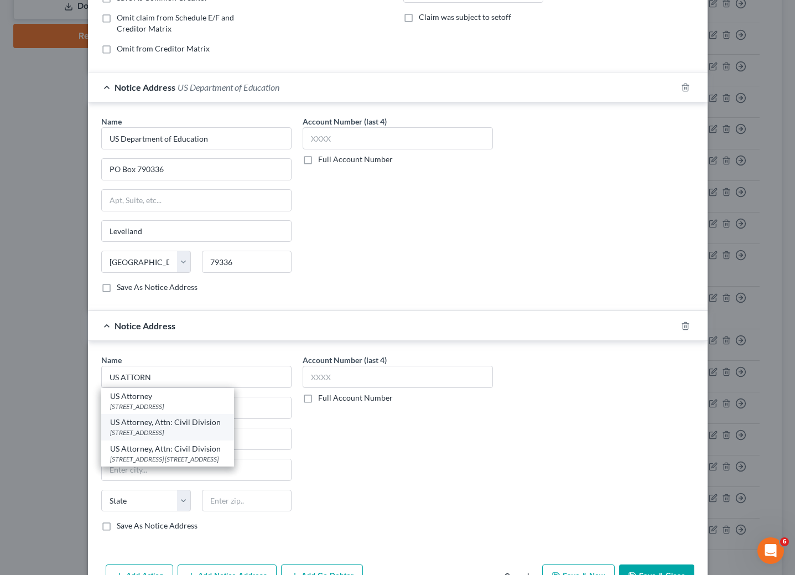
click at [160, 436] on div "[STREET_ADDRESS]" at bounding box center [167, 432] width 115 height 9
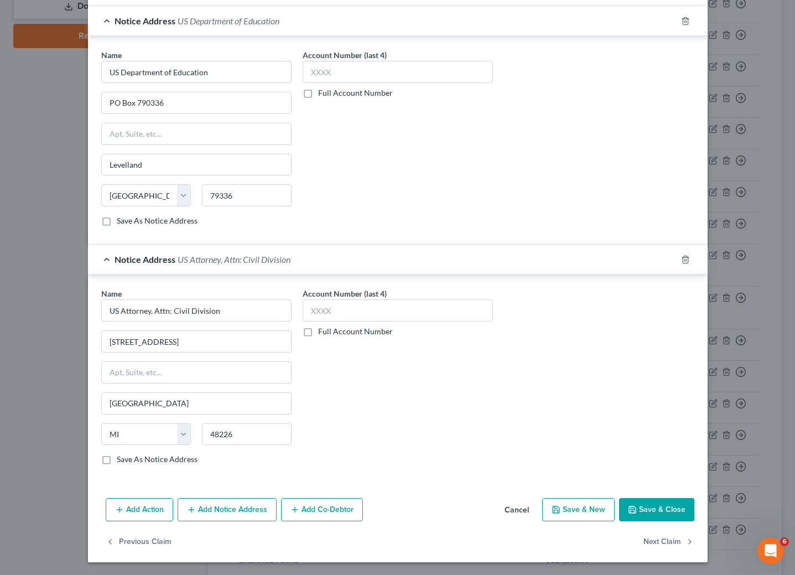
scroll to position [301, 0]
click at [215, 515] on button "Add Notice Address" at bounding box center [227, 509] width 99 height 23
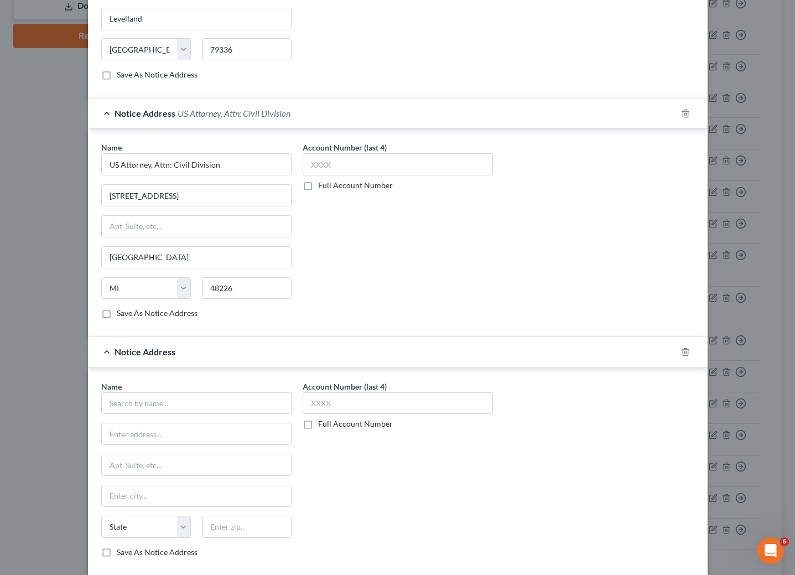
scroll to position [467, 0]
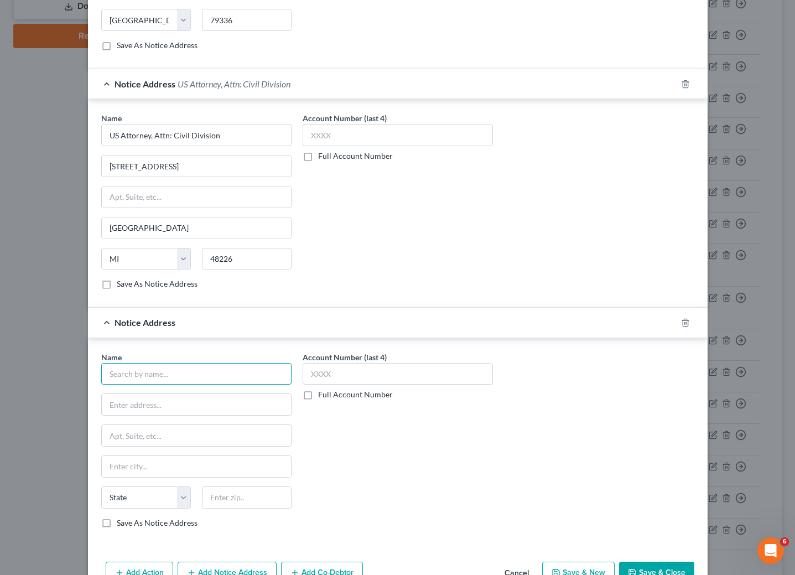
click at [252, 380] on input "text" at bounding box center [196, 374] width 190 height 22
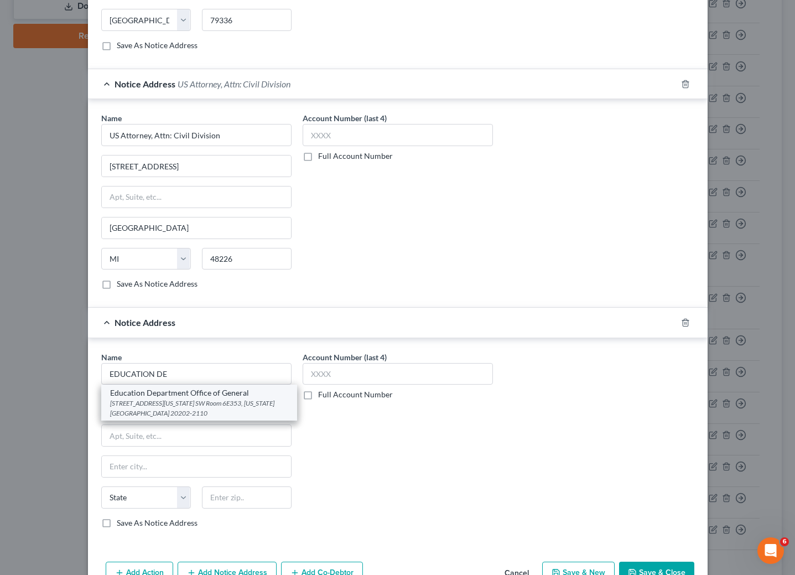
click at [147, 398] on div "Education Department Office of General" at bounding box center [199, 392] width 178 height 11
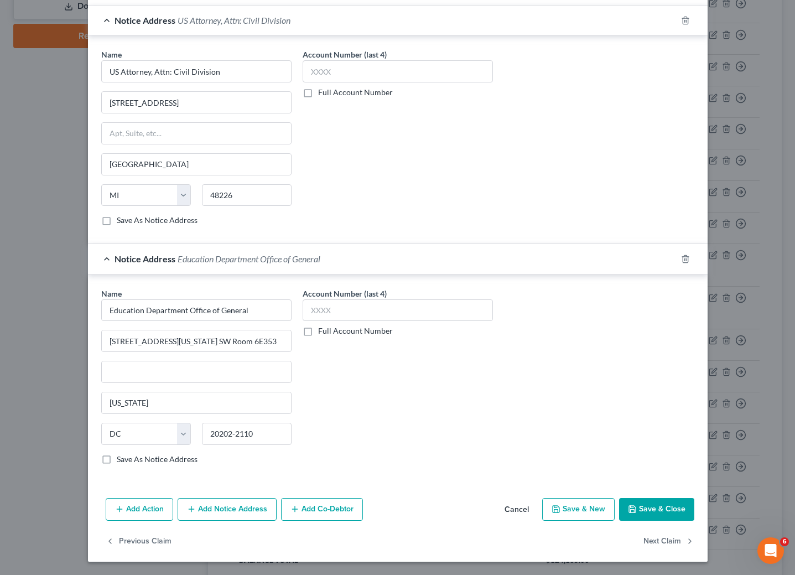
click at [242, 510] on button "Add Notice Address" at bounding box center [227, 509] width 99 height 23
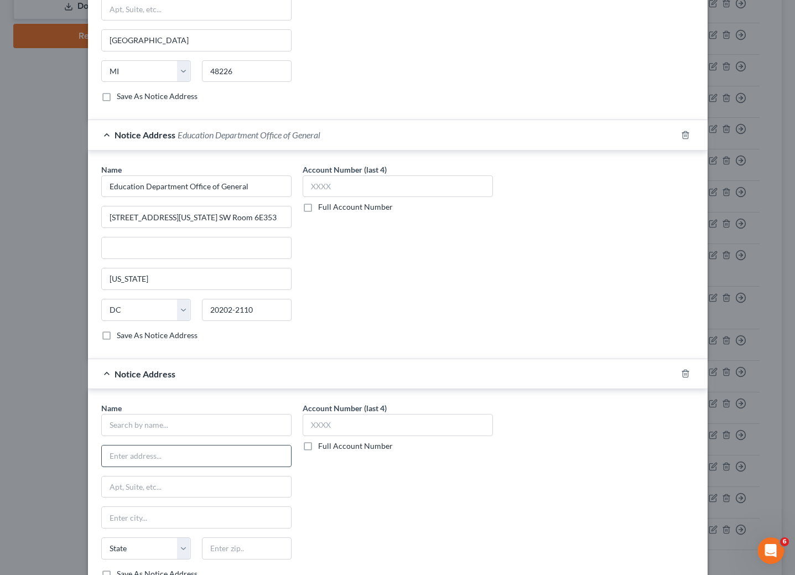
scroll to position [656, 0]
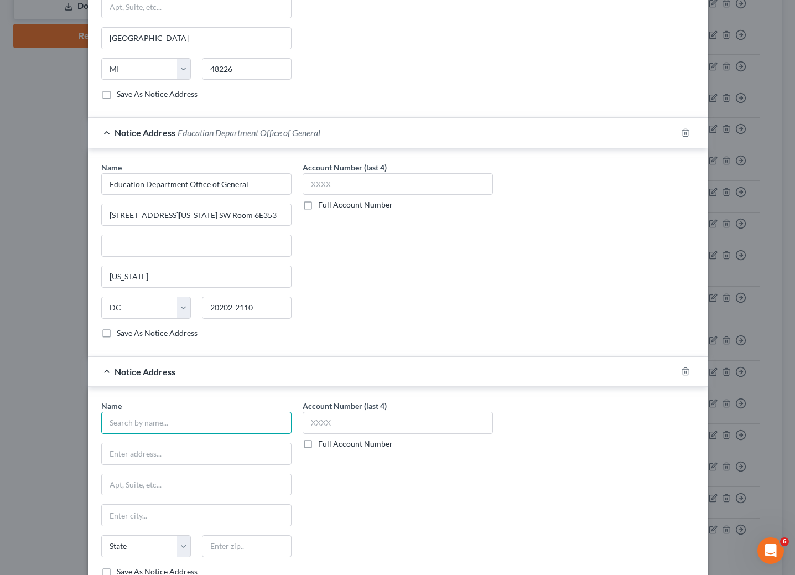
click at [178, 434] on input "text" at bounding box center [196, 423] width 190 height 22
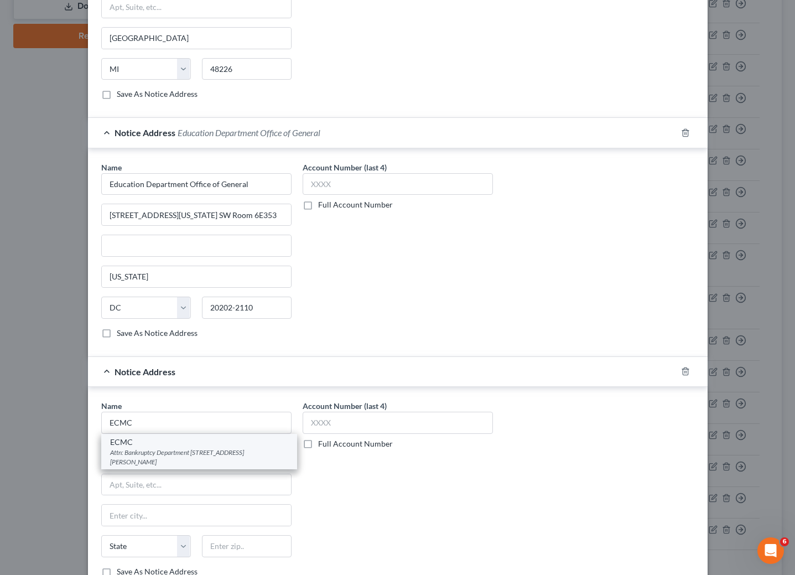
click at [166, 465] on div "Attn: Bankruptcy Department [STREET_ADDRESS][PERSON_NAME]" at bounding box center [199, 457] width 178 height 19
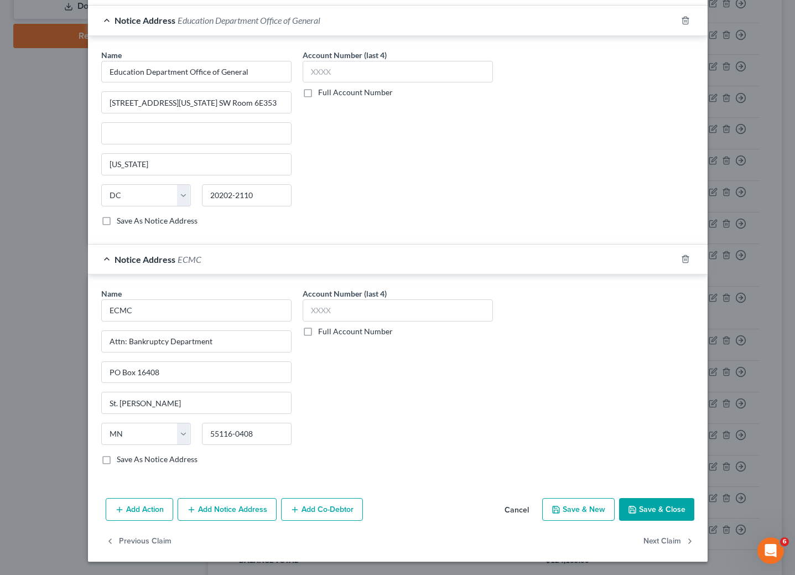
scroll to position [784, 0]
click at [651, 514] on button "Save & Close" at bounding box center [656, 509] width 75 height 23
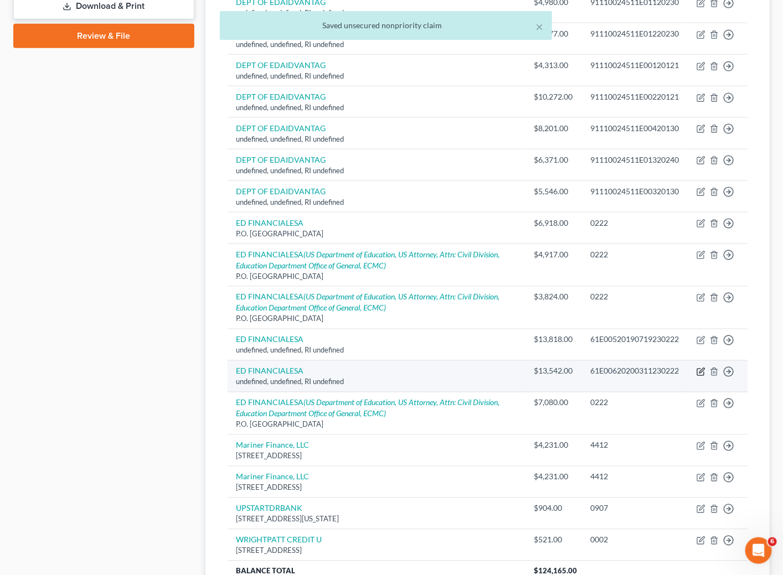
click at [701, 376] on icon "button" at bounding box center [700, 372] width 9 height 9
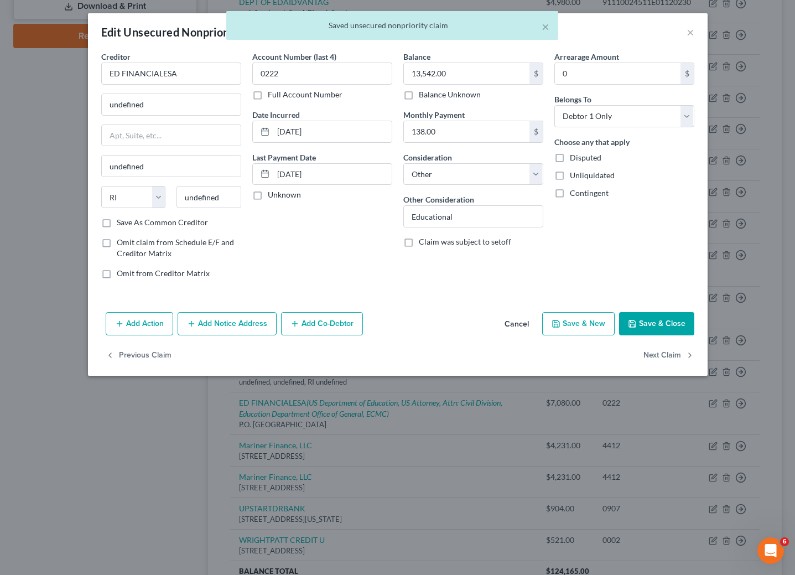
click at [686, 33] on div "× Saved unsecured nonpriority claim" at bounding box center [391, 28] width 795 height 34
click at [690, 30] on div "× Saved unsecured nonpriority claim" at bounding box center [391, 28] width 795 height 34
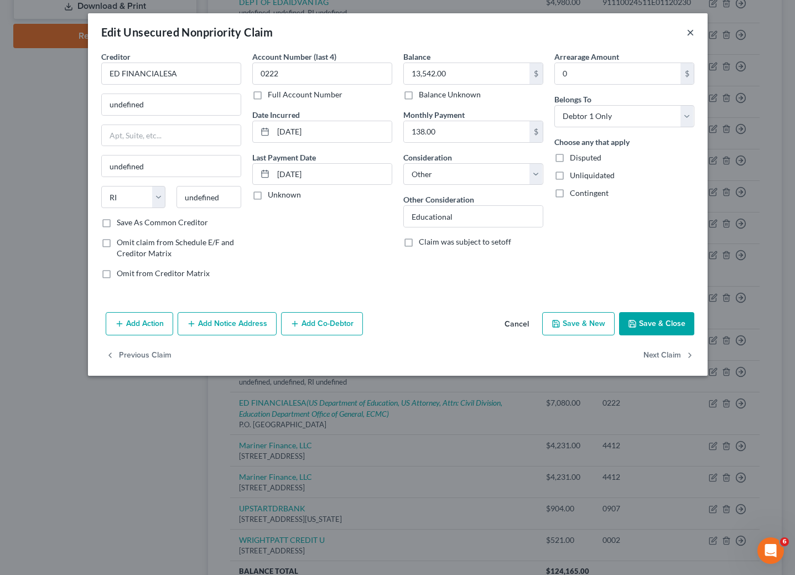
click at [691, 32] on button "×" at bounding box center [691, 31] width 8 height 13
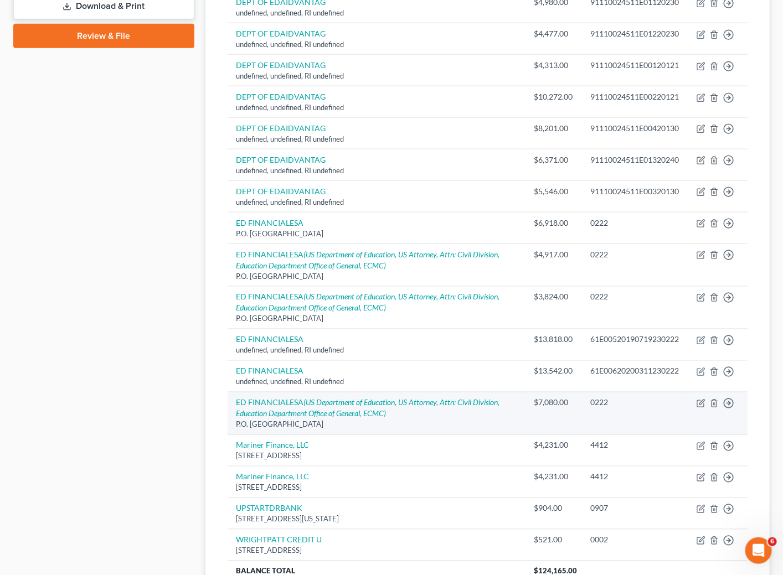
drag, startPoint x: 358, startPoint y: 431, endPoint x: 236, endPoint y: 427, distance: 121.8
click at [236, 427] on div "P.O. [GEOGRAPHIC_DATA]" at bounding box center [376, 425] width 280 height 11
copy div "P.O. [GEOGRAPHIC_DATA]"
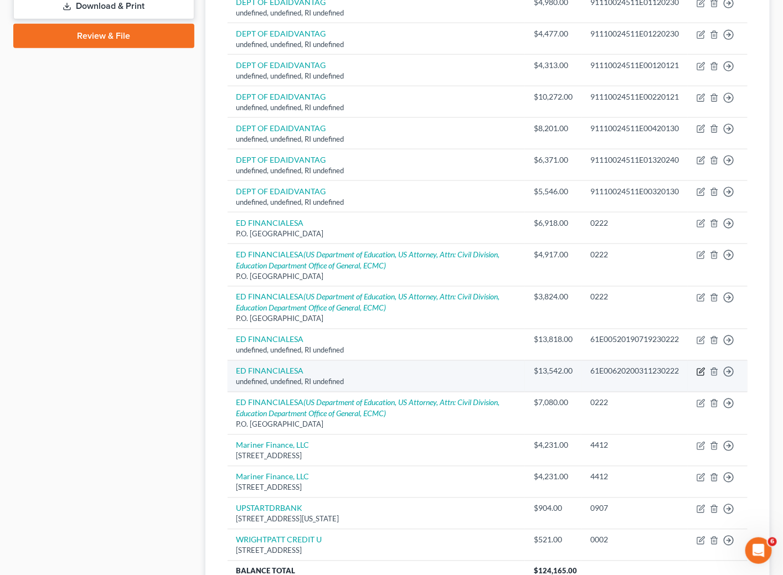
click at [700, 374] on icon "button" at bounding box center [700, 372] width 9 height 9
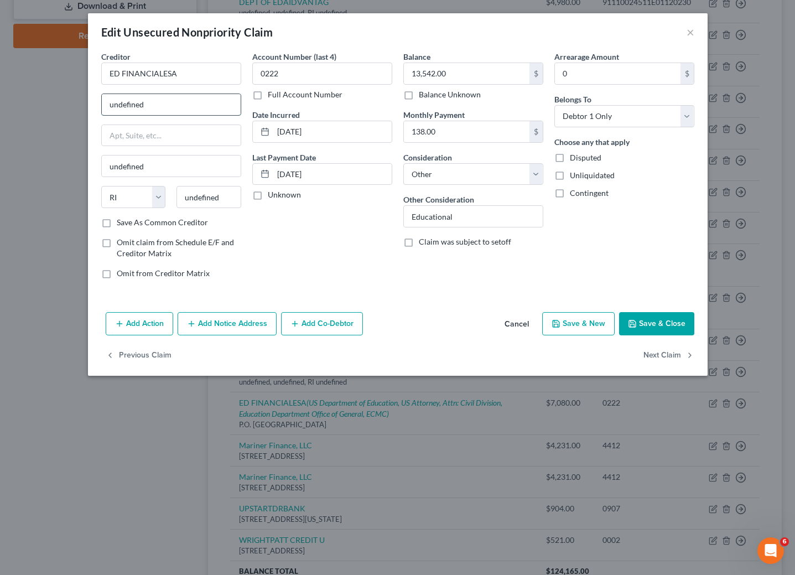
click at [191, 103] on input "undefined" at bounding box center [171, 104] width 139 height 21
paste input "P.O. [GEOGRAPHIC_DATA]"
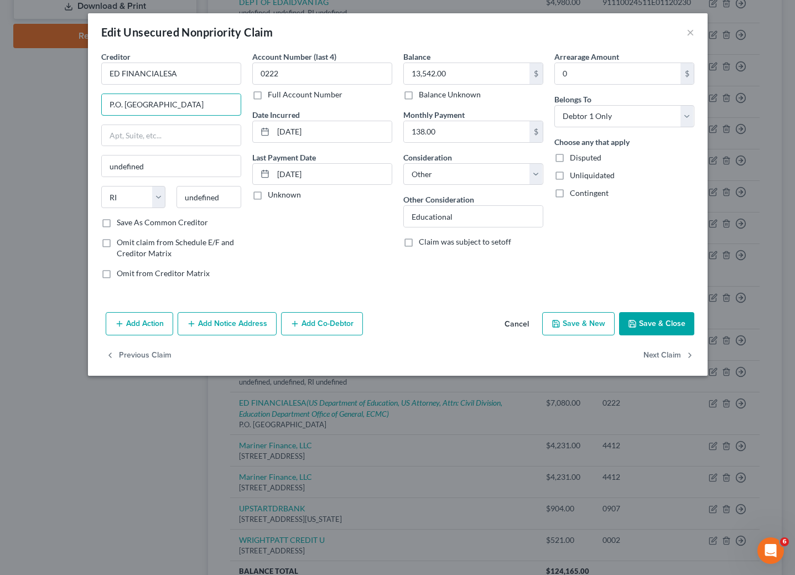
drag, startPoint x: 211, startPoint y: 105, endPoint x: 244, endPoint y: 110, distance: 33.7
click at [244, 110] on div "Creditor * ED FINANCIALESA P.O. [GEOGRAPHIC_DATA] undefined State [US_STATE] AK…" at bounding box center [171, 169] width 151 height 237
click at [216, 193] on input "undefined" at bounding box center [209, 197] width 65 height 22
click at [216, 194] on input "undefined" at bounding box center [209, 197] width 65 height 22
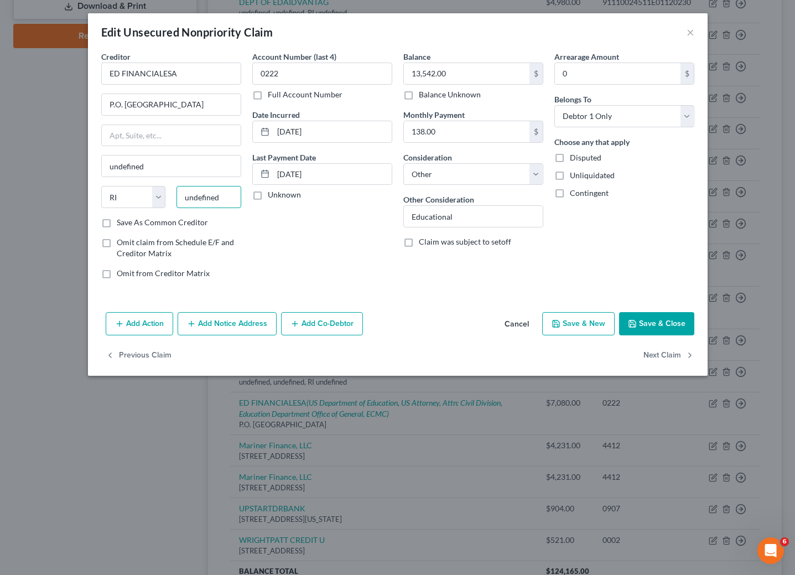
scroll to position [0, 0]
paste input "37930"
click at [274, 239] on div "Account Number (last 4) 0222 Full Account Number Date Incurred [DATE] Last Paym…" at bounding box center [322, 169] width 151 height 237
drag, startPoint x: 193, startPoint y: 105, endPoint x: 199, endPoint y: 105, distance: 6.1
click at [199, 105] on input "P.O. [GEOGRAPHIC_DATA]" at bounding box center [171, 104] width 139 height 21
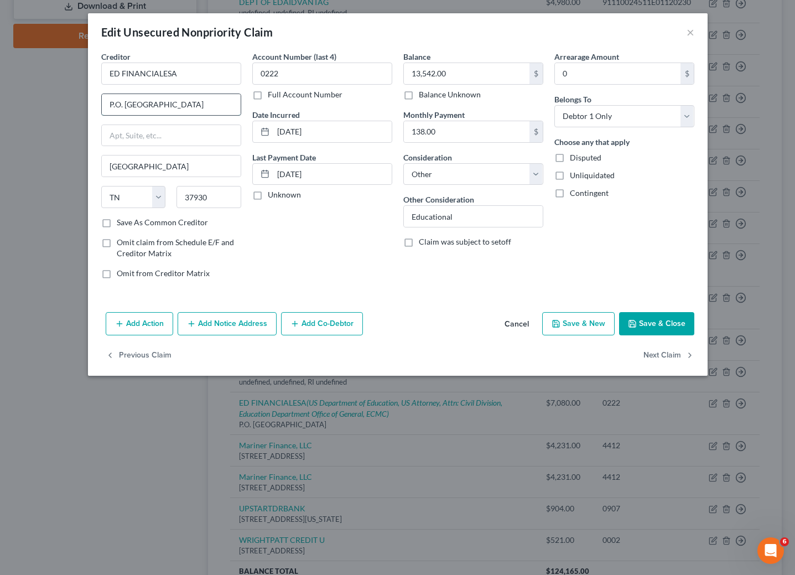
click at [162, 103] on input "P.O. [GEOGRAPHIC_DATA]" at bounding box center [171, 104] width 139 height 21
drag, startPoint x: 161, startPoint y: 105, endPoint x: 274, endPoint y: 105, distance: 112.9
click at [274, 105] on div "Creditor * ED FINANCIALESA P.O. [GEOGRAPHIC_DATA] [GEOGRAPHIC_DATA] [US_STATE][…" at bounding box center [398, 169] width 604 height 237
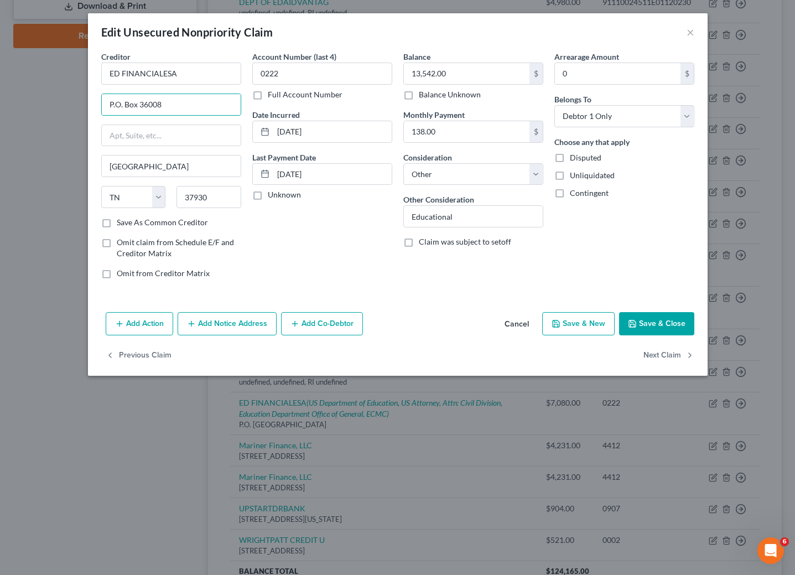
click at [206, 335] on button "Add Notice Address" at bounding box center [227, 323] width 99 height 23
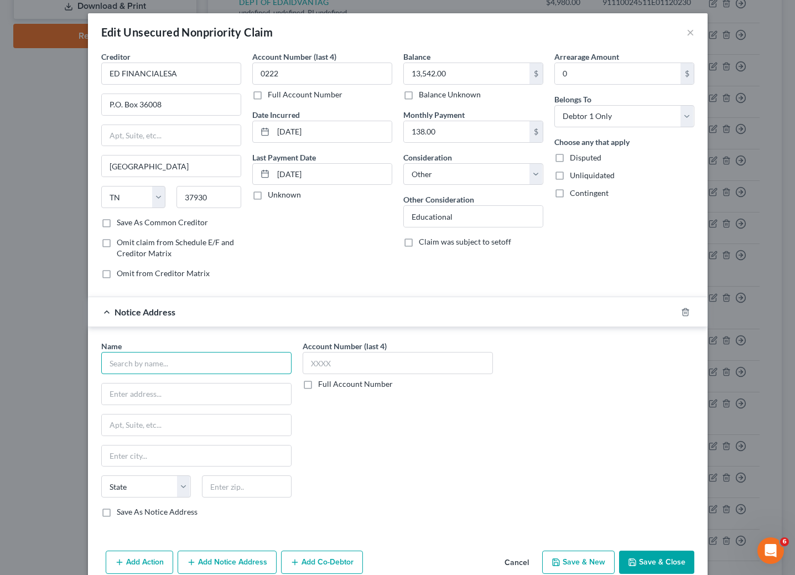
click at [175, 363] on input "text" at bounding box center [196, 363] width 190 height 22
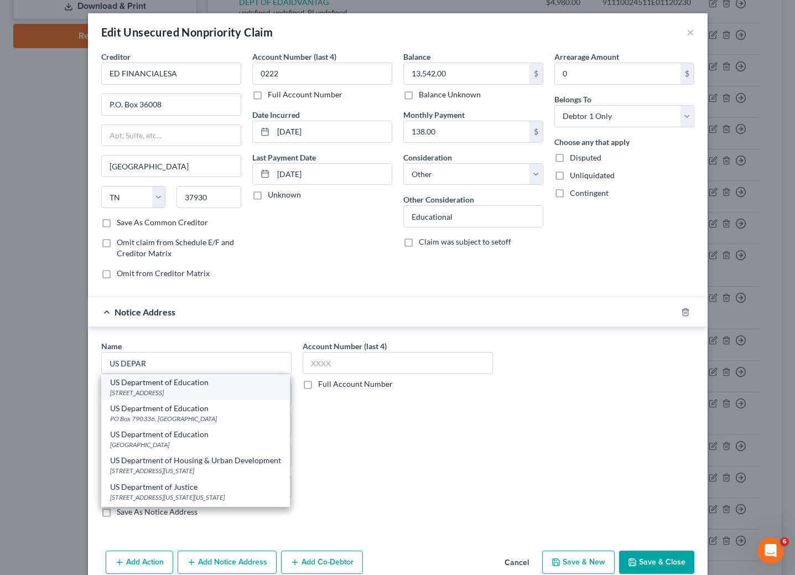
click at [161, 392] on div "[STREET_ADDRESS]" at bounding box center [195, 392] width 171 height 9
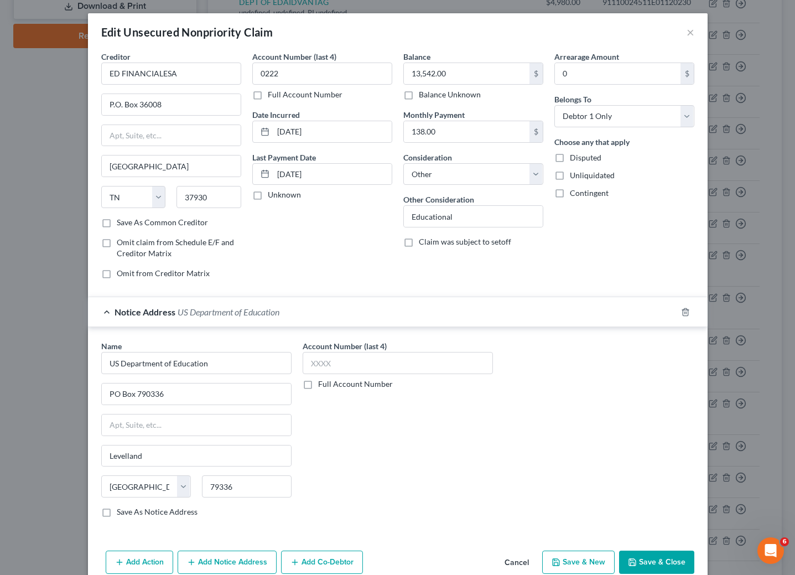
click at [241, 560] on button "Add Notice Address" at bounding box center [227, 562] width 99 height 23
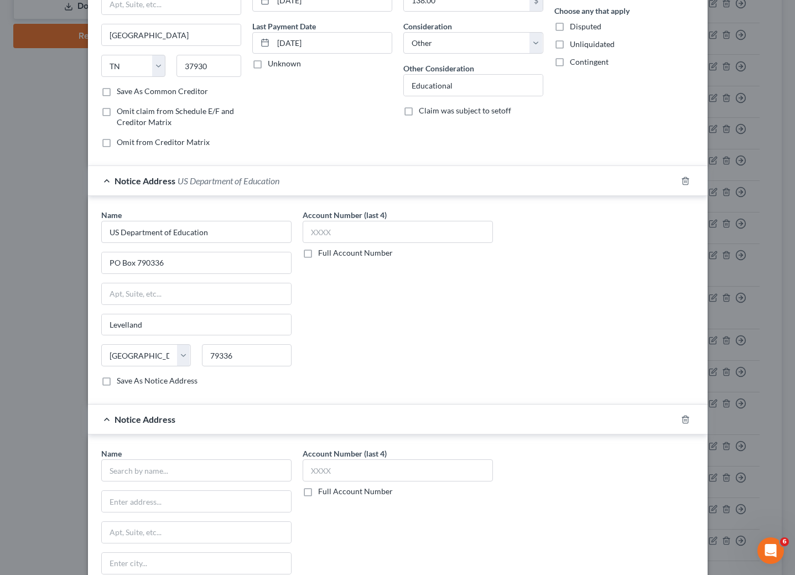
scroll to position [175, 0]
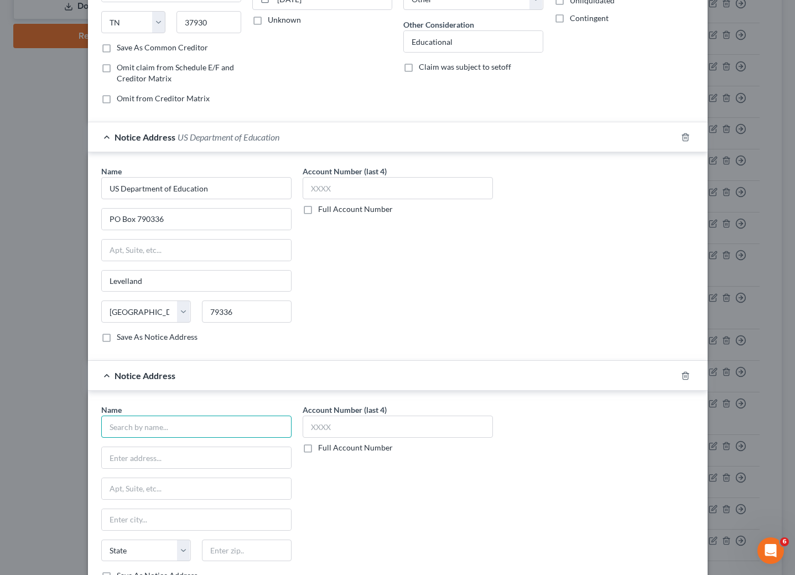
click at [179, 438] on input "text" at bounding box center [196, 427] width 190 height 22
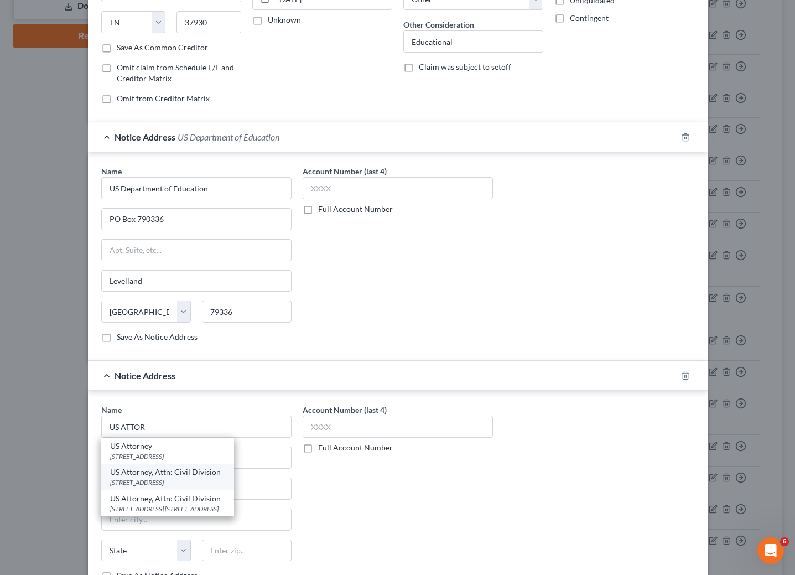
click at [175, 475] on div "US Attorney, Attn: Civil Division" at bounding box center [167, 472] width 115 height 11
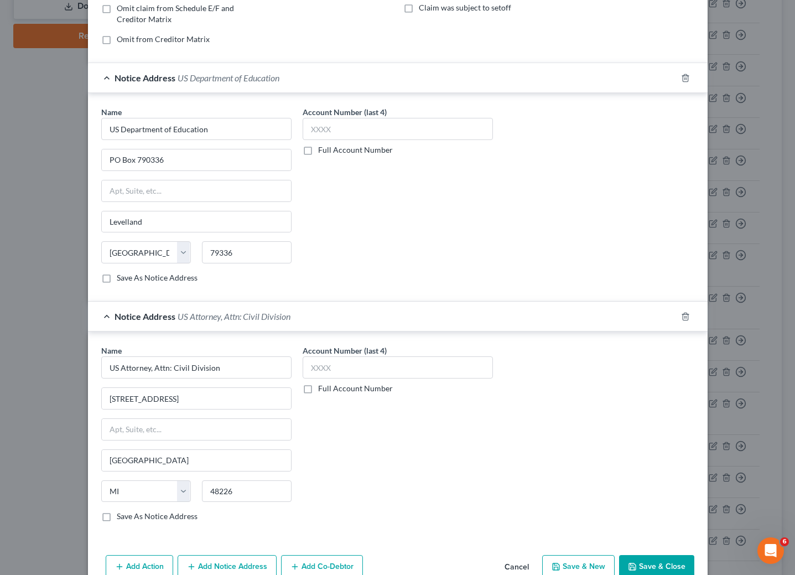
scroll to position [301, 0]
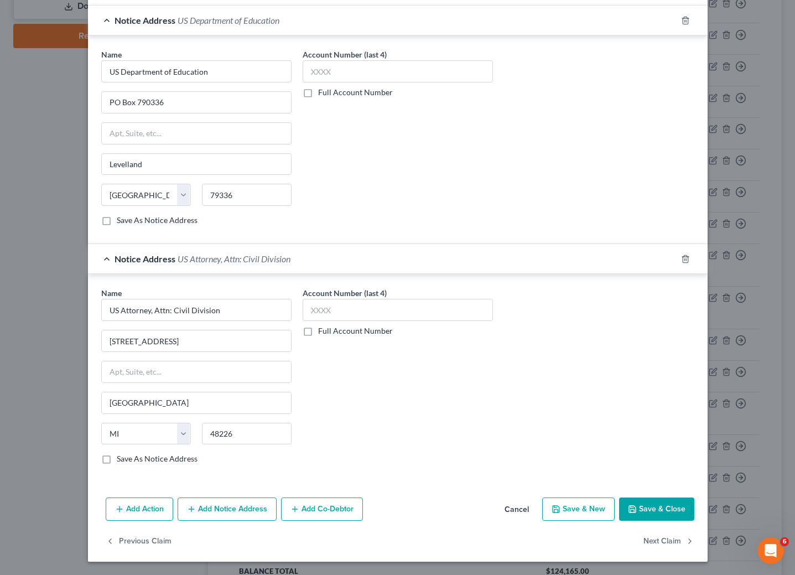
click at [235, 510] on button "Add Notice Address" at bounding box center [227, 509] width 99 height 23
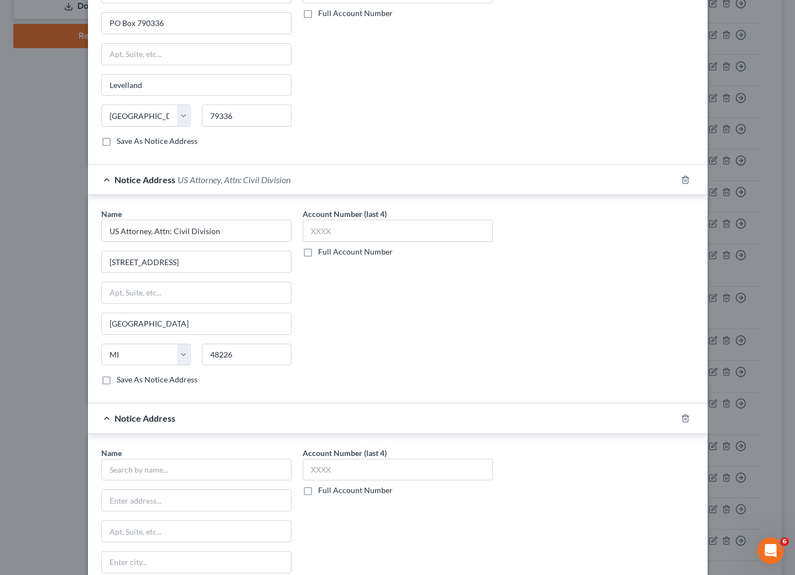
scroll to position [467, 0]
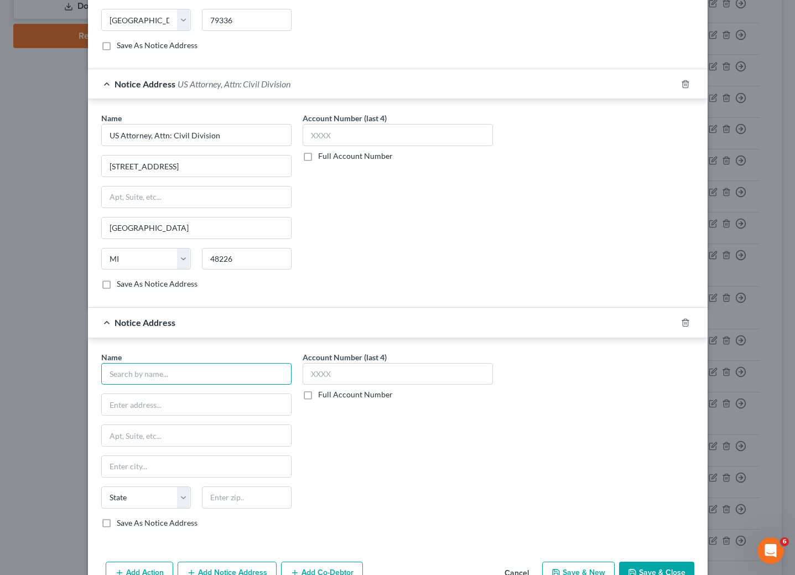
click at [199, 382] on input "text" at bounding box center [196, 374] width 190 height 22
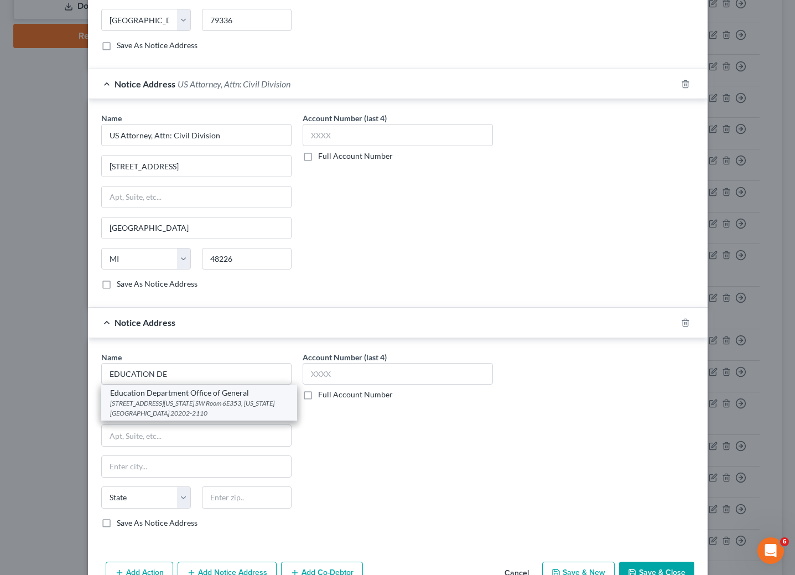
click at [191, 417] on div "[STREET_ADDRESS][US_STATE] SW Room 6E353, [US_STATE][GEOGRAPHIC_DATA] 20202-2110" at bounding box center [199, 407] width 178 height 19
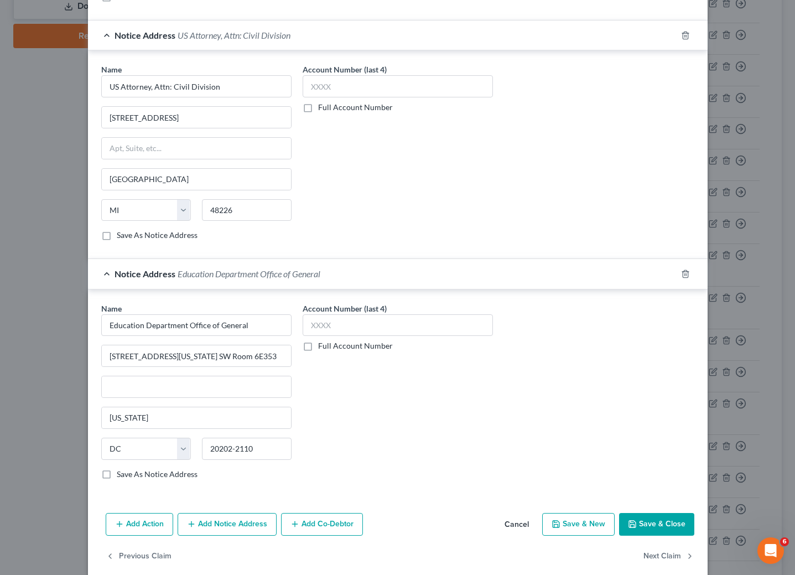
scroll to position [542, 0]
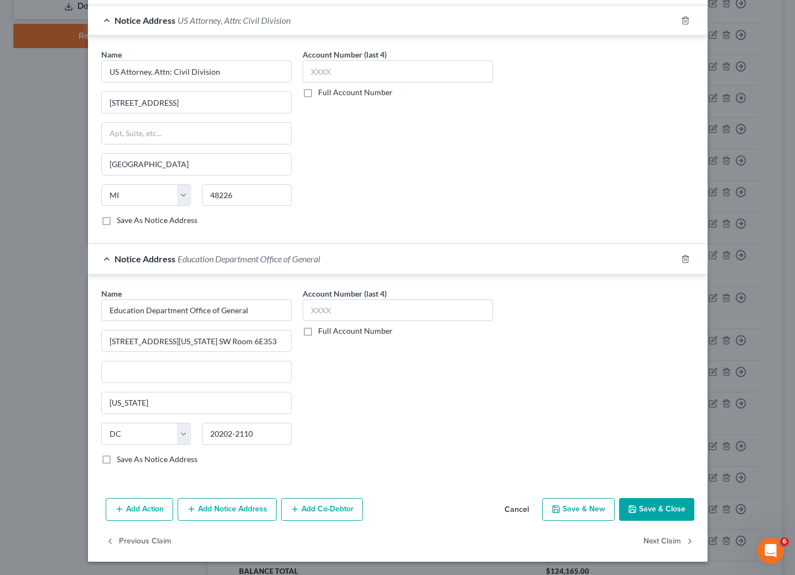
click at [208, 501] on button "Add Notice Address" at bounding box center [227, 509] width 99 height 23
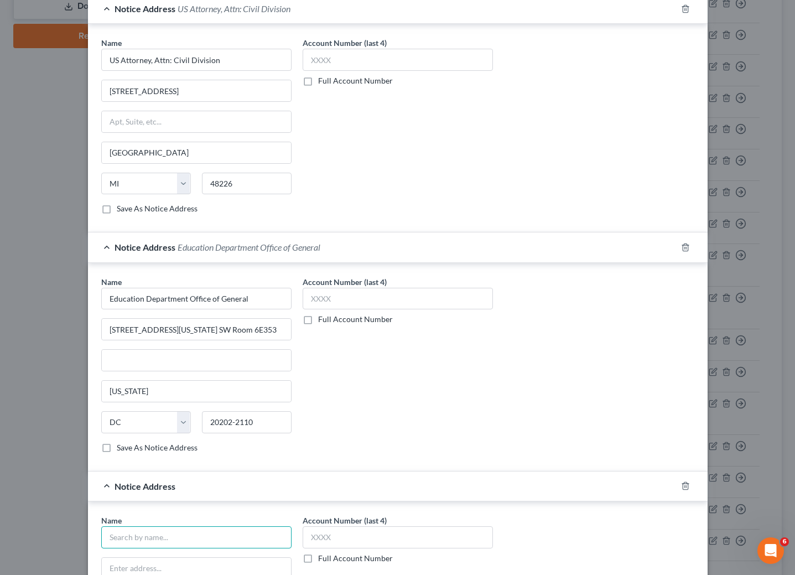
click at [179, 540] on input "text" at bounding box center [196, 537] width 190 height 22
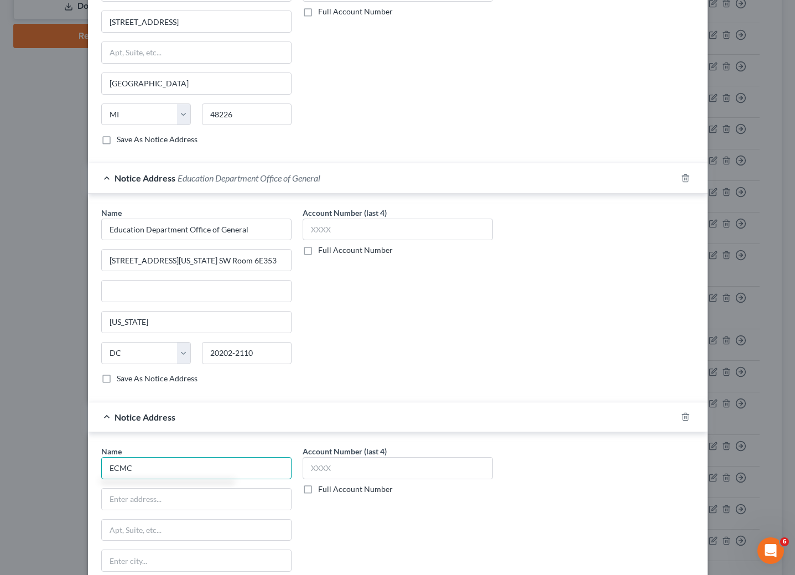
scroll to position [708, 0]
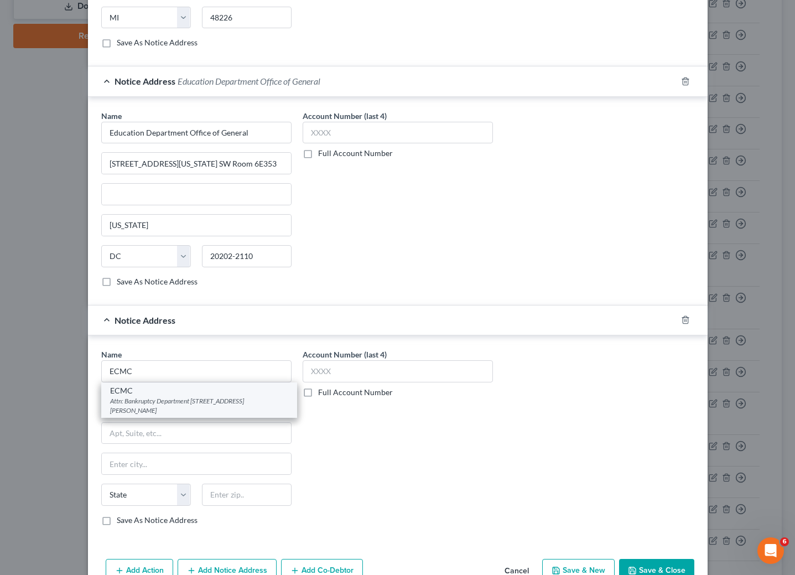
click at [138, 410] on div "Attn: Bankruptcy Department [STREET_ADDRESS][PERSON_NAME]" at bounding box center [199, 405] width 178 height 19
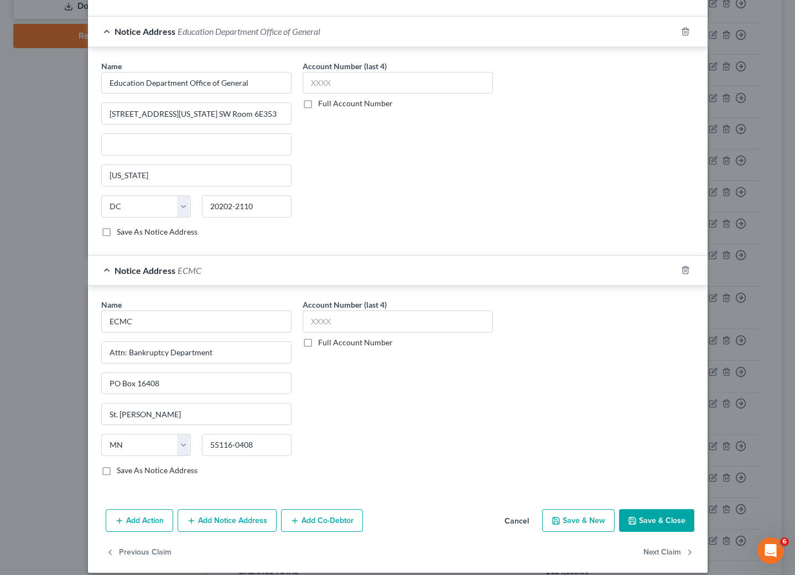
scroll to position [784, 0]
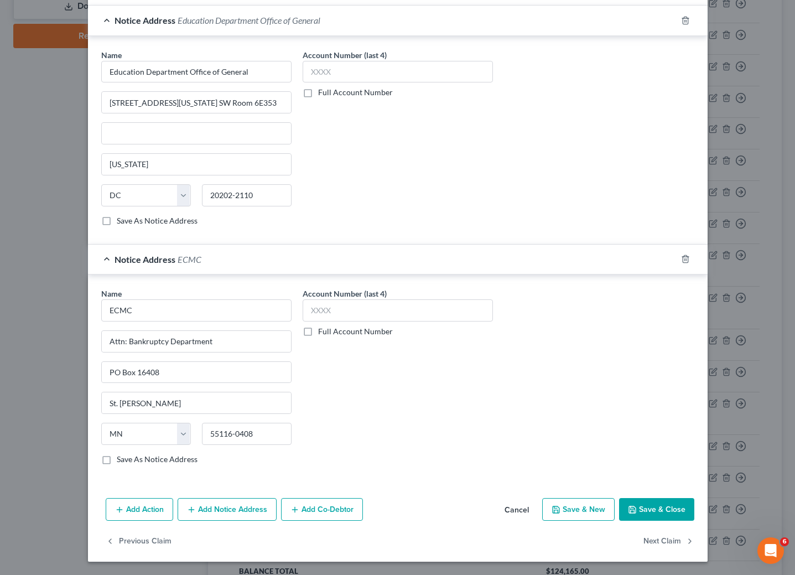
click at [628, 505] on icon "button" at bounding box center [632, 509] width 9 height 9
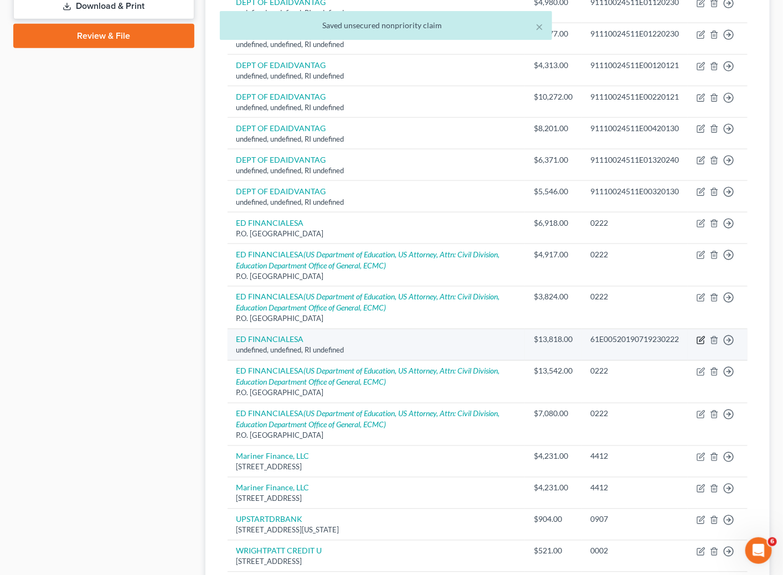
click at [697, 344] on icon "button" at bounding box center [700, 341] width 7 height 7
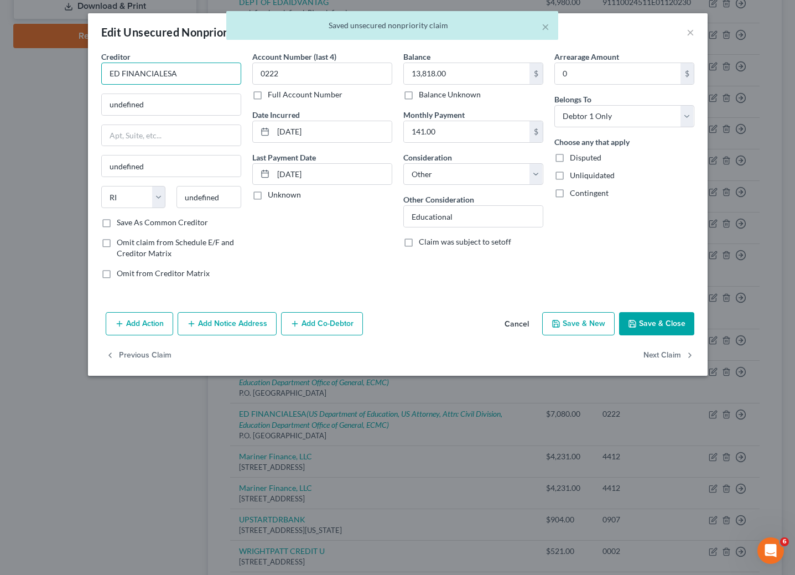
click at [184, 77] on input "ED FINANCIALESA" at bounding box center [171, 74] width 140 height 22
click at [185, 77] on input "ED FINANCIALESA" at bounding box center [171, 74] width 140 height 22
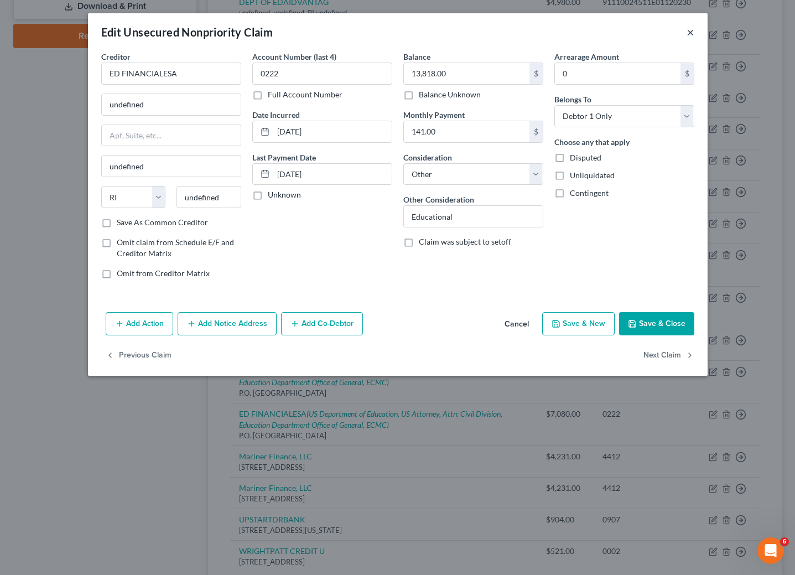
click at [690, 32] on button "×" at bounding box center [691, 31] width 8 height 13
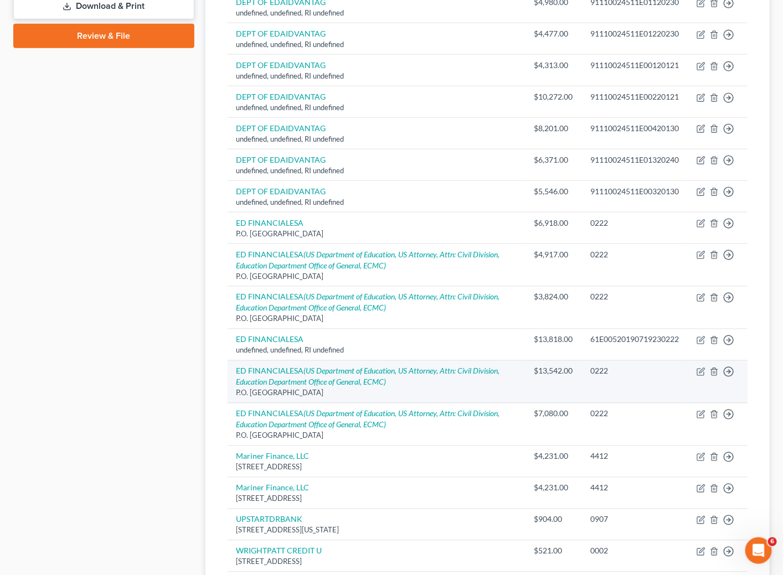
drag, startPoint x: 353, startPoint y: 398, endPoint x: 236, endPoint y: 395, distance: 116.3
click at [236, 396] on div "P.O. [GEOGRAPHIC_DATA]" at bounding box center [376, 393] width 280 height 11
copy div "P.O. [GEOGRAPHIC_DATA]"
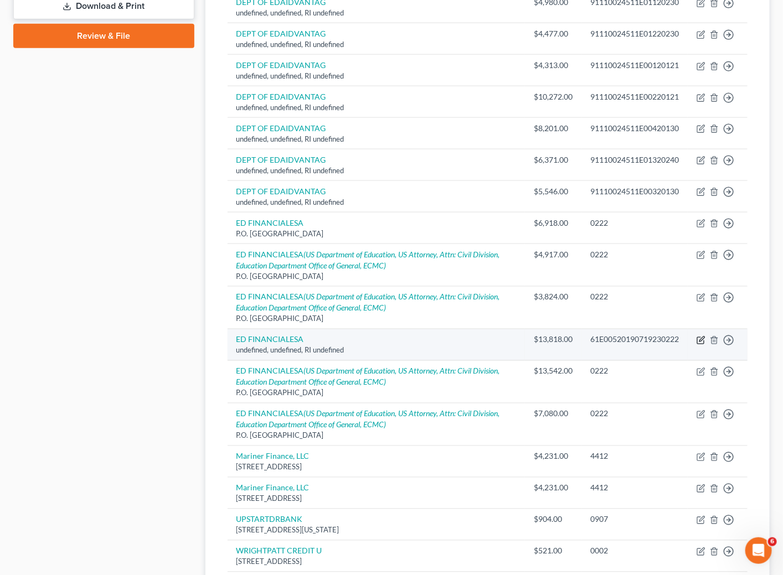
click at [701, 344] on icon "button" at bounding box center [700, 340] width 9 height 9
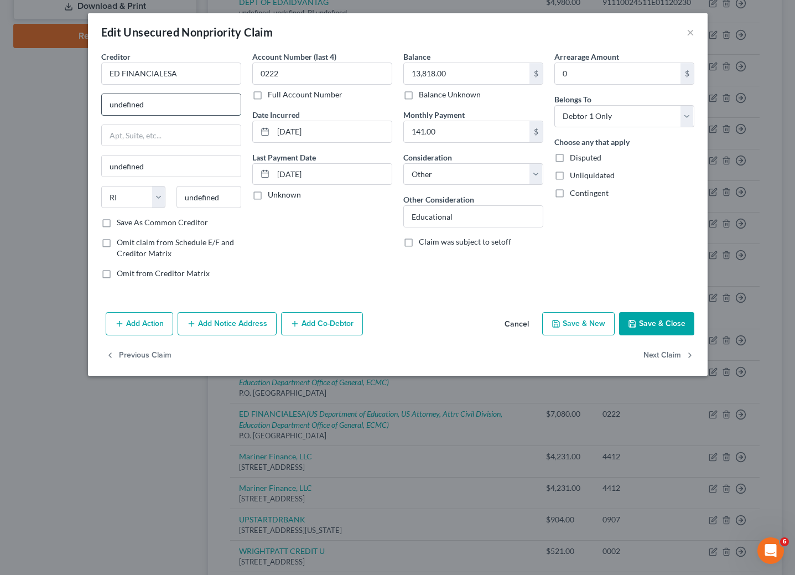
click at [196, 105] on input "undefined" at bounding box center [171, 104] width 139 height 21
paste input "P.O. [GEOGRAPHIC_DATA]"
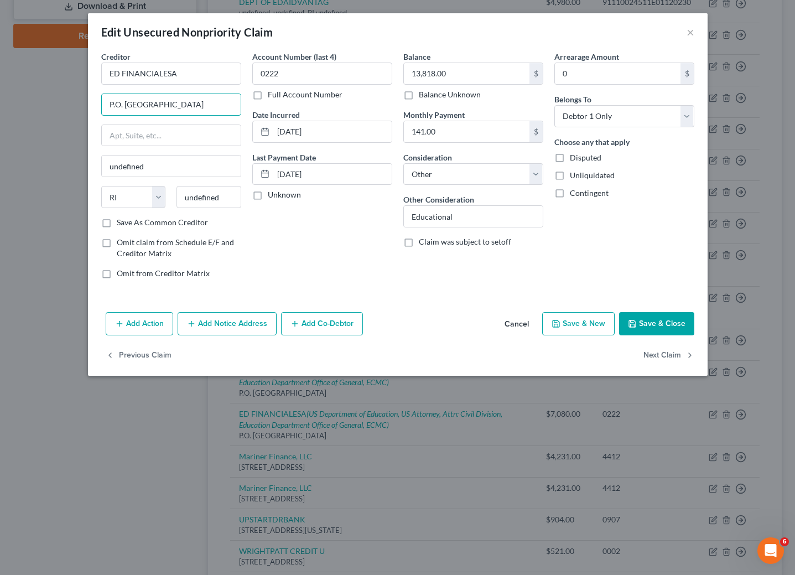
scroll to position [0, 1]
drag, startPoint x: 211, startPoint y: 103, endPoint x: 246, endPoint y: 105, distance: 34.9
click at [246, 105] on div "Creditor * ED FINANCIALESA P.O. [GEOGRAPHIC_DATA] undefined State [US_STATE] AK…" at bounding box center [171, 169] width 151 height 237
click at [214, 198] on input "undefined" at bounding box center [209, 197] width 65 height 22
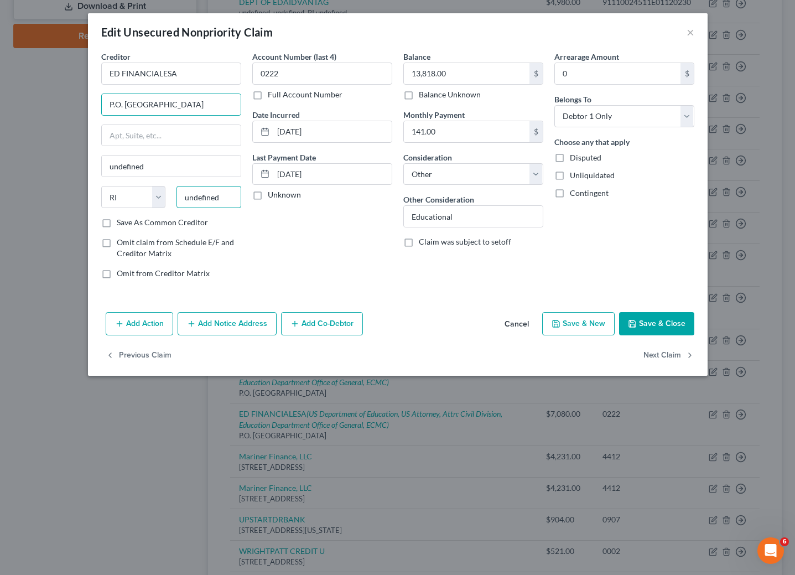
click at [214, 198] on input "undefined" at bounding box center [209, 197] width 65 height 22
paste input "37930"
click at [289, 238] on div "Account Number (last 4) 0222 Full Account Number Date Incurred [DATE] Last Paym…" at bounding box center [322, 169] width 151 height 237
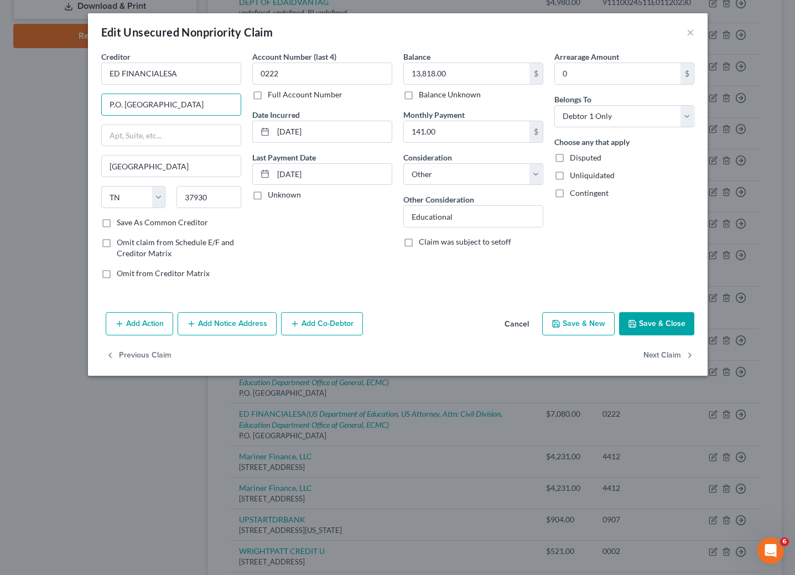
drag, startPoint x: 162, startPoint y: 105, endPoint x: 243, endPoint y: 115, distance: 82.0
click at [243, 115] on div "Creditor * ED FINANCIALESA P.O. [GEOGRAPHIC_DATA] [GEOGRAPHIC_DATA] [US_STATE][…" at bounding box center [171, 169] width 151 height 237
click at [211, 320] on button "Add Notice Address" at bounding box center [227, 323] width 99 height 23
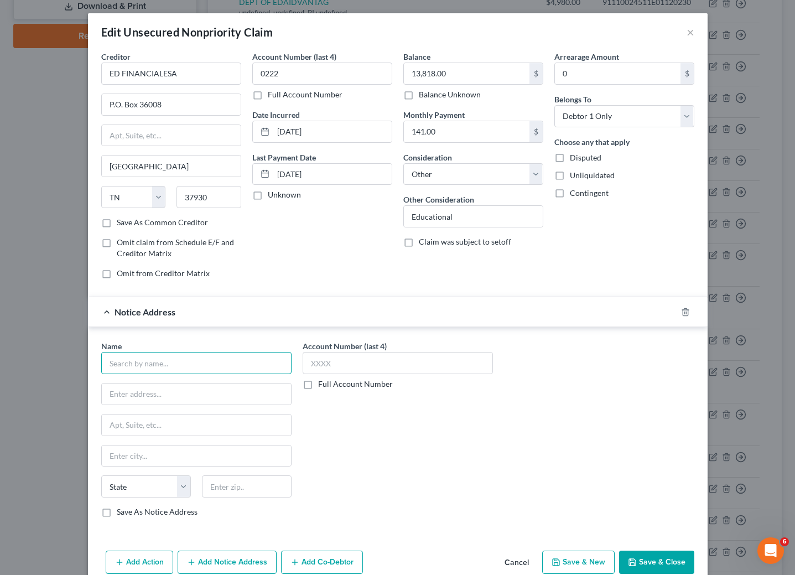
click at [183, 367] on input "text" at bounding box center [196, 363] width 190 height 22
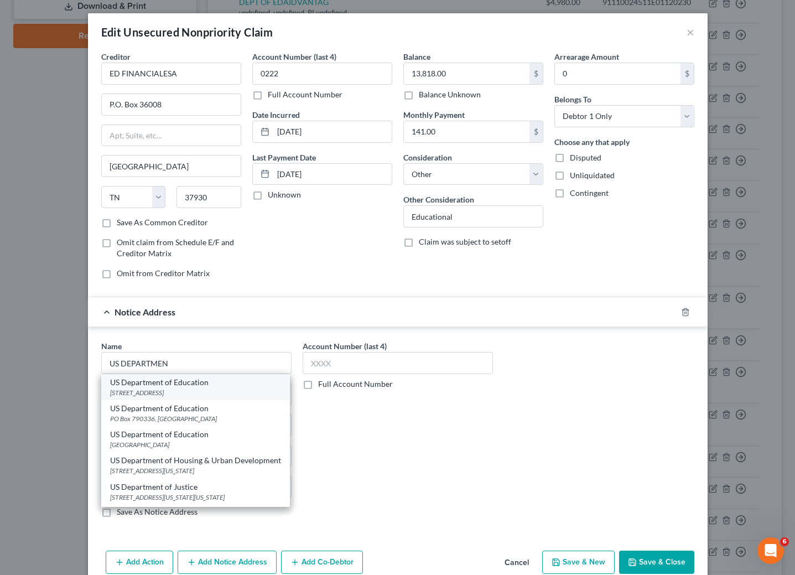
click at [178, 388] on div "US Department of Education" at bounding box center [195, 382] width 171 height 11
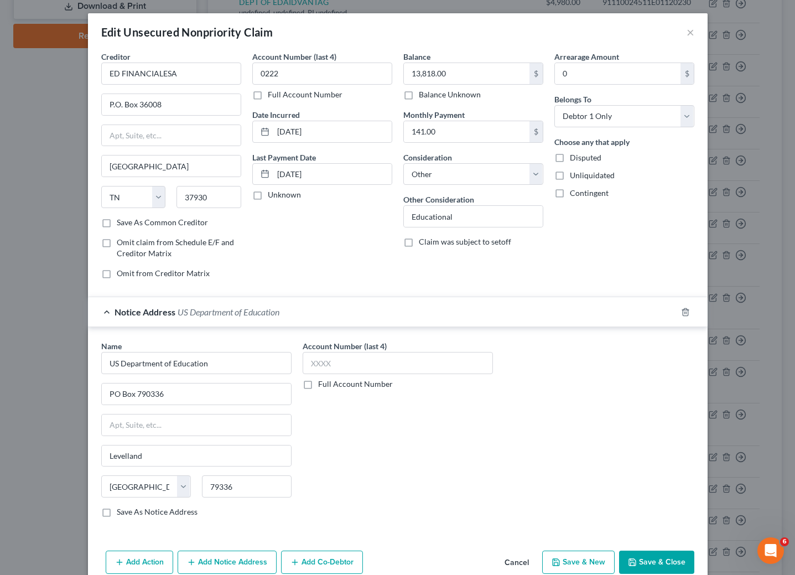
click at [223, 565] on button "Add Notice Address" at bounding box center [227, 562] width 99 height 23
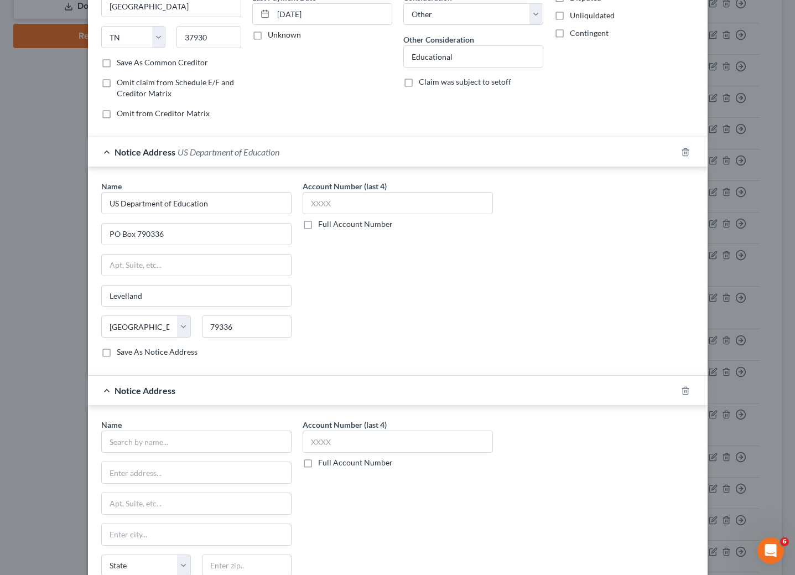
scroll to position [166, 0]
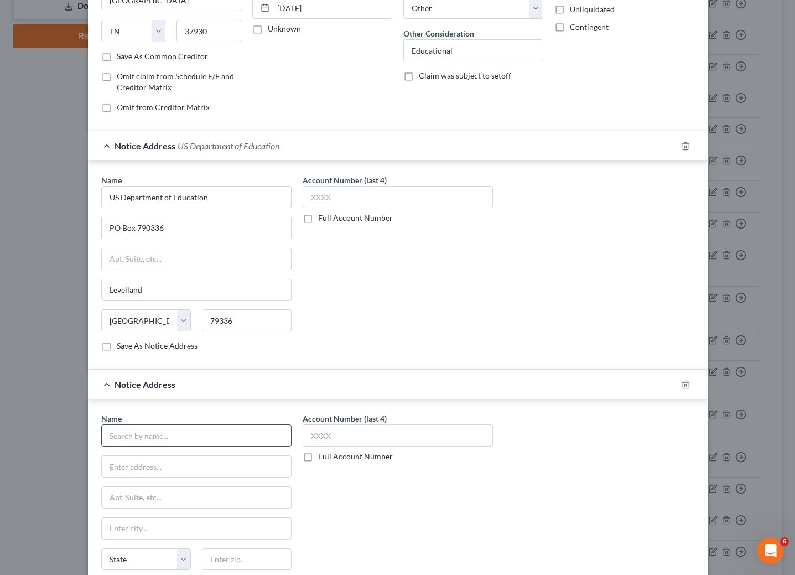
drag, startPoint x: 221, startPoint y: 424, endPoint x: 219, endPoint y: 439, distance: 15.0
click at [219, 425] on div "Name *" at bounding box center [196, 430] width 190 height 34
click at [219, 439] on input "text" at bounding box center [196, 436] width 190 height 22
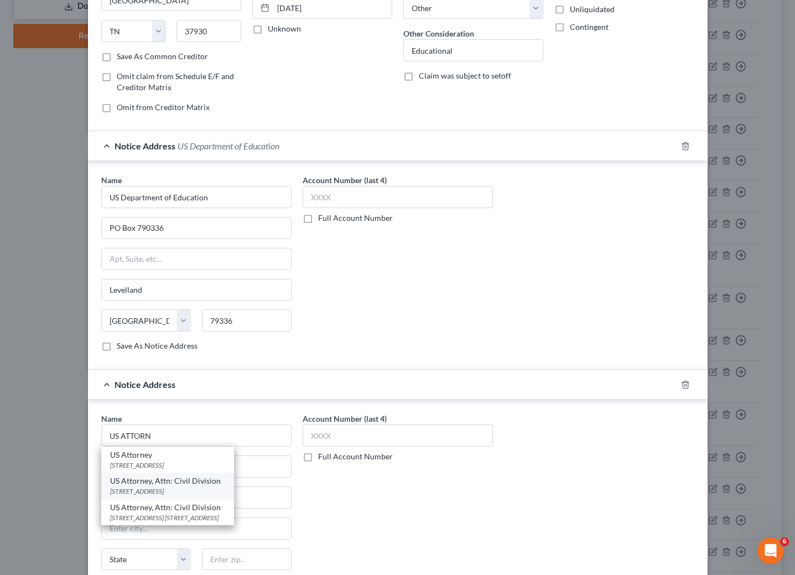
click at [171, 493] on div "[STREET_ADDRESS]" at bounding box center [167, 490] width 115 height 9
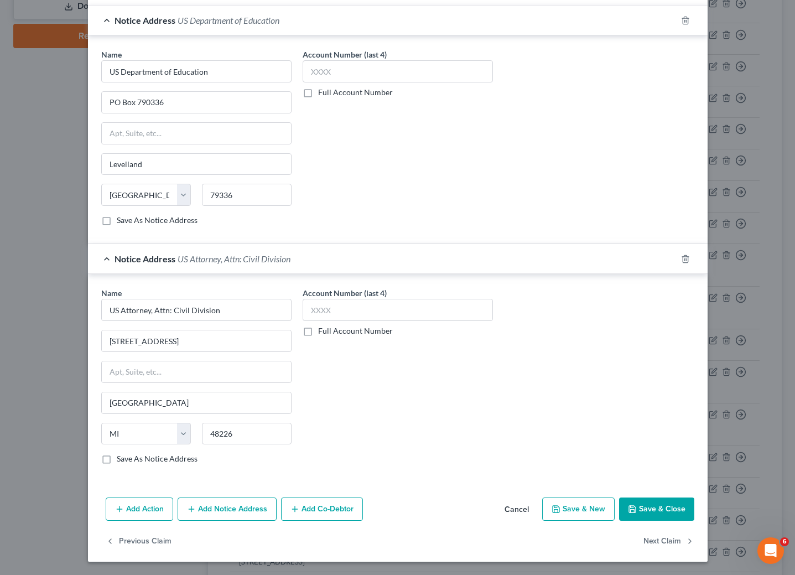
scroll to position [301, 0]
click at [210, 509] on button "Add Notice Address" at bounding box center [227, 509] width 99 height 23
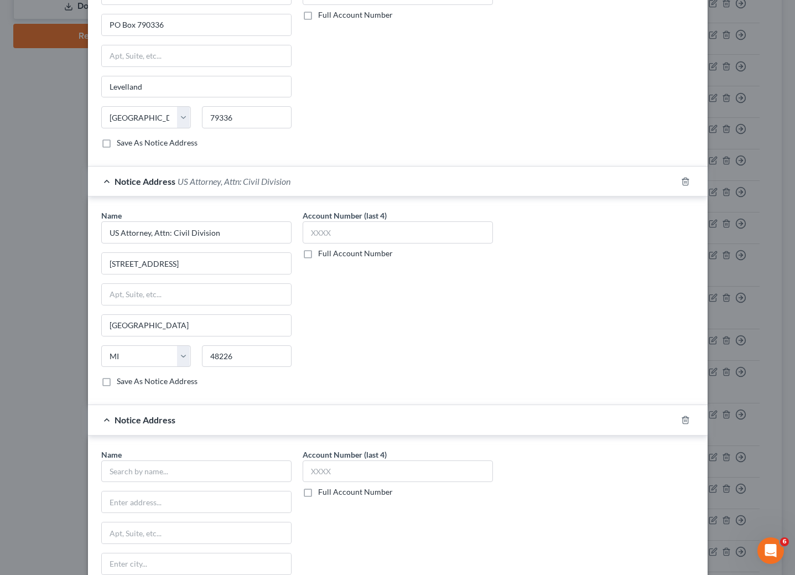
scroll to position [467, 0]
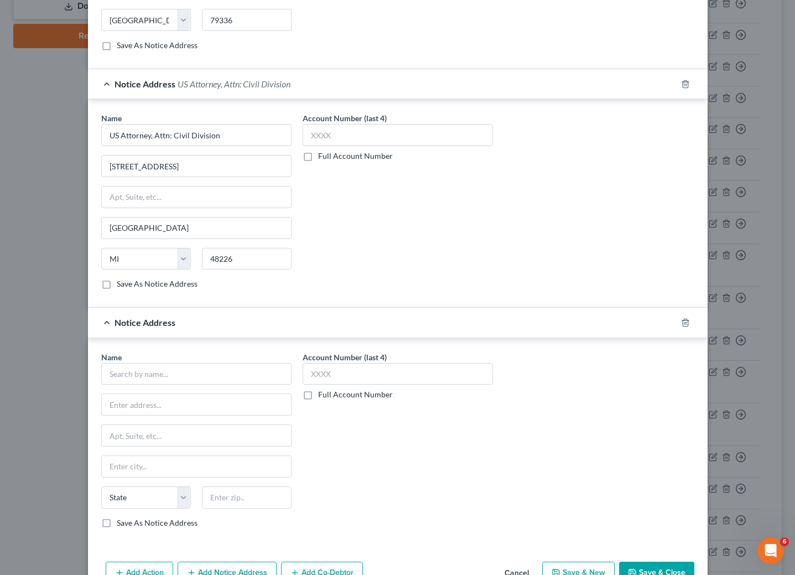
click at [224, 369] on div "Name *" at bounding box center [196, 368] width 190 height 34
click at [222, 385] on input "text" at bounding box center [196, 374] width 190 height 22
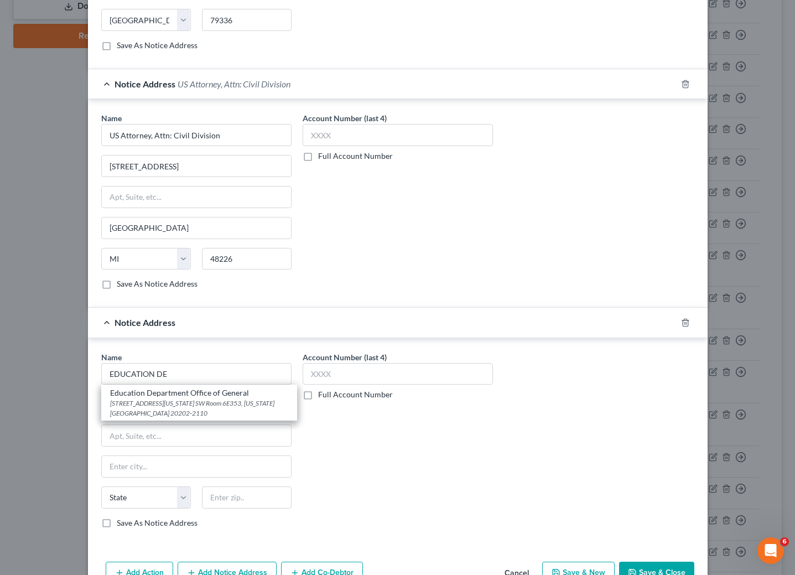
click at [164, 416] on div "[STREET_ADDRESS][US_STATE] SW Room 6E353, [US_STATE][GEOGRAPHIC_DATA] 20202-2110" at bounding box center [199, 407] width 178 height 19
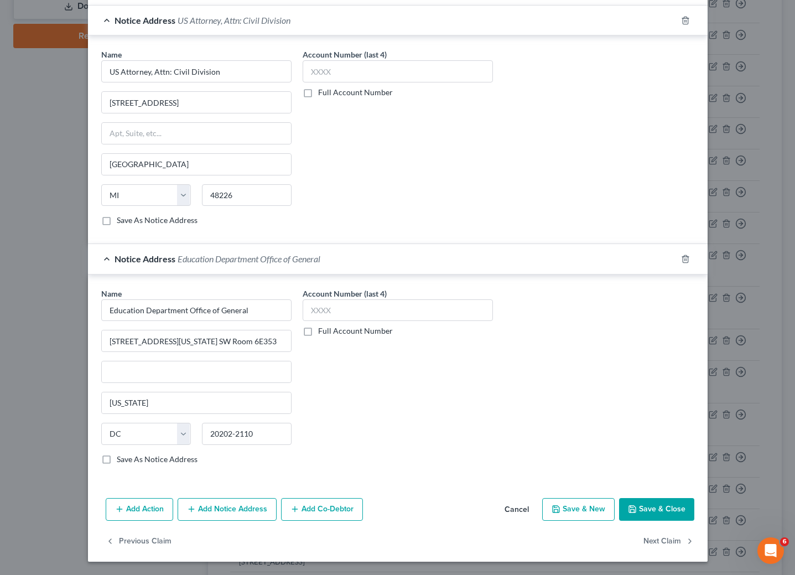
click at [223, 513] on button "Add Notice Address" at bounding box center [227, 509] width 99 height 23
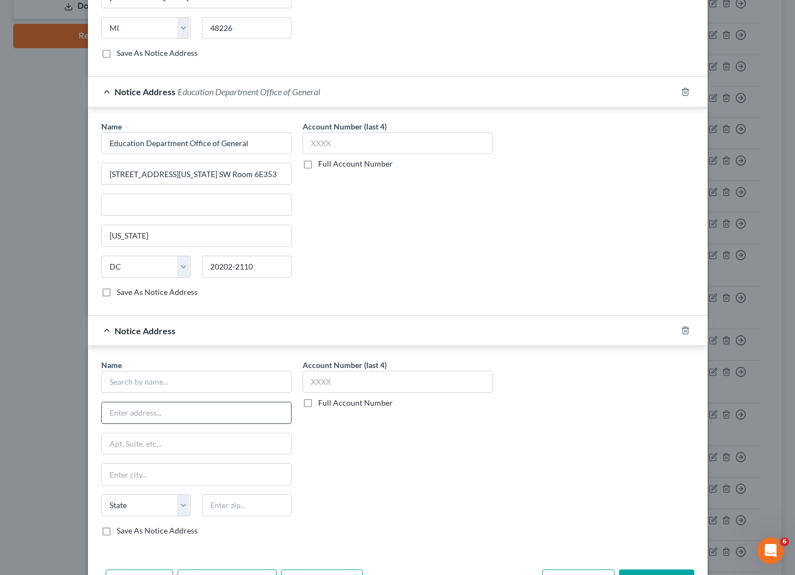
scroll to position [708, 0]
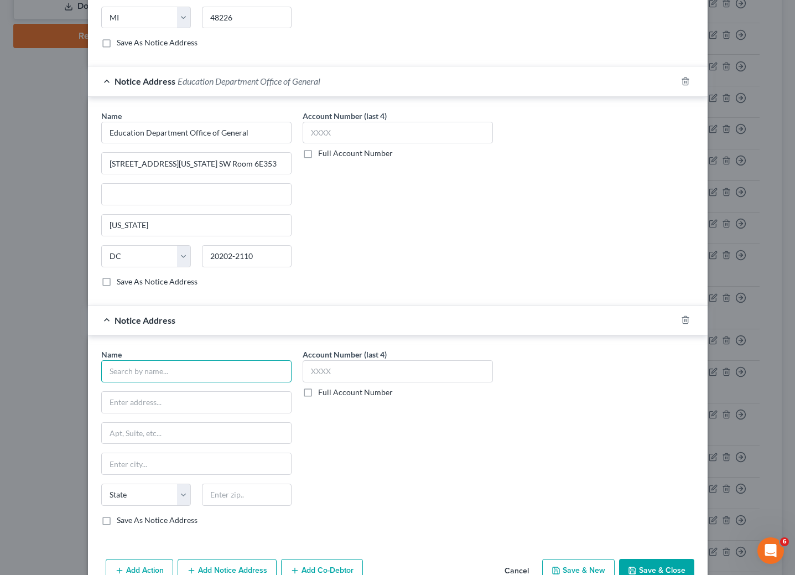
click at [218, 382] on input "text" at bounding box center [196, 371] width 190 height 22
click at [123, 411] on div "Attn: Bankruptcy Department [STREET_ADDRESS][PERSON_NAME]" at bounding box center [199, 405] width 178 height 19
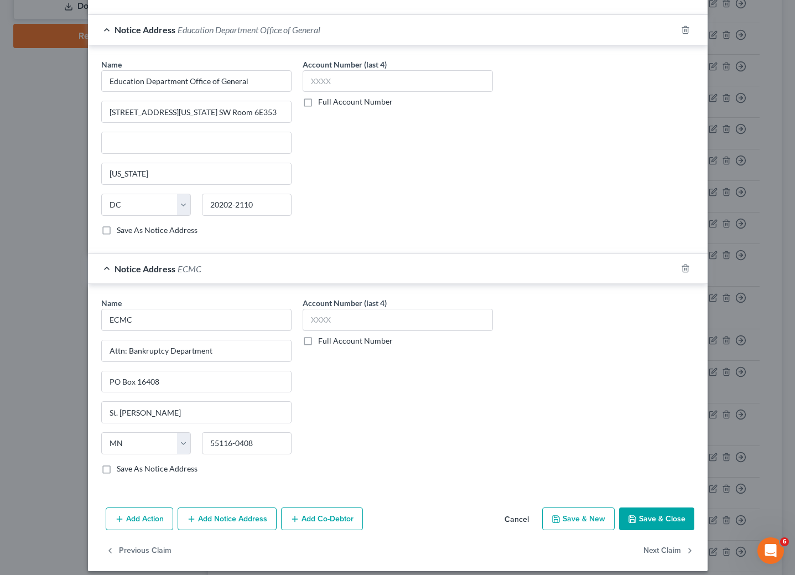
scroll to position [784, 0]
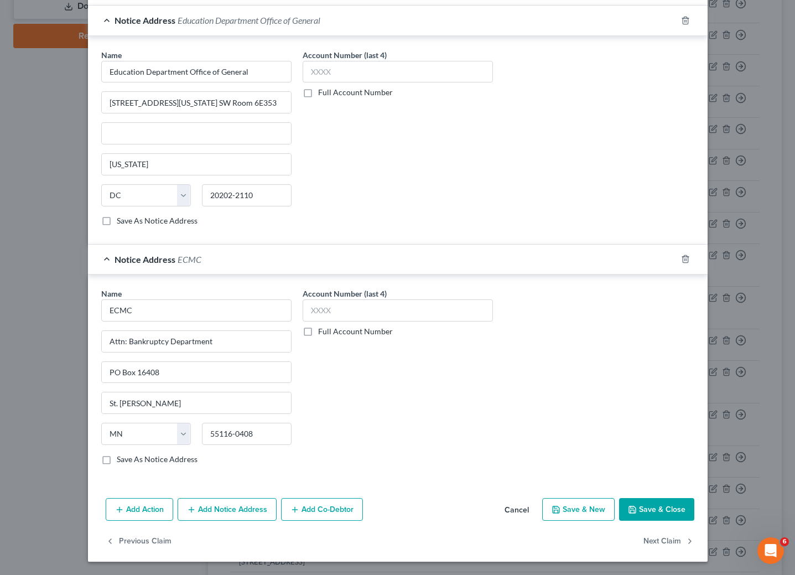
click at [649, 509] on button "Save & Close" at bounding box center [656, 509] width 75 height 23
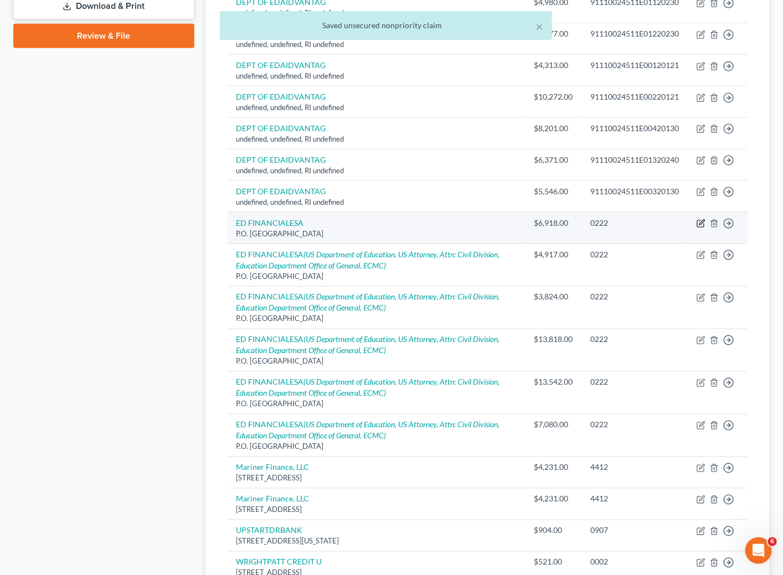
click at [700, 228] on icon "button" at bounding box center [700, 223] width 9 height 9
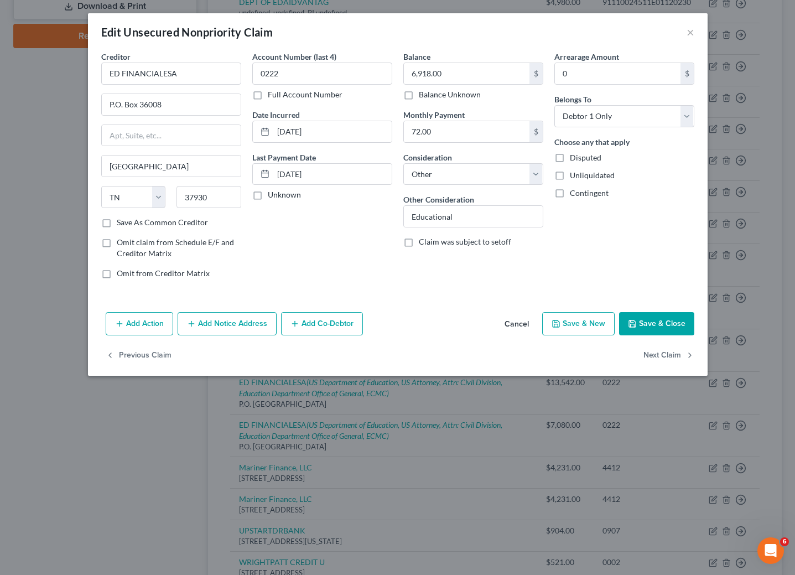
click at [225, 319] on button "Add Notice Address" at bounding box center [227, 323] width 99 height 23
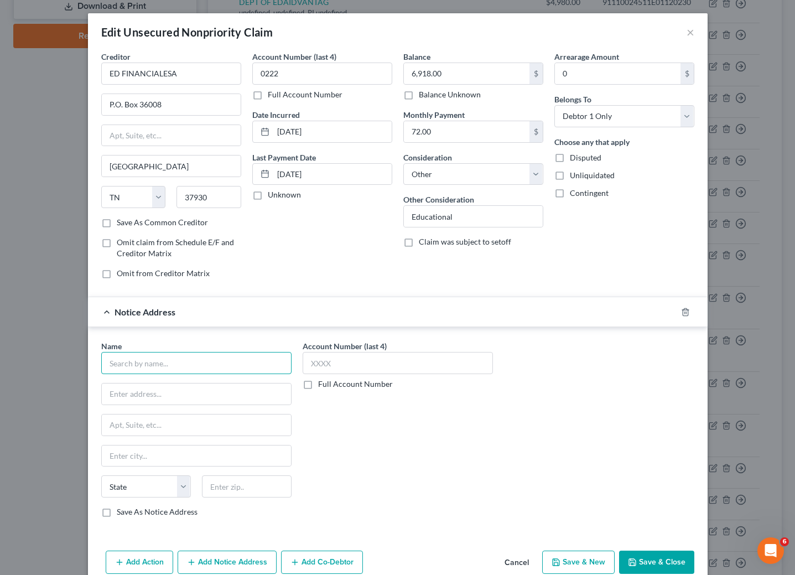
click at [166, 368] on input "text" at bounding box center [196, 363] width 190 height 22
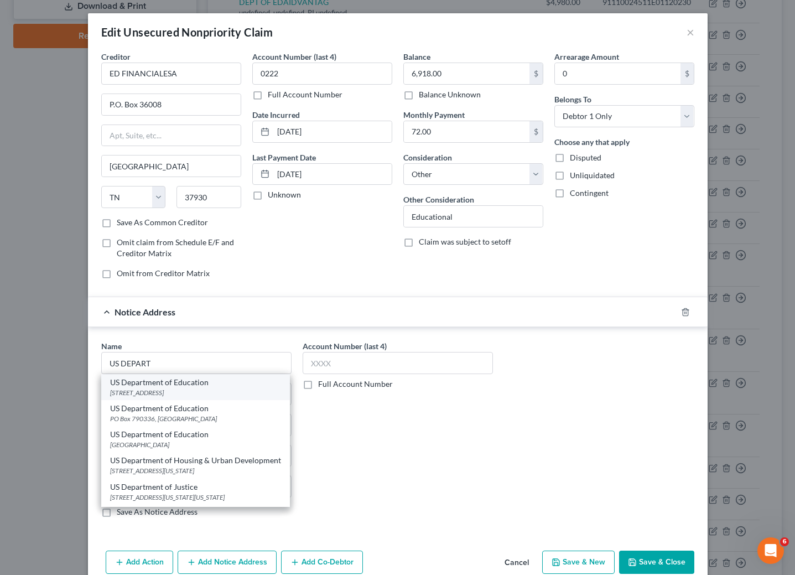
click at [166, 392] on div "[STREET_ADDRESS]" at bounding box center [195, 392] width 171 height 9
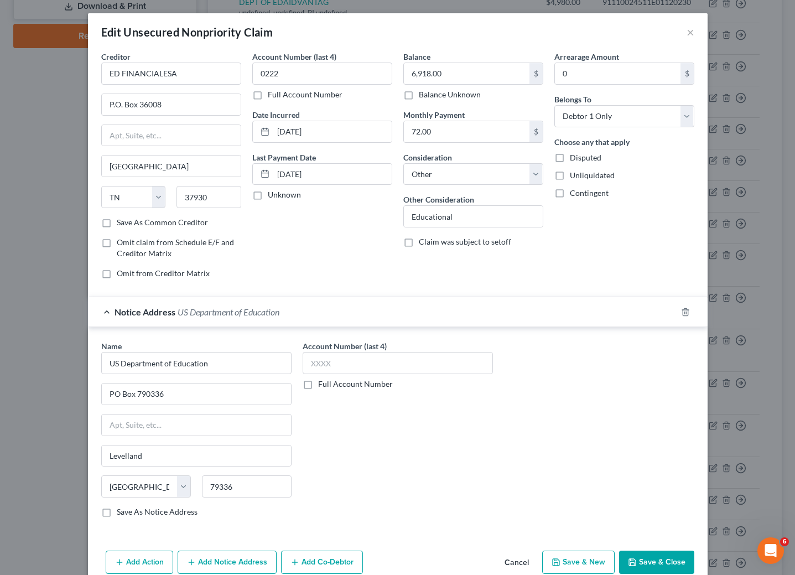
click at [224, 566] on button "Add Notice Address" at bounding box center [227, 562] width 99 height 23
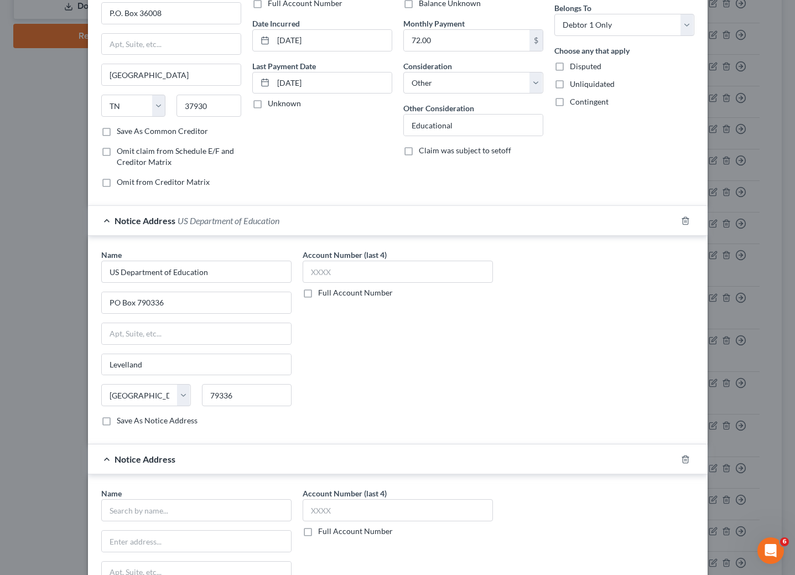
scroll to position [301, 0]
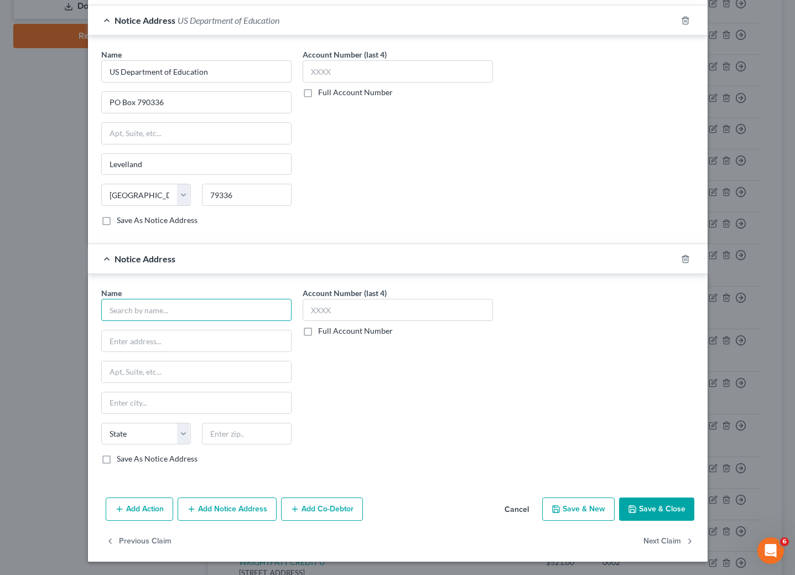
click at [179, 308] on input "text" at bounding box center [196, 310] width 190 height 22
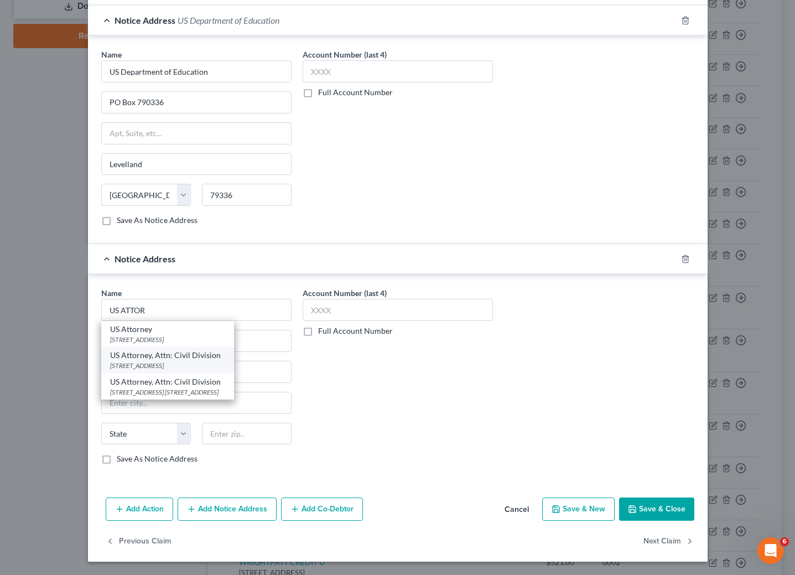
click at [179, 361] on div "[STREET_ADDRESS]" at bounding box center [167, 365] width 115 height 9
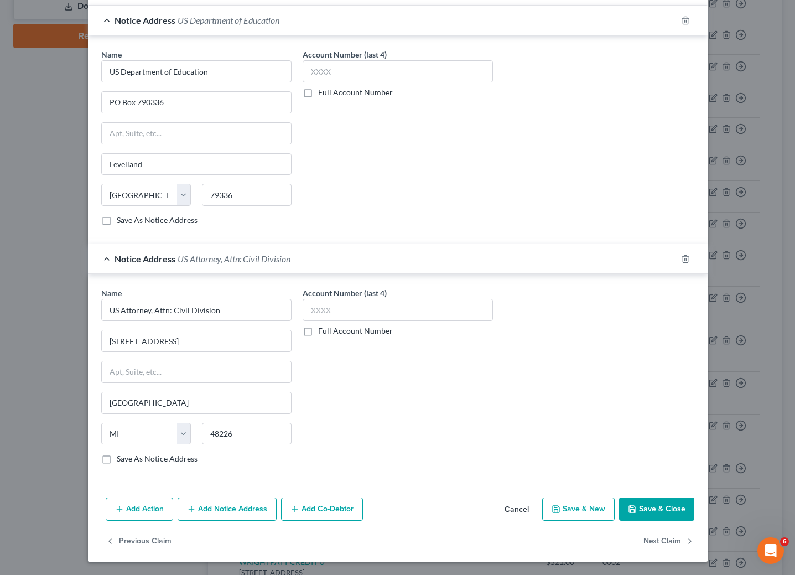
click at [221, 511] on button "Add Notice Address" at bounding box center [227, 509] width 99 height 23
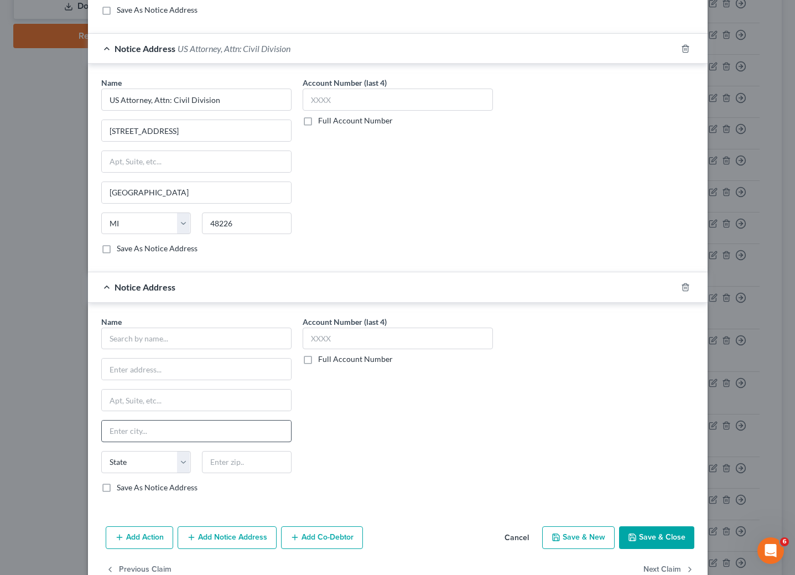
scroll to position [542, 0]
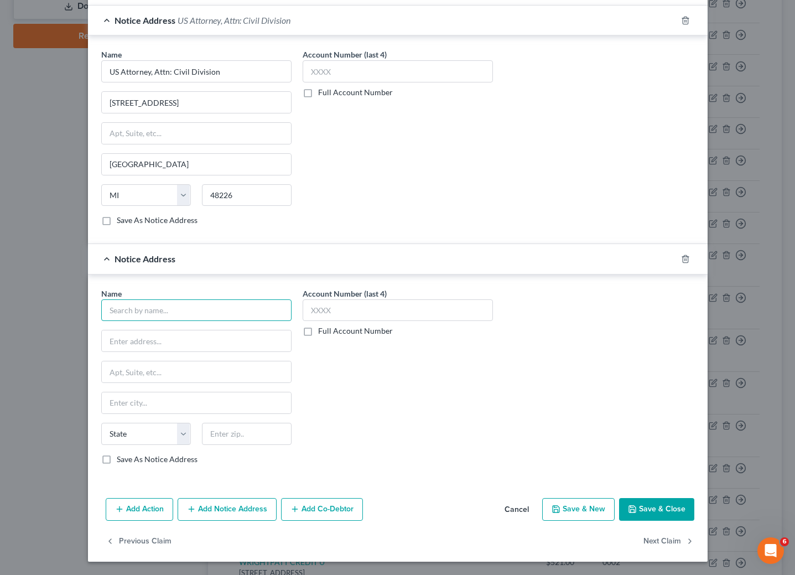
click at [141, 310] on input "text" at bounding box center [196, 310] width 190 height 22
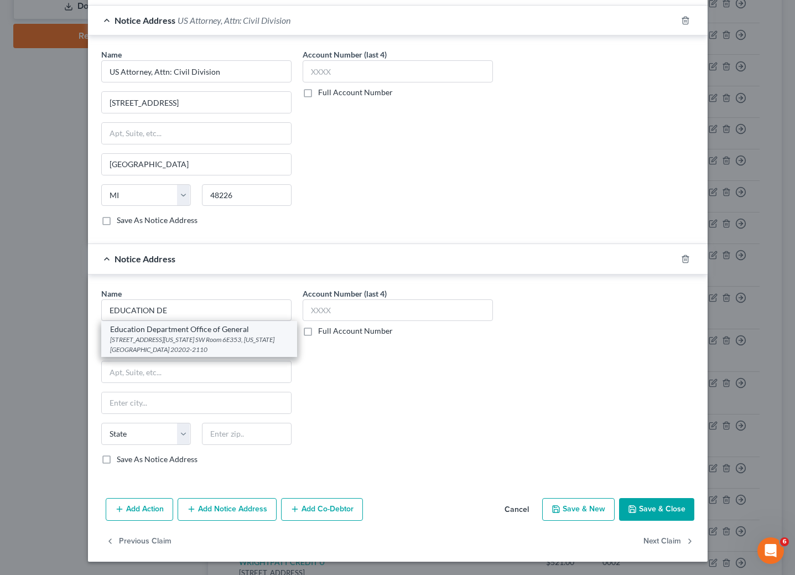
click at [141, 327] on div "Education Department Office of General" at bounding box center [199, 329] width 178 height 11
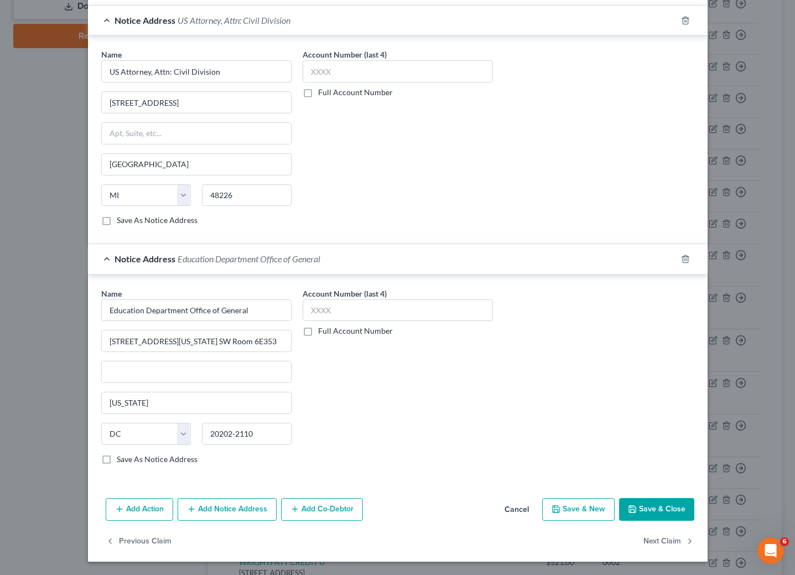
click at [208, 510] on button "Add Notice Address" at bounding box center [227, 509] width 99 height 23
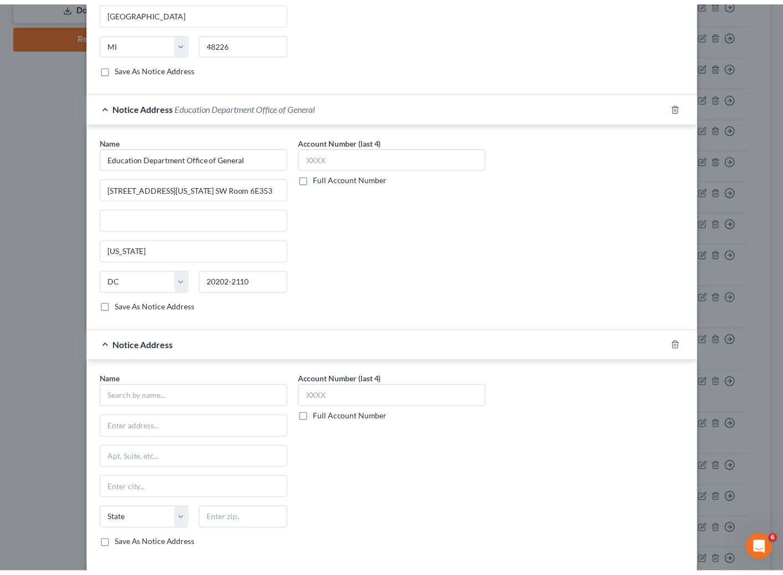
scroll to position [739, 0]
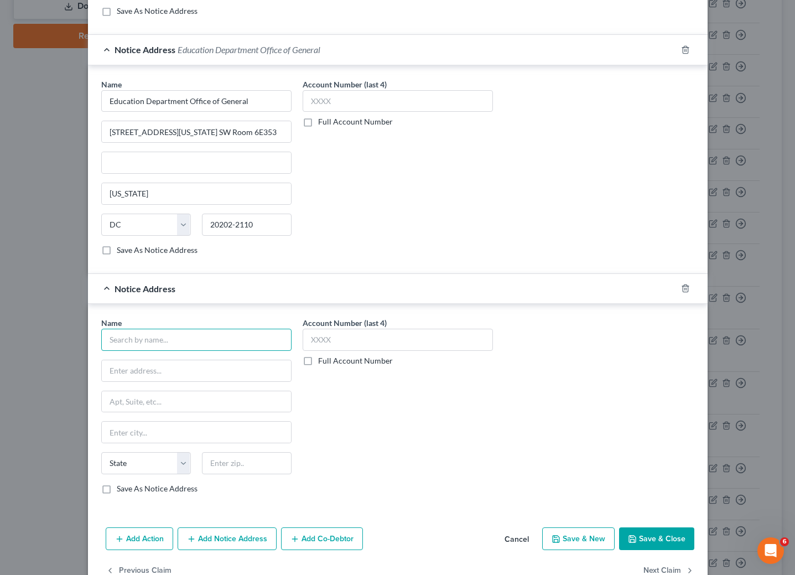
click at [246, 351] on input "text" at bounding box center [196, 340] width 190 height 22
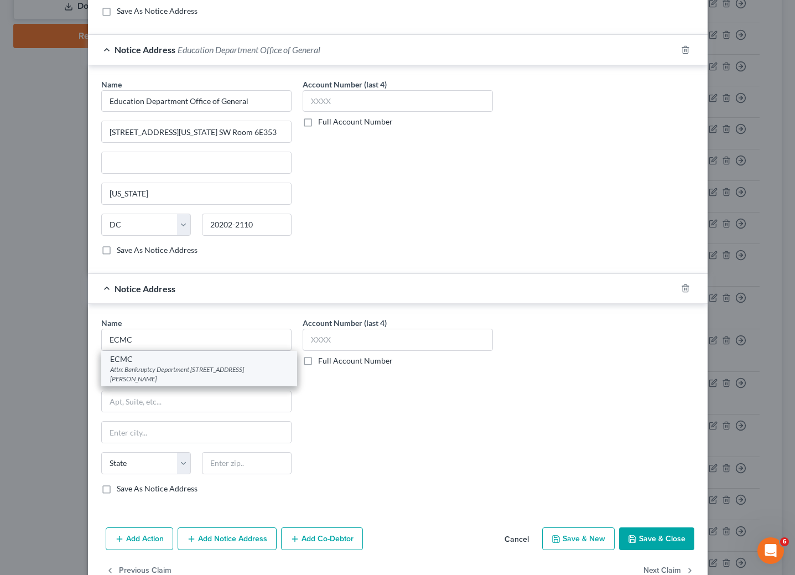
click at [184, 384] on div "Attn: Bankruptcy Department [STREET_ADDRESS][PERSON_NAME]" at bounding box center [199, 374] width 178 height 19
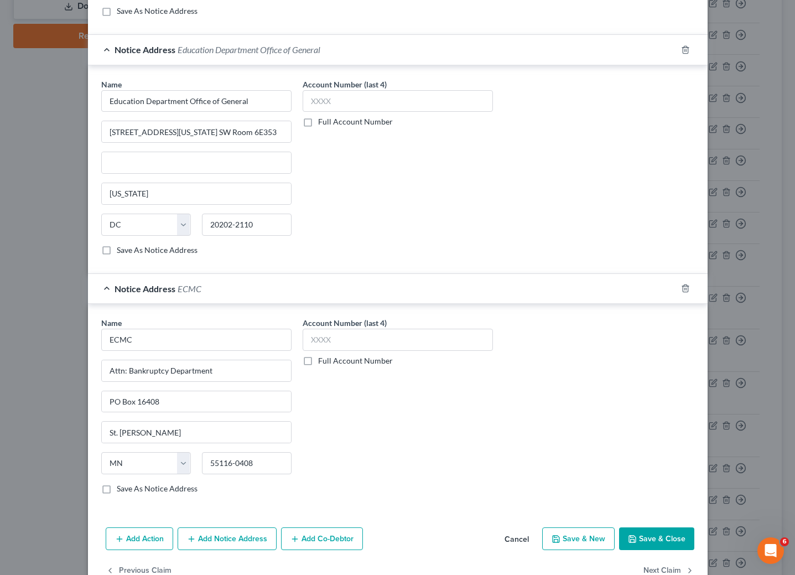
click at [633, 551] on button "Save & Close" at bounding box center [656, 538] width 75 height 23
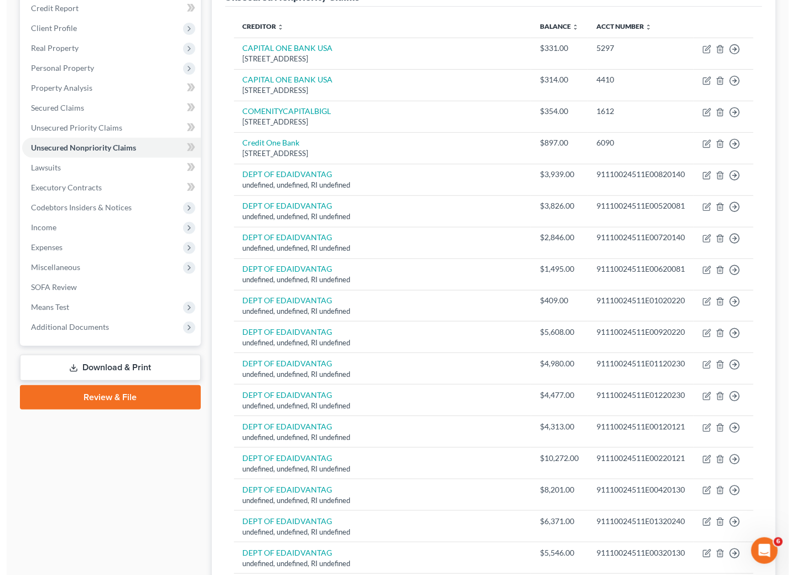
scroll to position [166, 0]
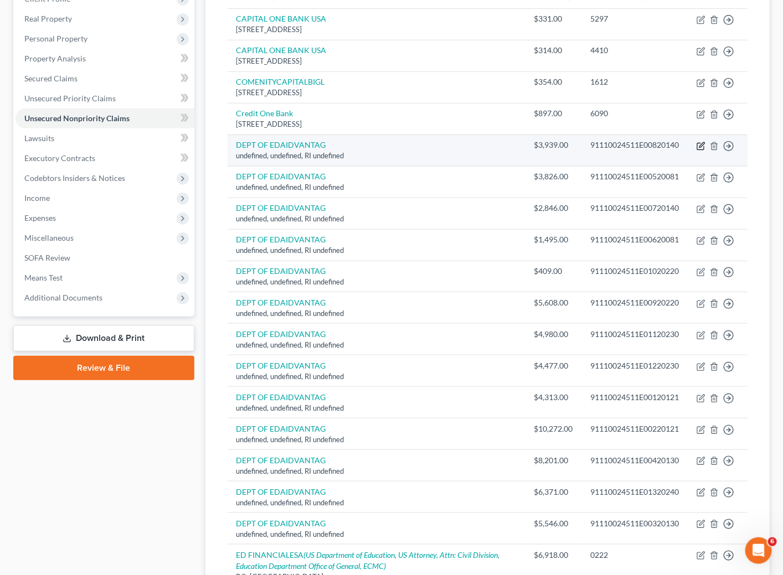
click at [701, 147] on icon "button" at bounding box center [701, 144] width 5 height 5
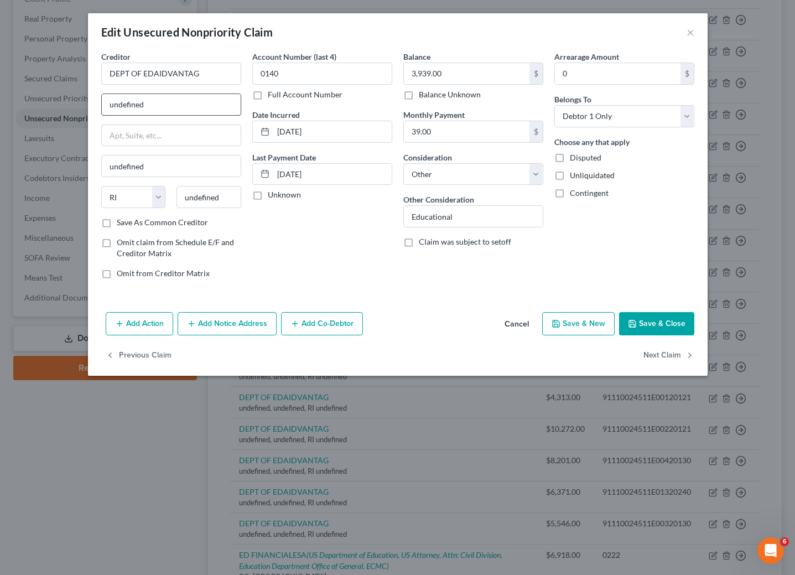
click at [187, 100] on input "undefined" at bounding box center [171, 104] width 139 height 21
click at [187, 99] on input "undefined" at bounding box center [171, 104] width 139 height 21
click at [117, 71] on input "DEPT OF EDAIDVANTAG" at bounding box center [171, 74] width 140 height 22
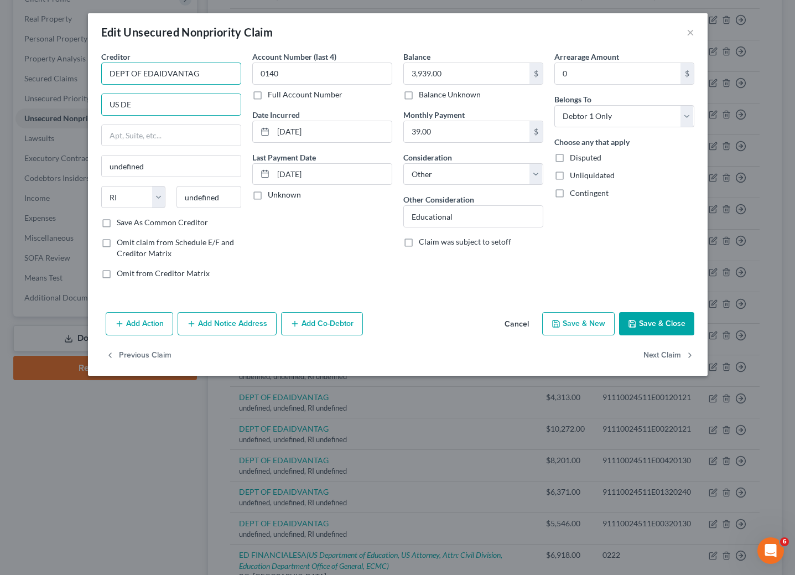
click at [117, 71] on input "DEPT OF EDAIDVANTAG" at bounding box center [171, 74] width 140 height 22
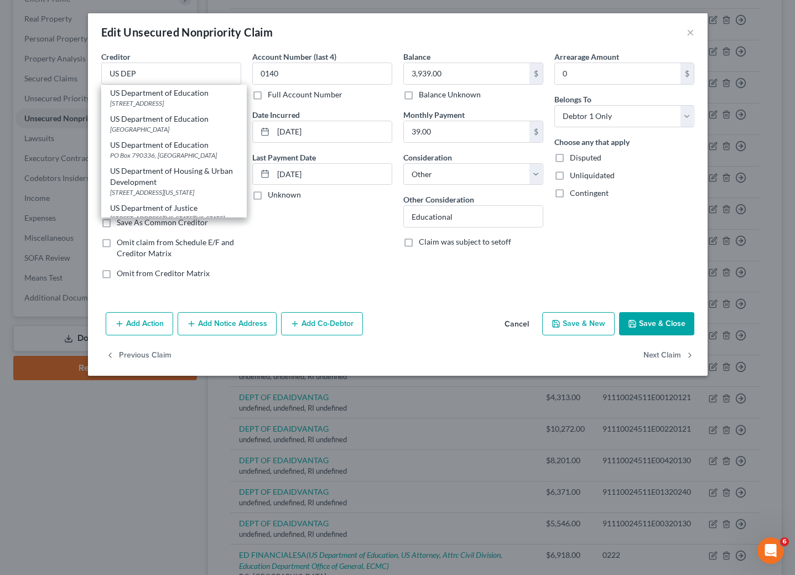
drag, startPoint x: 135, startPoint y: 102, endPoint x: 211, endPoint y: 208, distance: 130.4
click at [135, 101] on div "[STREET_ADDRESS]" at bounding box center [174, 103] width 128 height 9
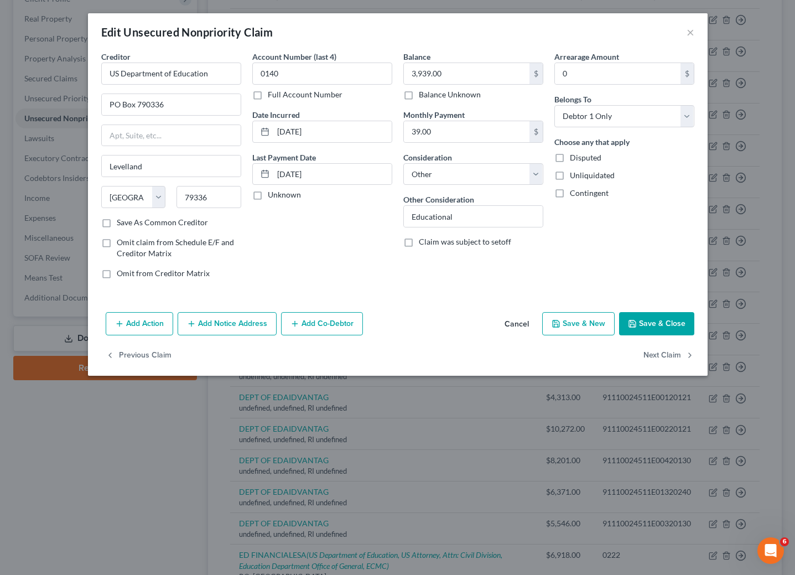
click at [222, 319] on button "Add Notice Address" at bounding box center [227, 323] width 99 height 23
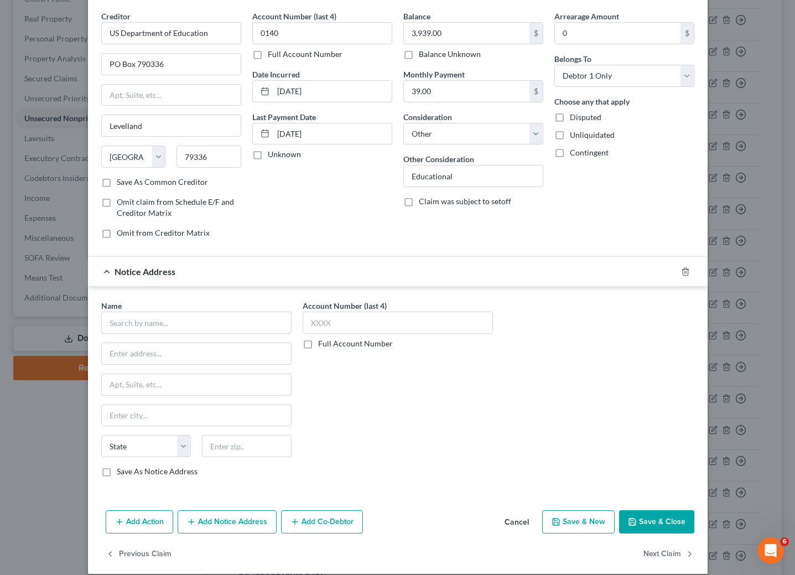
scroll to position [59, 0]
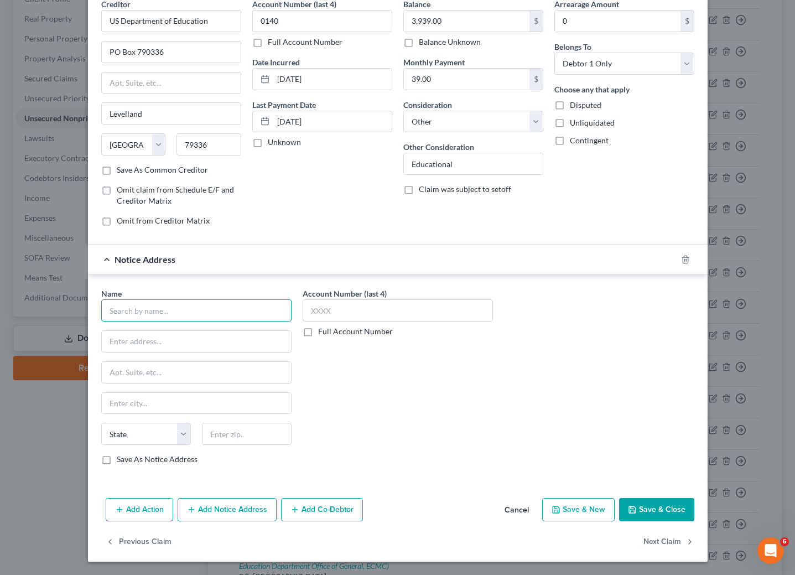
click at [209, 314] on input "text" at bounding box center [196, 310] width 190 height 22
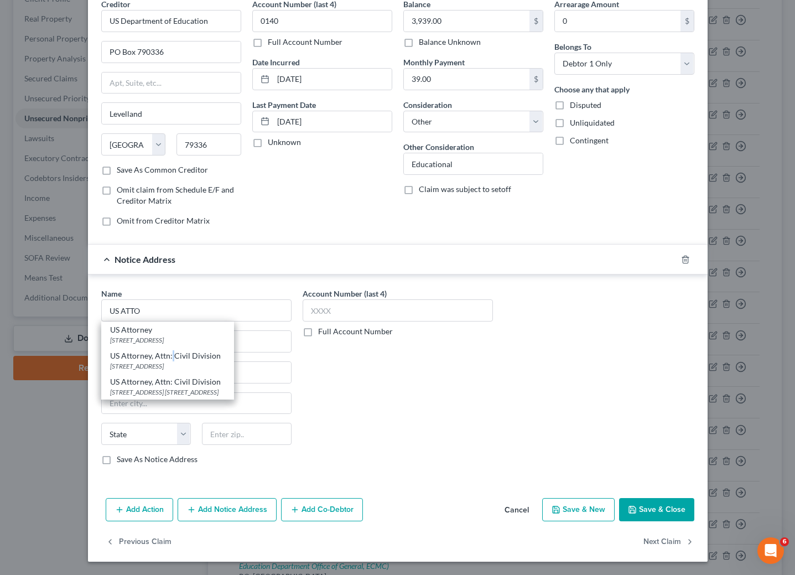
click at [166, 354] on div "US Attorney, Attn: Civil Division" at bounding box center [167, 355] width 115 height 11
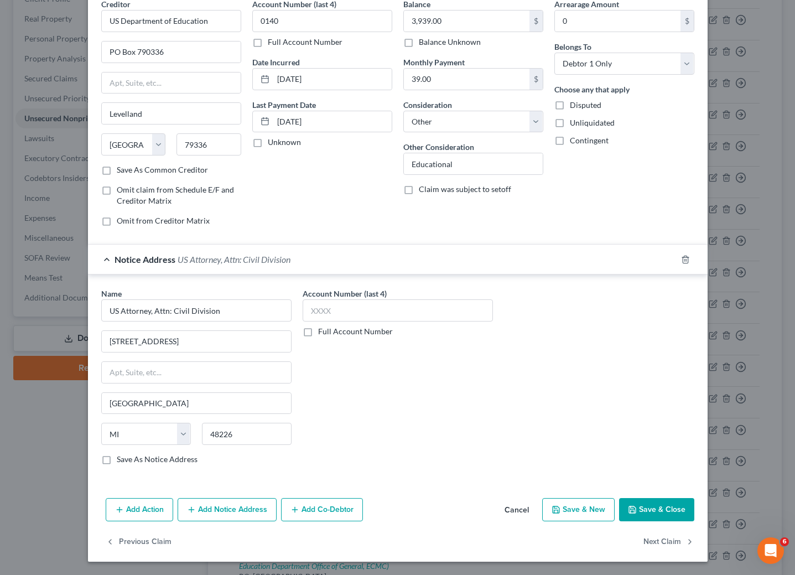
click at [231, 515] on button "Add Notice Address" at bounding box center [227, 509] width 99 height 23
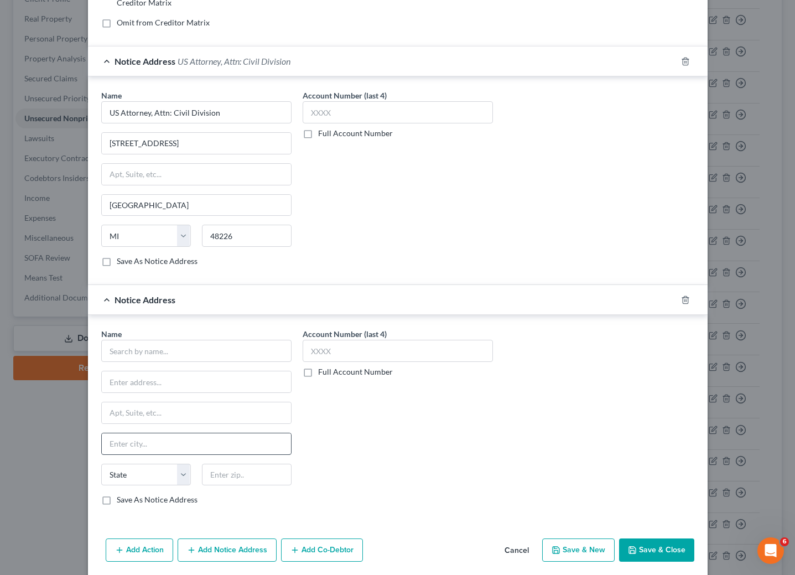
scroll to position [301, 0]
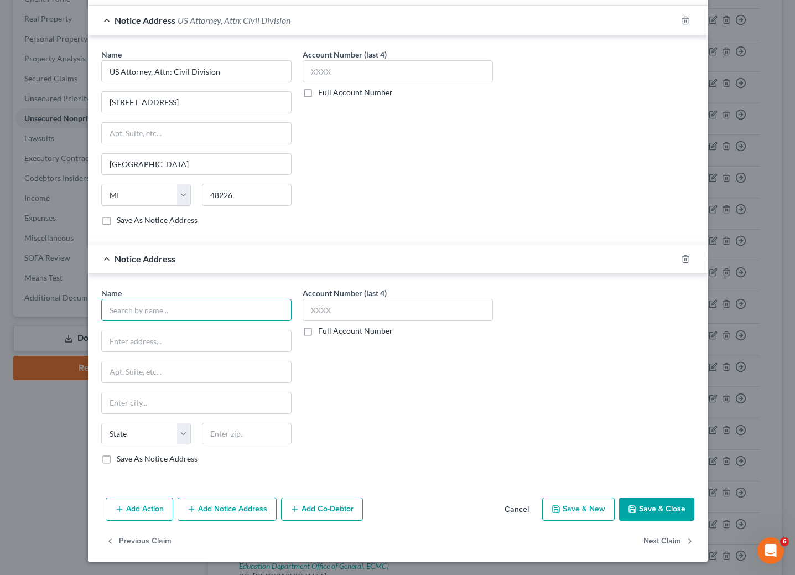
click at [186, 315] on input "text" at bounding box center [196, 310] width 190 height 22
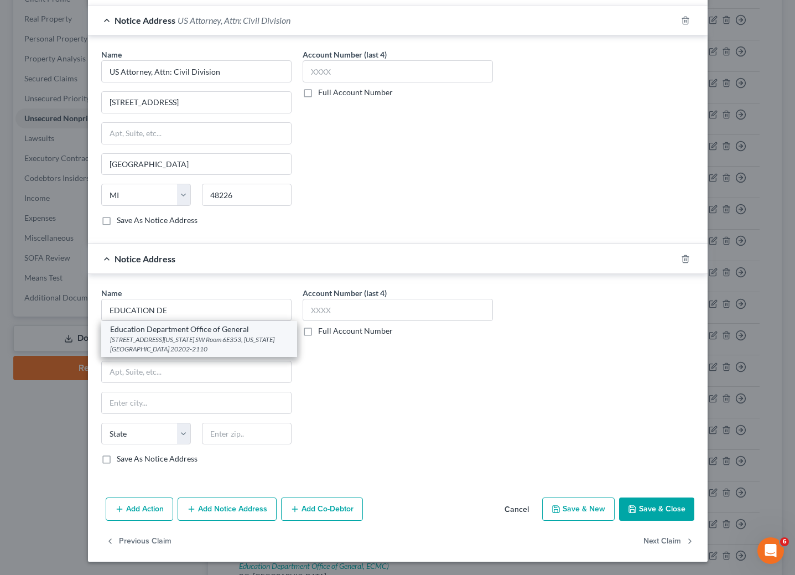
click at [172, 338] on div "[STREET_ADDRESS][US_STATE] SW Room 6E353, [US_STATE][GEOGRAPHIC_DATA] 20202-2110" at bounding box center [199, 344] width 178 height 19
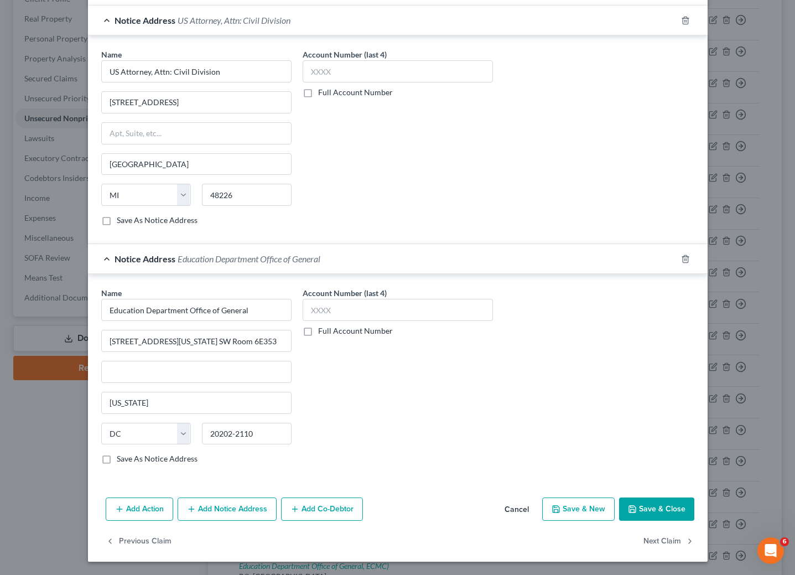
click at [232, 516] on button "Add Notice Address" at bounding box center [227, 509] width 99 height 23
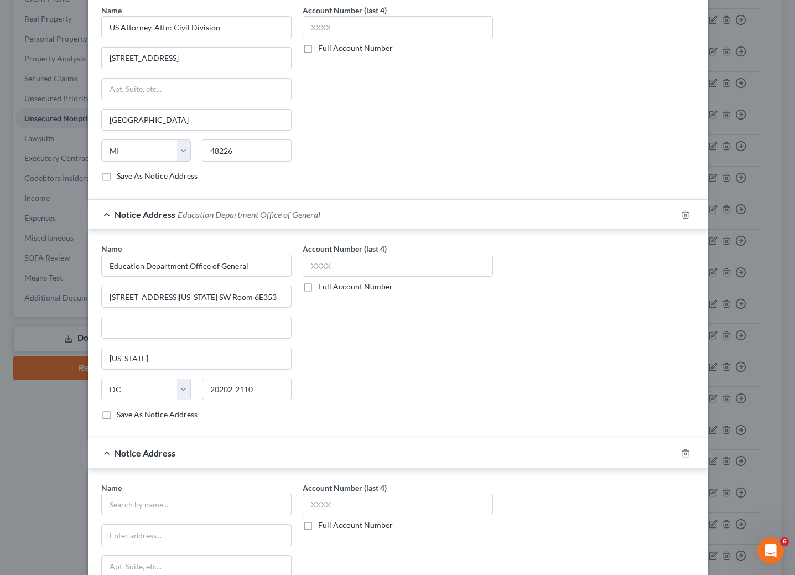
scroll to position [337, 0]
click at [173, 515] on input "text" at bounding box center [196, 504] width 190 height 22
click at [157, 538] on div "Attn: Bankruptcy Department [STREET_ADDRESS][PERSON_NAME]" at bounding box center [199, 537] width 178 height 19
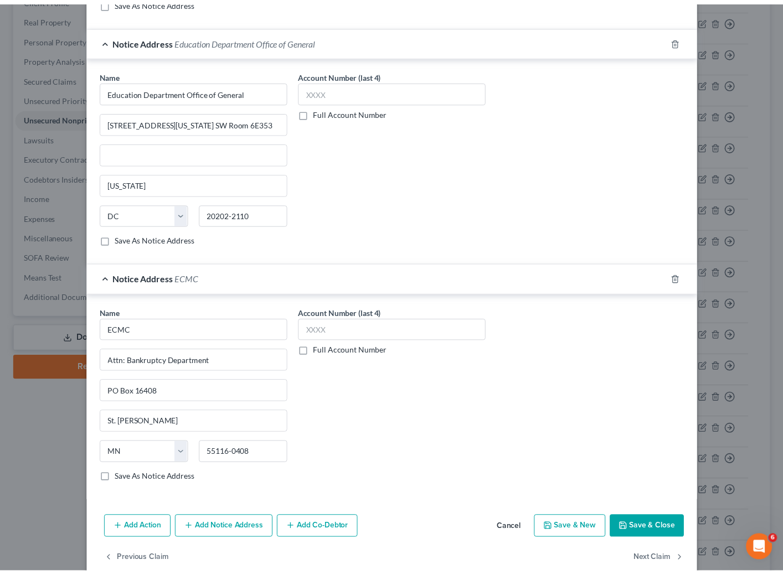
scroll to position [542, 0]
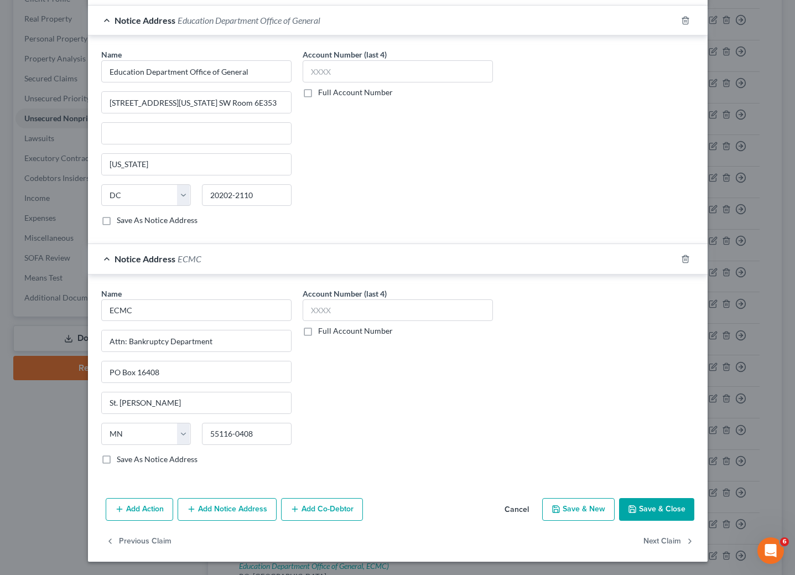
click at [640, 501] on button "Save & Close" at bounding box center [656, 509] width 75 height 23
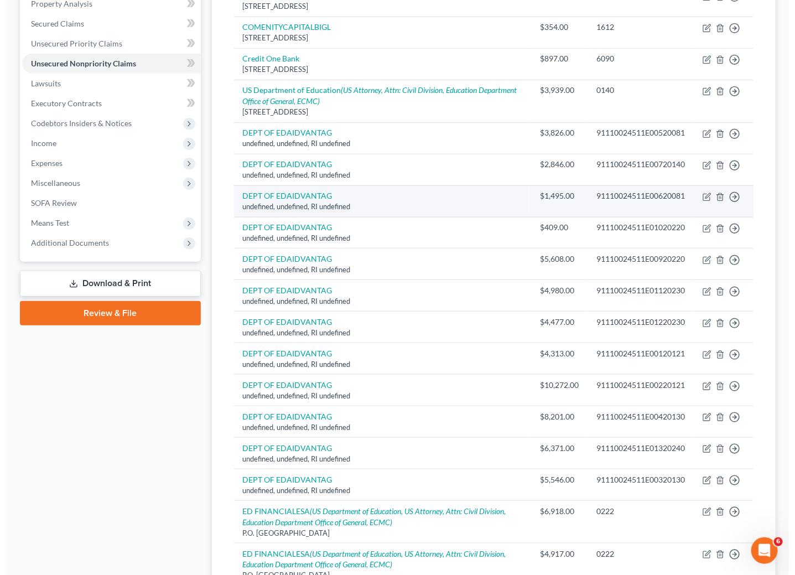
scroll to position [249, 0]
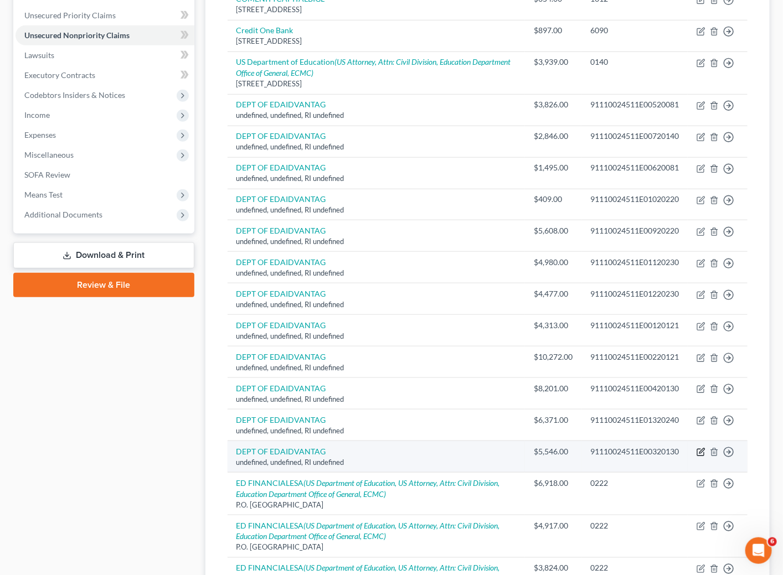
click at [701, 457] on icon "button" at bounding box center [700, 452] width 9 height 9
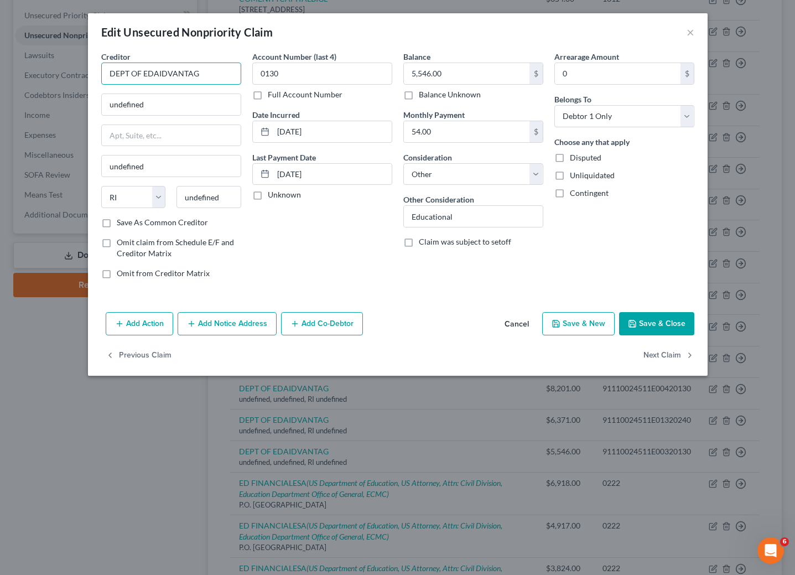
click at [208, 74] on input "DEPT OF EDAIDVANTAG" at bounding box center [171, 74] width 140 height 22
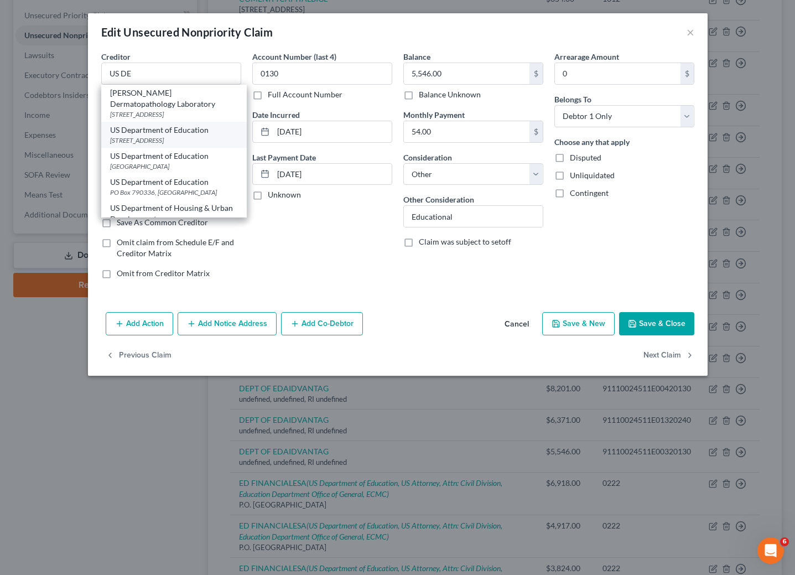
click at [161, 138] on div "[STREET_ADDRESS]" at bounding box center [174, 140] width 128 height 9
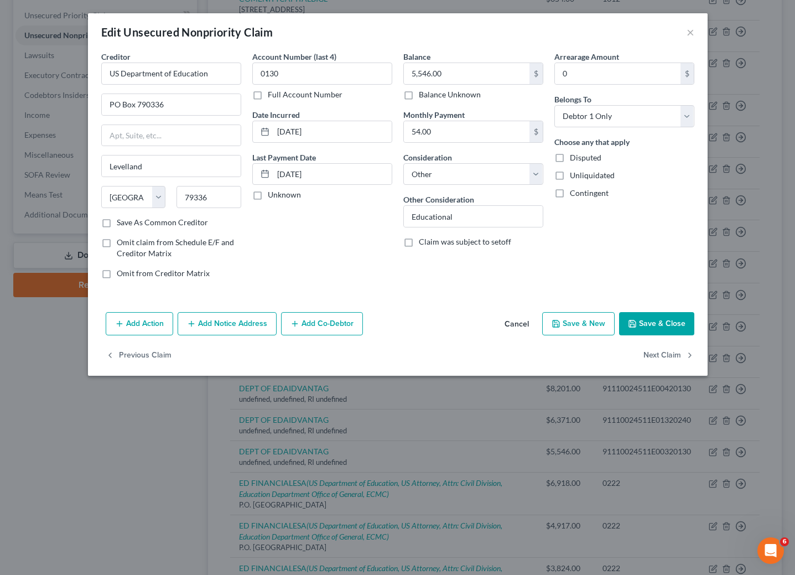
click at [224, 319] on button "Add Notice Address" at bounding box center [227, 323] width 99 height 23
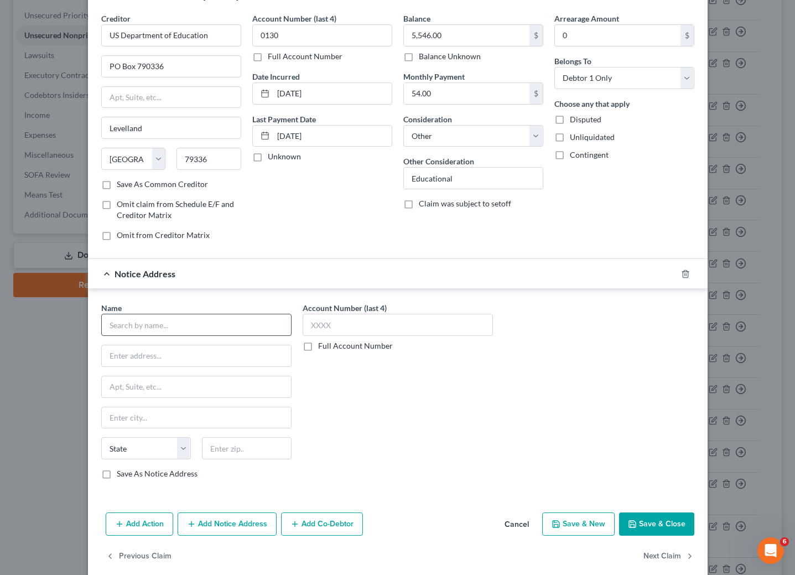
scroll to position [59, 0]
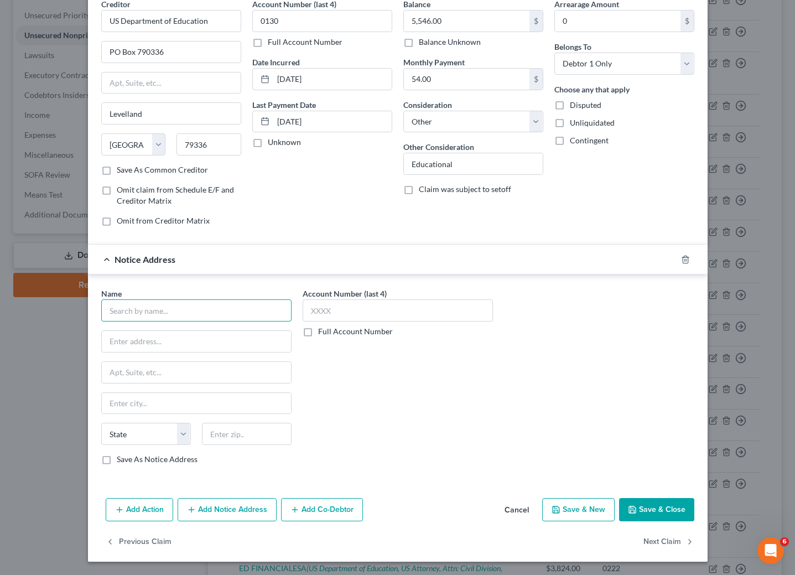
click at [179, 309] on input "text" at bounding box center [196, 310] width 190 height 22
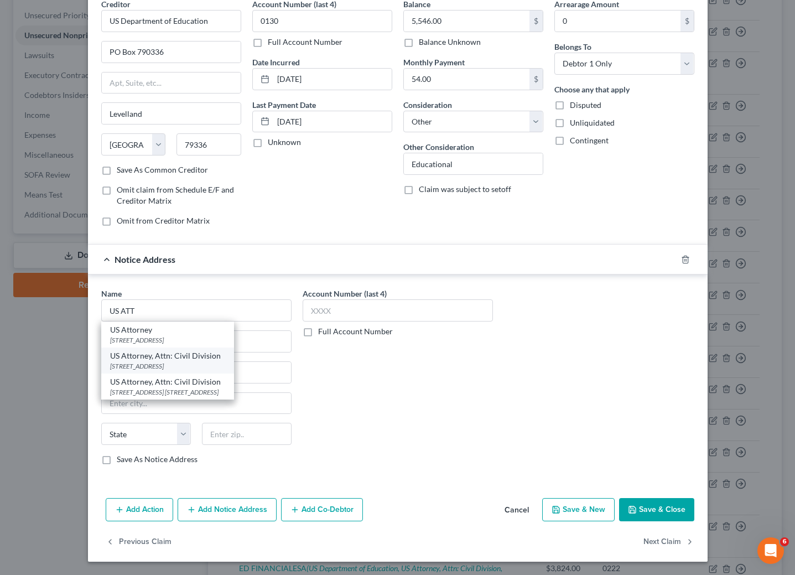
click at [183, 365] on div "[STREET_ADDRESS]" at bounding box center [167, 365] width 115 height 9
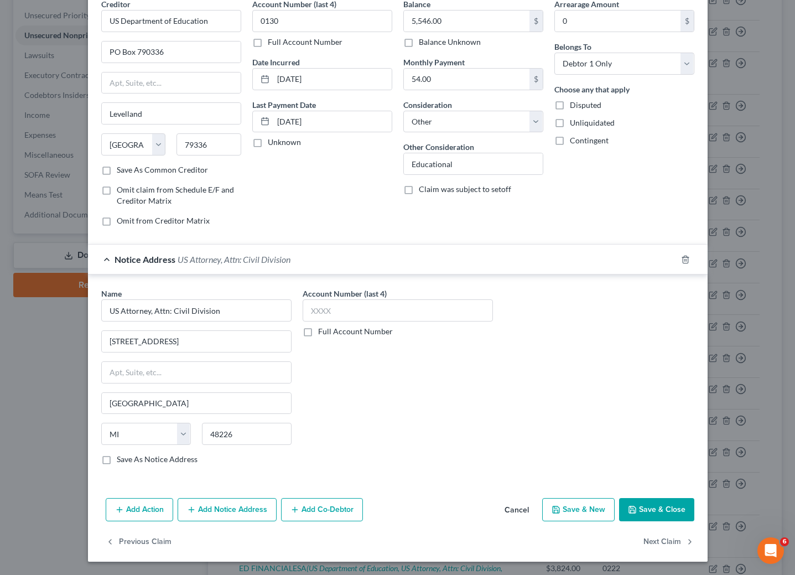
click at [241, 511] on button "Add Notice Address" at bounding box center [227, 509] width 99 height 23
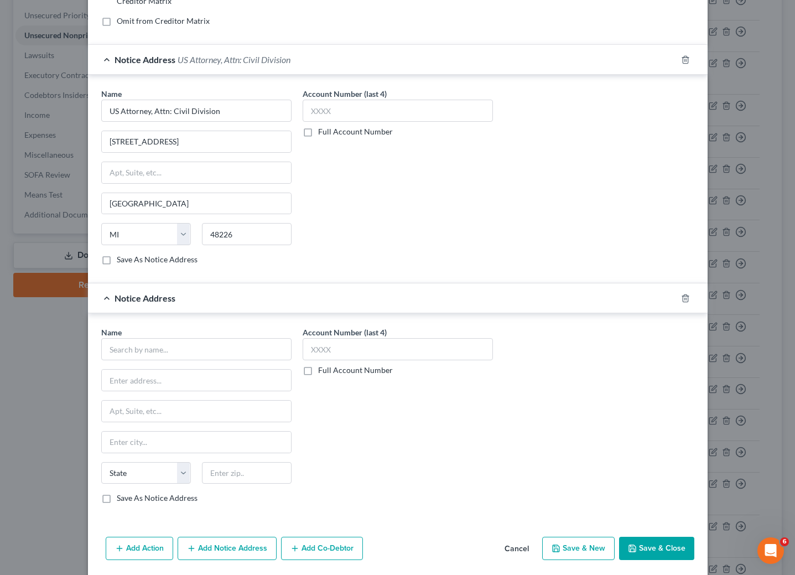
scroll to position [301, 0]
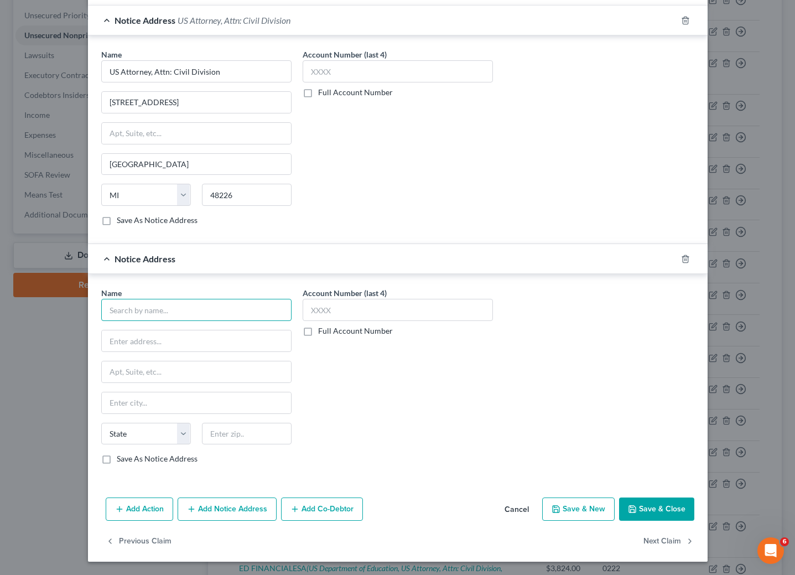
click at [138, 313] on input "text" at bounding box center [196, 310] width 190 height 22
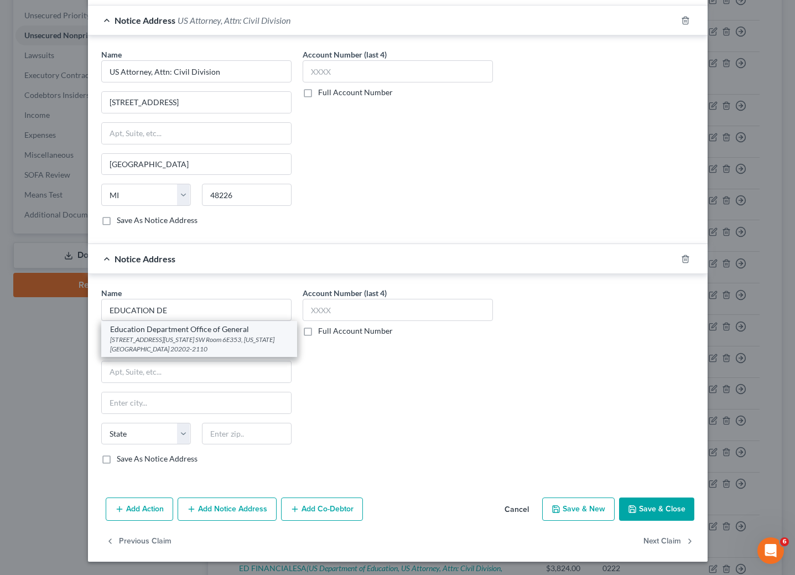
click at [163, 339] on div "[STREET_ADDRESS][US_STATE] SW Room 6E353, [US_STATE][GEOGRAPHIC_DATA] 20202-2110" at bounding box center [199, 344] width 178 height 19
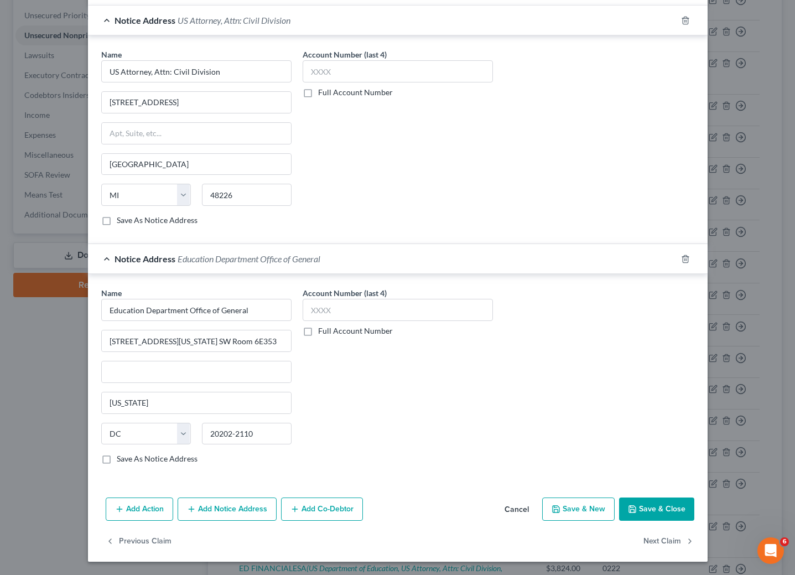
click at [237, 514] on button "Add Notice Address" at bounding box center [227, 509] width 99 height 23
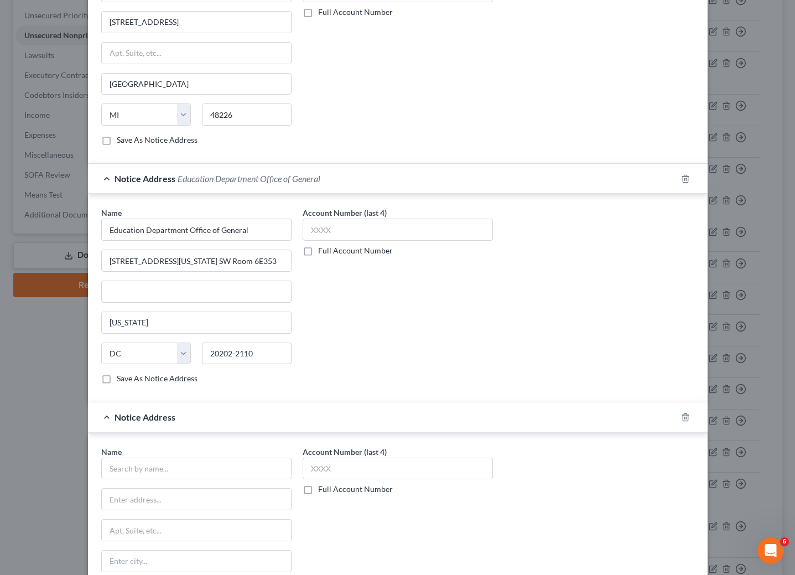
scroll to position [467, 0]
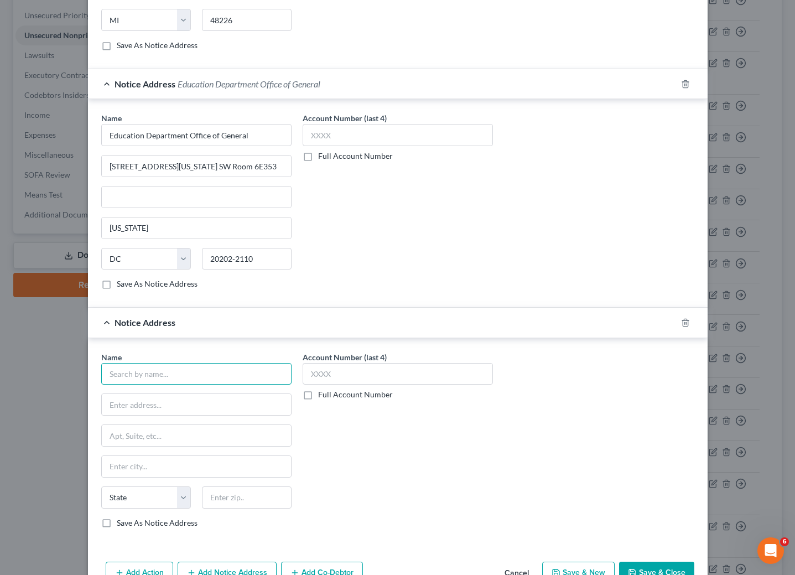
click at [168, 384] on input "text" at bounding box center [196, 374] width 190 height 22
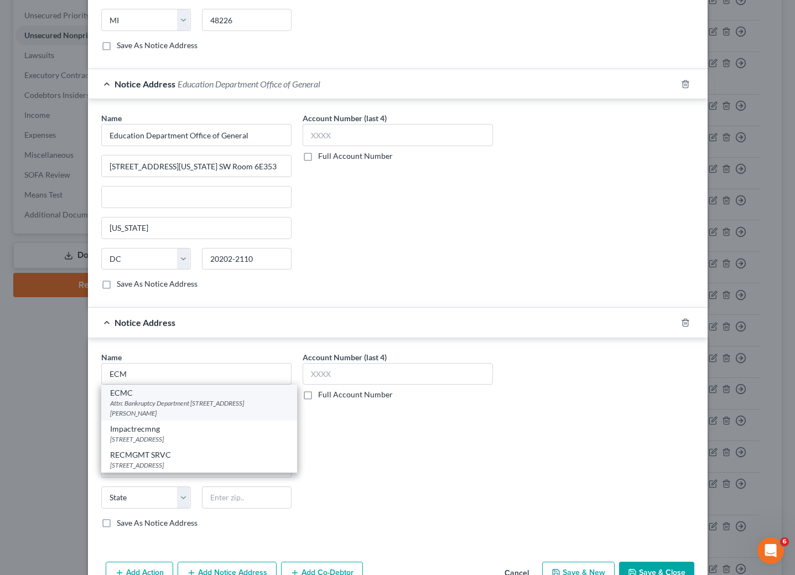
click at [158, 398] on div "ECMC" at bounding box center [199, 392] width 178 height 11
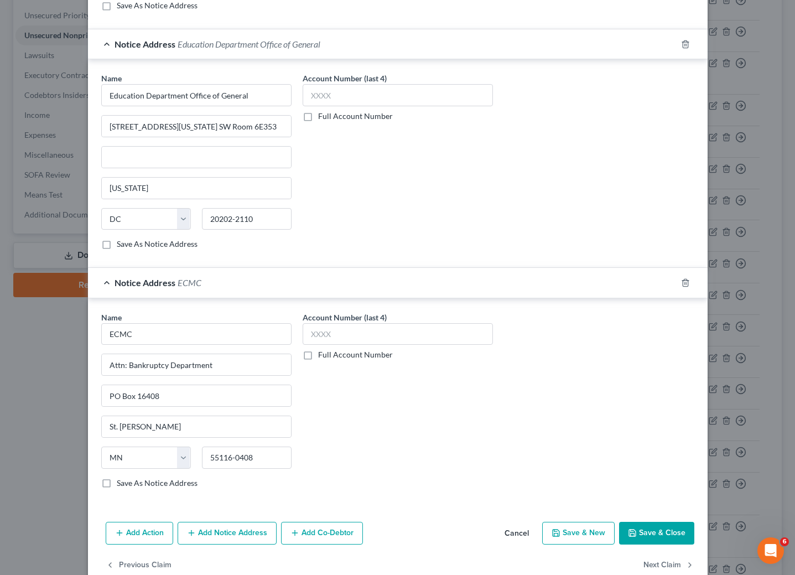
scroll to position [542, 0]
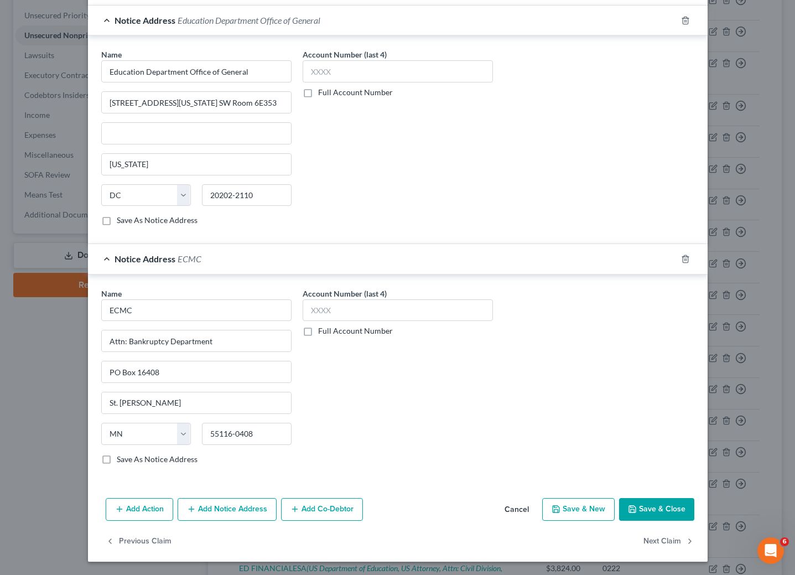
click at [646, 507] on button "Save & Close" at bounding box center [656, 509] width 75 height 23
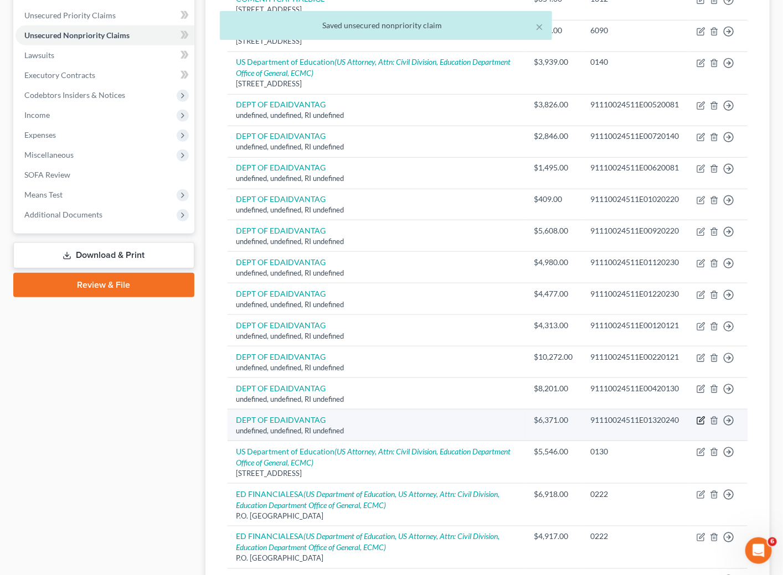
click at [701, 425] on icon "button" at bounding box center [700, 420] width 9 height 9
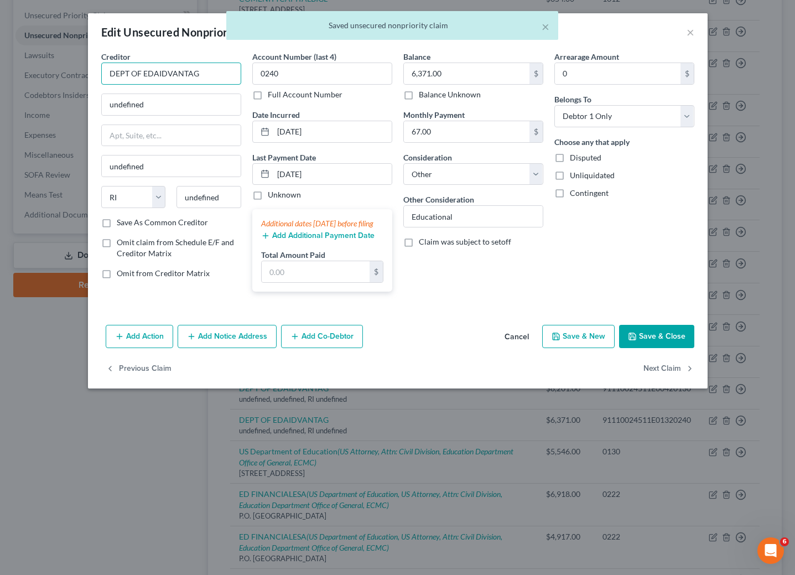
click at [208, 74] on input "DEPT OF EDAIDVANTAG" at bounding box center [171, 74] width 140 height 22
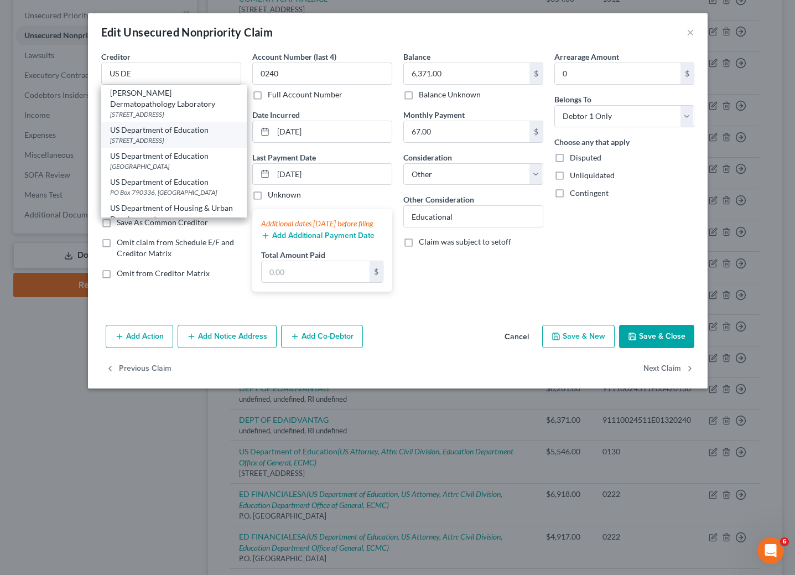
click at [168, 136] on div "[STREET_ADDRESS]" at bounding box center [174, 140] width 128 height 9
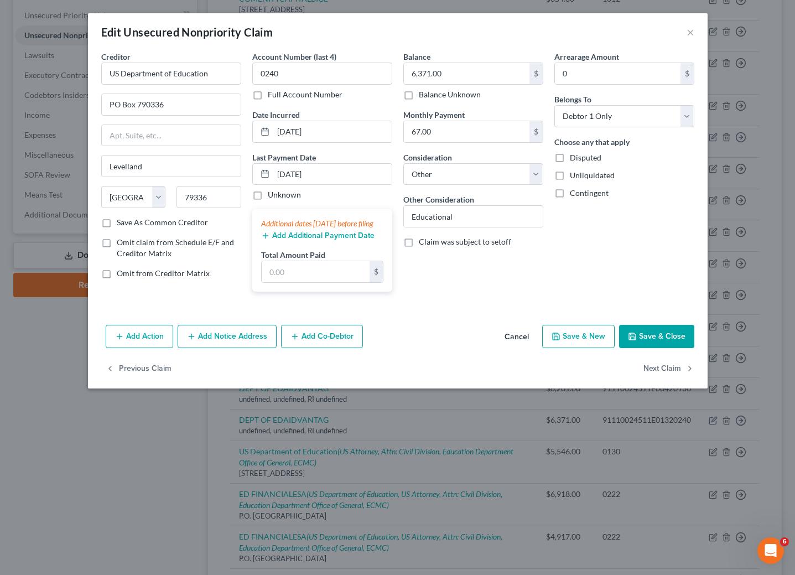
click at [218, 348] on button "Add Notice Address" at bounding box center [227, 336] width 99 height 23
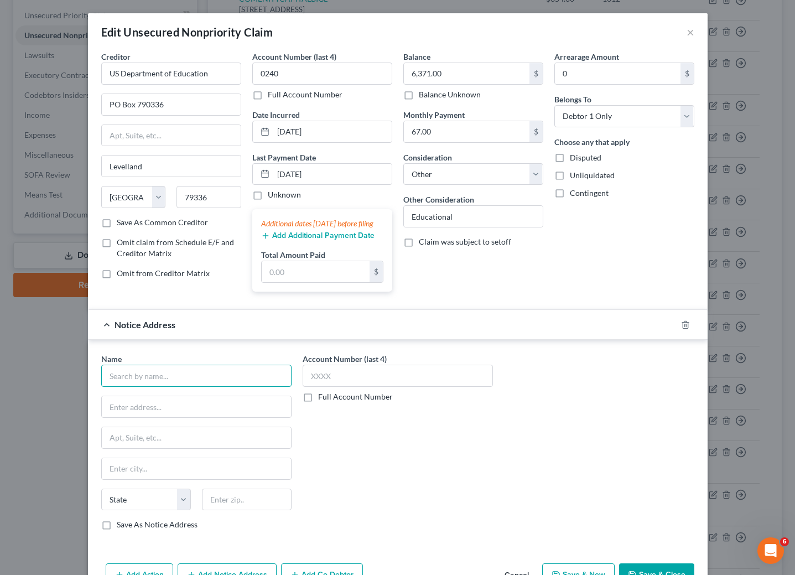
click at [165, 387] on input "text" at bounding box center [196, 376] width 190 height 22
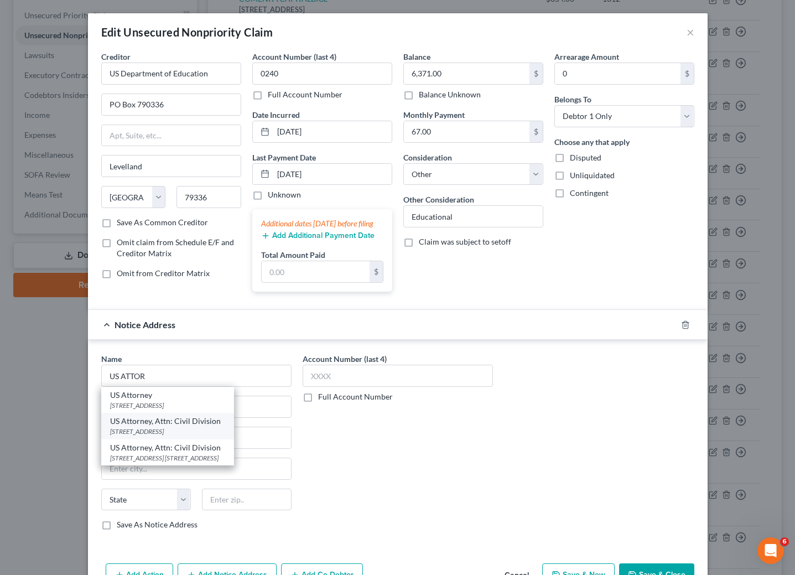
click at [169, 436] on div "[STREET_ADDRESS]" at bounding box center [167, 431] width 115 height 9
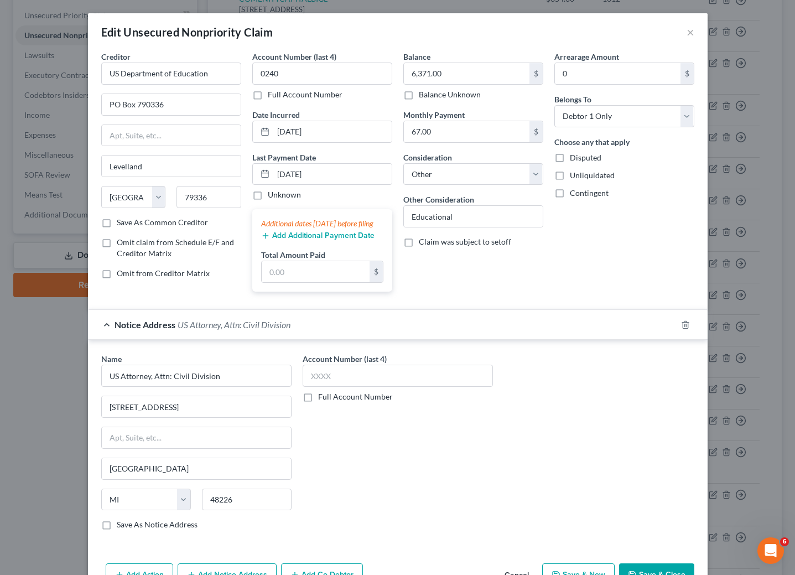
scroll to position [82, 0]
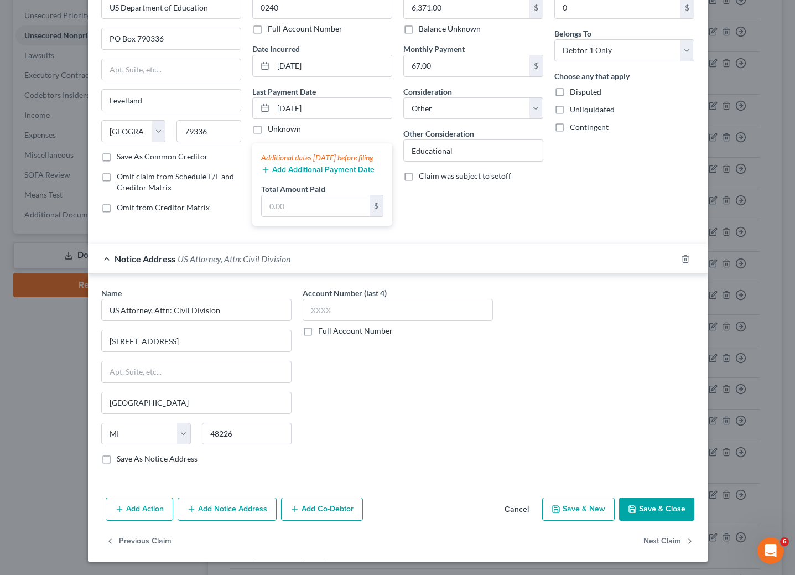
click at [228, 499] on button "Add Notice Address" at bounding box center [227, 509] width 99 height 23
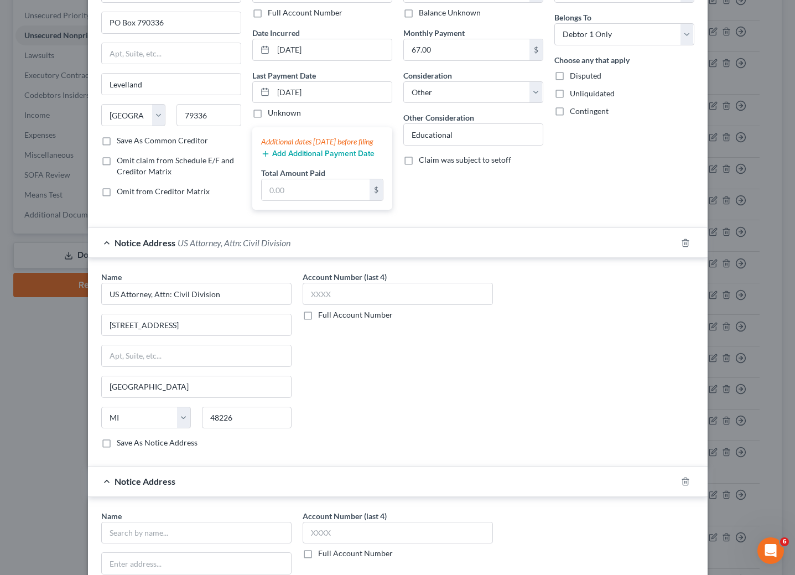
scroll to position [165, 0]
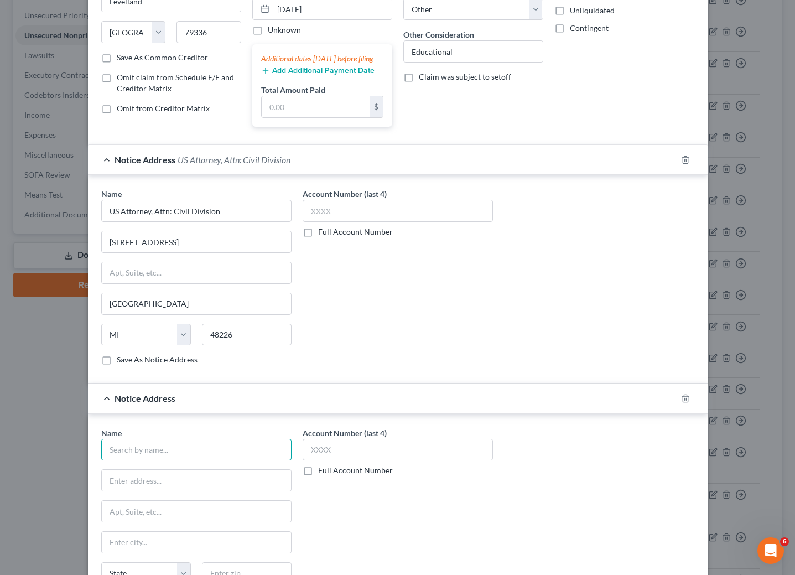
click at [248, 461] on input "text" at bounding box center [196, 450] width 190 height 22
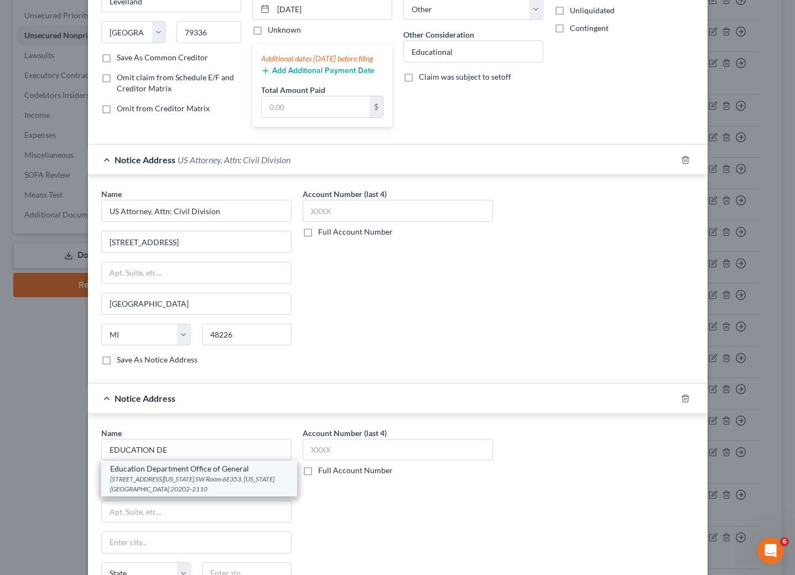
click at [159, 474] on div "Education Department Office of General" at bounding box center [199, 468] width 178 height 11
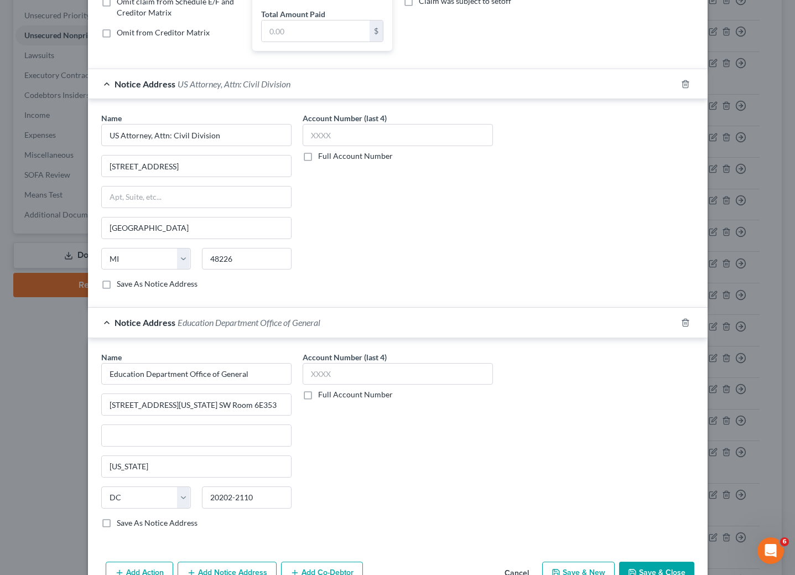
scroll to position [324, 0]
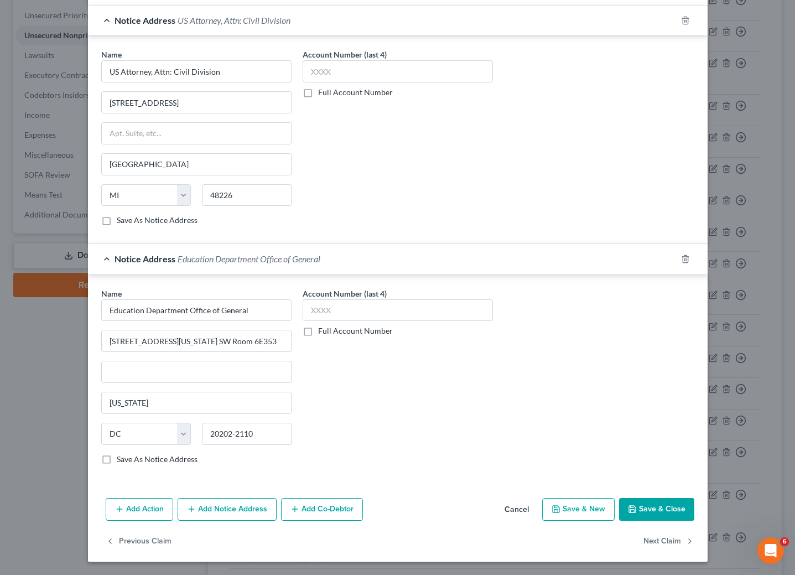
drag, startPoint x: 205, startPoint y: 505, endPoint x: 336, endPoint y: 455, distance: 140.5
click at [206, 505] on button "Add Notice Address" at bounding box center [227, 509] width 99 height 23
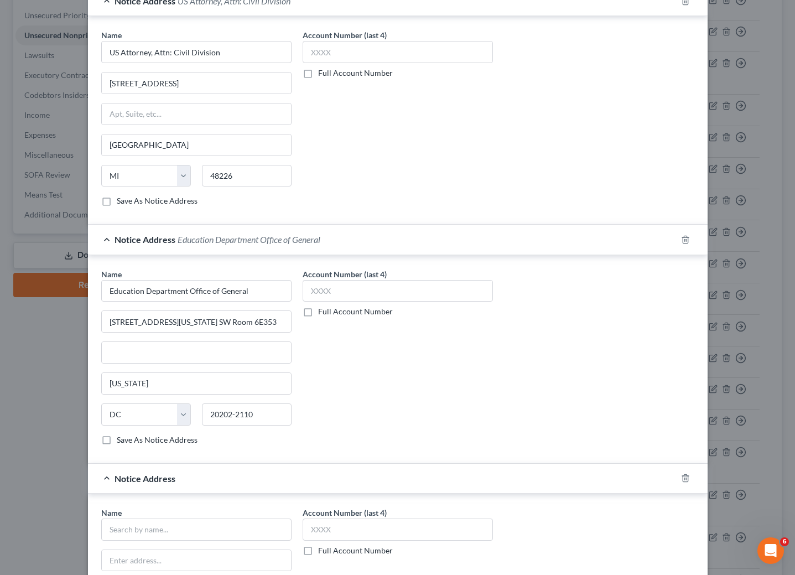
scroll to position [407, 0]
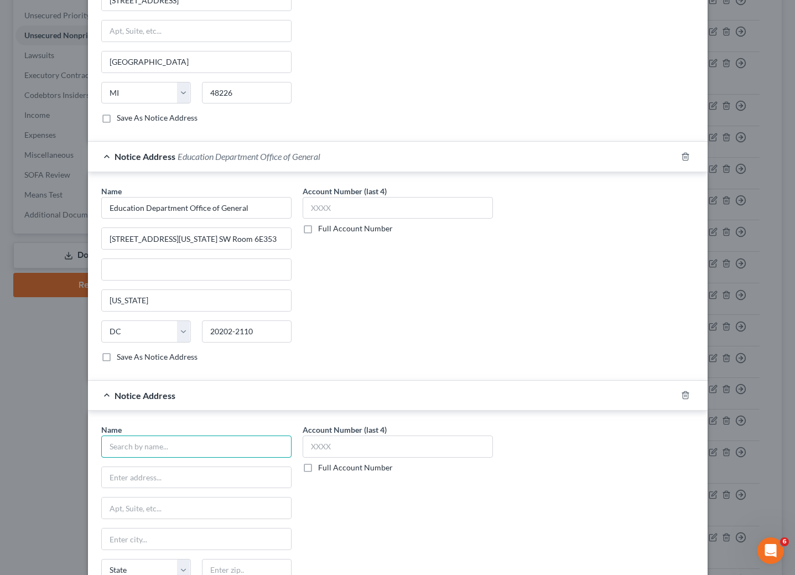
click at [211, 458] on input "text" at bounding box center [196, 447] width 190 height 22
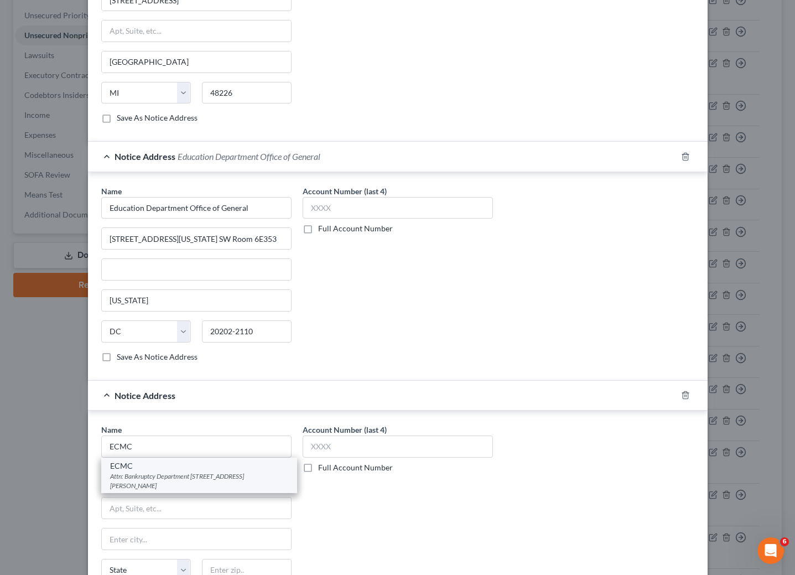
click at [134, 490] on div "Attn: Bankruptcy Department [STREET_ADDRESS][PERSON_NAME]" at bounding box center [199, 481] width 178 height 19
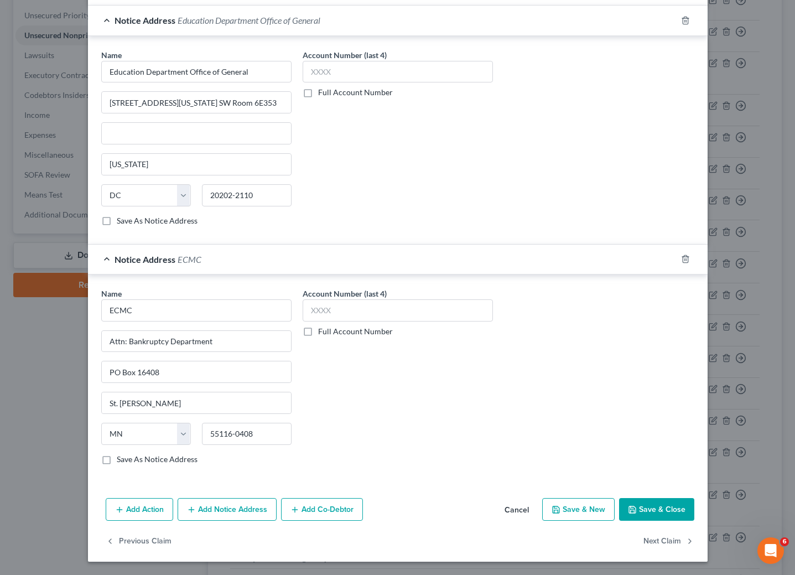
scroll to position [565, 0]
click at [643, 508] on button "Save & Close" at bounding box center [656, 509] width 75 height 23
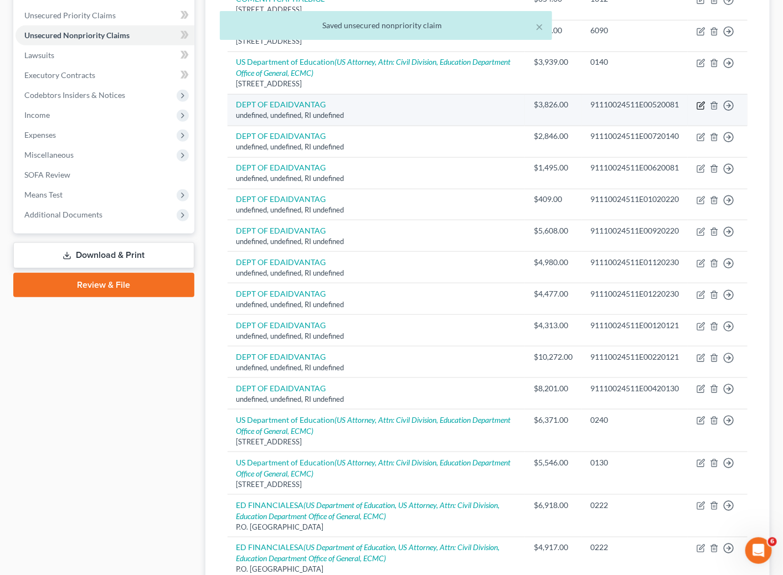
click at [697, 105] on icon "button" at bounding box center [700, 105] width 7 height 7
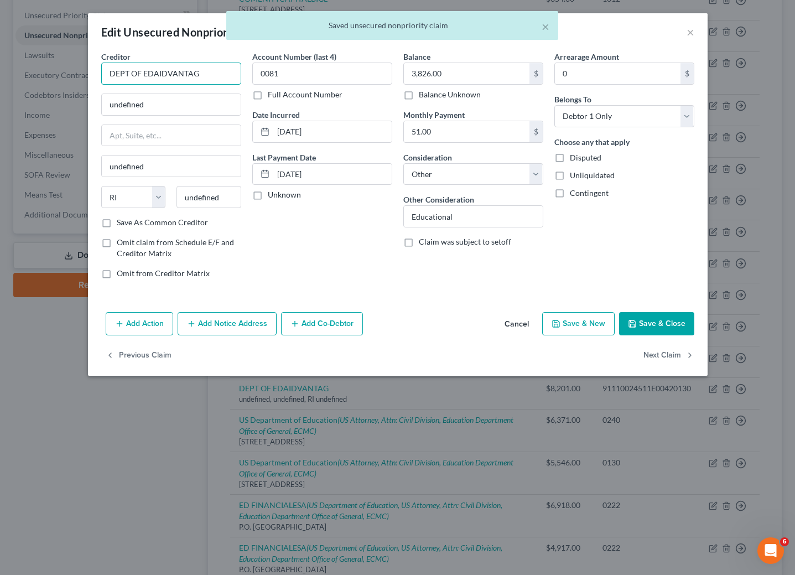
click at [215, 74] on input "DEPT OF EDAIDVANTAG" at bounding box center [171, 74] width 140 height 22
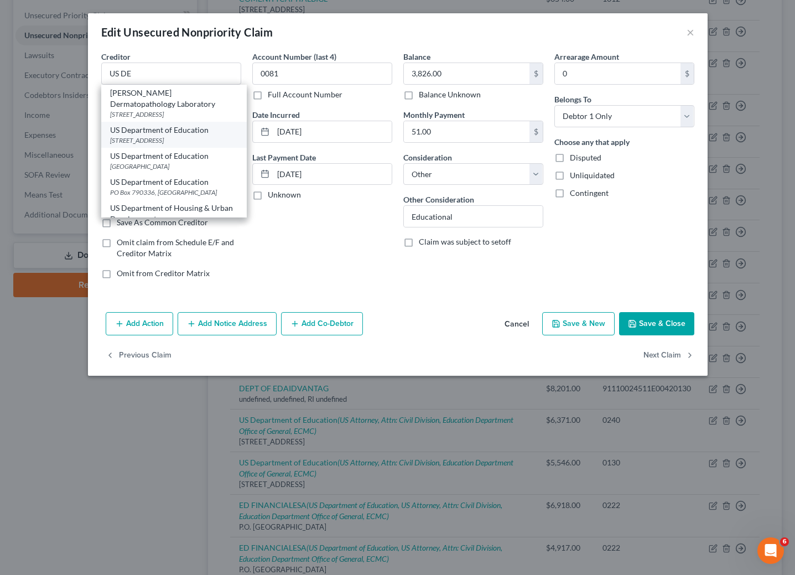
click at [162, 126] on div "US Department of Education" at bounding box center [174, 130] width 128 height 11
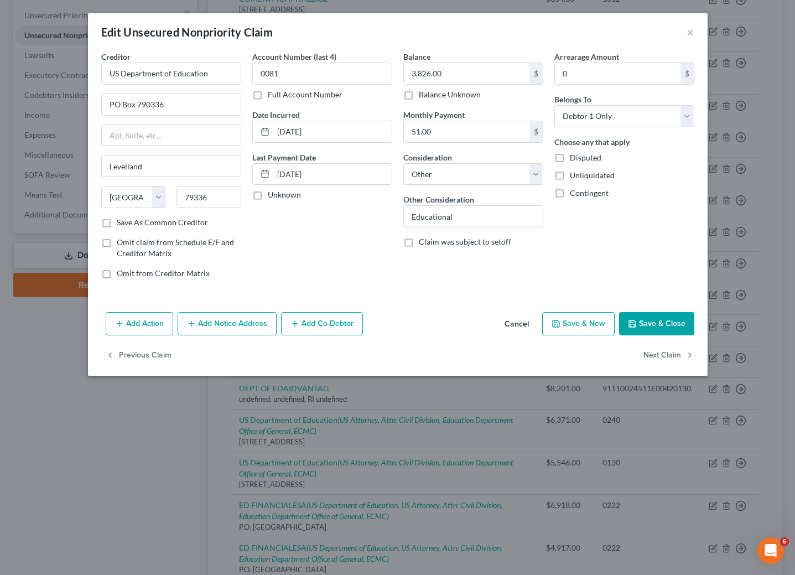
click at [236, 327] on button "Add Notice Address" at bounding box center [227, 323] width 99 height 23
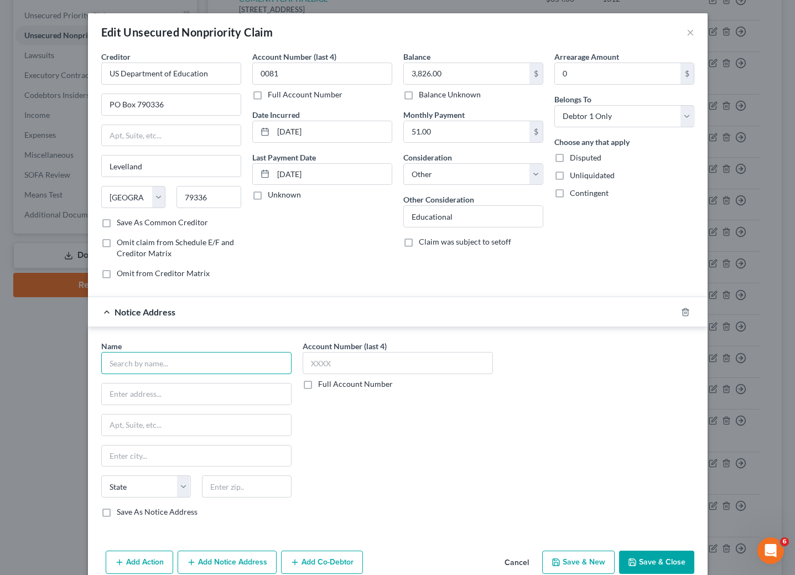
click at [249, 372] on input "text" at bounding box center [196, 363] width 190 height 22
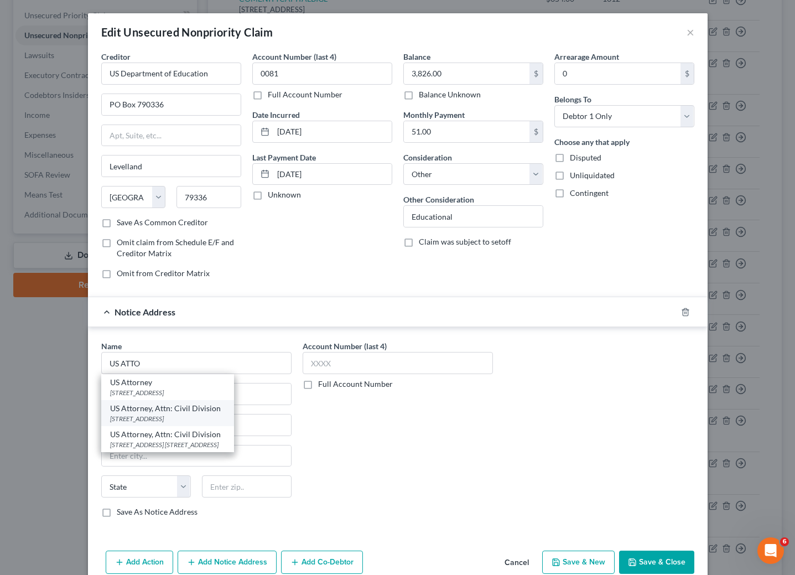
click at [179, 423] on div "[STREET_ADDRESS]" at bounding box center [167, 418] width 115 height 9
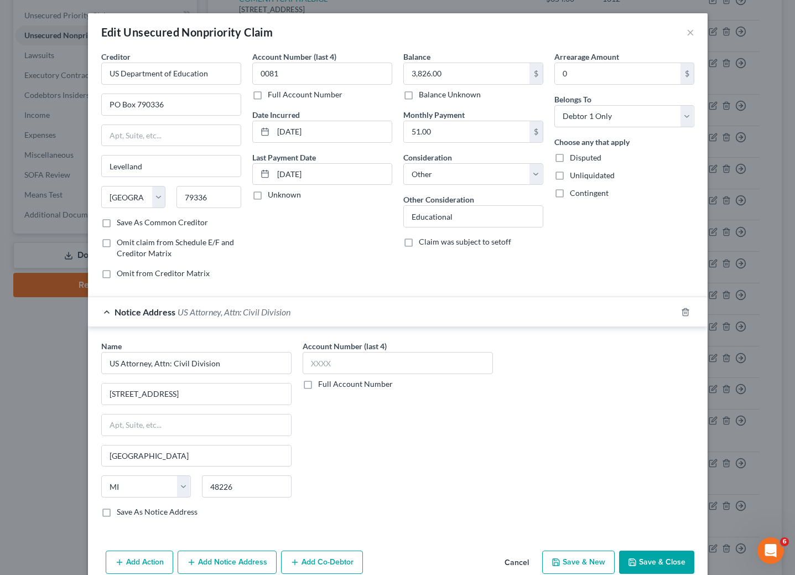
click at [225, 557] on button "Add Notice Address" at bounding box center [227, 562] width 99 height 23
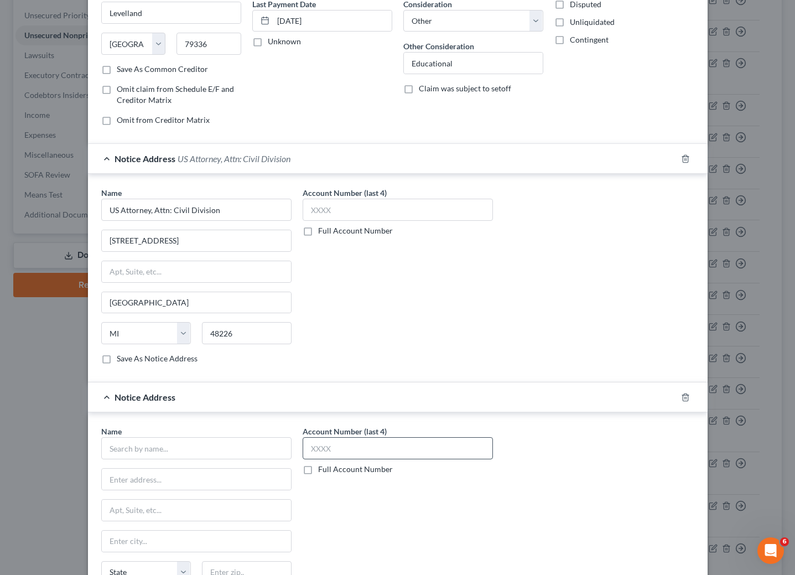
scroll to position [166, 0]
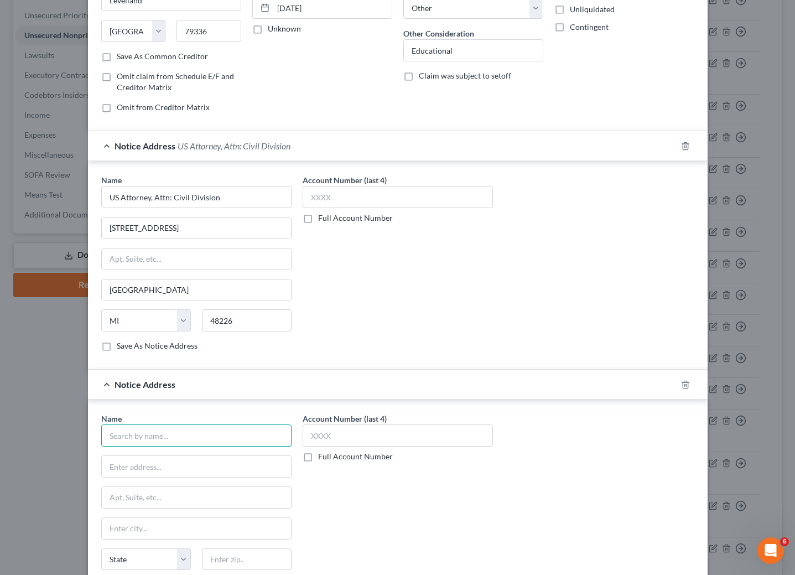
click at [200, 437] on input "text" at bounding box center [196, 436] width 190 height 22
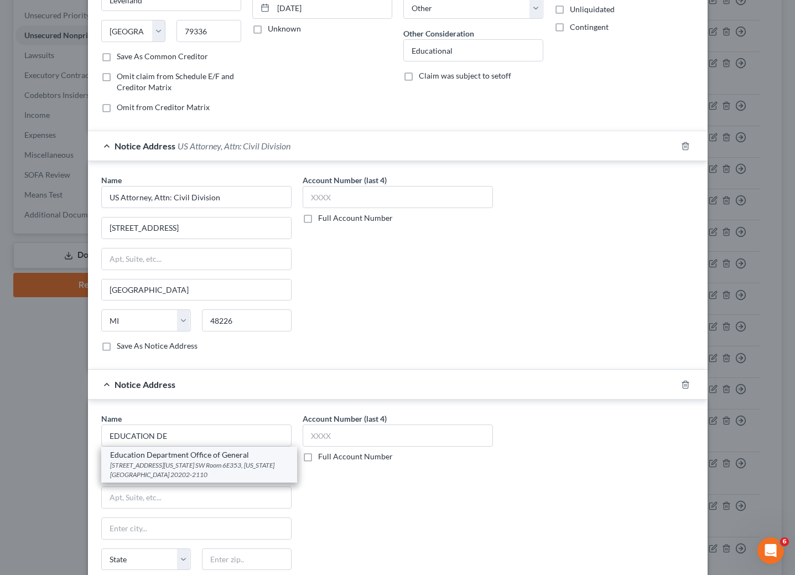
click at [189, 467] on div "[STREET_ADDRESS][US_STATE] SW Room 6E353, [US_STATE][GEOGRAPHIC_DATA] 20202-2110" at bounding box center [199, 469] width 178 height 19
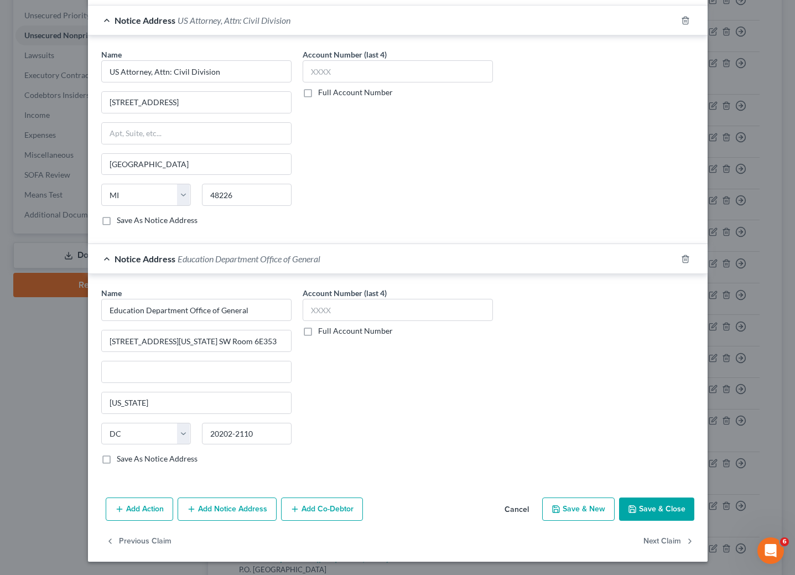
scroll to position [301, 0]
click at [219, 509] on button "Add Notice Address" at bounding box center [227, 509] width 99 height 23
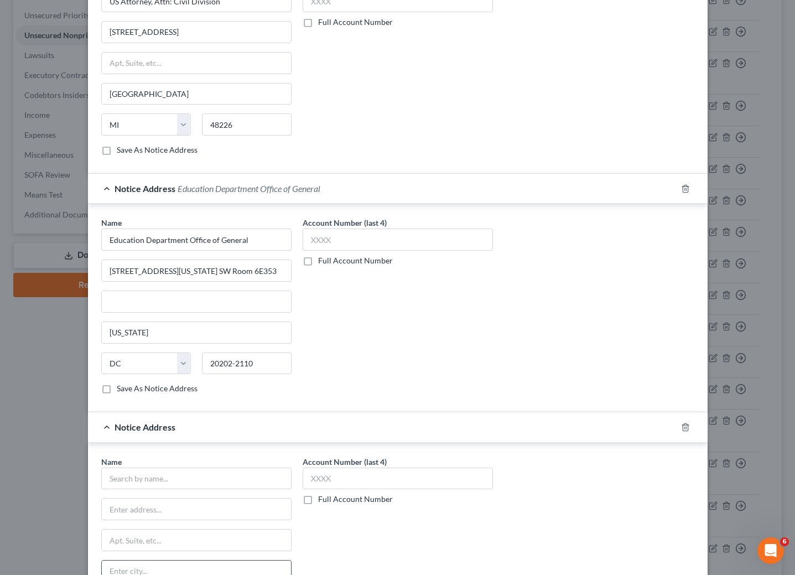
scroll to position [467, 0]
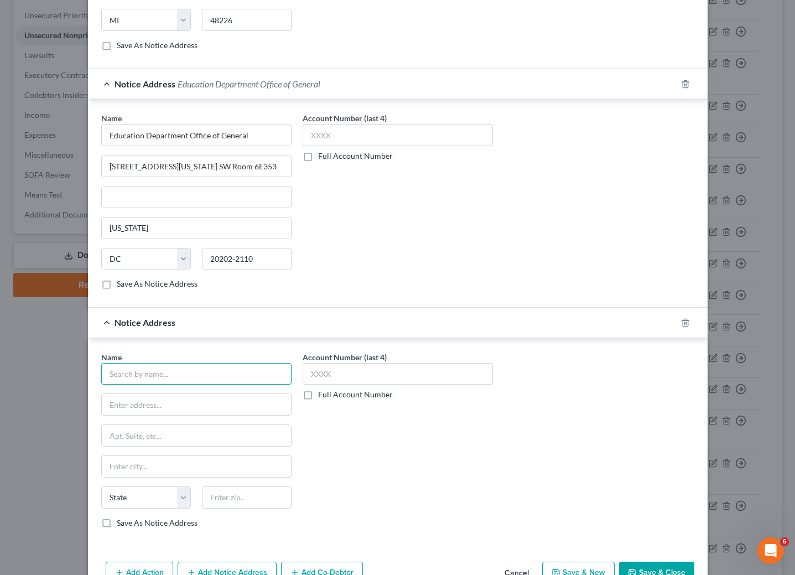
click at [121, 385] on input "text" at bounding box center [196, 374] width 190 height 22
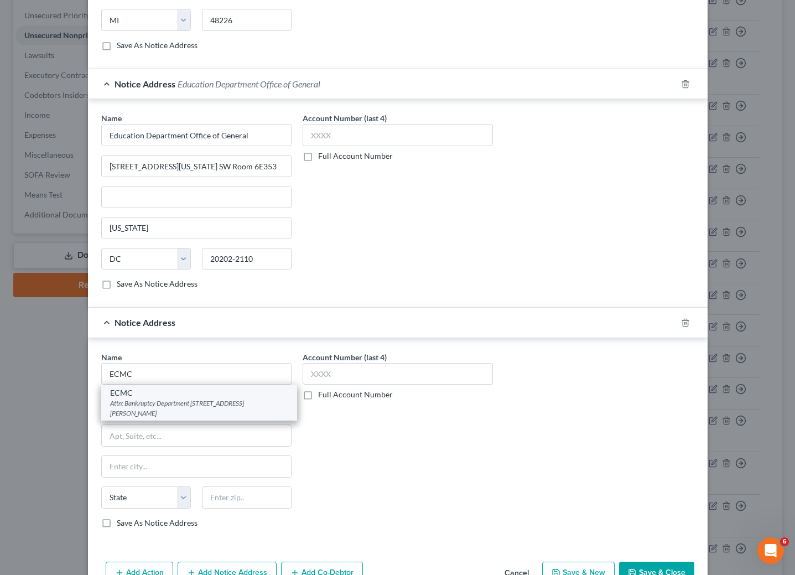
click at [166, 410] on div "Attn: Bankruptcy Department [STREET_ADDRESS][PERSON_NAME]" at bounding box center [199, 407] width 178 height 19
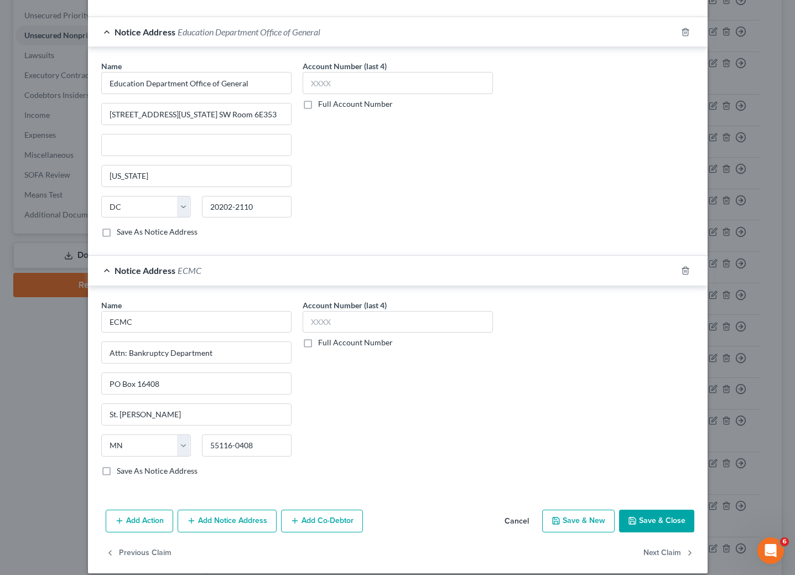
scroll to position [542, 0]
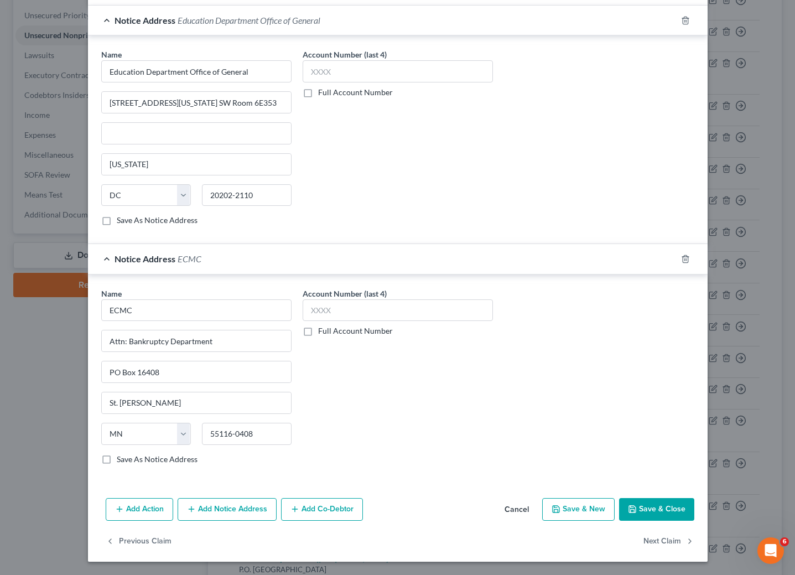
drag, startPoint x: 653, startPoint y: 512, endPoint x: 608, endPoint y: 420, distance: 102.2
click at [653, 511] on button "Save & Close" at bounding box center [656, 509] width 75 height 23
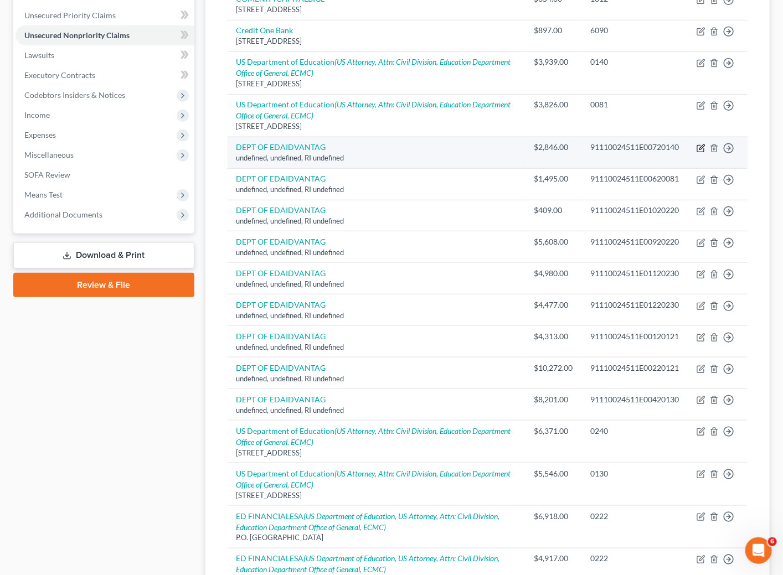
click at [697, 146] on icon "button" at bounding box center [700, 148] width 9 height 9
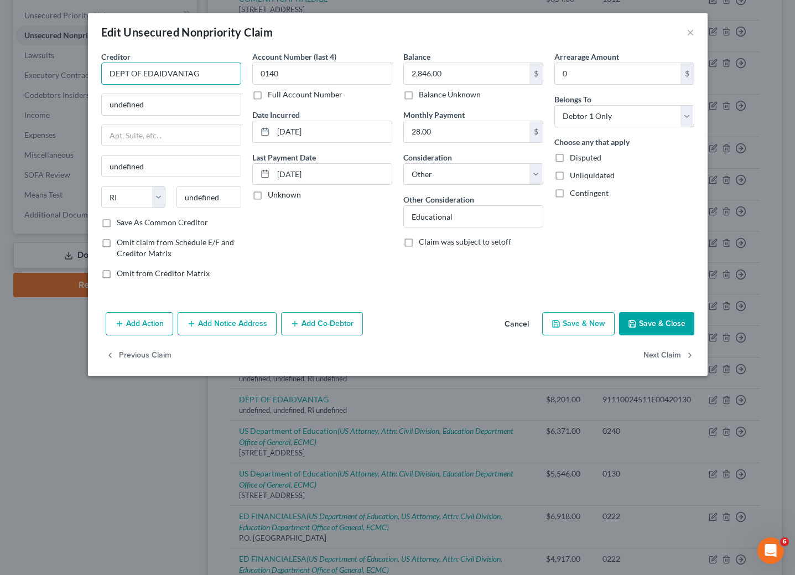
click at [218, 69] on input "DEPT OF EDAIDVANTAG" at bounding box center [171, 74] width 140 height 22
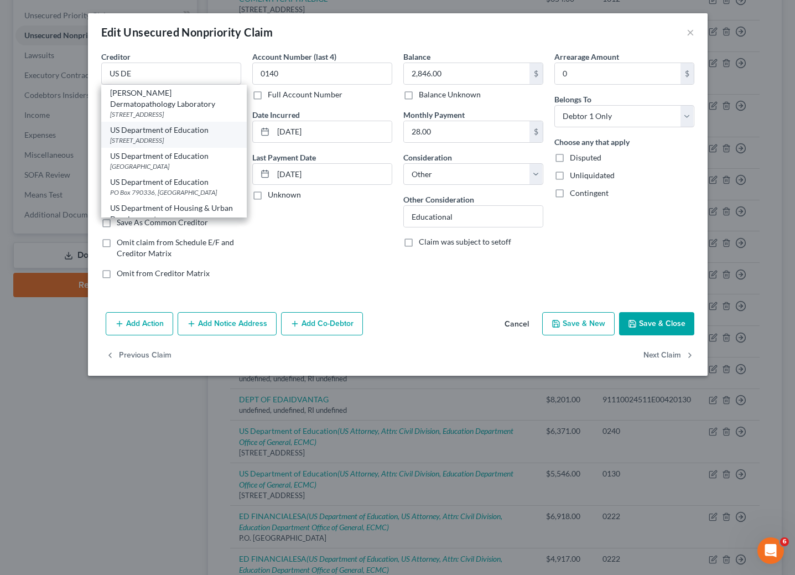
click at [164, 137] on div "[STREET_ADDRESS]" at bounding box center [174, 140] width 128 height 9
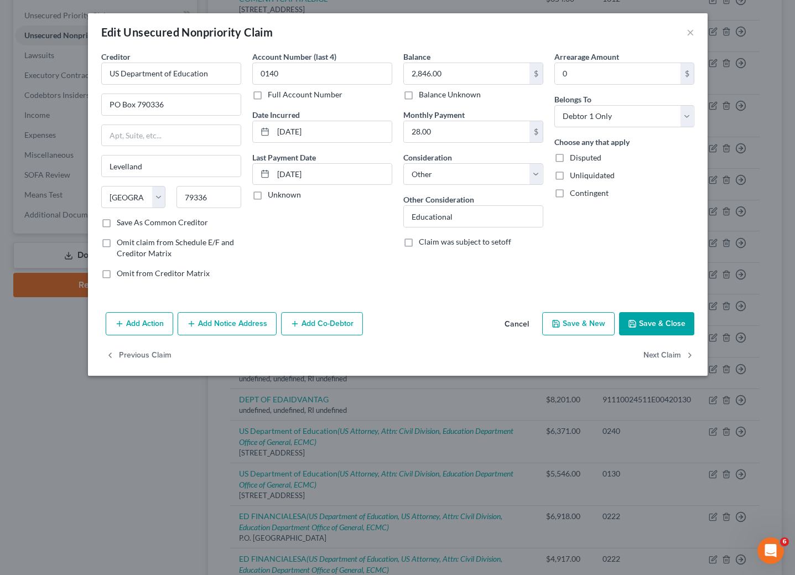
click at [221, 324] on button "Add Notice Address" at bounding box center [227, 323] width 99 height 23
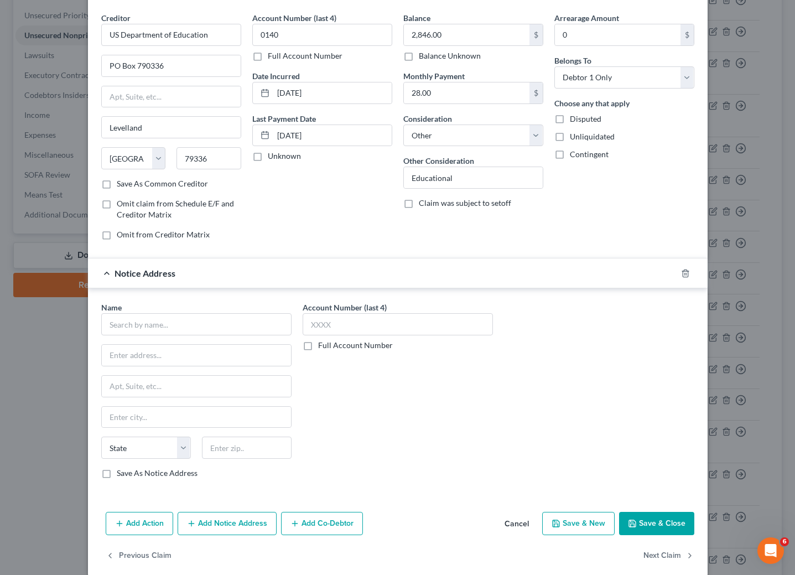
scroll to position [59, 0]
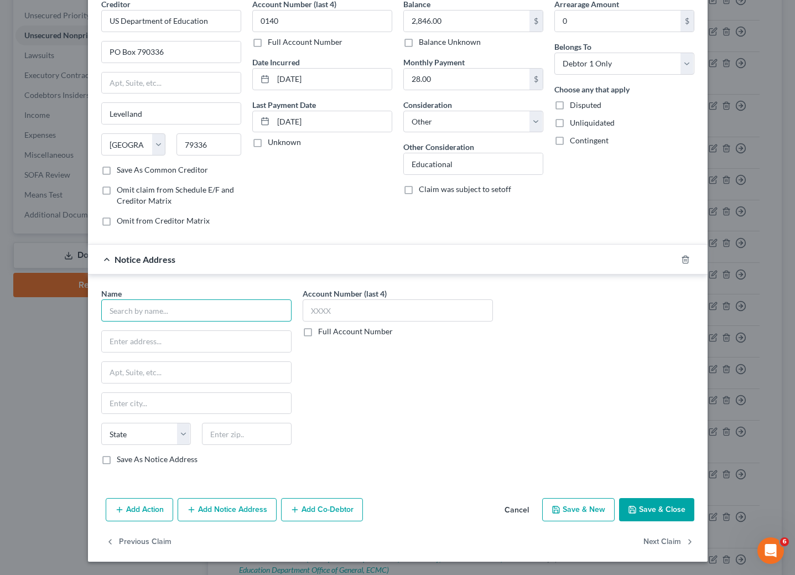
click at [241, 318] on input "text" at bounding box center [196, 310] width 190 height 22
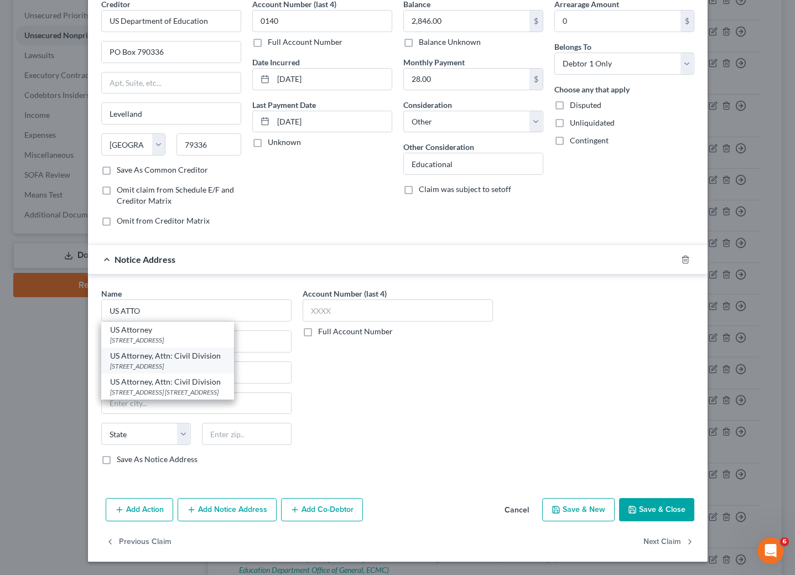
click at [189, 363] on div "[STREET_ADDRESS]" at bounding box center [167, 365] width 115 height 9
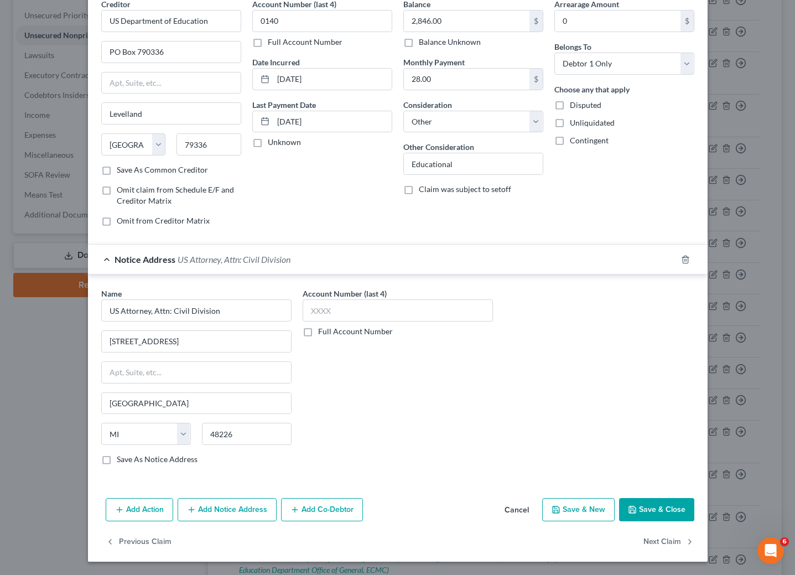
click at [232, 503] on button "Add Notice Address" at bounding box center [227, 509] width 99 height 23
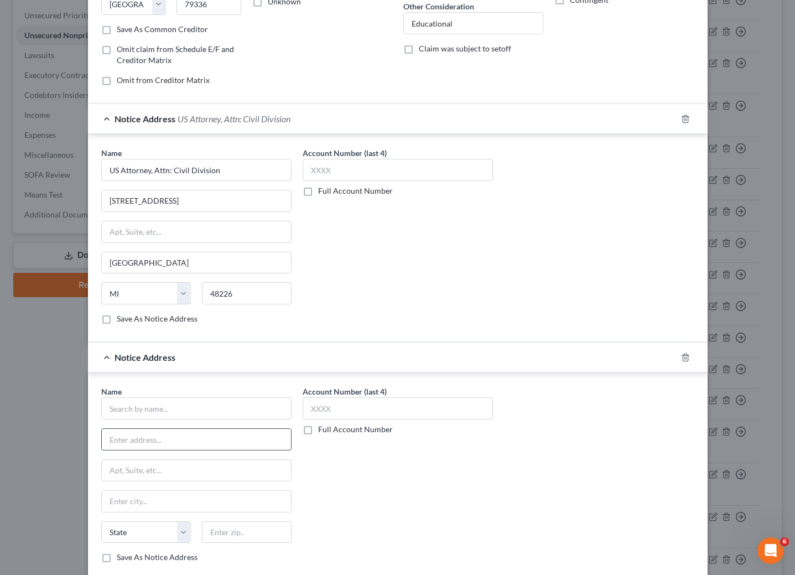
scroll to position [225, 0]
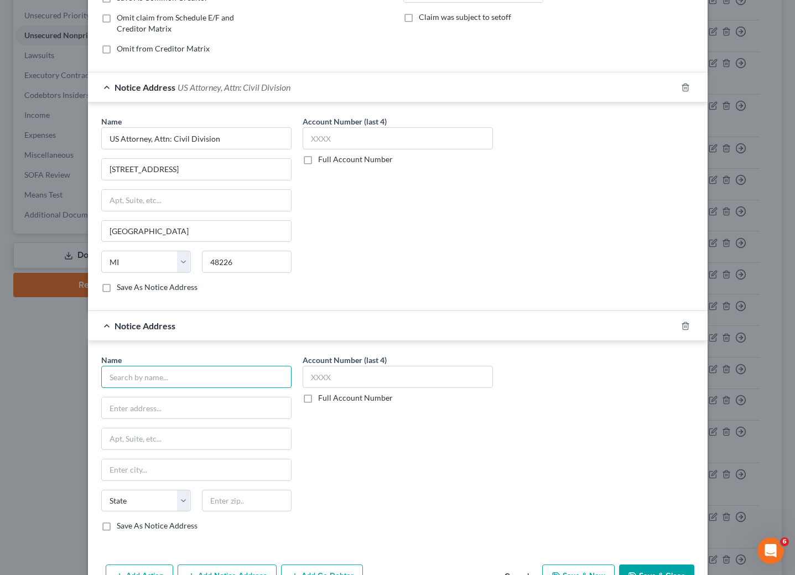
click at [196, 388] on input "text" at bounding box center [196, 377] width 190 height 22
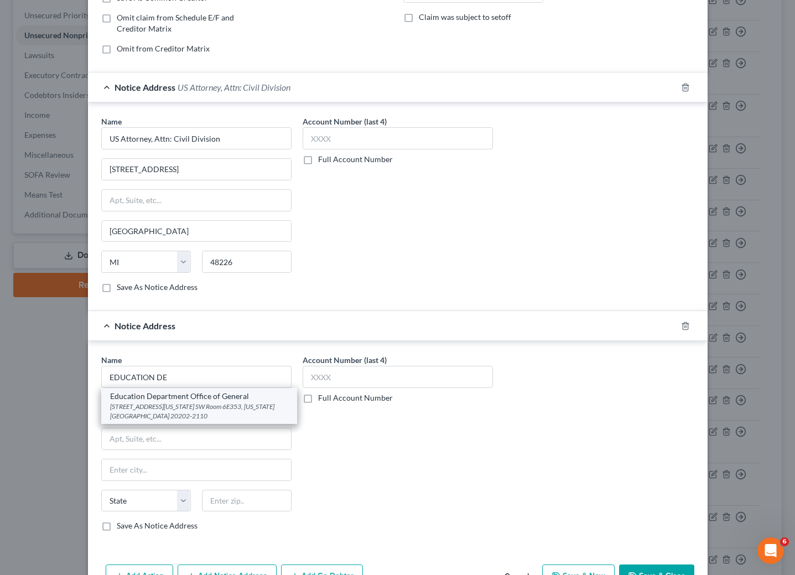
click at [181, 412] on div "[STREET_ADDRESS][US_STATE] SW Room 6E353, [US_STATE][GEOGRAPHIC_DATA] 20202-2110" at bounding box center [199, 411] width 178 height 19
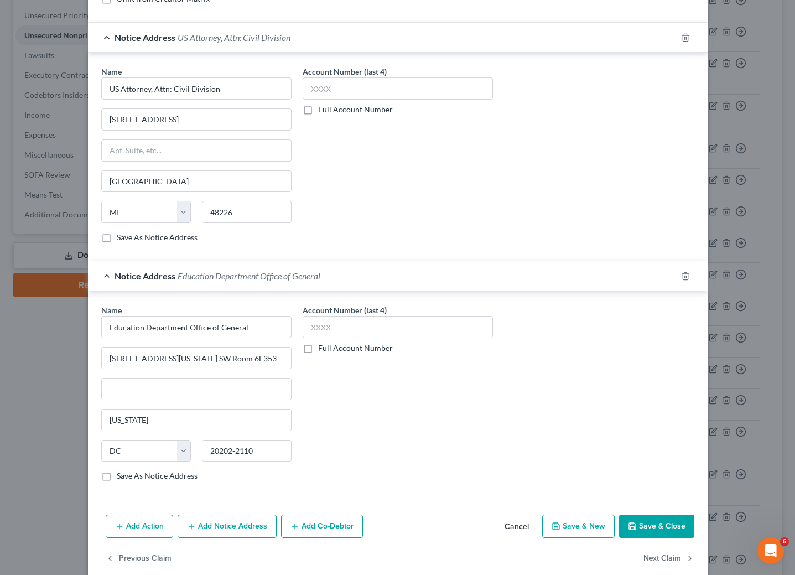
scroll to position [301, 0]
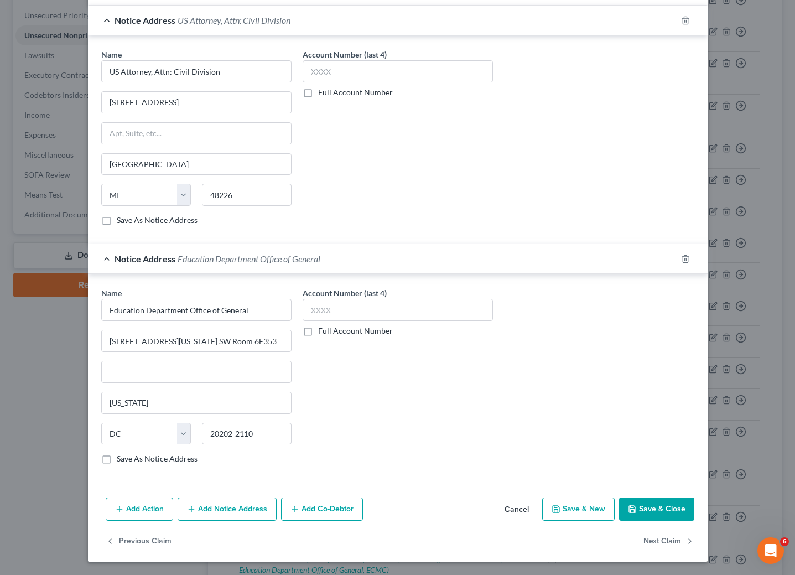
click at [236, 499] on button "Add Notice Address" at bounding box center [227, 509] width 99 height 23
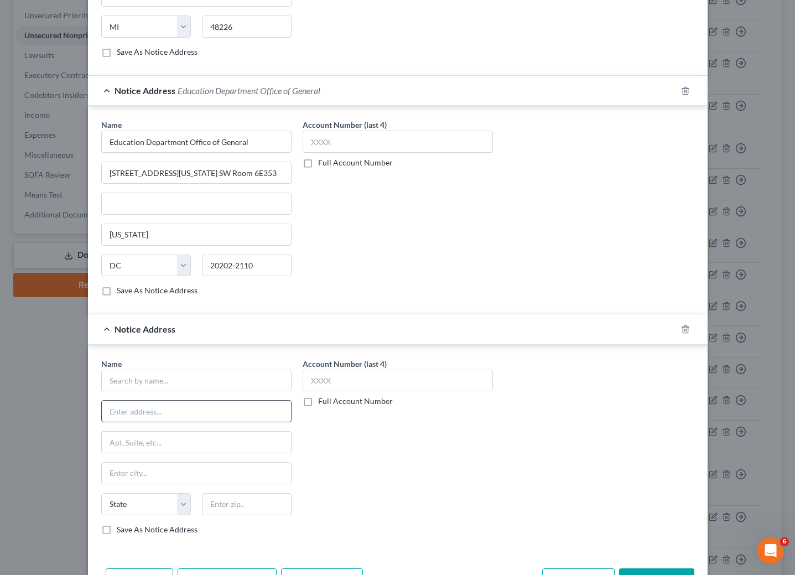
scroll to position [467, 0]
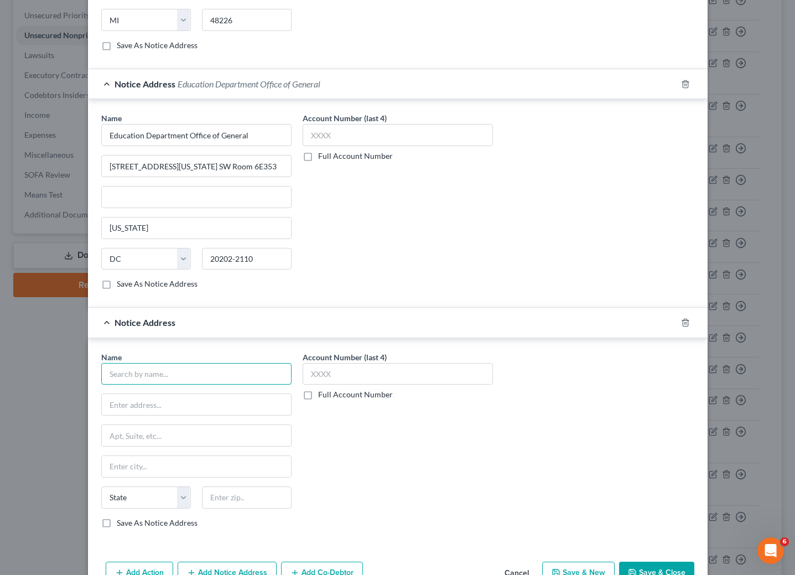
click at [226, 385] on input "text" at bounding box center [196, 374] width 190 height 22
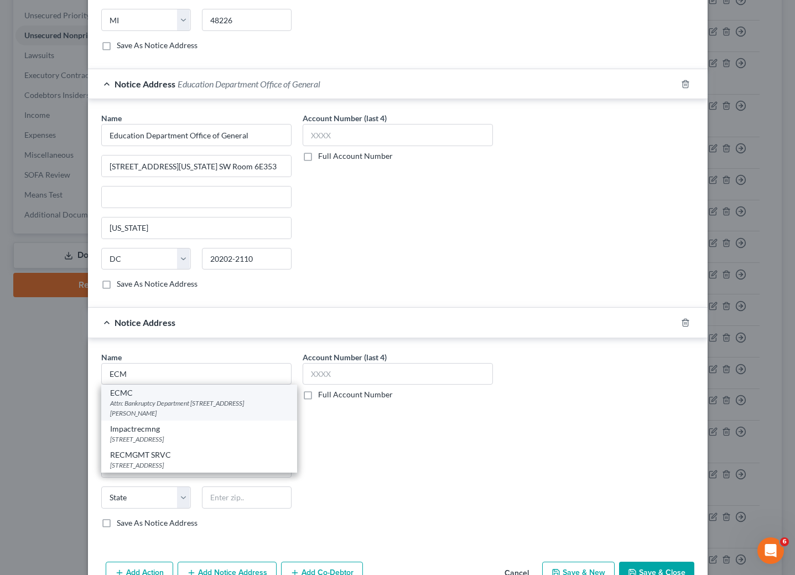
click at [179, 411] on div "Attn: Bankruptcy Department [STREET_ADDRESS][PERSON_NAME]" at bounding box center [199, 407] width 178 height 19
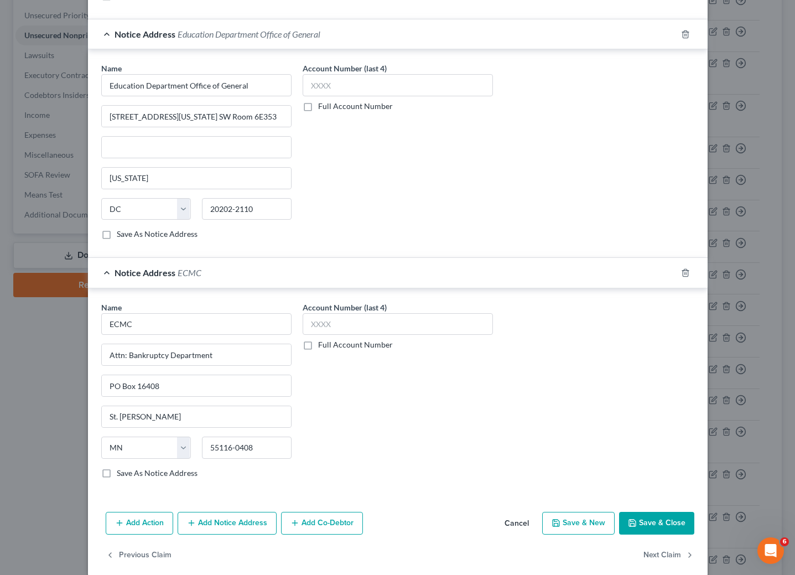
scroll to position [542, 0]
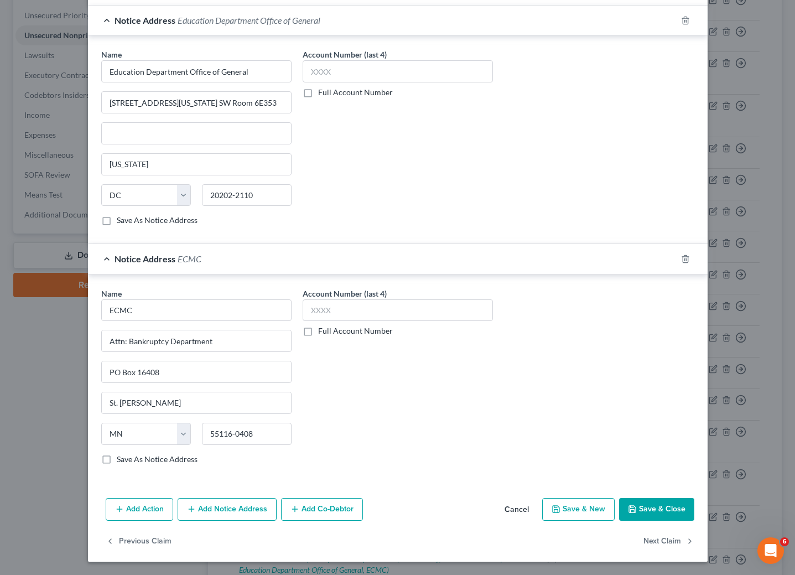
click at [653, 515] on button "Save & Close" at bounding box center [656, 509] width 75 height 23
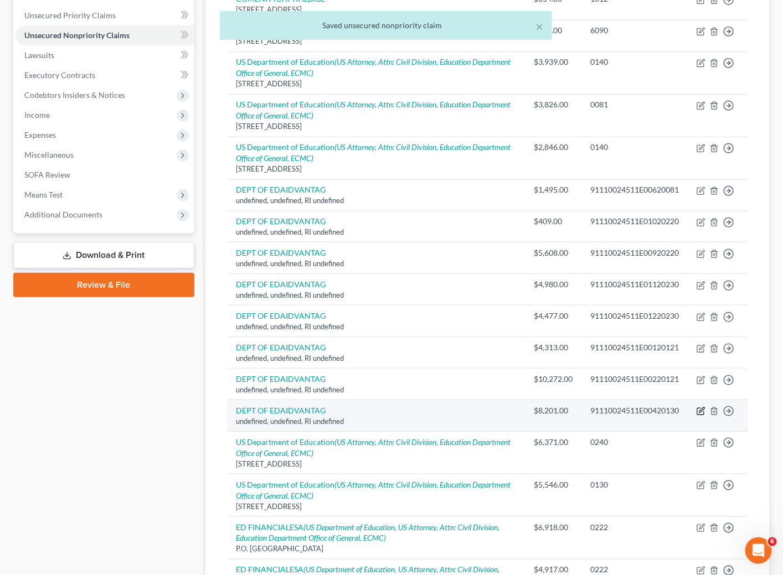
click at [697, 413] on icon "button" at bounding box center [700, 411] width 7 height 7
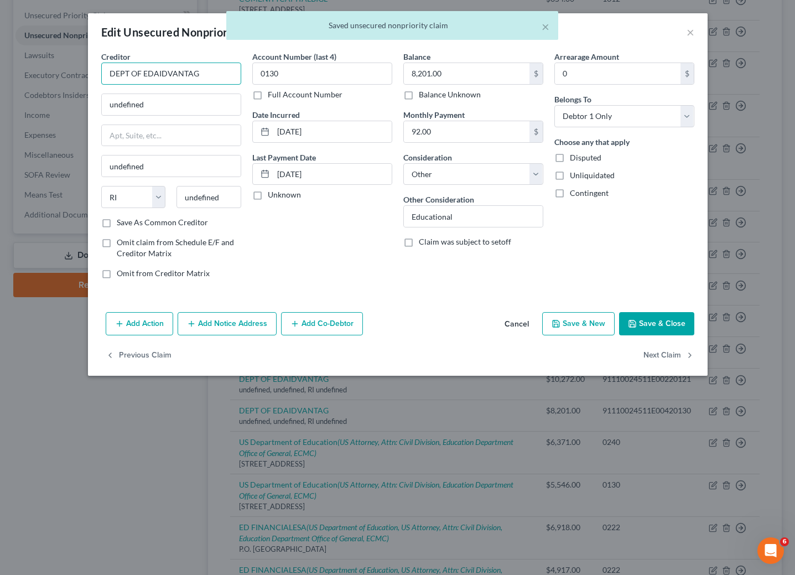
click at [200, 78] on input "DEPT OF EDAIDVANTAG" at bounding box center [171, 74] width 140 height 22
click at [199, 78] on input "DEPT OF EDAIDVANTAG" at bounding box center [171, 74] width 140 height 22
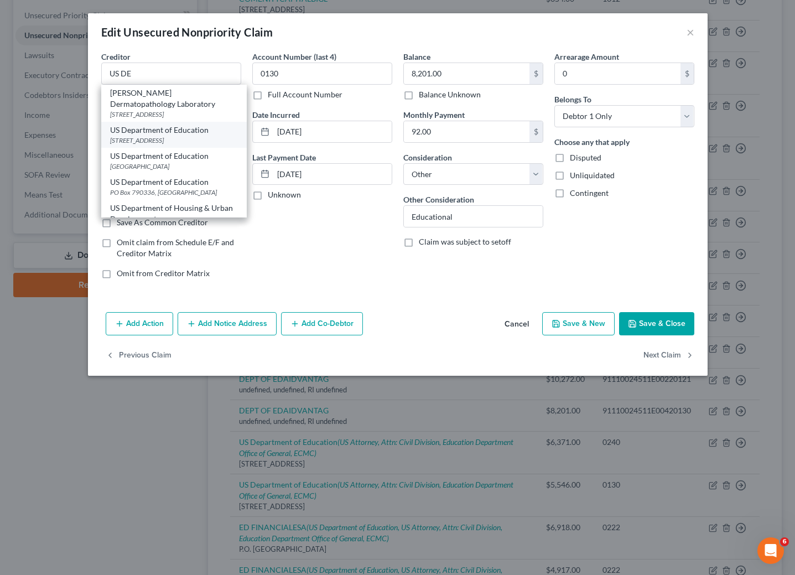
click at [166, 133] on div "US Department of Education" at bounding box center [174, 130] width 128 height 11
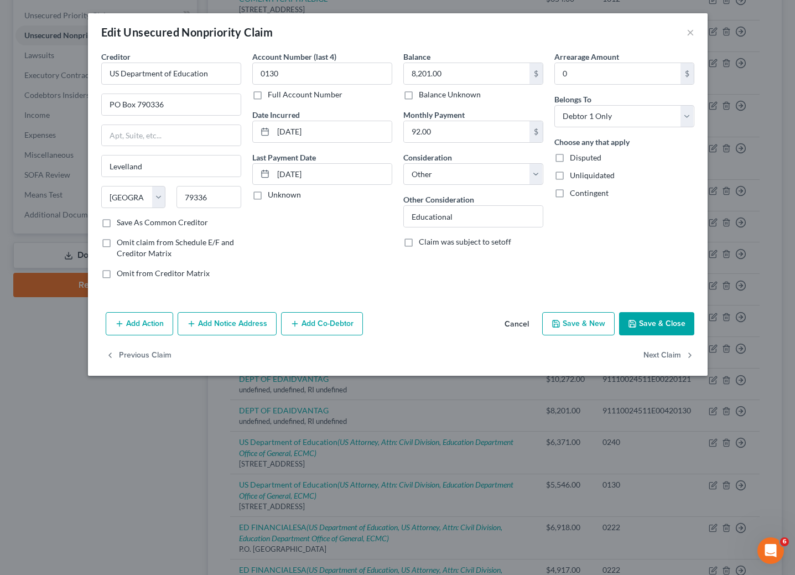
click at [234, 326] on button "Add Notice Address" at bounding box center [227, 323] width 99 height 23
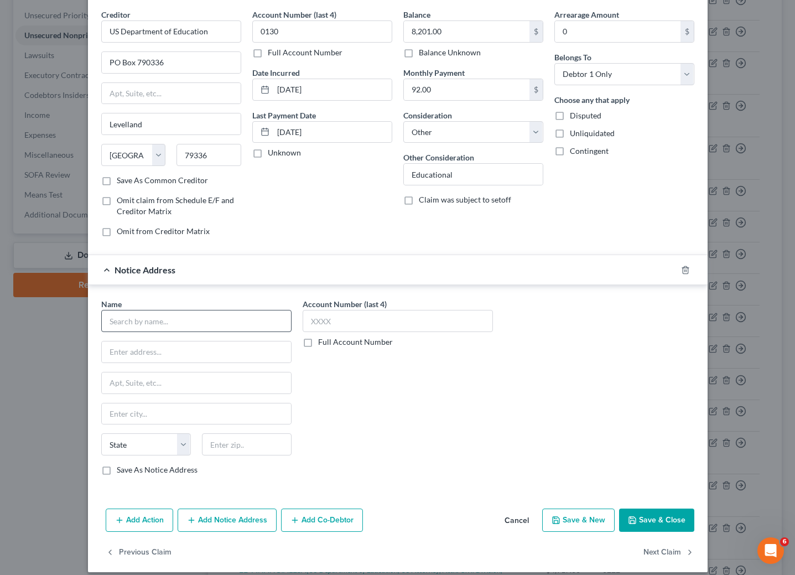
scroll to position [59, 0]
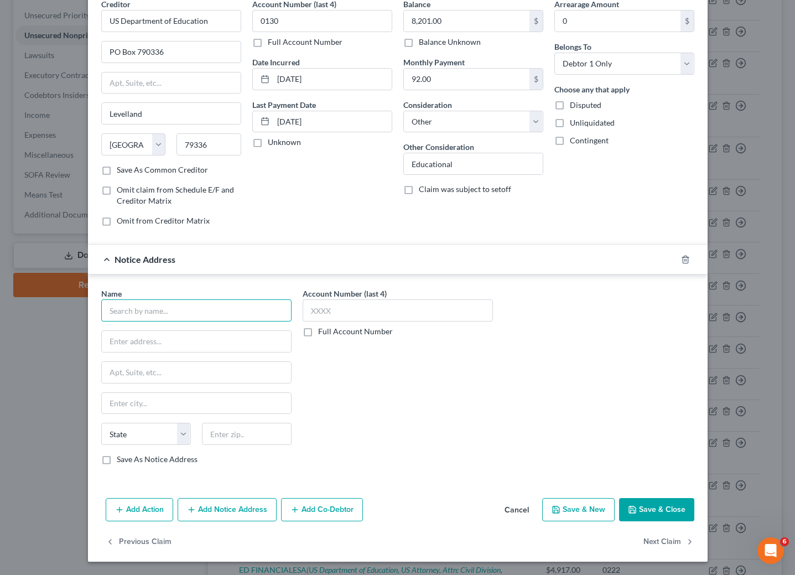
click at [211, 315] on input "text" at bounding box center [196, 310] width 190 height 22
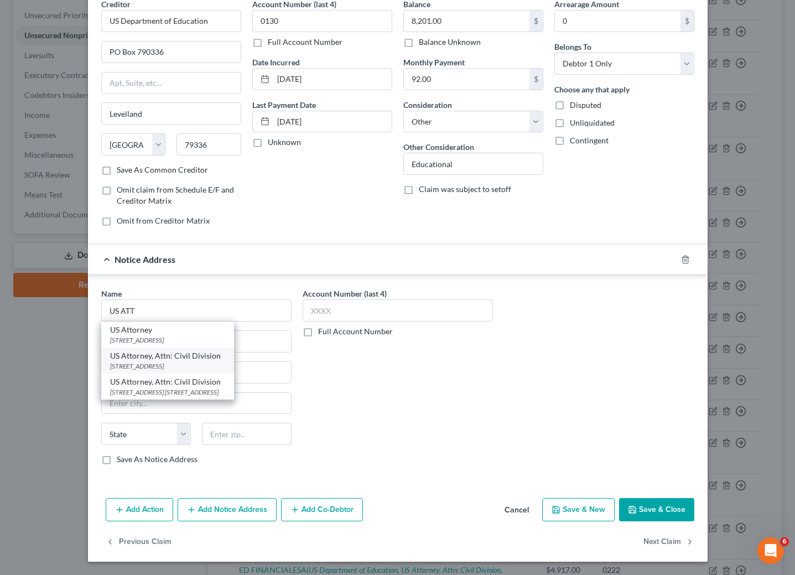
click at [173, 353] on div "US Attorney, Attn: Civil Division" at bounding box center [167, 355] width 115 height 11
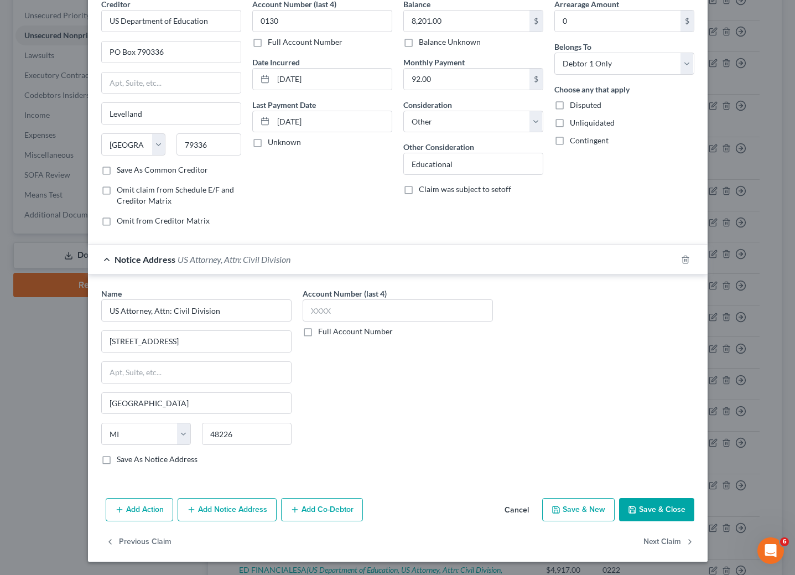
click at [230, 505] on button "Add Notice Address" at bounding box center [227, 509] width 99 height 23
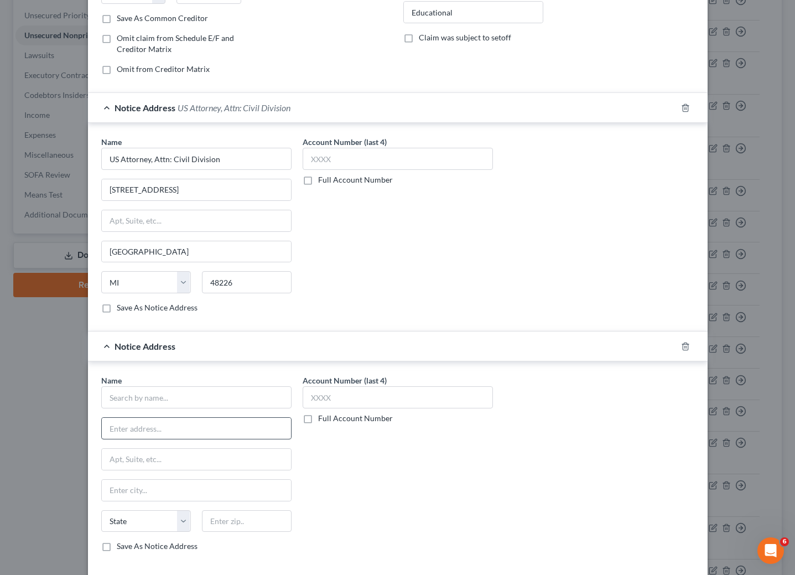
scroll to position [225, 0]
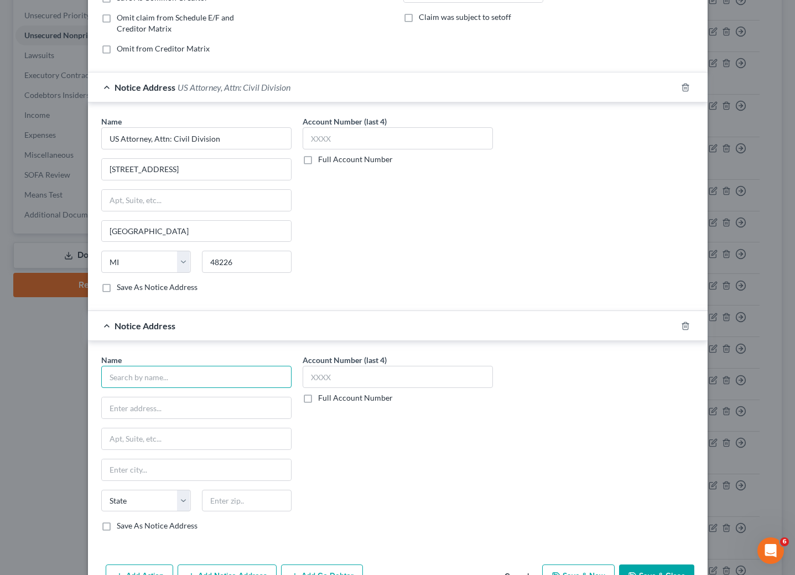
click at [203, 382] on input "text" at bounding box center [196, 377] width 190 height 22
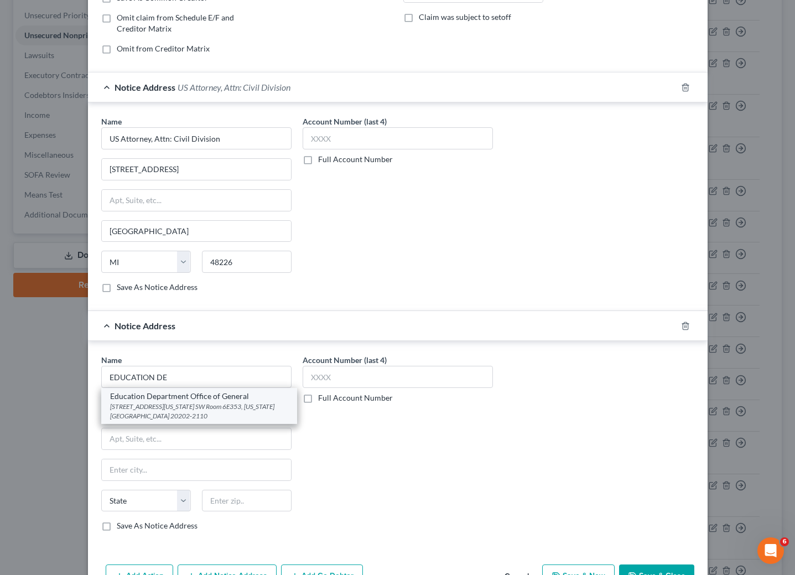
click at [183, 411] on div "[STREET_ADDRESS][US_STATE] SW Room 6E353, [US_STATE][GEOGRAPHIC_DATA] 20202-2110" at bounding box center [199, 411] width 178 height 19
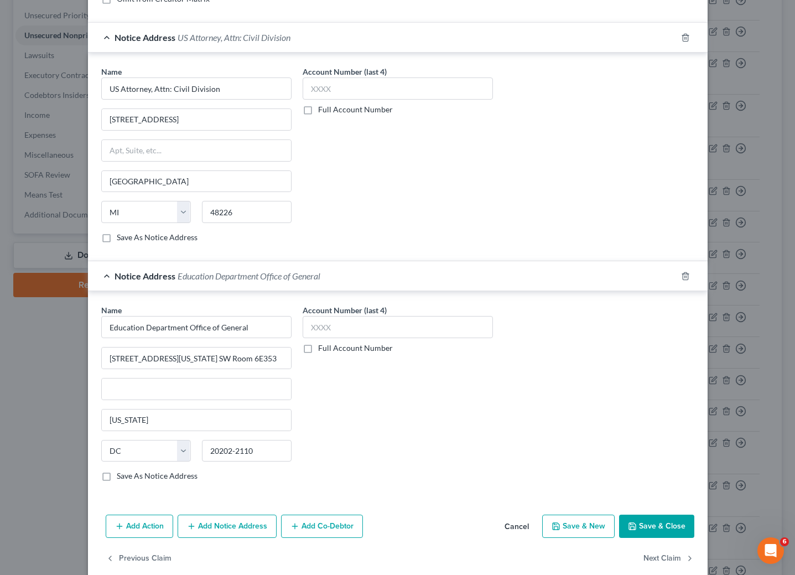
scroll to position [301, 0]
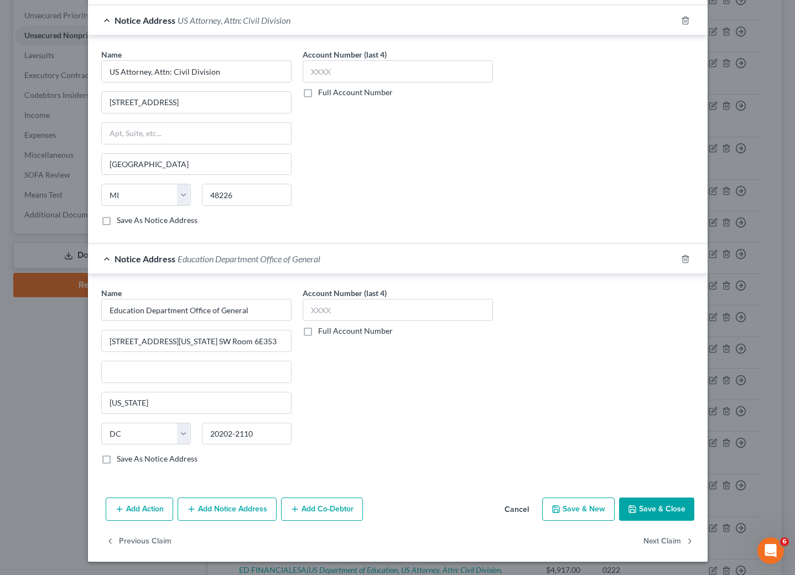
click at [221, 504] on button "Add Notice Address" at bounding box center [227, 509] width 99 height 23
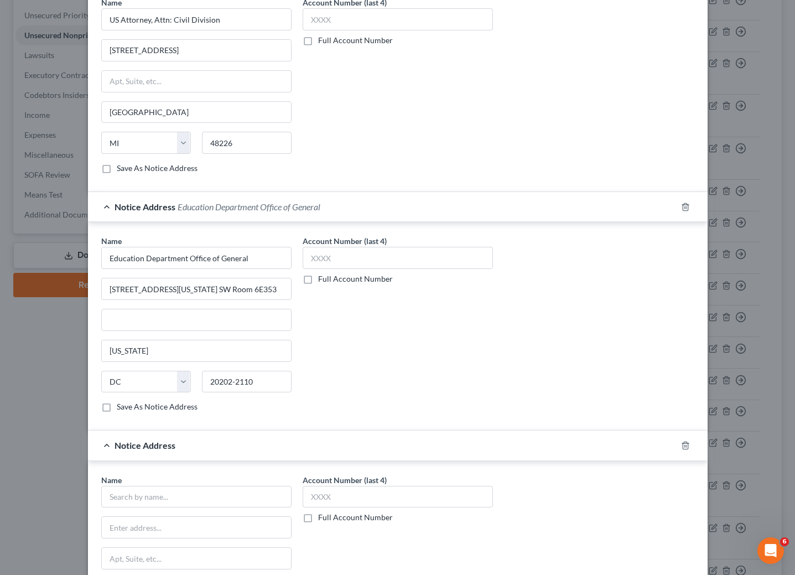
scroll to position [384, 0]
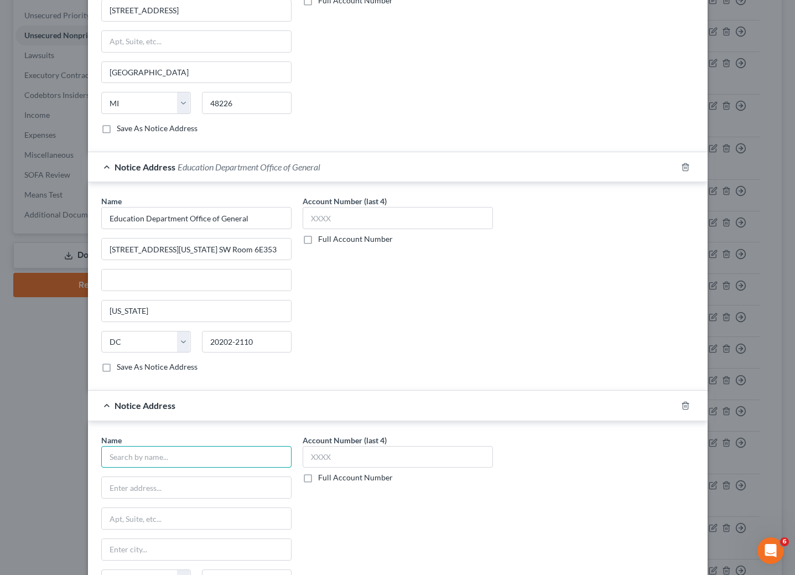
click at [213, 465] on input "text" at bounding box center [196, 457] width 190 height 22
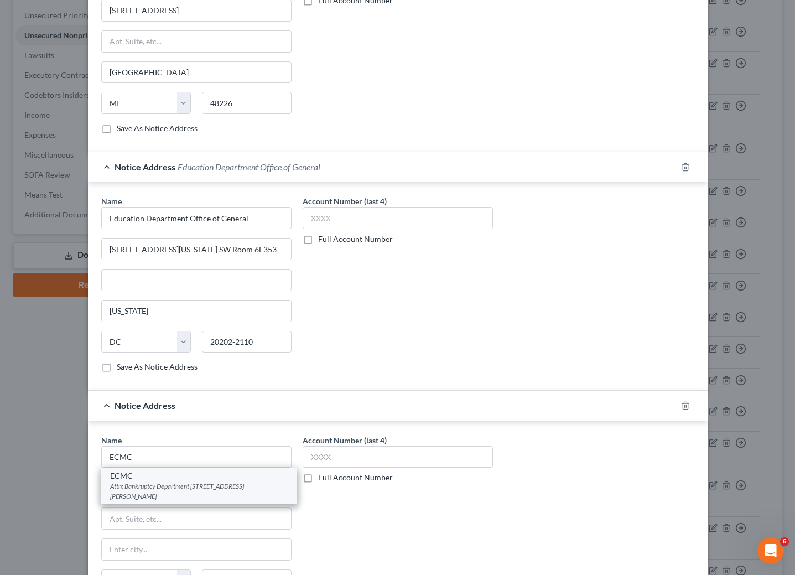
click at [196, 482] on div "ECMC" at bounding box center [199, 475] width 178 height 11
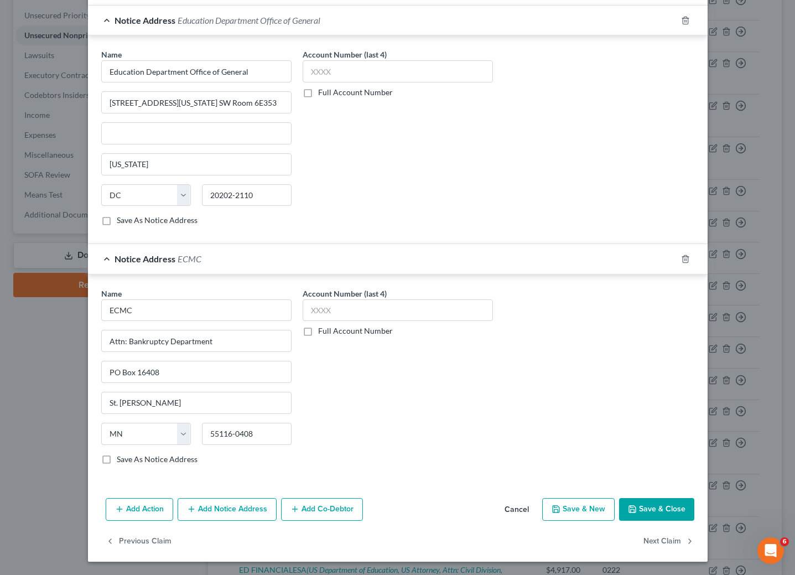
scroll to position [542, 0]
drag, startPoint x: 653, startPoint y: 504, endPoint x: 593, endPoint y: 467, distance: 69.6
click at [653, 504] on button "Save & Close" at bounding box center [656, 509] width 75 height 23
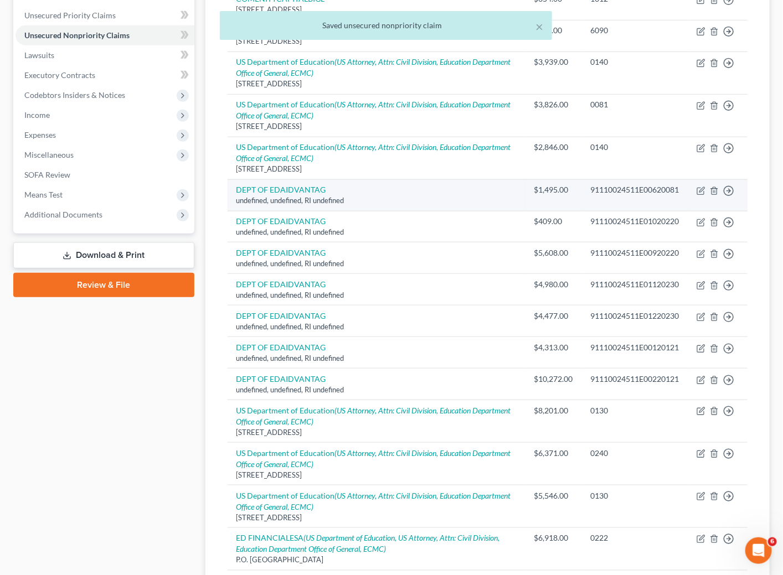
click at [701, 188] on td "Move to D Move to E Move to G Move to Notice Only" at bounding box center [717, 195] width 60 height 32
click at [701, 192] on icon "button" at bounding box center [701, 189] width 5 height 5
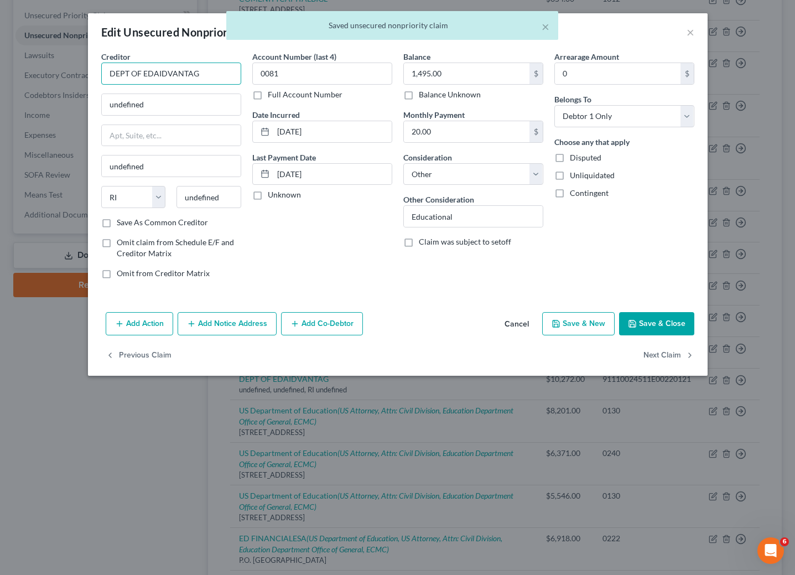
click at [226, 71] on input "DEPT OF EDAIDVANTAG" at bounding box center [171, 74] width 140 height 22
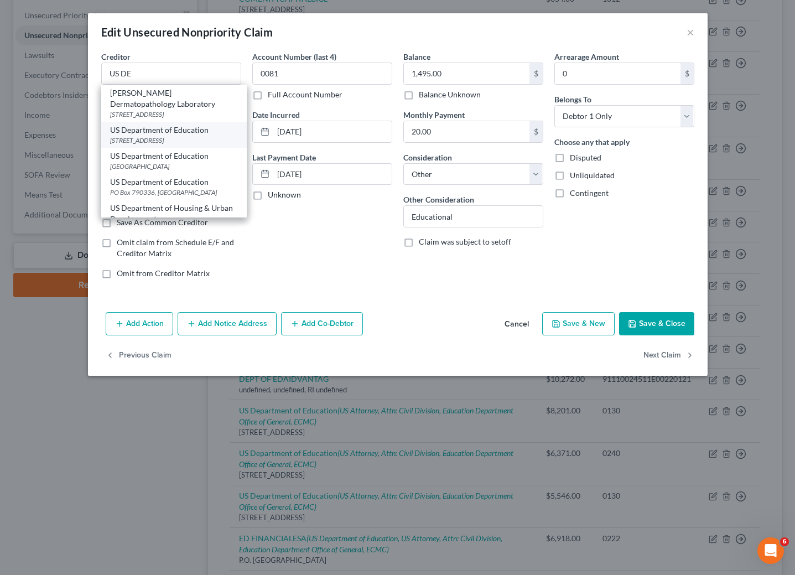
click at [172, 130] on div "US Department of Education" at bounding box center [174, 130] width 128 height 11
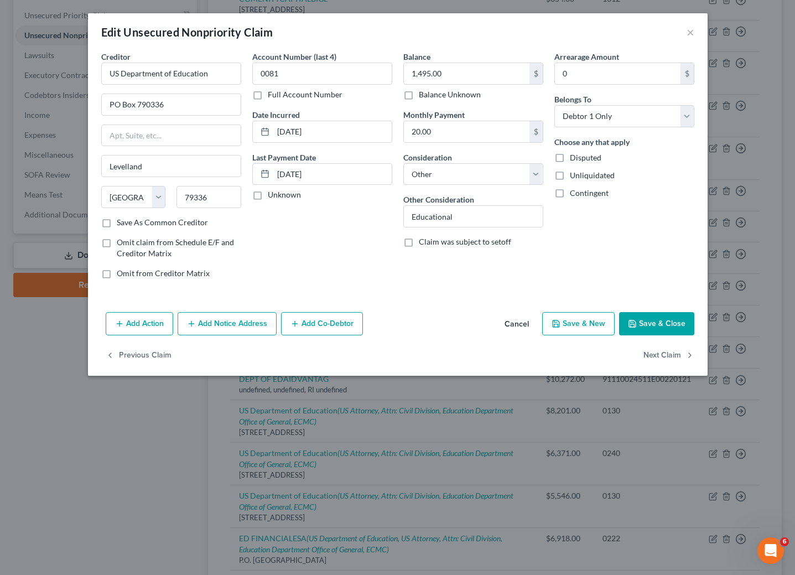
click at [230, 329] on button "Add Notice Address" at bounding box center [227, 323] width 99 height 23
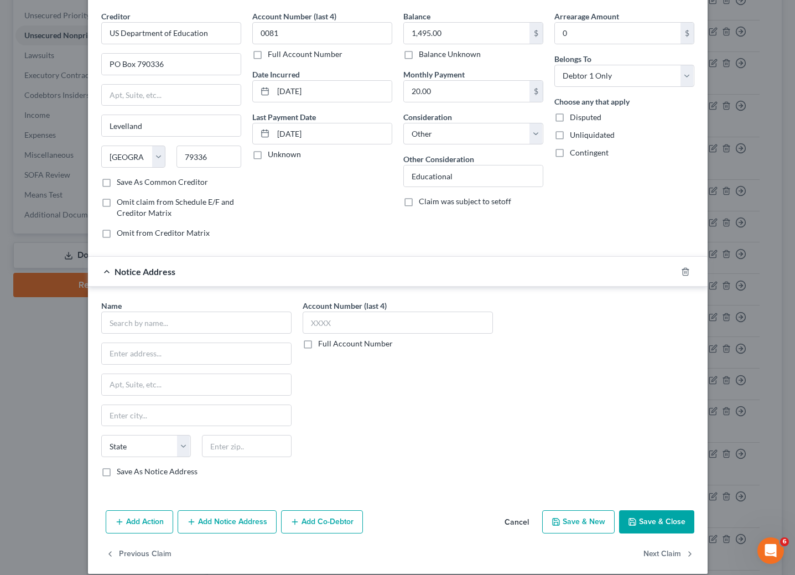
scroll to position [59, 0]
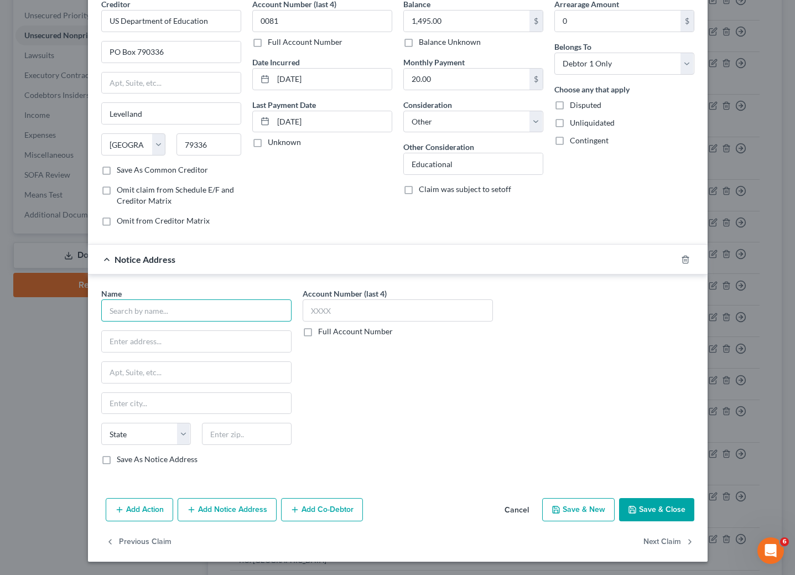
click at [232, 318] on input "text" at bounding box center [196, 310] width 190 height 22
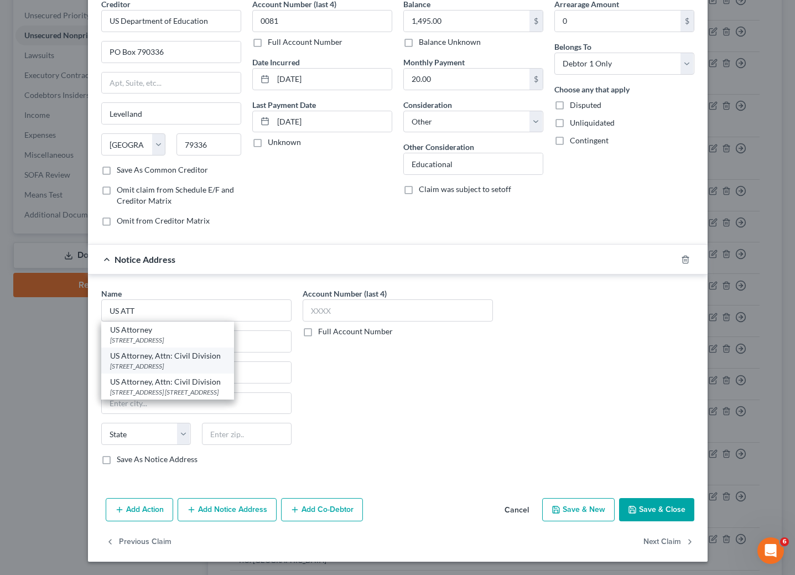
click at [161, 355] on div "US Attorney, Attn: Civil Division" at bounding box center [167, 355] width 115 height 11
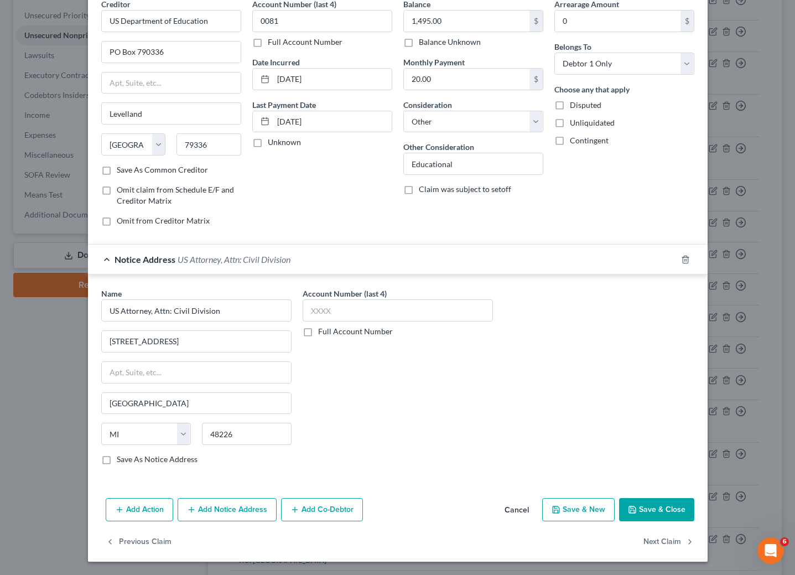
click at [236, 502] on button "Add Notice Address" at bounding box center [227, 509] width 99 height 23
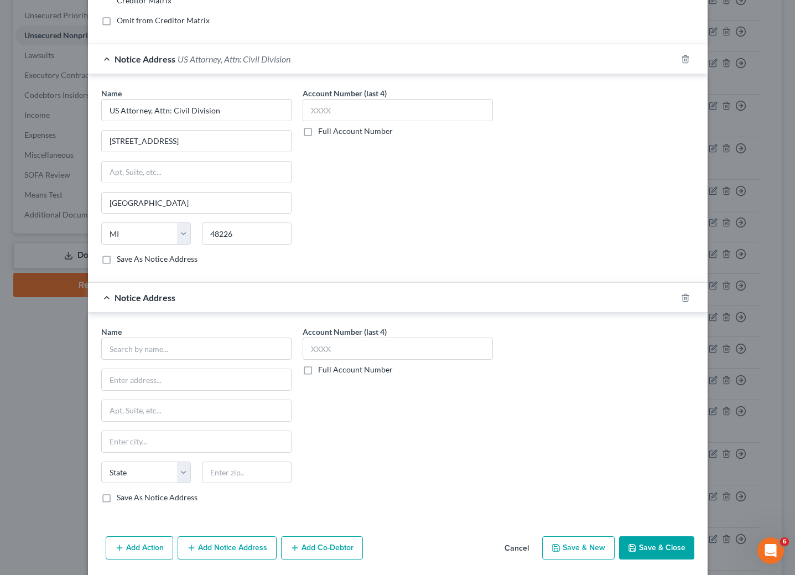
scroll to position [256, 0]
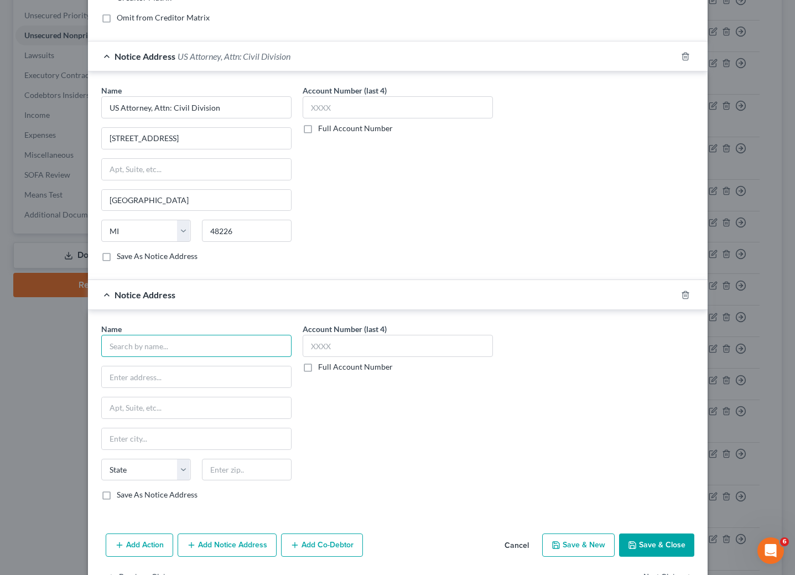
click at [223, 352] on input "text" at bounding box center [196, 346] width 190 height 22
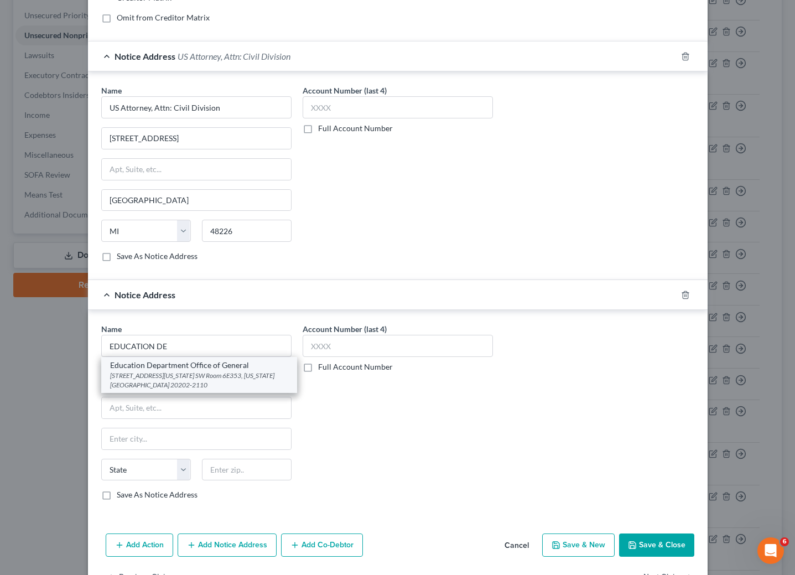
click at [193, 379] on div "[STREET_ADDRESS][US_STATE] SW Room 6E353, [US_STATE][GEOGRAPHIC_DATA] 20202-2110" at bounding box center [199, 380] width 178 height 19
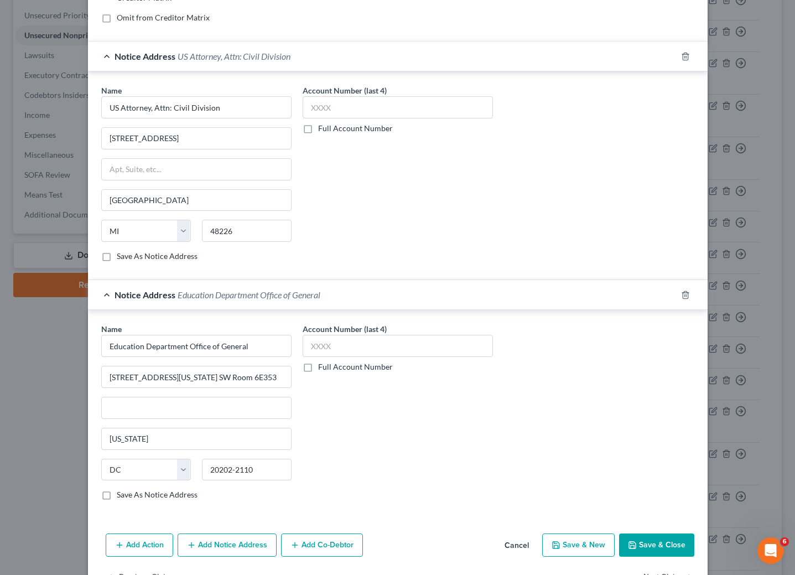
click at [228, 548] on button "Add Notice Address" at bounding box center [227, 545] width 99 height 23
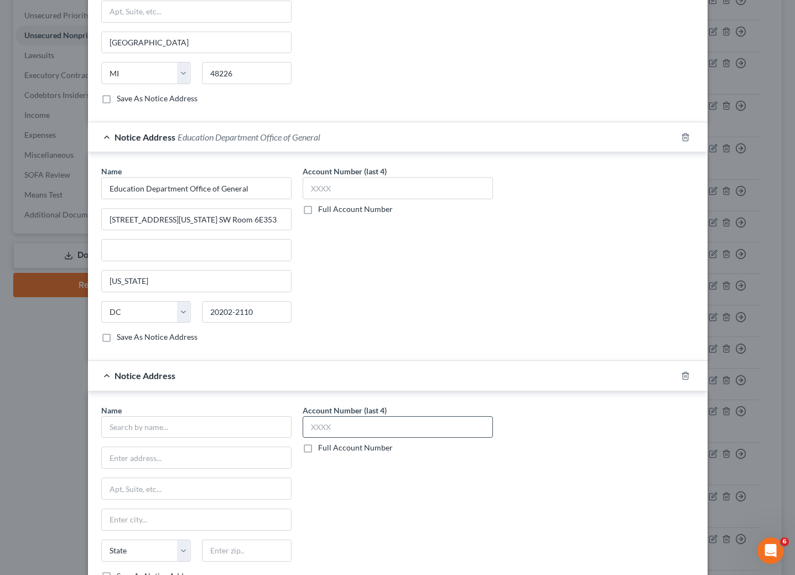
scroll to position [422, 0]
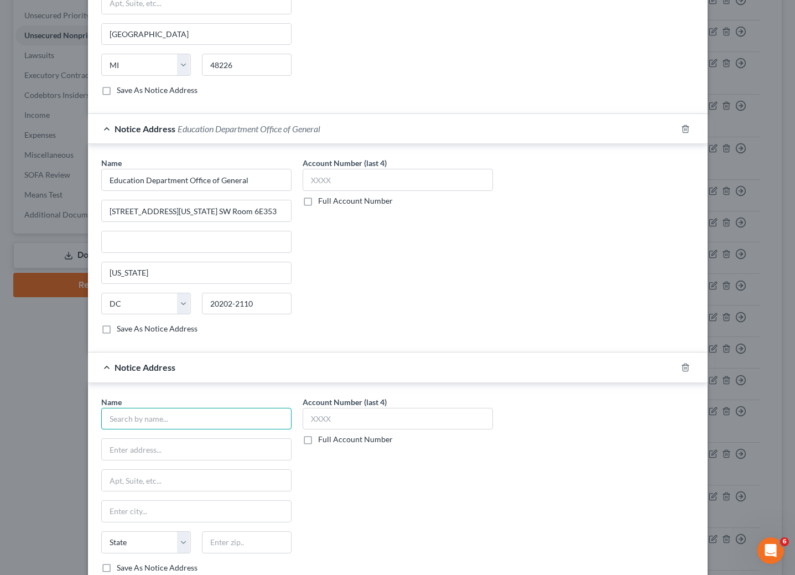
click at [231, 430] on input "text" at bounding box center [196, 419] width 190 height 22
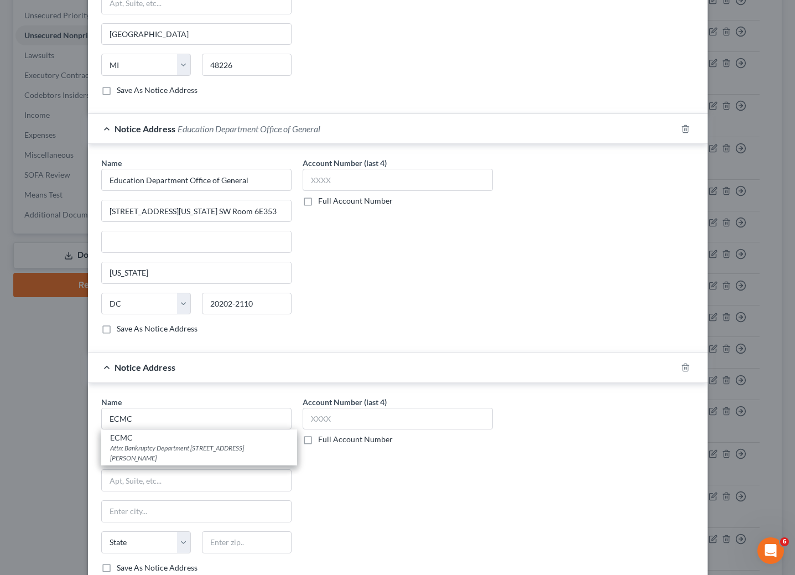
click at [147, 443] on div "ECMC" at bounding box center [199, 437] width 178 height 11
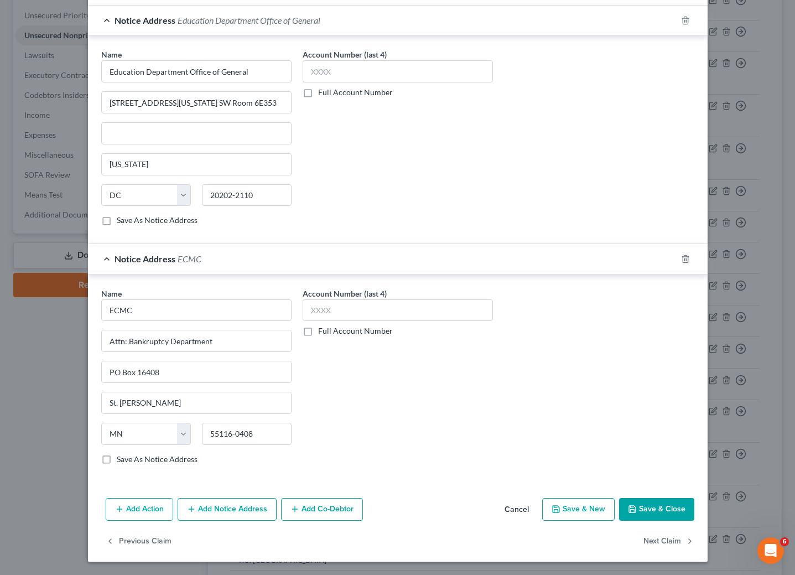
scroll to position [542, 0]
click at [653, 500] on button "Save & Close" at bounding box center [656, 509] width 75 height 23
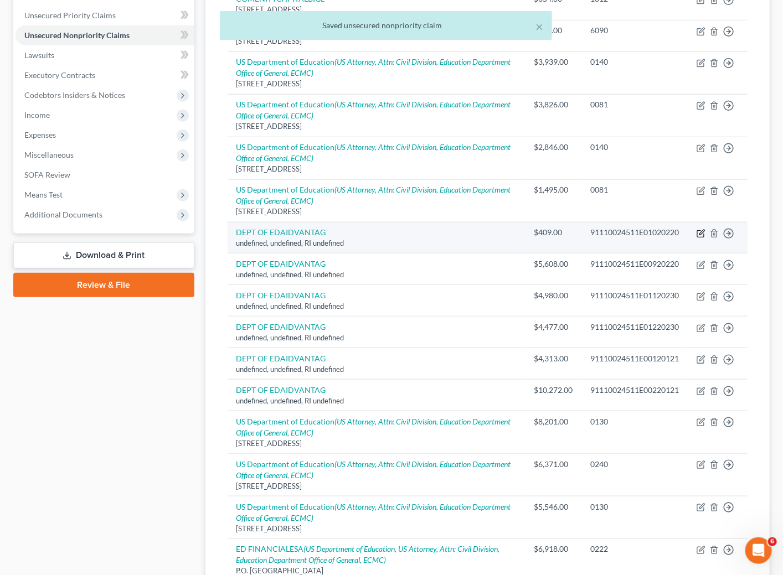
click at [701, 235] on icon "button" at bounding box center [700, 233] width 9 height 9
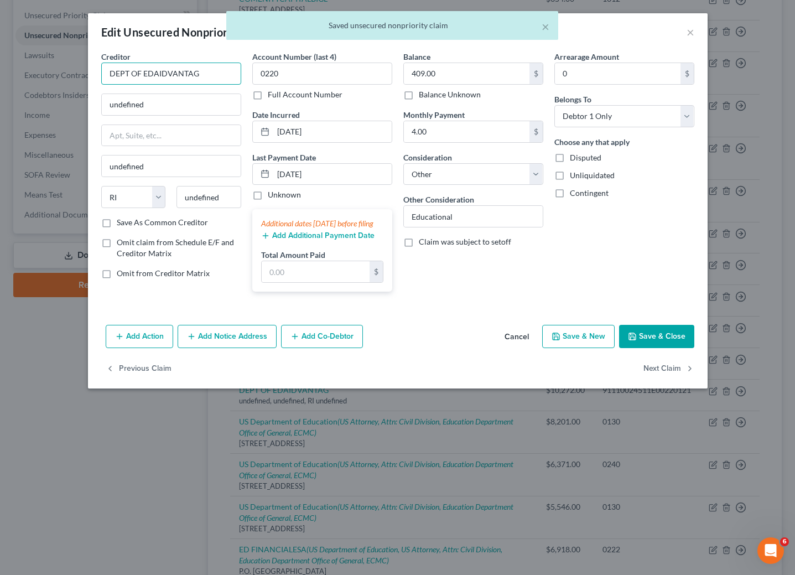
click at [218, 70] on input "DEPT OF EDAIDVANTAG" at bounding box center [171, 74] width 140 height 22
click at [219, 69] on input "DEPT OF EDAIDVANTAG" at bounding box center [171, 74] width 140 height 22
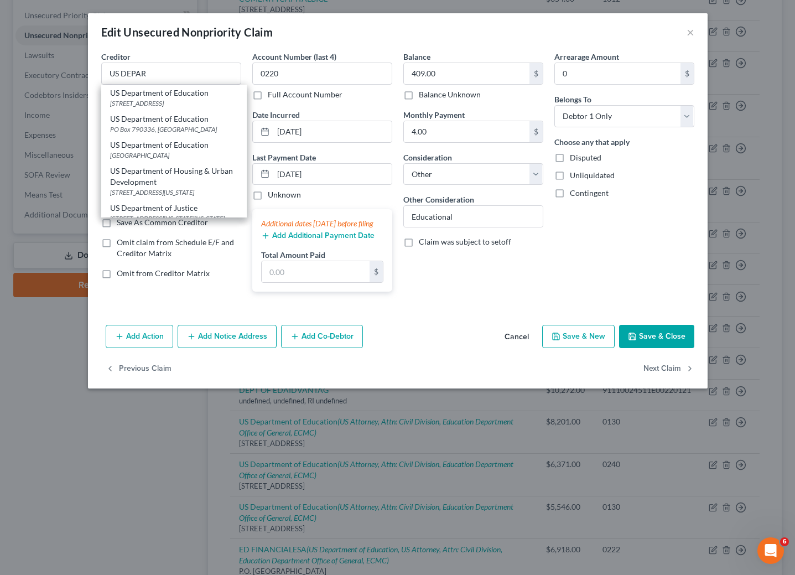
drag, startPoint x: 174, startPoint y: 128, endPoint x: 241, endPoint y: 286, distance: 170.9
click at [174, 128] on div "PO Box 790336, [GEOGRAPHIC_DATA]" at bounding box center [174, 129] width 128 height 9
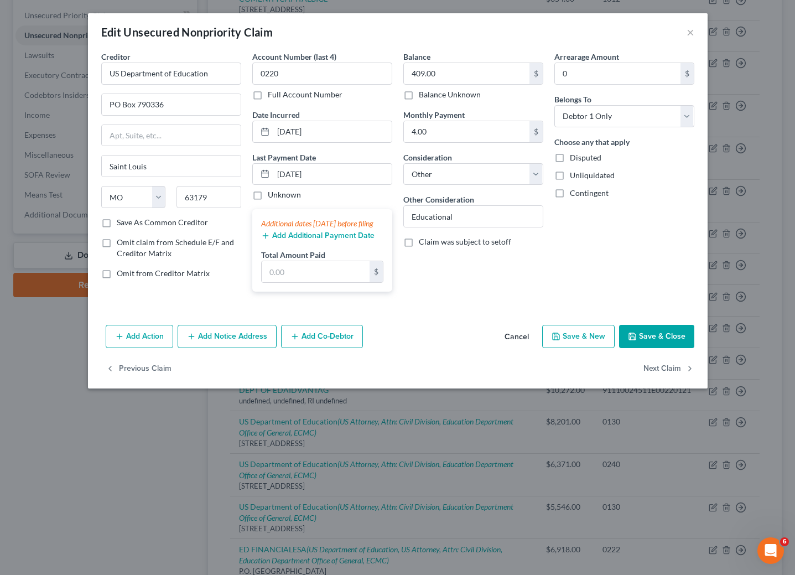
click at [231, 348] on button "Add Notice Address" at bounding box center [227, 336] width 99 height 23
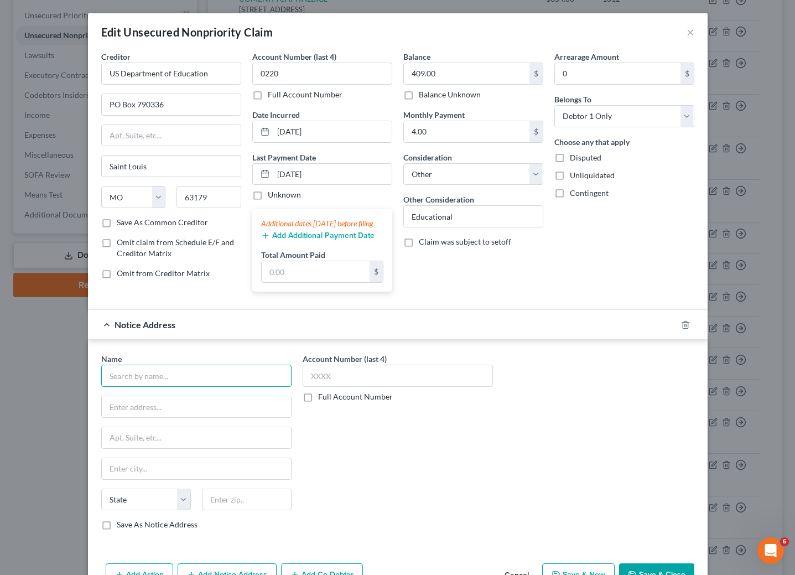
click at [200, 387] on input "text" at bounding box center [196, 376] width 190 height 22
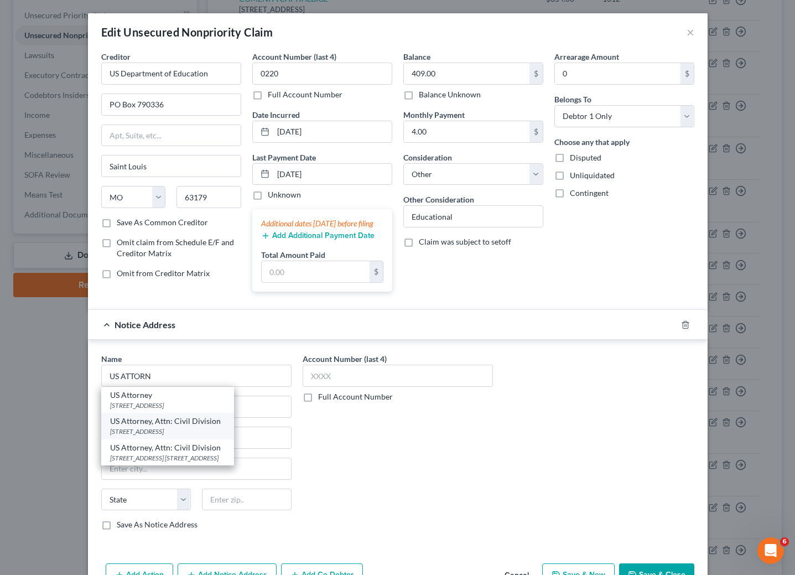
click at [188, 427] on div "US Attorney, Attn: Civil Division" at bounding box center [167, 421] width 115 height 11
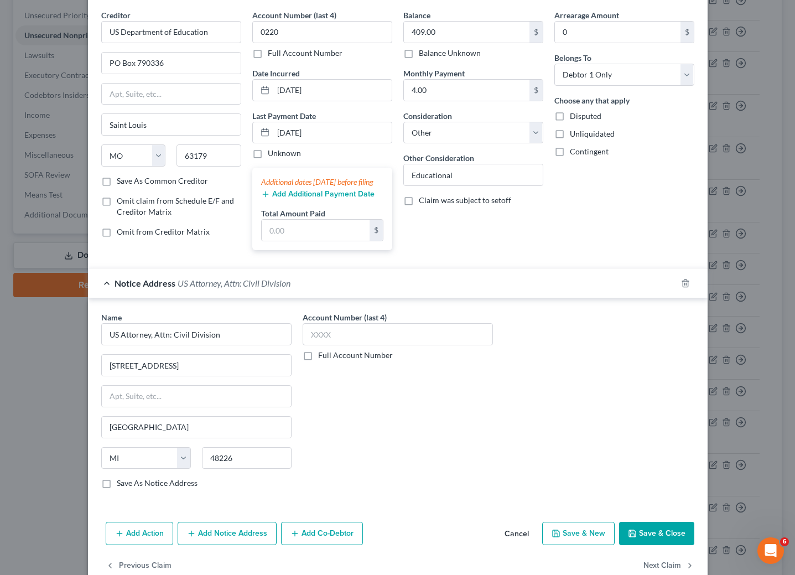
scroll to position [82, 0]
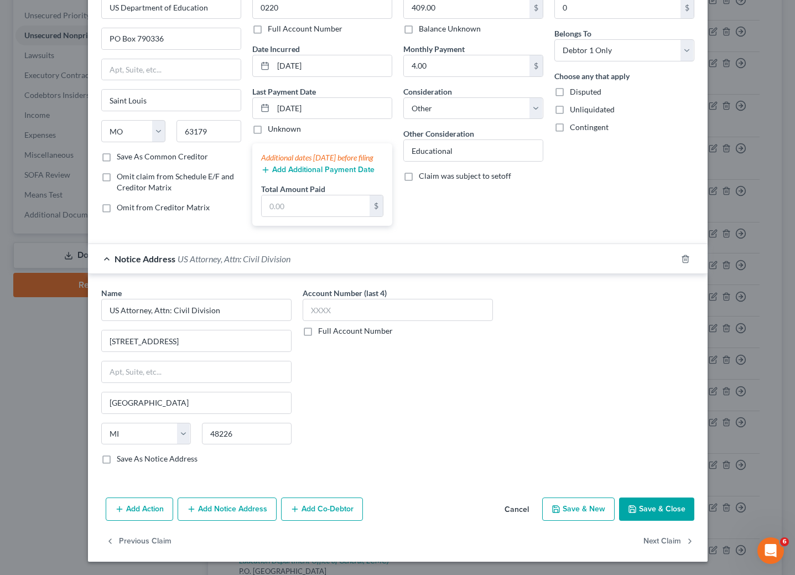
click at [246, 516] on button "Add Notice Address" at bounding box center [227, 509] width 99 height 23
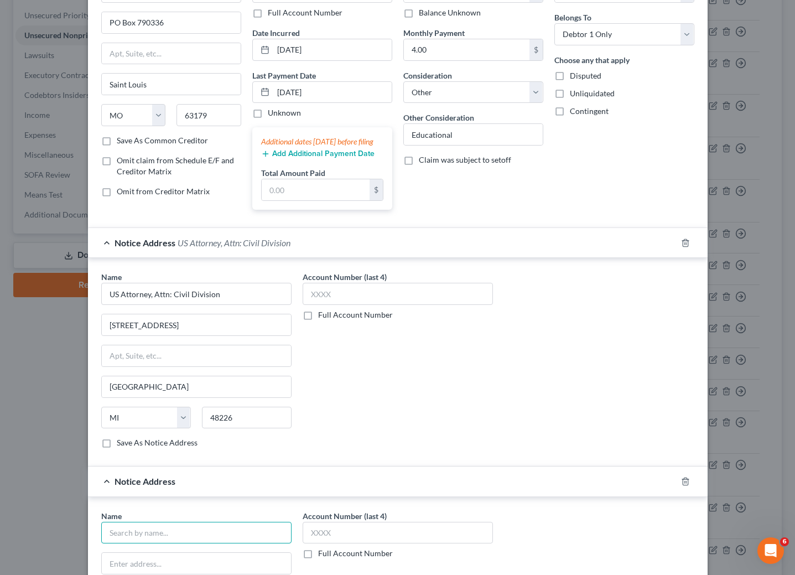
click at [235, 544] on input "text" at bounding box center [196, 533] width 190 height 22
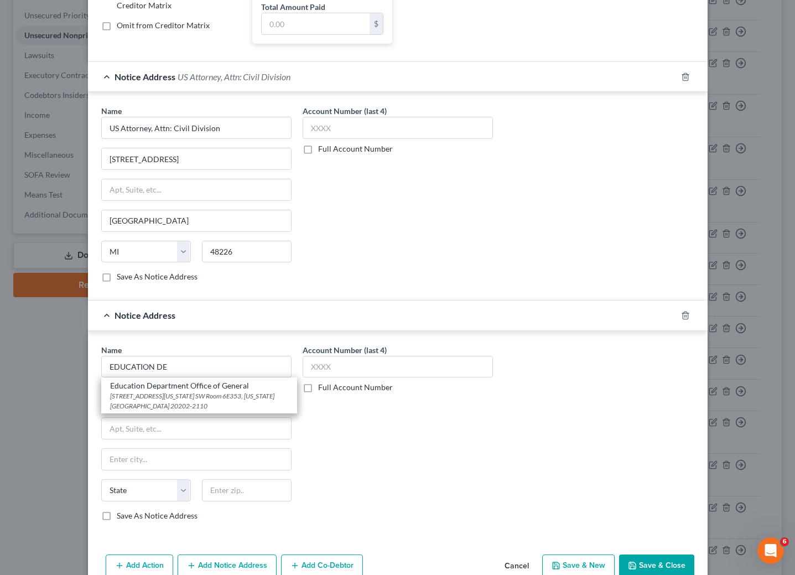
drag, startPoint x: 188, startPoint y: 409, endPoint x: 384, endPoint y: 480, distance: 208.5
click at [187, 409] on div "[STREET_ADDRESS][US_STATE] SW Room 6E353, [US_STATE][GEOGRAPHIC_DATA] 20202-2110" at bounding box center [199, 400] width 178 height 19
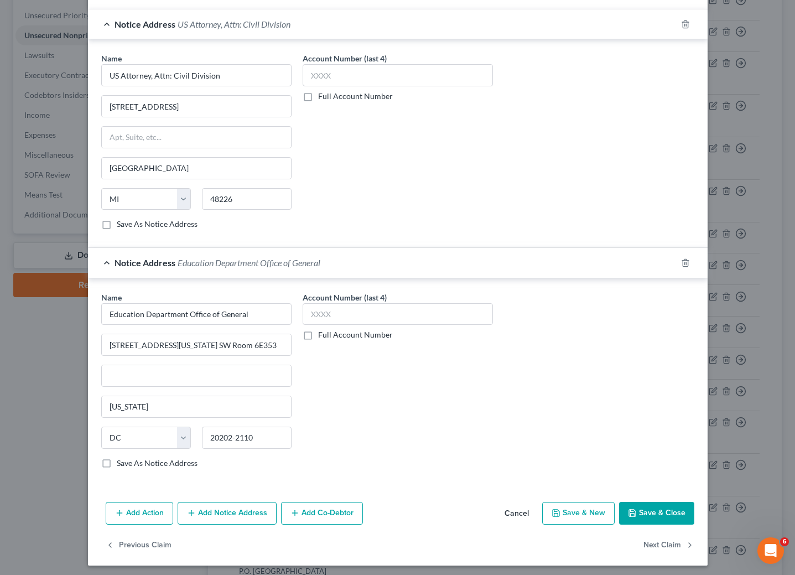
scroll to position [324, 0]
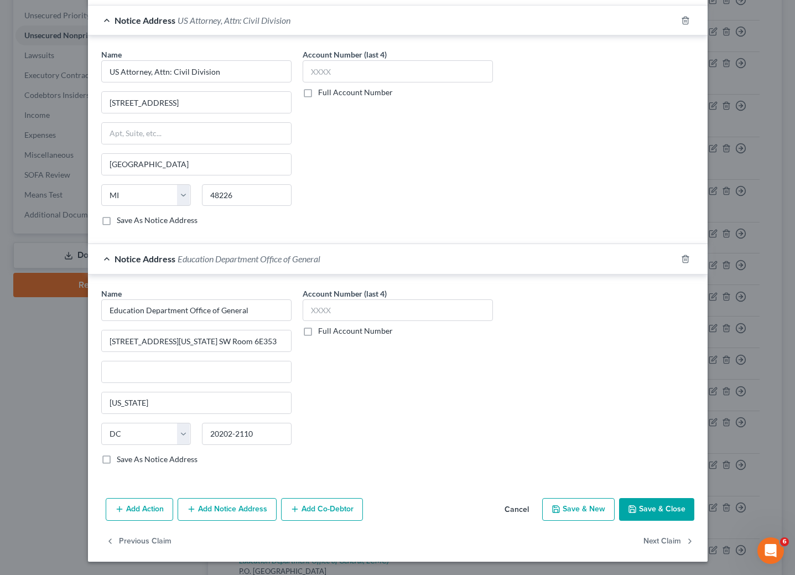
click at [221, 514] on button "Add Notice Address" at bounding box center [227, 509] width 99 height 23
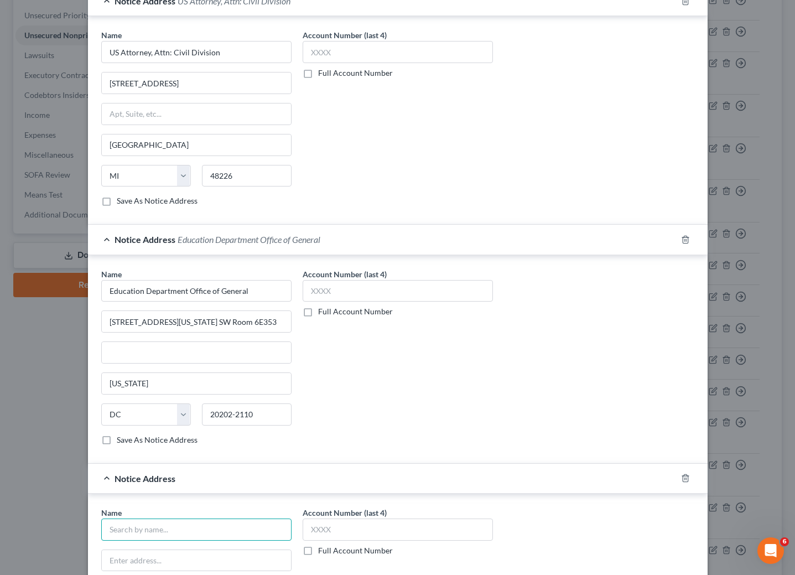
click at [225, 538] on input "text" at bounding box center [196, 530] width 190 height 22
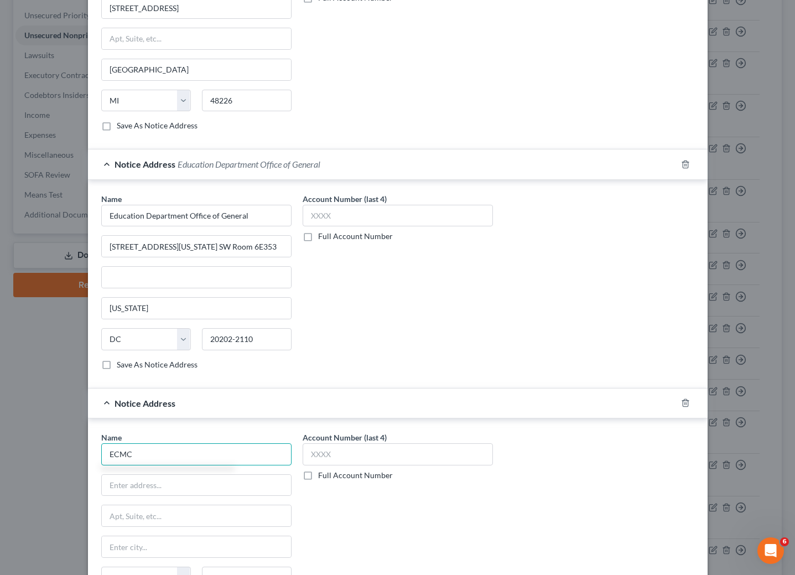
scroll to position [490, 0]
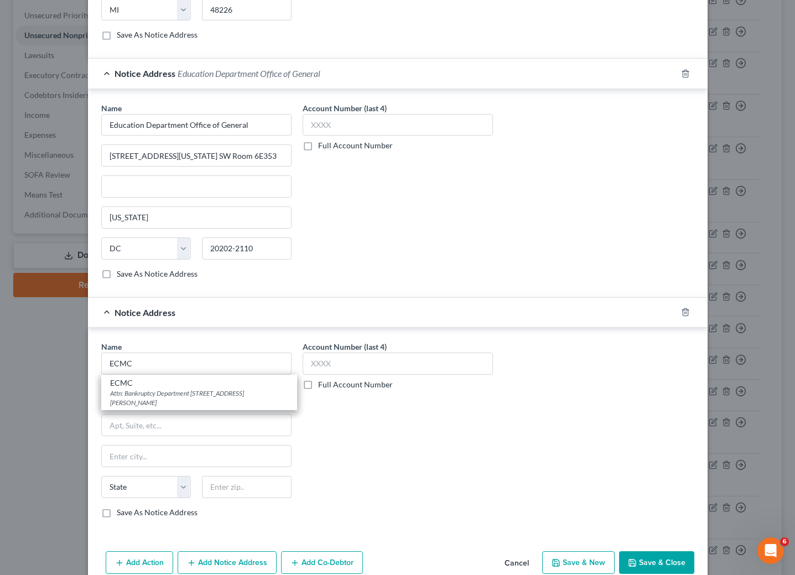
click at [174, 407] on div "Attn: Bankruptcy Department [STREET_ADDRESS][PERSON_NAME]" at bounding box center [199, 398] width 178 height 19
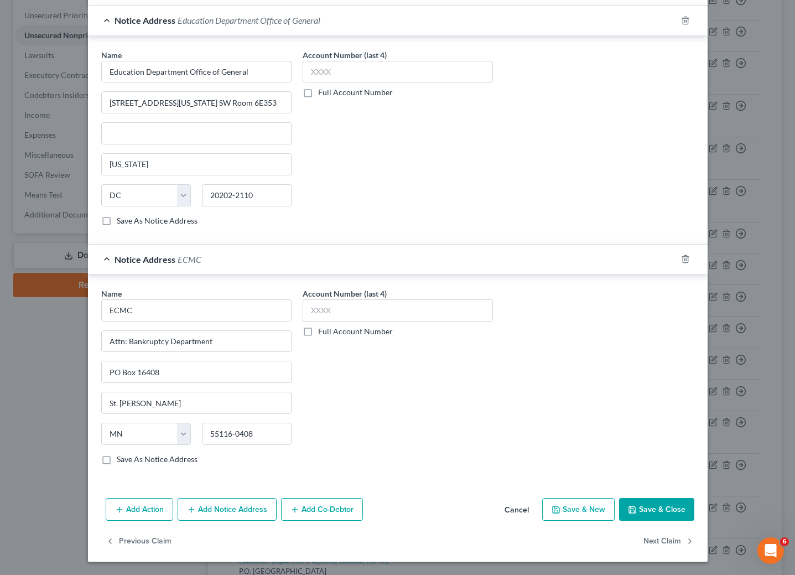
scroll to position [565, 0]
click at [633, 506] on button "Save & Close" at bounding box center [656, 509] width 75 height 23
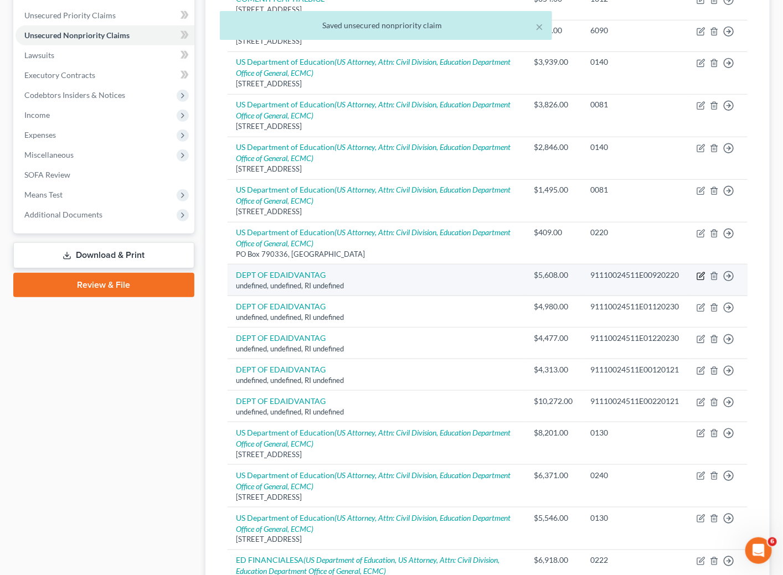
click at [699, 279] on icon "button" at bounding box center [700, 276] width 9 height 9
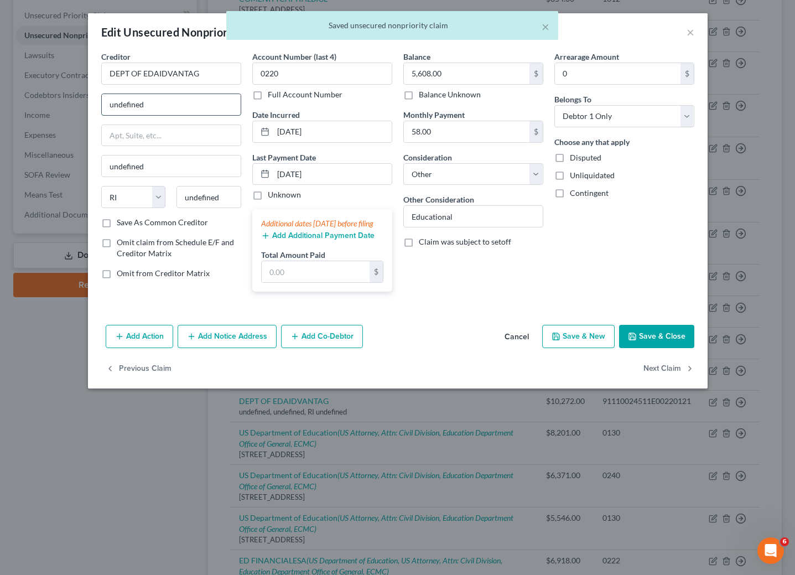
click at [198, 105] on input "undefined" at bounding box center [171, 104] width 139 height 21
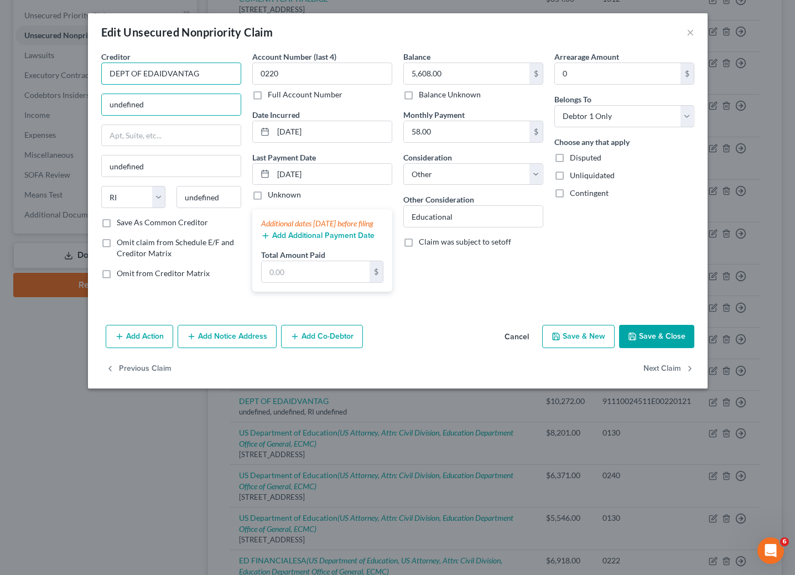
click at [198, 74] on input "DEPT OF EDAIDVANTAG" at bounding box center [171, 74] width 140 height 22
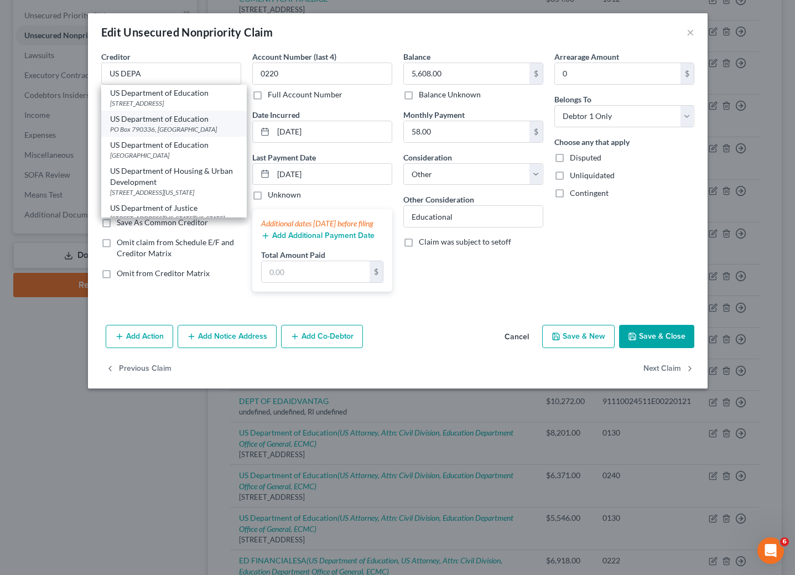
click at [162, 128] on div "PO Box 790336, [GEOGRAPHIC_DATA]" at bounding box center [174, 129] width 128 height 9
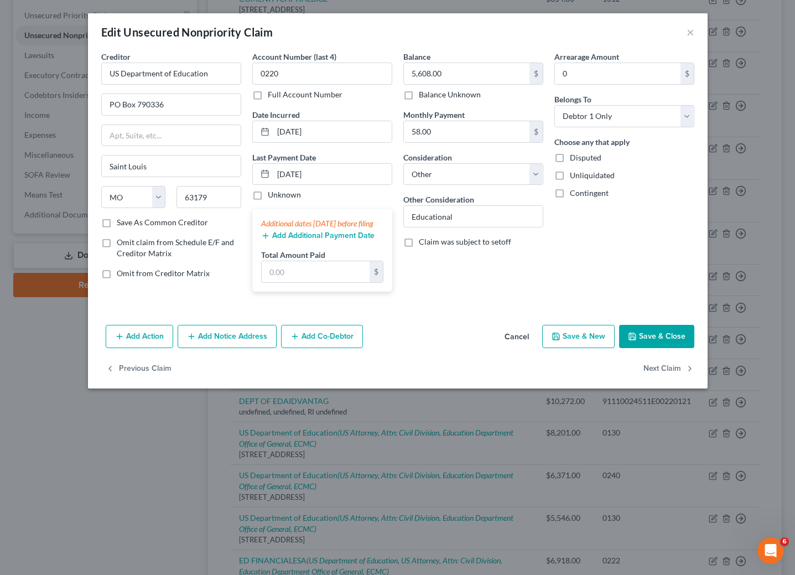
click at [219, 348] on button "Add Notice Address" at bounding box center [227, 336] width 99 height 23
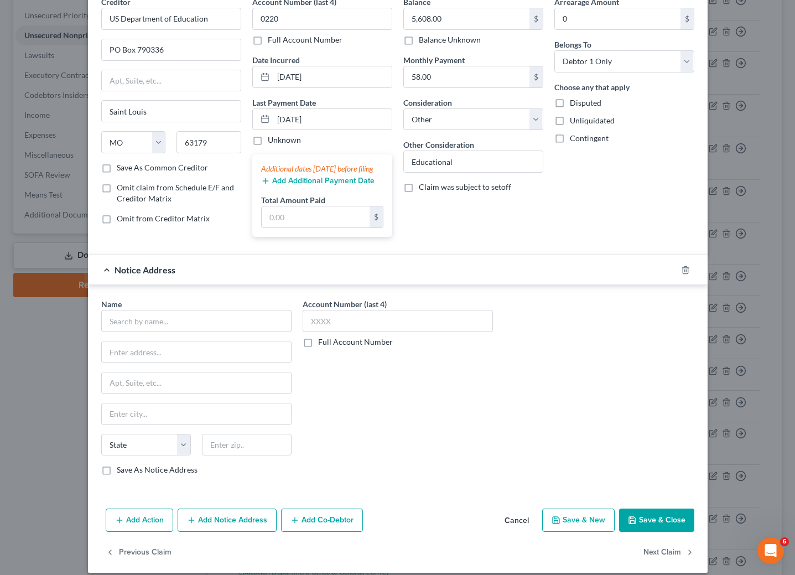
scroll to position [82, 0]
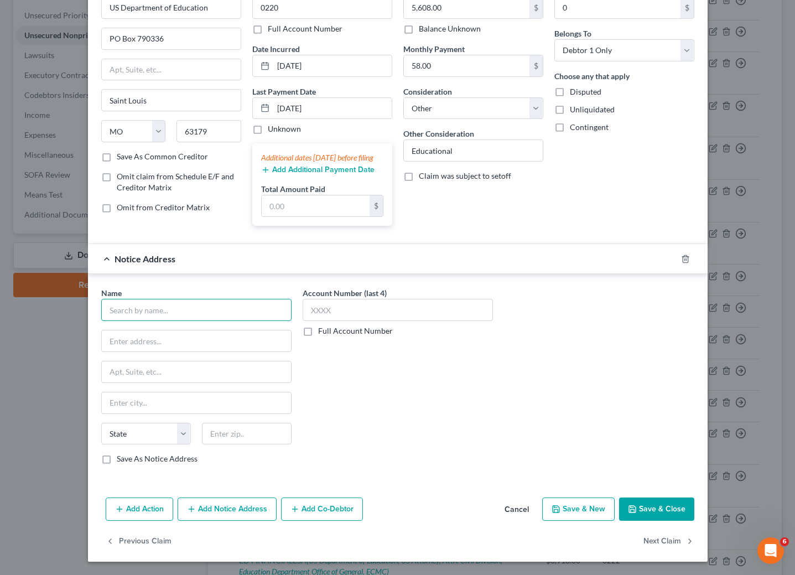
click at [166, 306] on input "text" at bounding box center [196, 310] width 190 height 22
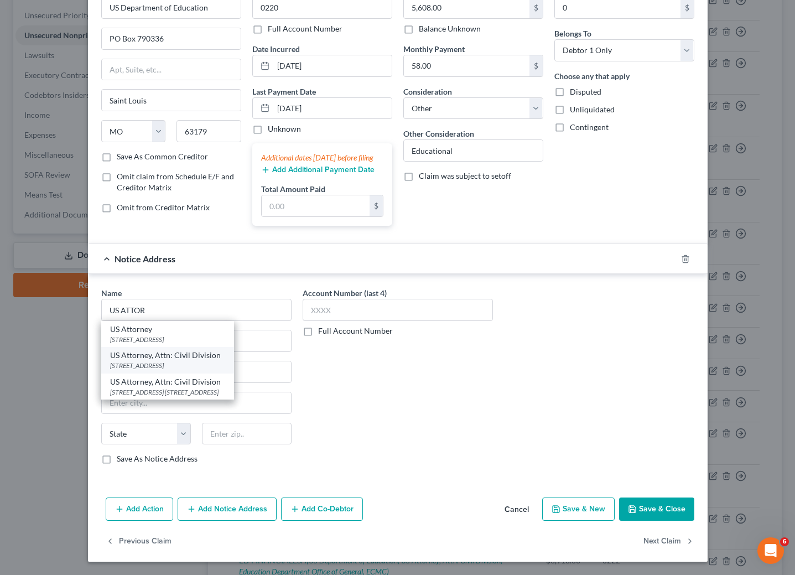
click at [169, 358] on div "US Attorney, Attn: Civil Division" at bounding box center [167, 355] width 115 height 11
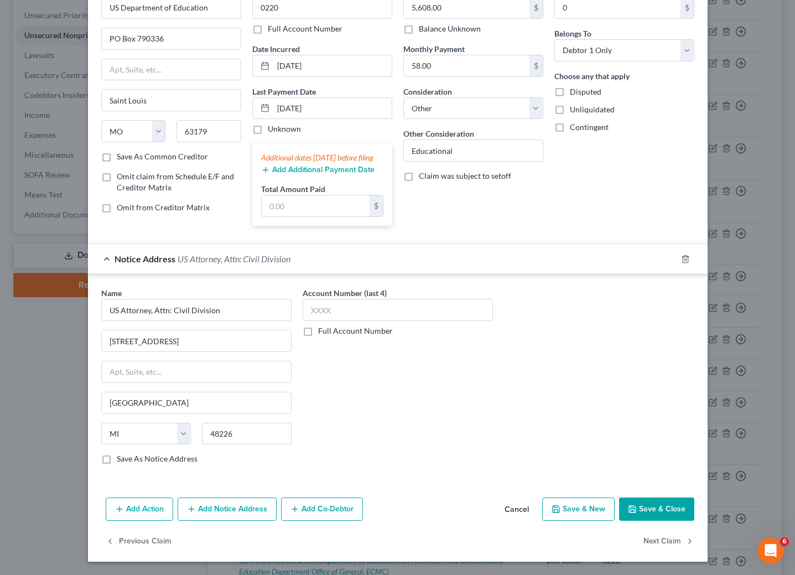
click at [211, 506] on button "Add Notice Address" at bounding box center [227, 509] width 99 height 23
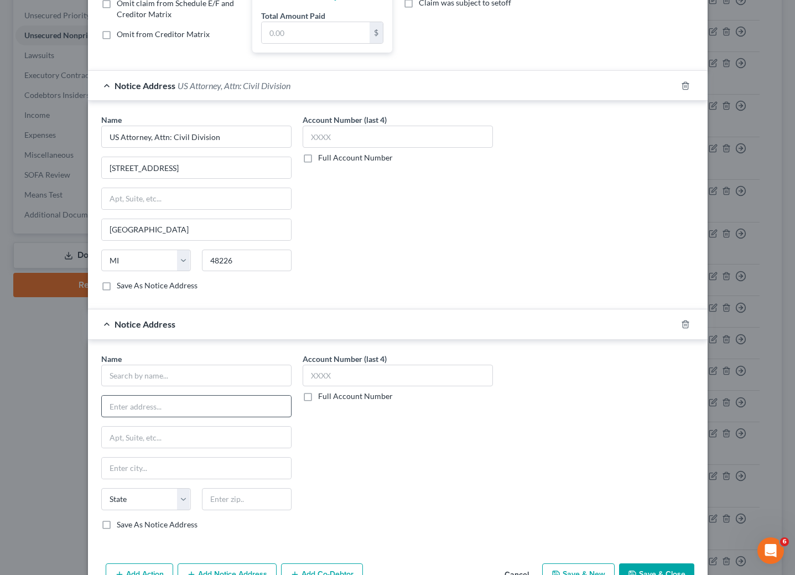
scroll to position [248, 0]
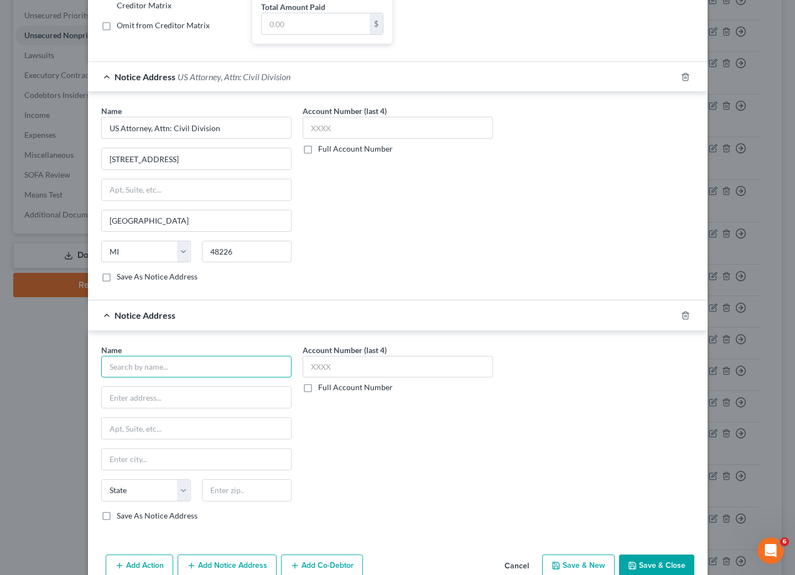
click at [189, 378] on input "text" at bounding box center [196, 367] width 190 height 22
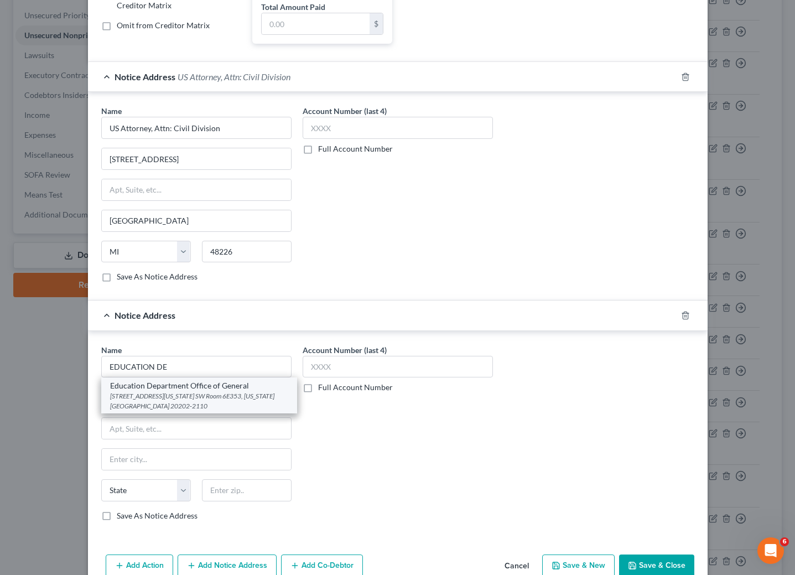
click at [188, 410] on div "[STREET_ADDRESS][US_STATE] SW Room 6E353, [US_STATE][GEOGRAPHIC_DATA] 20202-2110" at bounding box center [199, 400] width 178 height 19
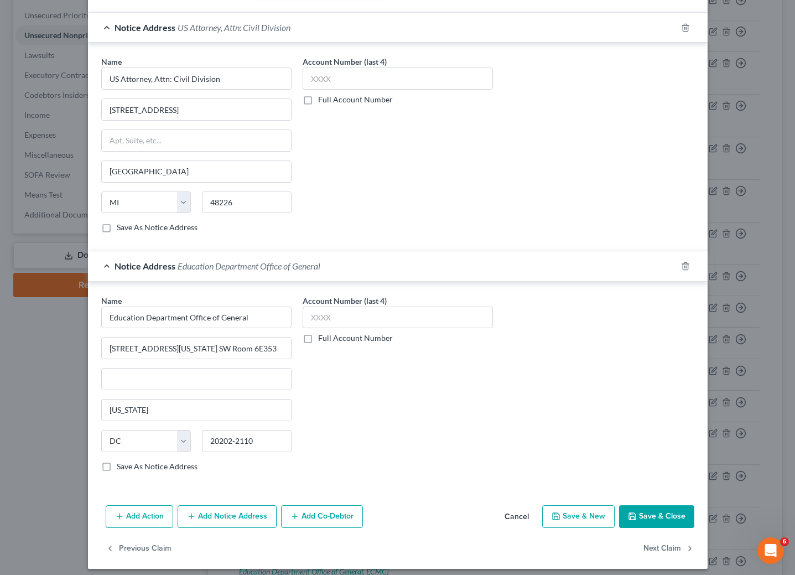
scroll to position [324, 0]
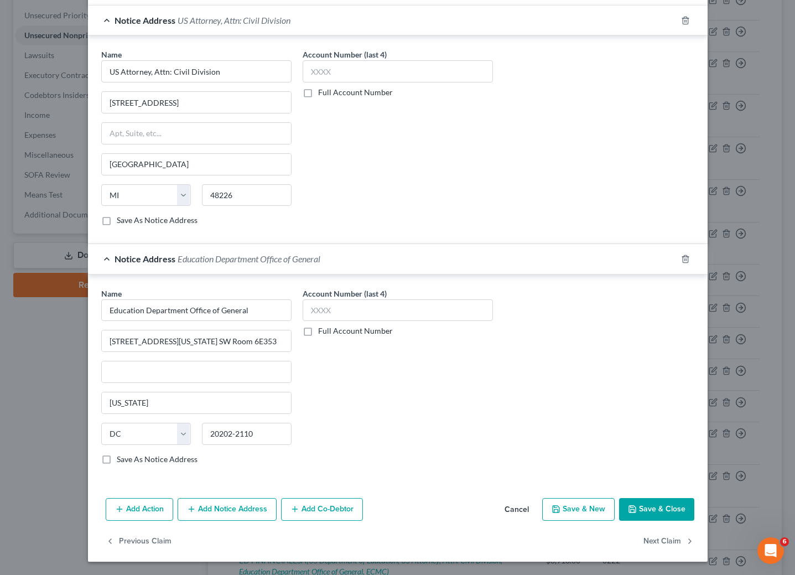
click at [229, 518] on button "Add Notice Address" at bounding box center [227, 509] width 99 height 23
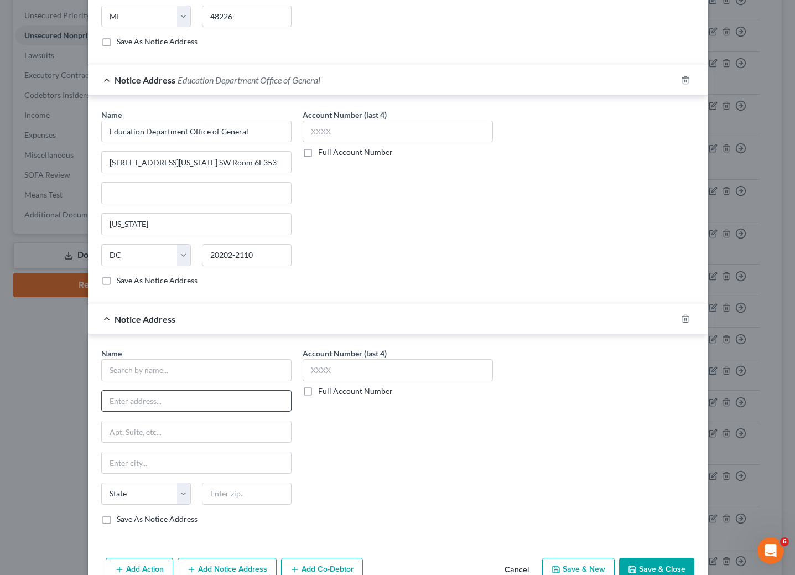
scroll to position [490, 0]
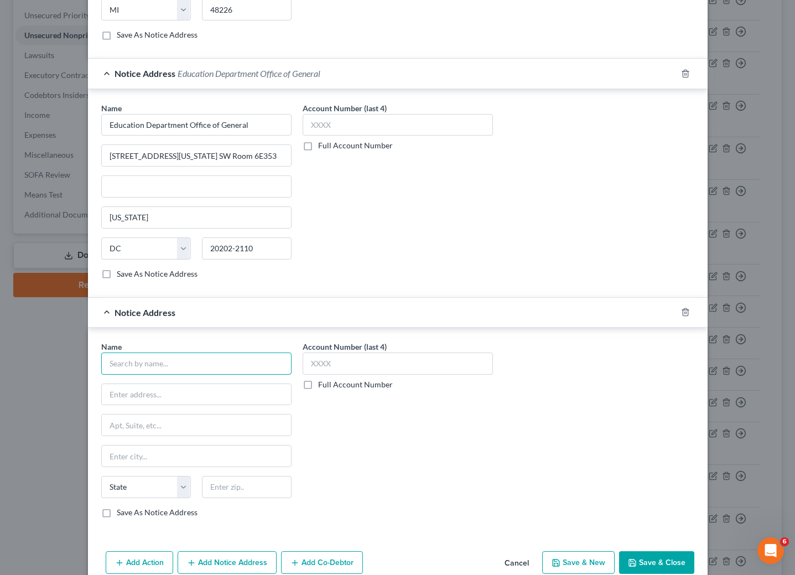
click at [191, 375] on input "text" at bounding box center [196, 364] width 190 height 22
click at [178, 407] on div "Attn: Bankruptcy Department [STREET_ADDRESS][PERSON_NAME]" at bounding box center [199, 398] width 178 height 19
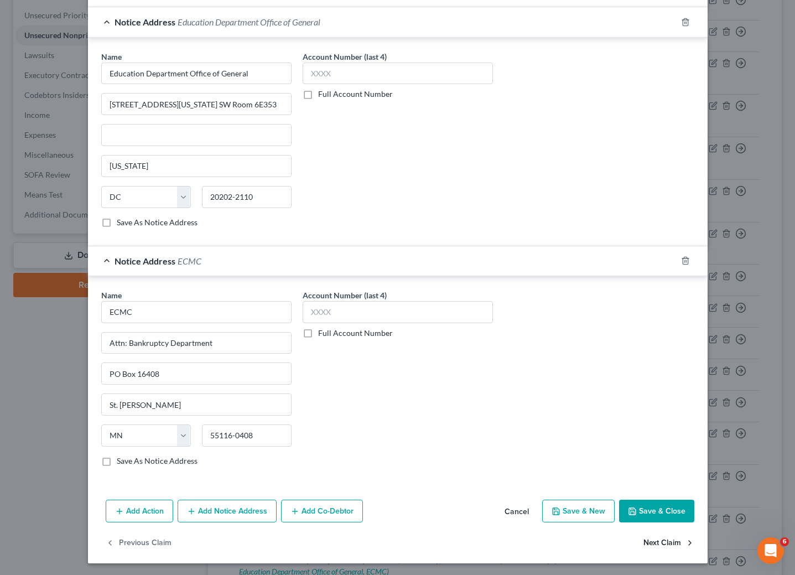
scroll to position [565, 0]
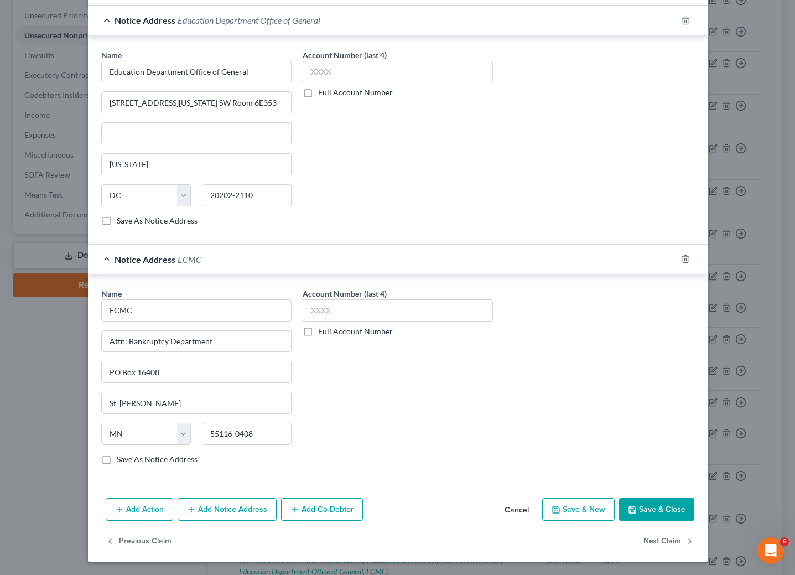
click at [645, 507] on button "Save & Close" at bounding box center [656, 509] width 75 height 23
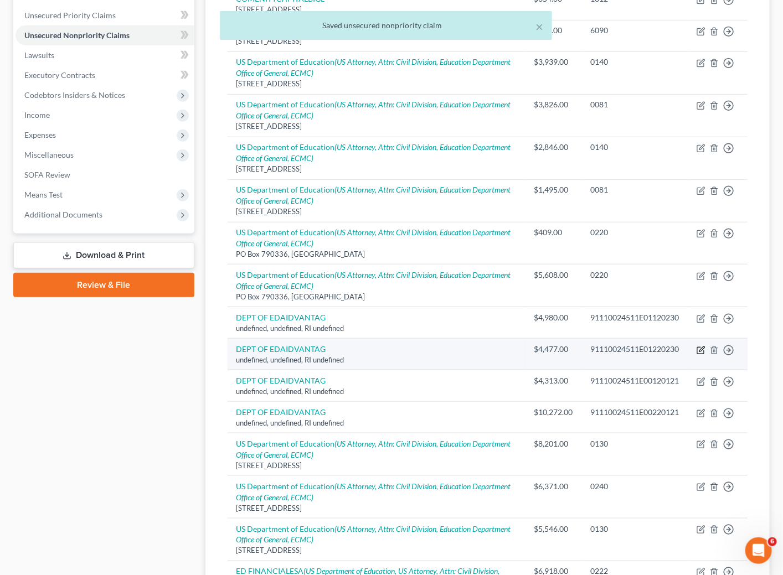
click at [700, 355] on icon "button" at bounding box center [700, 350] width 9 height 9
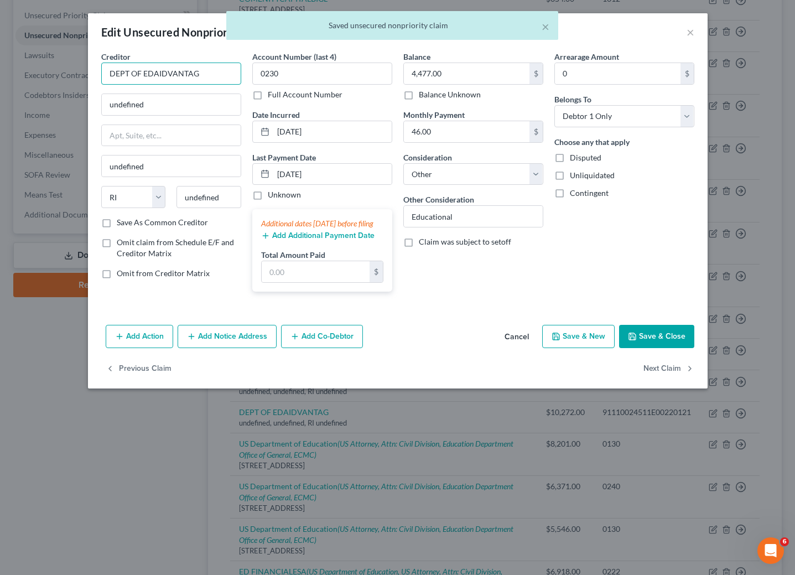
click at [198, 73] on input "DEPT OF EDAIDVANTAG" at bounding box center [171, 74] width 140 height 22
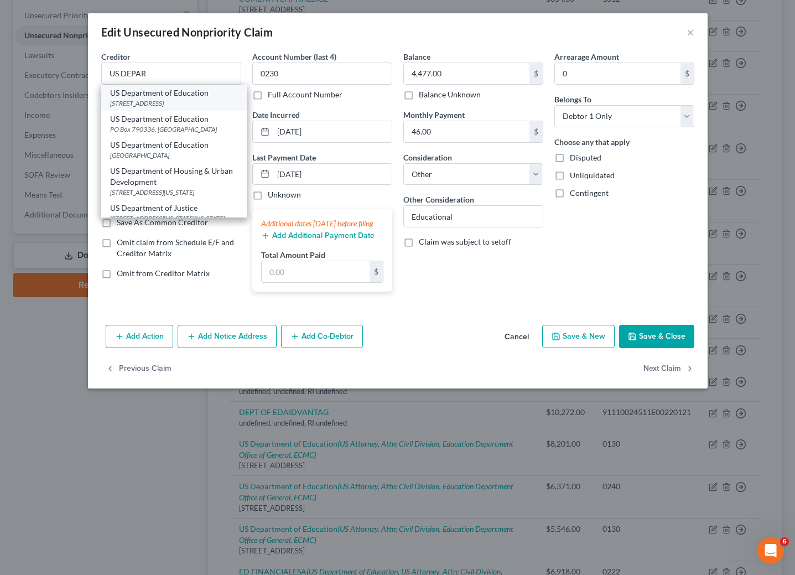
click at [186, 100] on div "[STREET_ADDRESS]" at bounding box center [174, 103] width 128 height 9
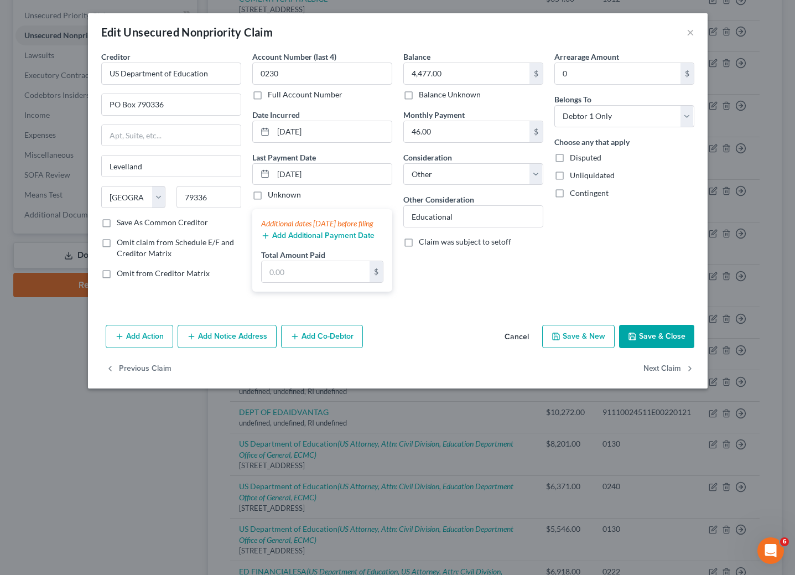
click at [235, 348] on button "Add Notice Address" at bounding box center [227, 336] width 99 height 23
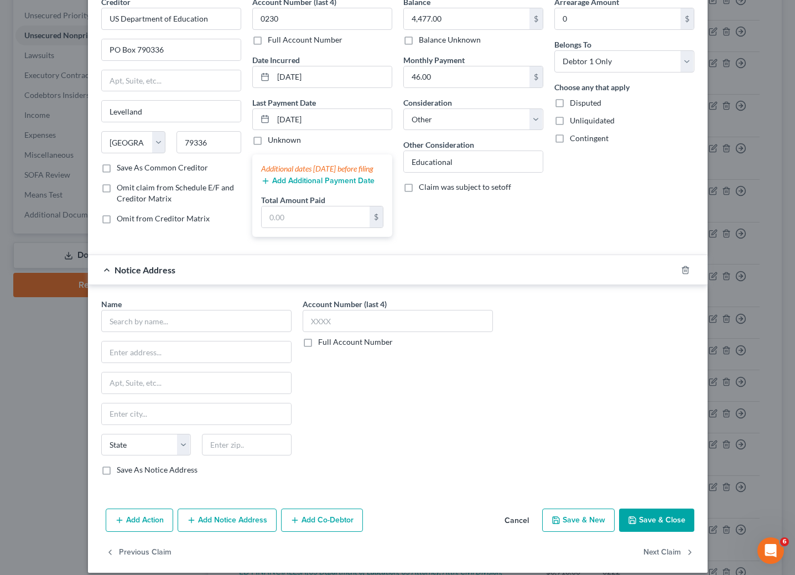
scroll to position [82, 0]
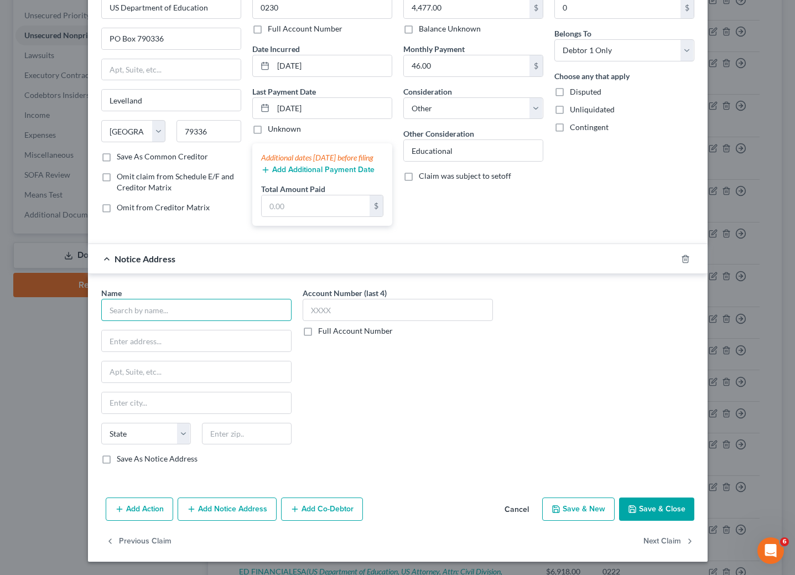
click at [204, 310] on input "text" at bounding box center [196, 310] width 190 height 22
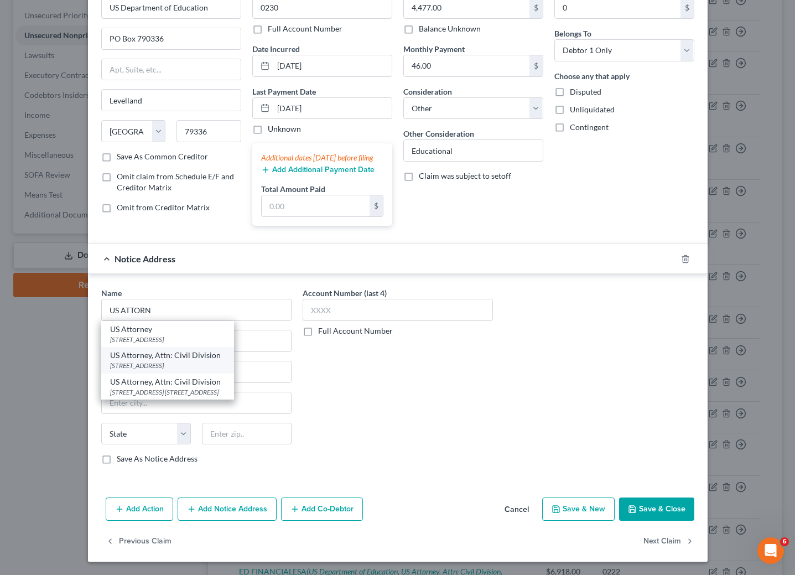
click at [166, 363] on div "[STREET_ADDRESS]" at bounding box center [167, 365] width 115 height 9
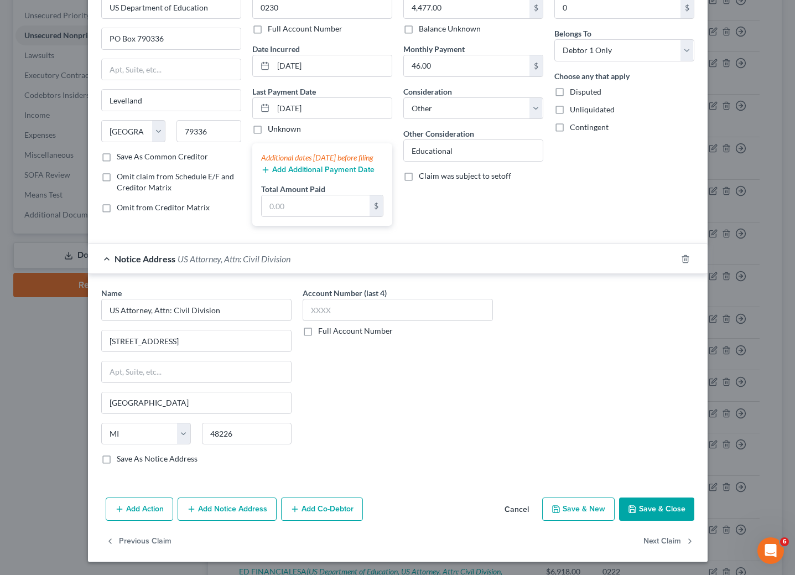
click at [221, 513] on button "Add Notice Address" at bounding box center [227, 509] width 99 height 23
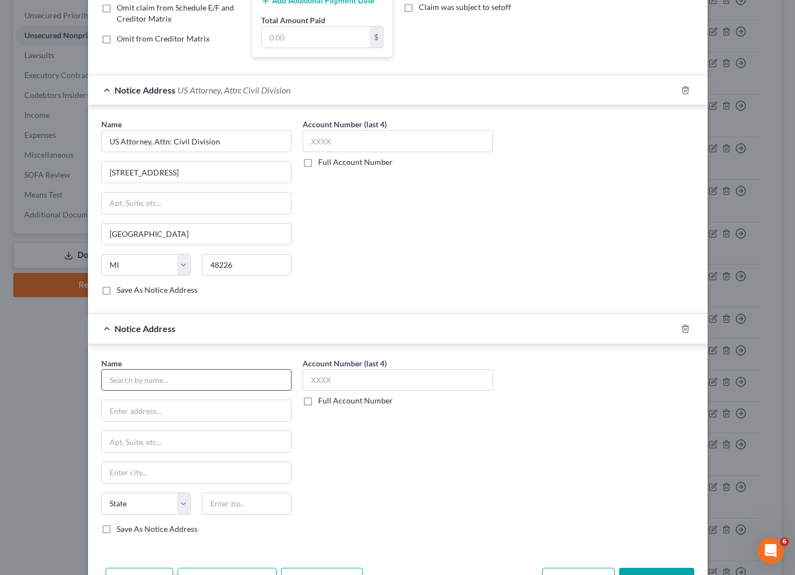
scroll to position [248, 0]
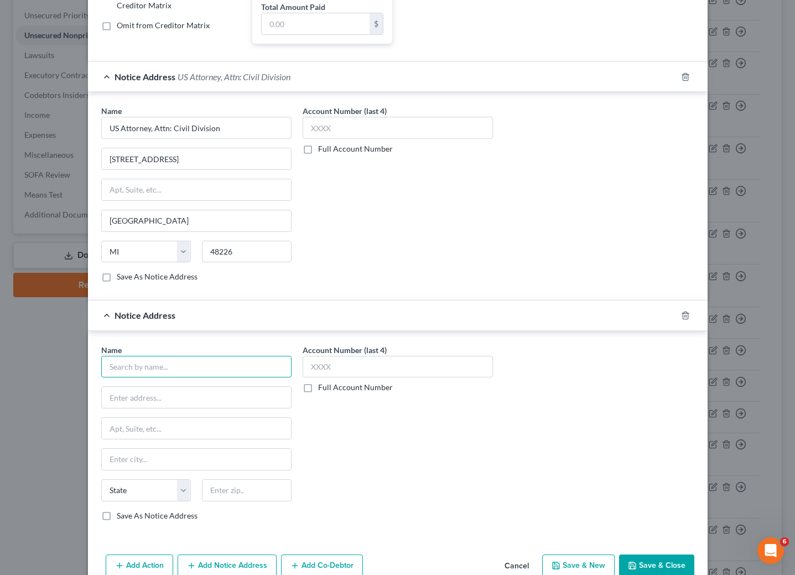
click at [173, 378] on input "text" at bounding box center [196, 367] width 190 height 22
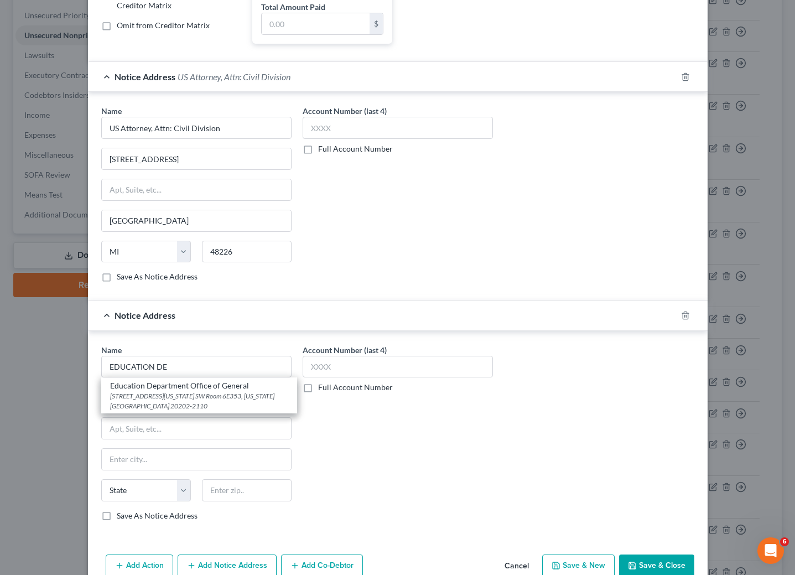
click at [156, 410] on div "[STREET_ADDRESS][US_STATE] SW Room 6E353, [US_STATE][GEOGRAPHIC_DATA] 20202-2110" at bounding box center [199, 400] width 178 height 19
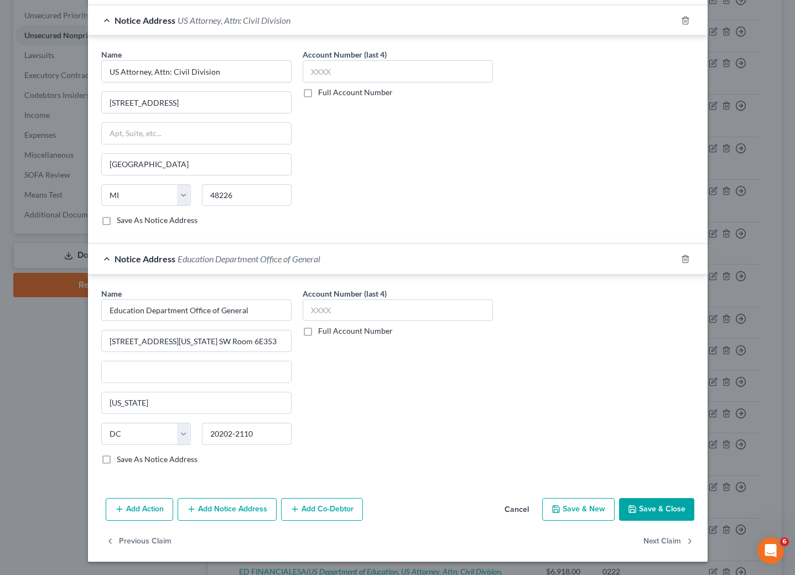
click at [245, 509] on button "Add Notice Address" at bounding box center [227, 509] width 99 height 23
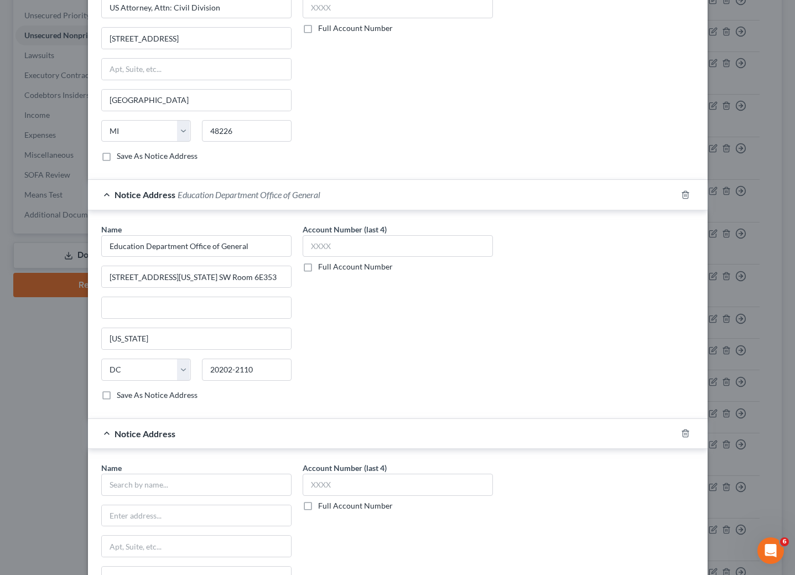
scroll to position [407, 0]
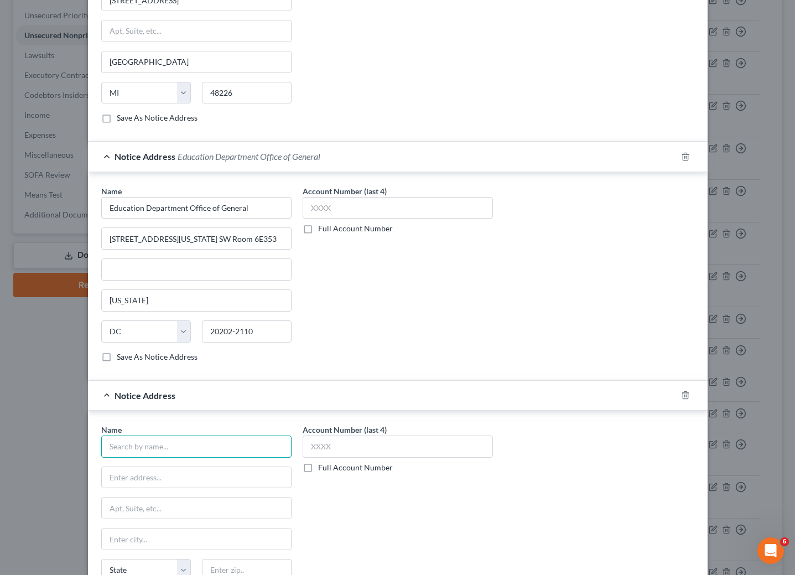
click at [221, 458] on input "text" at bounding box center [196, 447] width 190 height 22
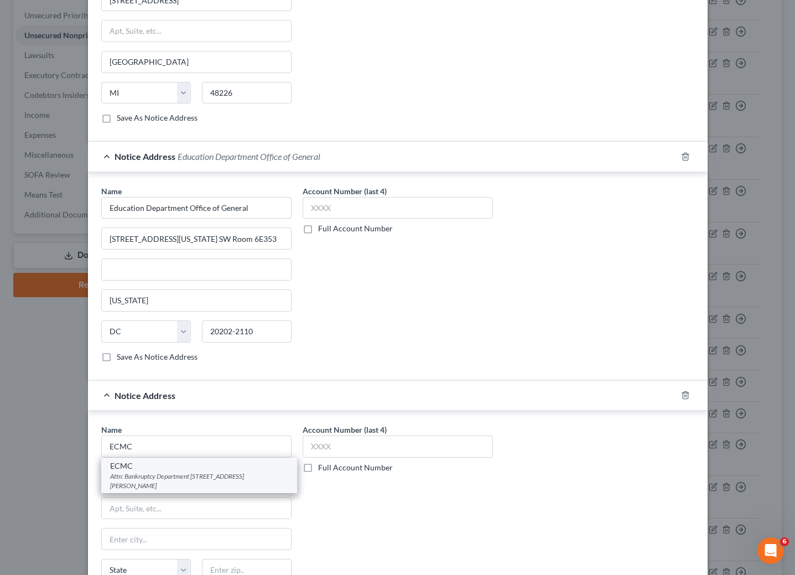
click at [123, 472] on div "ECMC" at bounding box center [199, 465] width 178 height 11
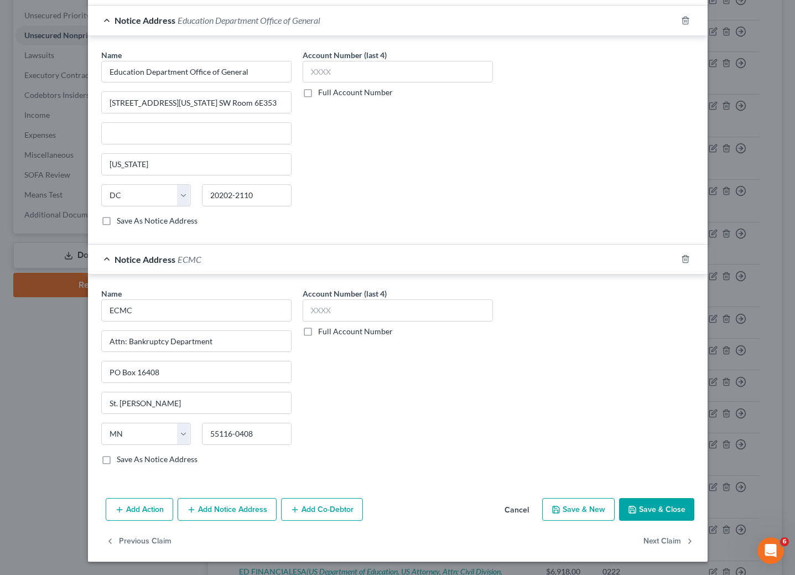
scroll to position [565, 0]
click at [659, 502] on button "Save & Close" at bounding box center [656, 509] width 75 height 23
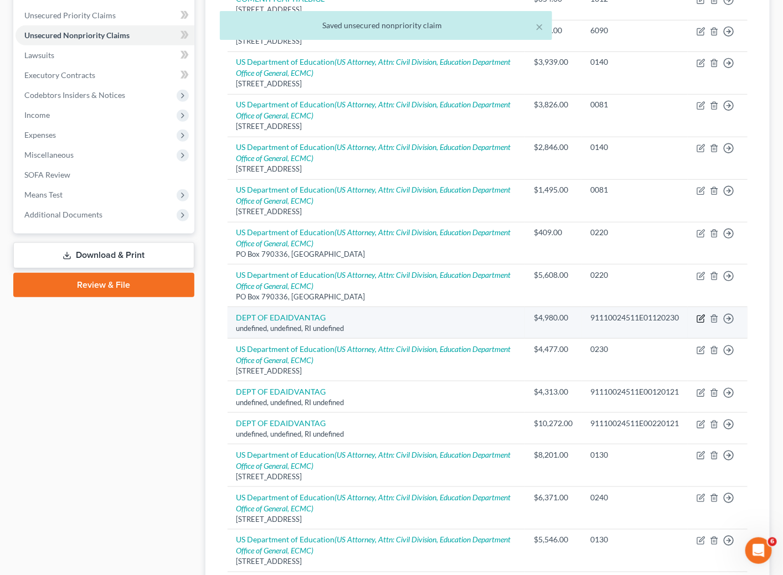
click at [699, 323] on icon "button" at bounding box center [700, 318] width 9 height 9
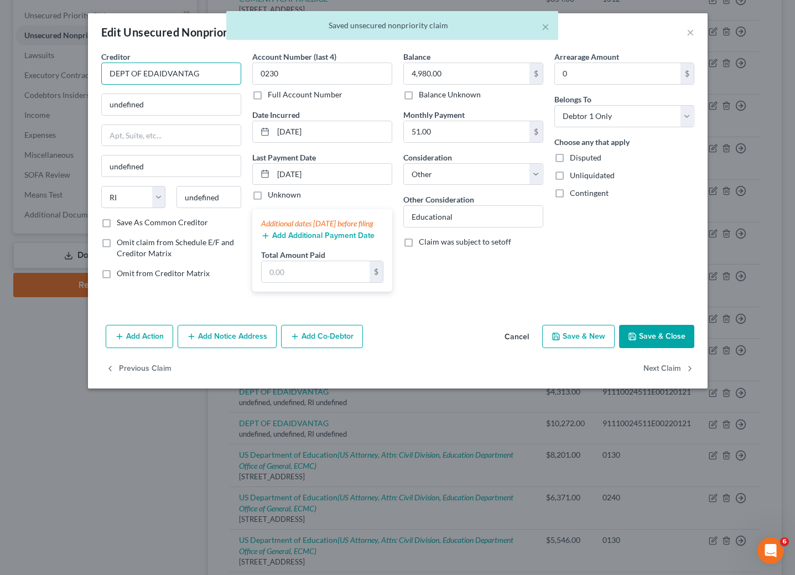
click at [190, 67] on input "DEPT OF EDAIDVANTAG" at bounding box center [171, 74] width 140 height 22
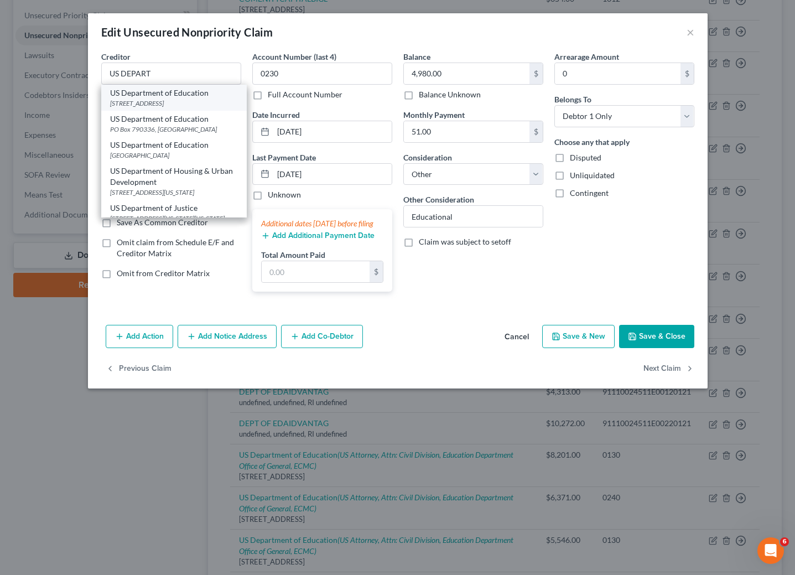
click at [164, 103] on div "[STREET_ADDRESS]" at bounding box center [174, 103] width 128 height 9
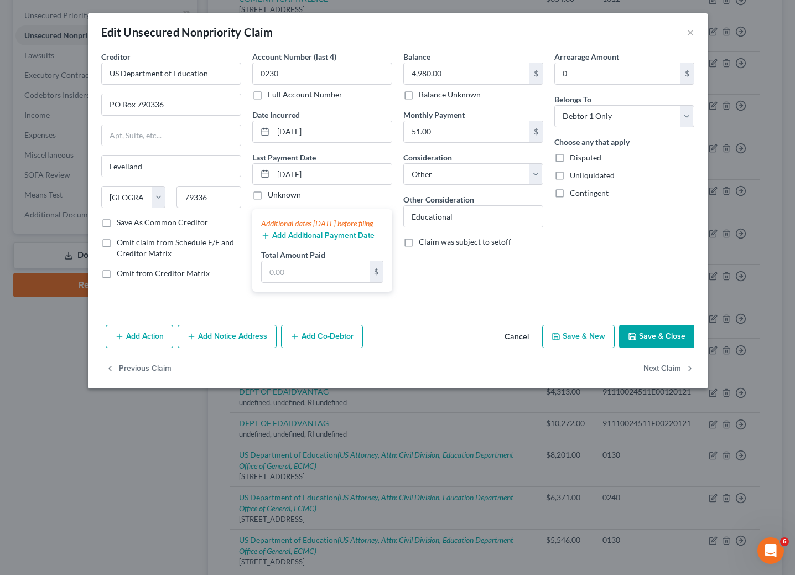
click at [246, 357] on div "Add Action Add Notice Address Add Co-Debtor Cancel Save & New Save & Close" at bounding box center [398, 338] width 620 height 37
click at [237, 345] on button "Add Notice Address" at bounding box center [227, 336] width 99 height 23
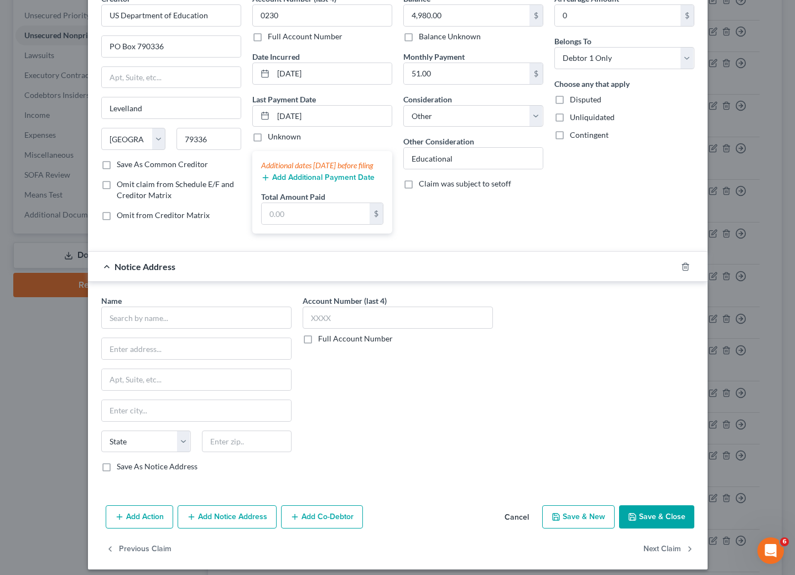
scroll to position [82, 0]
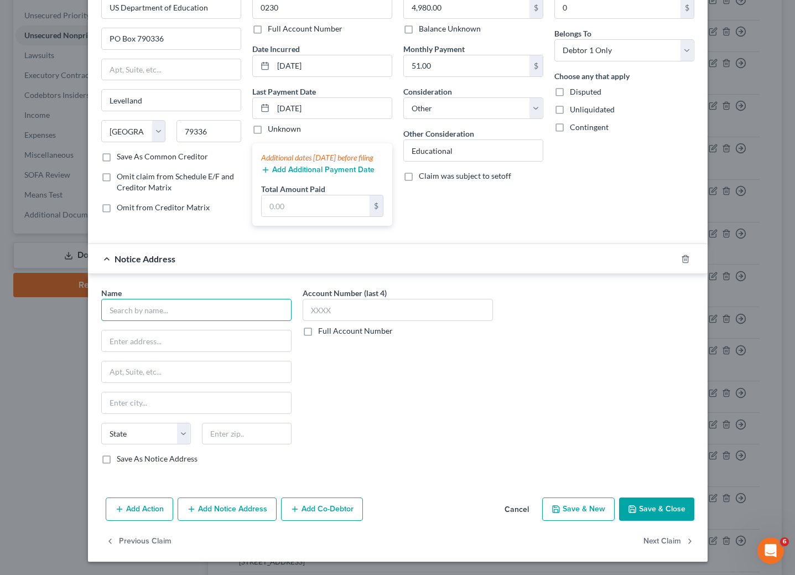
click at [210, 314] on input "text" at bounding box center [196, 310] width 190 height 22
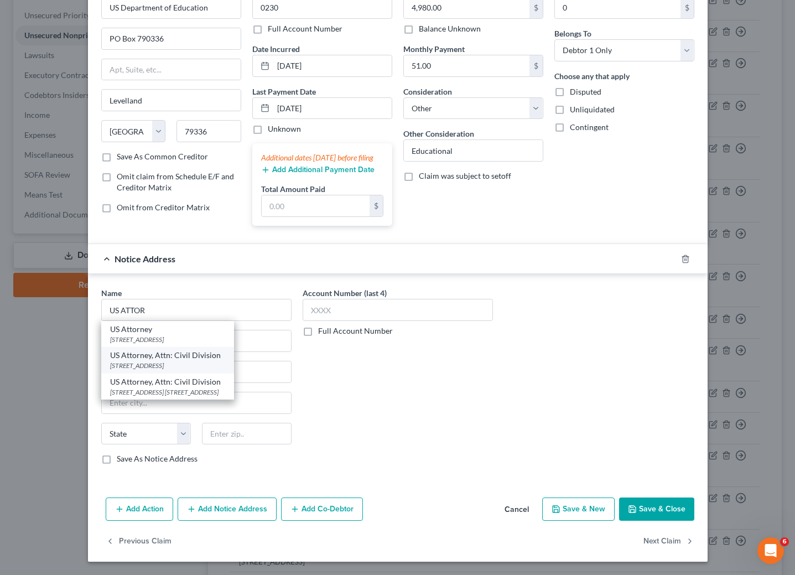
click at [167, 365] on div "[STREET_ADDRESS]" at bounding box center [167, 365] width 115 height 9
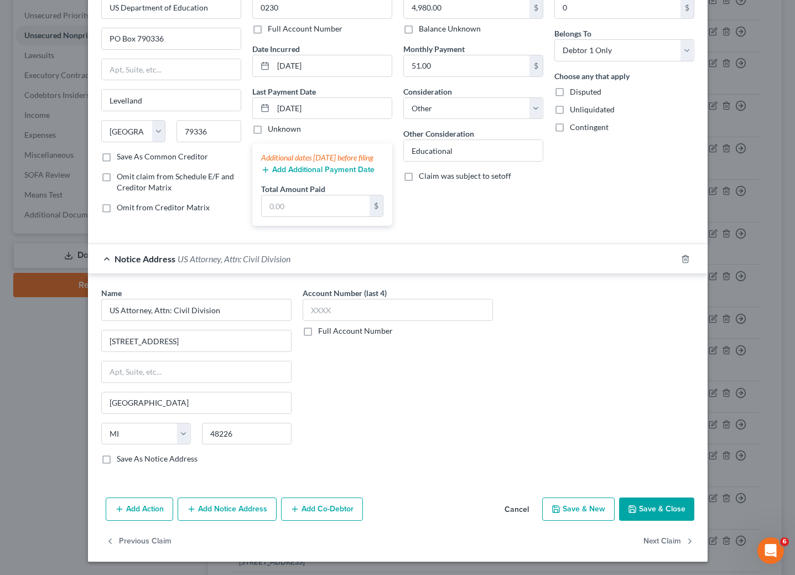
click at [219, 522] on div "Add Action Add Notice Address Add Co-Debtor Cancel Save & New Save & Close" at bounding box center [398, 511] width 620 height 37
click at [247, 507] on button "Add Notice Address" at bounding box center [227, 509] width 99 height 23
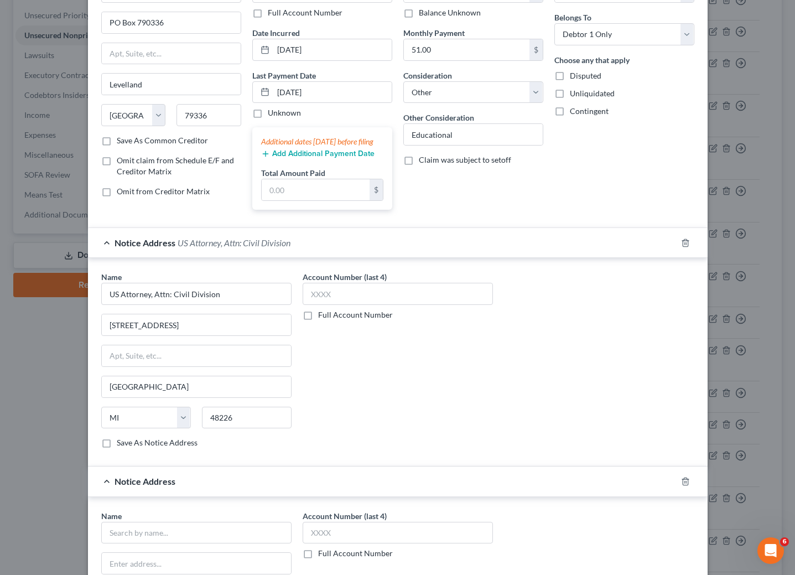
scroll to position [165, 0]
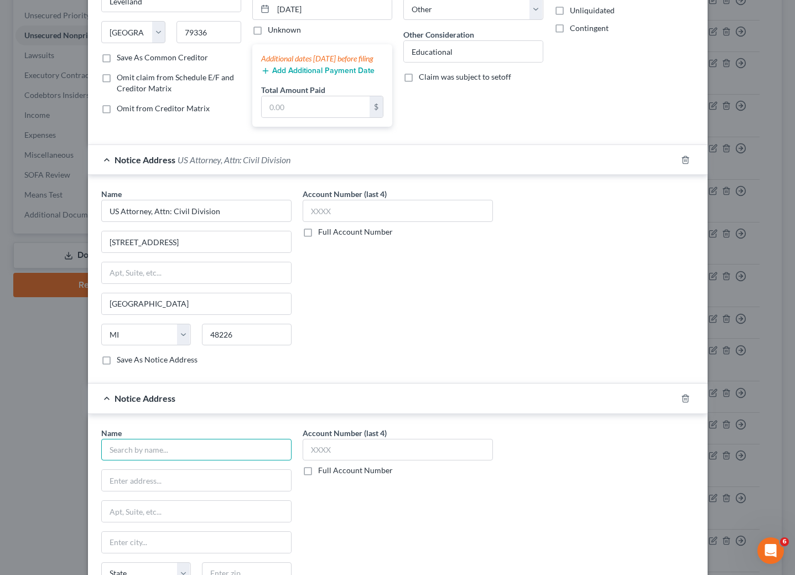
click at [227, 461] on input "text" at bounding box center [196, 450] width 190 height 22
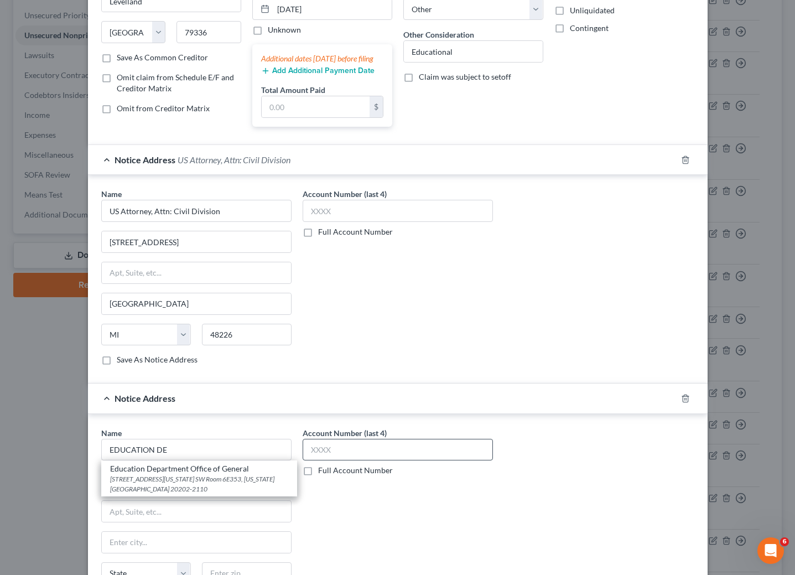
click at [164, 493] on div "[STREET_ADDRESS][US_STATE] SW Room 6E353, [US_STATE][GEOGRAPHIC_DATA] 20202-2110" at bounding box center [199, 483] width 178 height 19
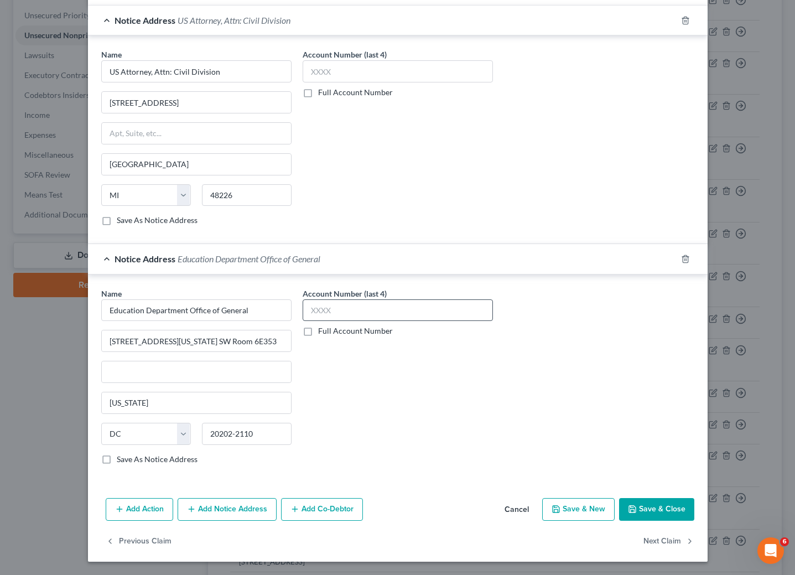
scroll to position [324, 0]
click at [236, 504] on button "Add Notice Address" at bounding box center [227, 509] width 99 height 23
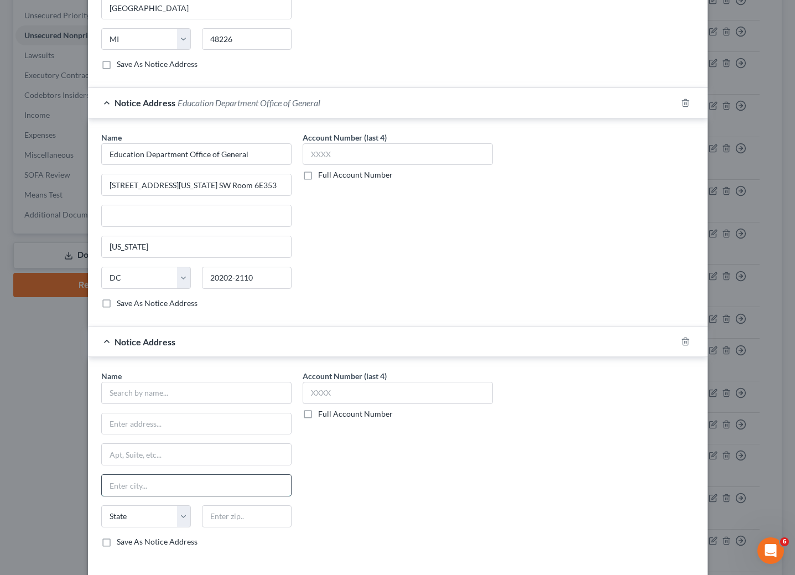
scroll to position [490, 0]
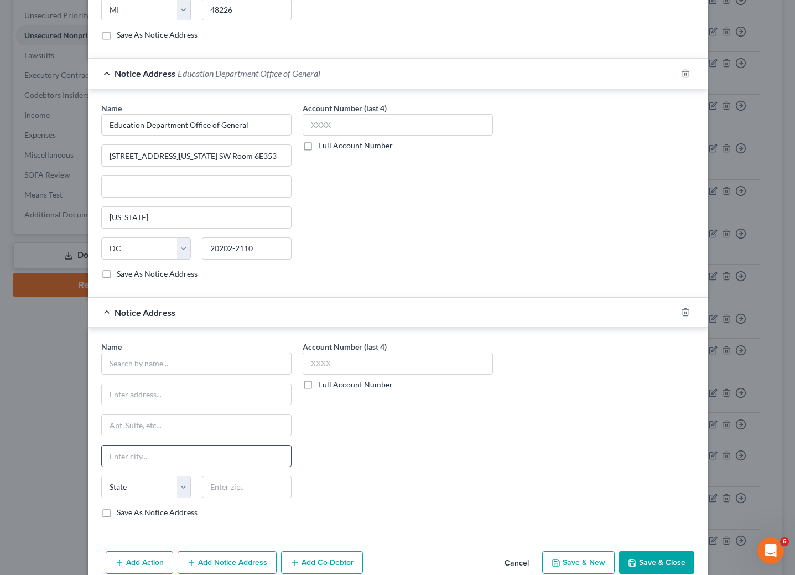
click at [196, 467] on input "text" at bounding box center [196, 456] width 189 height 21
click at [152, 375] on input "text" at bounding box center [196, 364] width 190 height 22
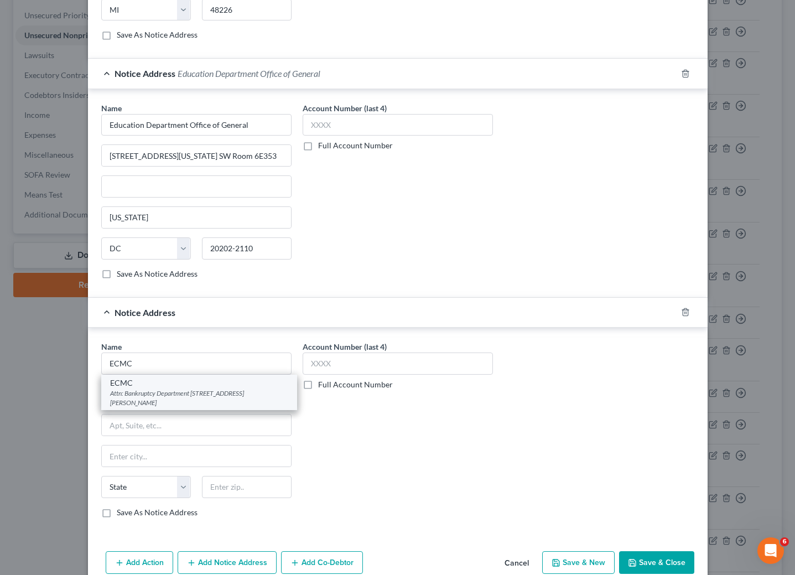
click at [152, 389] on div "ECMC" at bounding box center [199, 382] width 178 height 11
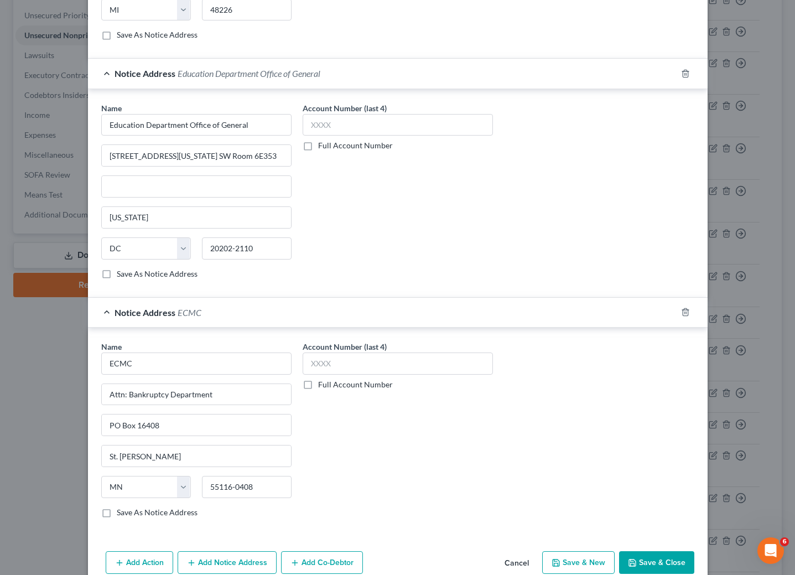
scroll to position [565, 0]
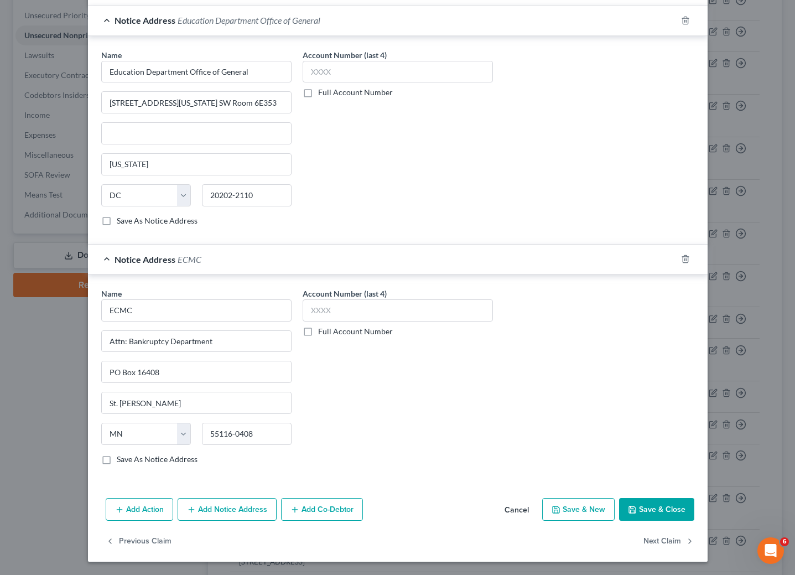
click at [648, 507] on button "Save & Close" at bounding box center [656, 509] width 75 height 23
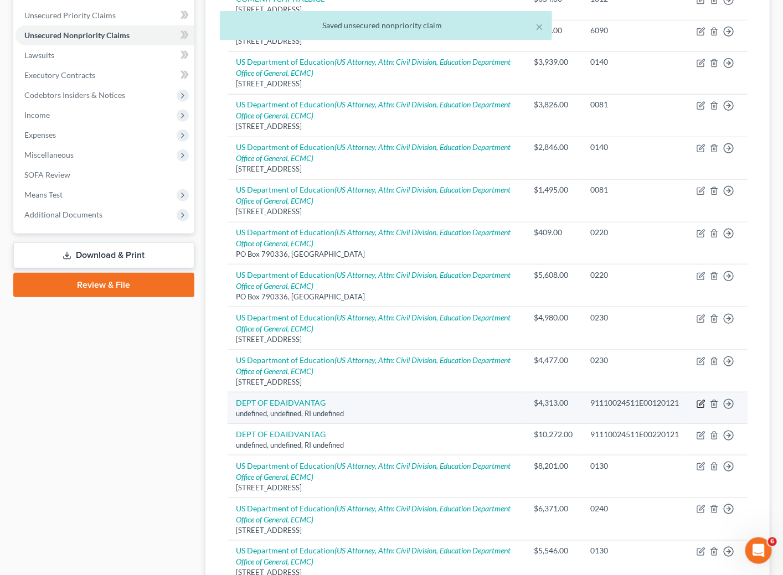
click at [700, 407] on icon "button" at bounding box center [700, 404] width 9 height 9
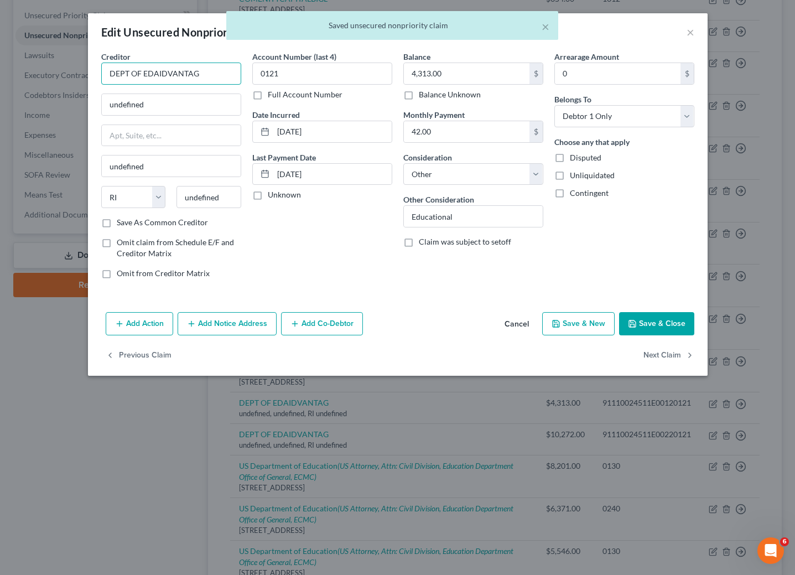
click at [219, 75] on input "DEPT OF EDAIDVANTAG" at bounding box center [171, 74] width 140 height 22
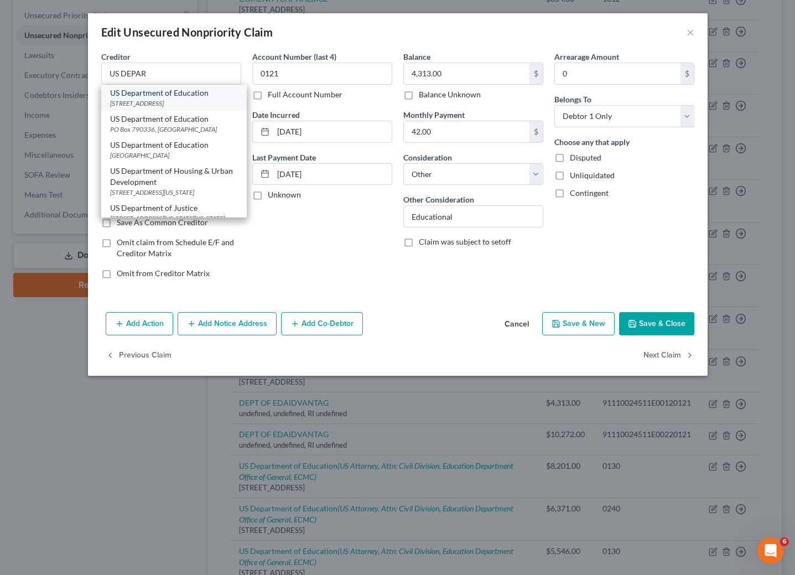
click at [148, 100] on div "[STREET_ADDRESS]" at bounding box center [174, 103] width 128 height 9
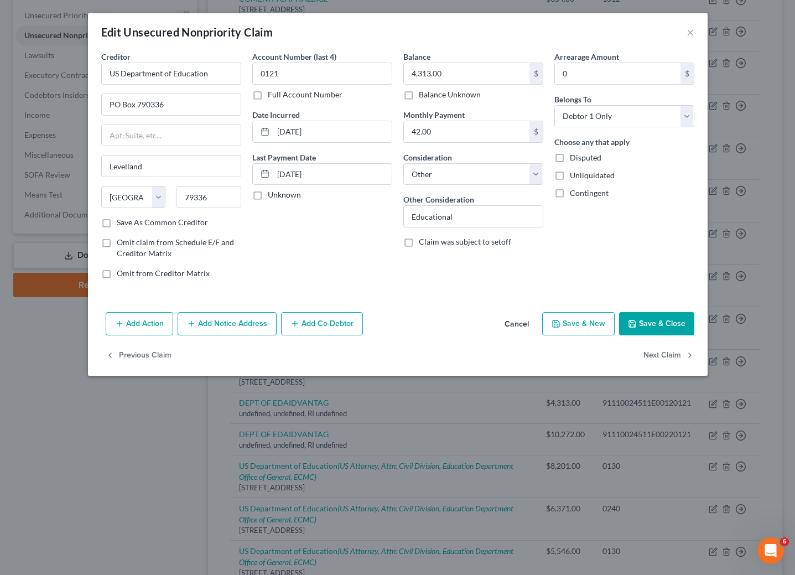
click at [242, 334] on button "Add Notice Address" at bounding box center [227, 323] width 99 height 23
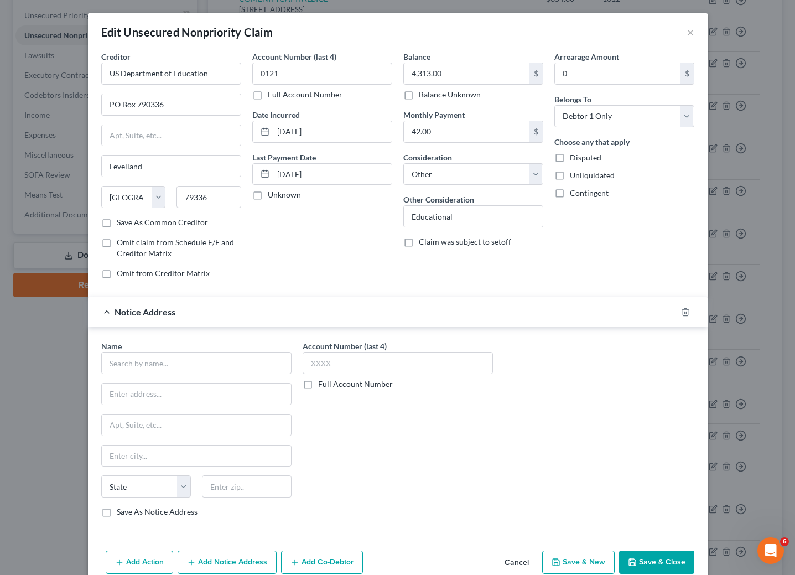
scroll to position [59, 0]
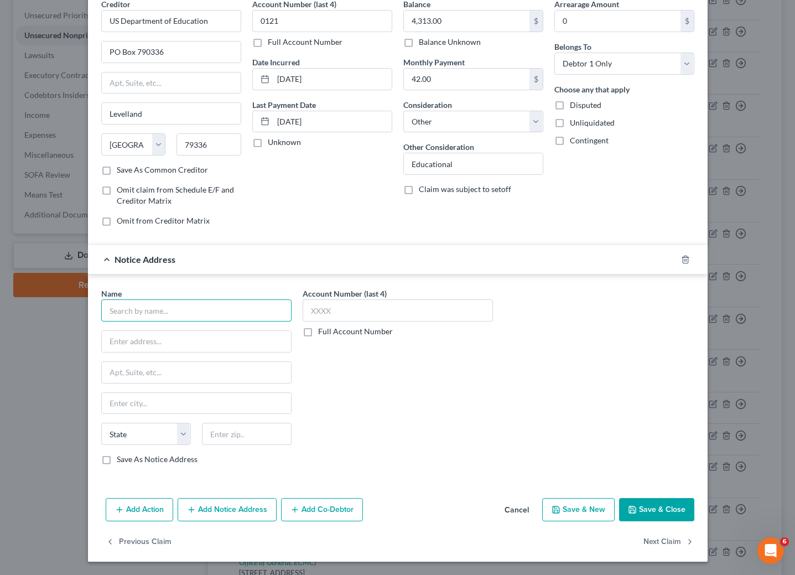
click at [198, 303] on input "text" at bounding box center [196, 310] width 190 height 22
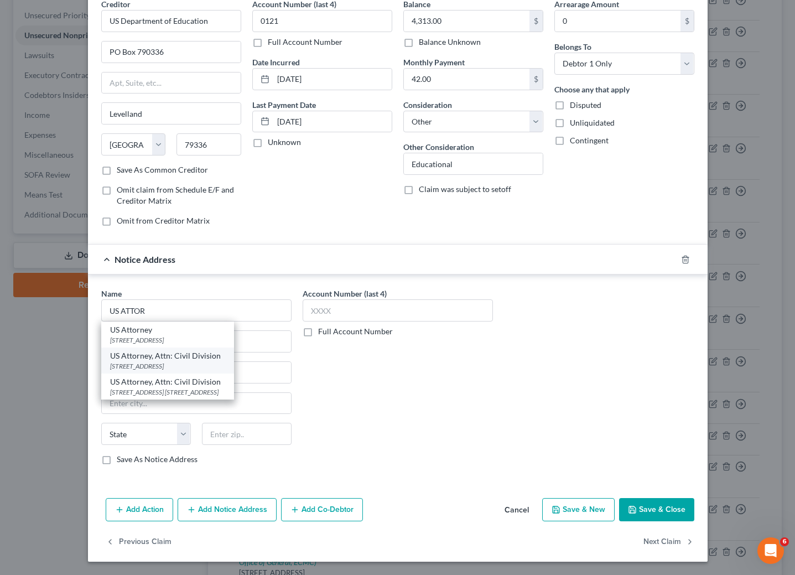
click at [159, 355] on div "US Attorney, Attn: Civil Division" at bounding box center [167, 355] width 115 height 11
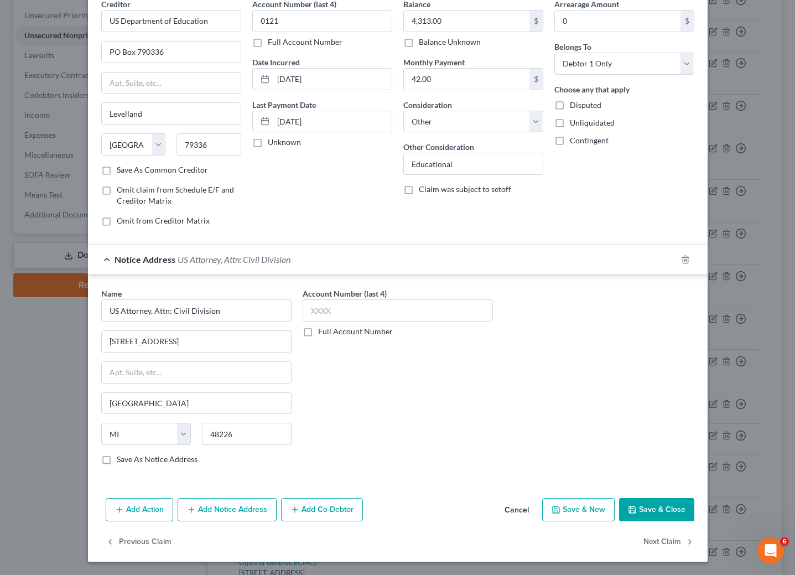
click at [233, 507] on button "Add Notice Address" at bounding box center [227, 509] width 99 height 23
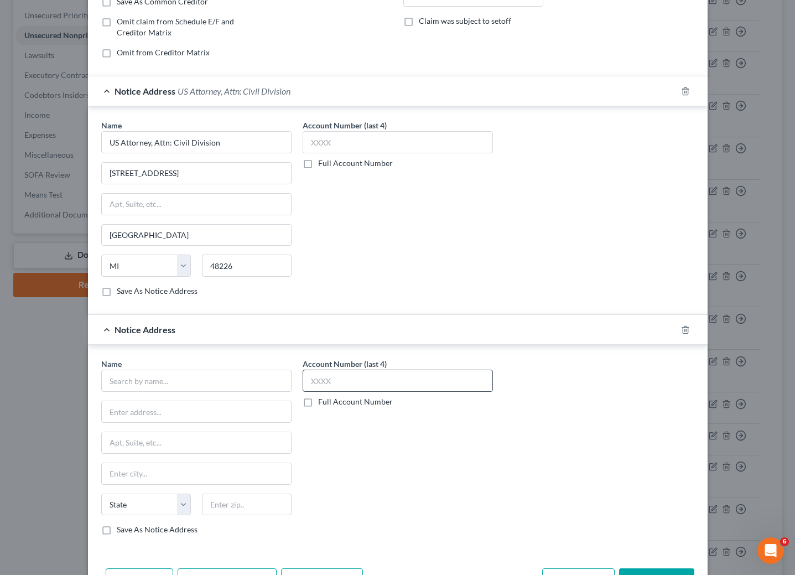
scroll to position [225, 0]
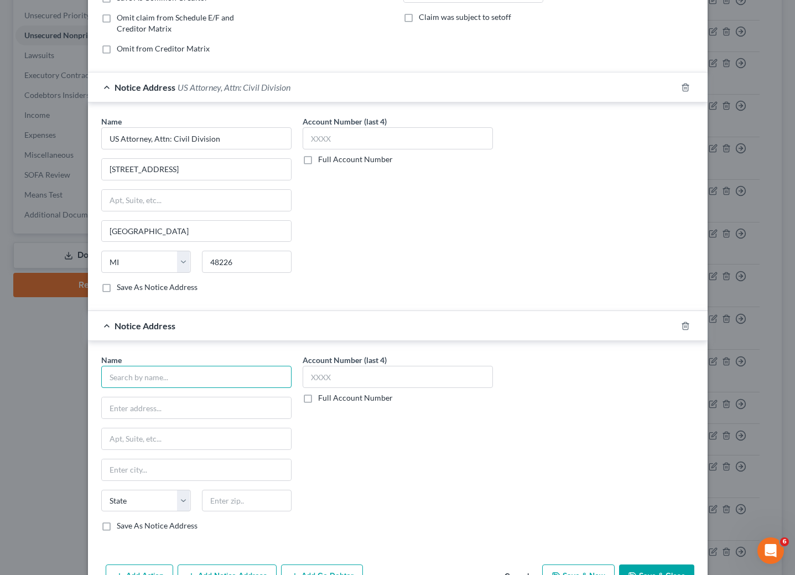
click at [226, 382] on input "text" at bounding box center [196, 377] width 190 height 22
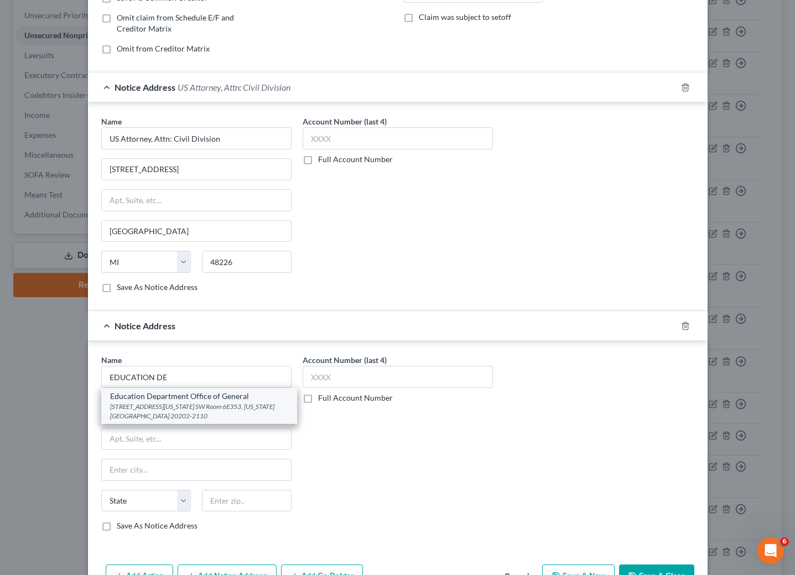
click at [178, 414] on div "[STREET_ADDRESS][US_STATE] SW Room 6E353, [US_STATE][GEOGRAPHIC_DATA] 20202-2110" at bounding box center [199, 411] width 178 height 19
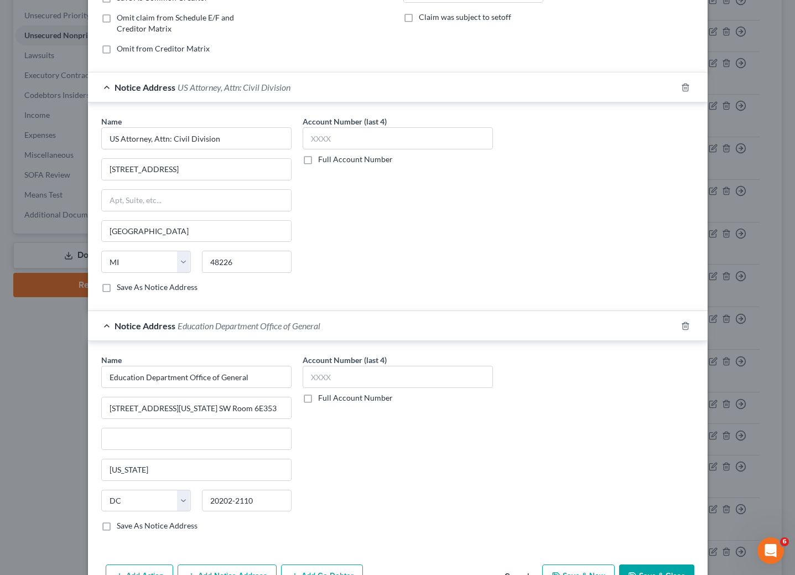
scroll to position [301, 0]
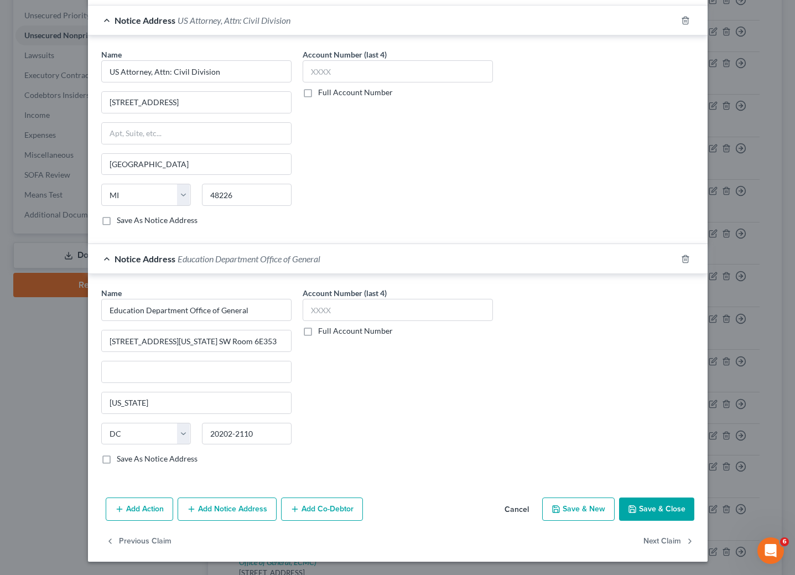
click at [227, 506] on button "Add Notice Address" at bounding box center [227, 509] width 99 height 23
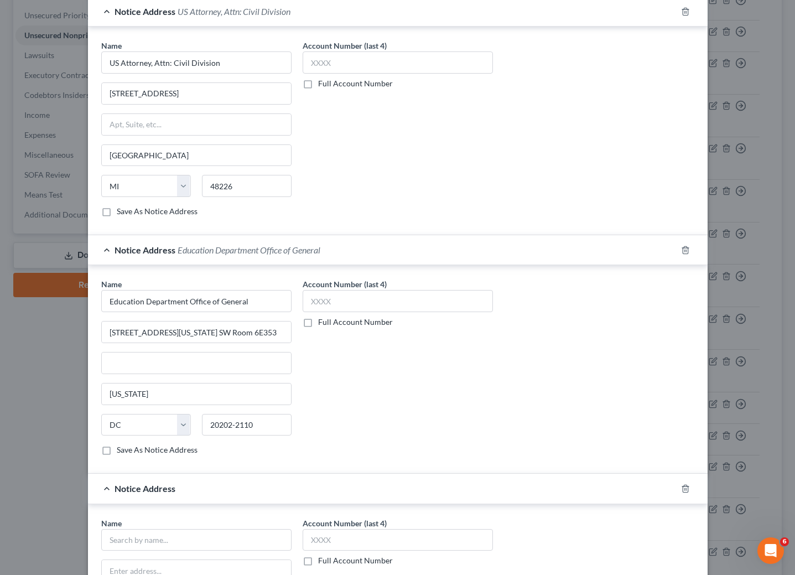
scroll to position [342, 0]
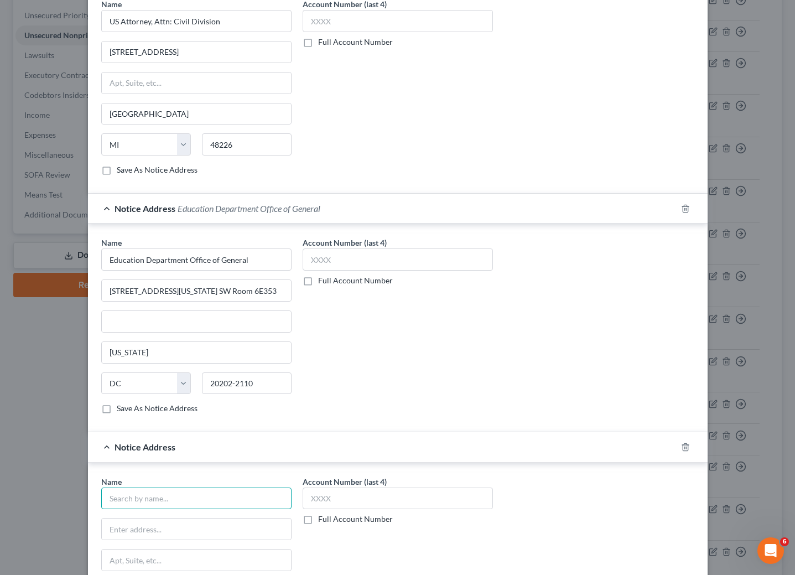
click at [173, 510] on input "text" at bounding box center [196, 499] width 190 height 22
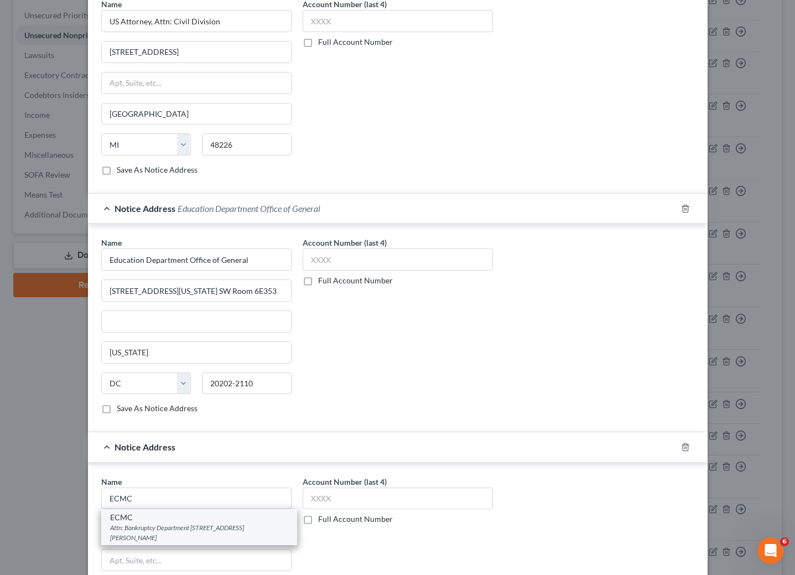
click at [165, 523] on div "ECMC" at bounding box center [199, 517] width 178 height 11
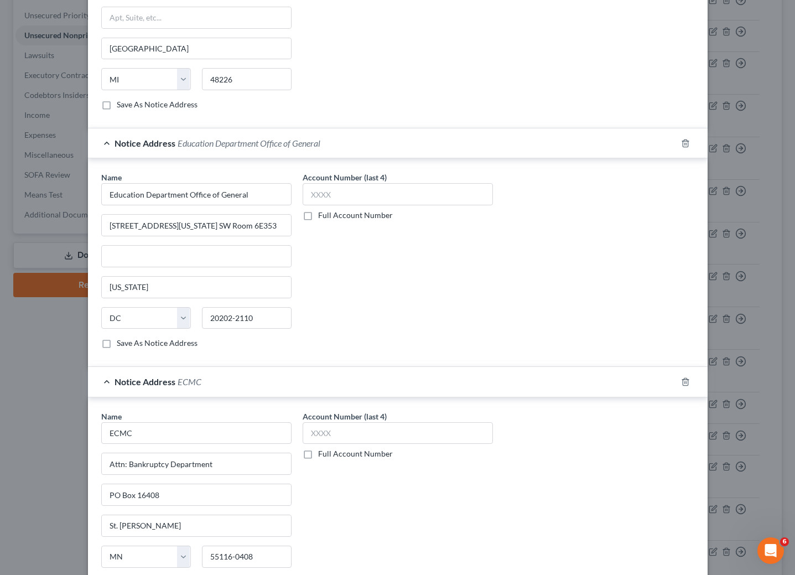
scroll to position [542, 0]
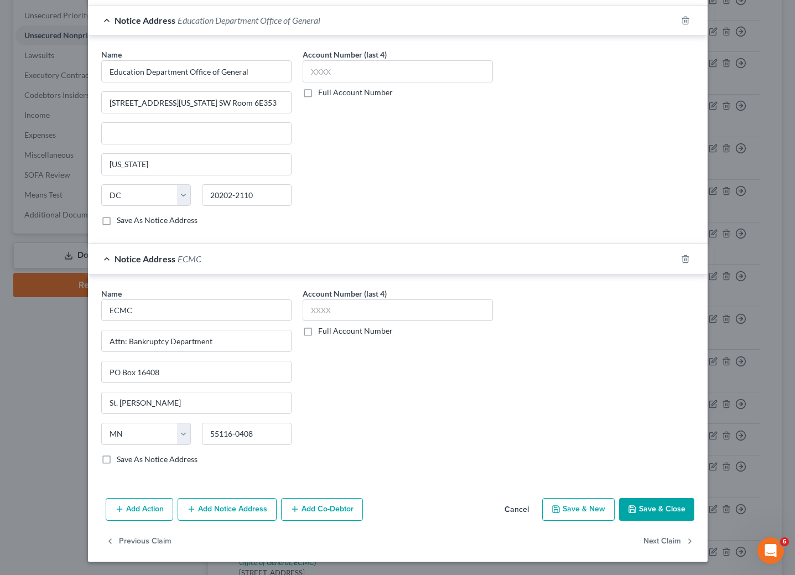
click at [662, 508] on button "Save & Close" at bounding box center [656, 509] width 75 height 23
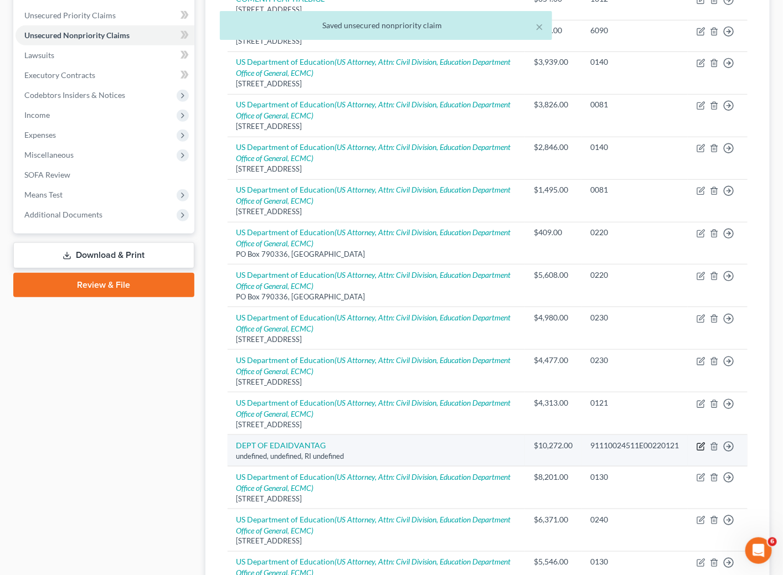
click at [696, 447] on icon "button" at bounding box center [700, 446] width 9 height 9
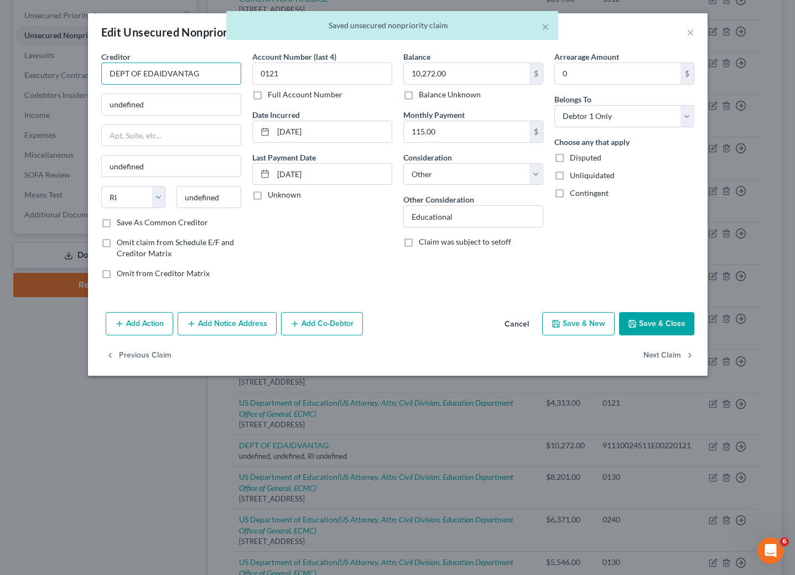
click at [209, 68] on input "DEPT OF EDAIDVANTAG" at bounding box center [171, 74] width 140 height 22
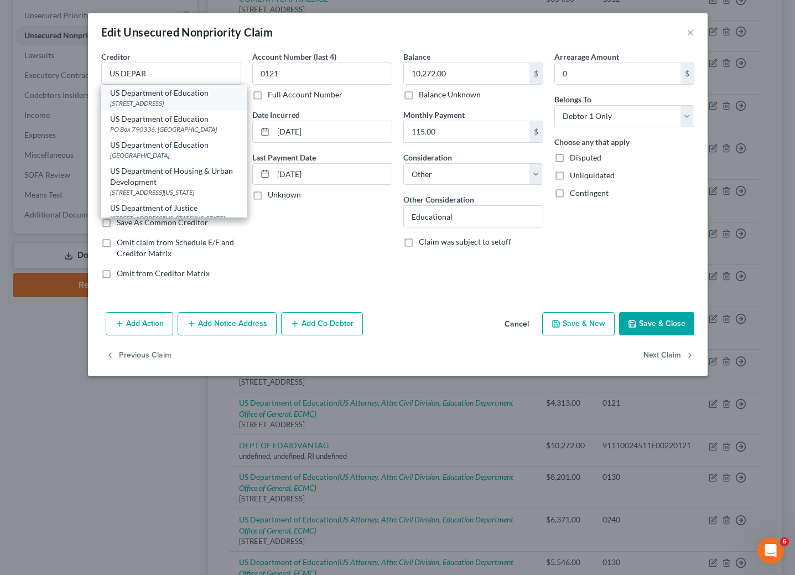
click at [174, 105] on div "[STREET_ADDRESS]" at bounding box center [174, 103] width 128 height 9
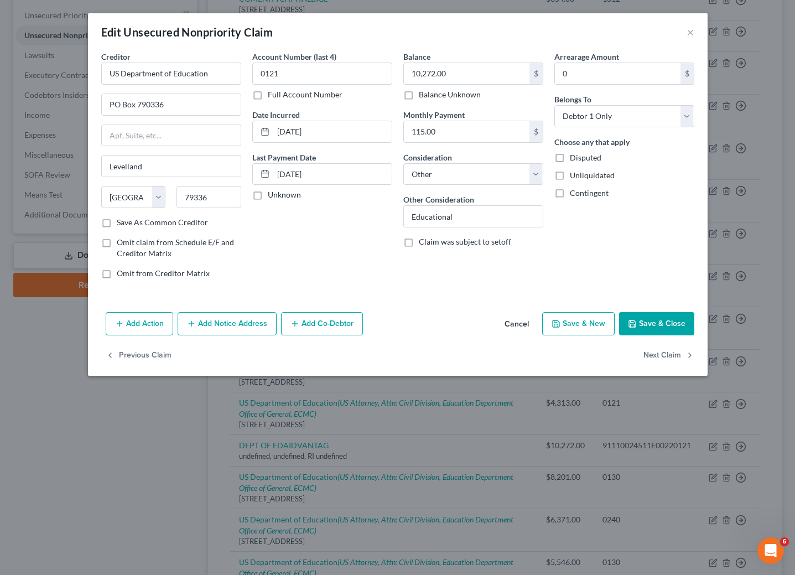
click at [211, 331] on button "Add Notice Address" at bounding box center [227, 323] width 99 height 23
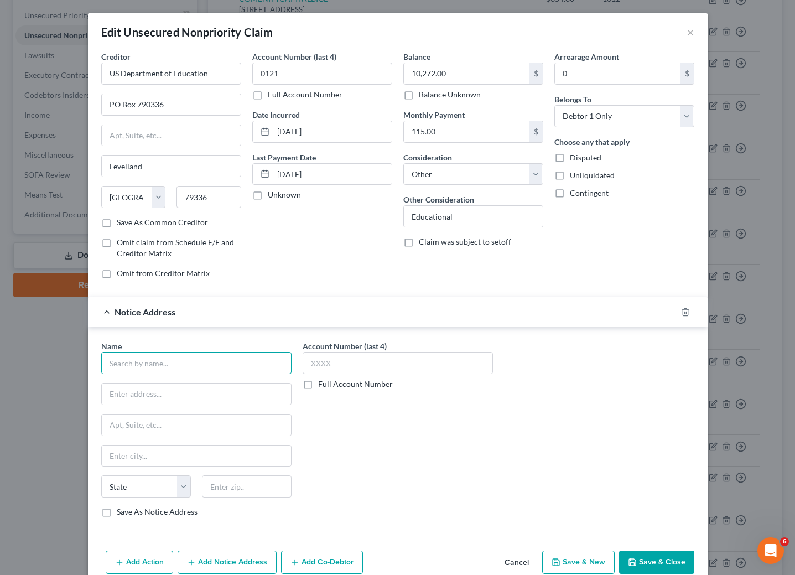
click at [208, 371] on input "text" at bounding box center [196, 363] width 190 height 22
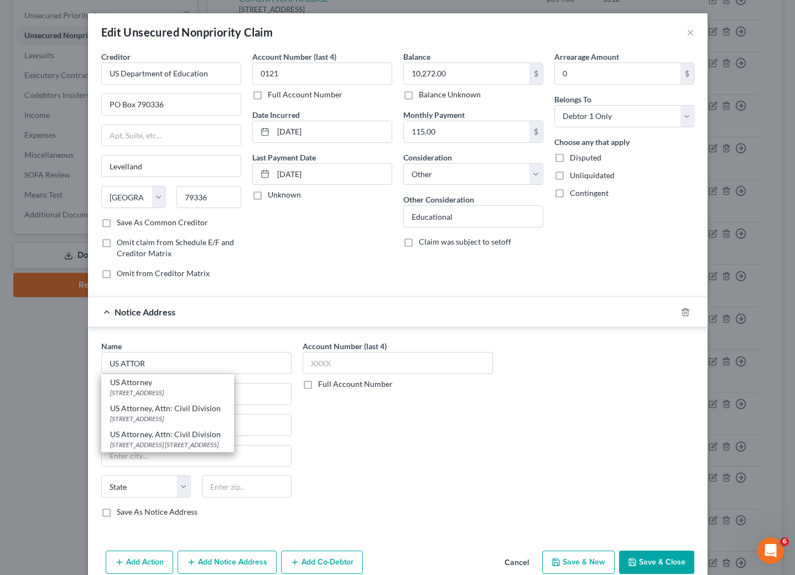
click at [168, 420] on div "[STREET_ADDRESS]" at bounding box center [167, 418] width 115 height 9
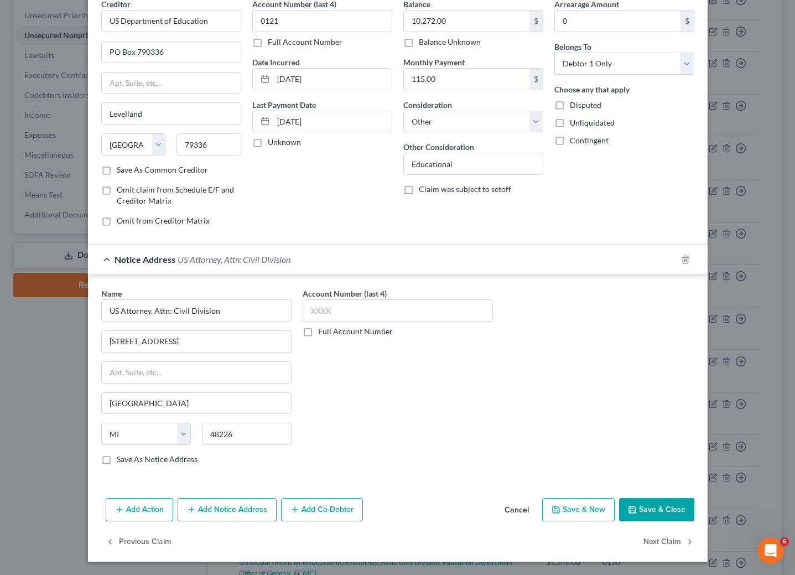
scroll to position [59, 0]
click at [253, 508] on button "Add Notice Address" at bounding box center [227, 509] width 99 height 23
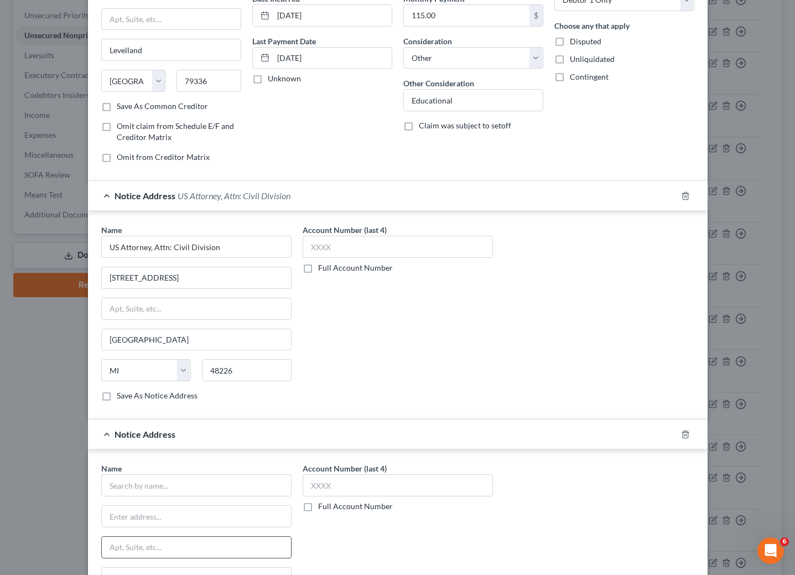
scroll to position [225, 0]
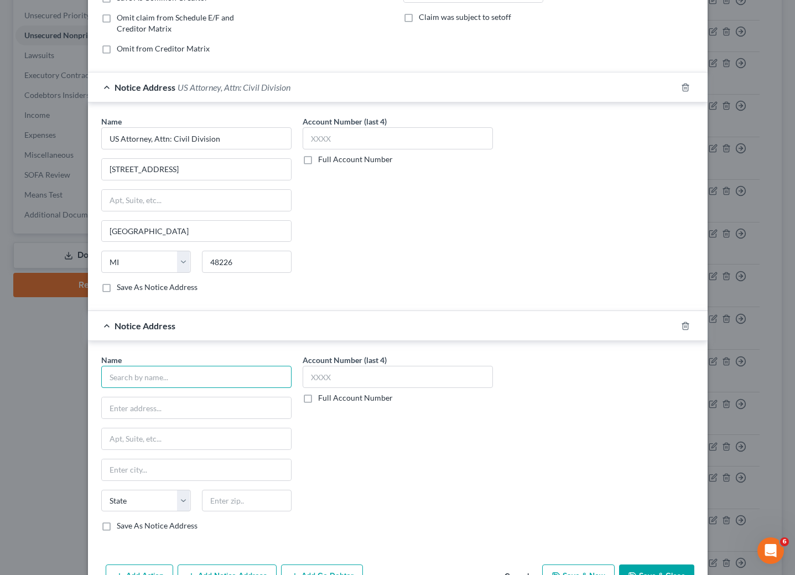
click at [184, 384] on input "text" at bounding box center [196, 377] width 190 height 22
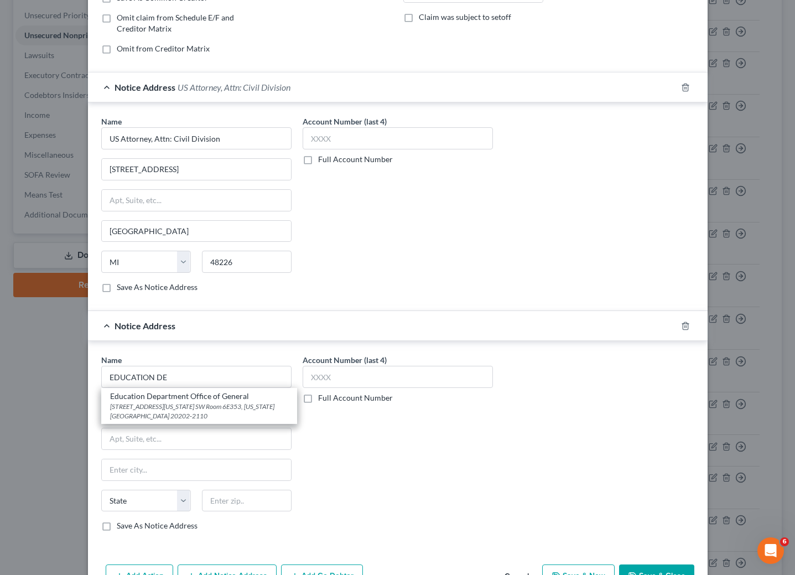
click at [150, 411] on div "[STREET_ADDRESS][US_STATE] SW Room 6E353, [US_STATE][GEOGRAPHIC_DATA] 20202-2110" at bounding box center [199, 411] width 178 height 19
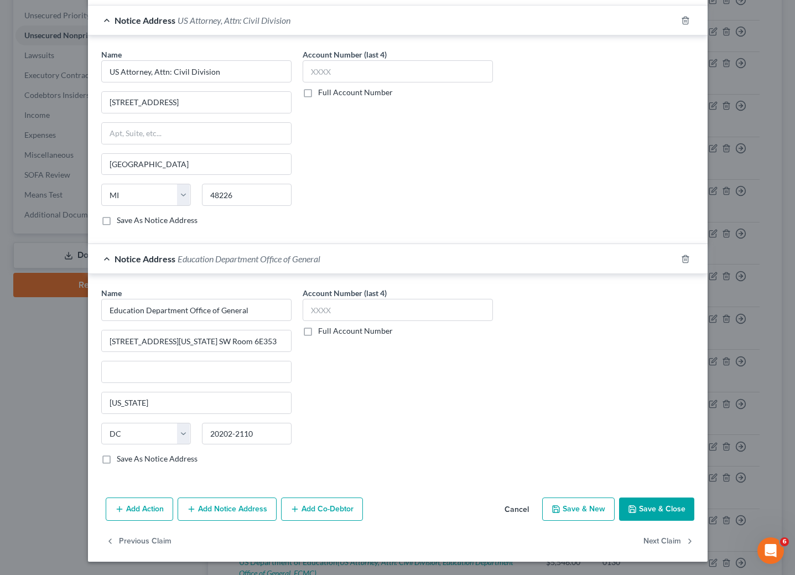
scroll to position [301, 0]
click at [234, 516] on button "Add Notice Address" at bounding box center [227, 509] width 99 height 23
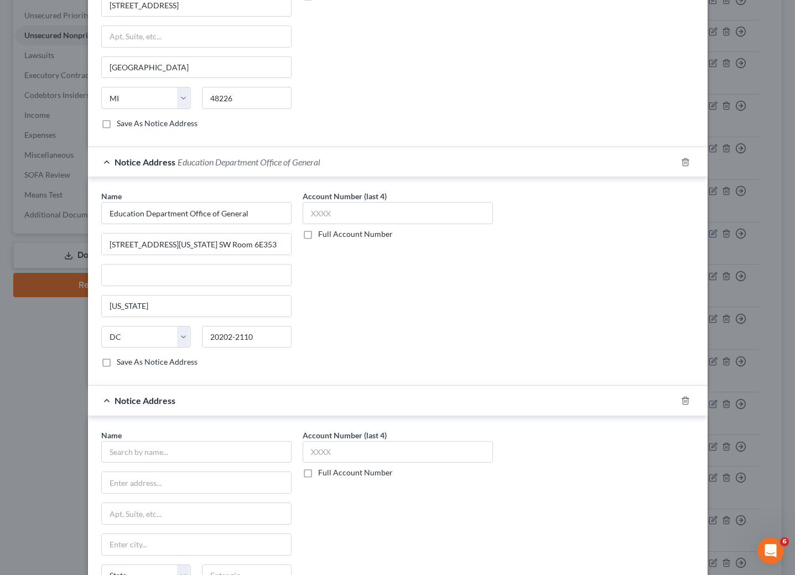
scroll to position [415, 0]
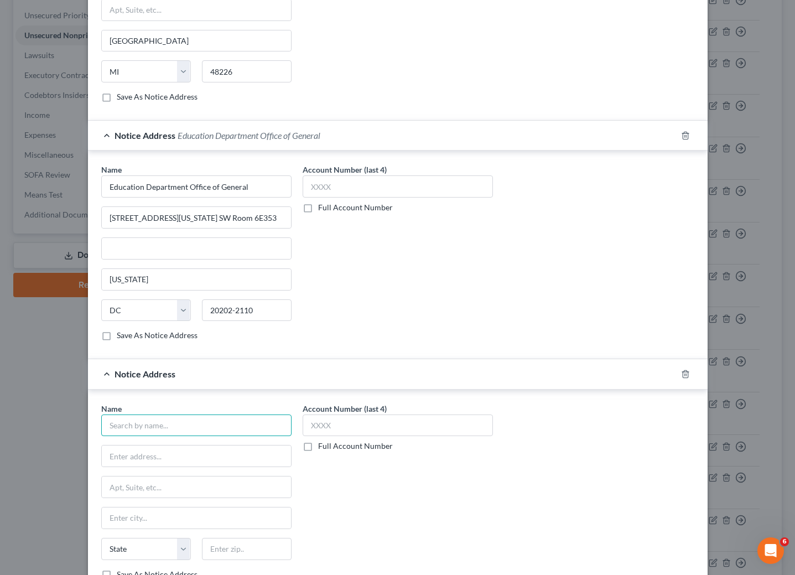
click at [239, 437] on input "text" at bounding box center [196, 426] width 190 height 22
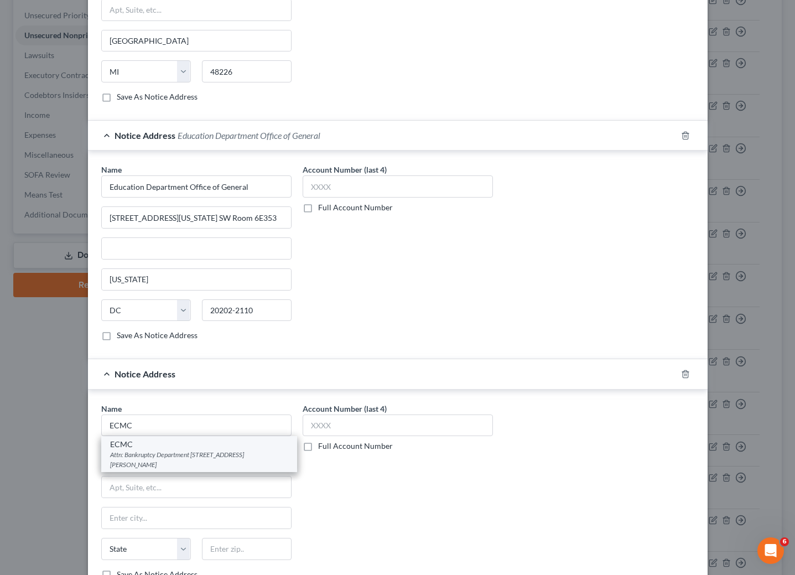
click at [173, 469] on div "Attn: Bankruptcy Department [STREET_ADDRESS][PERSON_NAME]" at bounding box center [199, 459] width 178 height 19
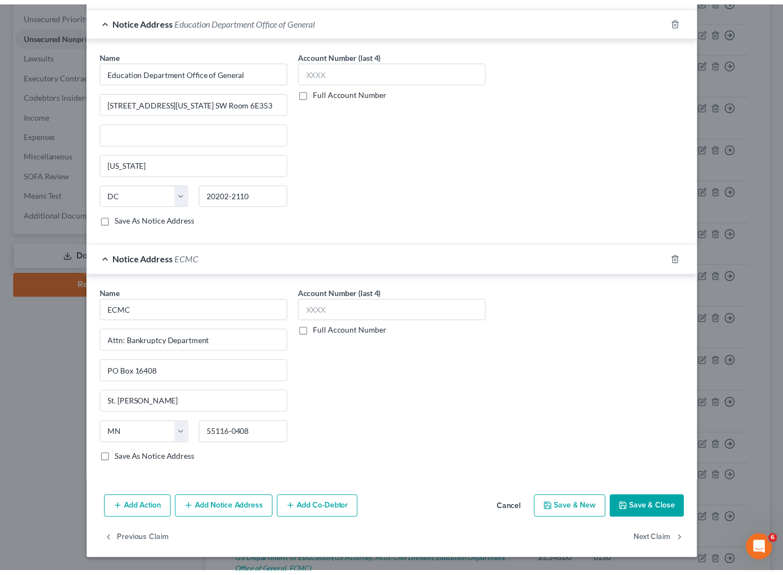
scroll to position [542, 0]
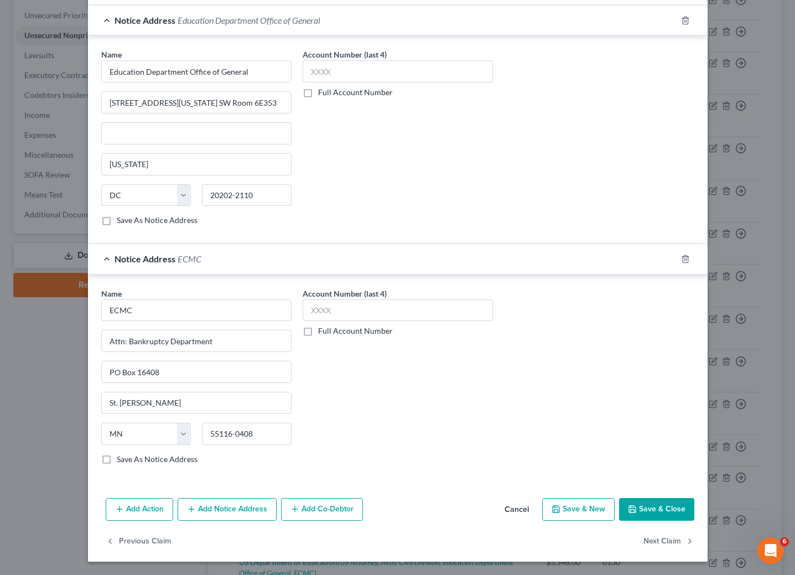
click at [641, 512] on button "Save & Close" at bounding box center [656, 509] width 75 height 23
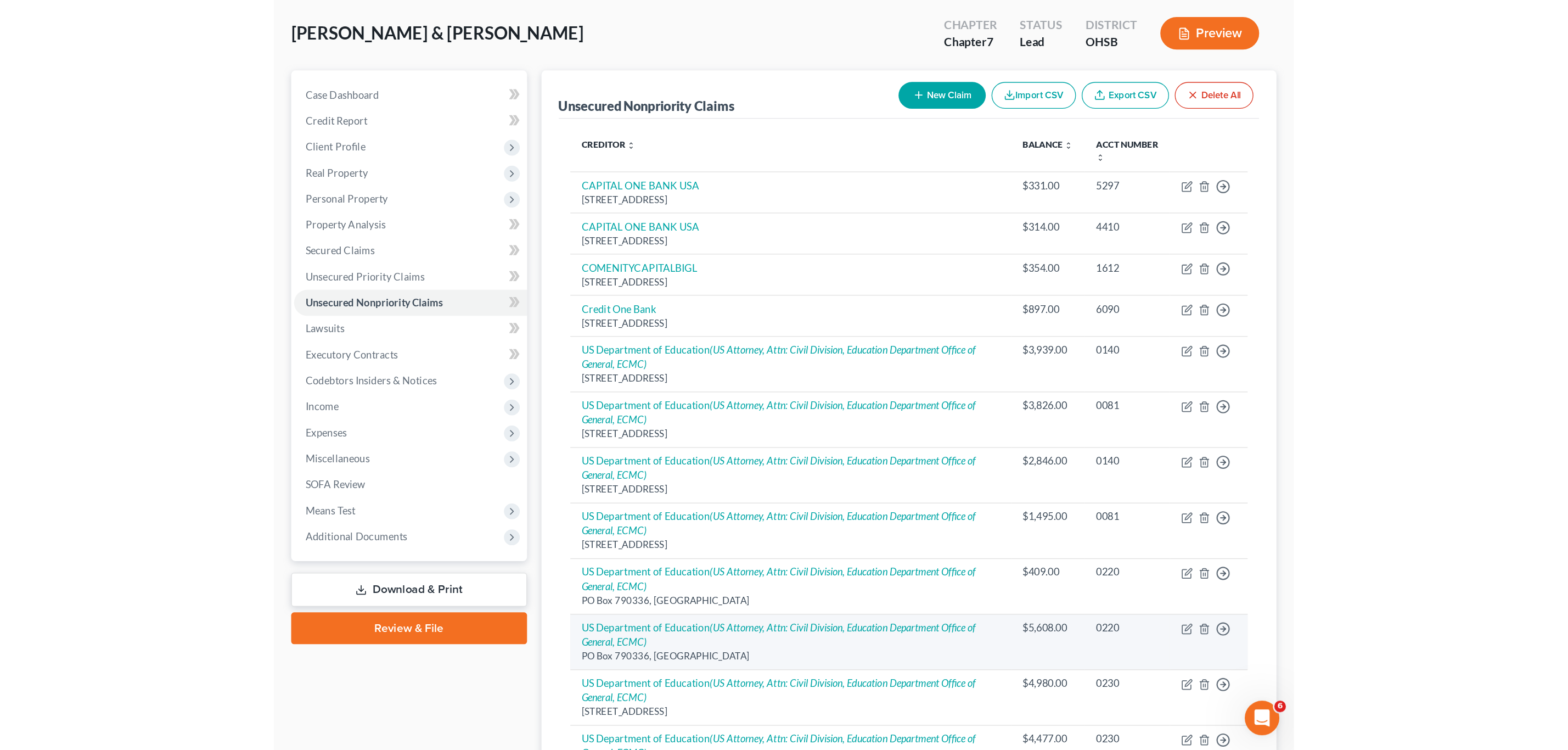
scroll to position [50, 0]
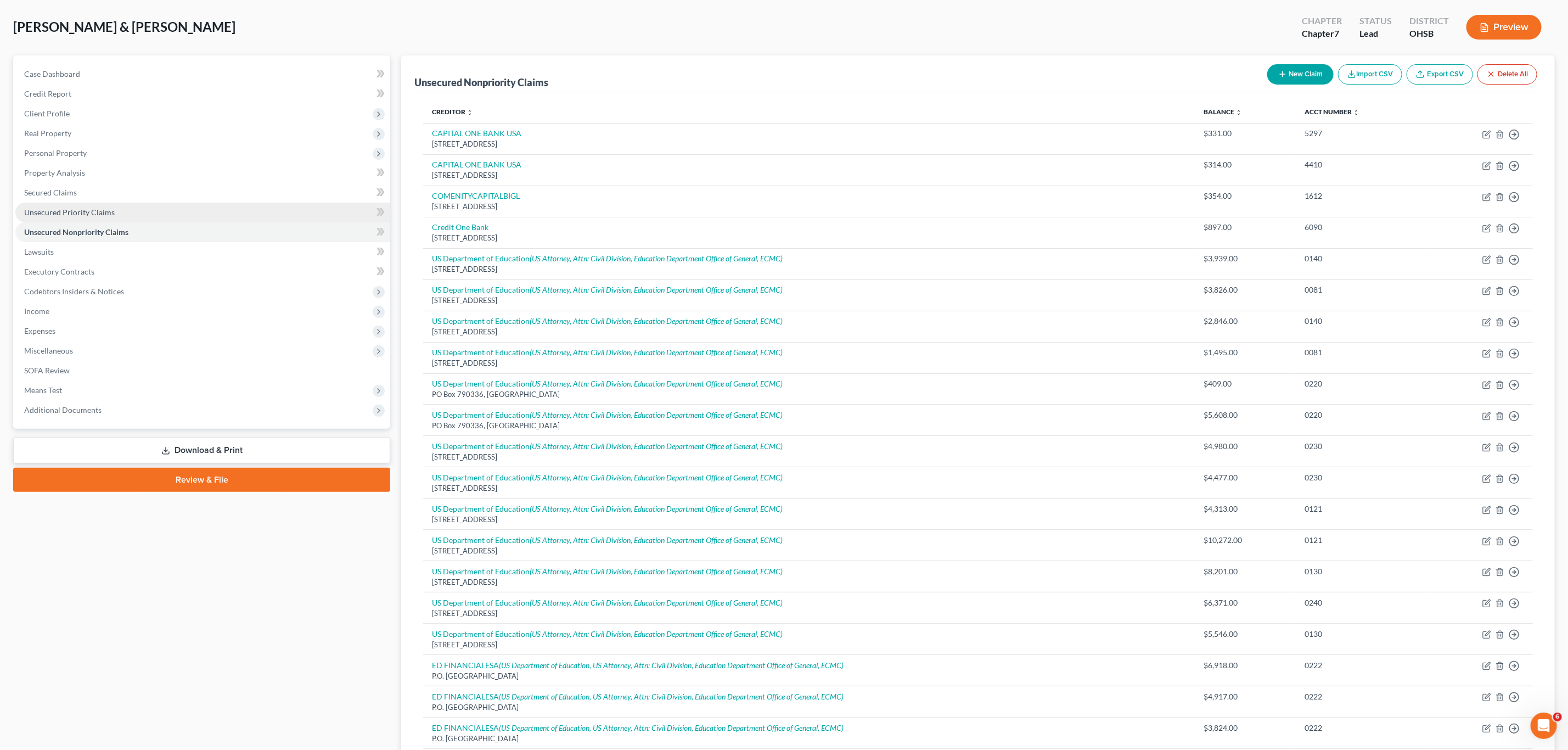
click at [112, 209] on span "Unsecured Priority Claims" at bounding box center [68, 211] width 90 height 9
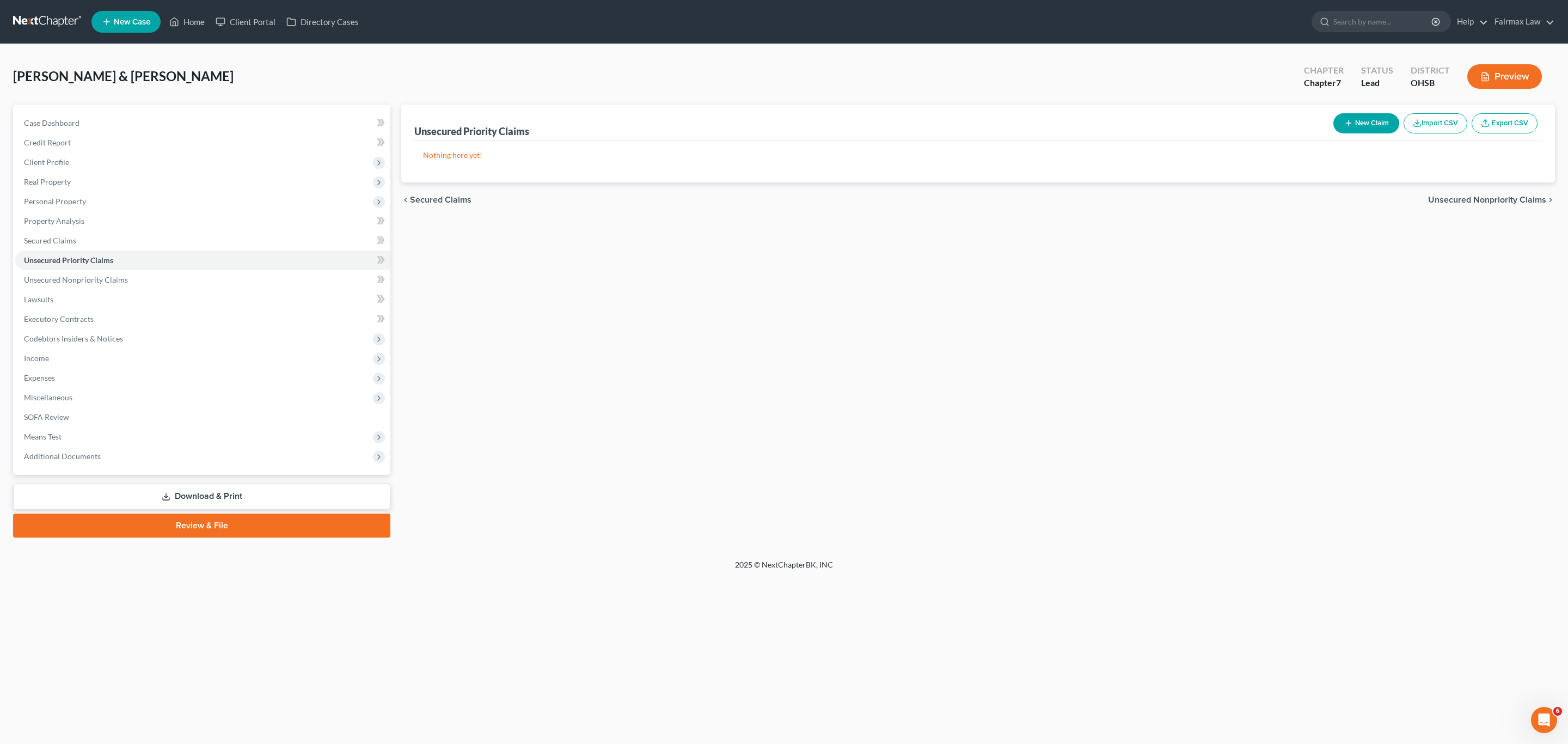
click at [782, 126] on button "New Claim" at bounding box center [1365, 123] width 66 height 20
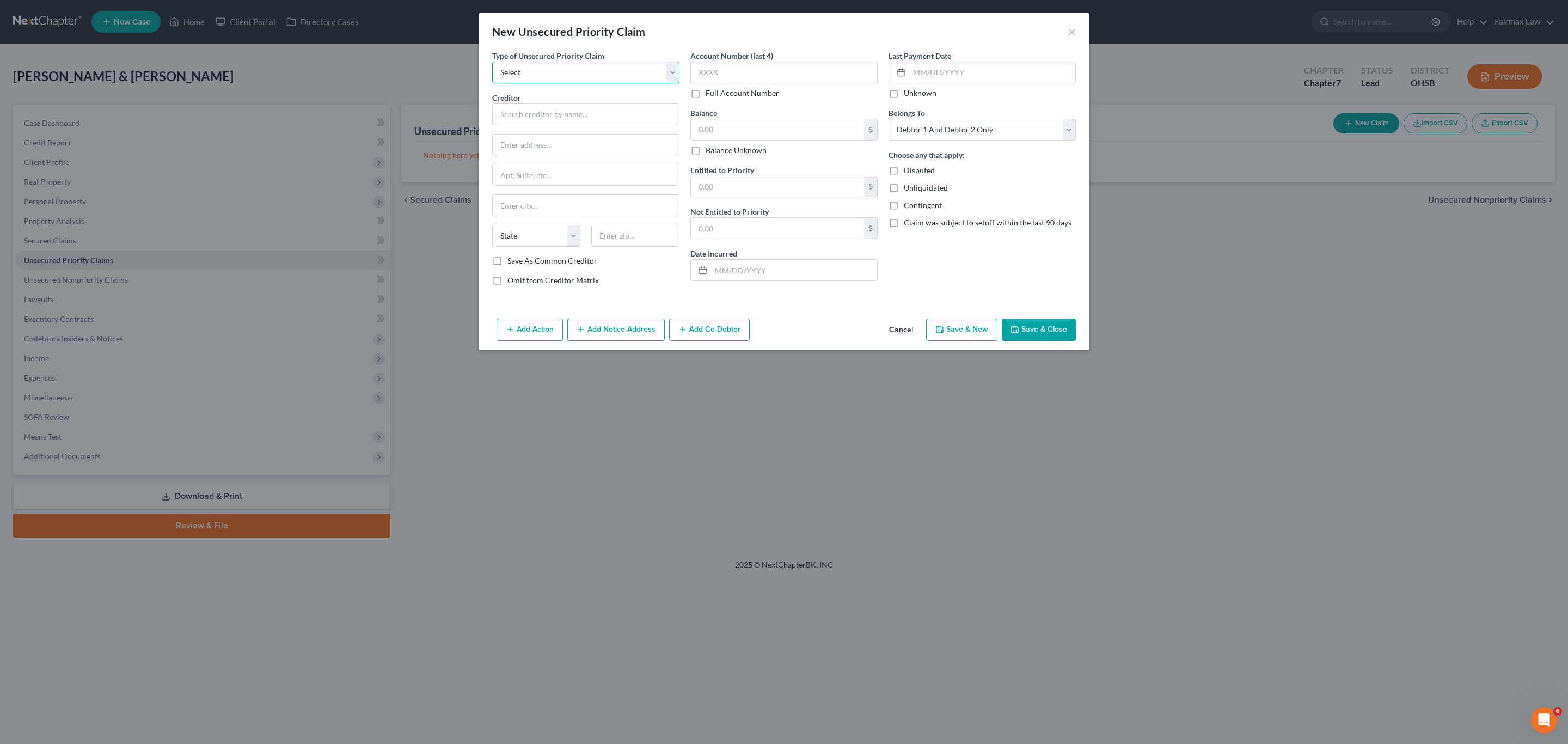
click at [561, 80] on select "Select Taxes & Other Government Units Domestic Support Obligations Extensions o…" at bounding box center [585, 73] width 187 height 22
click at [492, 62] on select "Select Taxes & Other Government Units Domestic Support Obligations Extensions o…" at bounding box center [585, 73] width 187 height 22
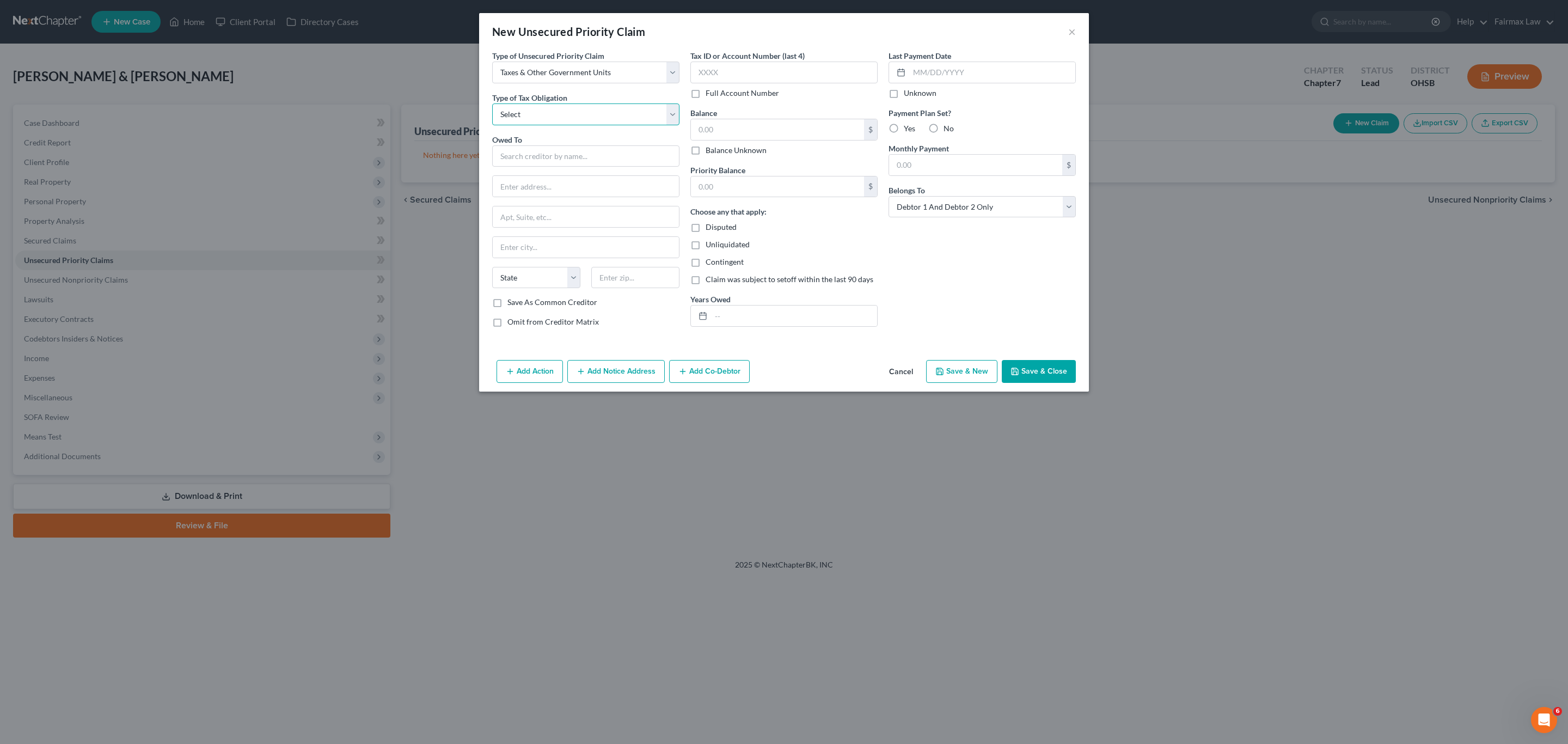
click at [541, 113] on select "Select Federal City State Franchise Tax Board Other" at bounding box center [585, 114] width 187 height 22
click at [492, 103] on select "Select Federal City State Franchise Tax Board Other" at bounding box center [585, 114] width 187 height 22
click at [557, 155] on input "text" at bounding box center [585, 156] width 187 height 22
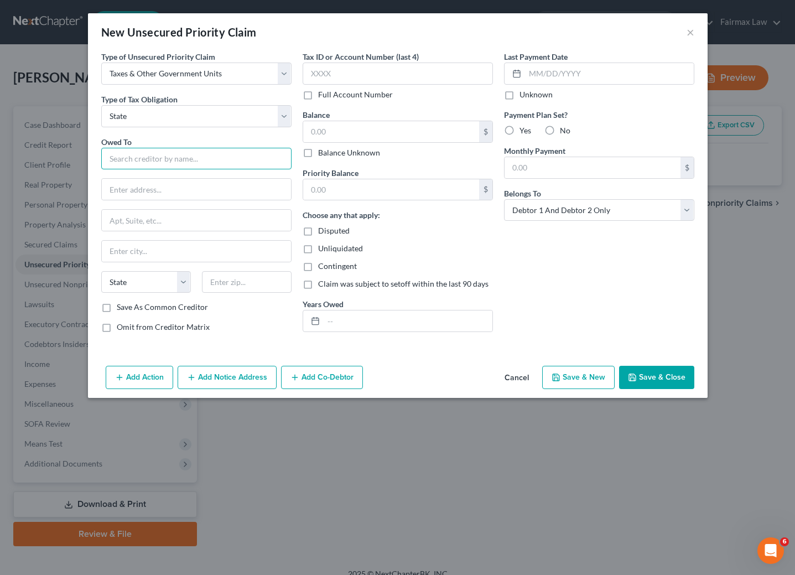
click at [130, 157] on input "text" at bounding box center [196, 159] width 190 height 22
paste input "[US_STATE] STATE DEPARTMENT TAXATION"
drag, startPoint x: 213, startPoint y: 191, endPoint x: 442, endPoint y: 214, distance: 230.3
click at [213, 191] on input "text" at bounding box center [196, 189] width 189 height 21
paste input "[STREET_ADDRESS][DEMOGRAPHIC_DATA]"
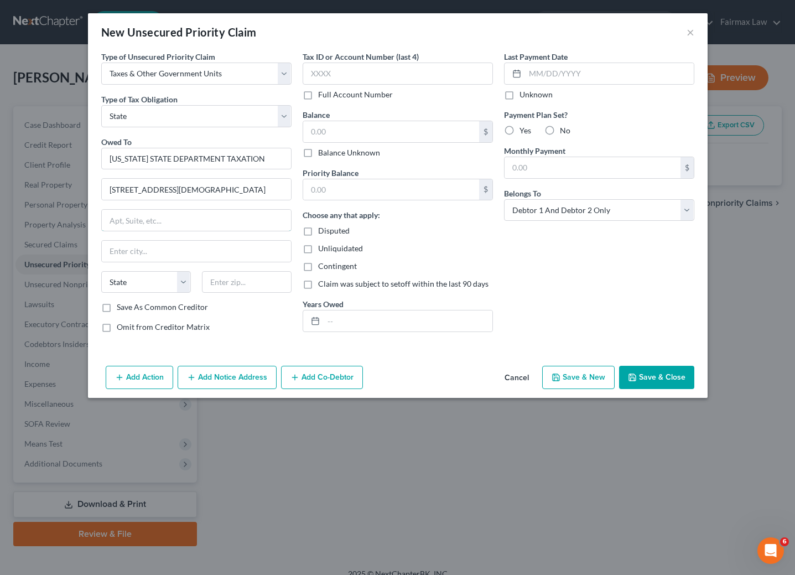
drag, startPoint x: 220, startPoint y: 221, endPoint x: 548, endPoint y: 273, distance: 332.2
click at [220, 221] on input "text" at bounding box center [196, 220] width 189 height 21
paste input "21ST FLOOR"
click at [280, 281] on input "text" at bounding box center [247, 282] width 90 height 22
paste input "43215"
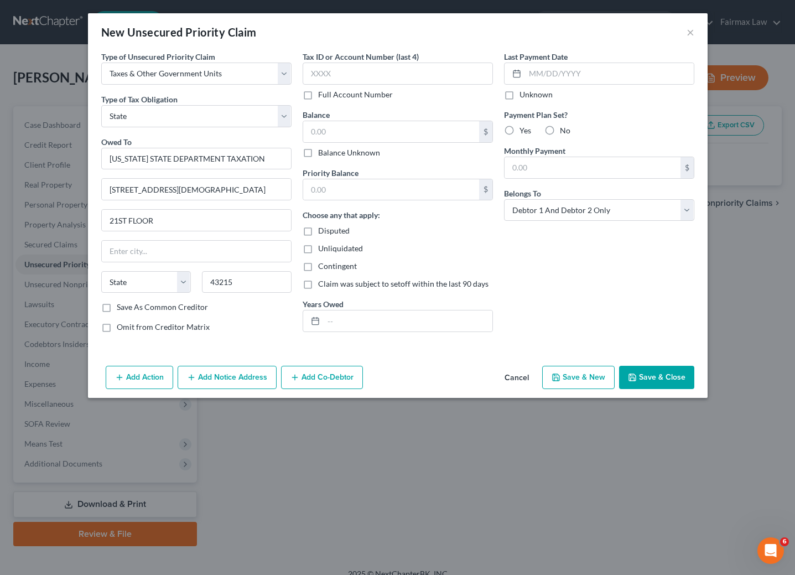
drag, startPoint x: 560, startPoint y: 266, endPoint x: 410, endPoint y: 89, distance: 232.1
click at [561, 266] on div "Last Payment Date Unknown Payment Plan Set? Yes No Monthly Payment $ Belongs To…" at bounding box center [599, 196] width 201 height 291
click at [391, 63] on input "text" at bounding box center [398, 74] width 190 height 22
click at [379, 75] on input "text" at bounding box center [398, 74] width 190 height 22
paste input "-922"
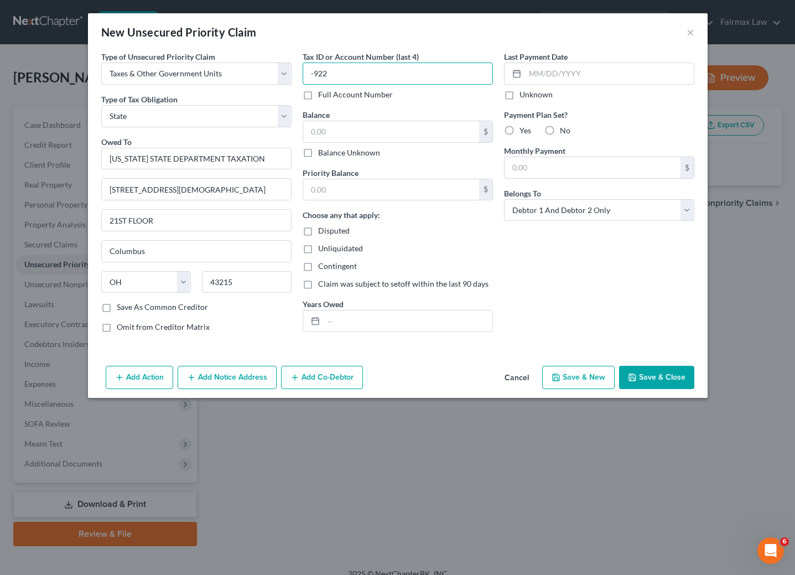
click at [314, 75] on input "-922" at bounding box center [398, 74] width 190 height 22
click at [390, 68] on input "922" at bounding box center [398, 74] width 190 height 22
click at [394, 145] on div "$ Balance Unknown" at bounding box center [398, 140] width 190 height 38
click at [391, 133] on input "text" at bounding box center [391, 131] width 176 height 21
paste input "166.00"
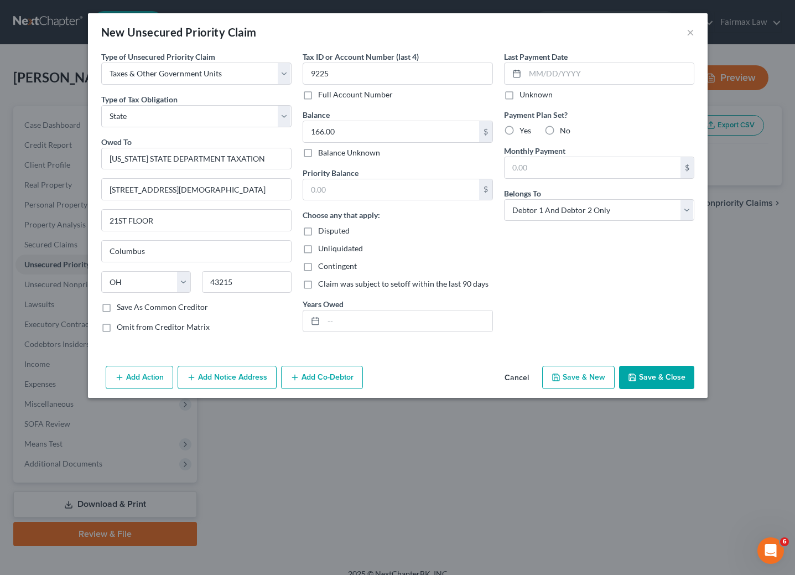
click at [126, 376] on button "Add Action" at bounding box center [140, 377] width 68 height 23
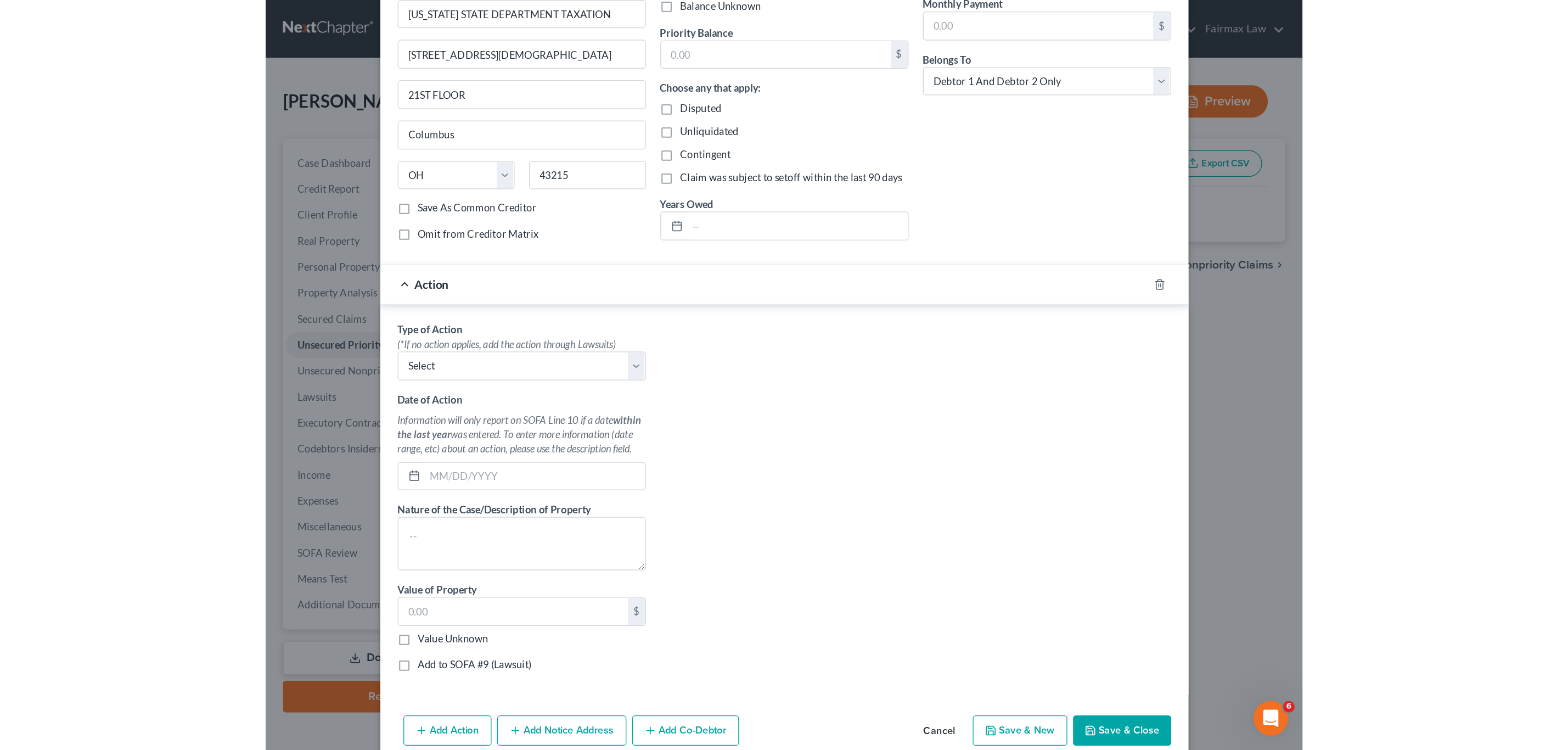
scroll to position [165, 0]
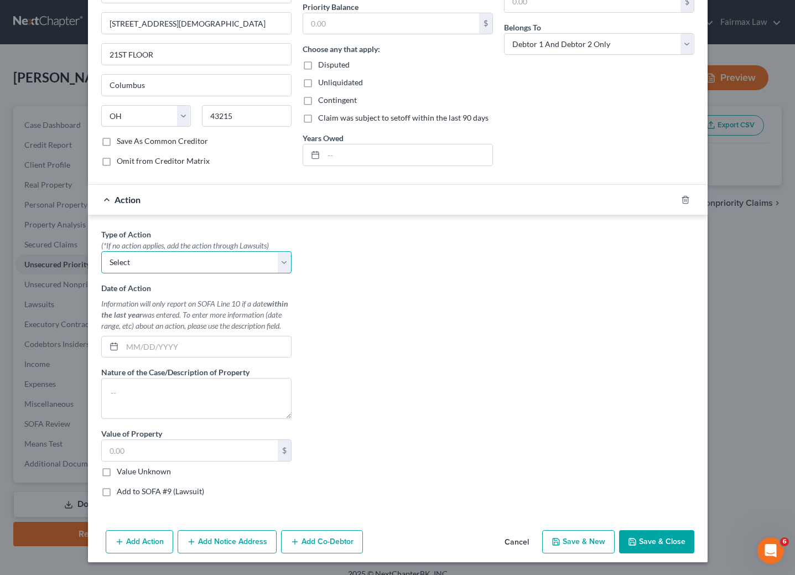
click at [155, 272] on select "Select Repossession Garnishment Foreclosure Personal Injury Attached, Seized, O…" at bounding box center [196, 262] width 190 height 22
click at [101, 255] on select "Select Repossession Garnishment Foreclosure Personal Injury Attached, Seized, O…" at bounding box center [196, 262] width 190 height 22
click at [180, 354] on input "text" at bounding box center [206, 347] width 169 height 21
paste input "[DATE]"
click at [191, 402] on textarea at bounding box center [196, 398] width 190 height 41
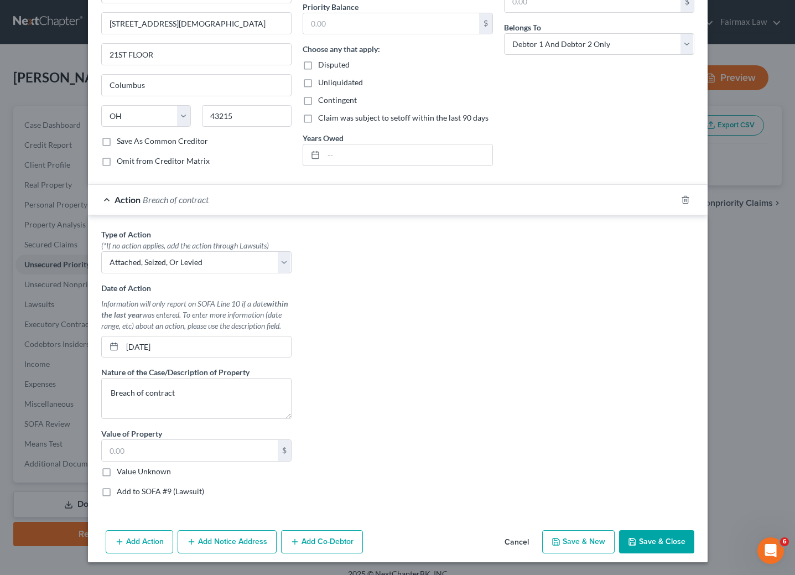
click at [164, 497] on label "Add to SOFA #9 (Lawsuit)" at bounding box center [160, 491] width 87 height 11
click at [128, 493] on input "Add to SOFA #9 (Lawsuit)" at bounding box center [124, 489] width 7 height 7
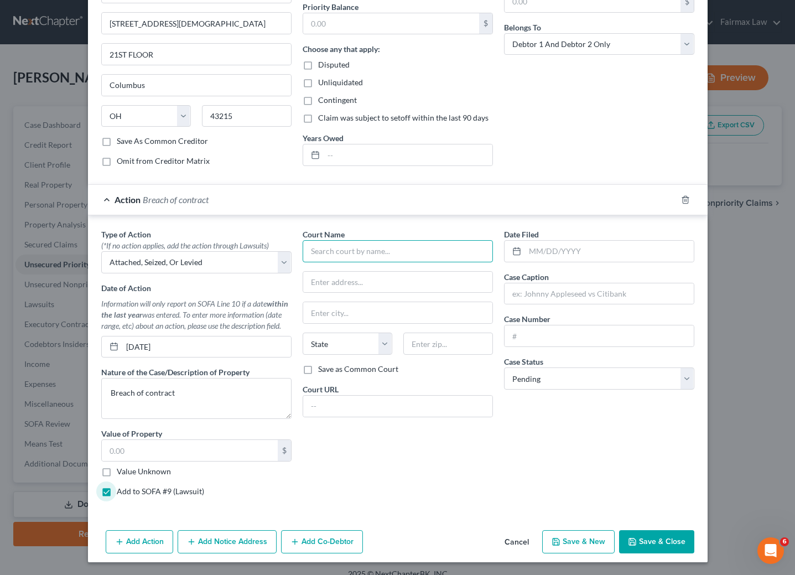
click at [353, 253] on input "text" at bounding box center [398, 251] width 190 height 22
paste input "[GEOGRAPHIC_DATA] Pleas"
drag, startPoint x: 303, startPoint y: 253, endPoint x: 433, endPoint y: 255, distance: 130.6
click at [433, 254] on input "[GEOGRAPHIC_DATA] Pleas" at bounding box center [398, 251] width 190 height 22
click at [385, 284] on input "text" at bounding box center [397, 282] width 189 height 21
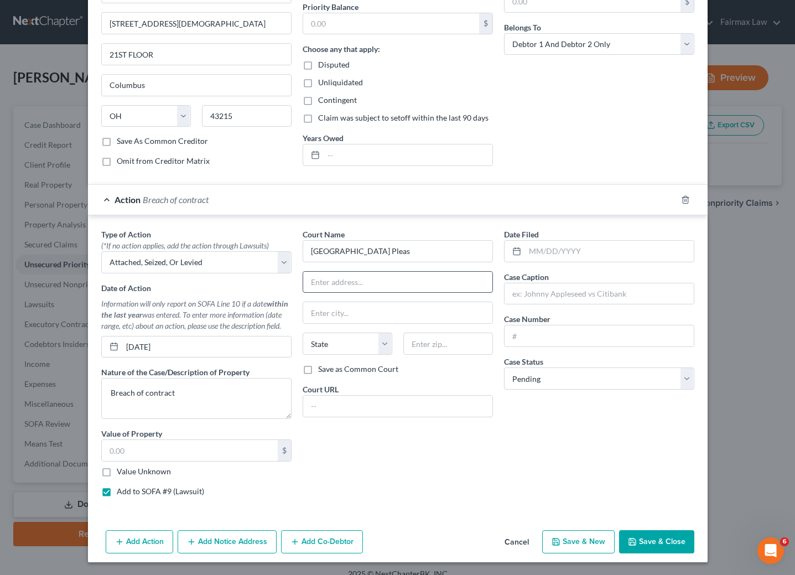
paste input "[STREET_ADDRESS]"
drag, startPoint x: 422, startPoint y: 286, endPoint x: 402, endPoint y: 286, distance: 19.9
click at [402, 286] on input "[STREET_ADDRESS]" at bounding box center [397, 282] width 189 height 21
click at [440, 349] on input "text" at bounding box center [448, 344] width 90 height 22
paste input "43215"
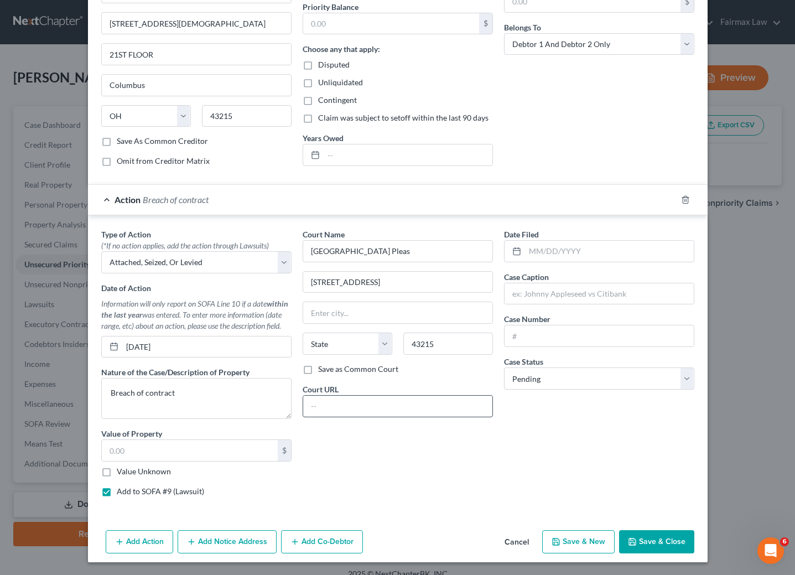
click at [407, 455] on div "Court Name * [GEOGRAPHIC_DATA] Pleas [STREET_ADDRESS][GEOGRAPHIC_DATA][US_STATE…" at bounding box center [397, 367] width 201 height 277
drag, startPoint x: 350, startPoint y: 286, endPoint x: 470, endPoint y: 283, distance: 119.6
click at [465, 284] on input "[STREET_ADDRESS]" at bounding box center [397, 282] width 189 height 21
click at [552, 262] on input "text" at bounding box center [609, 251] width 169 height 21
paste input "[DATE]"
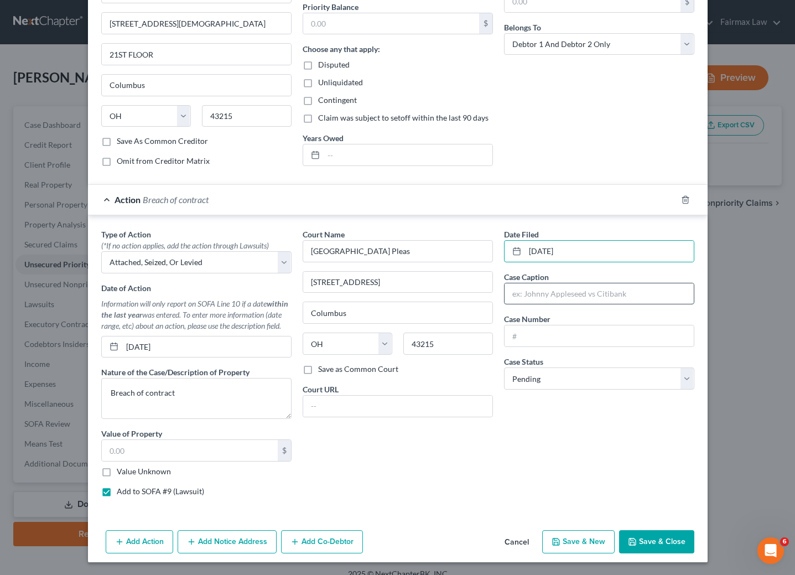
click at [573, 304] on input "text" at bounding box center [599, 293] width 189 height 21
paste input "State Of [US_STATE]"
paste input "[PERSON_NAME]"
click at [625, 293] on input "State Of [US_STATE] vs [PERSON_NAME] &Haney, [PERSON_NAME]" at bounding box center [599, 293] width 189 height 21
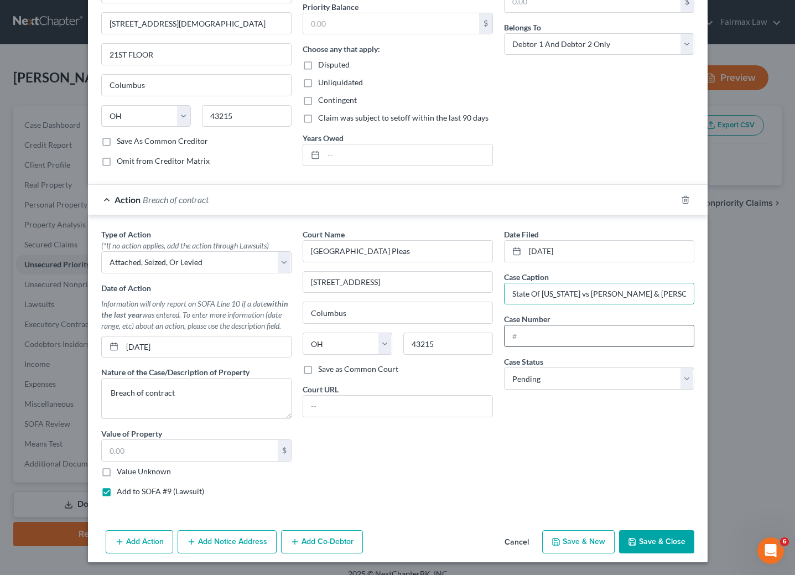
click at [573, 344] on input "text" at bounding box center [599, 335] width 189 height 21
paste input "15JG027513"
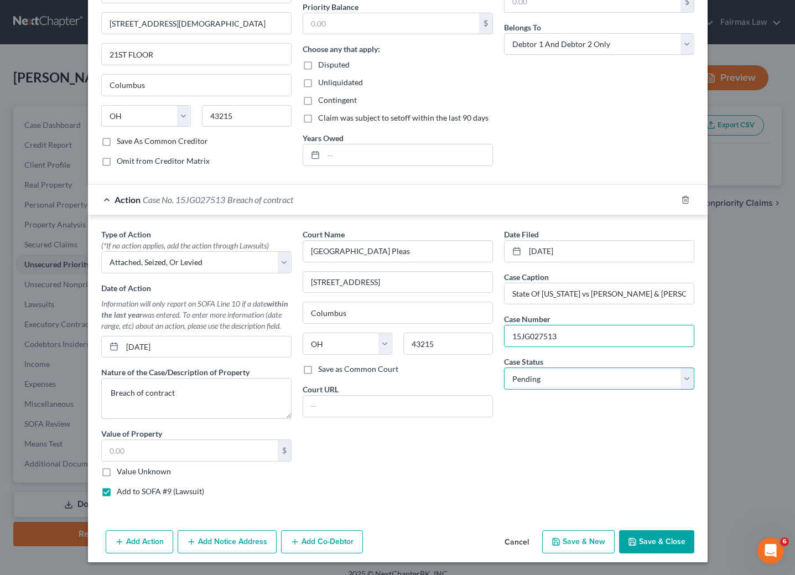
drag, startPoint x: 573, startPoint y: 389, endPoint x: 566, endPoint y: 394, distance: 8.6
click at [573, 389] on select "Select Pending On Appeal Concluded" at bounding box center [599, 379] width 190 height 22
click at [504, 373] on select "Select Pending On Appeal Concluded" at bounding box center [599, 379] width 190 height 22
click at [643, 548] on button "Save & Close" at bounding box center [656, 541] width 75 height 23
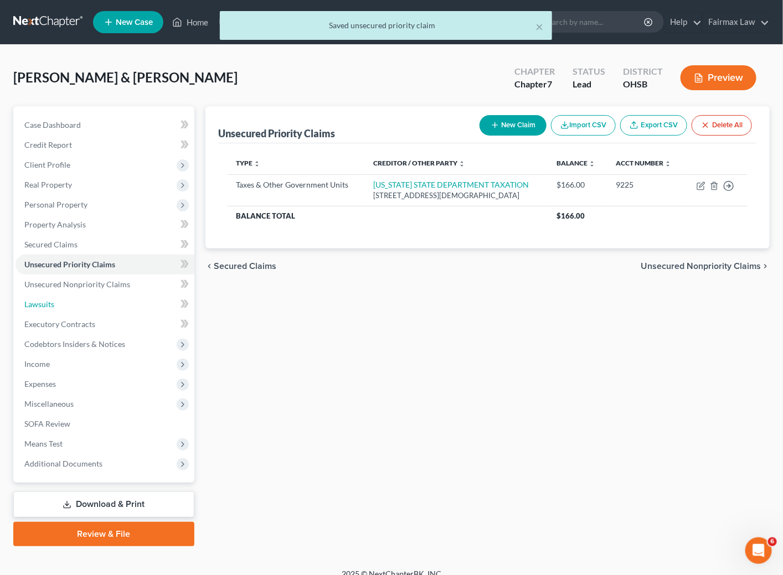
click at [37, 309] on link "Lawsuits" at bounding box center [104, 304] width 179 height 20
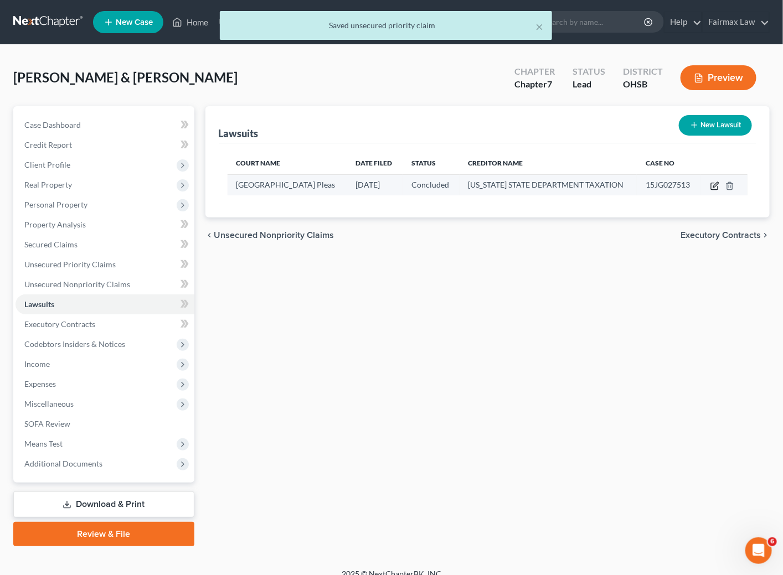
click at [711, 187] on icon "button" at bounding box center [714, 186] width 9 height 9
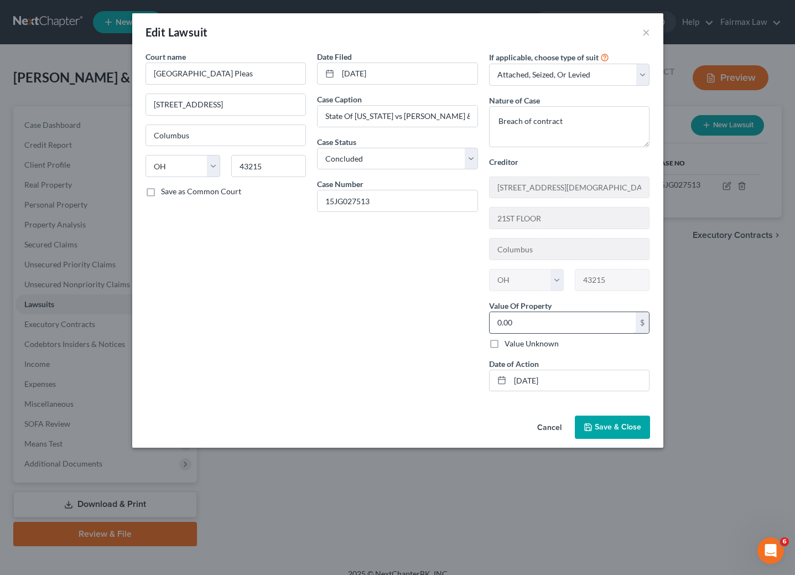
click at [552, 330] on input "0.00" at bounding box center [563, 322] width 147 height 21
click at [611, 432] on span "Save & Close" at bounding box center [618, 426] width 46 height 9
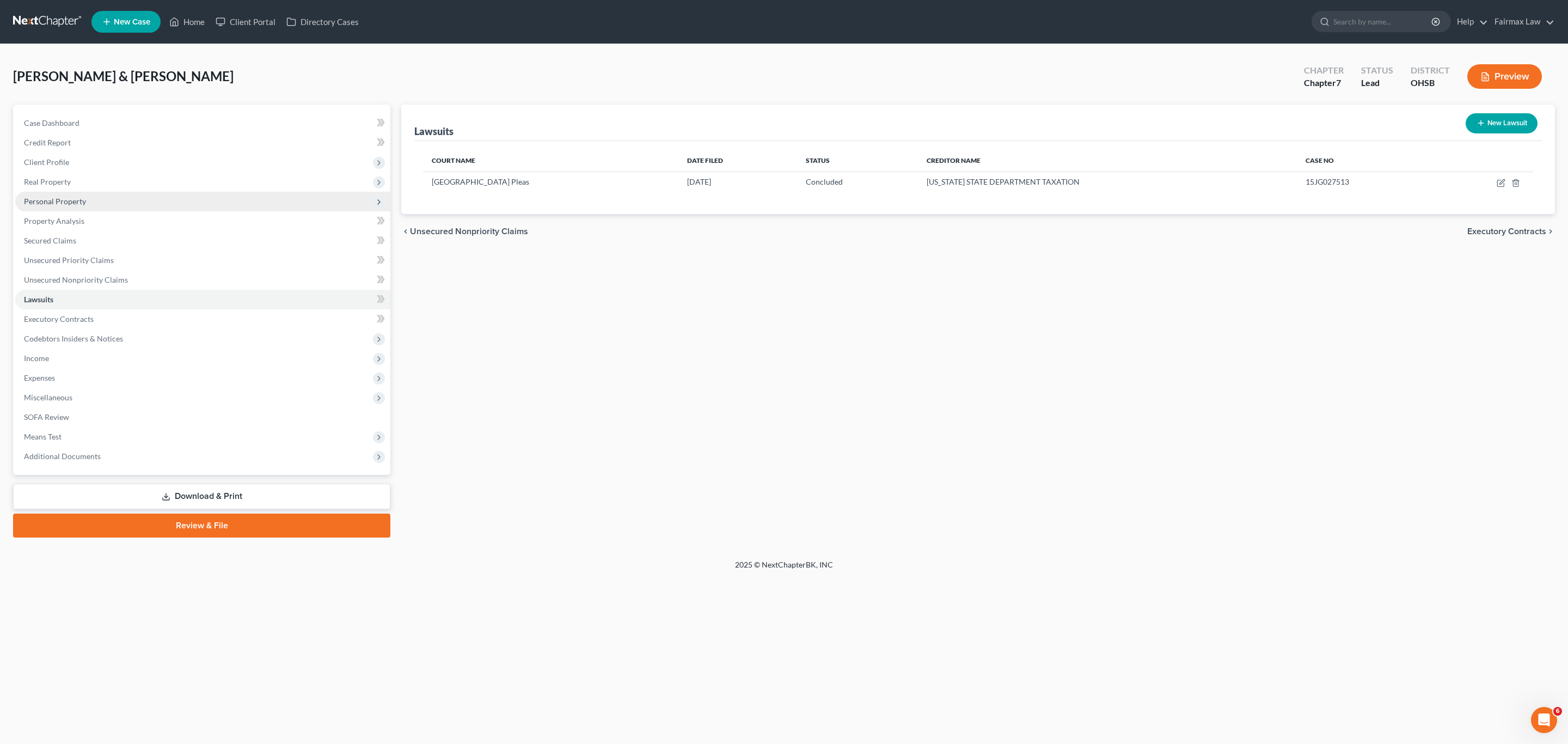
click at [64, 198] on span "Personal Property" at bounding box center [54, 201] width 62 height 9
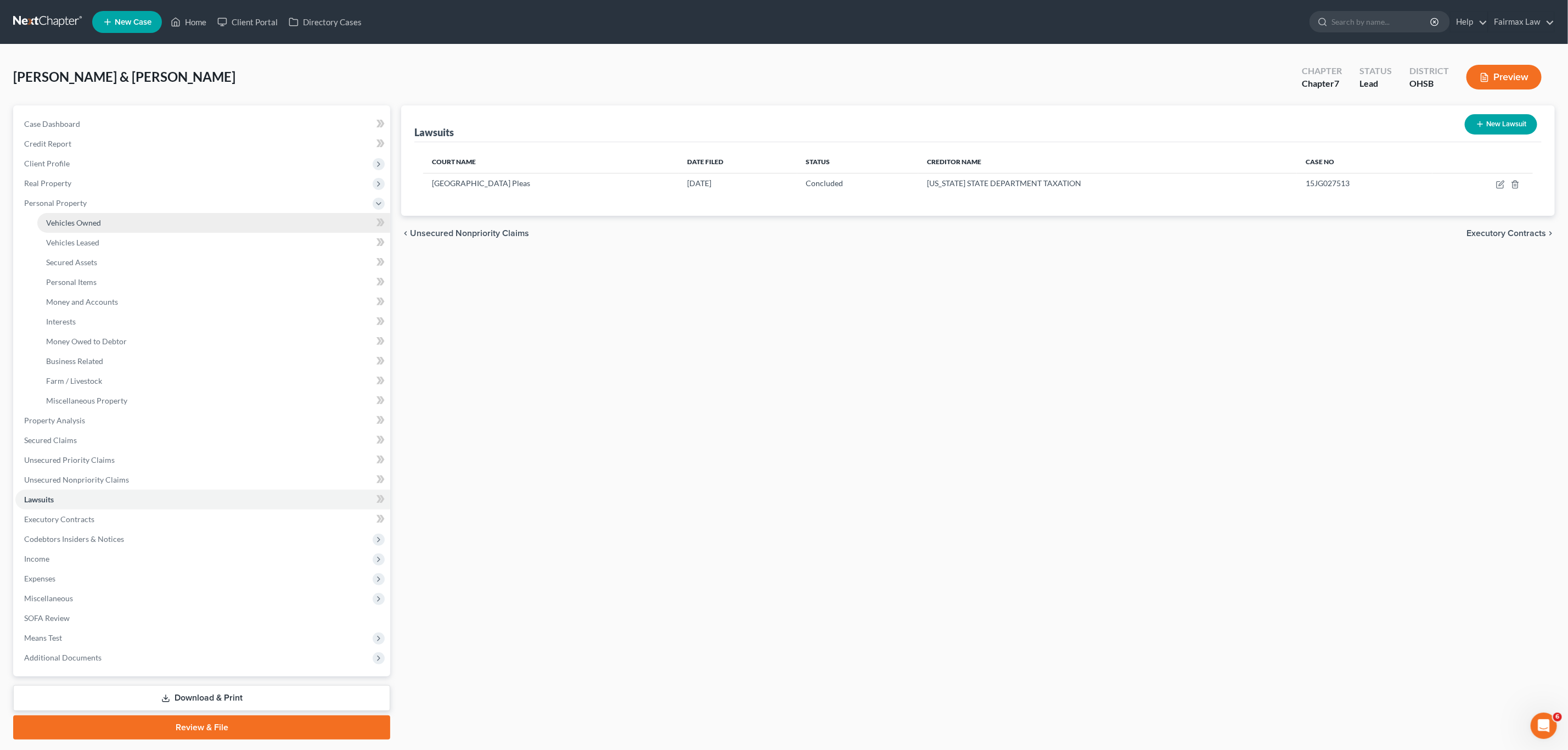
click at [85, 224] on span "Vehicles Owned" at bounding box center [72, 222] width 55 height 9
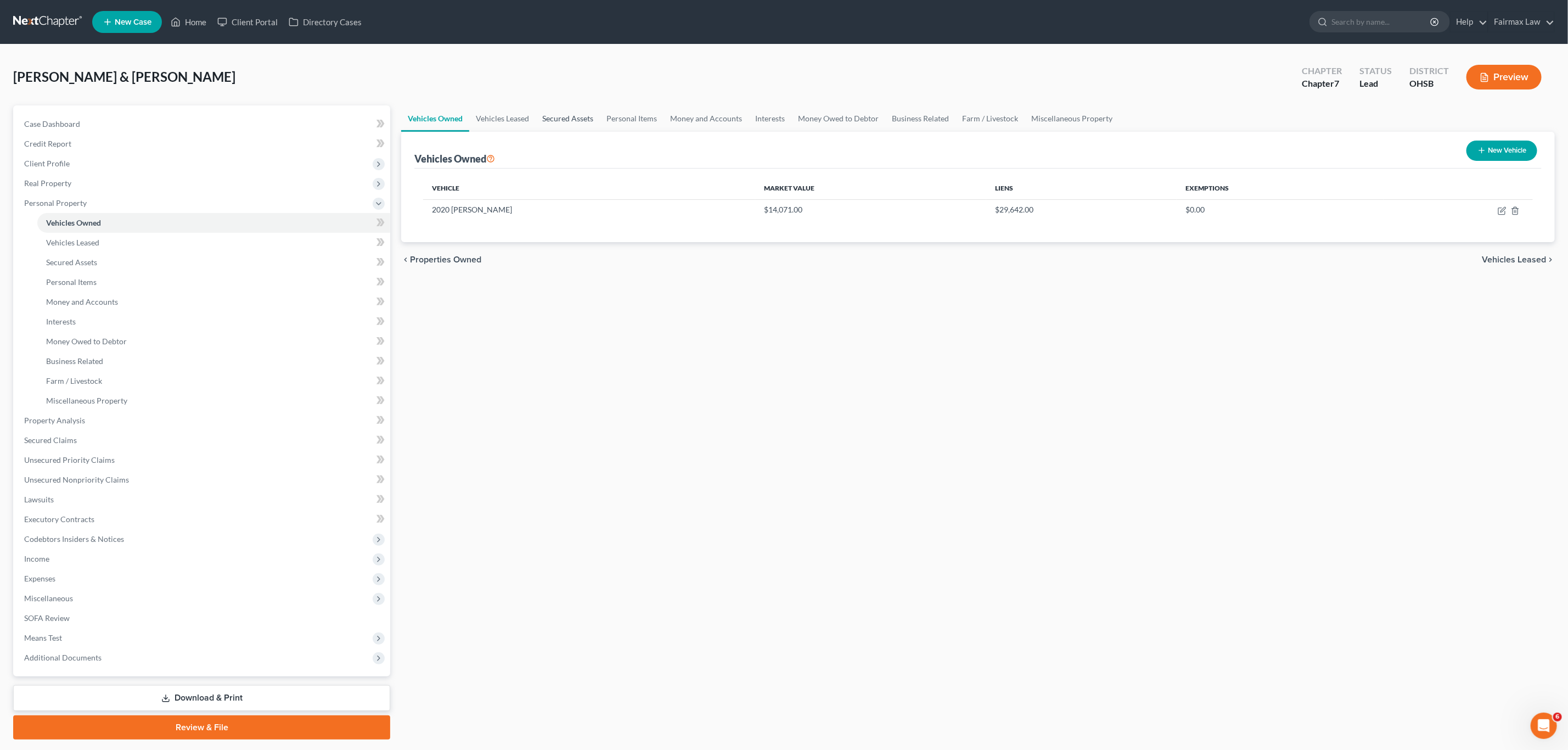
click at [566, 119] on link "Secured Assets" at bounding box center [567, 118] width 64 height 27
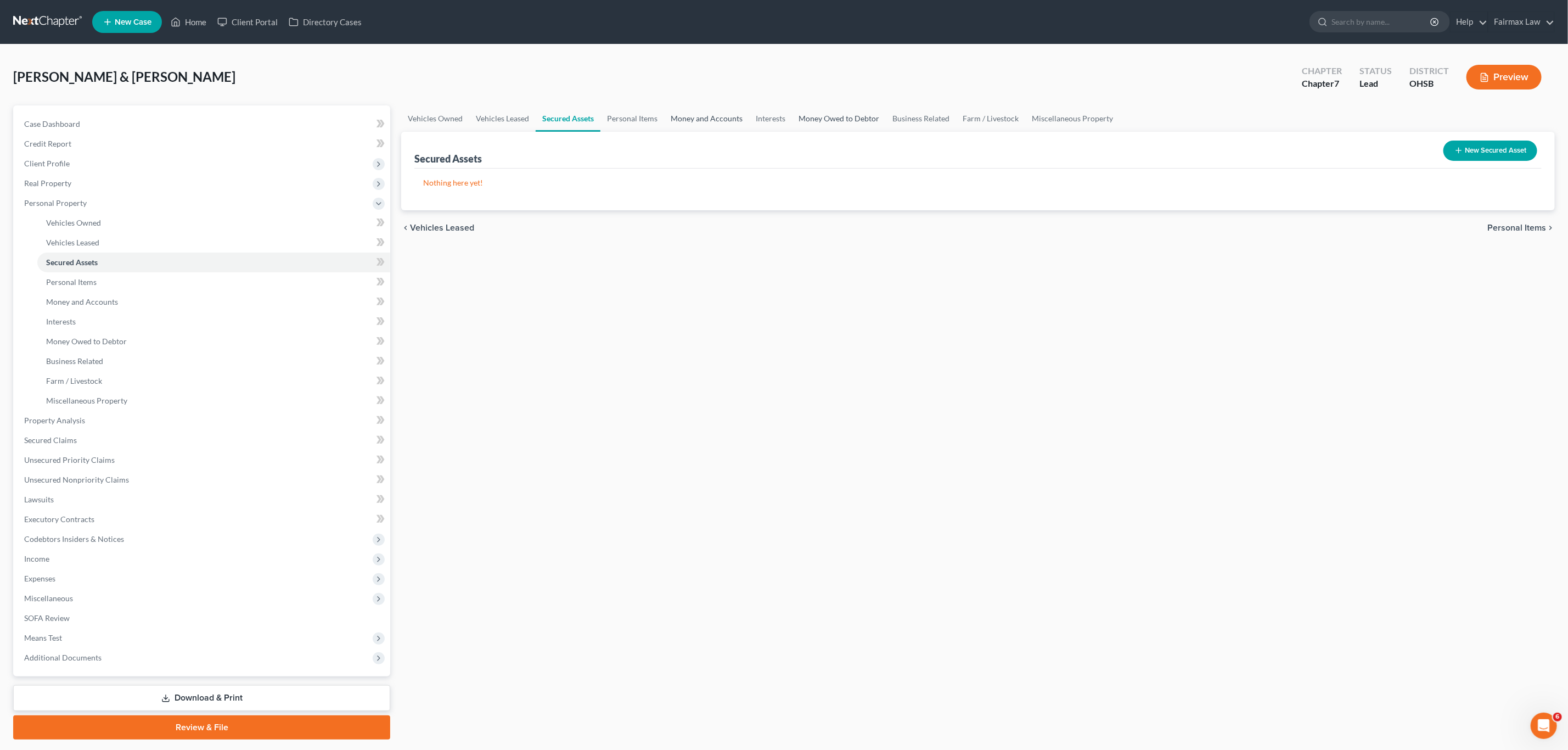
drag, startPoint x: 715, startPoint y: 117, endPoint x: 819, endPoint y: 122, distance: 104.1
click at [716, 117] on link "Money and Accounts" at bounding box center [707, 118] width 85 height 27
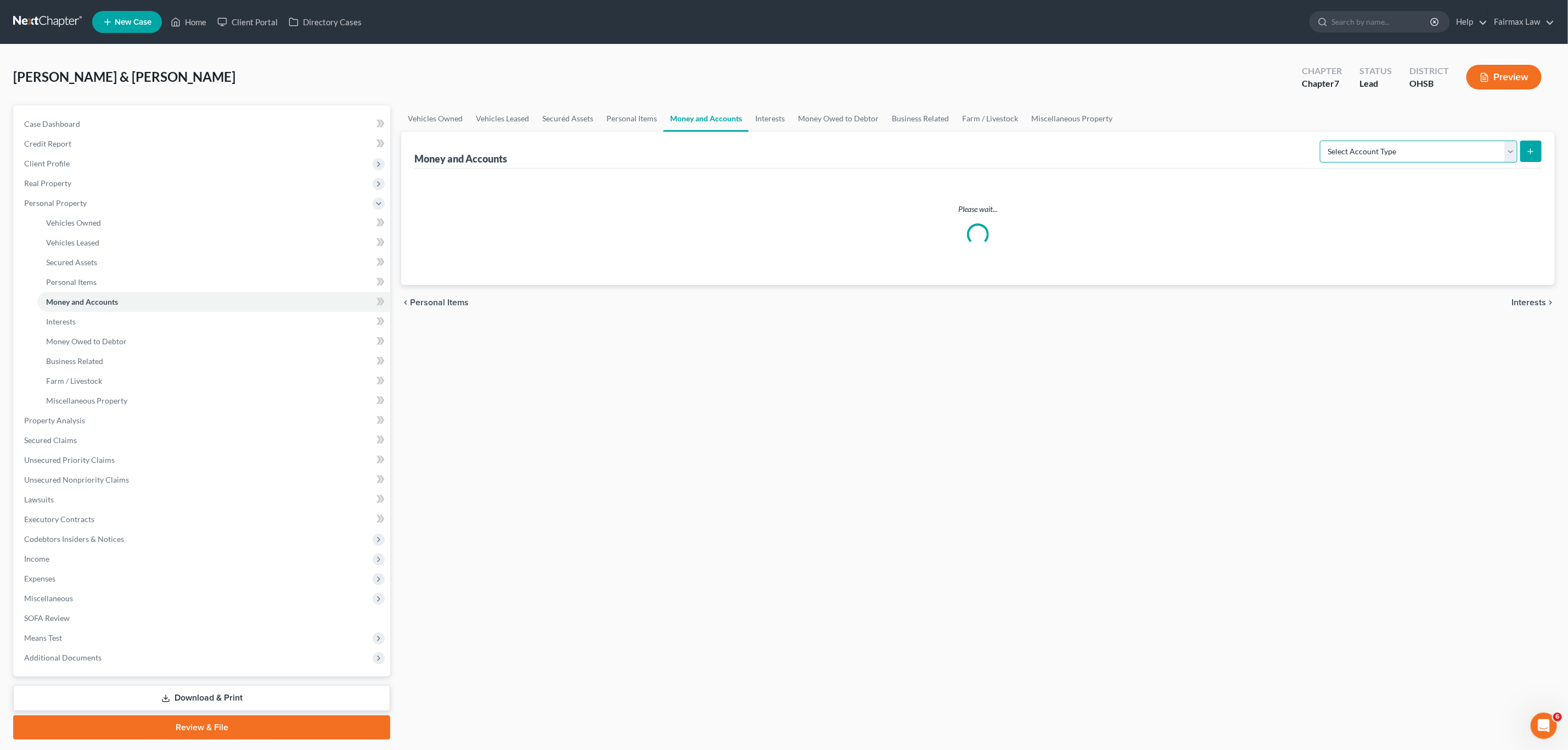
drag, startPoint x: 1363, startPoint y: 153, endPoint x: 1366, endPoint y: 162, distance: 9.5
click at [788, 153] on select "Select Account Type Brokerage Cash on Hand Certificates of Deposit Checking Acc…" at bounding box center [1418, 152] width 197 height 22
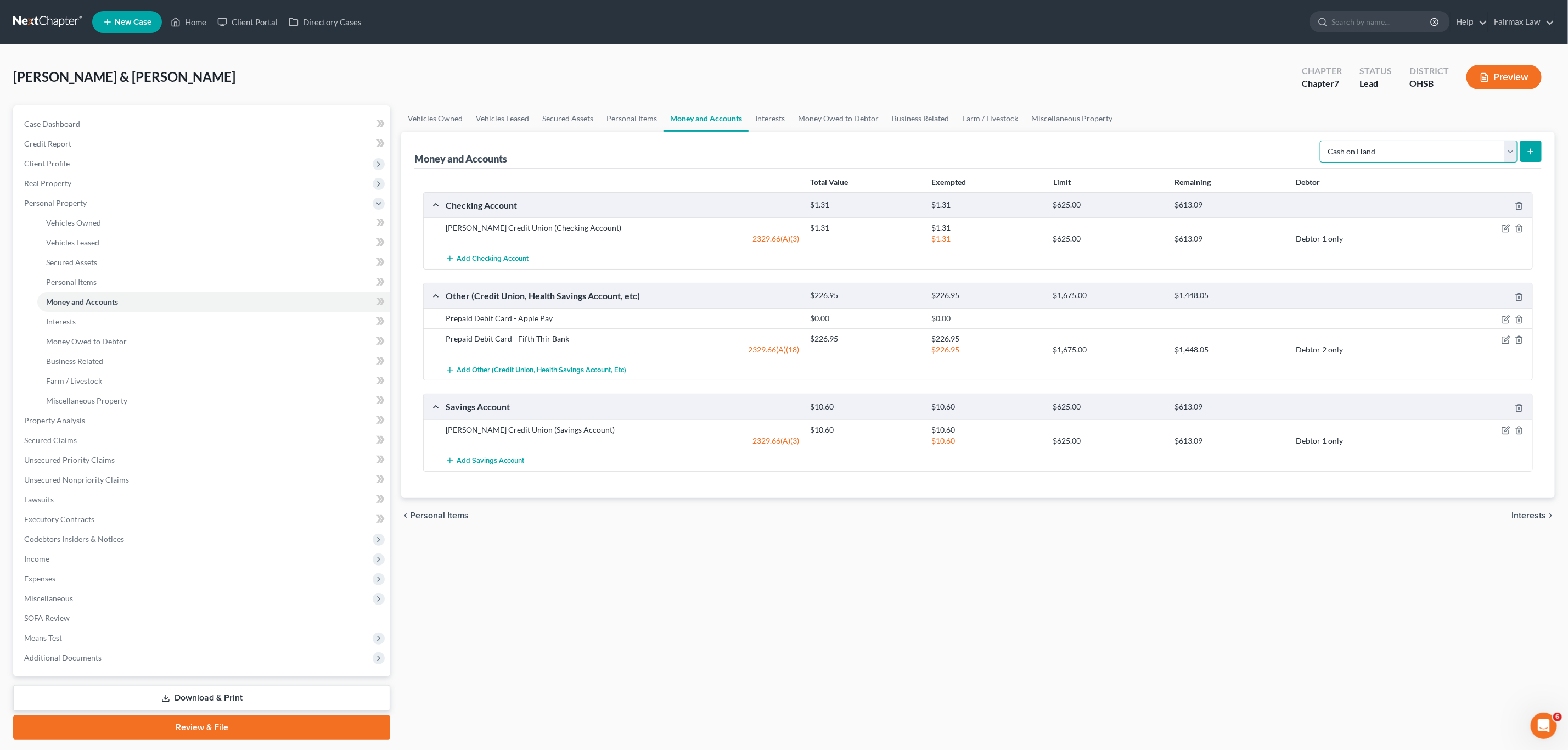
click at [788, 141] on select "Select Account Type Brokerage Cash on Hand Certificates of Deposit Checking Acc…" at bounding box center [1418, 152] width 197 height 22
click at [788, 153] on icon "submit" at bounding box center [1530, 151] width 9 height 9
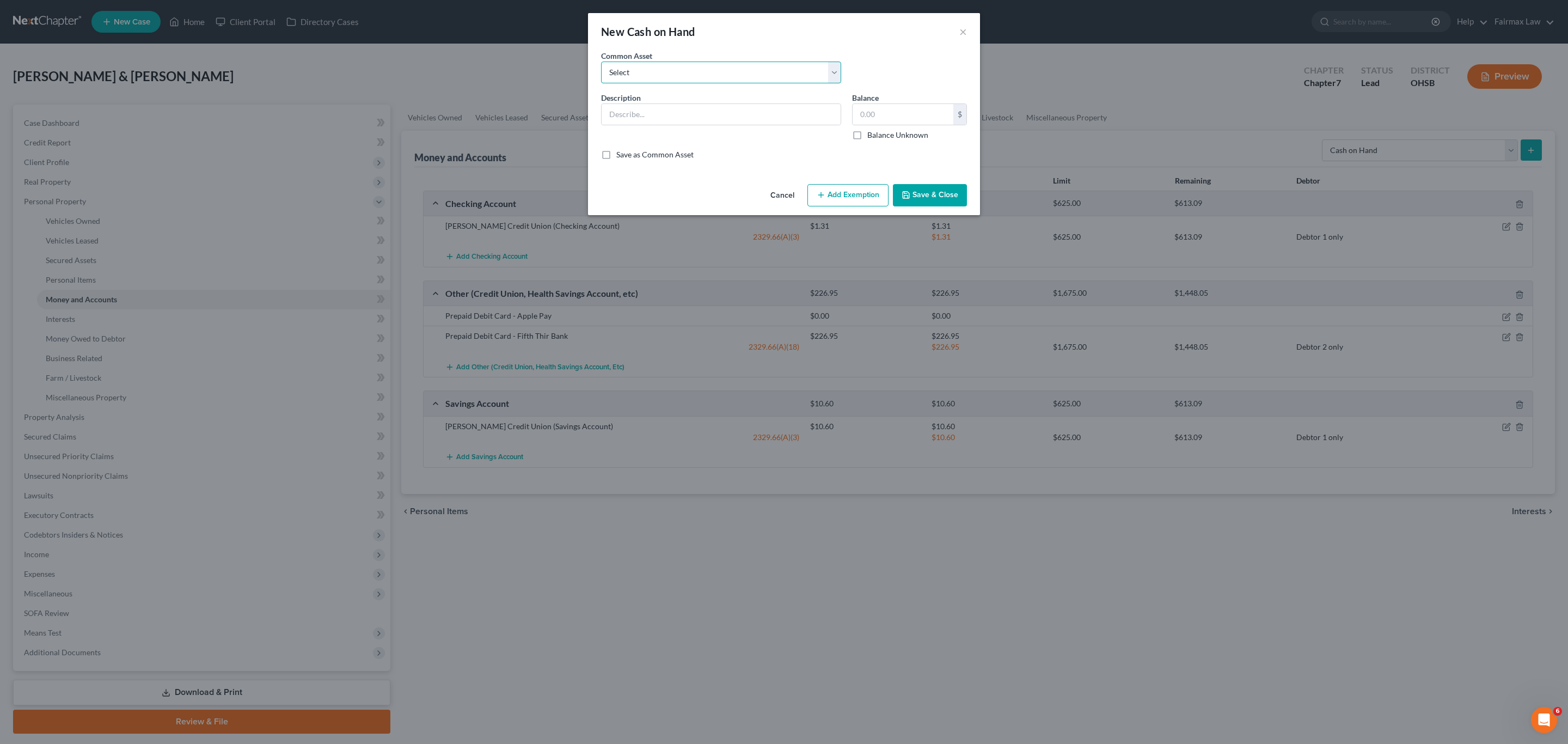
drag, startPoint x: 779, startPoint y: 71, endPoint x: 761, endPoint y: 81, distance: 20.6
click at [779, 71] on select "Select Cash on Hand Cash Cash on hand on date of filing Cash on Hand" at bounding box center [721, 73] width 240 height 22
click at [601, 62] on select "Select Cash on Hand Cash Cash on hand on date of filing Cash on Hand" at bounding box center [721, 73] width 240 height 22
click at [782, 111] on input "10.00" at bounding box center [903, 114] width 100 height 21
drag, startPoint x: 834, startPoint y: 202, endPoint x: 828, endPoint y: 203, distance: 6.1
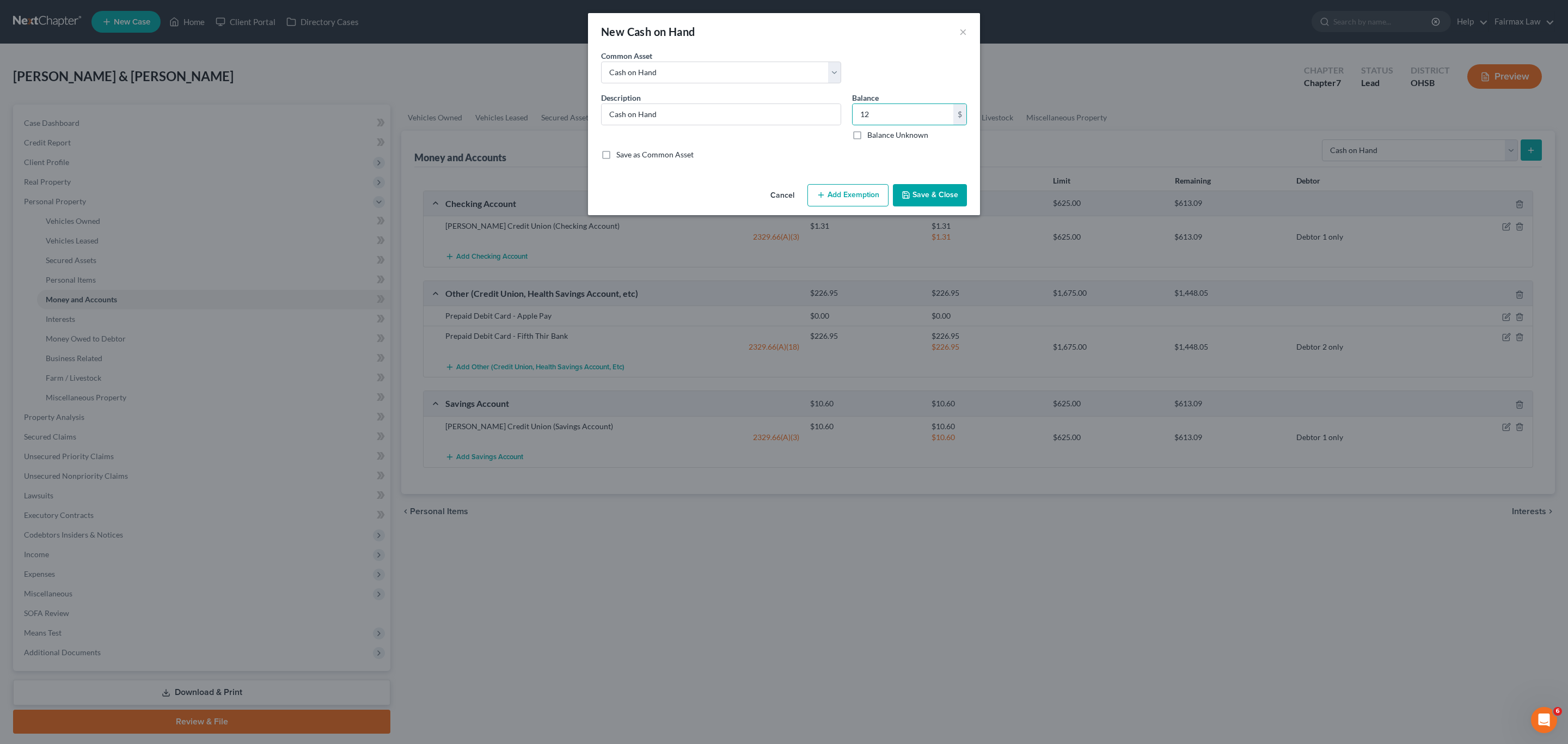
click at [782, 202] on button "Add Exemption" at bounding box center [848, 195] width 81 height 23
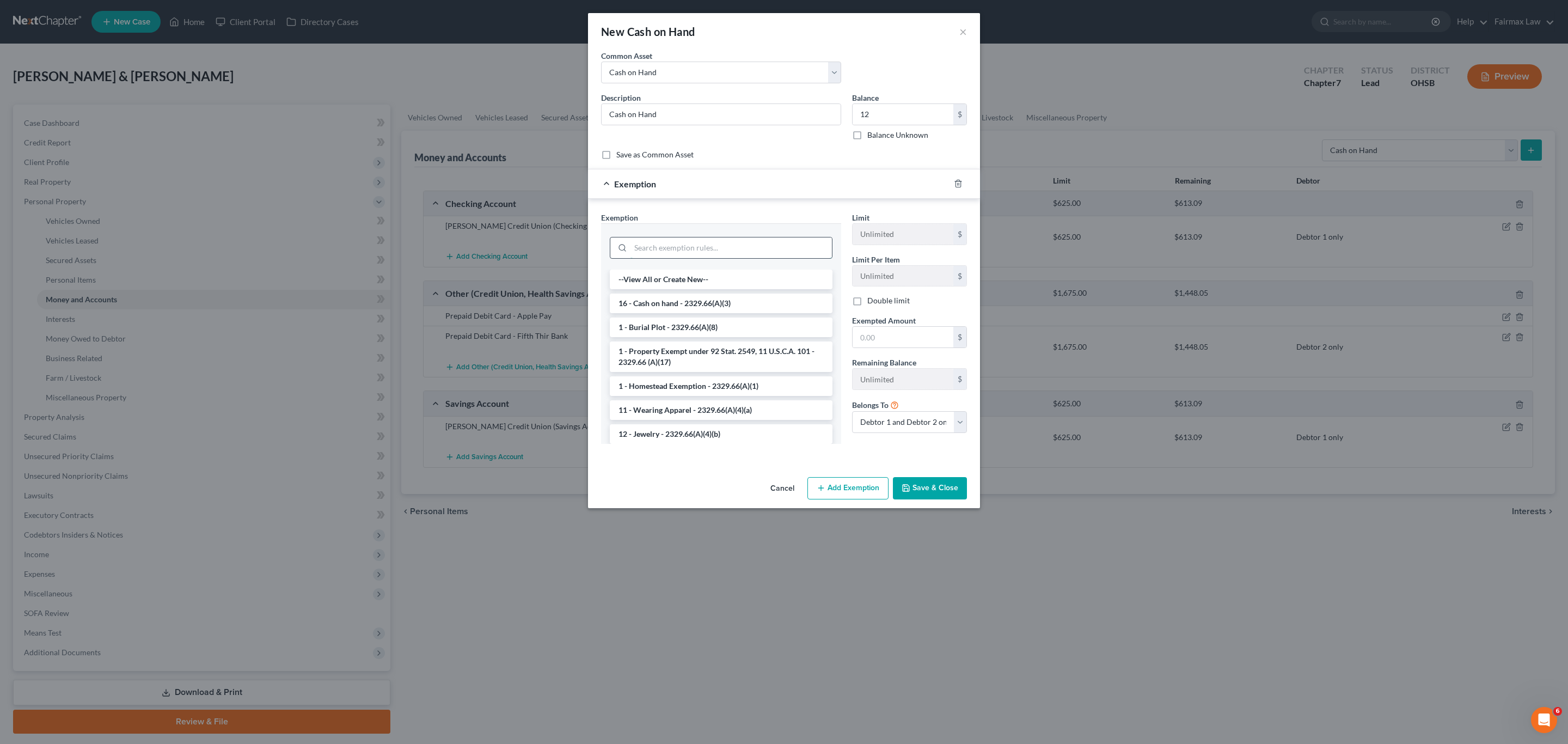
click at [709, 256] on input "search" at bounding box center [731, 247] width 202 height 21
click at [692, 304] on li "16 - Cash on hand - 2329.66(A)(3)" at bounding box center [721, 303] width 222 height 20
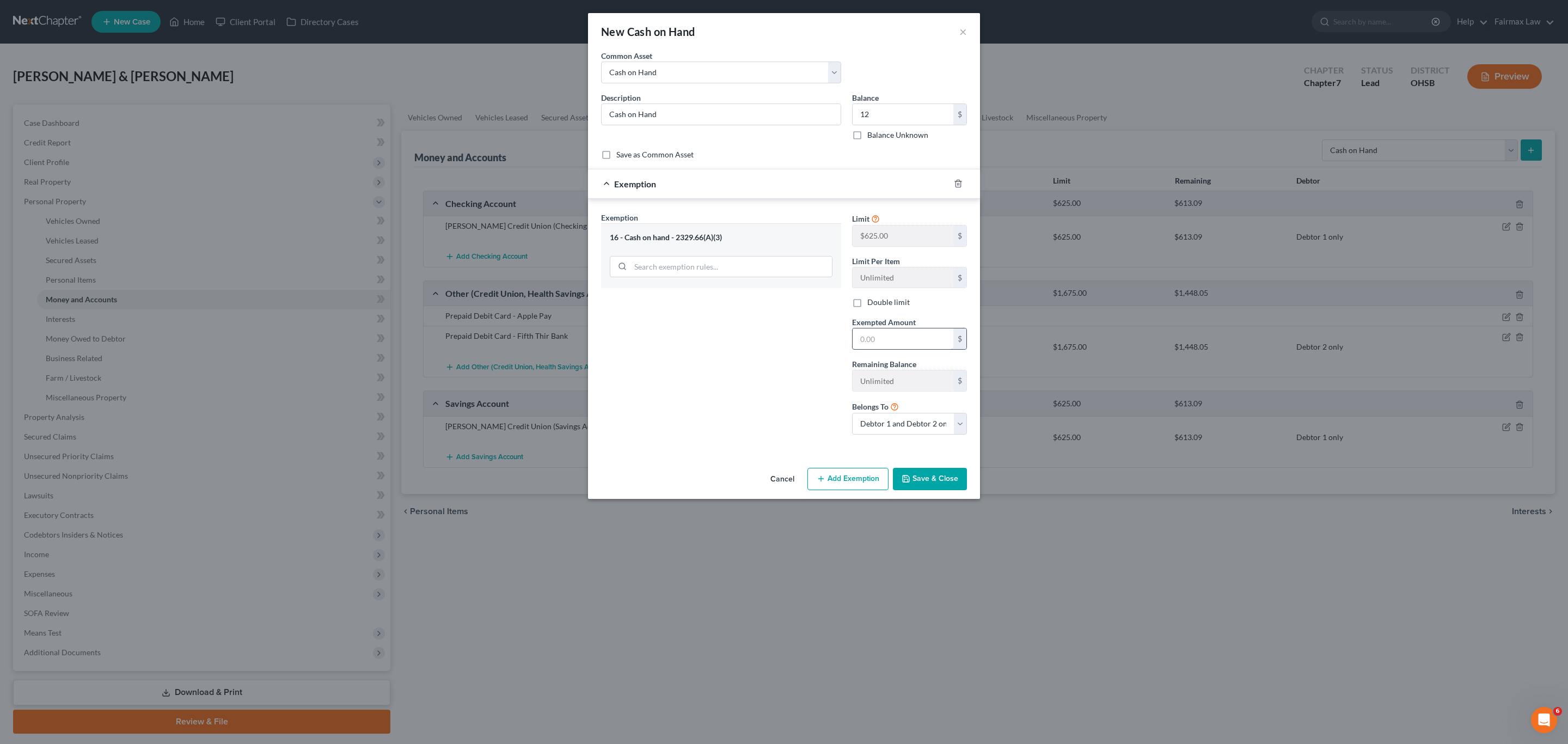
drag, startPoint x: 900, startPoint y: 347, endPoint x: 900, endPoint y: 332, distance: 15.0
click at [782, 347] on input "text" at bounding box center [903, 339] width 100 height 21
click at [729, 358] on div "Exemption Set must be selected for CA. Exemption * 16 - Cash on hand - 2329.66(…" at bounding box center [720, 327] width 251 height 231
drag, startPoint x: 920, startPoint y: 480, endPoint x: 929, endPoint y: 481, distance: 9.1
click at [782, 482] on button "Save & Close" at bounding box center [930, 478] width 74 height 23
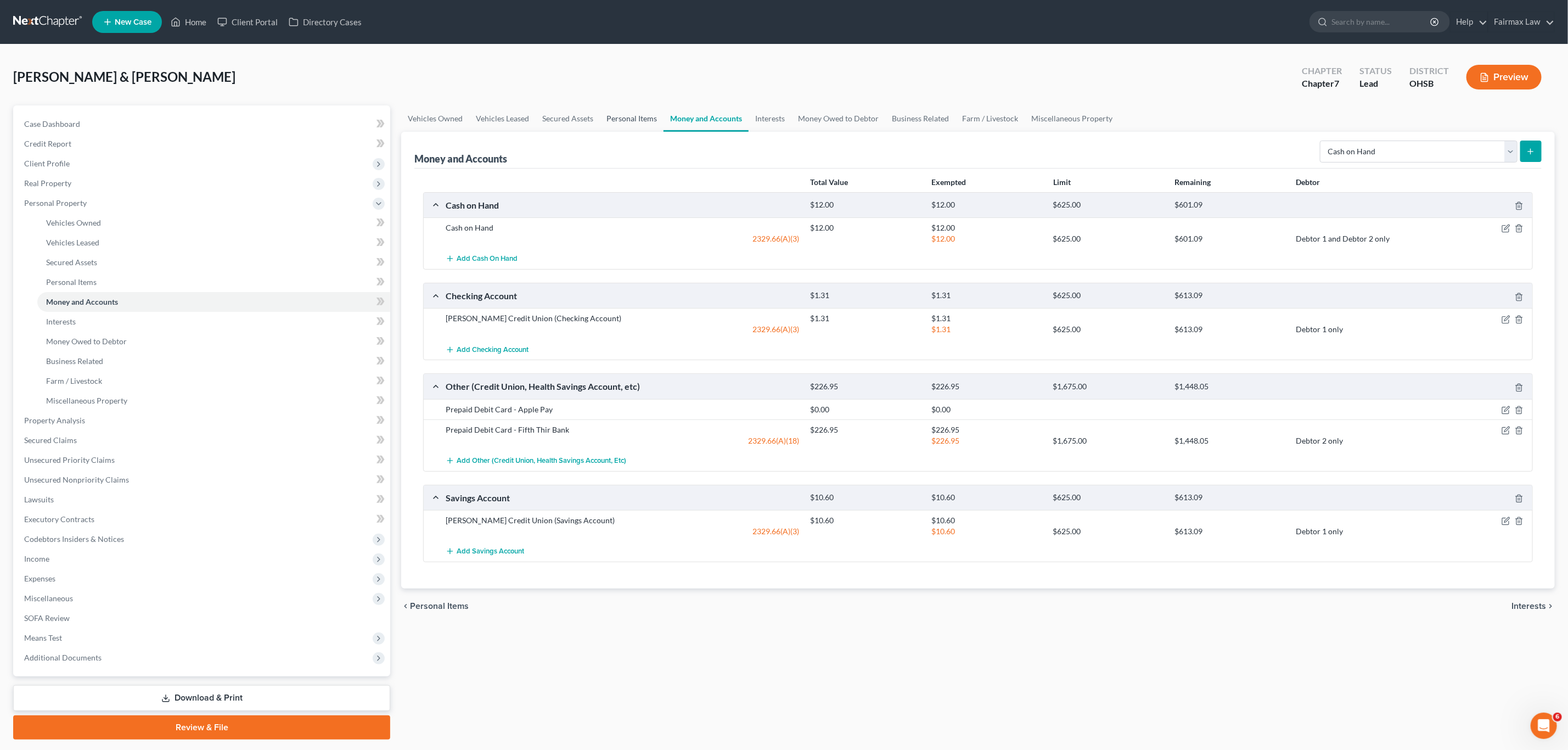
click at [618, 126] on link "Personal Items" at bounding box center [632, 118] width 63 height 27
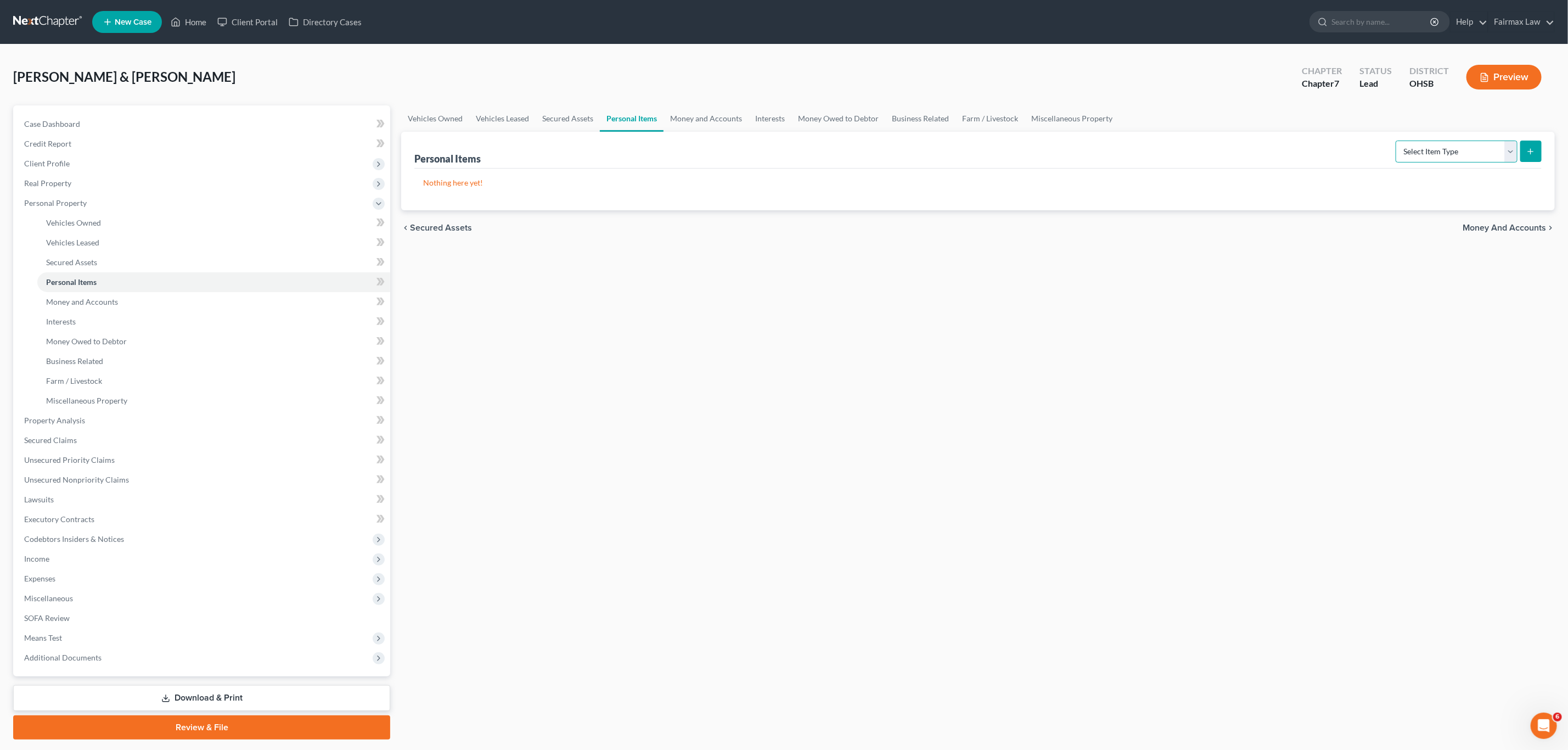
click at [788, 147] on select "Select Item Type Clothing Collectibles Of Value Electronics Firearms Household …" at bounding box center [1456, 152] width 122 height 22
click at [788, 157] on select "Select Item Type Clothing Collectibles Of Value Electronics Firearms Household …" at bounding box center [1456, 152] width 122 height 22
click at [788, 141] on select "Select Item Type Clothing Collectibles Of Value Electronics Firearms Household …" at bounding box center [1456, 152] width 122 height 22
click at [788, 152] on select "Select Item Type Clothing Collectibles Of Value Electronics Firearms Household …" at bounding box center [1456, 152] width 122 height 22
click at [788, 141] on select "Select Item Type Clothing Collectibles Of Value Electronics Firearms Household …" at bounding box center [1456, 152] width 122 height 22
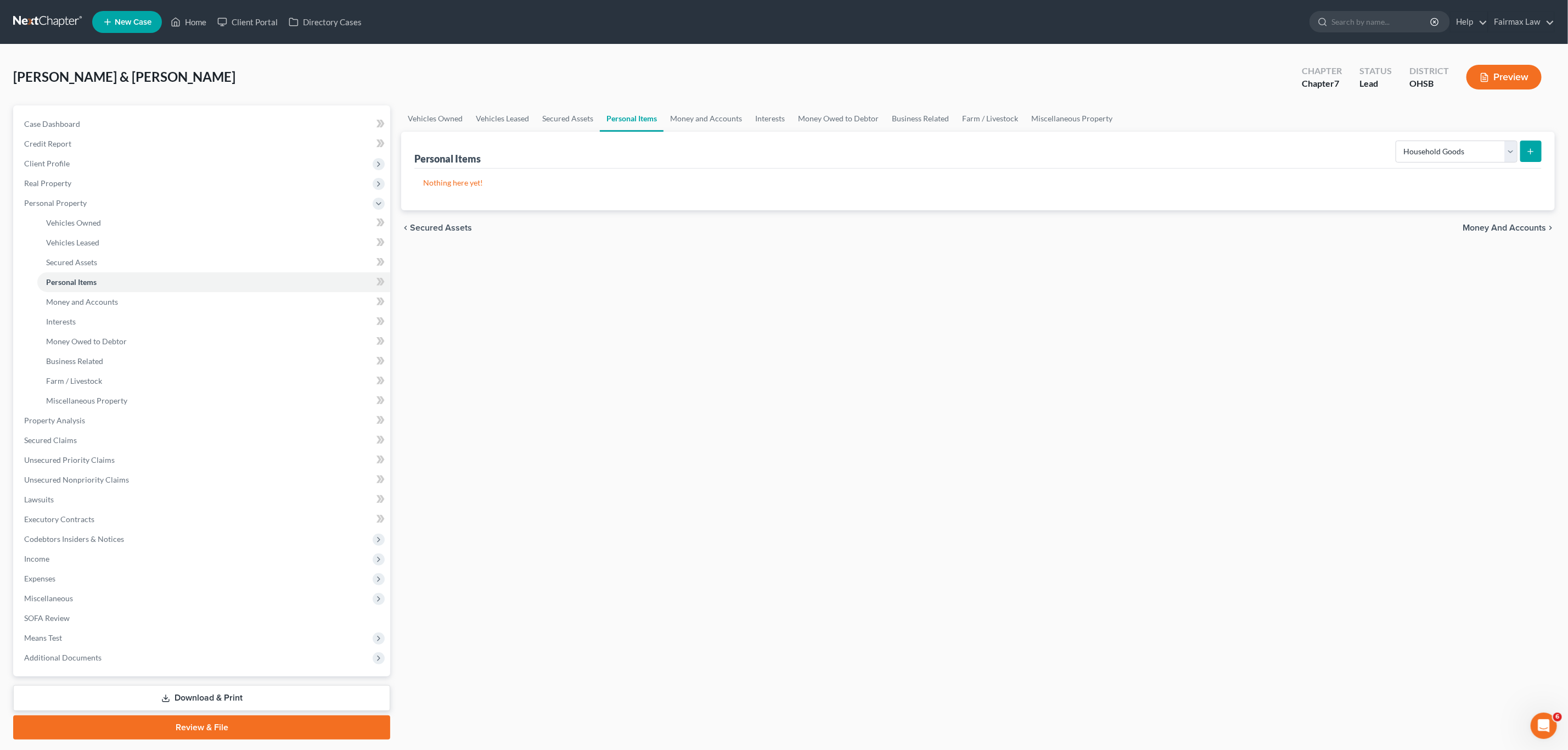
click at [788, 154] on icon "submit" at bounding box center [1530, 151] width 9 height 9
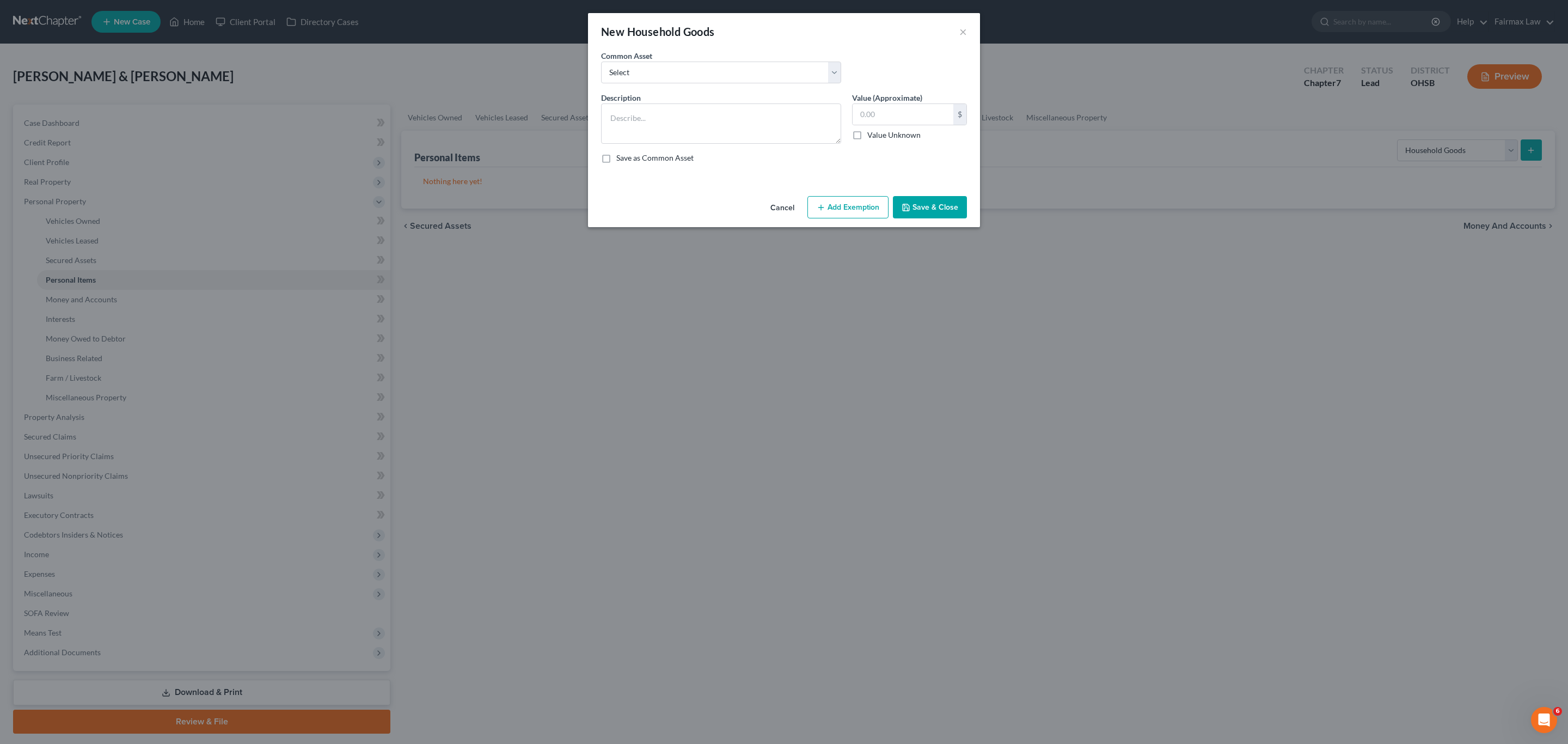
click at [679, 59] on div "Common Asset Select Common household furnishings, appliances, and decor Normal …" at bounding box center [720, 67] width 251 height 33
click at [674, 69] on select "Select Common household furnishings, appliances, and decor Normal household fur…" at bounding box center [721, 73] width 240 height 22
click at [601, 62] on select "Select Common household furnishings, appliances, and decor Normal household fur…" at bounding box center [721, 73] width 240 height 22
click at [782, 118] on input "200.00" at bounding box center [903, 114] width 100 height 21
click at [782, 213] on button "Add Exemption" at bounding box center [848, 207] width 81 height 23
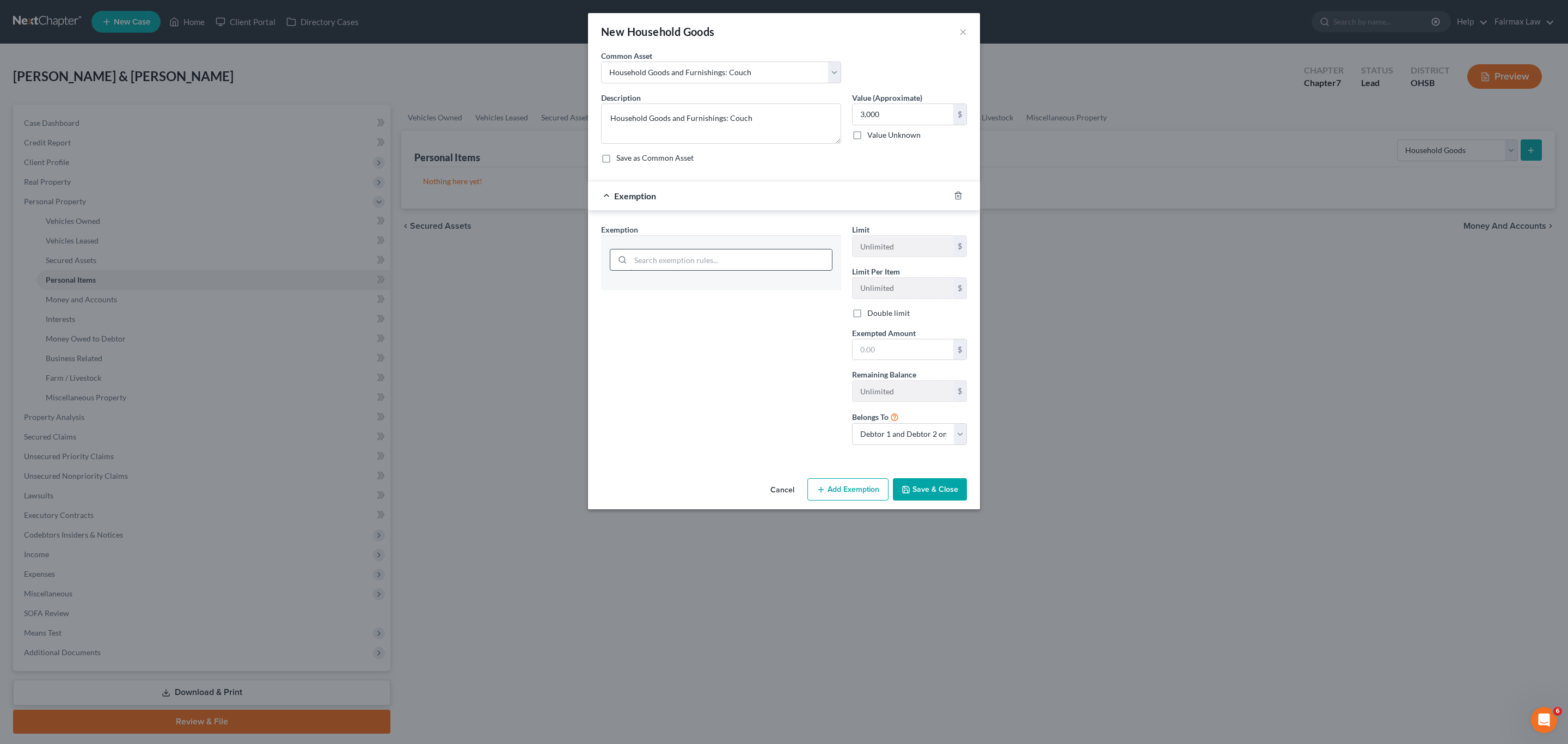
click at [704, 269] on input "search" at bounding box center [731, 259] width 202 height 21
click at [690, 301] on li "6 - Household Goods & Furnishings - 2329.66(A)(4)(a)" at bounding box center [721, 291] width 222 height 20
click at [782, 355] on input "text" at bounding box center [903, 350] width 100 height 21
click at [782, 488] on button "Save & Close" at bounding box center [930, 491] width 74 height 23
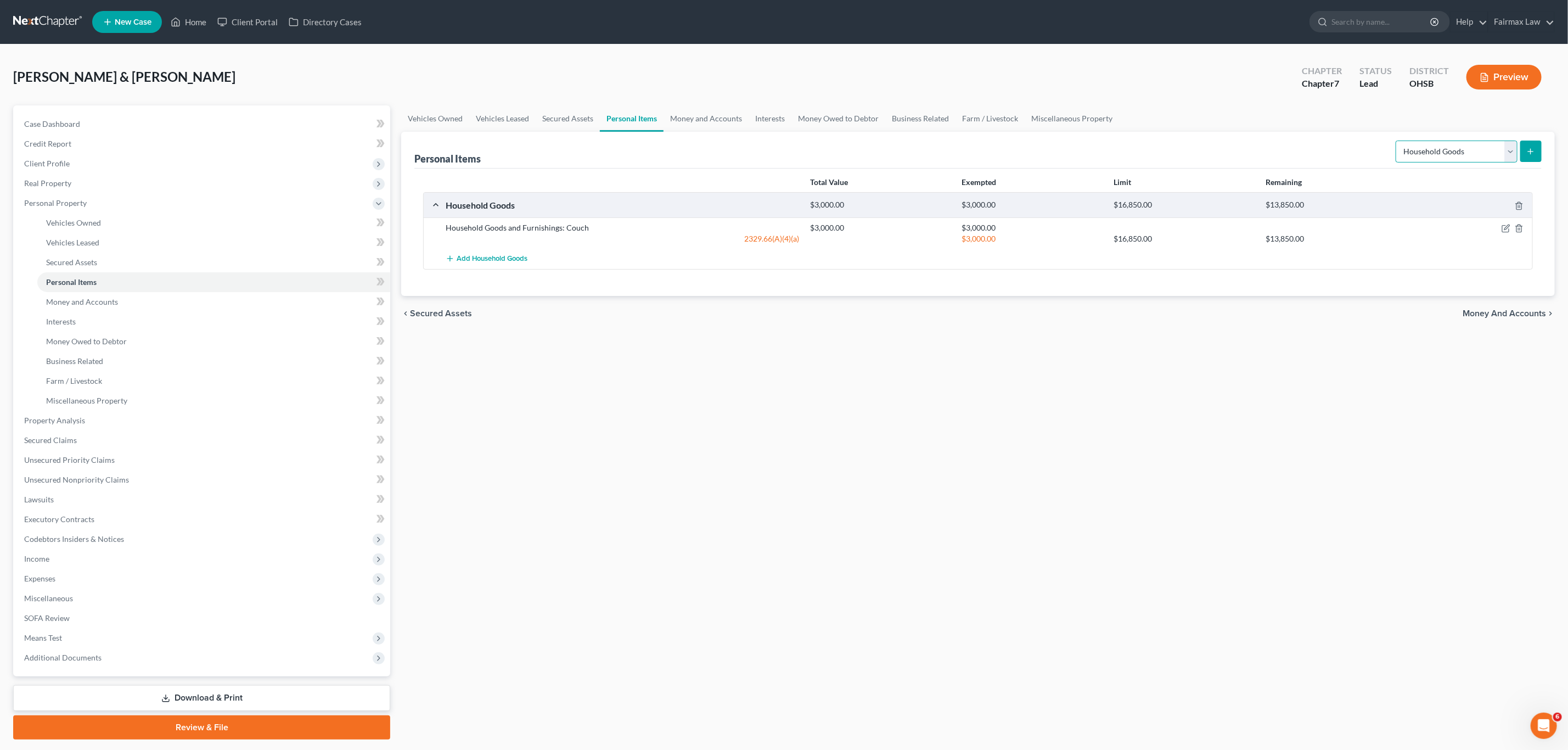
click at [788, 146] on select "Select Item Type Clothing Collectibles Of Value Electronics Firearms Household …" at bounding box center [1456, 152] width 122 height 22
click at [788, 141] on select "Select Item Type Clothing Collectibles Of Value Electronics Firearms Household …" at bounding box center [1456, 152] width 122 height 22
click at [788, 151] on icon "submit" at bounding box center [1530, 151] width 9 height 9
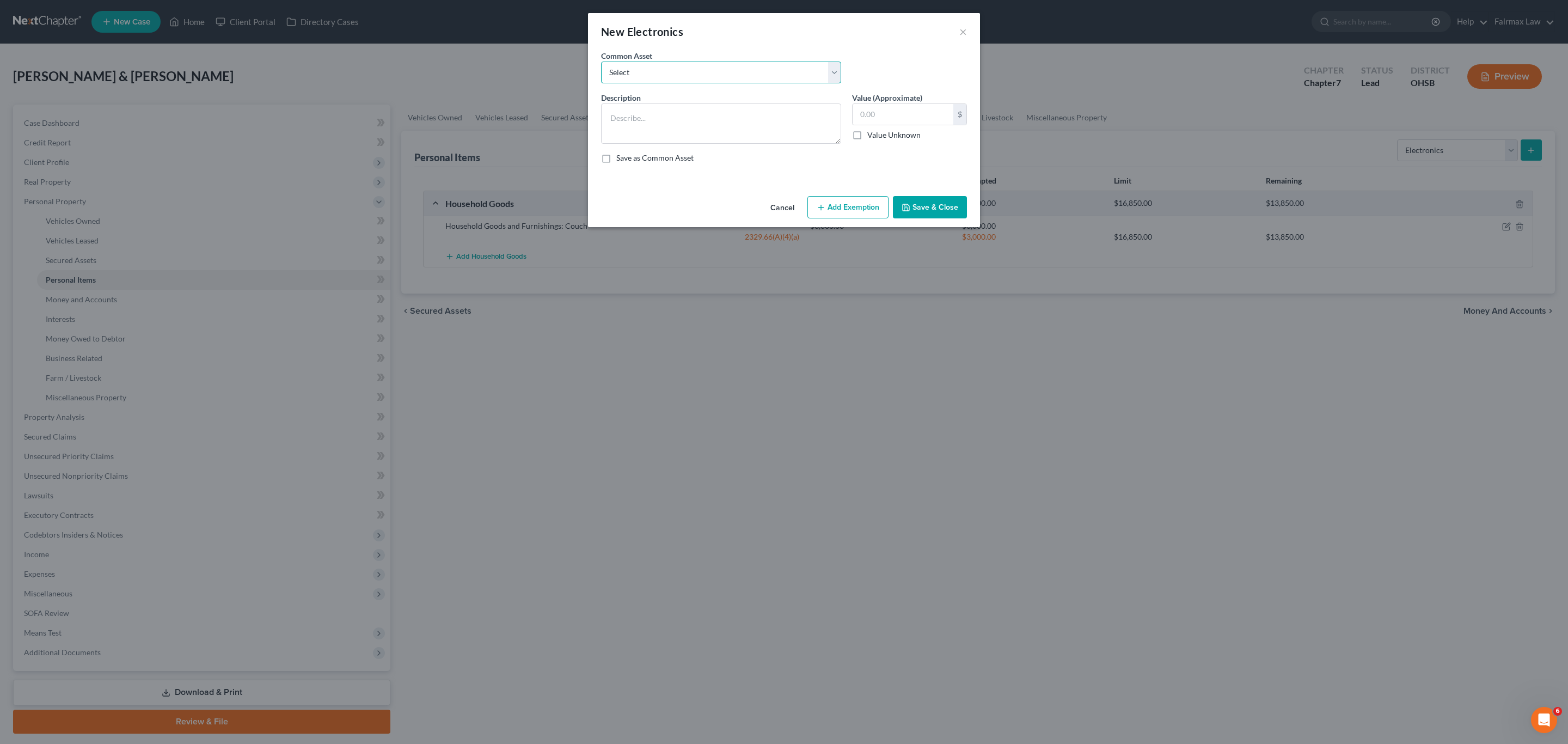
click at [755, 69] on select "Select 1 smart phone TV, computer, mobile phone One TV, one smart phone 1 TV TV…" at bounding box center [721, 73] width 240 height 22
click at [601, 62] on select "Select 1 smart phone TV, computer, mobile phone One TV, one smart phone 1 TV TV…" at bounding box center [721, 73] width 240 height 22
click at [782, 113] on input "1,000.00" at bounding box center [903, 114] width 100 height 21
click at [782, 217] on button "Add Exemption" at bounding box center [848, 207] width 81 height 23
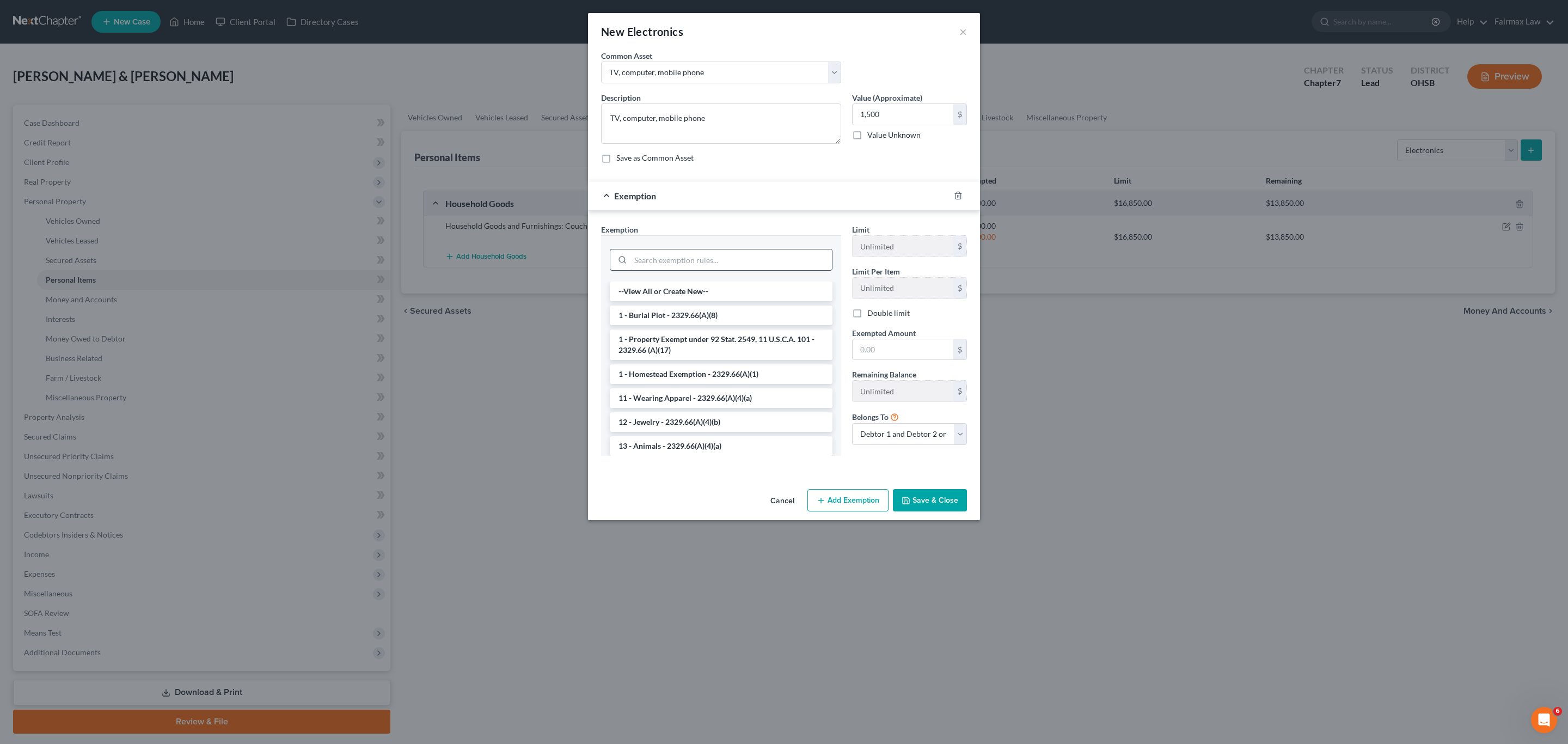
click at [727, 255] on input "search" at bounding box center [731, 259] width 202 height 21
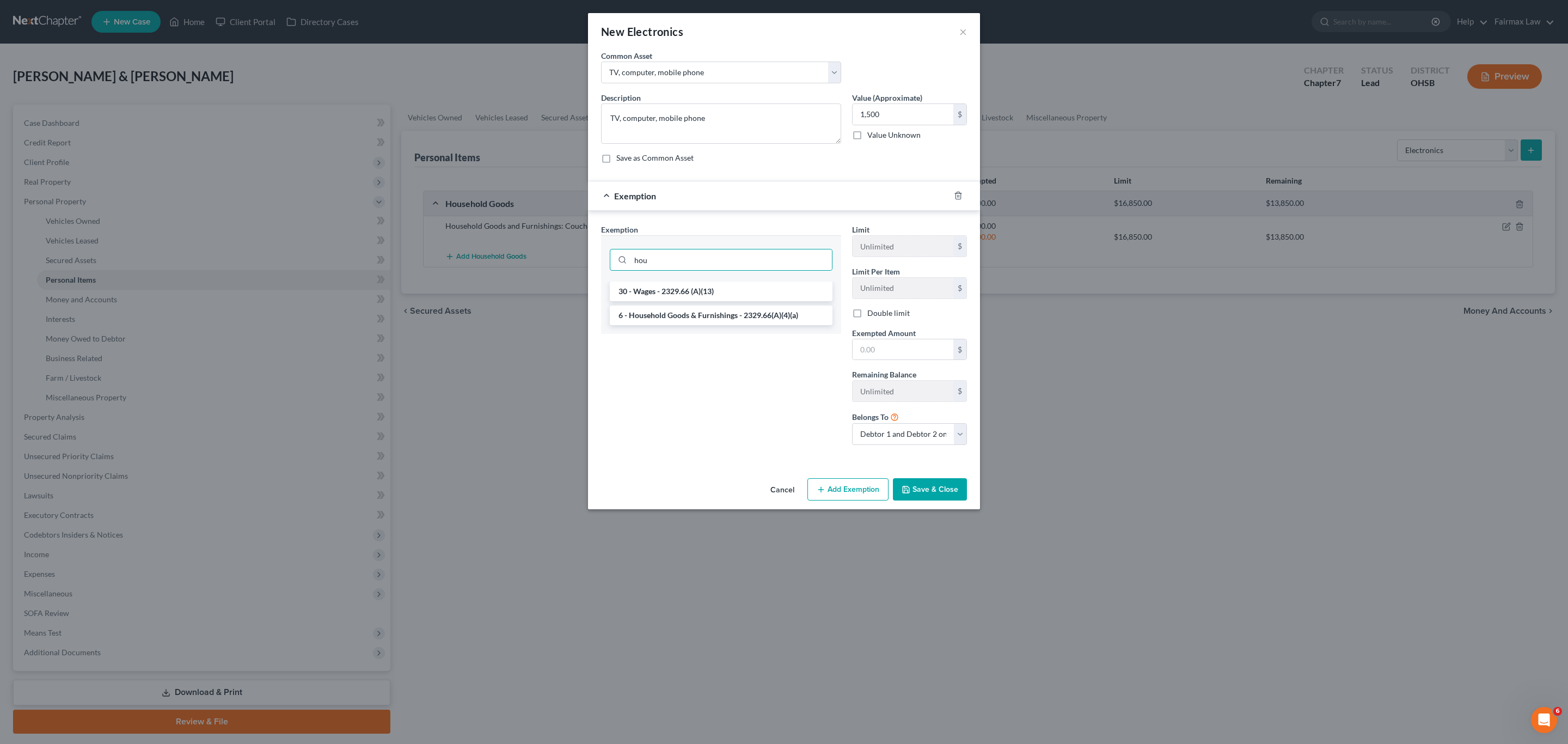
click at [700, 318] on li "6 - Household Goods & Furnishings - 2329.66(A)(4)(a)" at bounding box center [721, 315] width 222 height 20
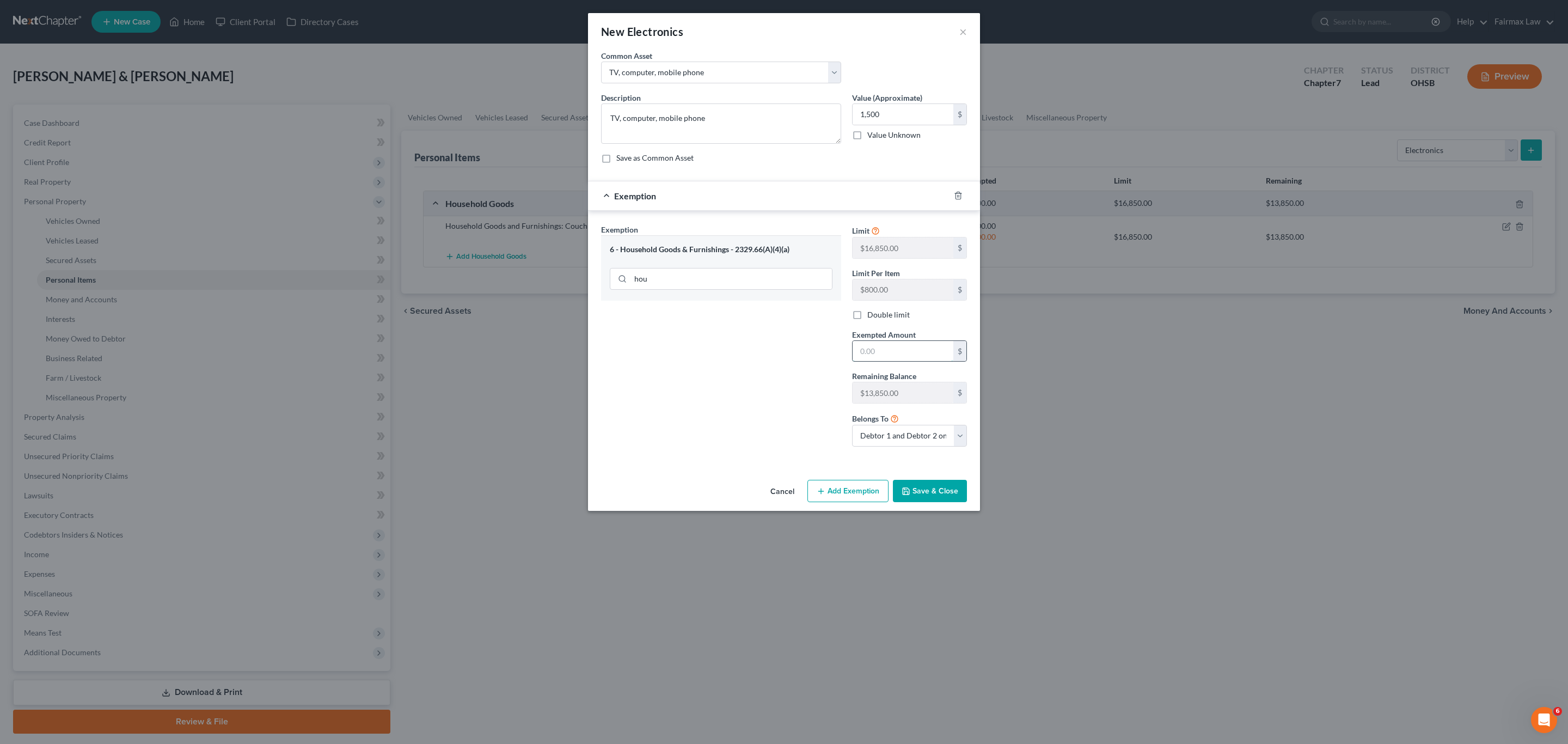
click at [782, 355] on input "text" at bounding box center [903, 350] width 100 height 21
click at [782, 500] on button "Save & Close" at bounding box center [930, 491] width 74 height 23
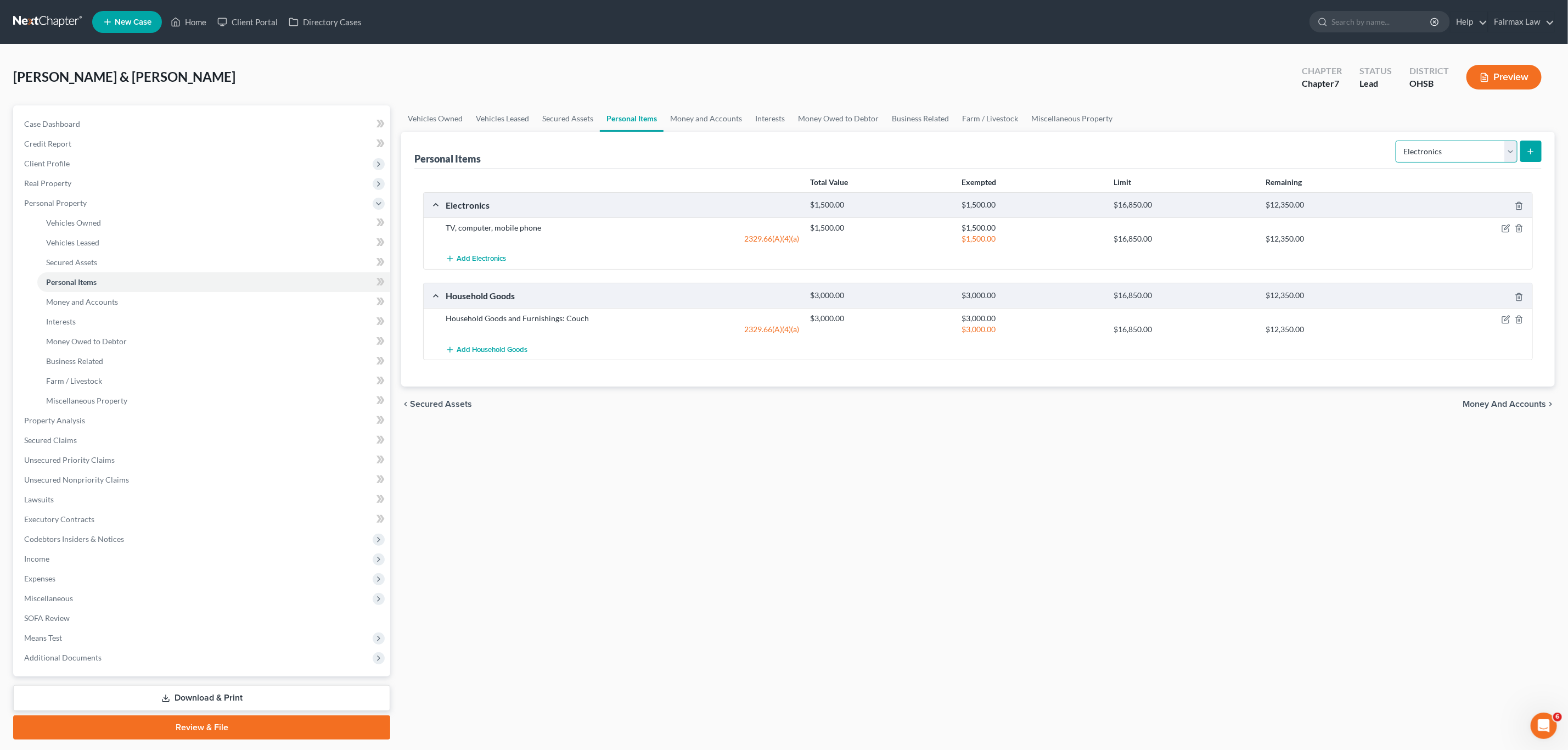
click at [788, 158] on select "Select Item Type Clothing Collectibles Of Value Electronics Firearms Household …" at bounding box center [1456, 152] width 122 height 22
click at [788, 141] on select "Select Item Type Clothing Collectibles Of Value Electronics Firearms Household …" at bounding box center [1456, 152] width 122 height 22
click at [788, 152] on button "submit" at bounding box center [1531, 152] width 22 height 22
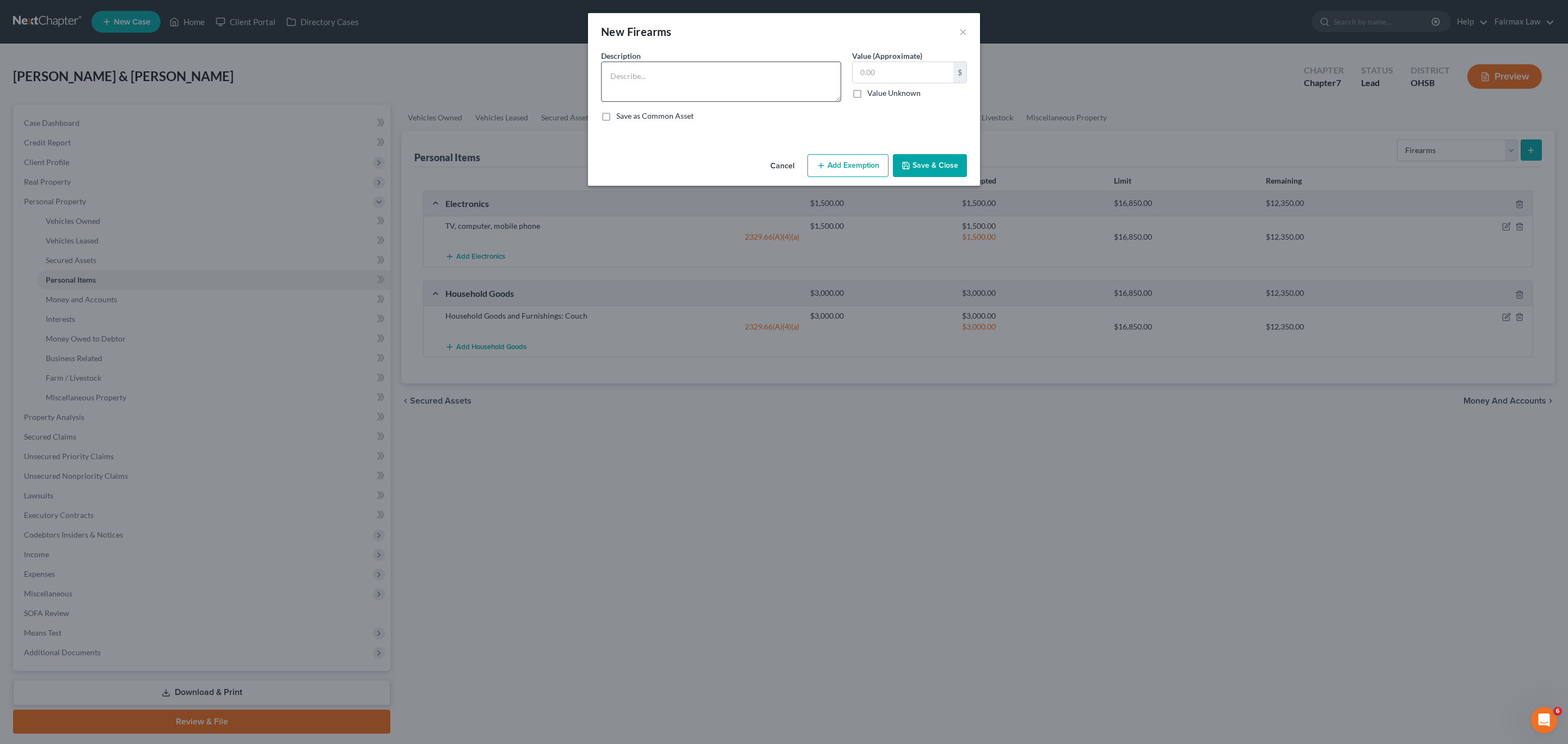
drag, startPoint x: 640, startPoint y: 60, endPoint x: 653, endPoint y: 74, distance: 19.1
click at [642, 60] on div "Description *" at bounding box center [720, 76] width 251 height 52
click at [653, 74] on textarea at bounding box center [721, 82] width 240 height 40
click at [782, 77] on input "text" at bounding box center [903, 72] width 100 height 21
click at [735, 74] on textarea "GUN" at bounding box center [721, 82] width 240 height 40
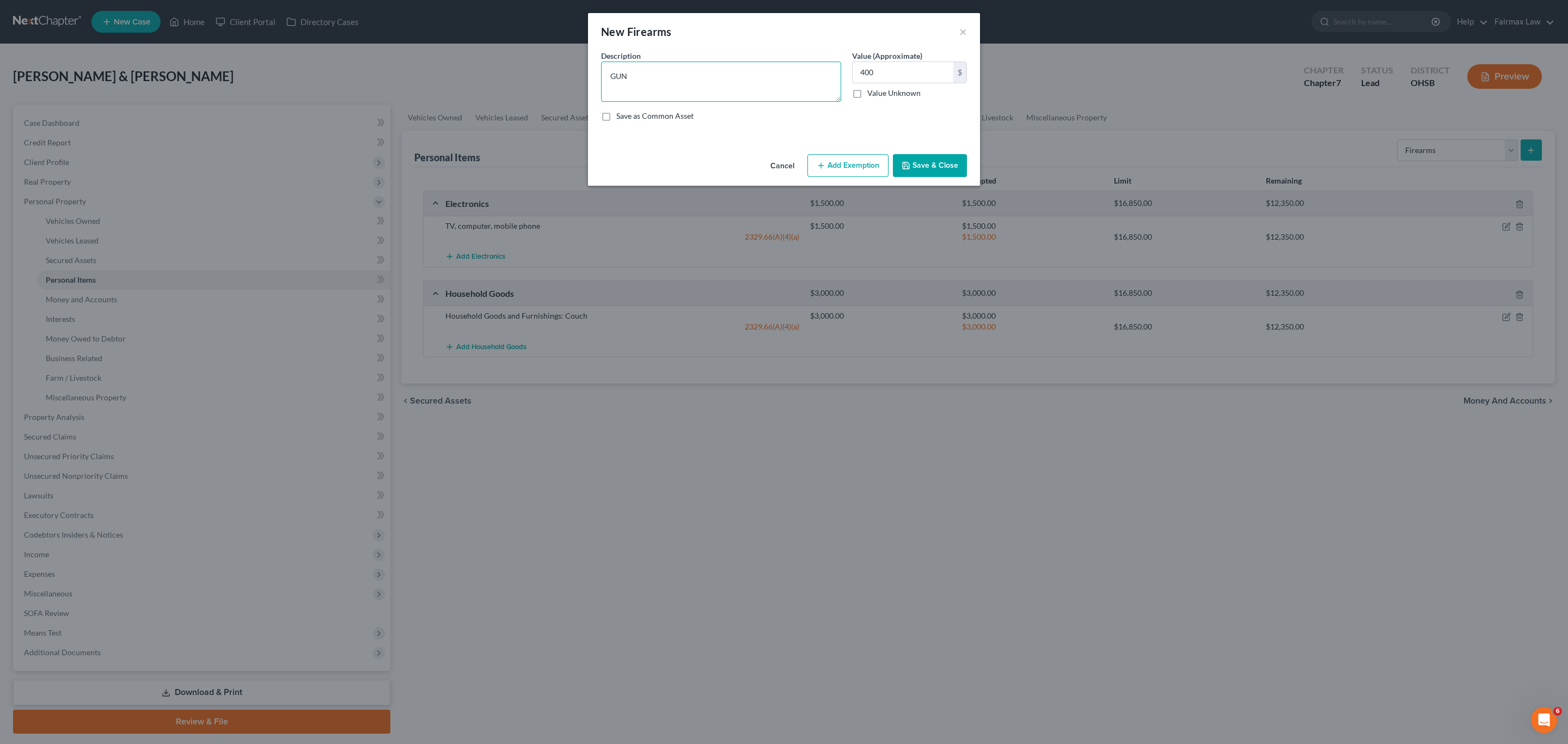
click at [734, 74] on textarea "GUN" at bounding box center [721, 82] width 240 height 40
click at [782, 164] on button "Add Exemption" at bounding box center [848, 165] width 81 height 23
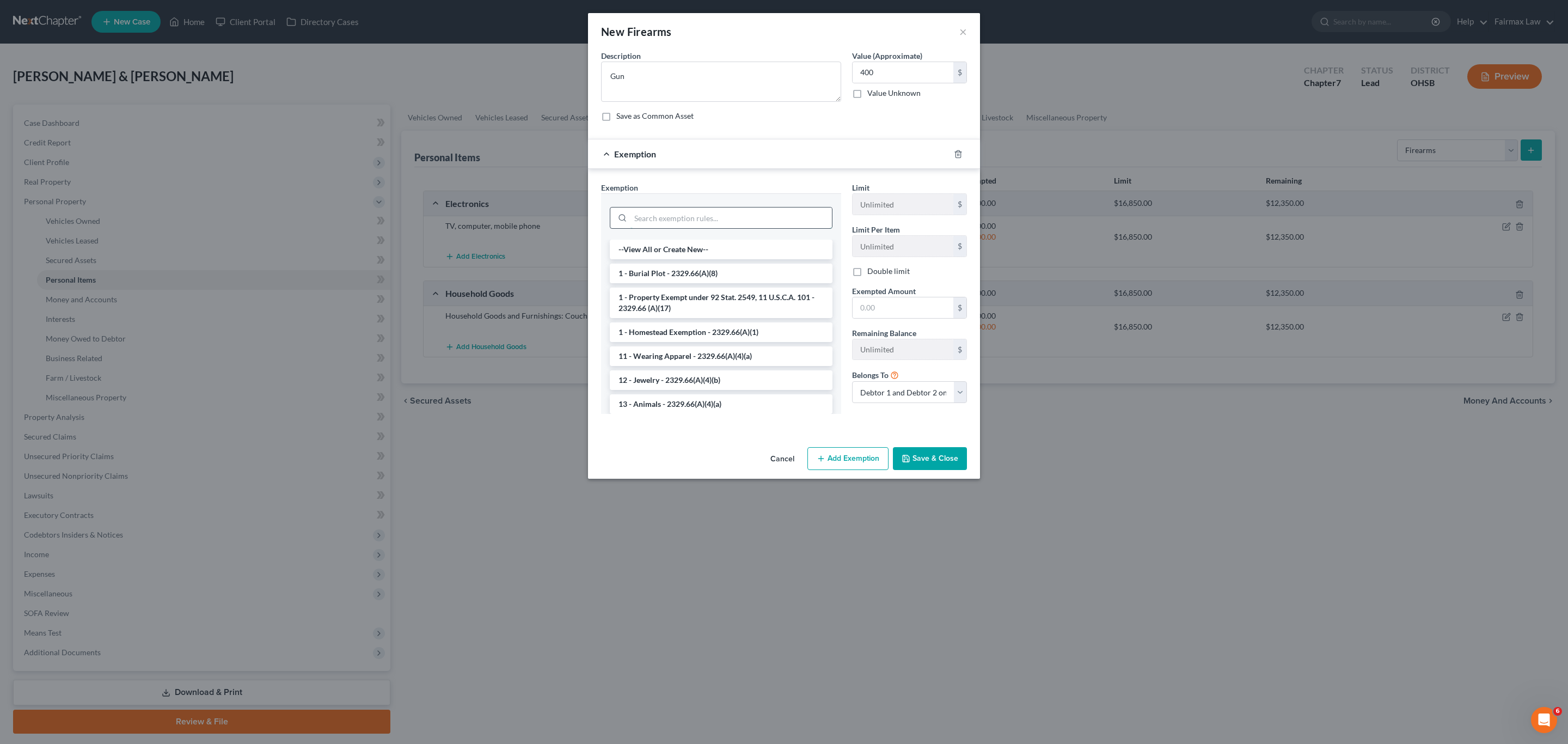
click at [720, 222] on input "search" at bounding box center [731, 217] width 202 height 21
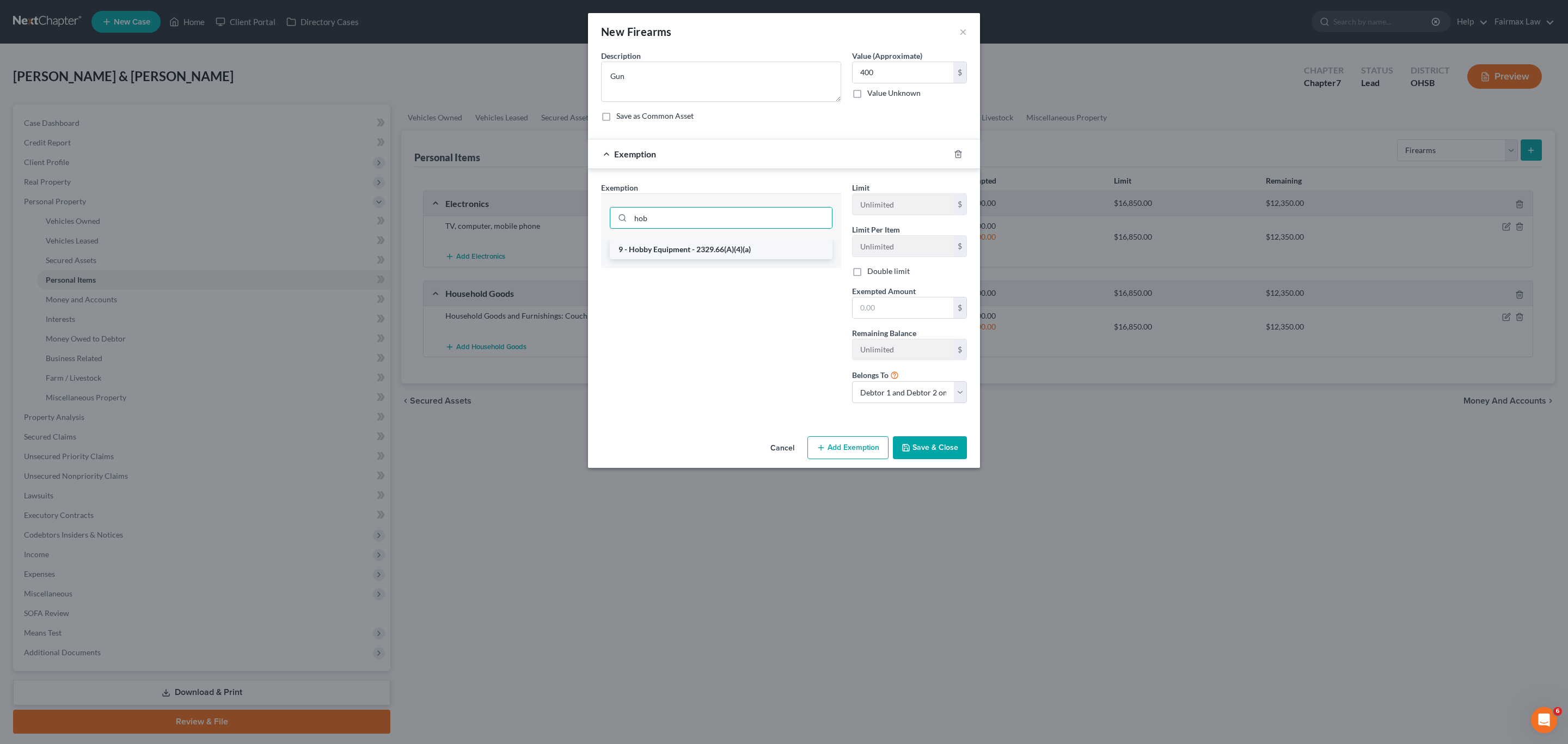
click at [714, 249] on li "9 - Hobby Equipment - 2329.66(A)(4)(a)" at bounding box center [721, 250] width 222 height 20
drag, startPoint x: 902, startPoint y: 312, endPoint x: 903, endPoint y: 299, distance: 13.0
click at [782, 312] on input "text" at bounding box center [903, 309] width 100 height 21
drag, startPoint x: 762, startPoint y: 305, endPoint x: 892, endPoint y: 399, distance: 160.4
click at [762, 305] on div "Exemption Set must be selected for CA. Exemption * 9 - Hobby Equipment - 2329.6…" at bounding box center [720, 297] width 251 height 231
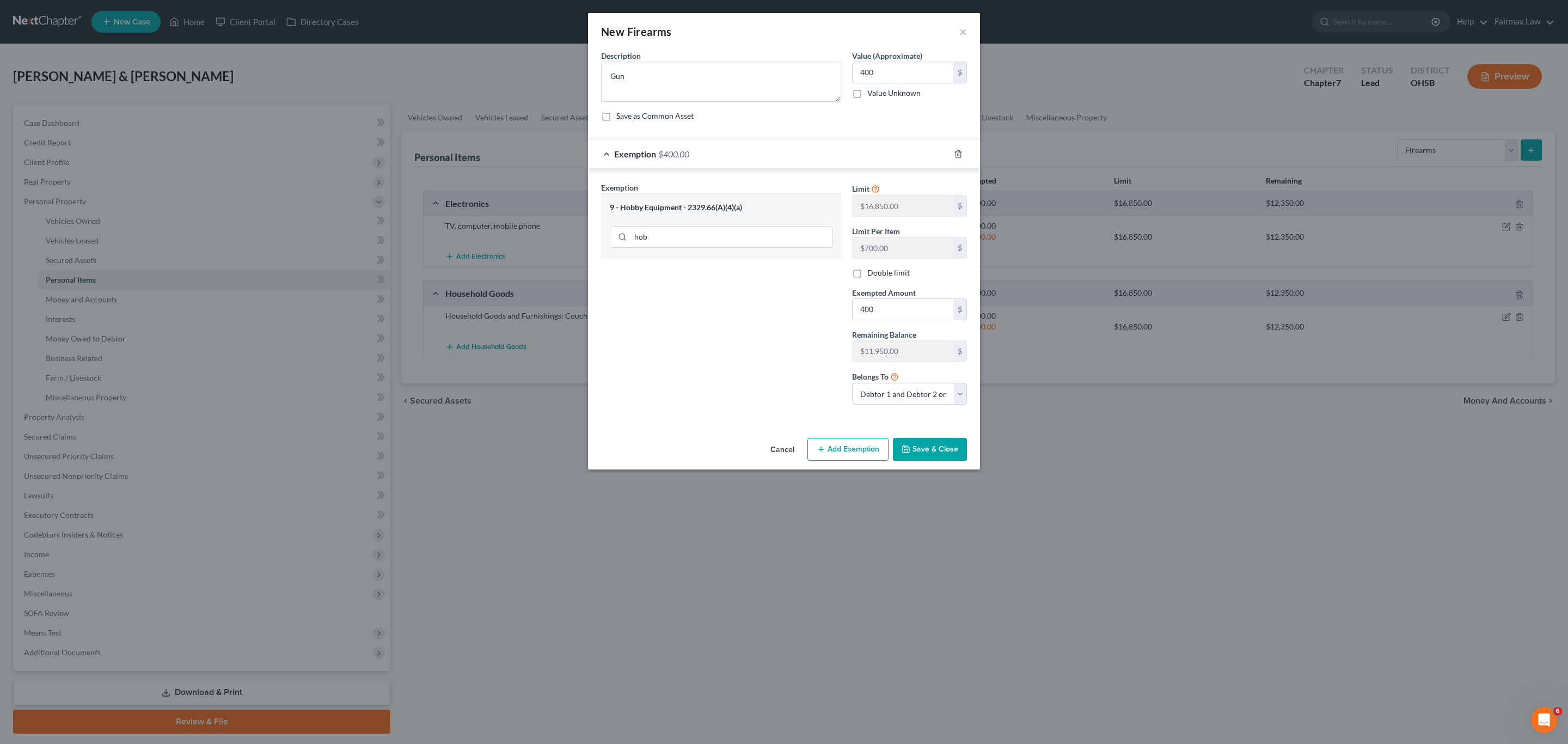
drag, startPoint x: 915, startPoint y: 452, endPoint x: 832, endPoint y: 363, distance: 121.7
click at [782, 453] on button "Save & Close" at bounding box center [930, 449] width 74 height 23
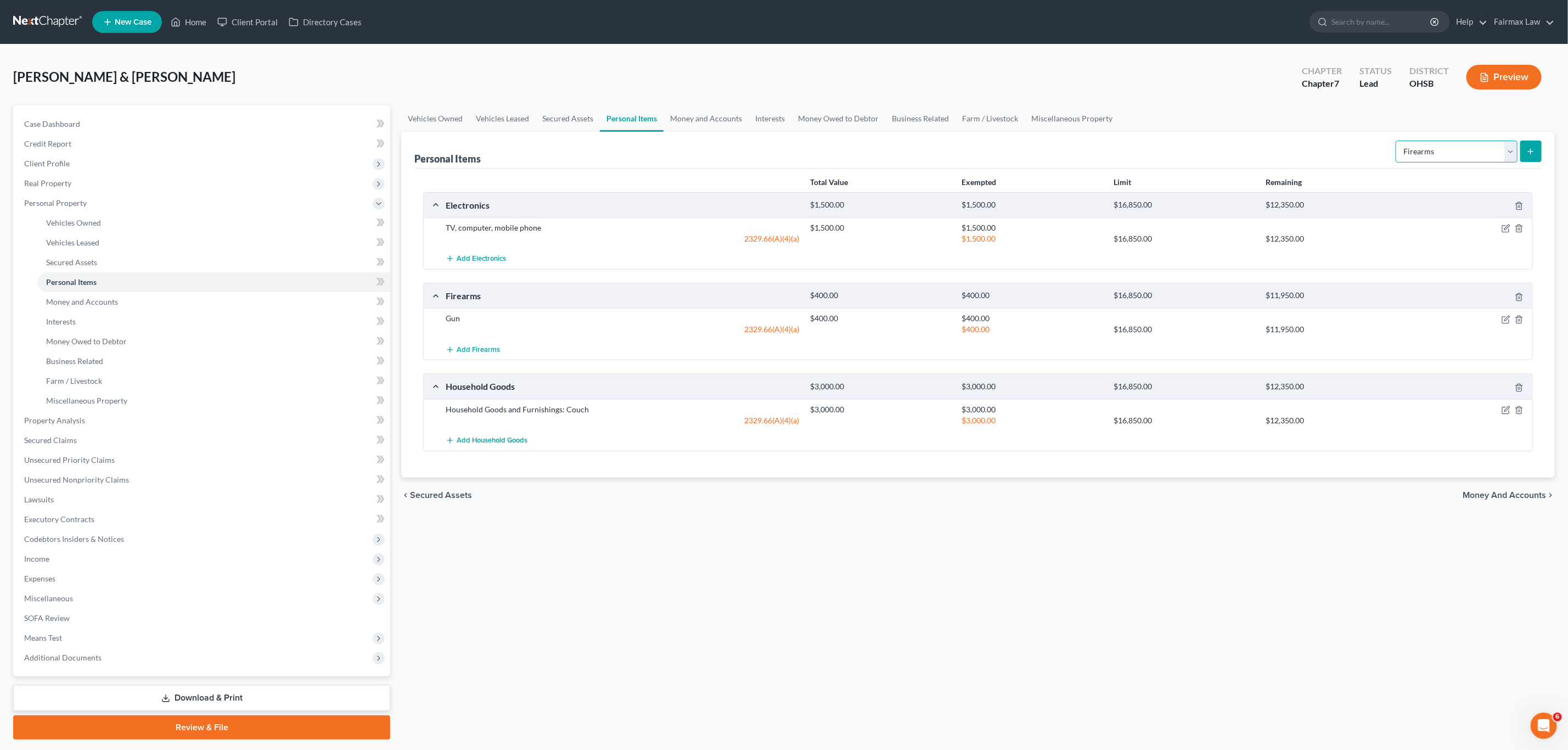
drag, startPoint x: 1423, startPoint y: 147, endPoint x: 1425, endPoint y: 162, distance: 15.1
click at [788, 147] on select "Select Item Type Clothing Collectibles Of Value Electronics Firearms Household …" at bounding box center [1456, 152] width 122 height 22
click at [788, 141] on select "Select Item Type Clothing Collectibles Of Value Electronics Firearms Household …" at bounding box center [1456, 152] width 122 height 22
click at [788, 154] on icon "submit" at bounding box center [1530, 151] width 9 height 9
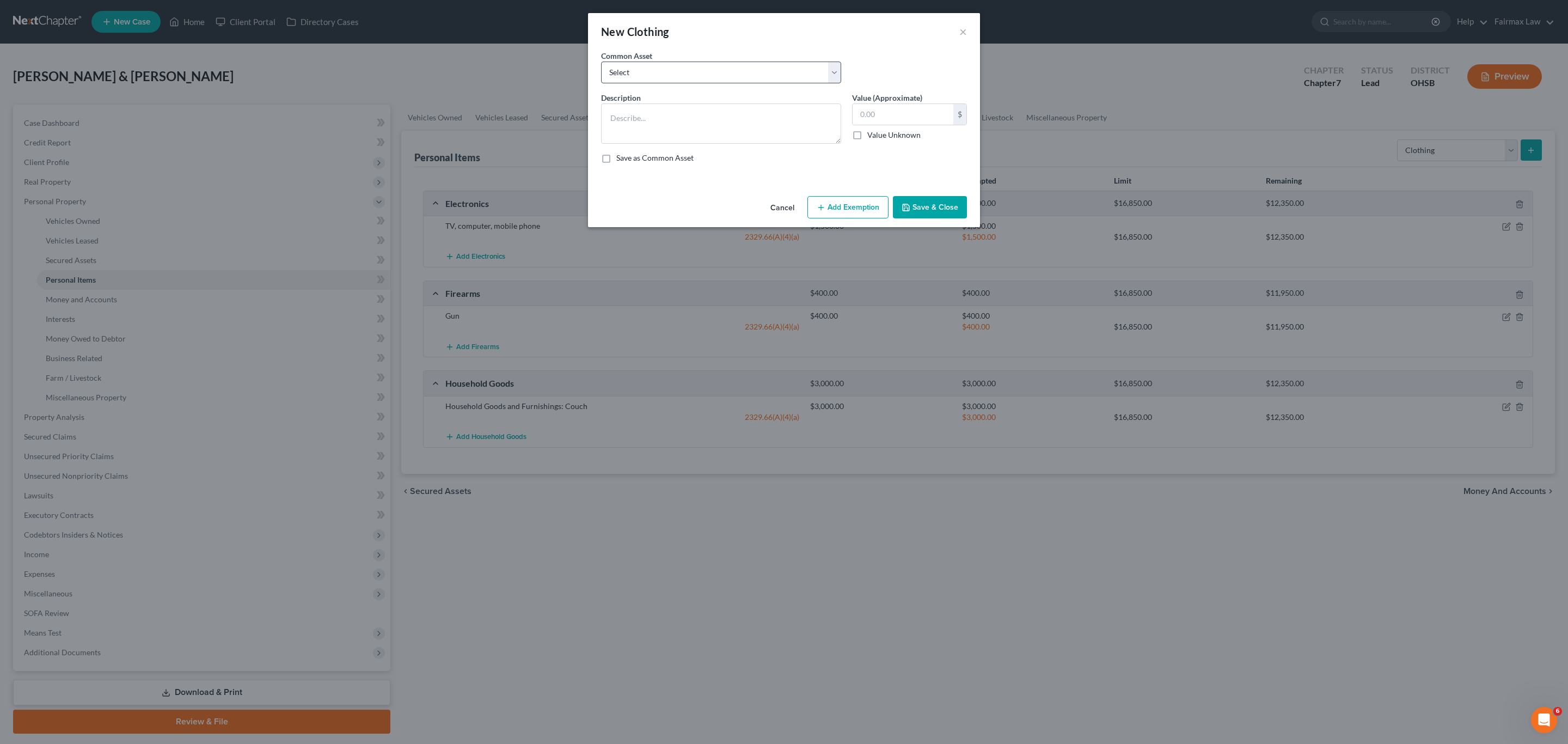
click at [682, 84] on div "Common Asset Select Everyday clothing Professional Men's wear. Everyday wearing…" at bounding box center [783, 71] width 377 height 42
click at [675, 80] on select "Select Everyday clothing Professional Men's wear. Everyday wearing apparel Comm…" at bounding box center [721, 73] width 240 height 22
click at [601, 62] on select "Select Everyday clothing Professional Men's wear. Everyday wearing apparel Comm…" at bounding box center [721, 73] width 240 height 22
click at [782, 215] on button "Add Exemption" at bounding box center [848, 207] width 81 height 23
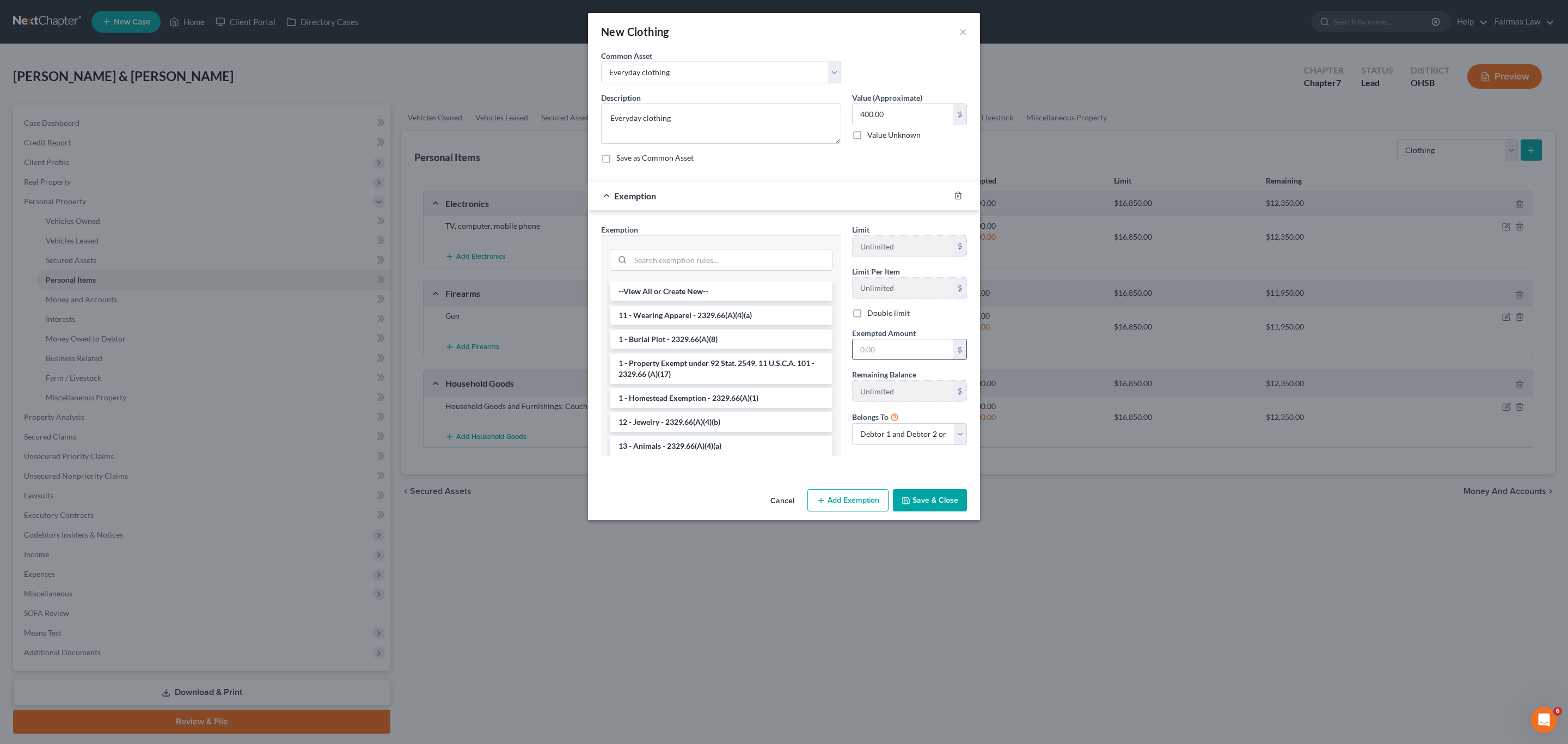
drag, startPoint x: 660, startPoint y: 316, endPoint x: 902, endPoint y: 348, distance: 244.1
click at [660, 315] on li "11 - Wearing Apparel - 2329.66(A)(4)(a)" at bounding box center [721, 315] width 222 height 20
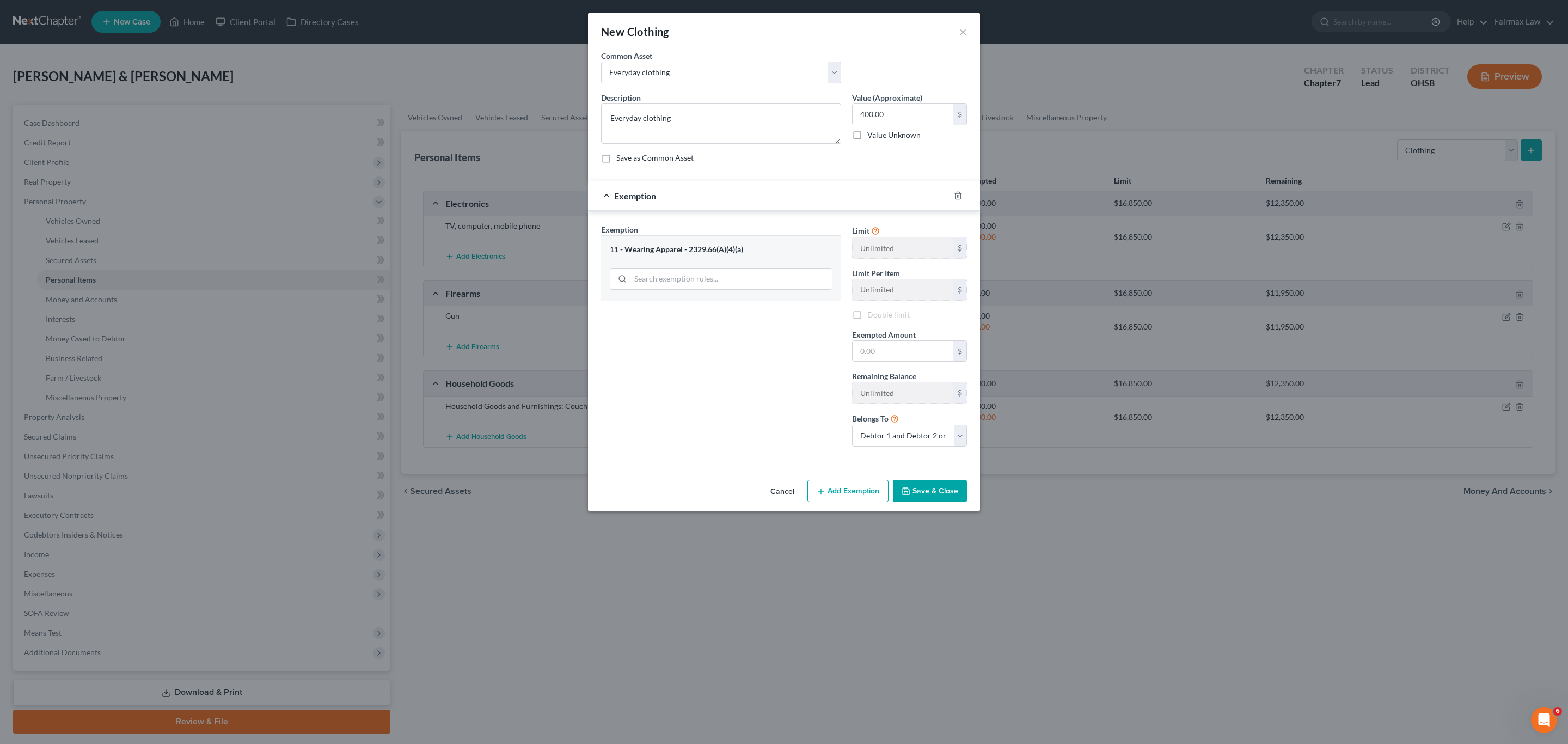
click at [782, 341] on label "Exempted Amount *" at bounding box center [883, 335] width 64 height 12
click at [782, 349] on input "text" at bounding box center [903, 350] width 100 height 21
drag, startPoint x: 732, startPoint y: 376, endPoint x: 850, endPoint y: 469, distance: 150.2
click at [732, 376] on div "Exemption Set must be selected for CA. Exemption * 11 - Wearing Apparel - 2329.…" at bounding box center [720, 339] width 251 height 231
click at [782, 492] on button "Save & Close" at bounding box center [930, 491] width 74 height 23
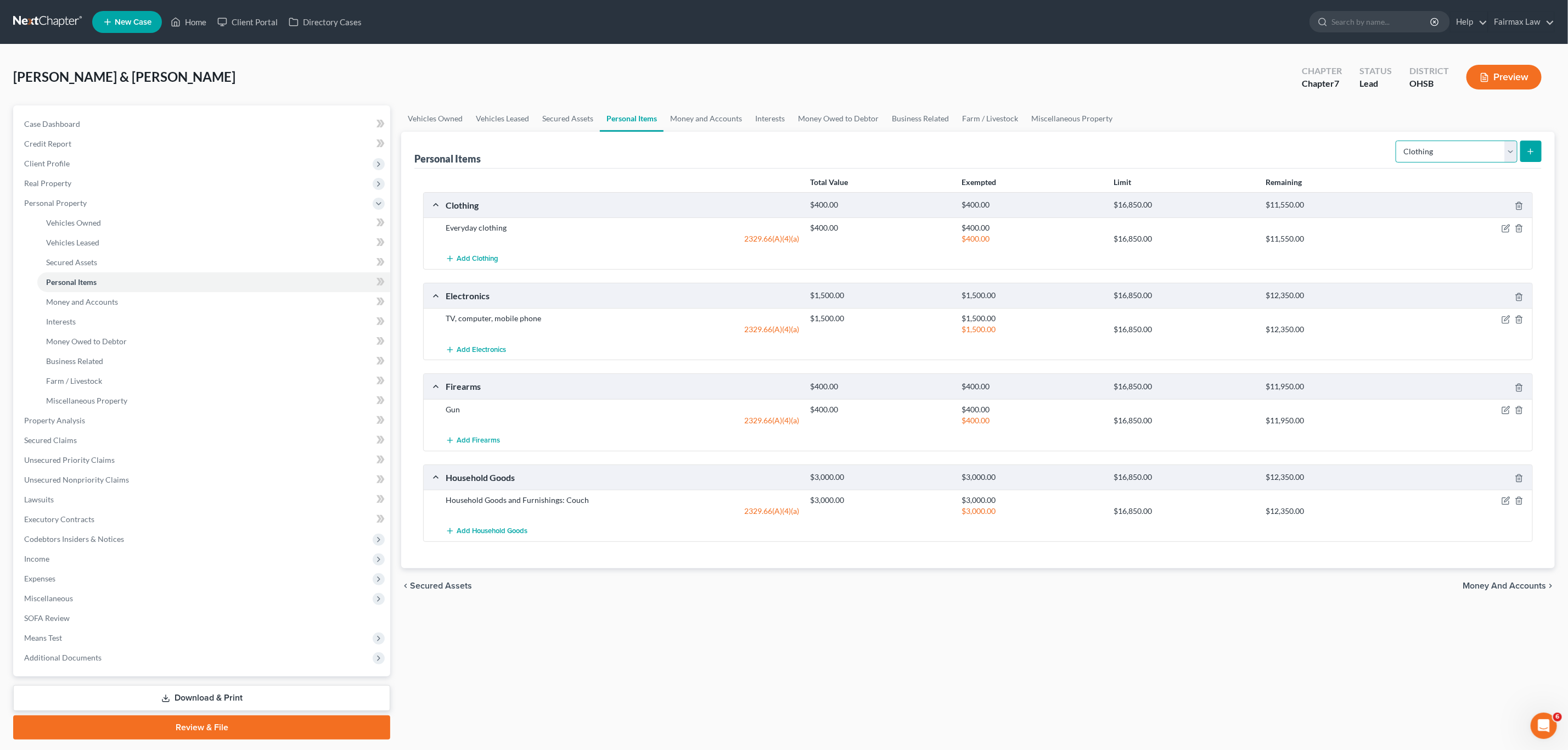
click at [788, 160] on select "Select Item Type Clothing Collectibles Of Value Electronics Firearms Household …" at bounding box center [1456, 152] width 122 height 22
click at [788, 141] on select "Select Item Type Clothing Collectibles Of Value Electronics Firearms Household …" at bounding box center [1456, 152] width 122 height 22
click at [788, 152] on icon "submit" at bounding box center [1530, 151] width 9 height 9
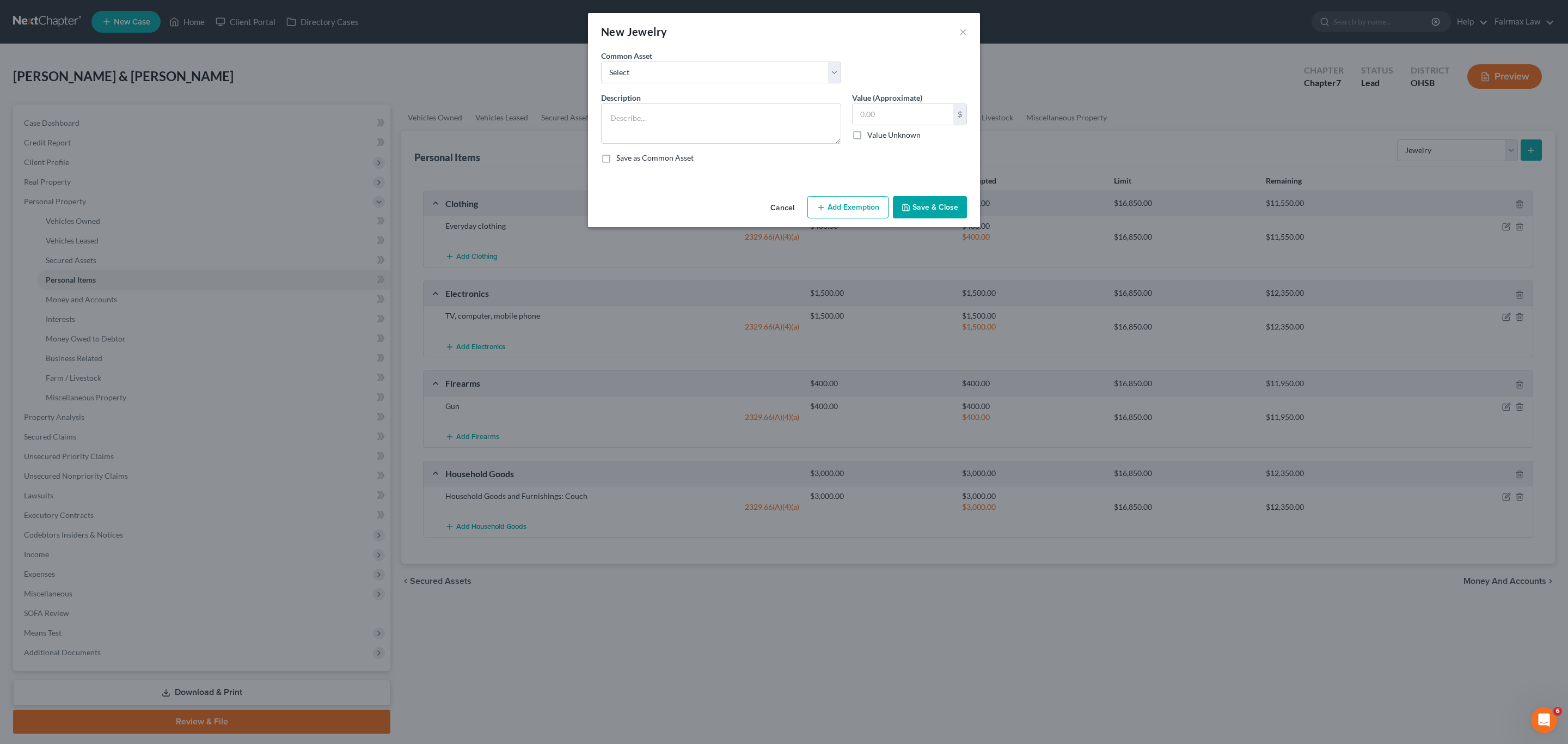
click at [685, 59] on div "Common Asset Select Jewelry Wedding bands Costume Jewelry Watch Wedding ring an…" at bounding box center [720, 67] width 251 height 33
click at [681, 67] on select "Select Jewelry Wedding bands Costume Jewelry Watch Wedding ring and costume jew…" at bounding box center [721, 73] width 240 height 22
click at [601, 62] on select "Select Jewelry Wedding bands Costume Jewelry Watch Wedding ring and costume jew…" at bounding box center [721, 73] width 240 height 22
click at [782, 116] on input "100.00" at bounding box center [903, 114] width 100 height 21
click at [782, 203] on button "Add Exemption" at bounding box center [848, 207] width 81 height 23
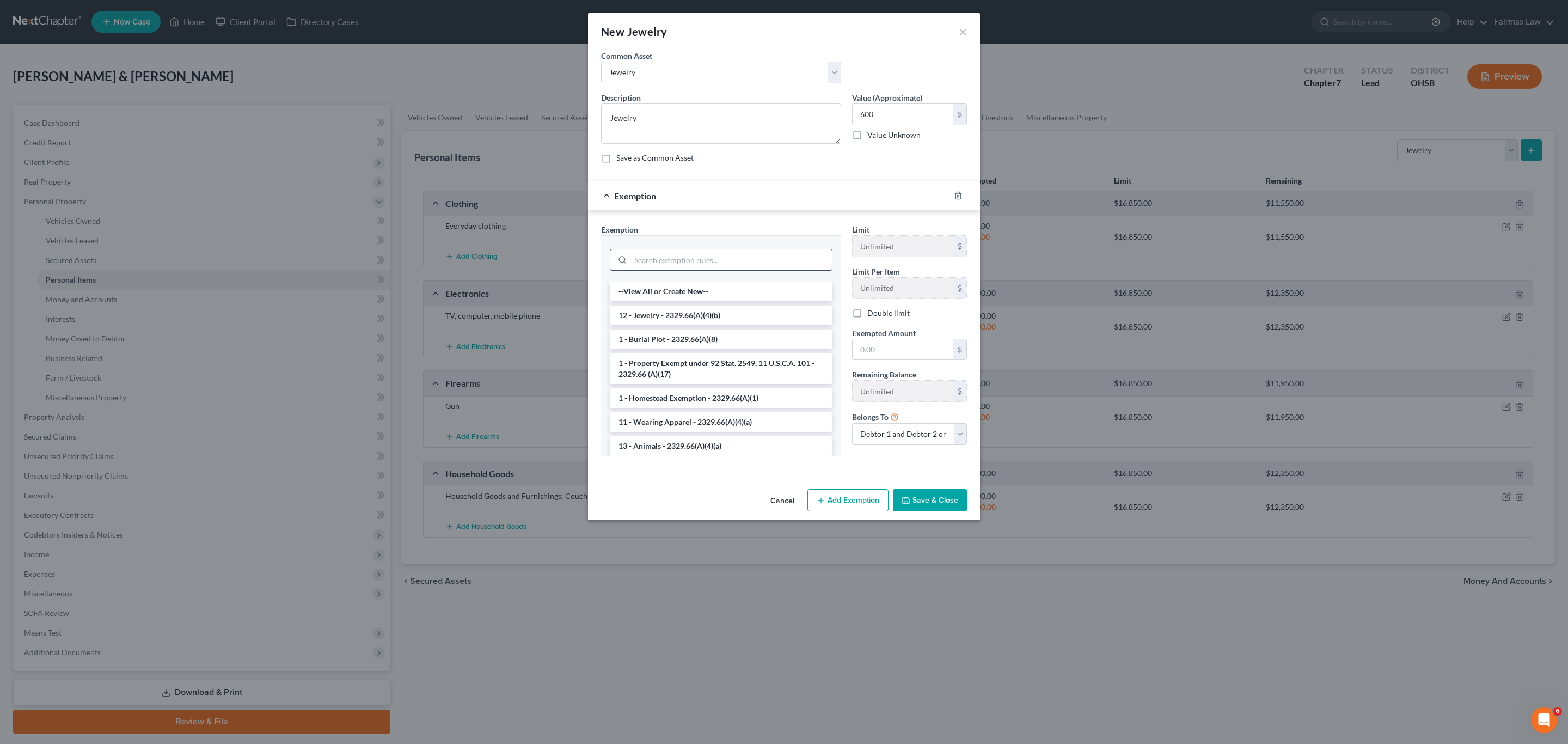
click at [705, 256] on input "search" at bounding box center [731, 259] width 202 height 21
click at [644, 323] on li "12 - Jewelry - 2329.66(A)(4)(b)" at bounding box center [721, 315] width 222 height 20
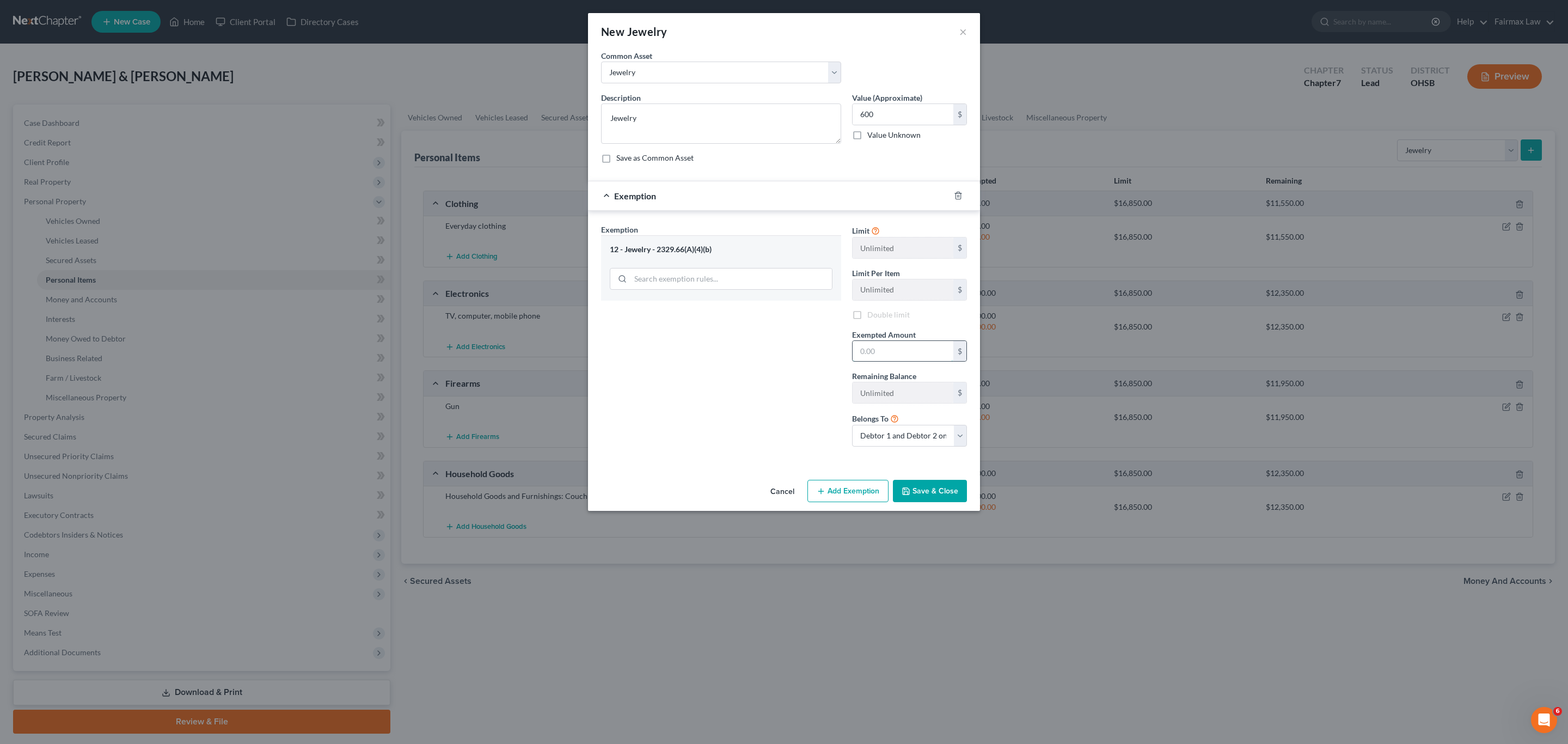
click at [782, 350] on input "text" at bounding box center [903, 350] width 100 height 21
drag, startPoint x: 829, startPoint y: 368, endPoint x: 907, endPoint y: 471, distance: 129.2
click at [782, 368] on div "Exemption Set must be selected for CA. Exemption * 12 - Jewelry - 2329.66(A)(4)…" at bounding box center [720, 339] width 251 height 231
drag, startPoint x: 938, startPoint y: 508, endPoint x: 940, endPoint y: 497, distance: 11.2
click at [782, 507] on div "Cancel Add Exemption Save & Close" at bounding box center [784, 493] width 392 height 36
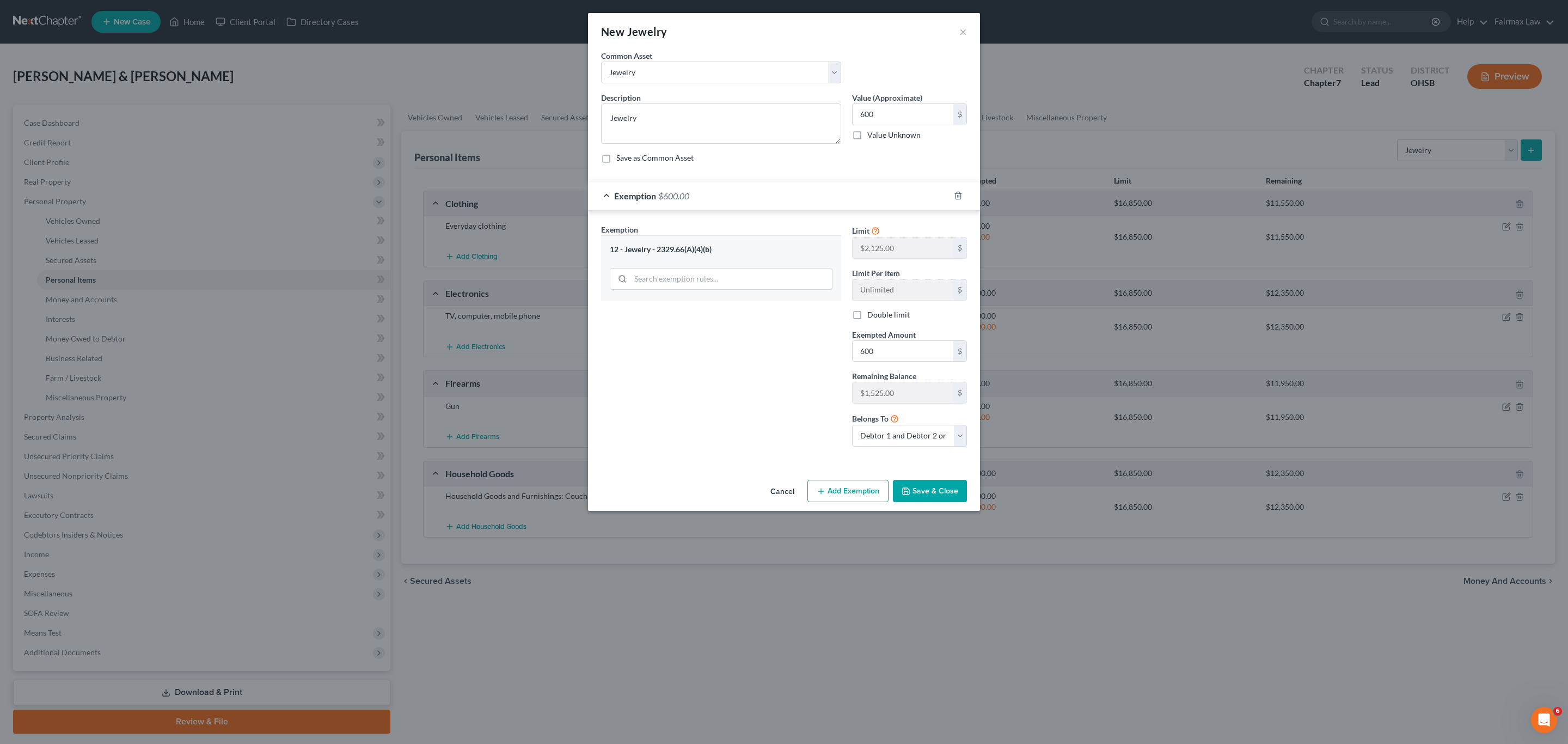
click at [782, 497] on button "Save & Close" at bounding box center [930, 491] width 74 height 23
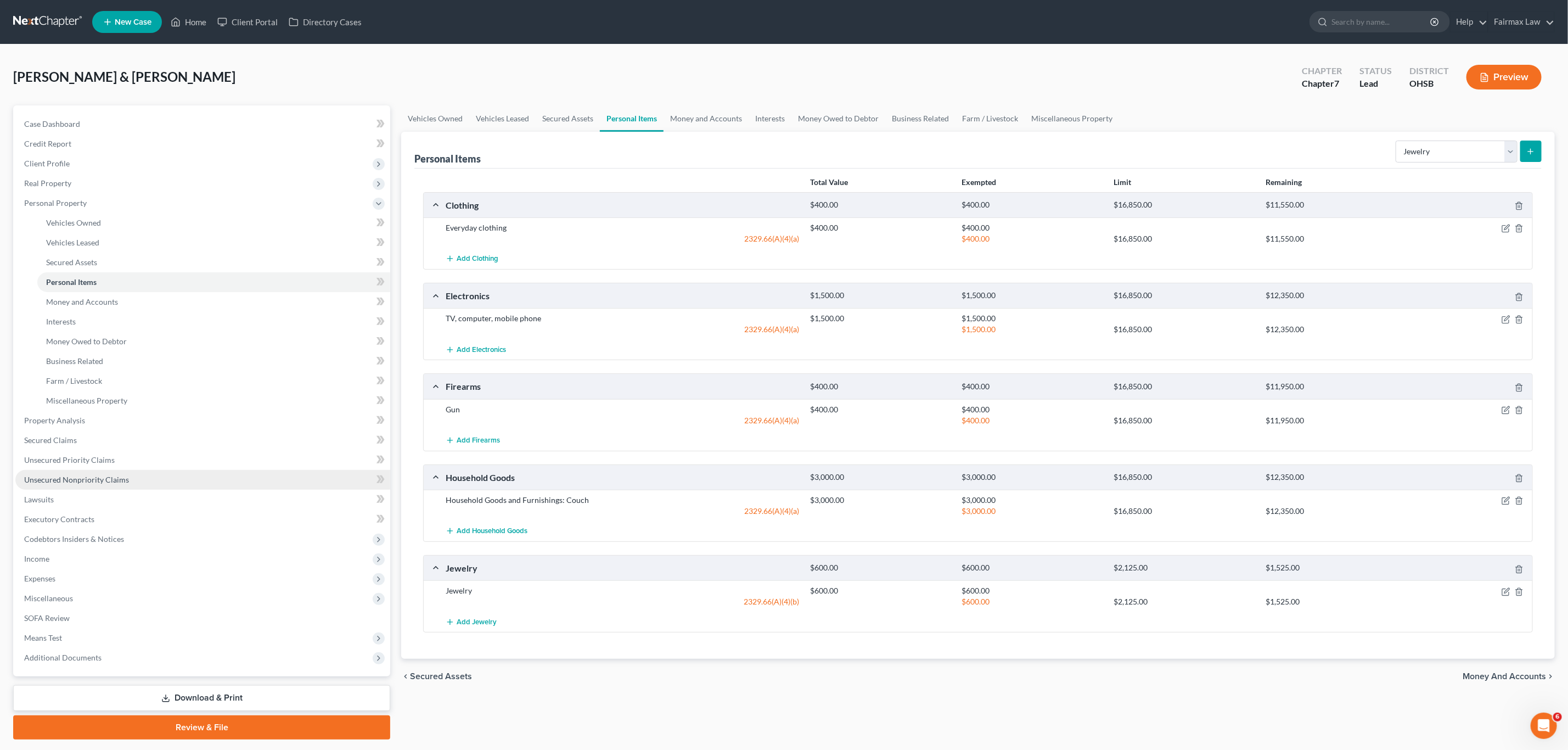
click at [84, 482] on span "Unsecured Nonpriority Claims" at bounding box center [76, 479] width 105 height 9
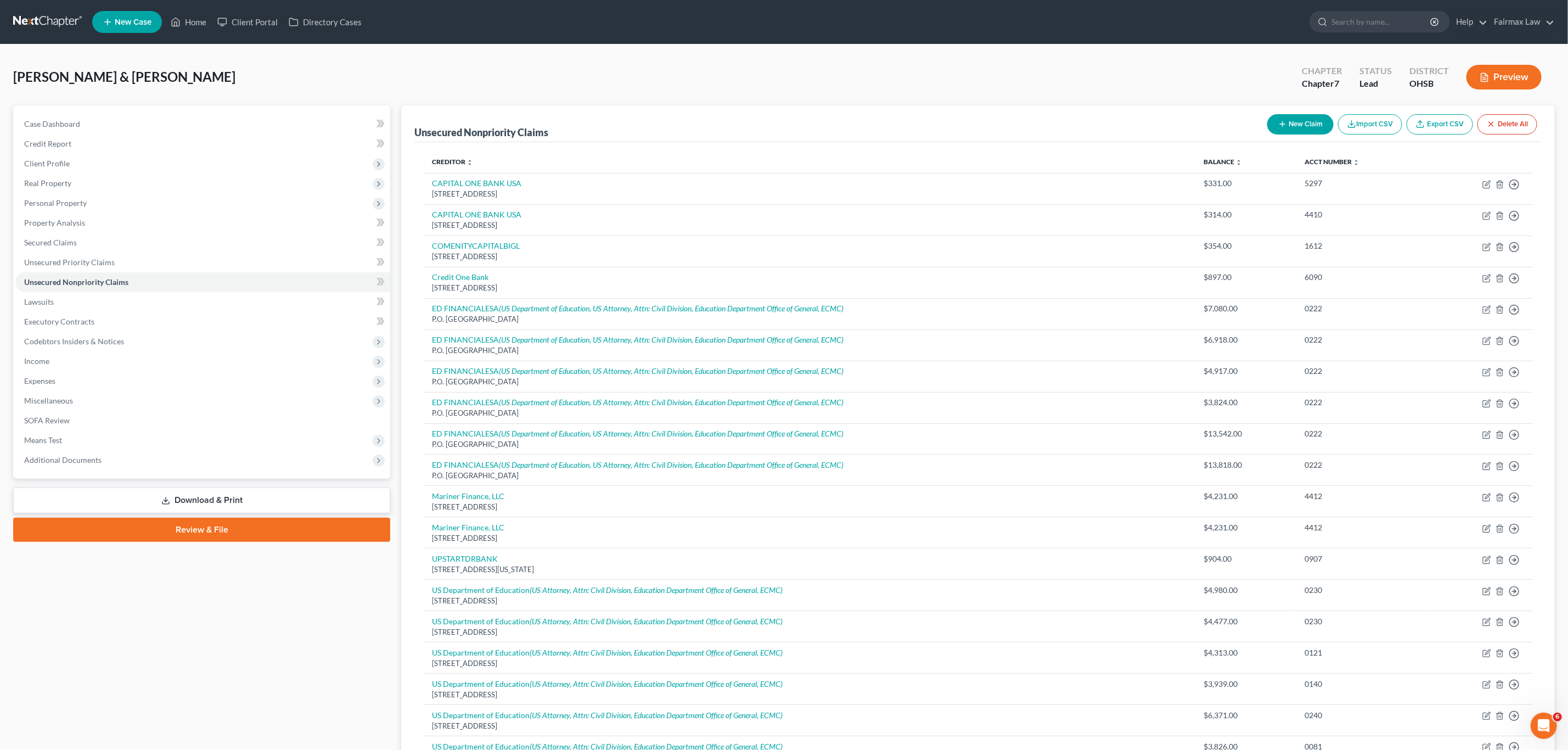
click at [788, 120] on icon "button" at bounding box center [1282, 124] width 9 height 9
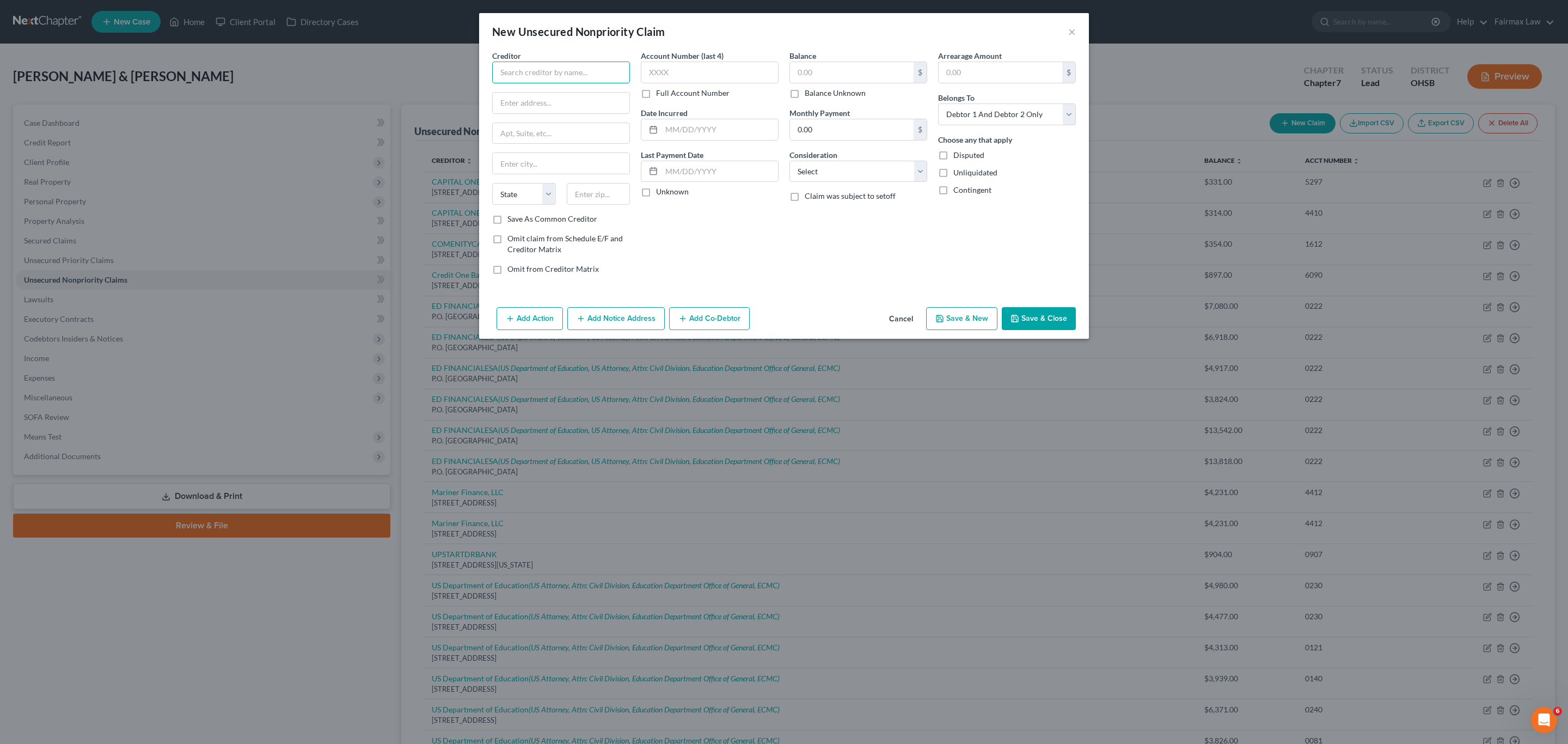
click at [593, 74] on input "text" at bounding box center [561, 73] width 138 height 22
paste input "Velocity Investments LLC"
click at [782, 75] on input "text" at bounding box center [852, 72] width 124 height 21
paste input "7094.46"
click at [554, 106] on input "text" at bounding box center [561, 102] width 137 height 21
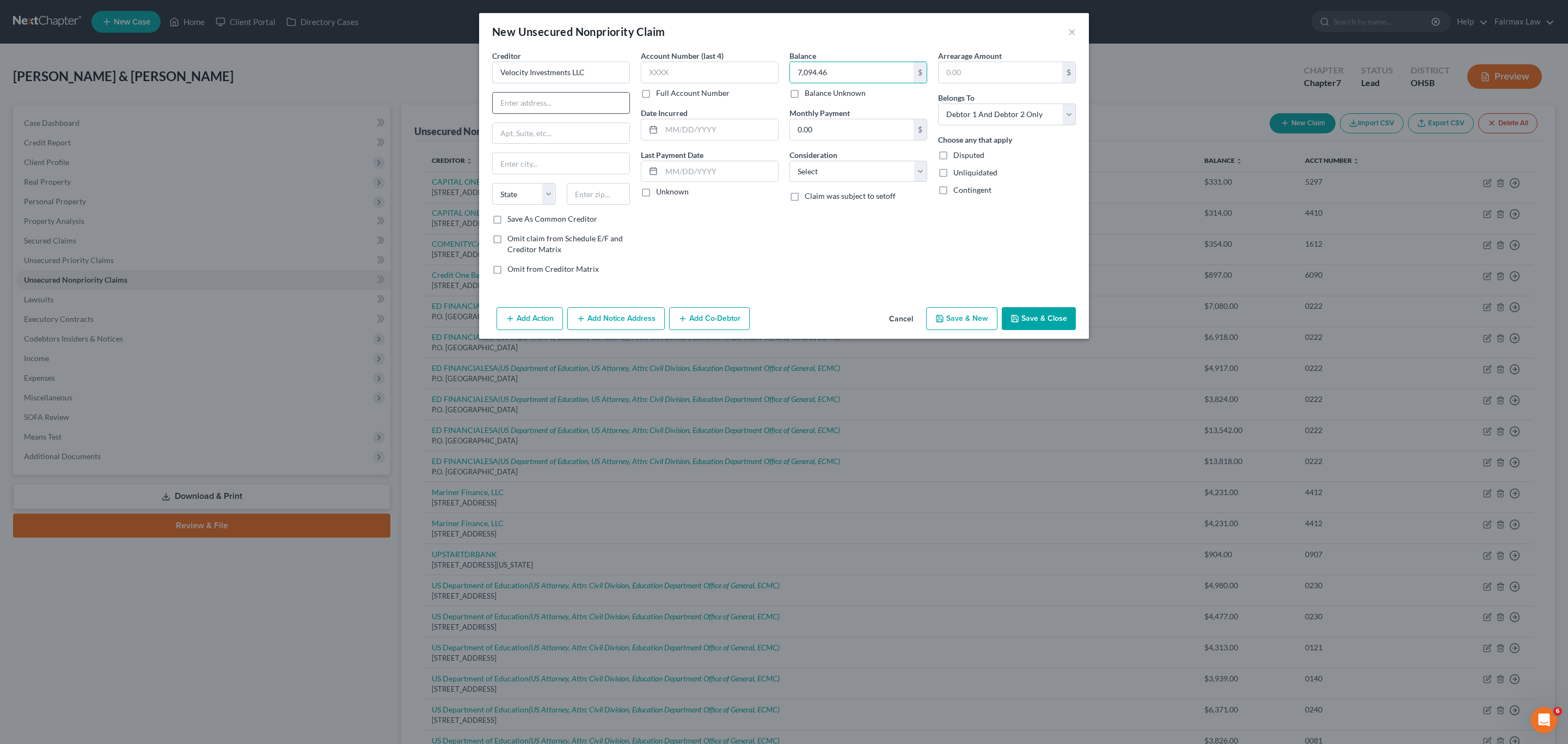
paste input "[STREET_ADDRESS]"
drag, startPoint x: 597, startPoint y: 69, endPoint x: 457, endPoint y: 80, distance: 140.4
click at [457, 80] on div "New Unsecured Nonpriority Claim × Creditor * Velocity Investments LLC [STREET_A…" at bounding box center [784, 372] width 1568 height 744
click at [613, 198] on input "text" at bounding box center [598, 194] width 64 height 22
paste input "07719"
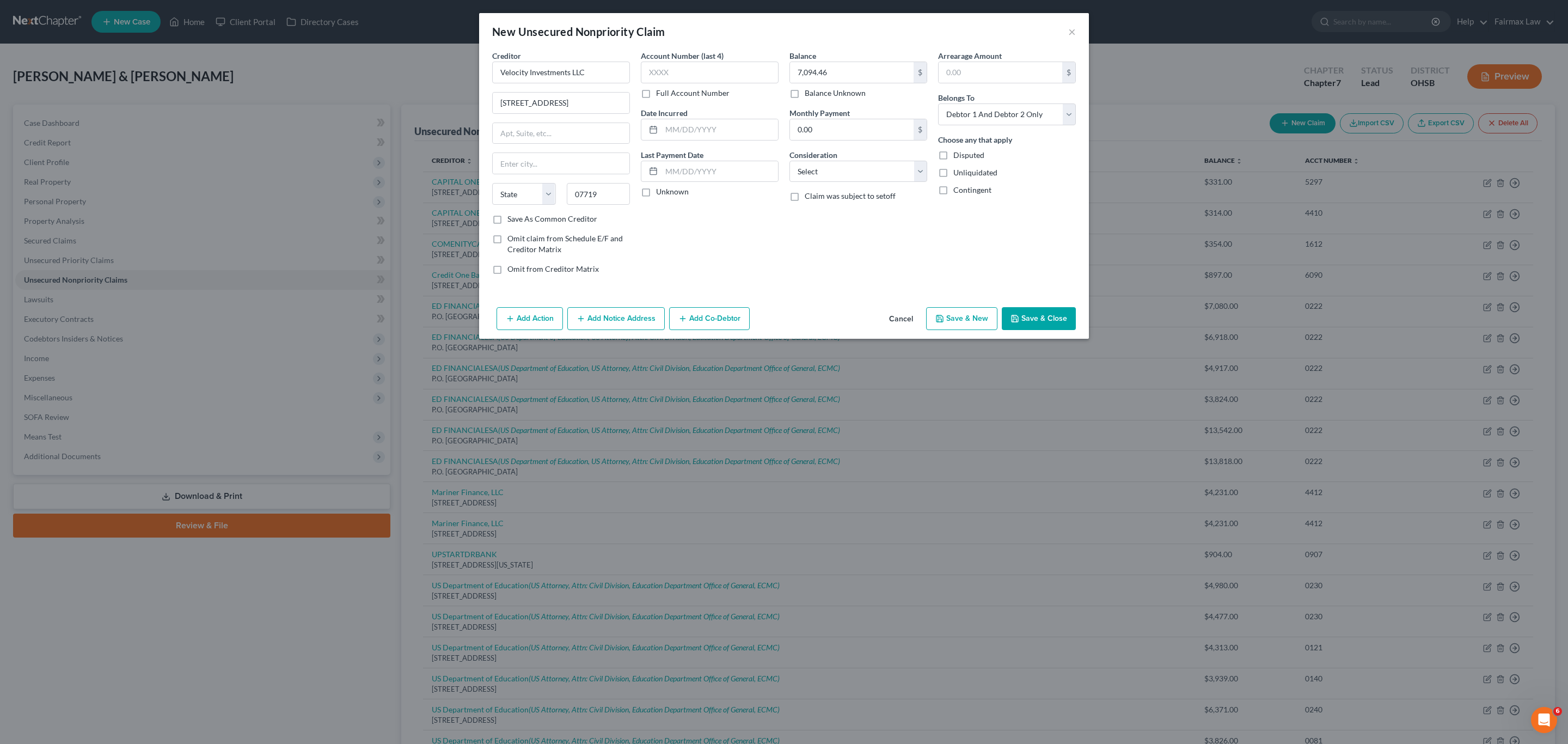
click at [717, 213] on div "Account Number (last 4) Full Account Number Date Incurred Last Payment Date Unk…" at bounding box center [709, 166] width 149 height 233
drag, startPoint x: 591, startPoint y: 99, endPoint x: 561, endPoint y: 103, distance: 30.3
click at [561, 103] on input "[STREET_ADDRESS]" at bounding box center [561, 102] width 137 height 21
click at [567, 121] on div "Creditor * Velocity Investments LLC [STREET_ADDRESS] [GEOGRAPHIC_DATA] [US_STAT…" at bounding box center [561, 132] width 138 height 163
click at [573, 130] on input "text" at bounding box center [561, 133] width 137 height 21
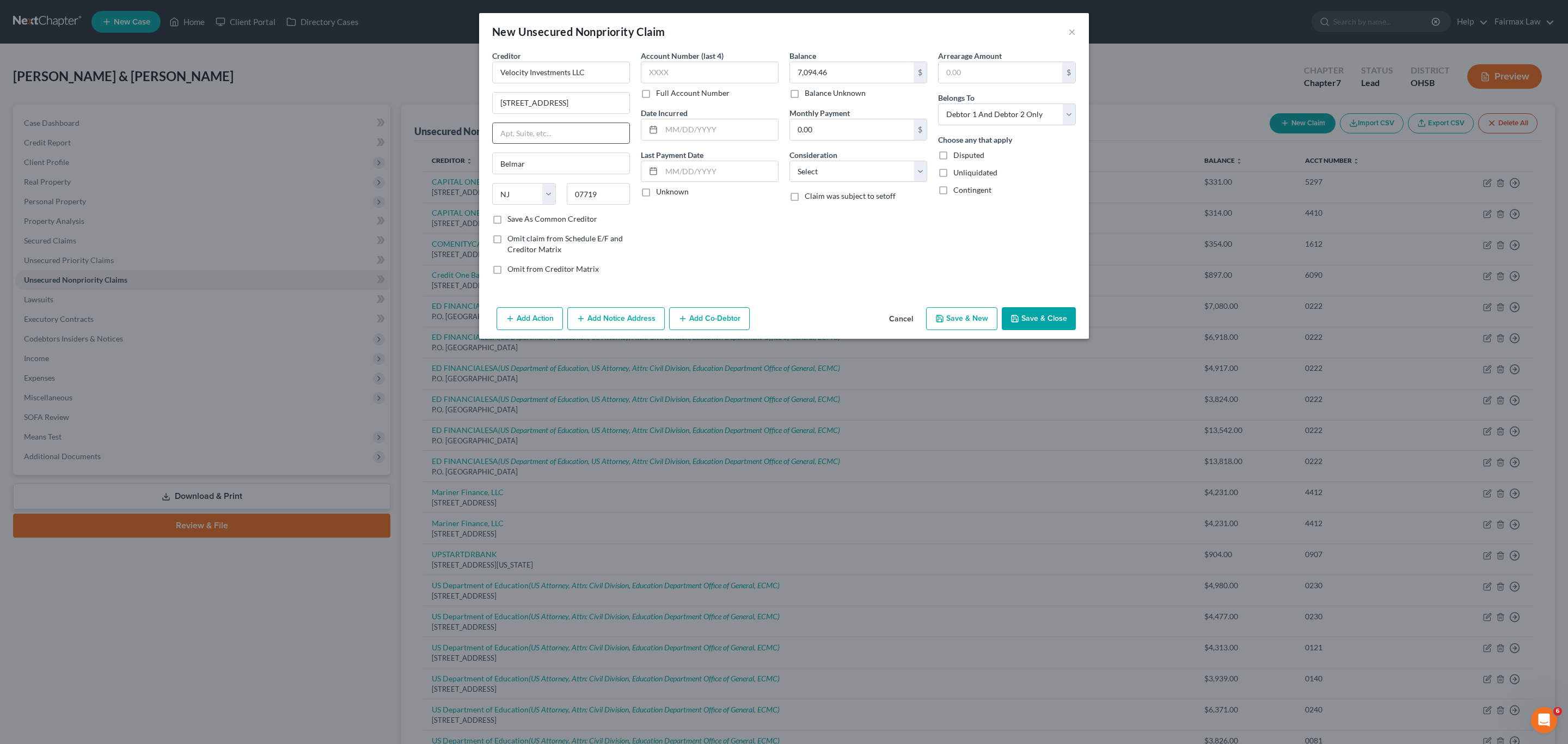
paste input "SUITE 305"
drag, startPoint x: 600, startPoint y: 103, endPoint x: 564, endPoint y: 103, distance: 36.0
click at [564, 103] on input "[STREET_ADDRESS]" at bounding box center [561, 102] width 137 height 21
drag, startPoint x: 1014, startPoint y: 116, endPoint x: 1011, endPoint y: 125, distance: 9.5
click at [782, 116] on select "Select Debtor 1 Only Debtor 2 Only Debtor 1 And Debtor 2 Only At Least One Of T…" at bounding box center [1007, 114] width 138 height 22
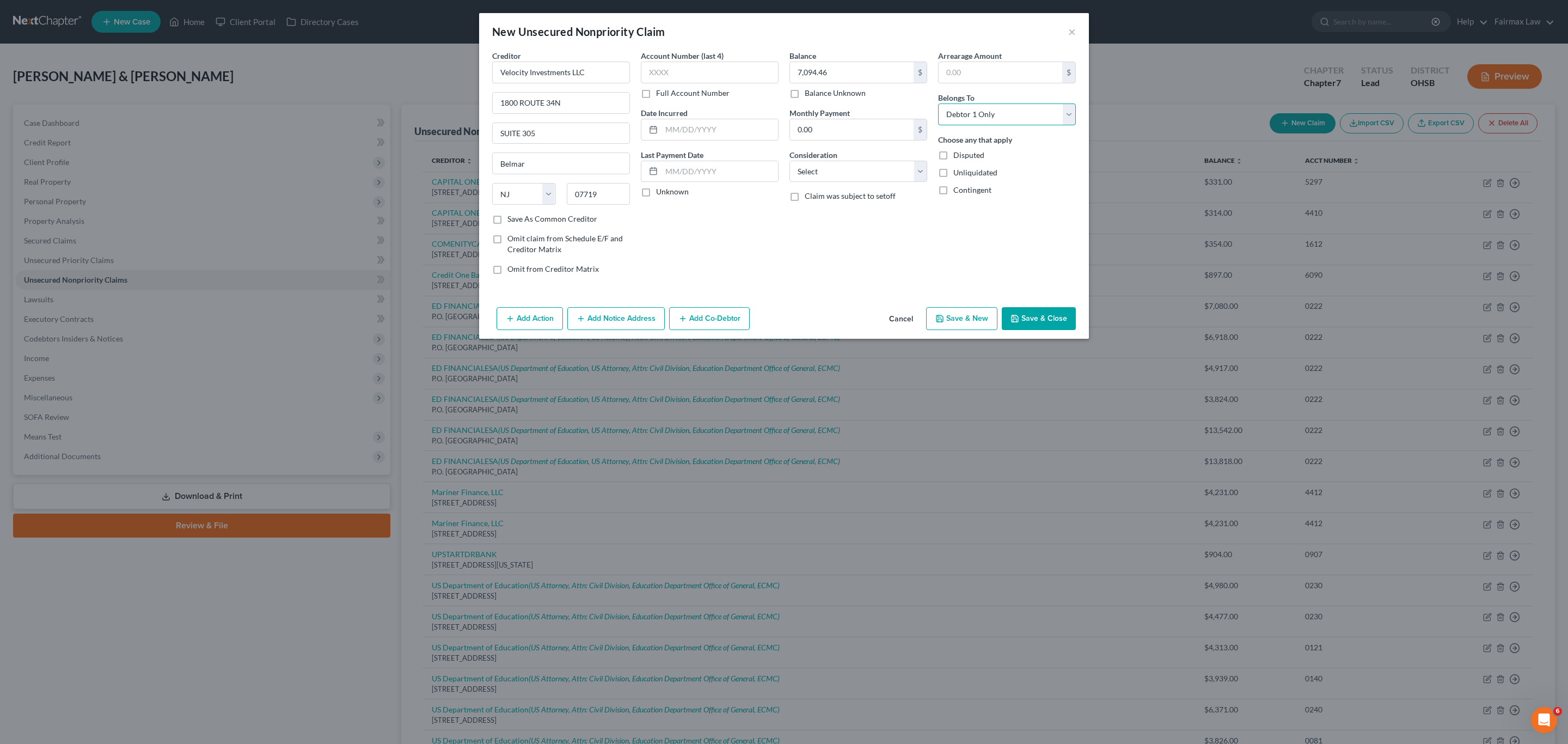
click at [782, 103] on select "Select Debtor 1 Only Debtor 2 Only Debtor 1 And Debtor 2 Only At Least One Of T…" at bounding box center [1007, 114] width 138 height 22
click at [782, 170] on select "Select Cable / Satellite Services Collection Agency Credit Card Debt Debt Couns…" at bounding box center [859, 171] width 138 height 22
click at [782, 161] on select "Select Cable / Satellite Services Collection Agency Credit Card Debt Debt Couns…" at bounding box center [859, 171] width 138 height 22
click at [744, 126] on input "text" at bounding box center [719, 129] width 116 height 21
paste input "[DATE]"
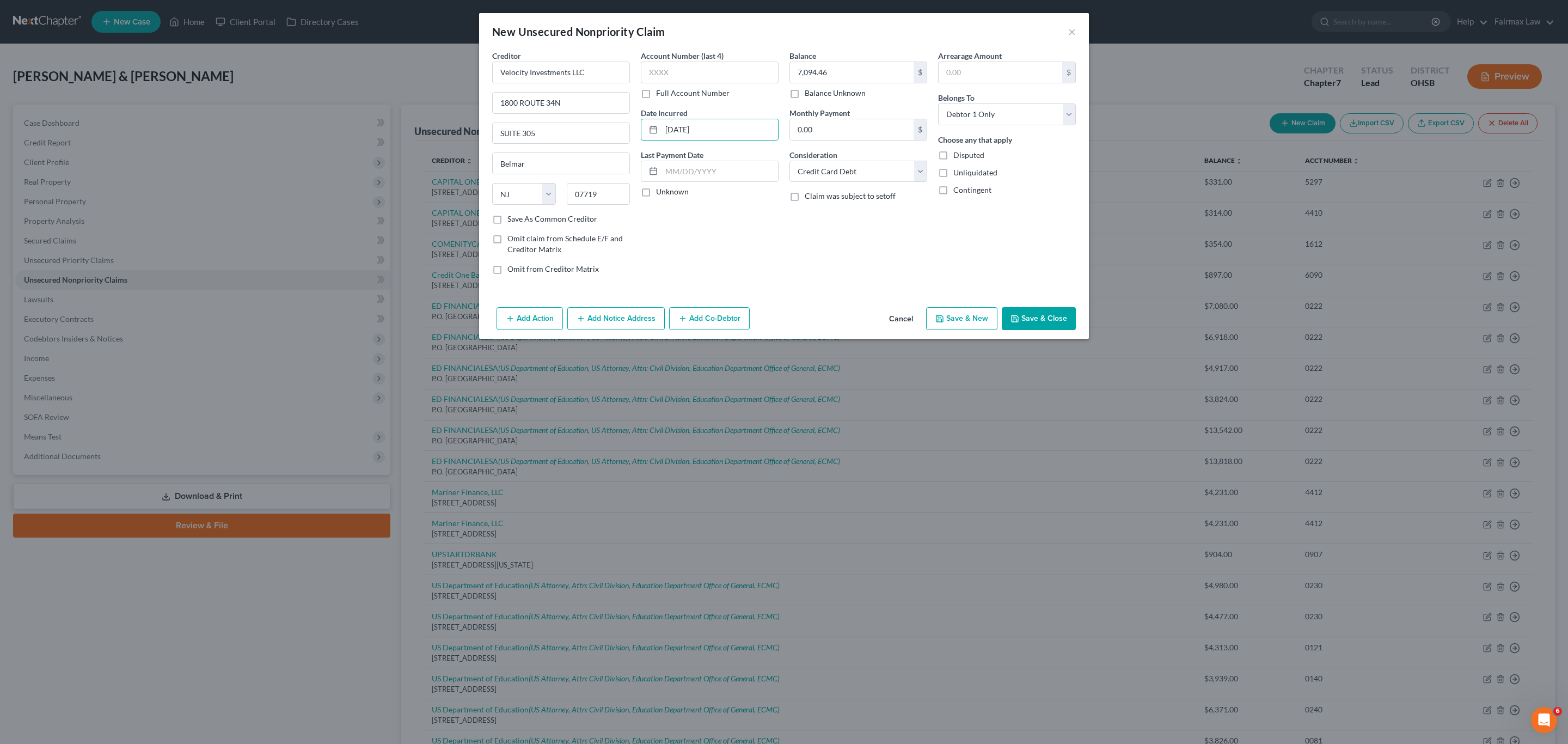
drag, startPoint x: 530, startPoint y: 321, endPoint x: 714, endPoint y: 251, distance: 196.9
click at [530, 320] on button "Add Action" at bounding box center [530, 318] width 67 height 23
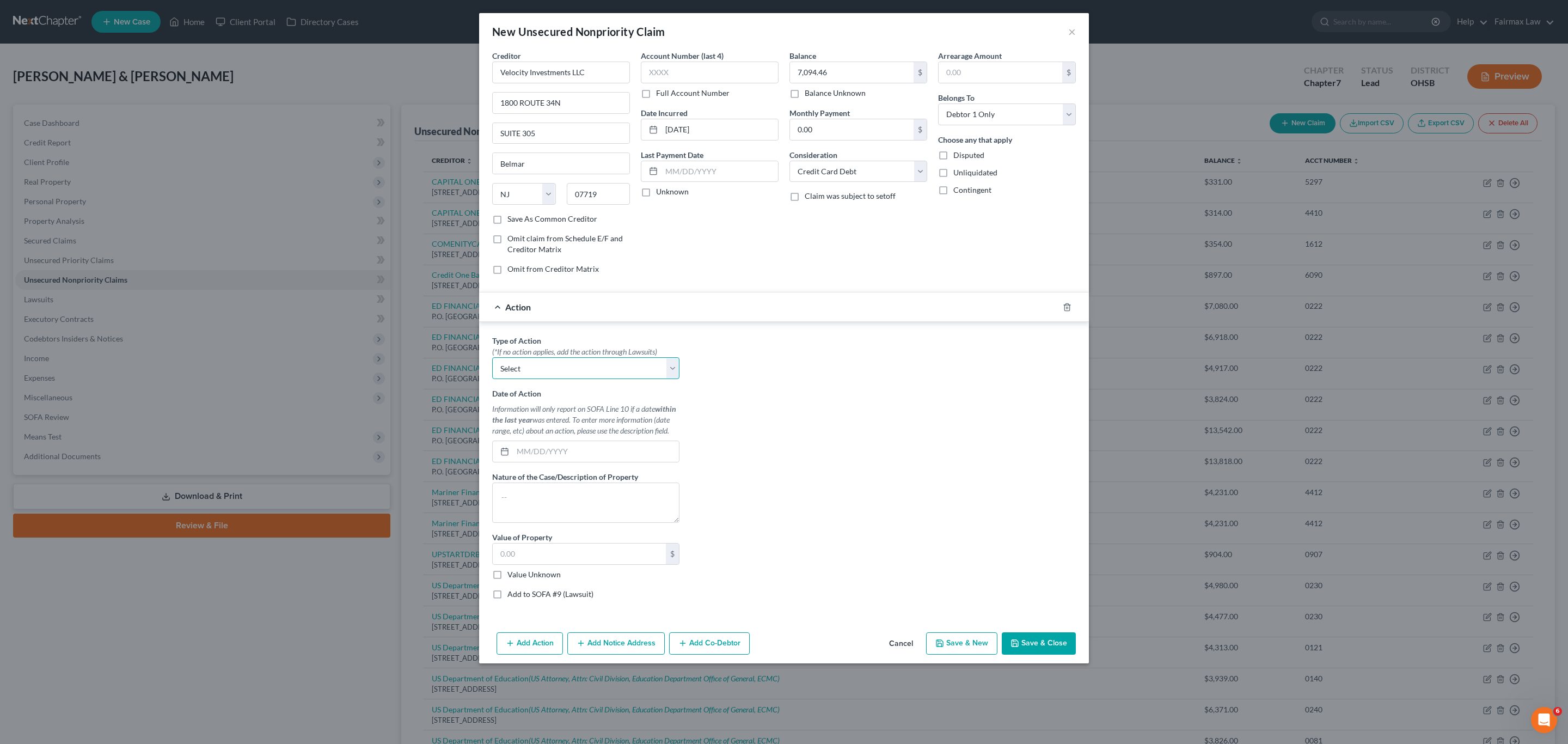
drag, startPoint x: 575, startPoint y: 366, endPoint x: 572, endPoint y: 381, distance: 15.3
click at [575, 366] on select "Select Repossession Garnishment Foreclosure Personal Injury Attached, Seized, O…" at bounding box center [585, 368] width 187 height 22
click at [492, 360] on select "Select Repossession Garnishment Foreclosure Personal Injury Attached, Seized, O…" at bounding box center [585, 368] width 187 height 22
click at [574, 450] on input "text" at bounding box center [595, 451] width 166 height 21
paste input "[DATE]"
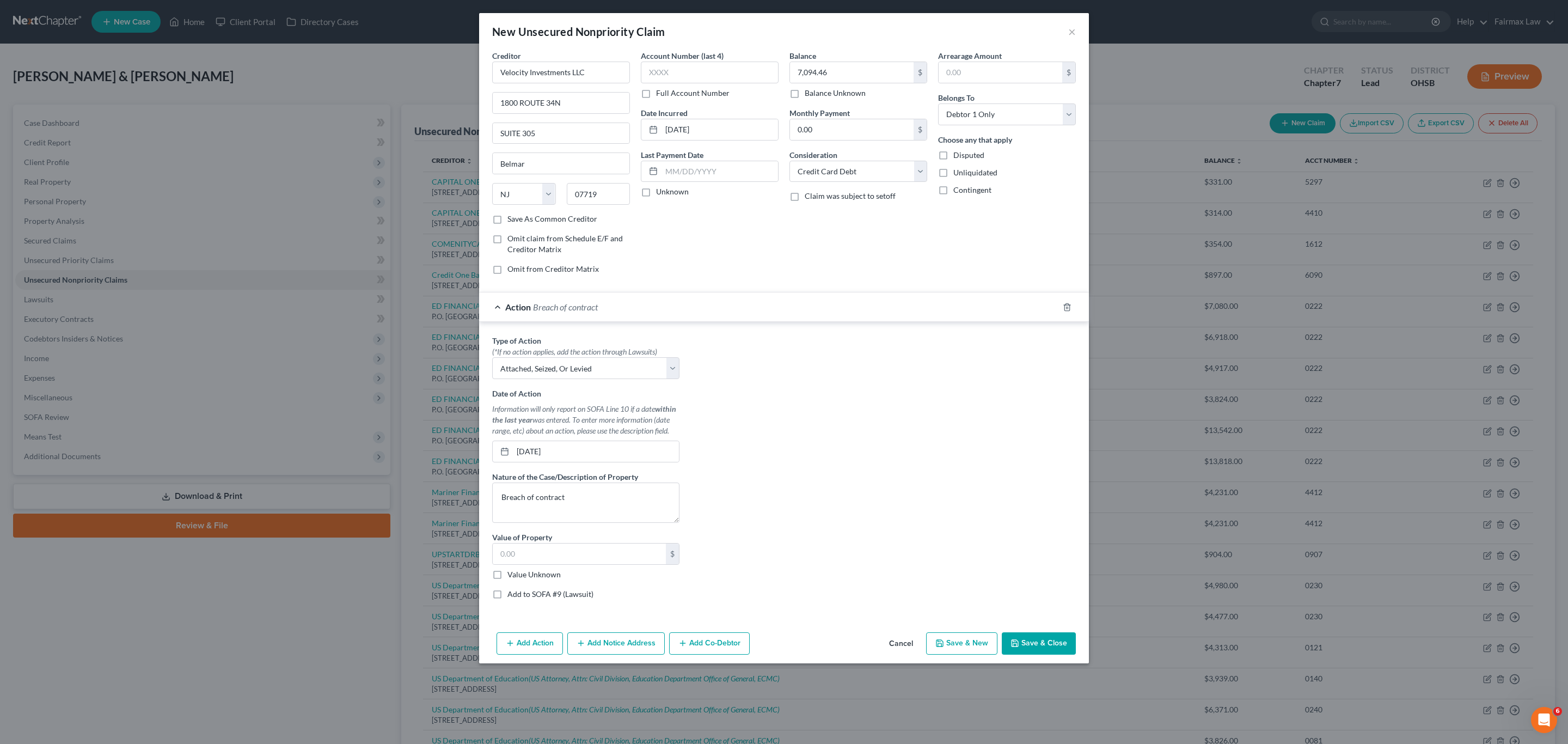
click at [566, 565] on label "Add to SOFA #9 (Lawsuit)" at bounding box center [550, 593] width 86 height 11
click at [518, 565] on input "Add to SOFA #9 (Lawsuit)" at bounding box center [514, 591] width 7 height 7
click at [782, 364] on input "text" at bounding box center [992, 357] width 166 height 21
paste input "[DATE]"
click at [782, 399] on input "text" at bounding box center [982, 399] width 186 height 21
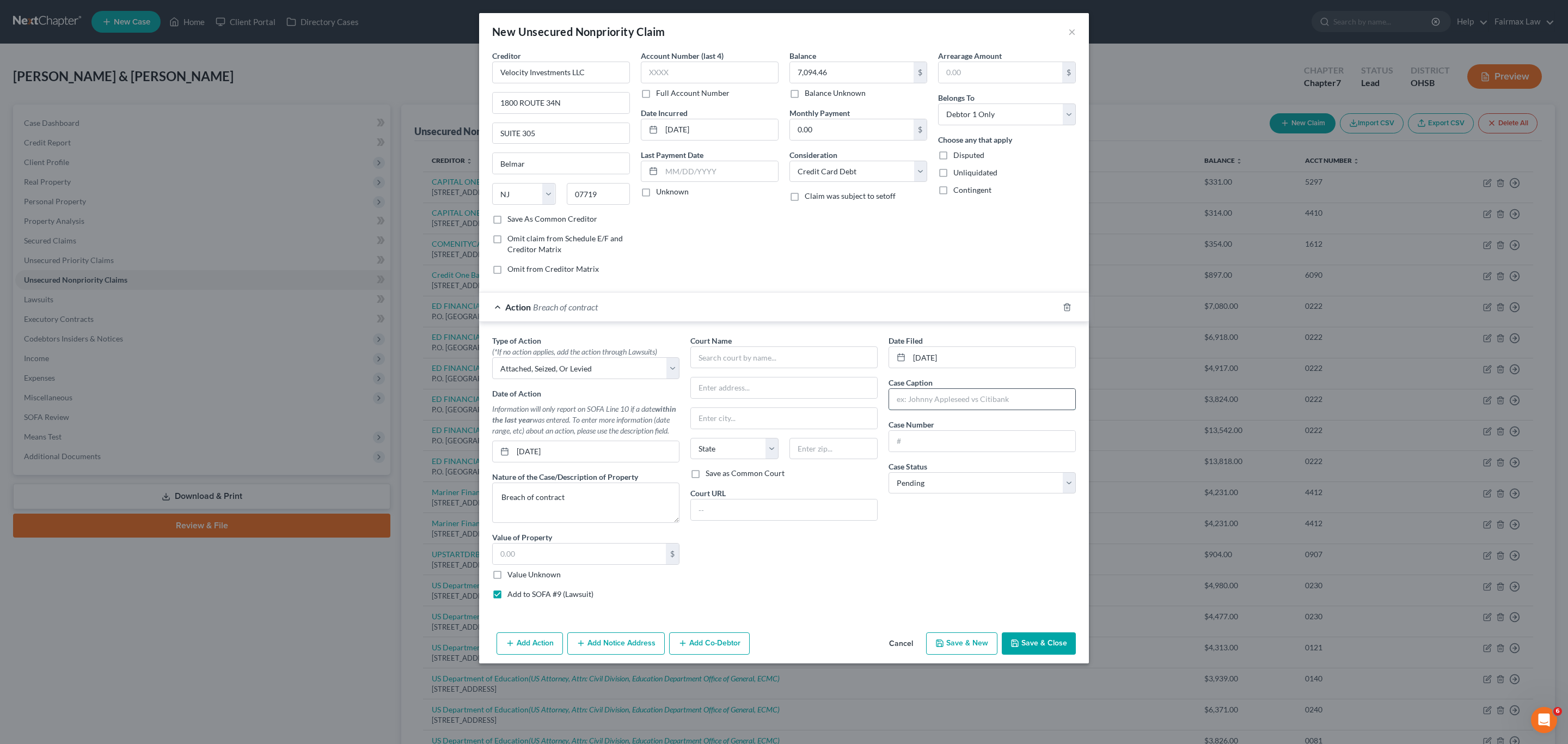
paste input "VELOCITY INVESTMENTS LLC"
paste input "[PERSON_NAME]"
click at [782, 447] on input "text" at bounding box center [982, 441] width 186 height 21
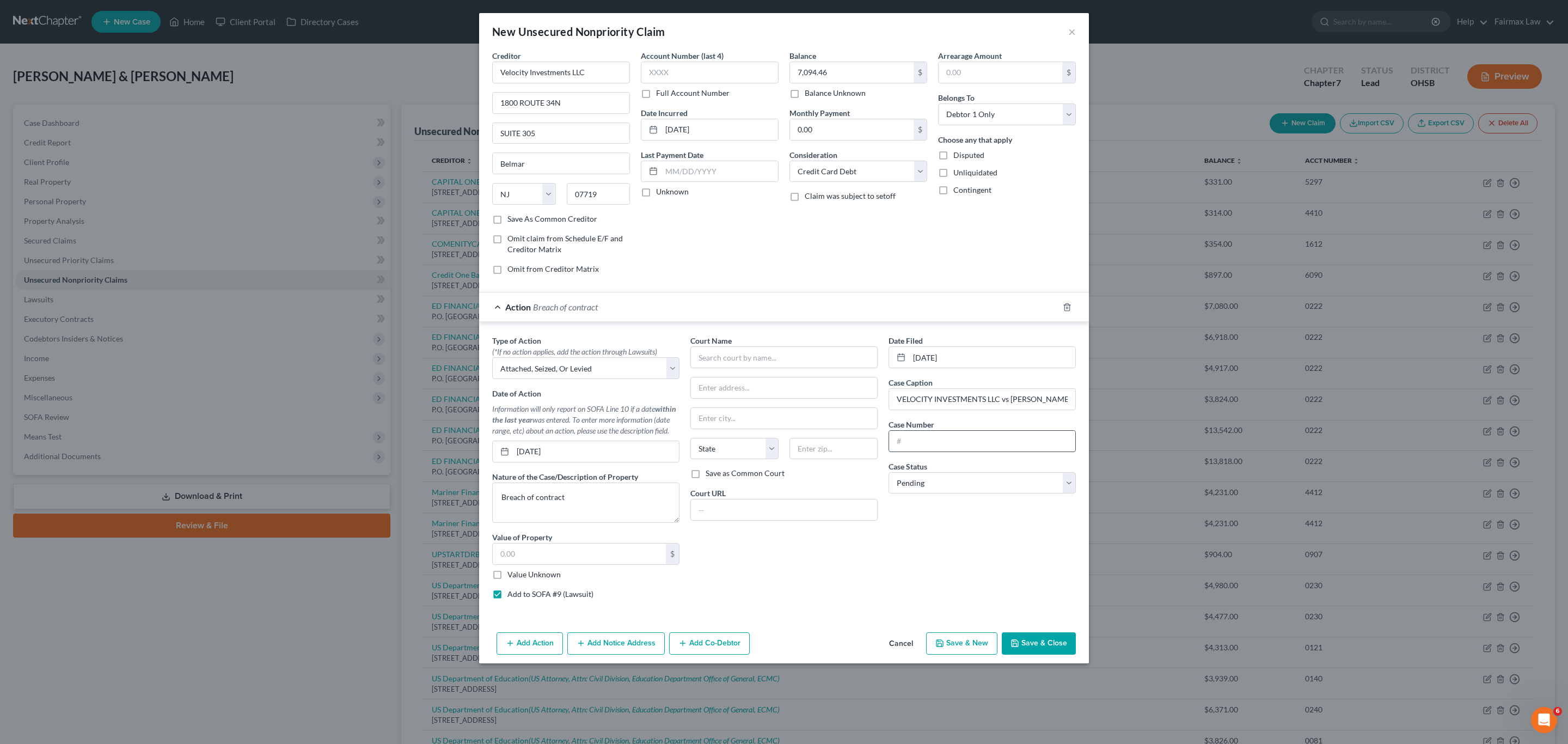
paste input "2024 CVF 023781"
drag, startPoint x: 944, startPoint y: 488, endPoint x: 941, endPoint y: 497, distance: 9.5
click at [782, 488] on select "Select Pending On Appeal Concluded" at bounding box center [982, 483] width 187 height 22
click at [782, 476] on select "Select Pending On Appeal Concluded" at bounding box center [982, 483] width 187 height 22
click at [782, 358] on input "text" at bounding box center [784, 357] width 187 height 22
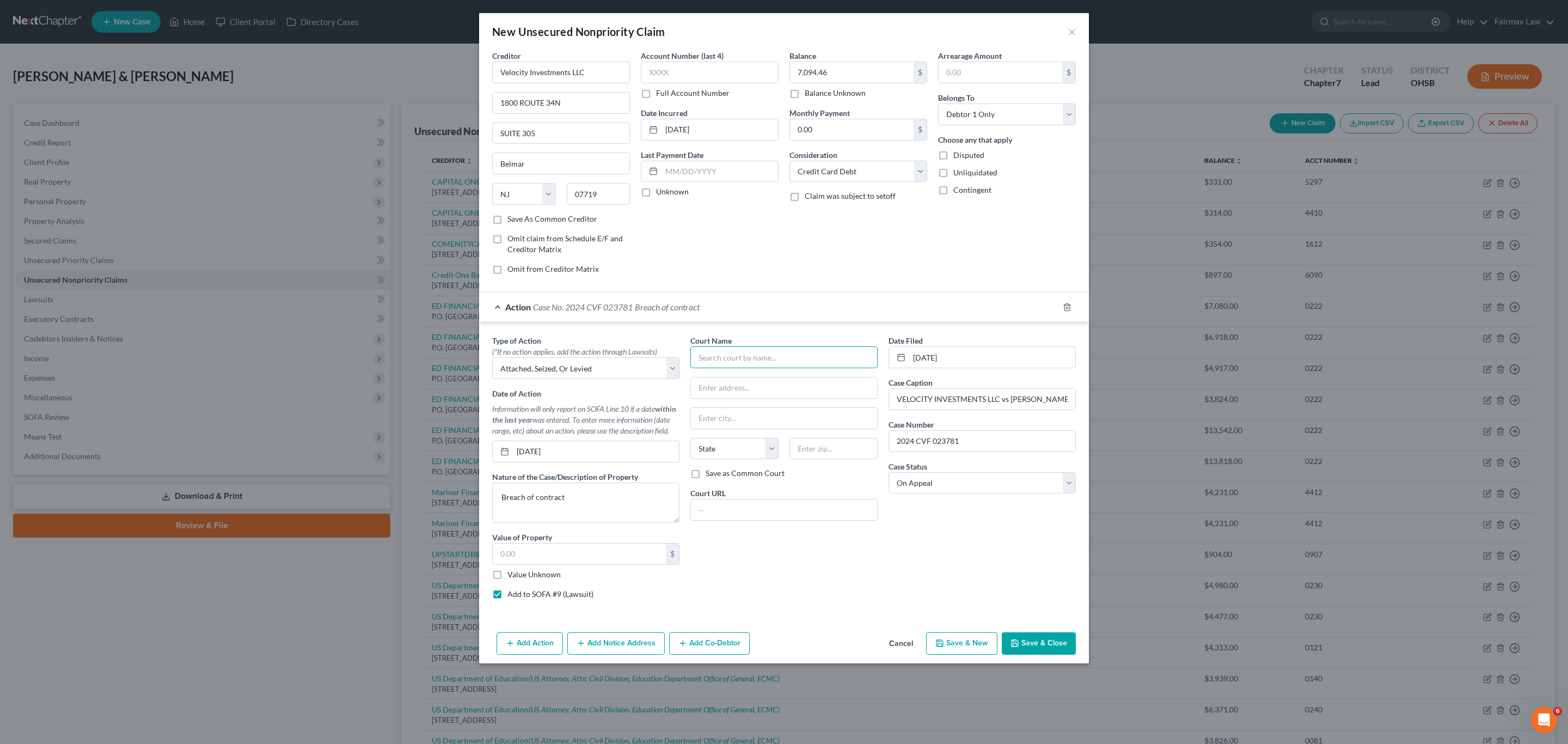
paste input "Franklin County Municipal Court"
click at [782, 380] on div "Franklin County Municipal Court" at bounding box center [755, 376] width 113 height 11
click at [608, 565] on button "Add Notice Address" at bounding box center [616, 644] width 97 height 23
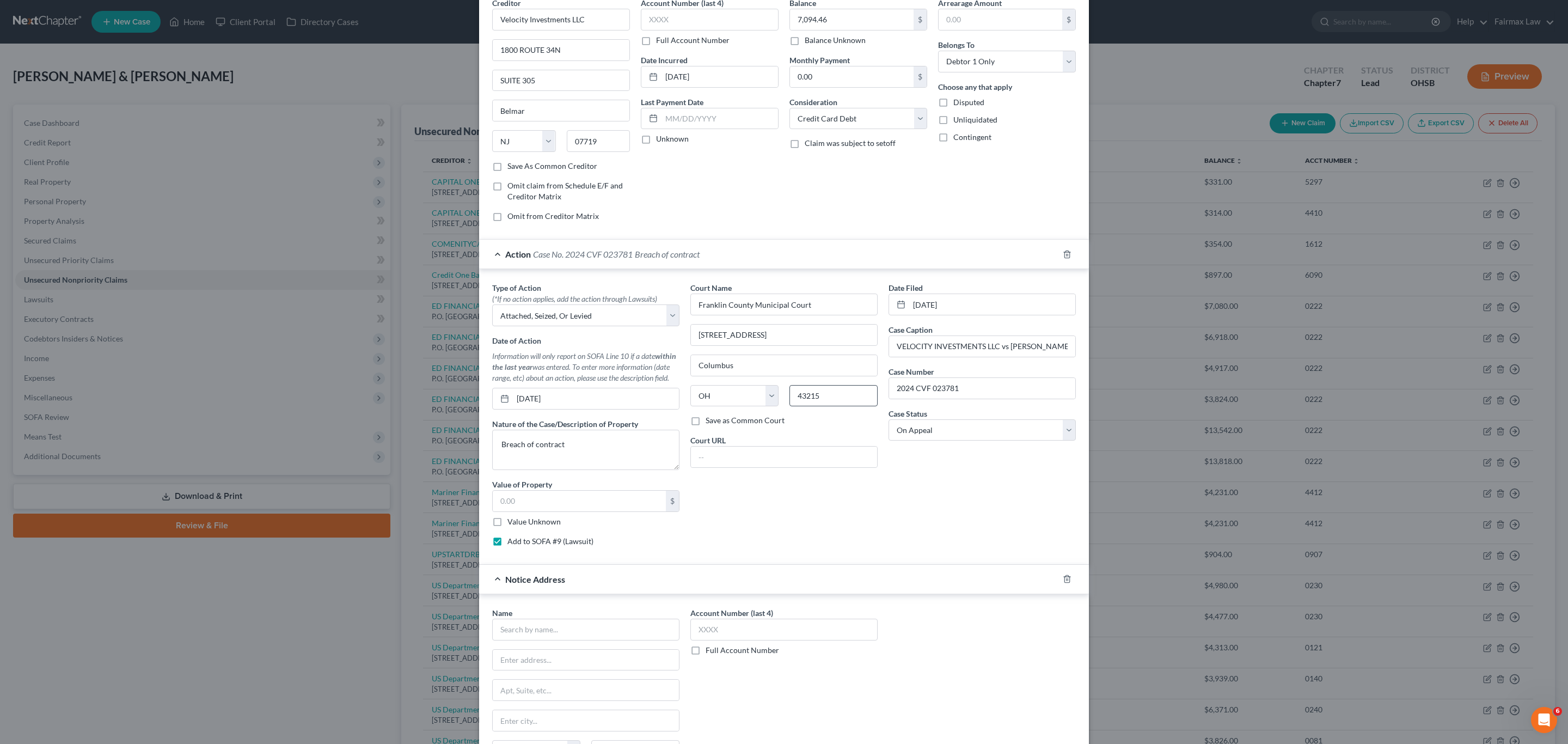
scroll to position [82, 0]
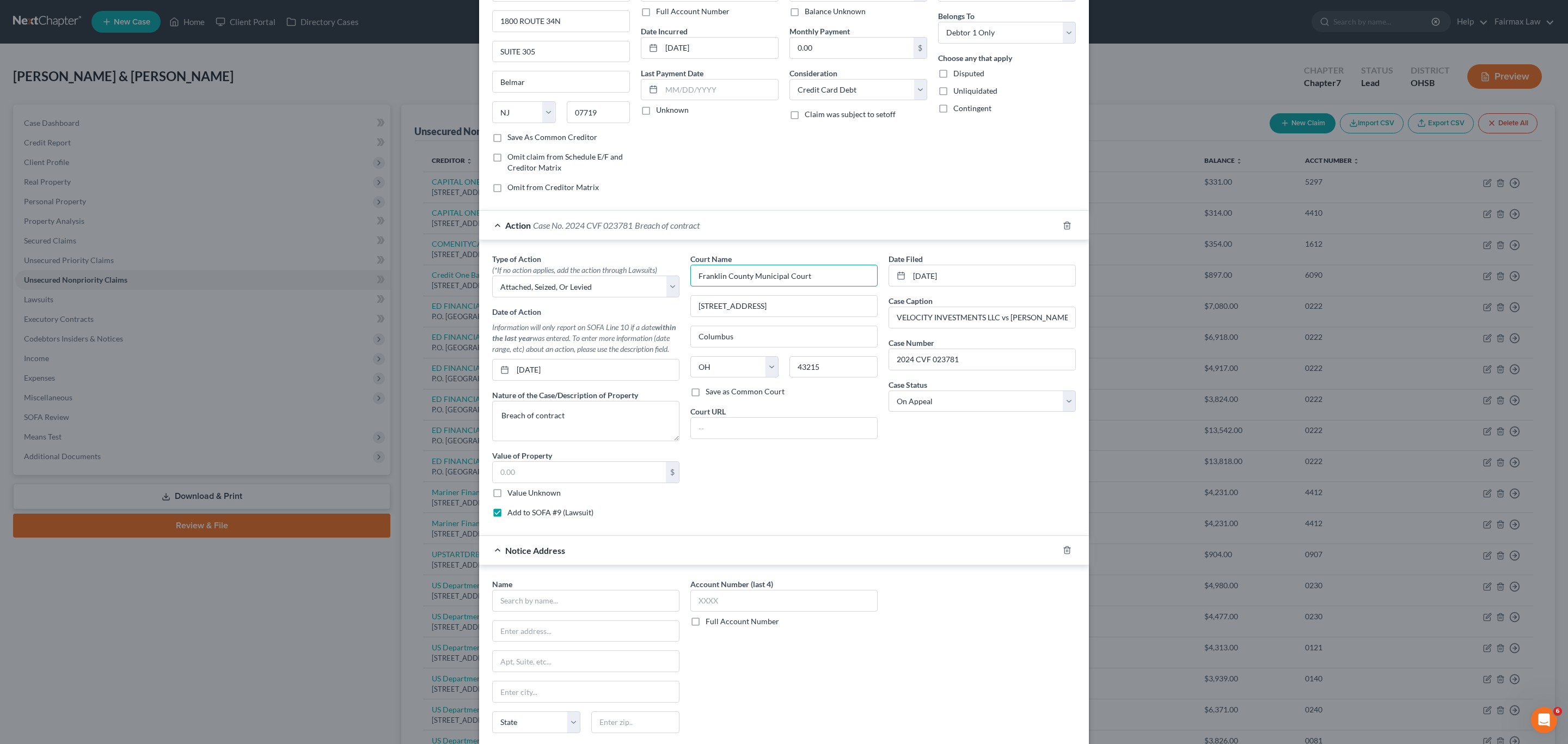
drag, startPoint x: 815, startPoint y: 272, endPoint x: 675, endPoint y: 281, distance: 140.3
click at [675, 281] on div "Type of Action * (*If no action applies, add the action through Lawsuits) Selec…" at bounding box center [784, 389] width 594 height 273
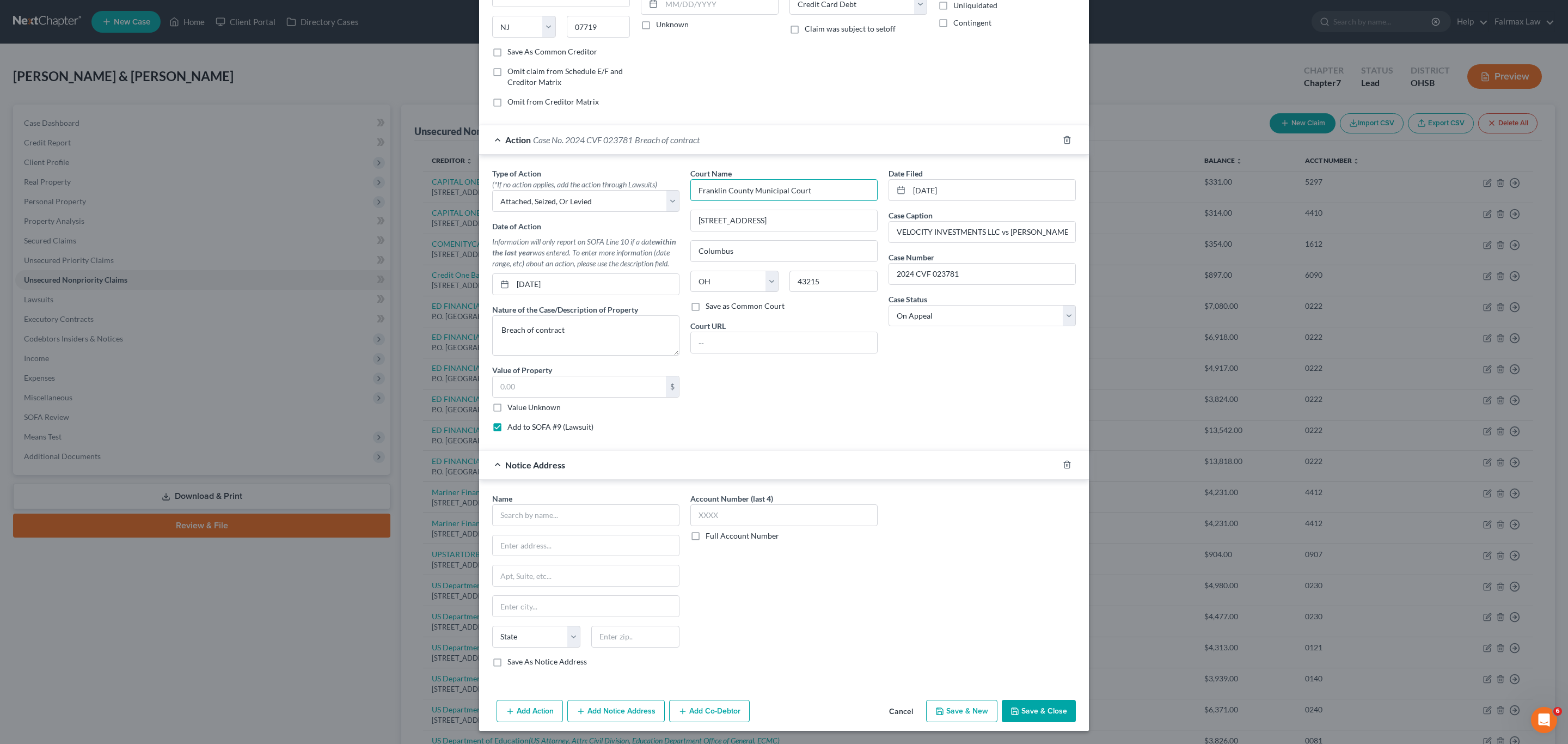
scroll to position [175, 0]
click at [621, 513] on input "text" at bounding box center [585, 516] width 187 height 22
paste input "Franklin County Municipal Court"
drag, startPoint x: 785, startPoint y: 216, endPoint x: 678, endPoint y: 217, distance: 107.0
click at [678, 217] on div "Type of Action * (*If no action applies, add the action through Lawsuits) Selec…" at bounding box center [784, 303] width 594 height 273
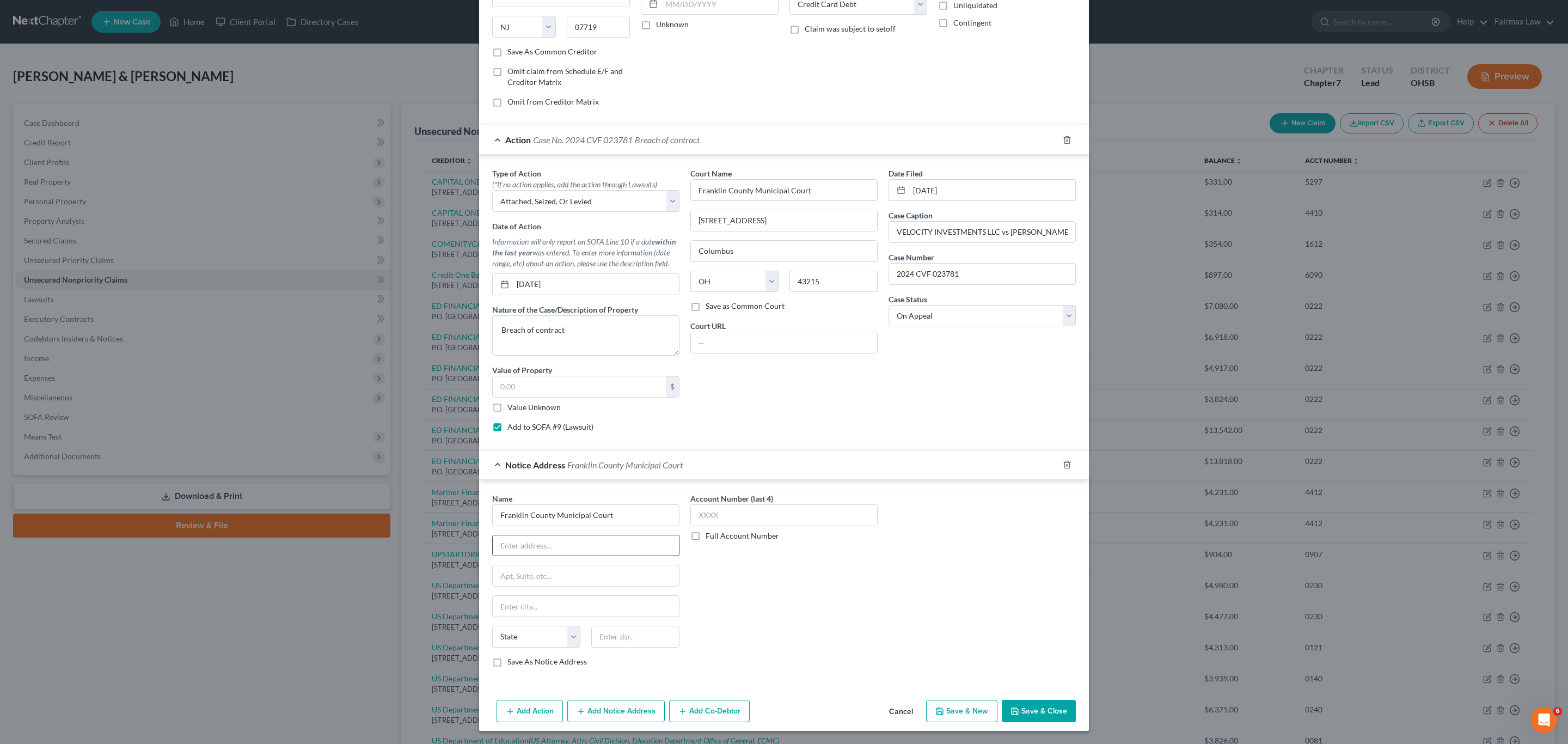
click at [565, 549] on input "text" at bounding box center [585, 545] width 186 height 21
paste input "[STREET_ADDRESS]"
drag, startPoint x: 816, startPoint y: 279, endPoint x: 767, endPoint y: 307, distance: 56.4
click at [782, 279] on input "43215" at bounding box center [834, 281] width 89 height 22
drag, startPoint x: 624, startPoint y: 635, endPoint x: 638, endPoint y: 631, distance: 14.6
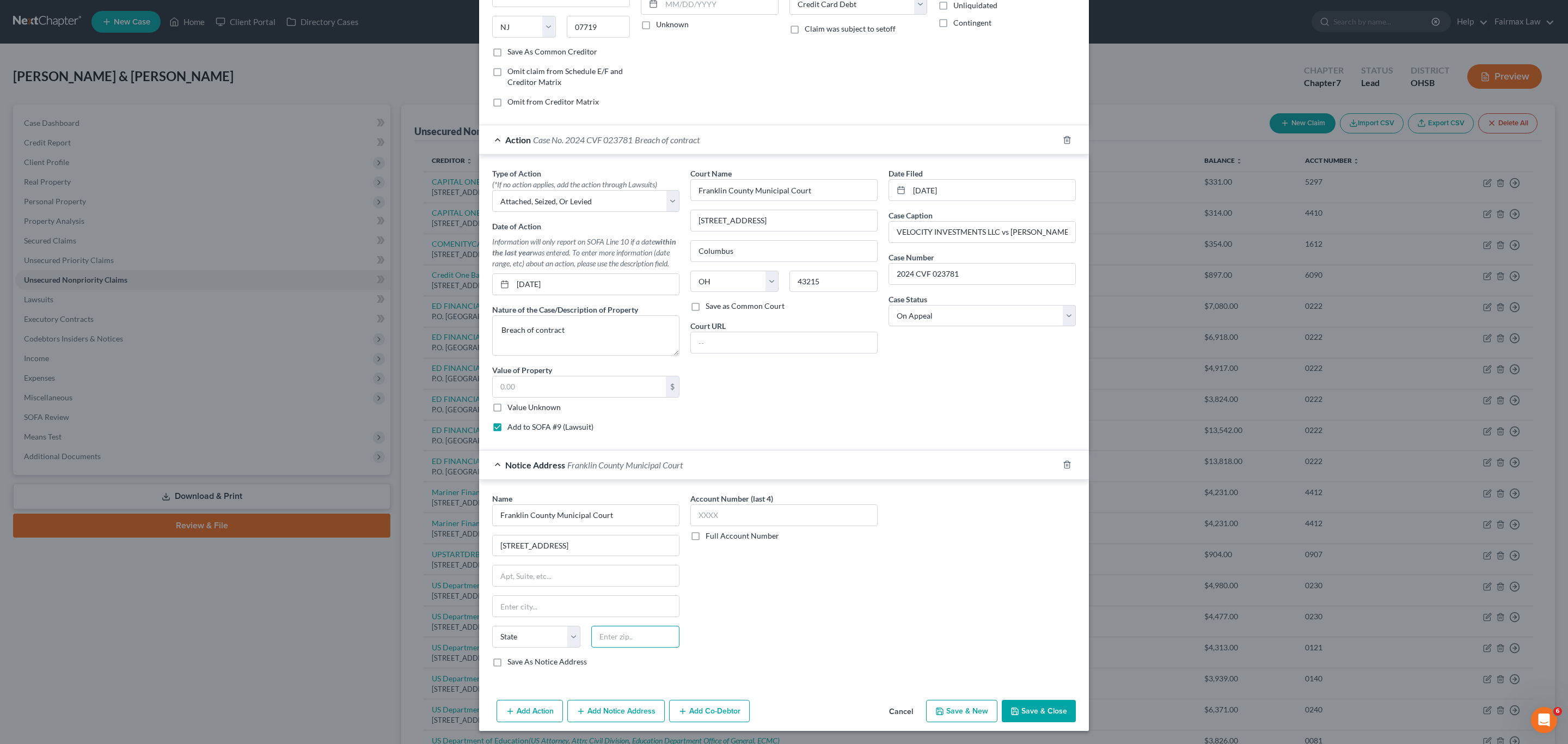
click at [624, 565] on input "text" at bounding box center [635, 637] width 89 height 22
paste input "43215"
click at [782, 565] on div "Account Number (last 4) Full Account Number" at bounding box center [783, 585] width 198 height 183
click at [621, 565] on button "Add Notice Address" at bounding box center [616, 711] width 97 height 23
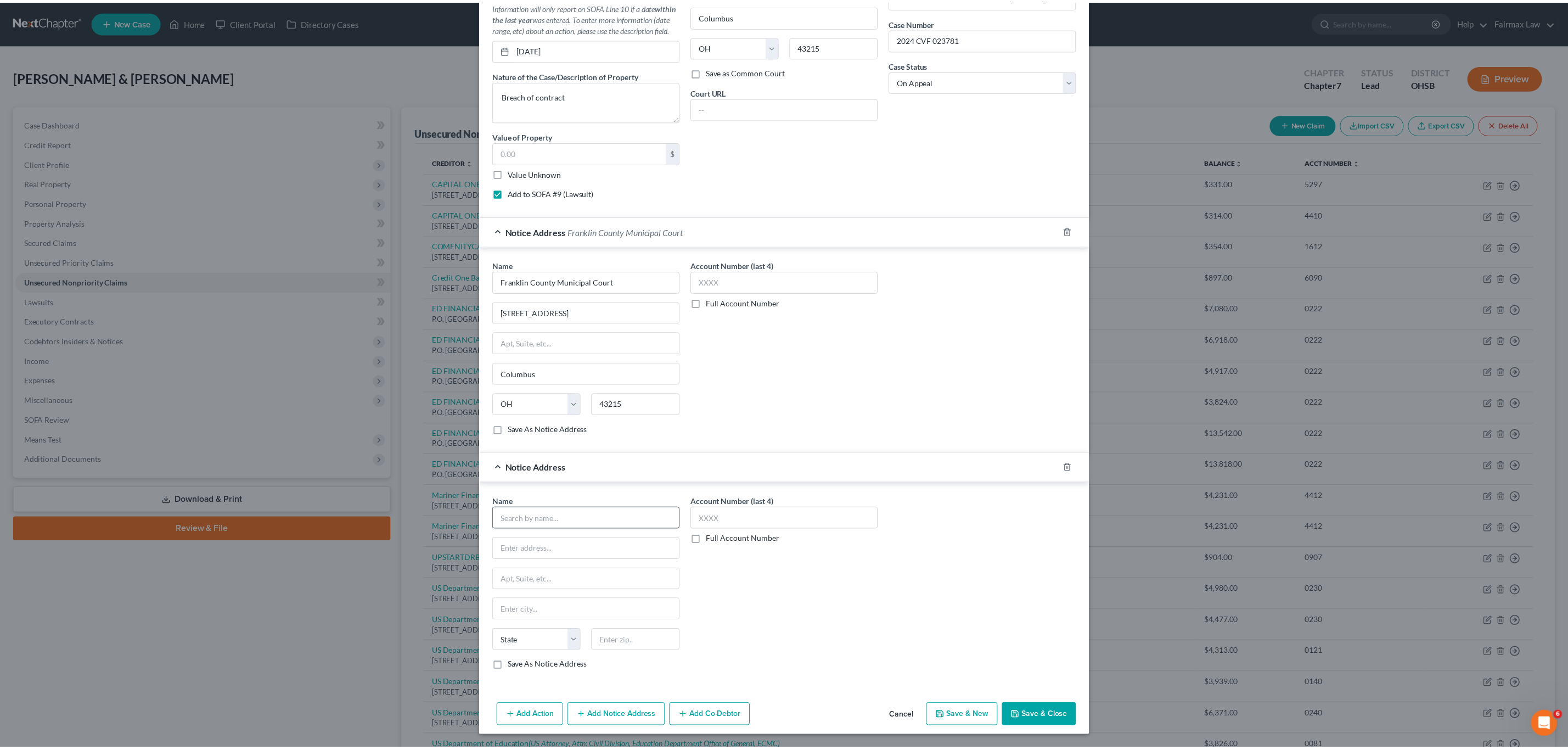
scroll to position [417, 0]
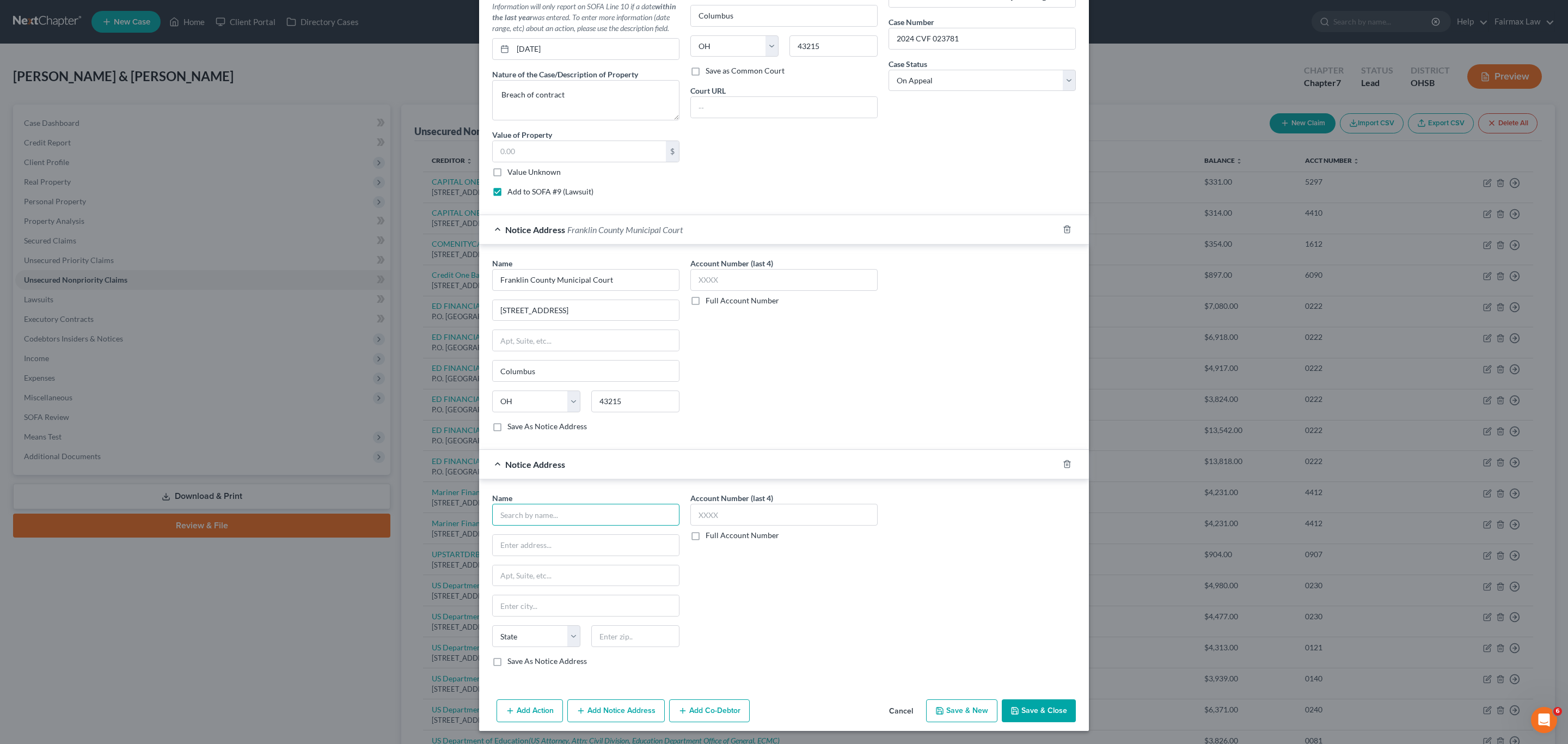
click at [579, 513] on input "text" at bounding box center [585, 515] width 187 height 22
paste input "[PERSON_NAME]"
click at [571, 543] on input "text" at bounding box center [585, 545] width 186 height 21
paste input "[PERSON_NAME] [STREET_ADDRESS]"
drag, startPoint x: 639, startPoint y: 542, endPoint x: 661, endPoint y: 542, distance: 22.0
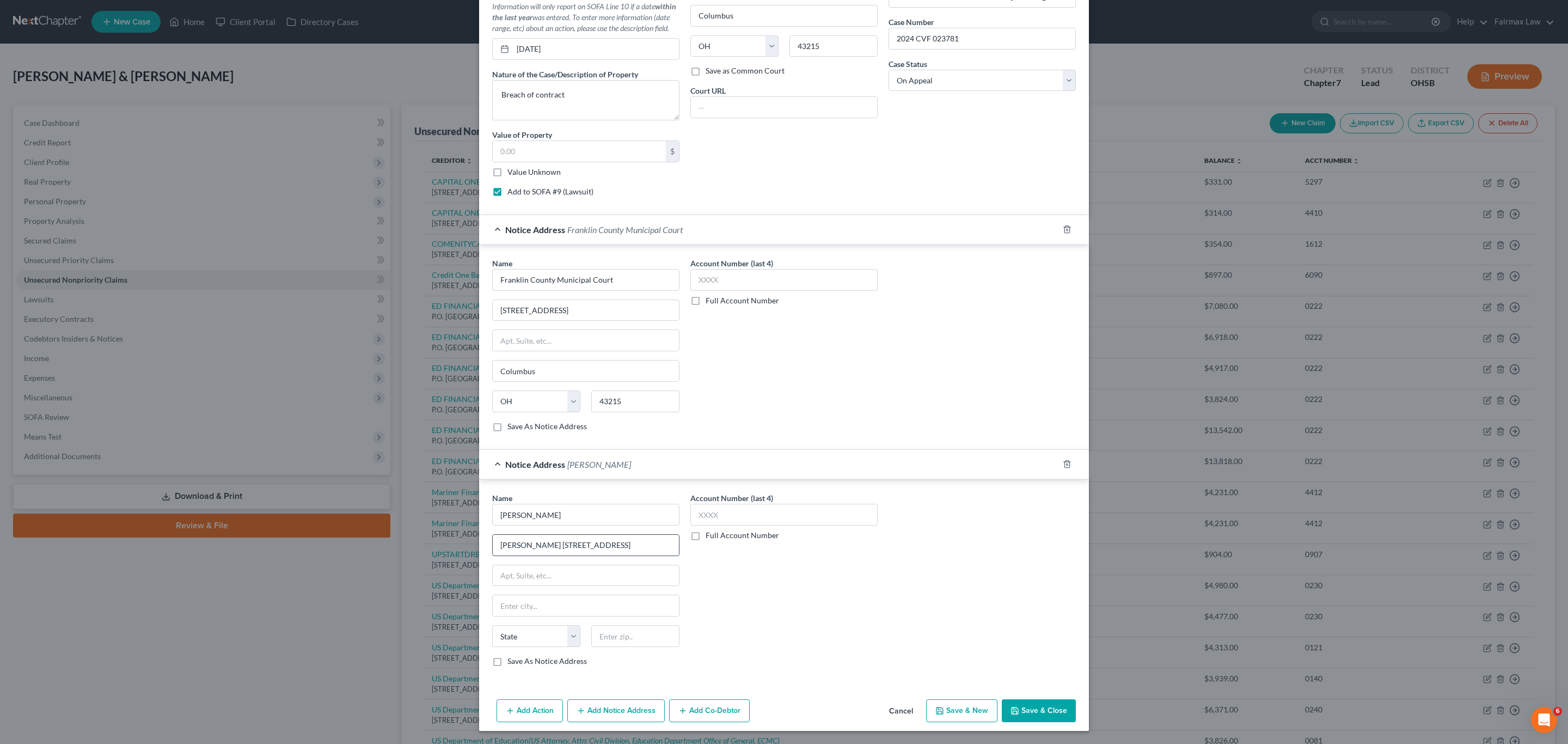
click at [661, 542] on input "[PERSON_NAME] [STREET_ADDRESS]" at bounding box center [585, 545] width 186 height 21
click at [626, 565] on input "text" at bounding box center [585, 575] width 186 height 21
paste input "19 FLR"
click at [507, 542] on input "[PERSON_NAME] [STREET_ADDRESS]" at bounding box center [585, 545] width 186 height 21
drag, startPoint x: 623, startPoint y: 541, endPoint x: 665, endPoint y: 543, distance: 42.0
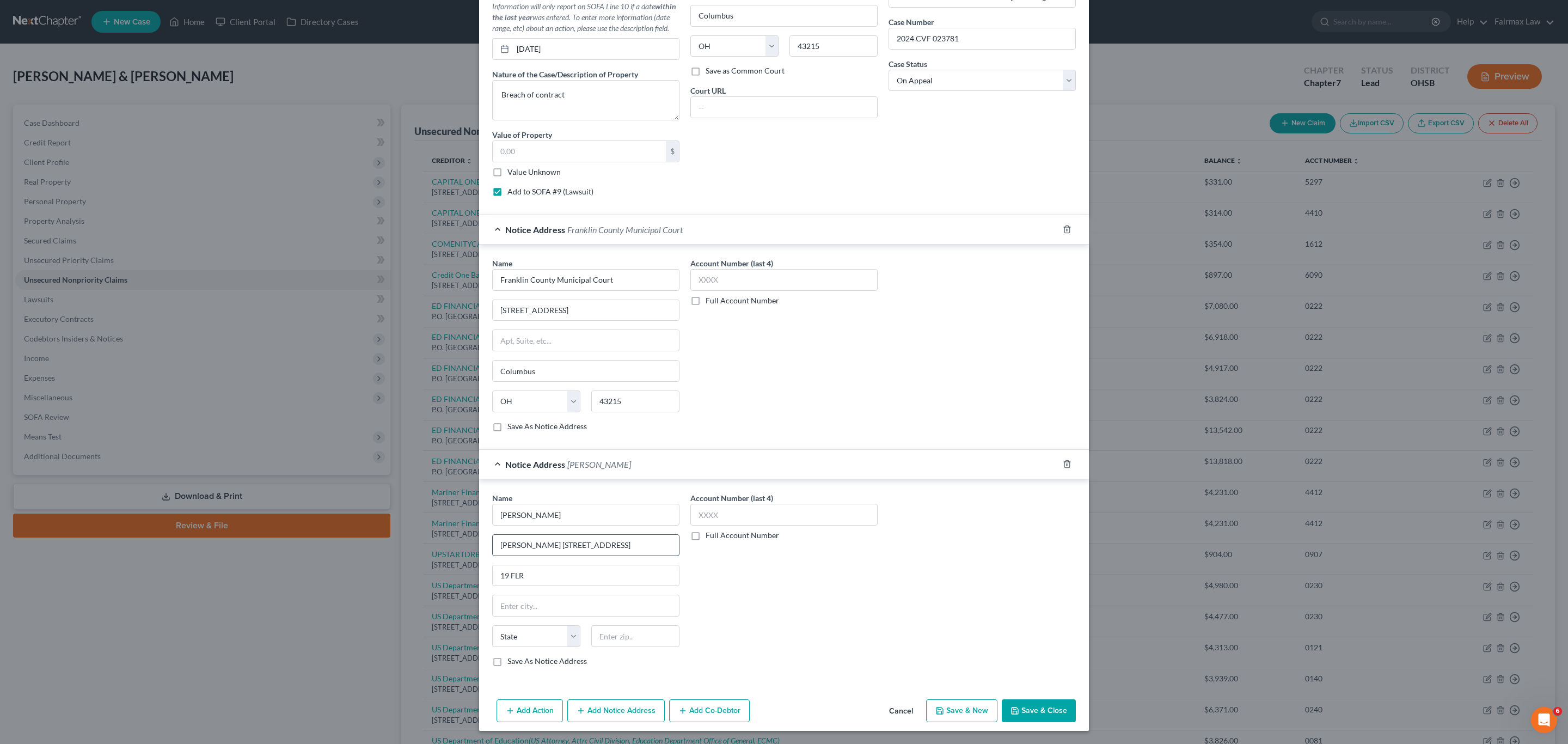
click at [665, 542] on input "[PERSON_NAME] [STREET_ADDRESS]" at bounding box center [585, 545] width 186 height 21
click at [650, 565] on div "State [US_STATE] AK AR AZ CA CO CT DE DC [GEOGRAPHIC_DATA] [GEOGRAPHIC_DATA] GU…" at bounding box center [585, 640] width 198 height 31
click at [648, 565] on input "text" at bounding box center [635, 636] width 89 height 22
click at [638, 565] on input "text" at bounding box center [635, 636] width 89 height 22
paste input "44114"
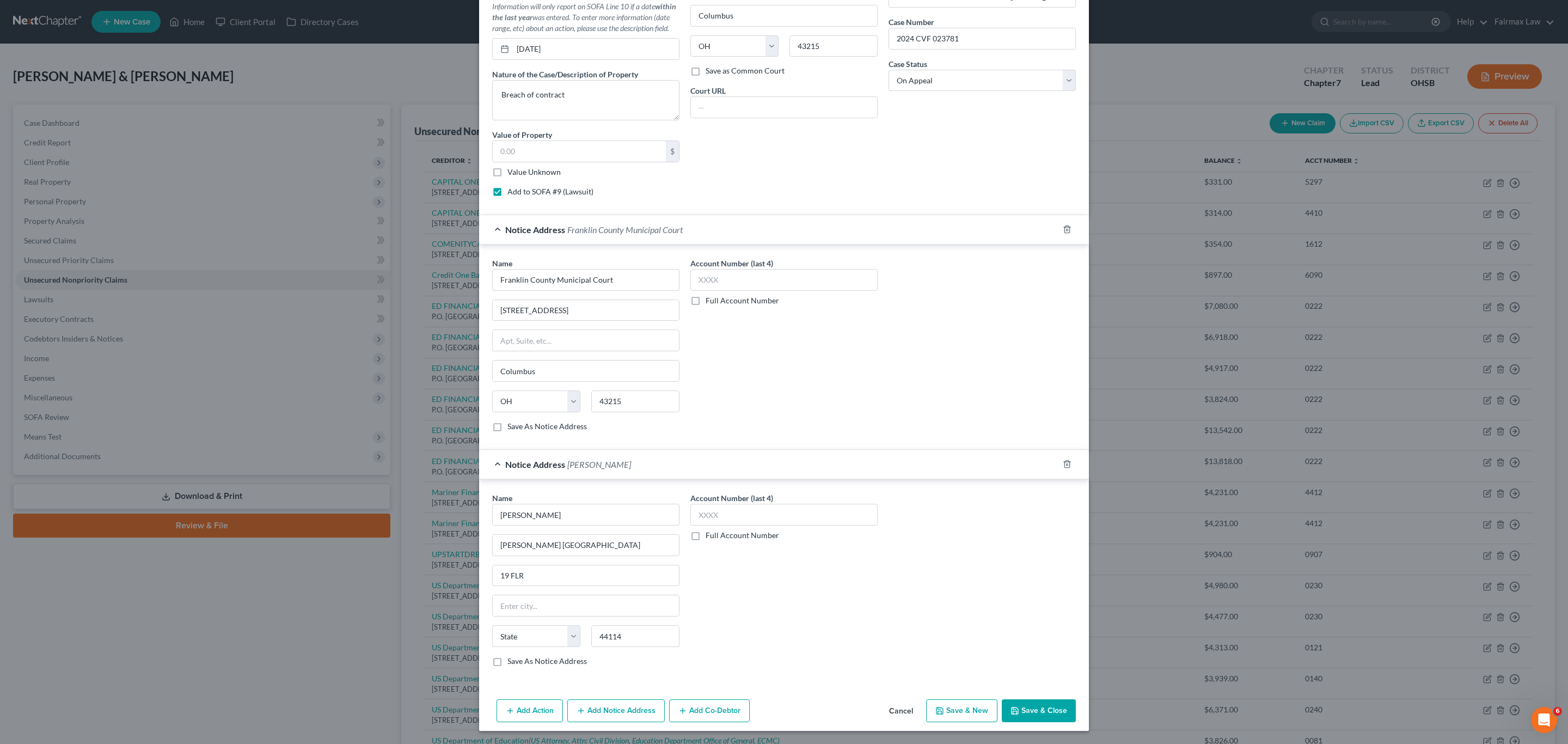
click at [749, 565] on div "Account Number (last 4) Full Account Number" at bounding box center [783, 584] width 198 height 183
click at [782, 565] on button "Save & Close" at bounding box center [1038, 711] width 74 height 23
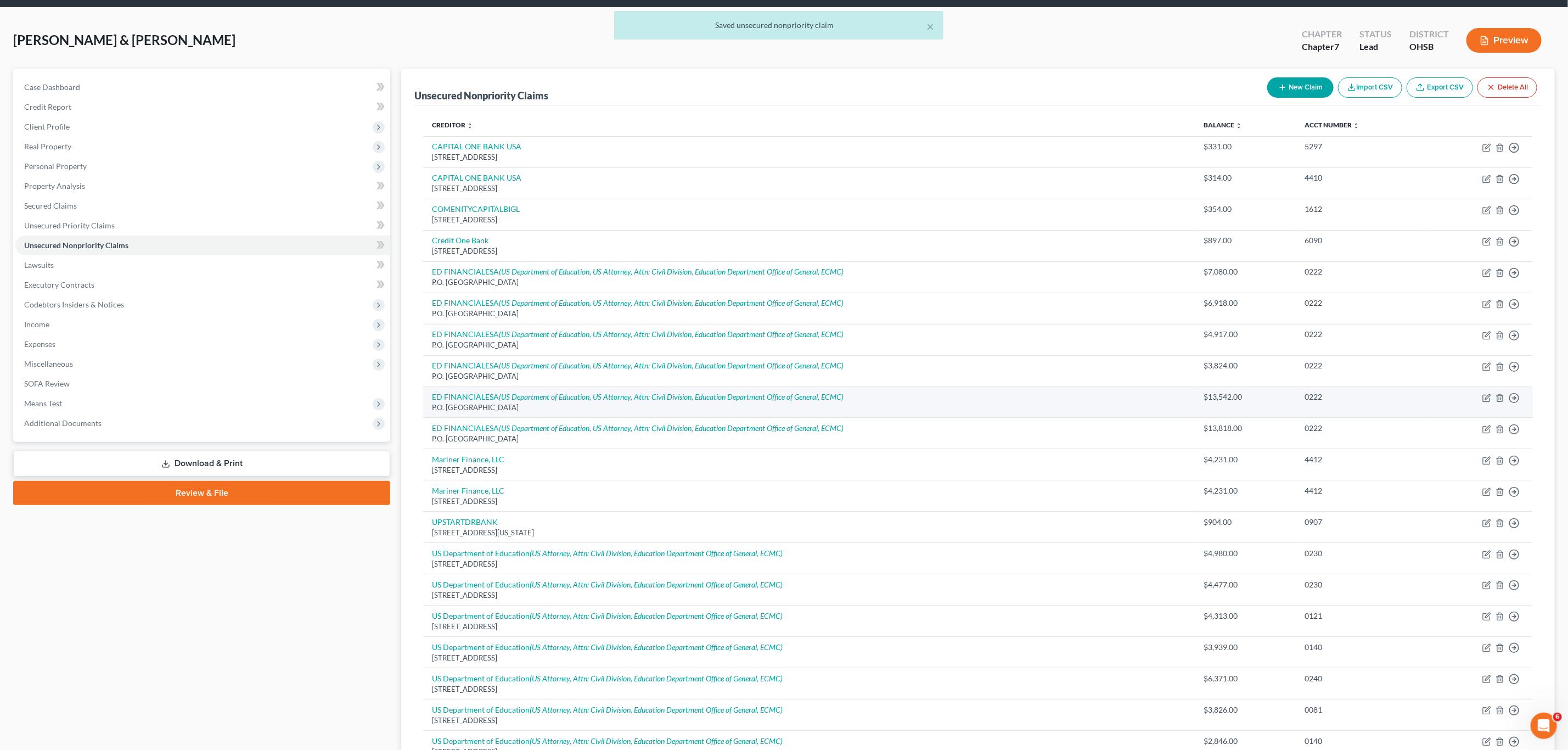
scroll to position [14, 0]
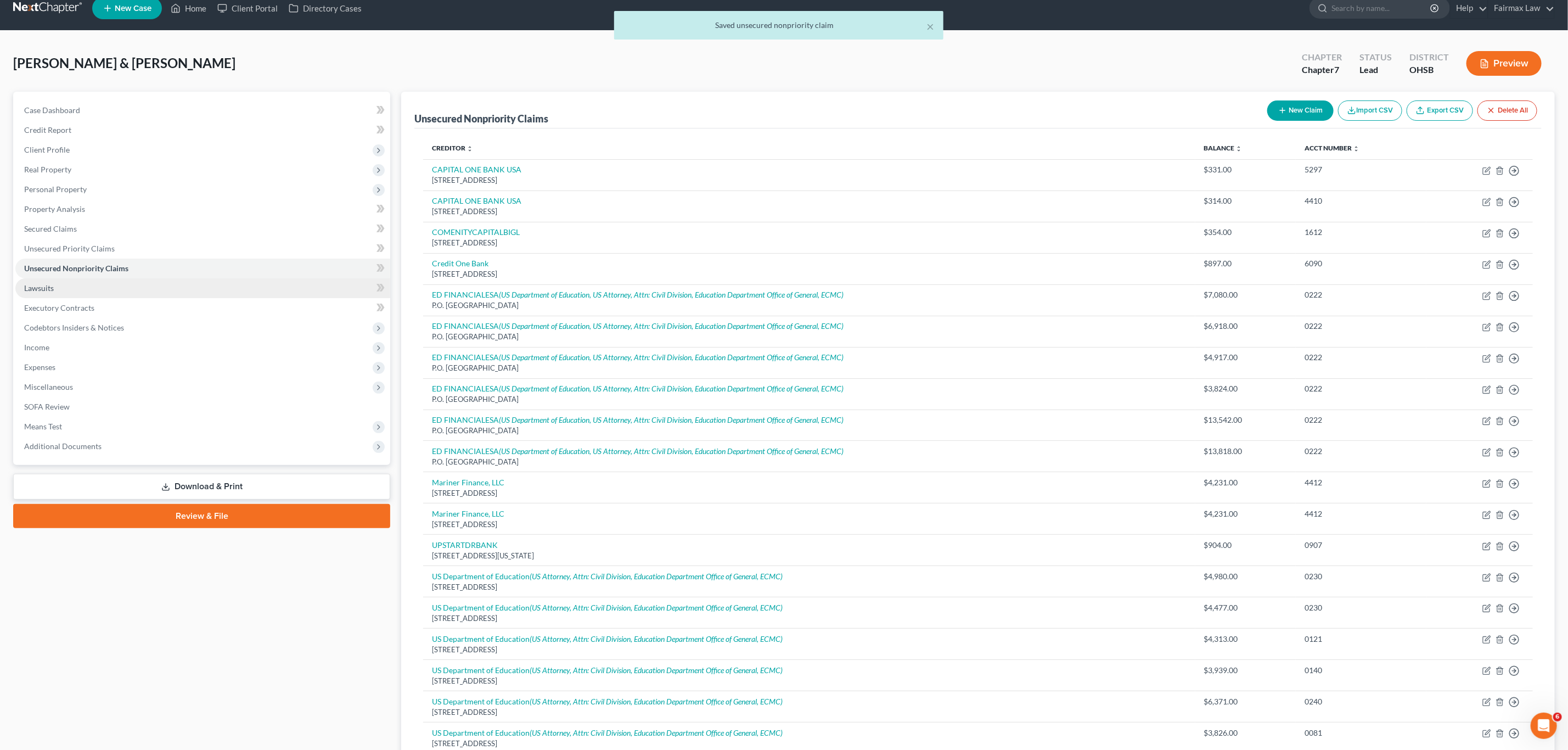
click at [38, 294] on link "Lawsuits" at bounding box center [202, 289] width 375 height 20
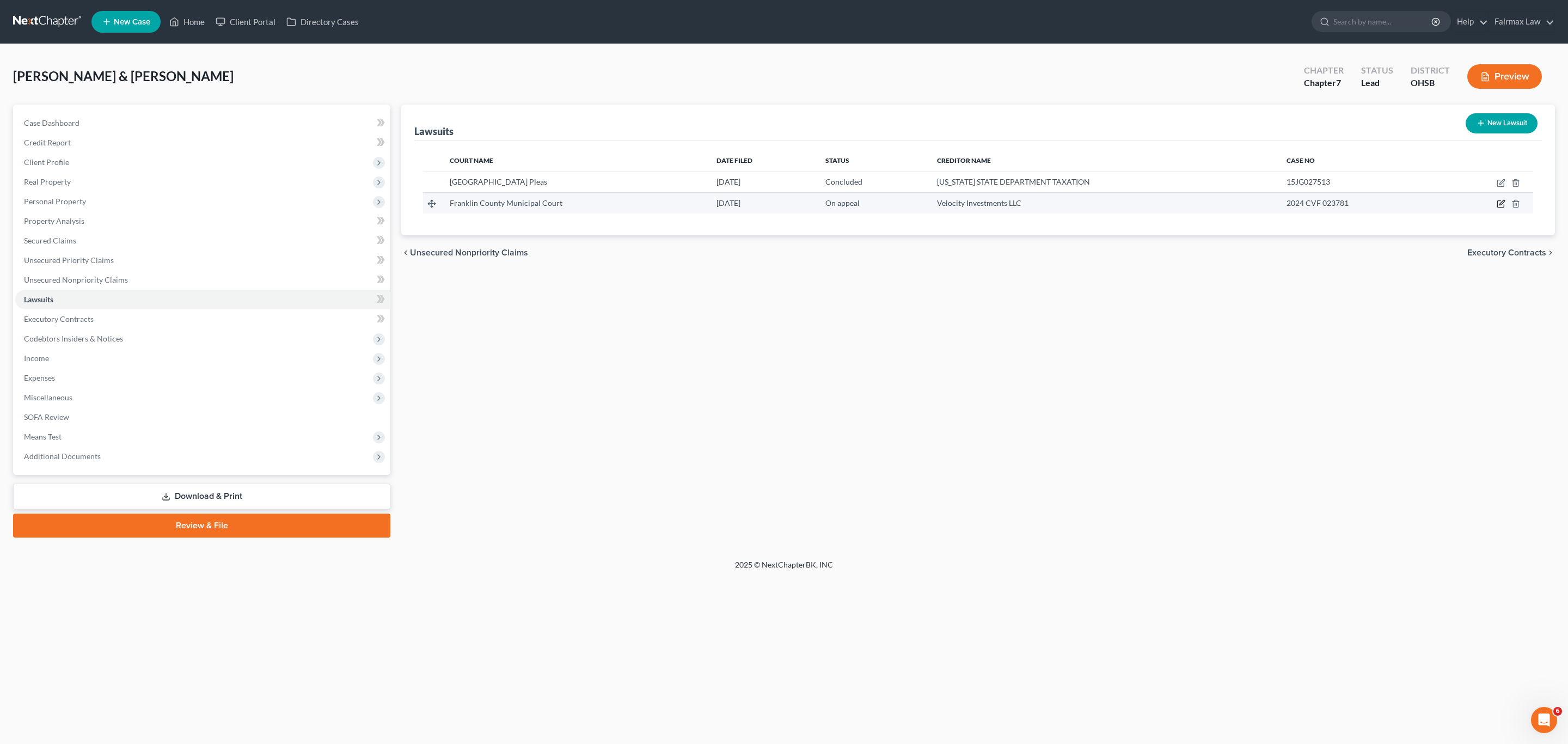
click at [782, 206] on icon "button" at bounding box center [1500, 204] width 9 height 9
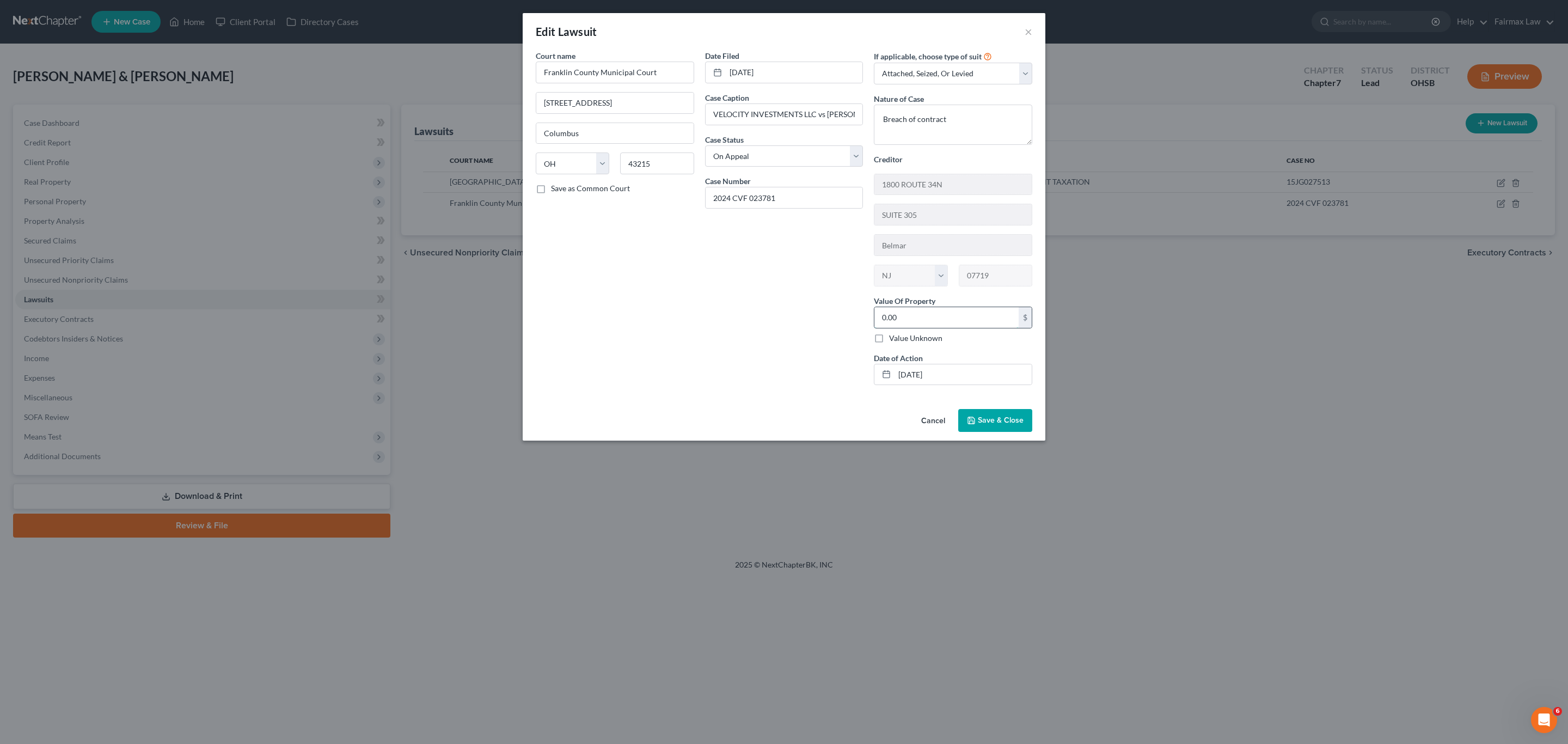
click at [782, 320] on input "0.00" at bounding box center [946, 317] width 145 height 21
paste input "7094.46"
click at [782, 425] on span "Save & Close" at bounding box center [1000, 419] width 45 height 9
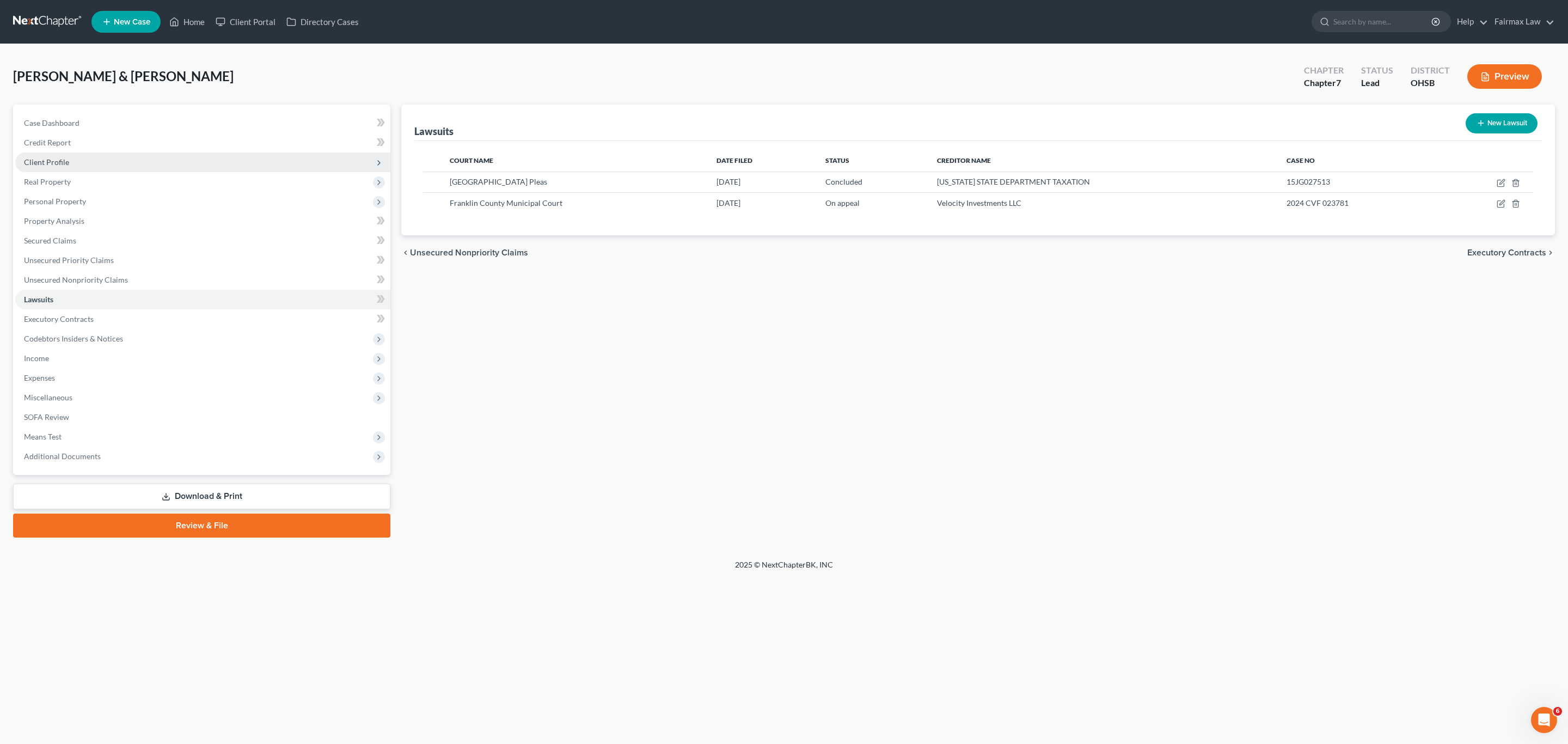
click at [54, 164] on span "Client Profile" at bounding box center [46, 161] width 45 height 9
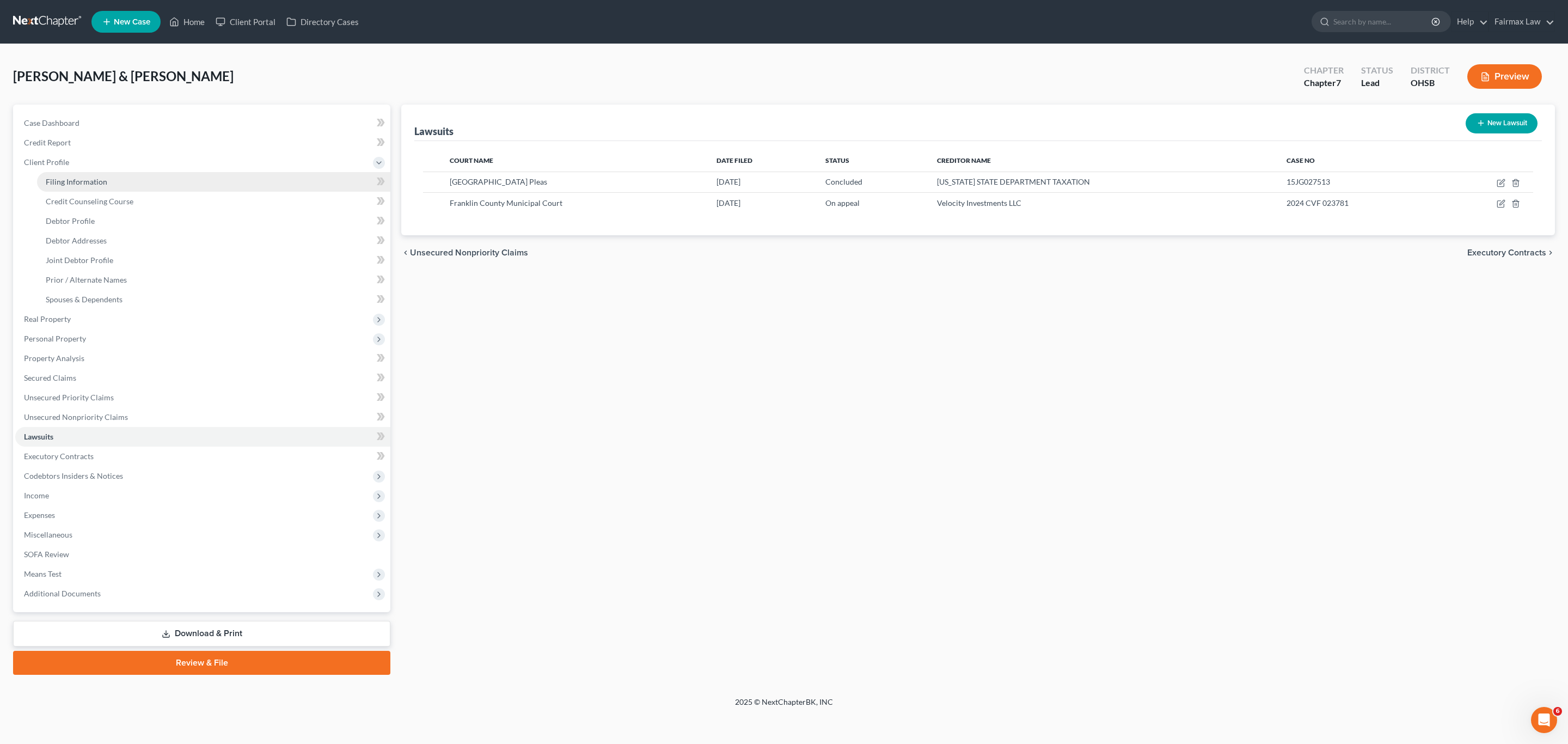
click at [71, 180] on span "Filing Information" at bounding box center [76, 181] width 62 height 9
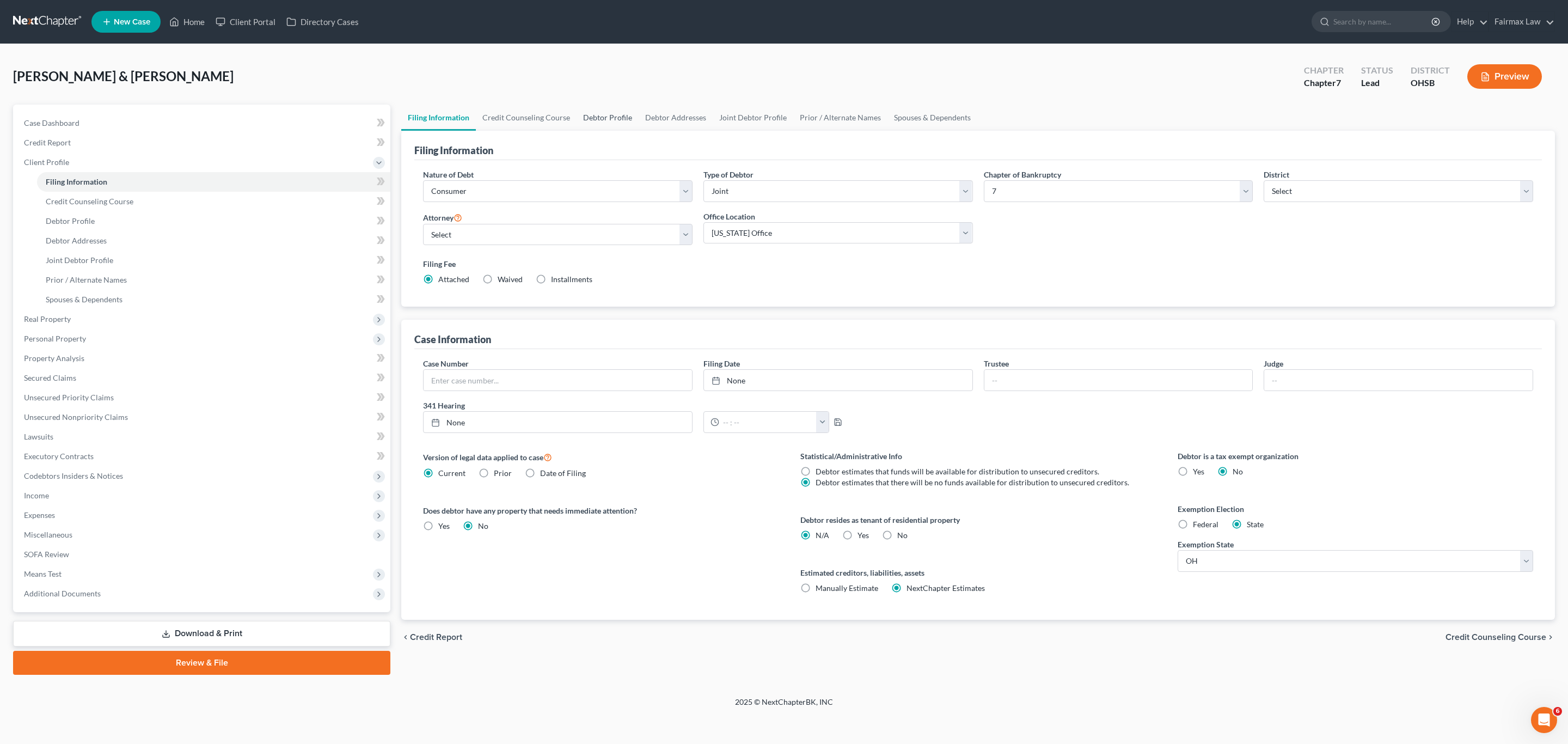
click at [604, 104] on link "Debtor Profile" at bounding box center [607, 117] width 62 height 27
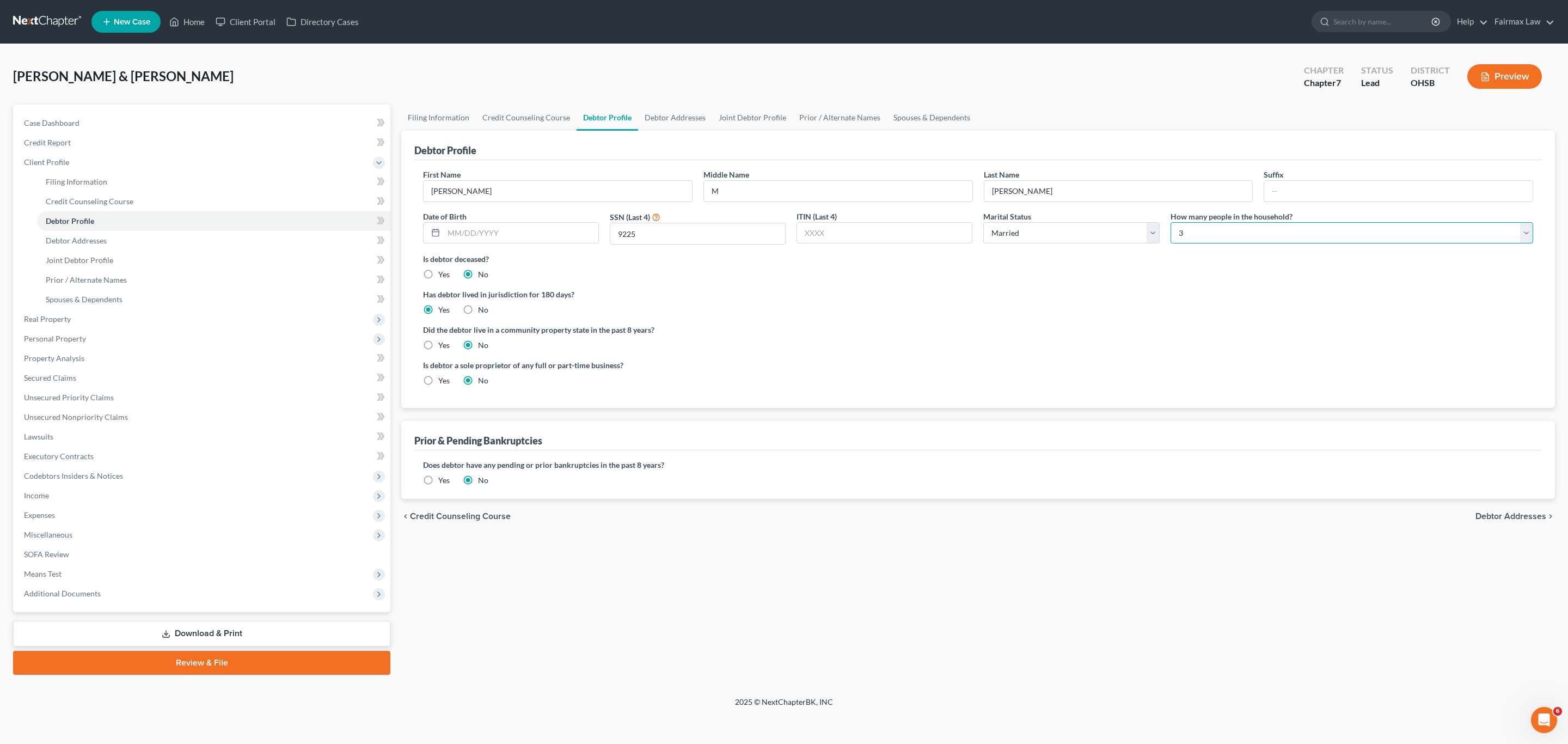
click at [782, 232] on select "Select 1 2 3 4 5 6 7 8 9 10 11 12 13 14 15 16 17 18 19 20" at bounding box center [1352, 233] width 363 height 22
click at [782, 277] on div "Is debtor deceased? Yes No" at bounding box center [978, 266] width 1111 height 27
click at [63, 565] on span "Means Test" at bounding box center [202, 574] width 375 height 20
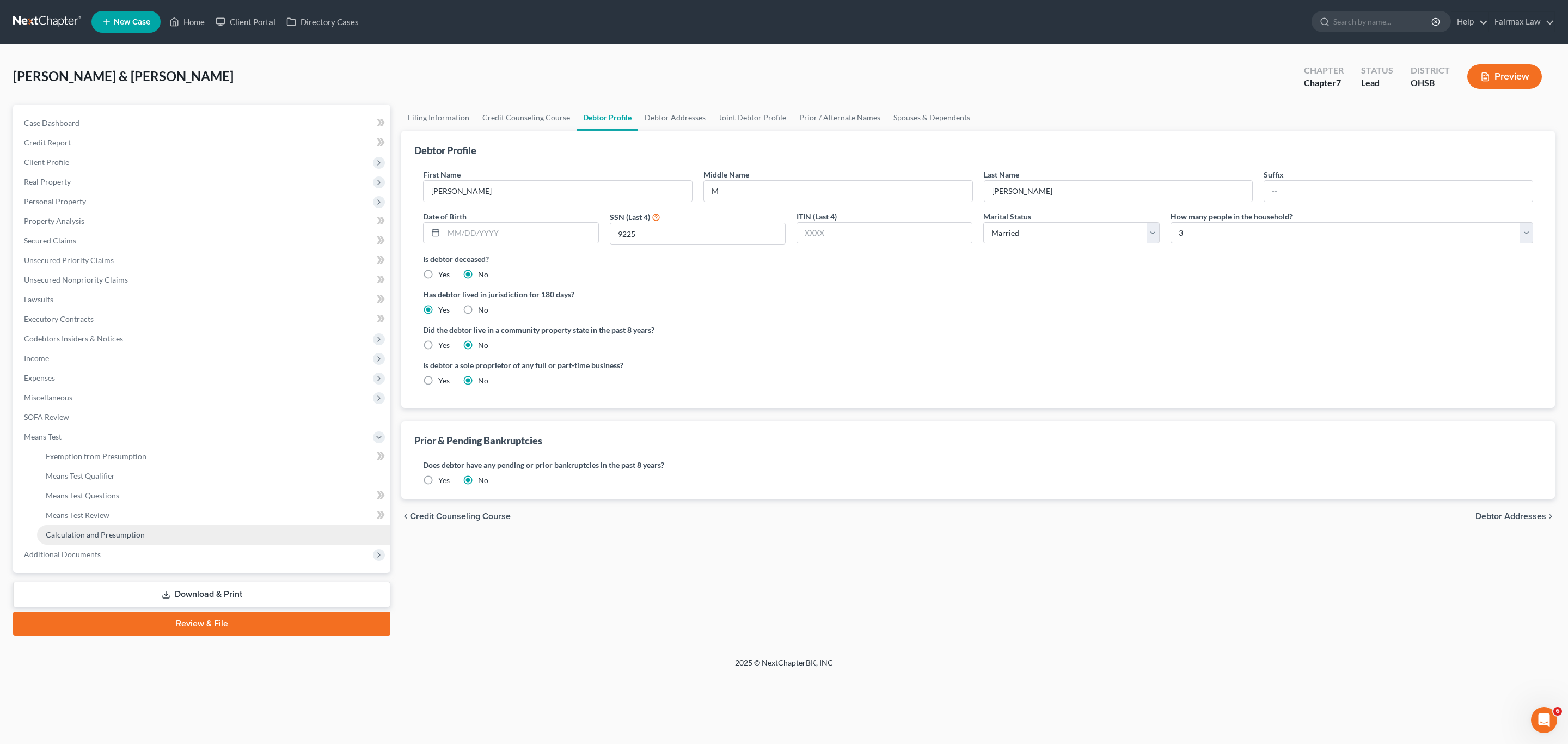
click at [85, 533] on span "Calculation and Presumption" at bounding box center [94, 534] width 99 height 9
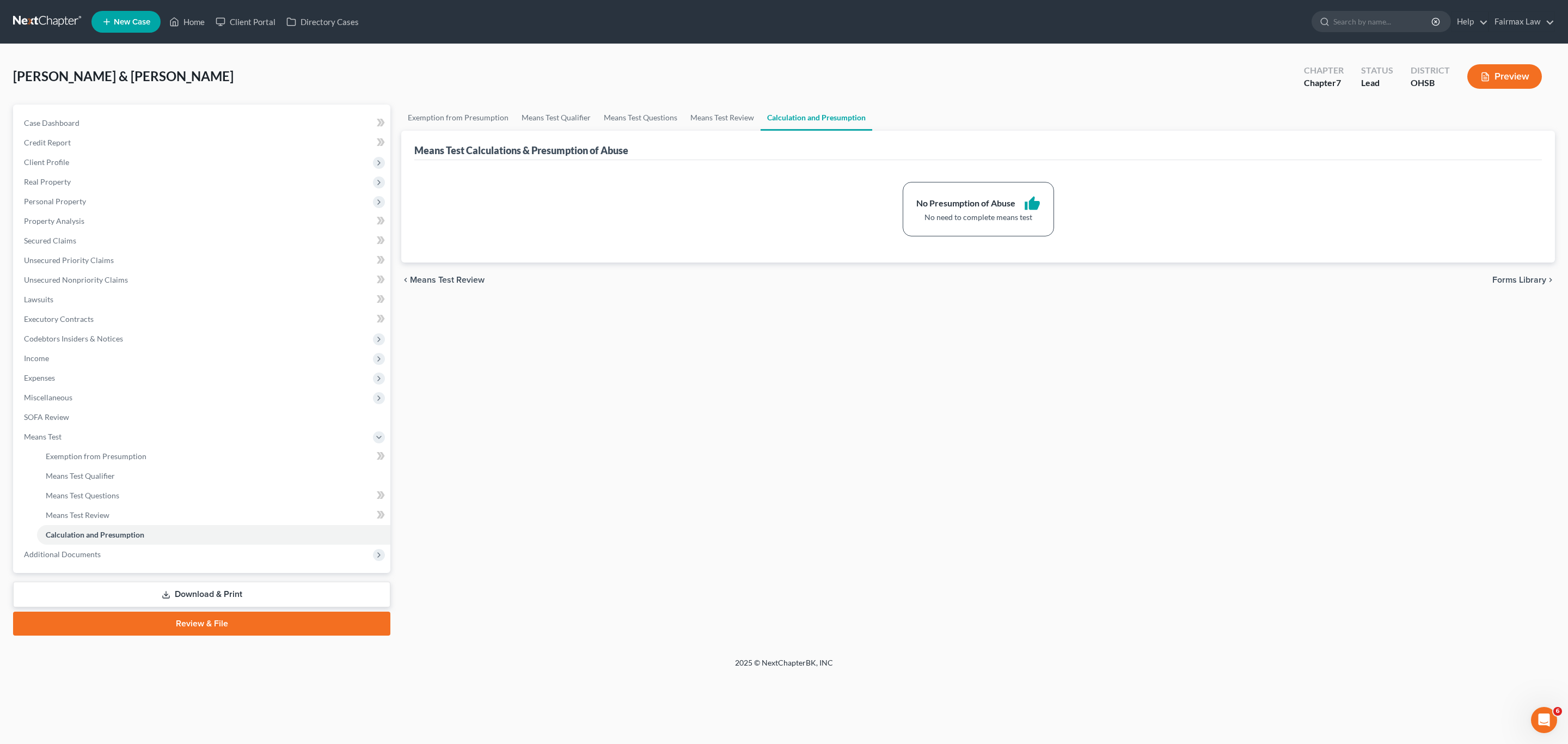
drag, startPoint x: 83, startPoint y: 552, endPoint x: 137, endPoint y: 556, distance: 54.1
click at [83, 552] on span "Additional Documents" at bounding box center [62, 553] width 77 height 9
click at [67, 158] on span "Client Profile" at bounding box center [46, 161] width 45 height 9
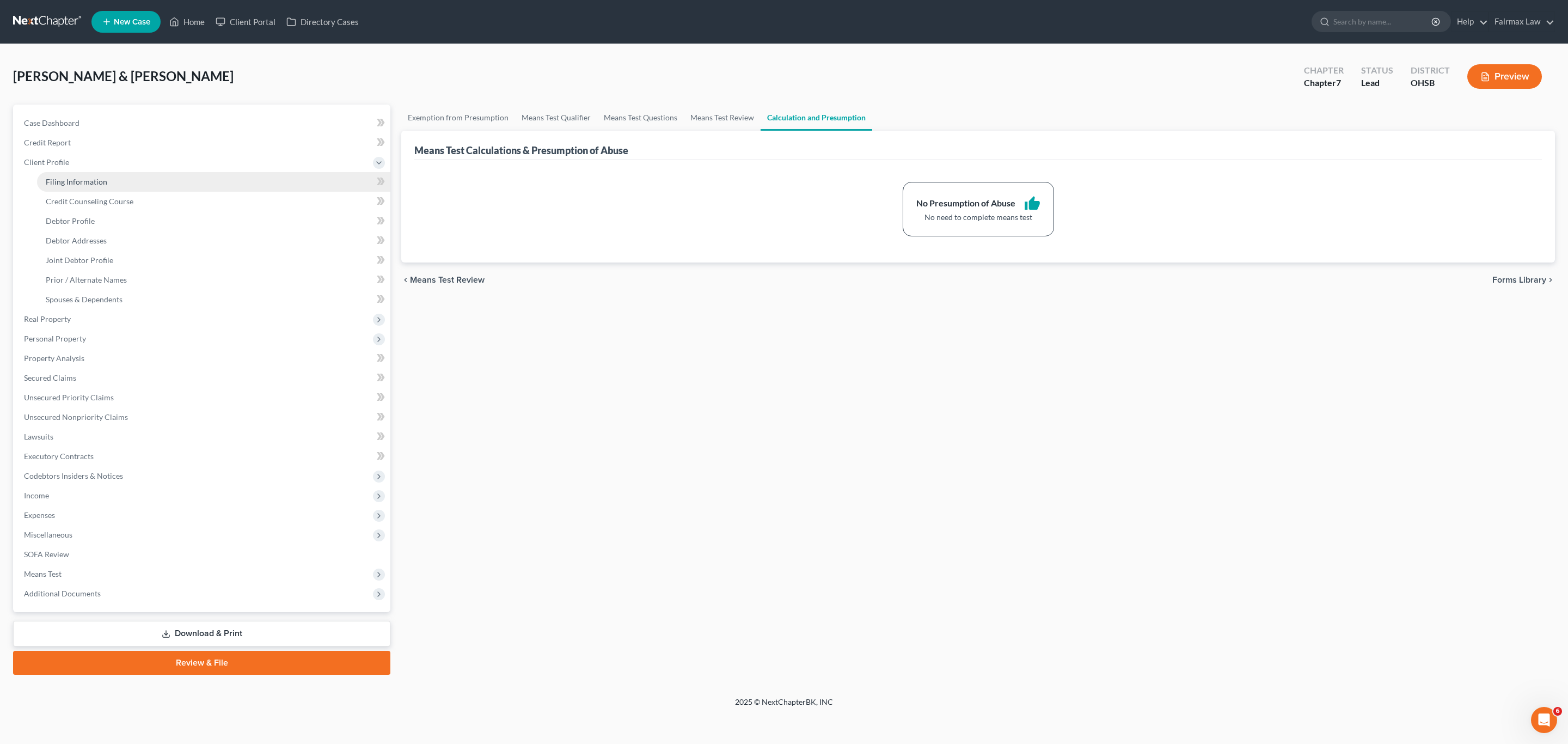
click at [75, 178] on span "Filing Information" at bounding box center [76, 181] width 62 height 9
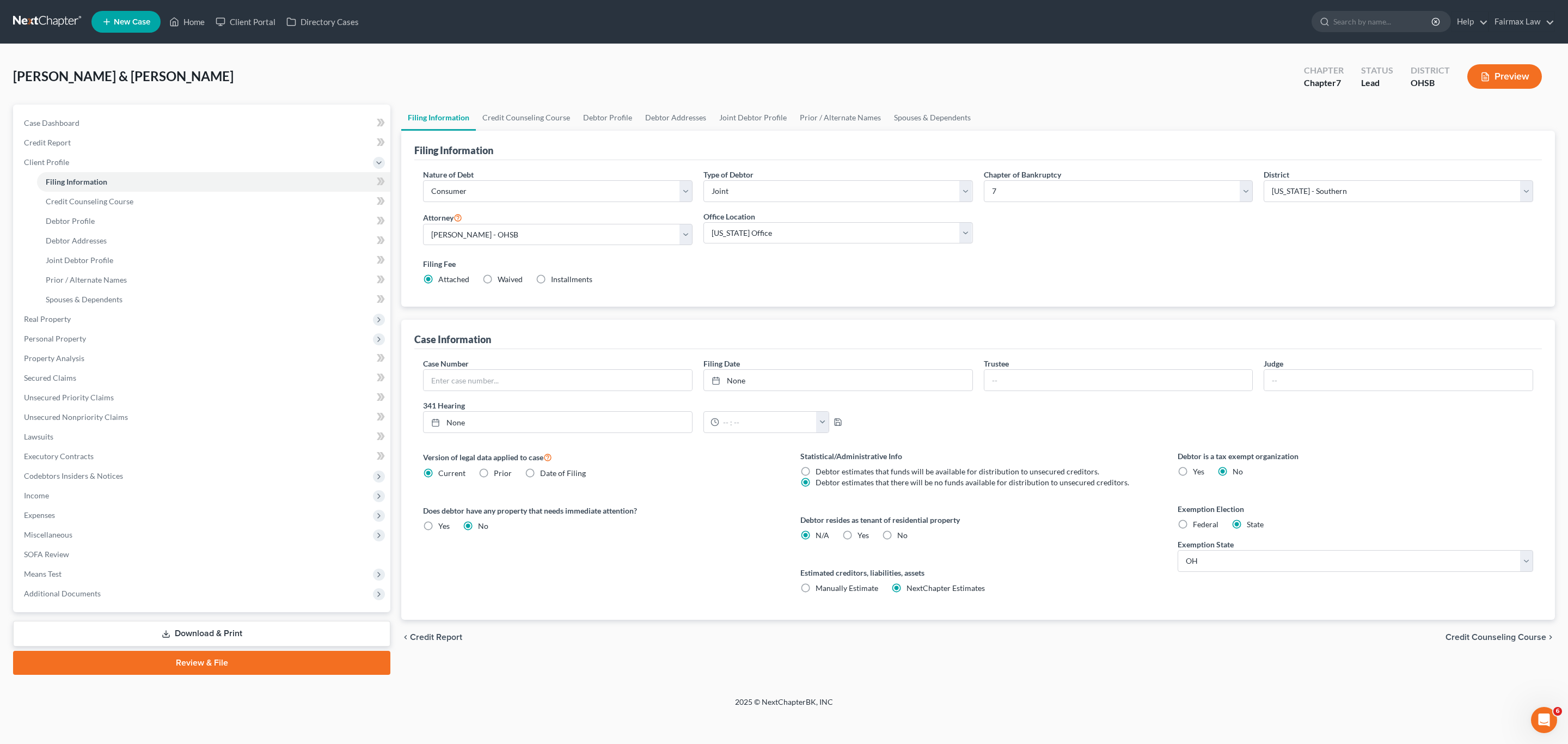
click at [551, 278] on label "Installments Installments" at bounding box center [572, 279] width 41 height 11
click at [556, 278] on input "Installments Installments" at bounding box center [559, 277] width 7 height 7
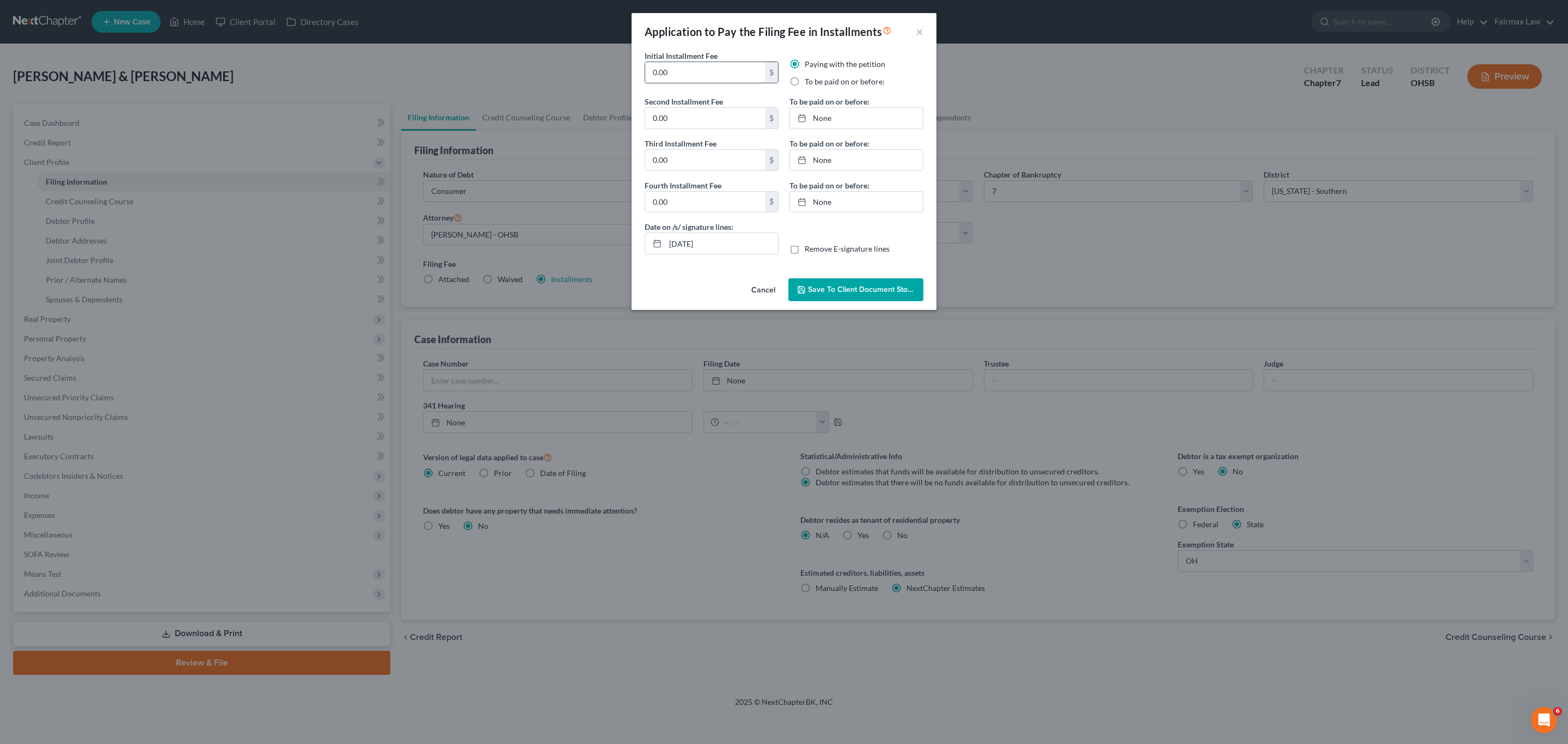
click at [704, 76] on input "0.00" at bounding box center [705, 72] width 120 height 21
click at [698, 116] on input "0.00" at bounding box center [705, 118] width 120 height 21
click at [704, 158] on input "0.00" at bounding box center [705, 159] width 120 height 21
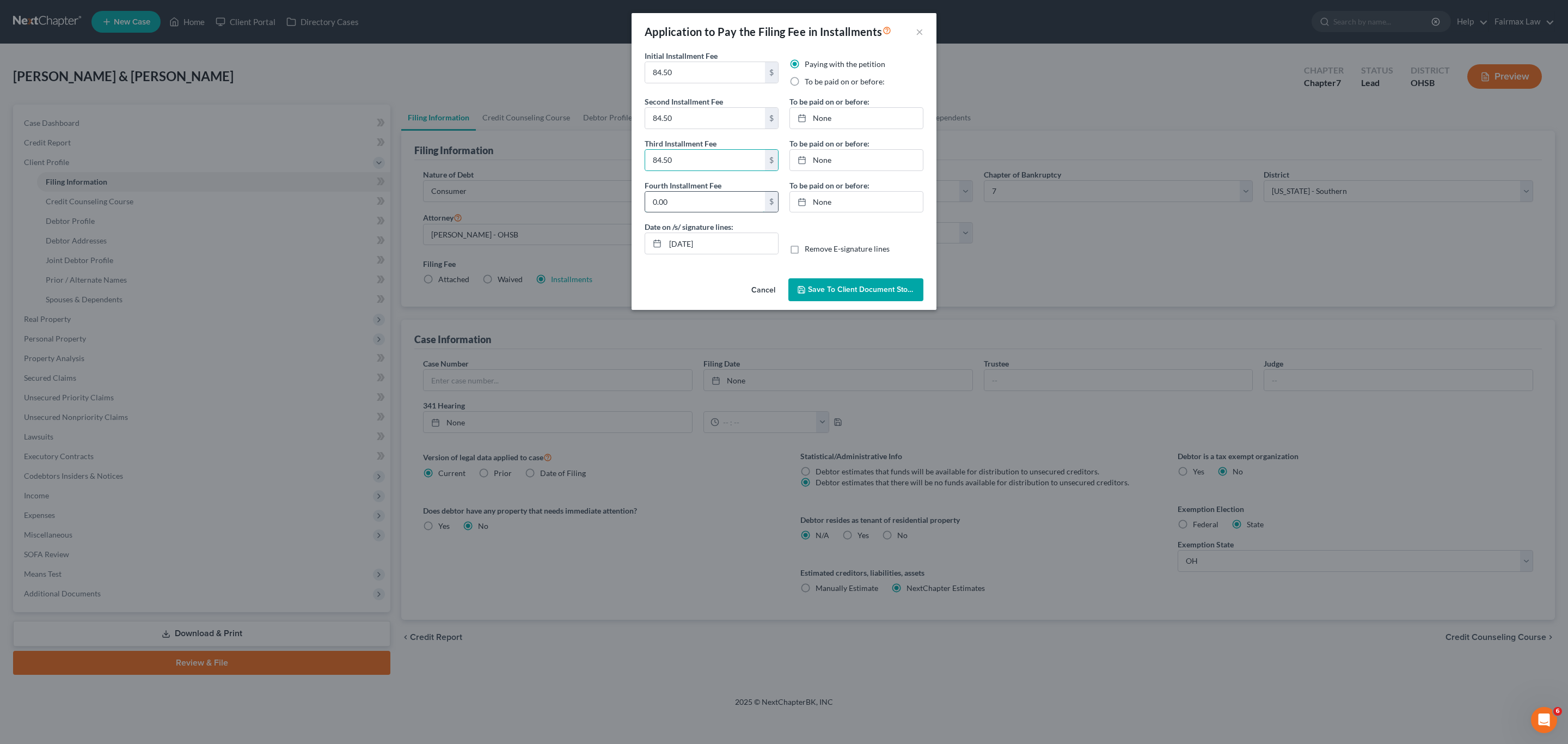
click at [712, 213] on input "0.00" at bounding box center [705, 202] width 120 height 21
click at [724, 246] on input "[DATE]" at bounding box center [721, 243] width 113 height 21
click at [782, 82] on label "To be paid on or before:" at bounding box center [844, 81] width 80 height 11
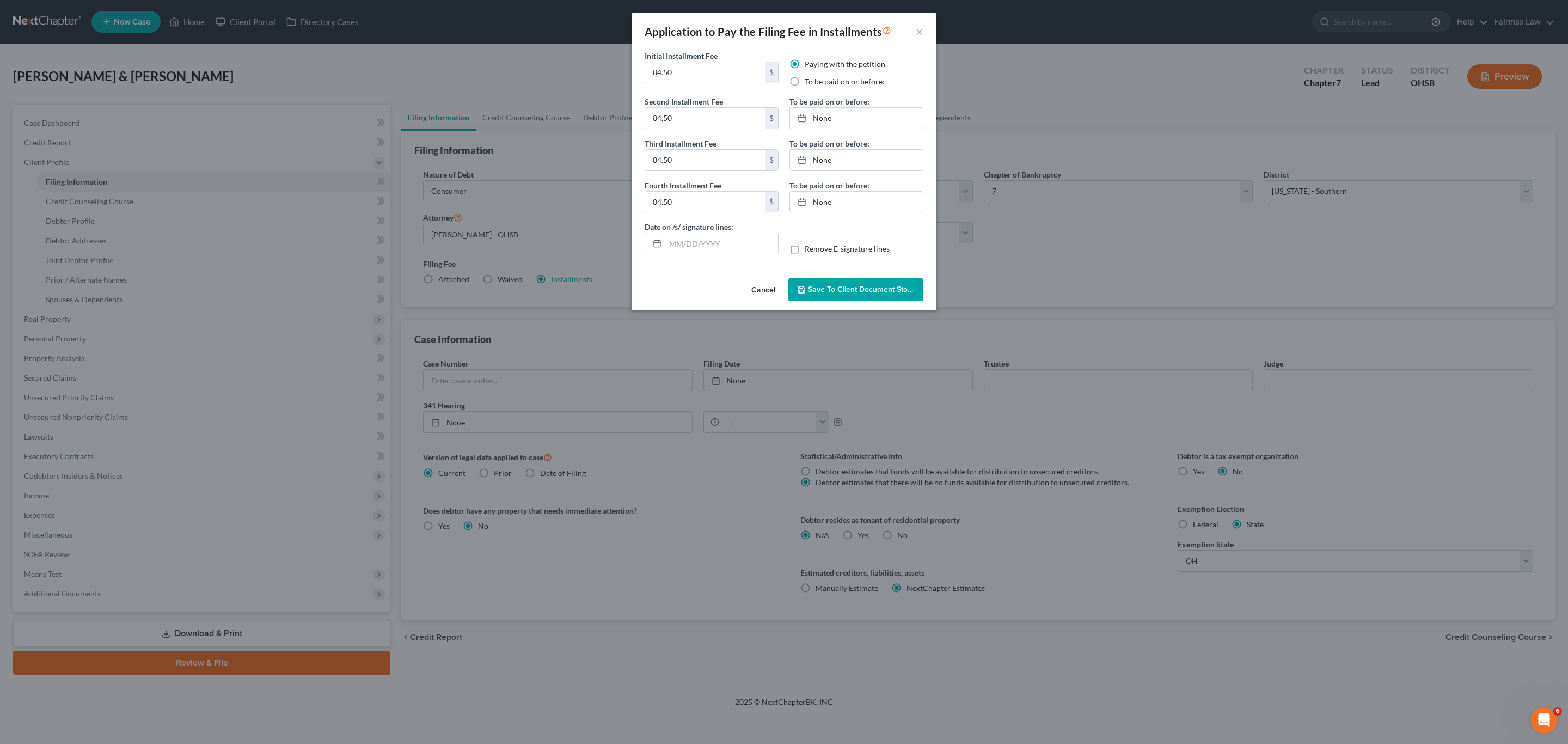
click at [782, 82] on input "To be paid on or before:" at bounding box center [812, 79] width 7 height 7
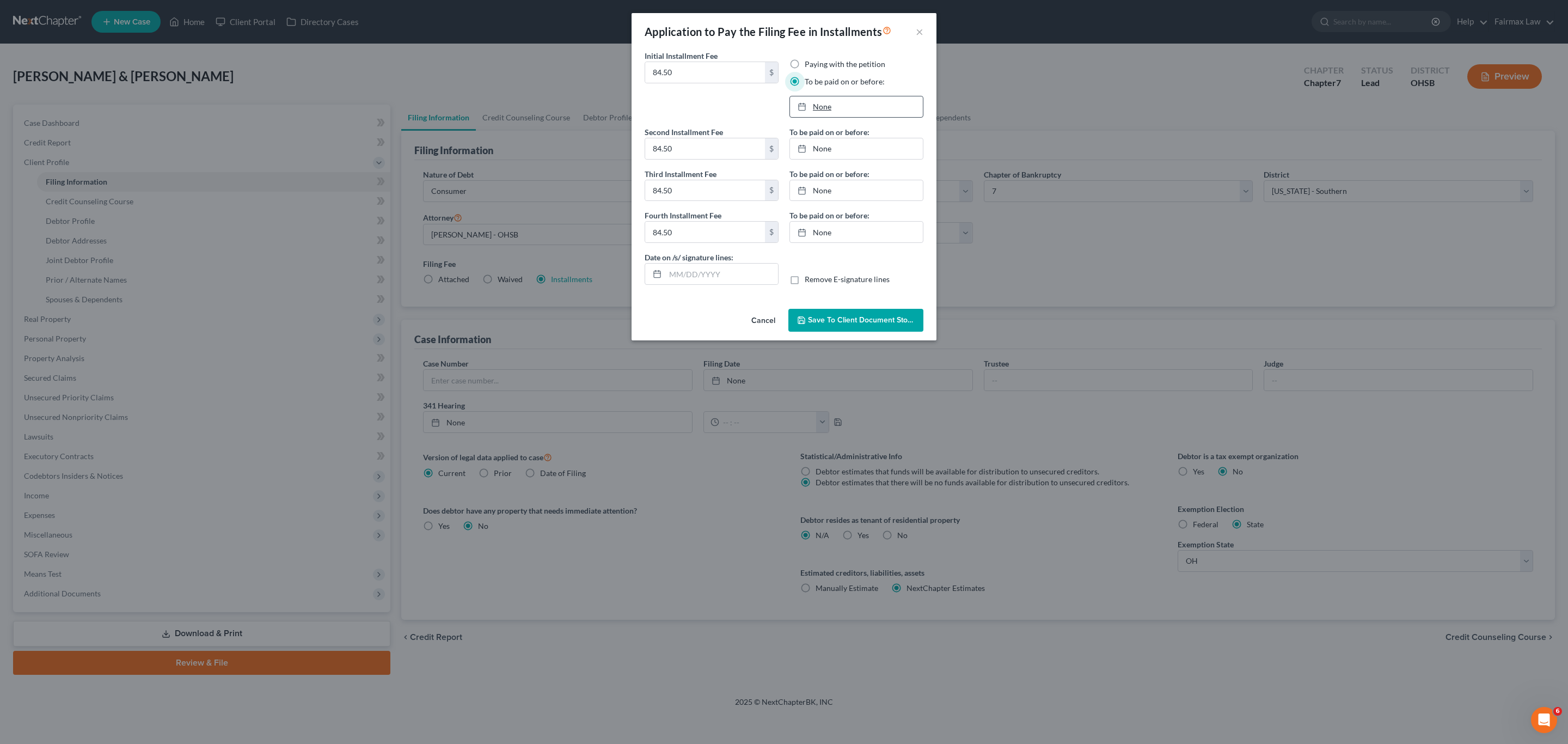
click at [782, 103] on link "None" at bounding box center [856, 106] width 133 height 21
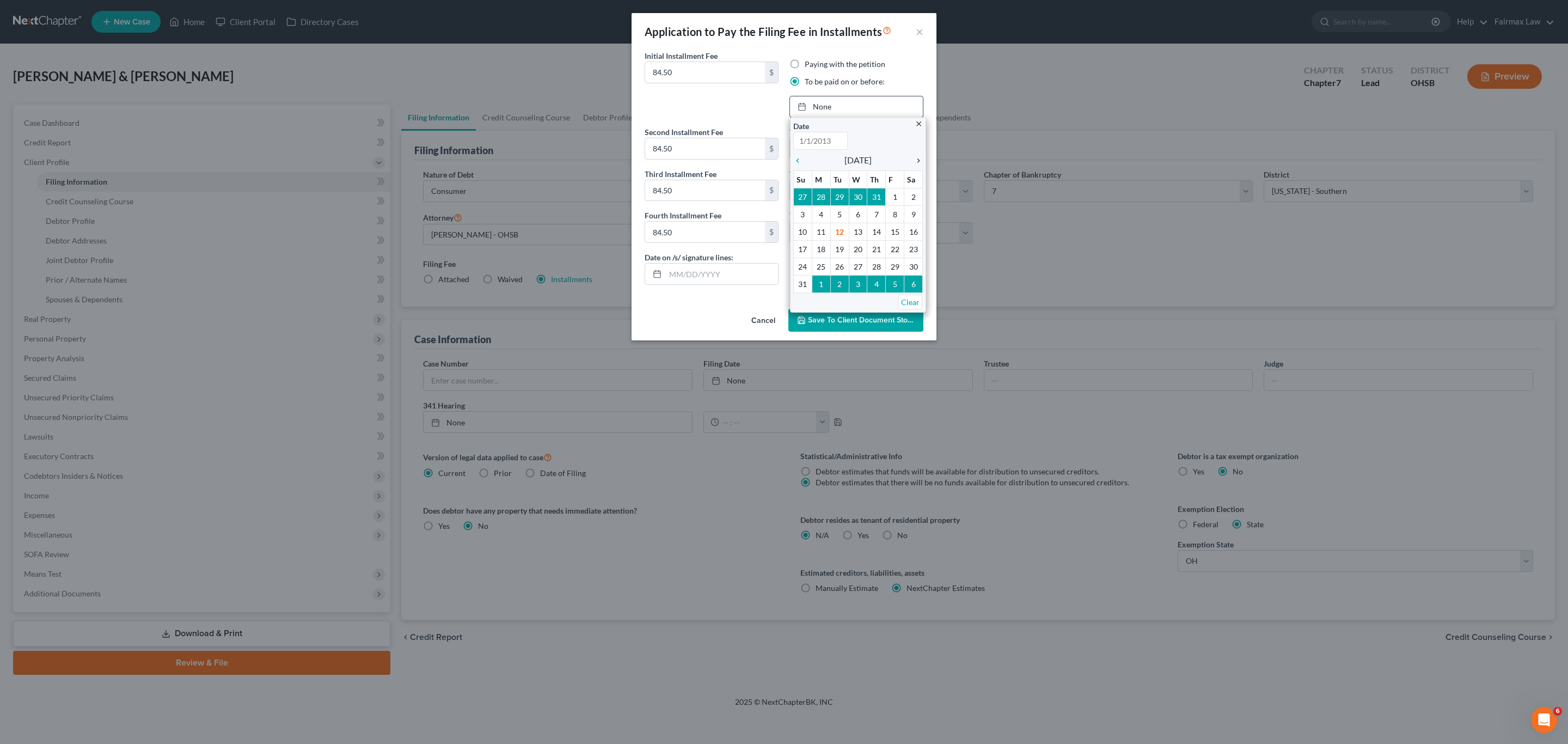
click at [782, 158] on icon "chevron_right" at bounding box center [916, 160] width 14 height 9
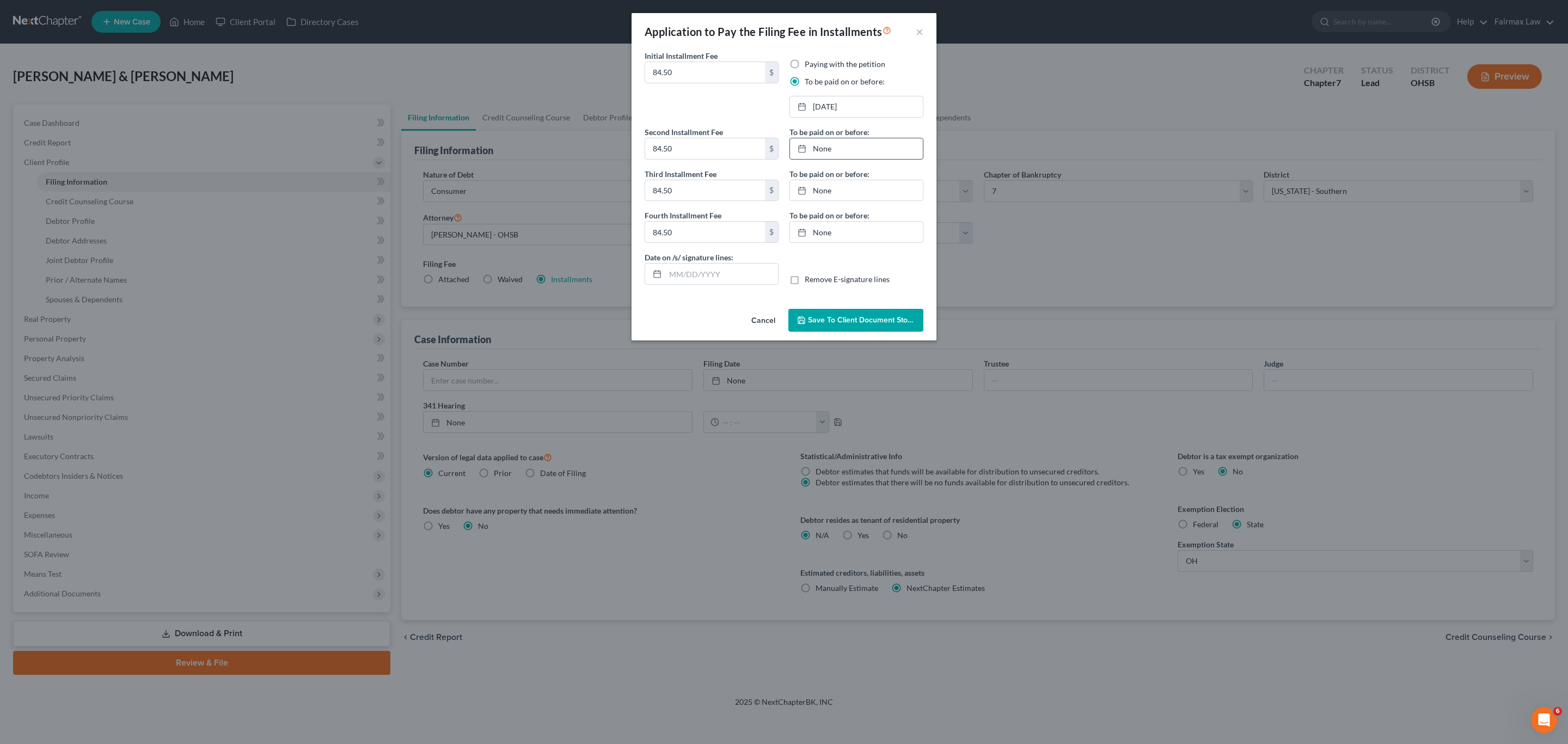
click at [782, 150] on link "None" at bounding box center [856, 149] width 133 height 21
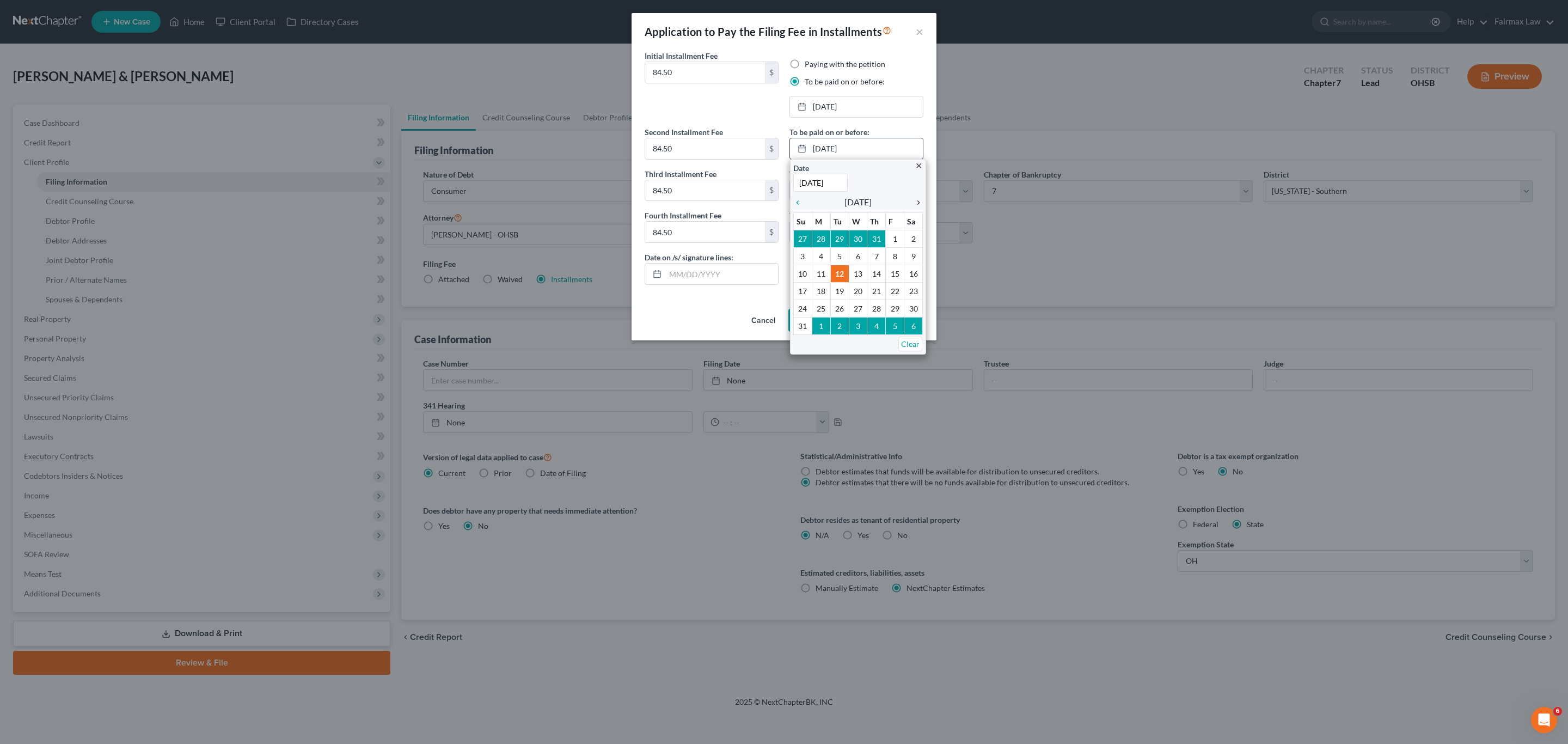
click at [782, 205] on icon "chevron_right" at bounding box center [916, 202] width 14 height 9
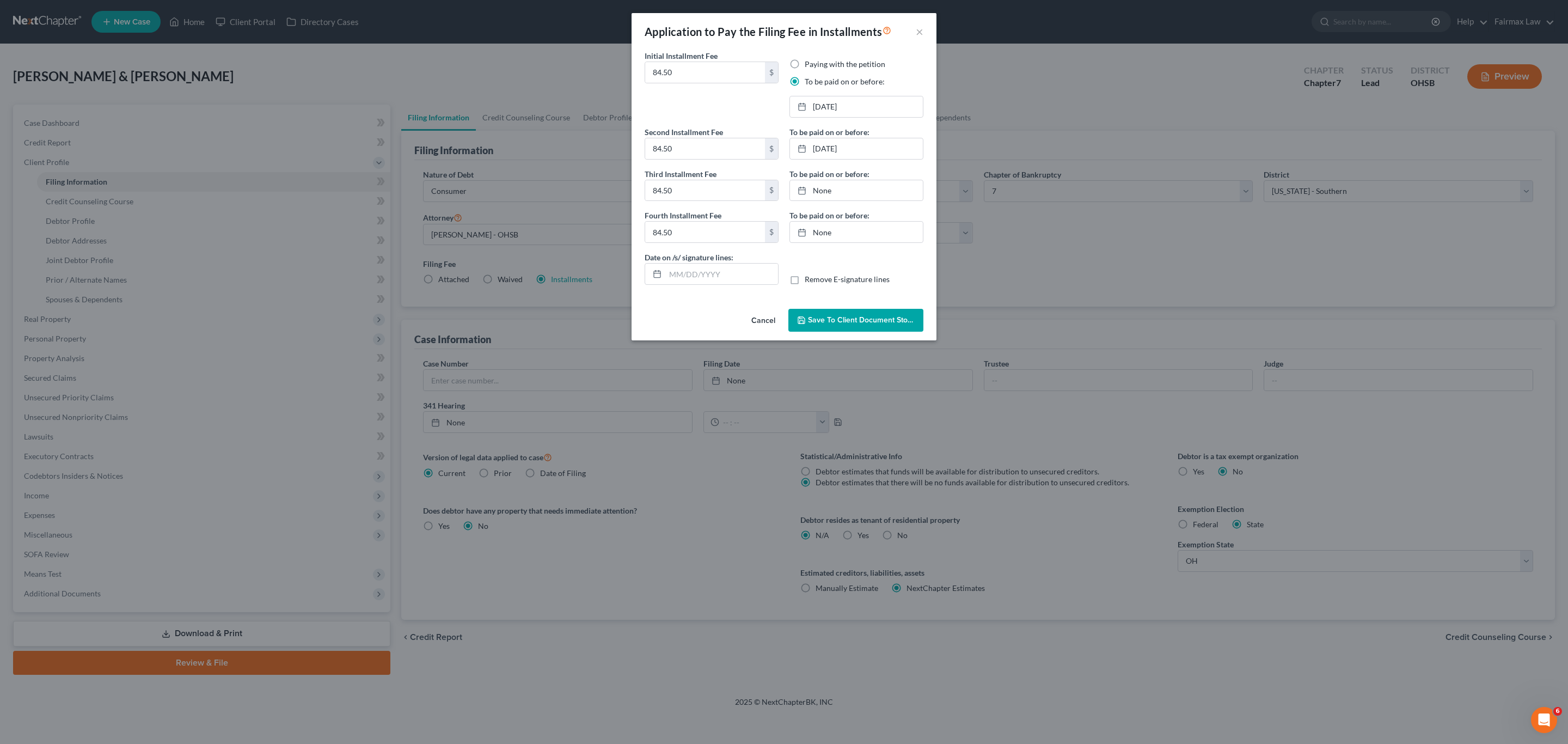
drag, startPoint x: 820, startPoint y: 178, endPoint x: 919, endPoint y: 247, distance: 120.7
click at [782, 178] on label "To be paid on or before:" at bounding box center [829, 174] width 80 height 12
click at [782, 182] on link "None" at bounding box center [856, 190] width 133 height 21
click at [782, 188] on link "None" at bounding box center [856, 190] width 133 height 21
click at [782, 192] on link "[DATE]" at bounding box center [856, 190] width 133 height 21
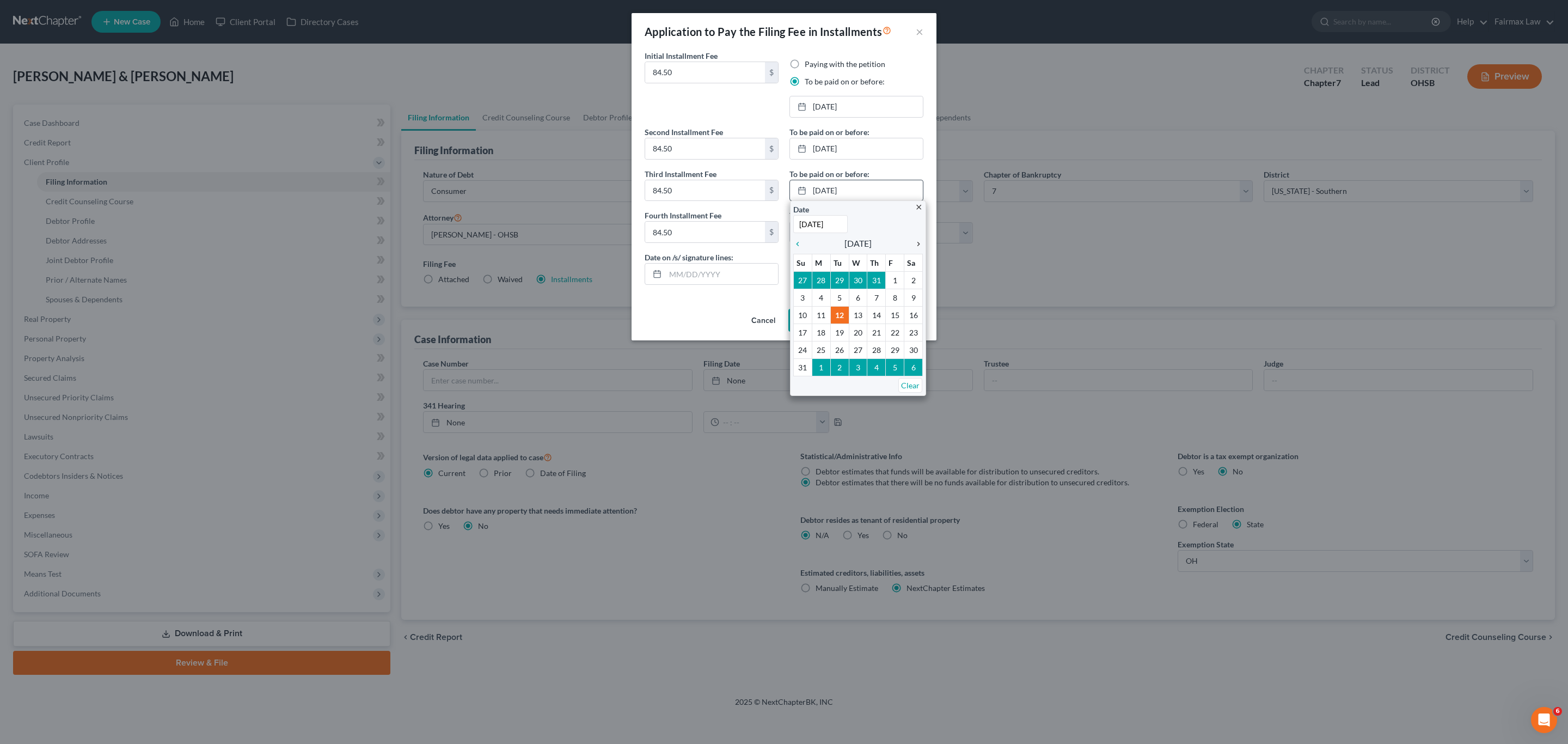
click at [782, 246] on icon "chevron_right" at bounding box center [916, 244] width 14 height 9
click at [782, 245] on icon "chevron_right" at bounding box center [916, 244] width 14 height 9
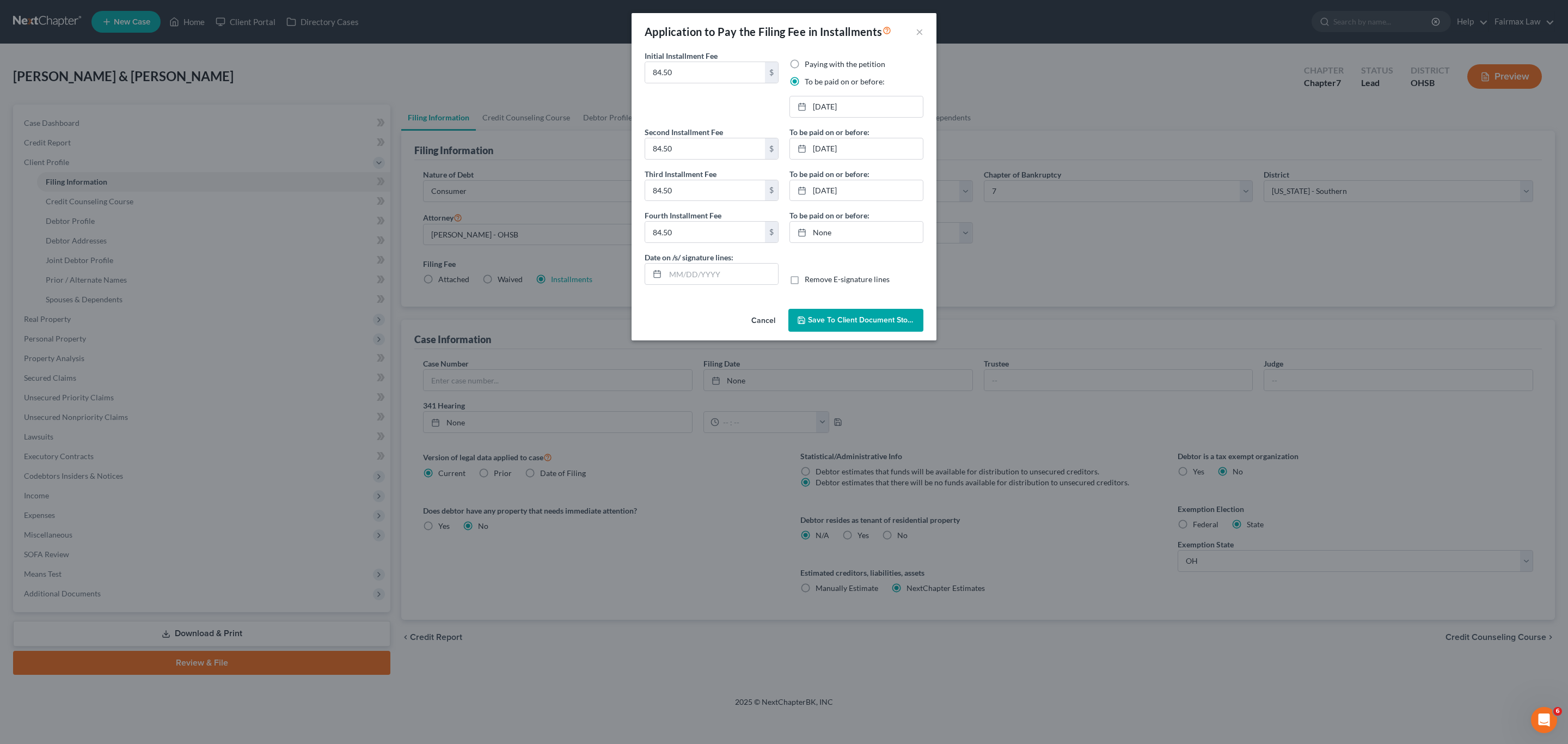
click at [782, 234] on link "None" at bounding box center [856, 231] width 133 height 21
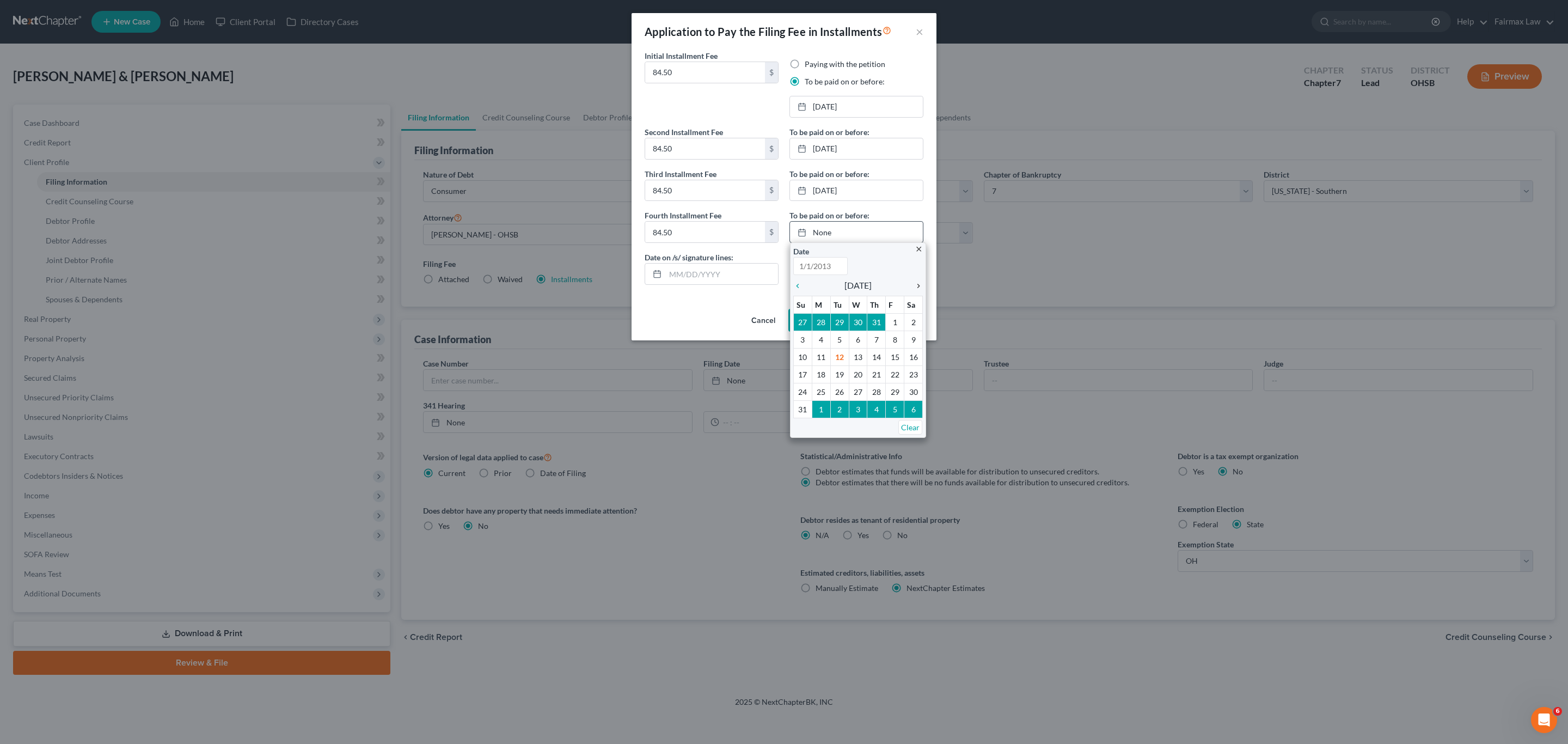
click at [782, 287] on icon "chevron_right" at bounding box center [916, 285] width 14 height 9
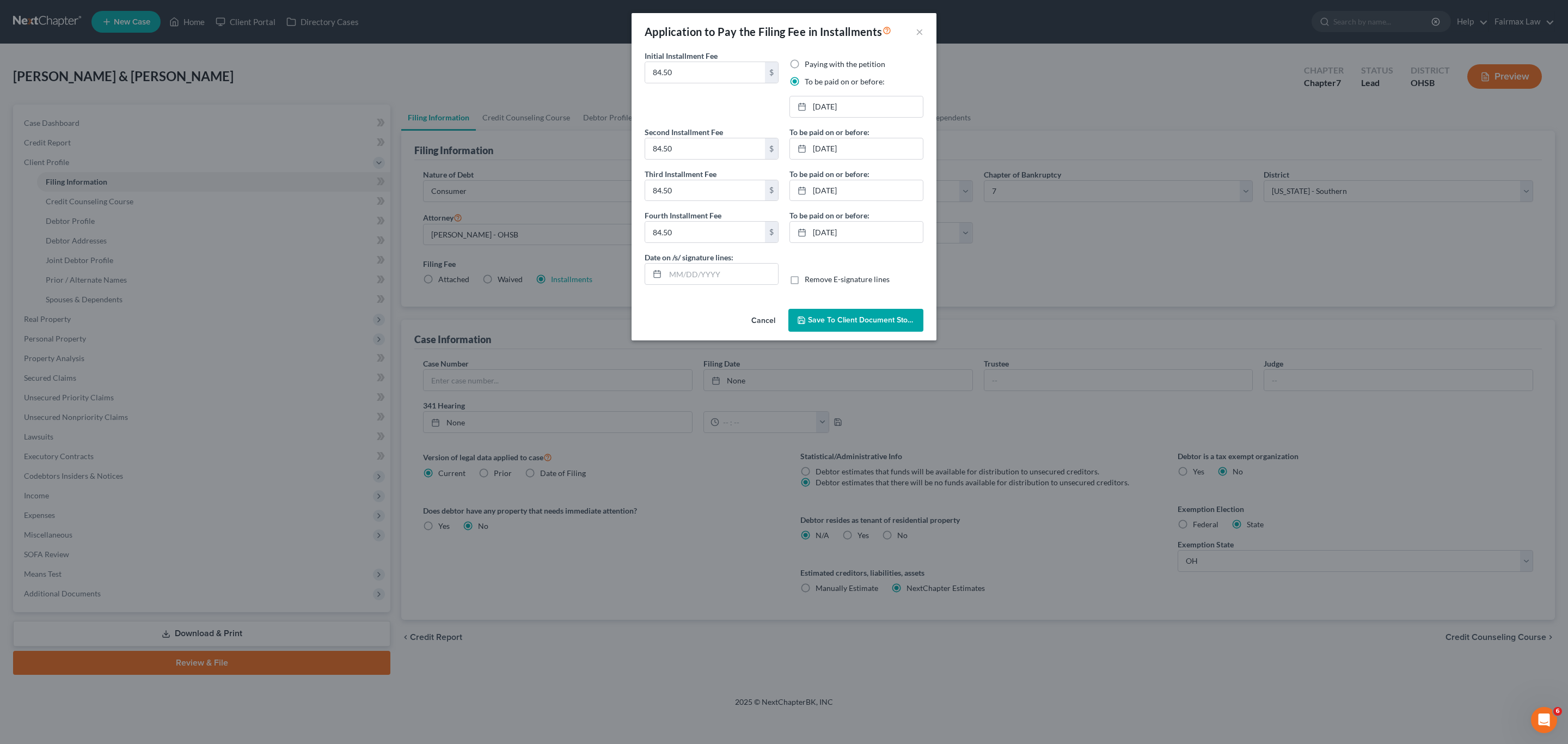
click at [782, 325] on span "Save to Client Document Storage" at bounding box center [865, 319] width 115 height 9
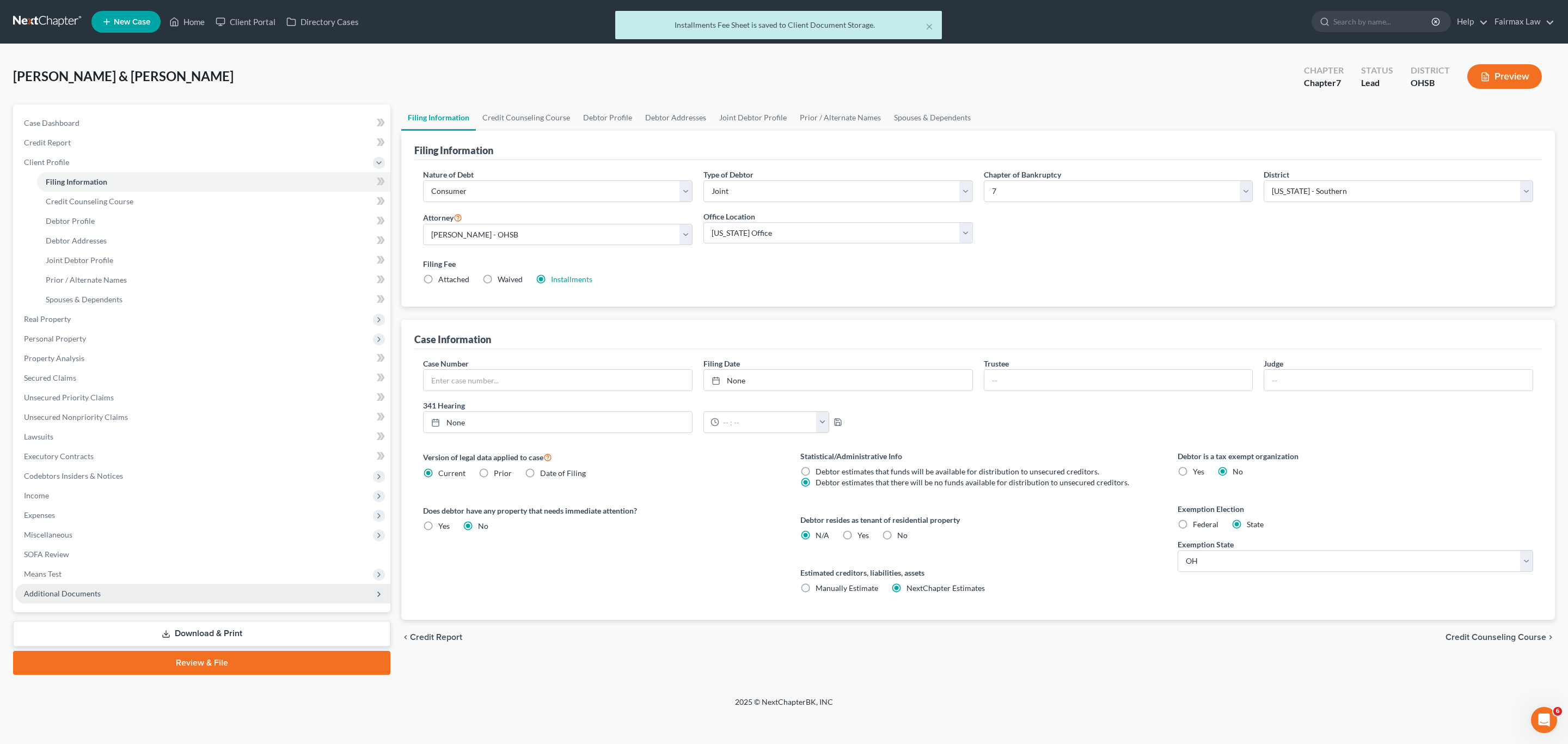
click at [93, 565] on span "Additional Documents" at bounding box center [202, 593] width 375 height 20
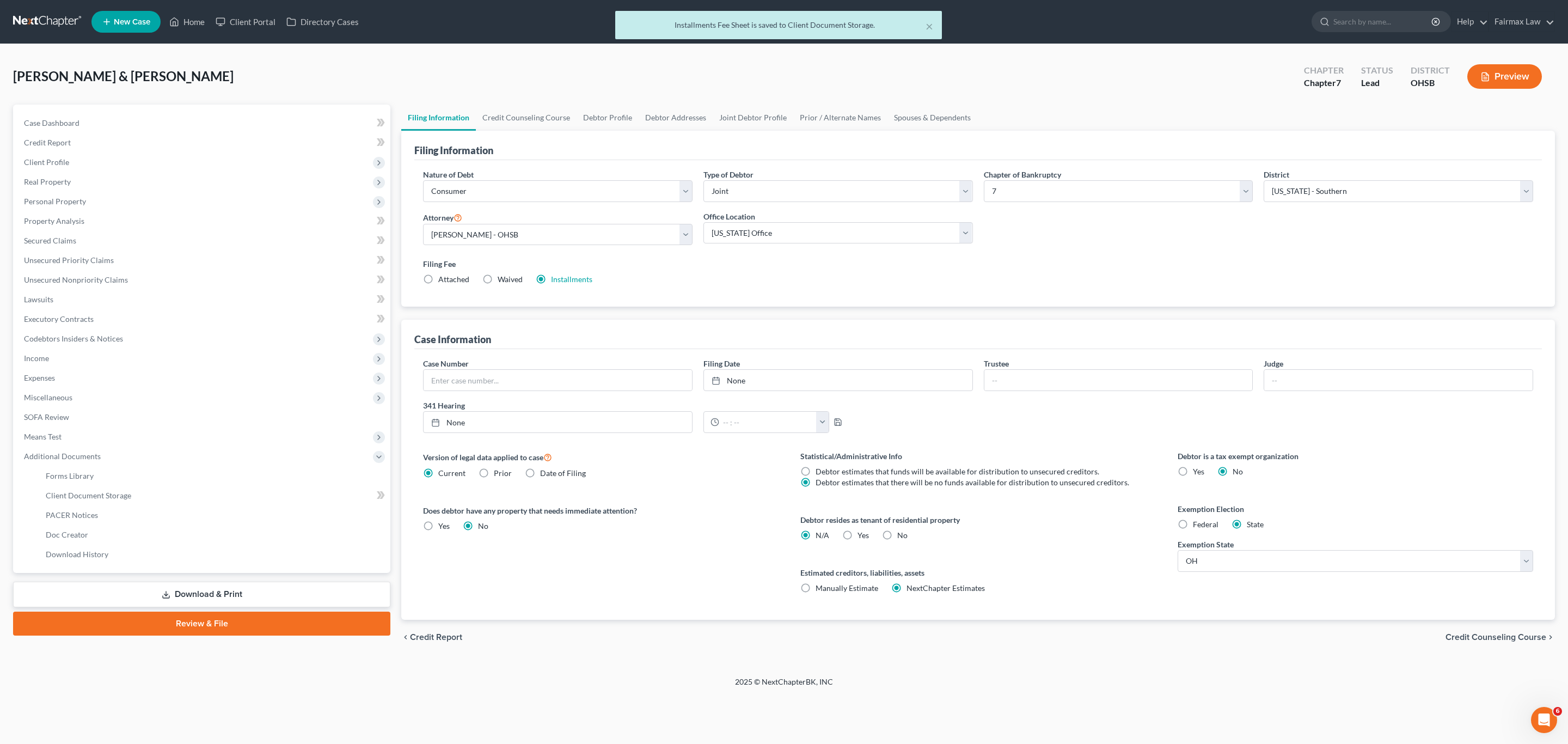
click at [95, 564] on li "Additional Documents Forms Library Client Document Storage PACER Notices Doc Fo…" at bounding box center [202, 506] width 375 height 118
click at [75, 554] on span "Download History" at bounding box center [77, 553] width 63 height 9
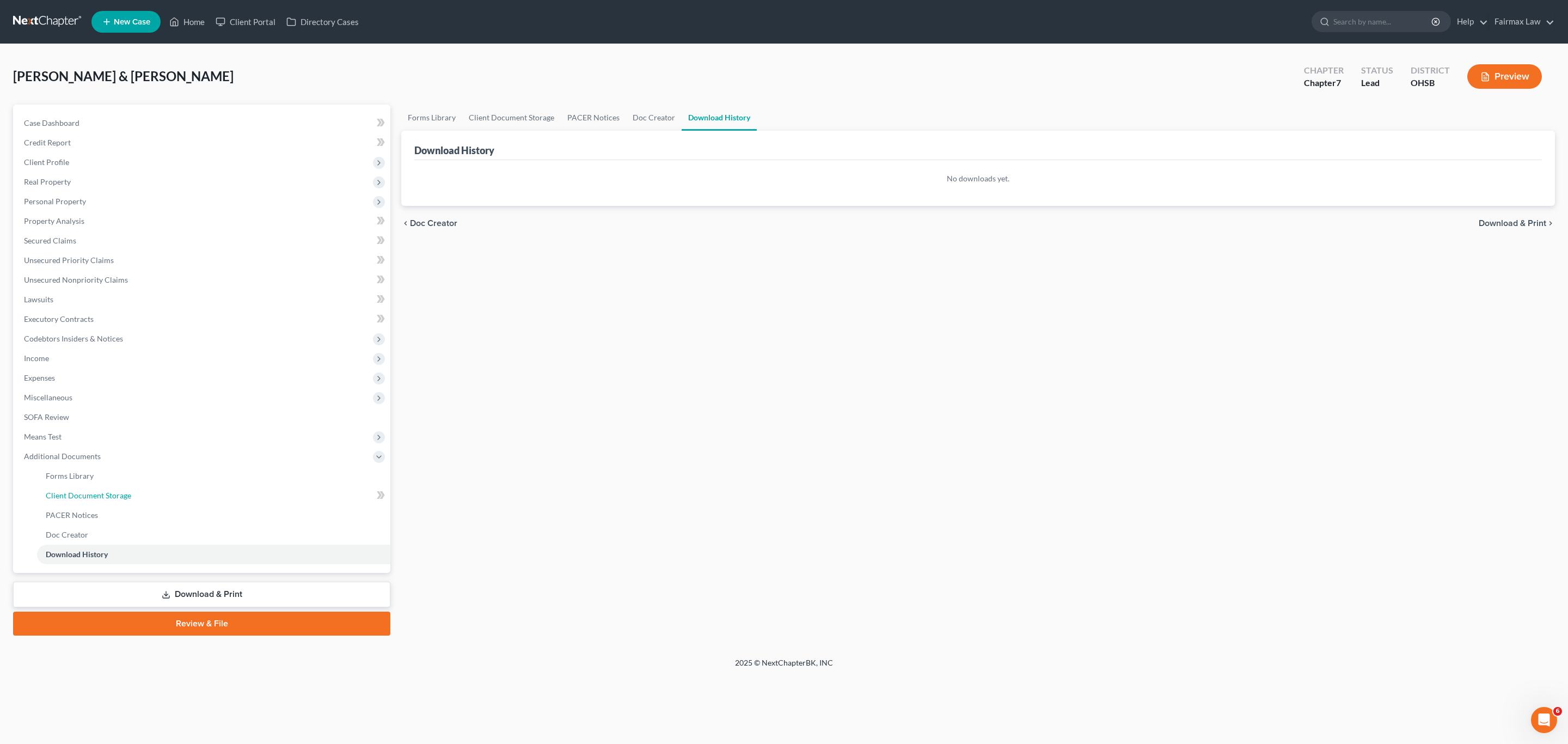
click at [93, 497] on span "Client Document Storage" at bounding box center [88, 495] width 86 height 9
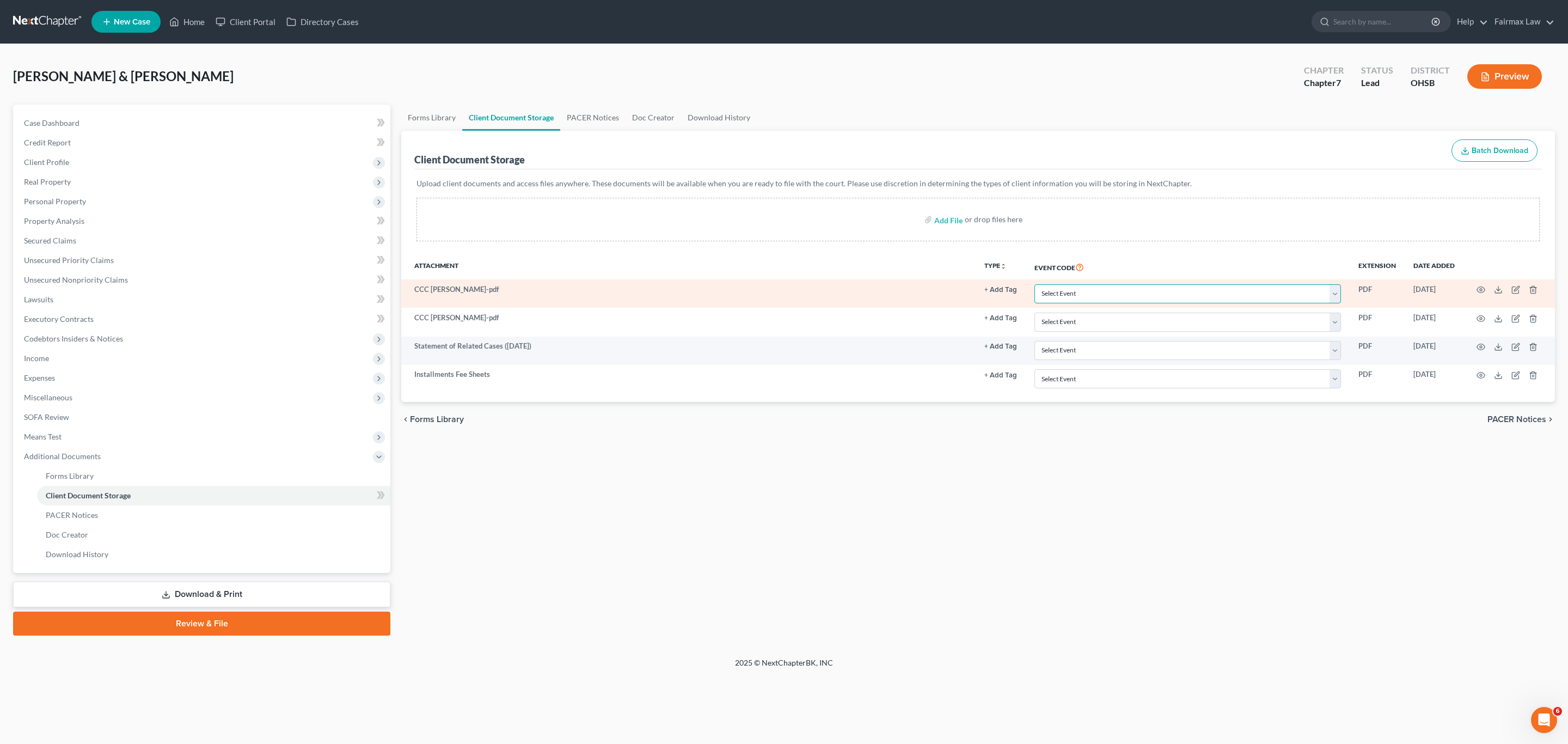
click at [782, 291] on select "Select Event 20 Largest Unsecured Creditors Amended Document Amended List of Cr…" at bounding box center [1188, 293] width 307 height 19
click at [782, 284] on select "Select Event 20 Largest Unsecured Creditors Amended Document Amended List of Cr…" at bounding box center [1188, 293] width 307 height 19
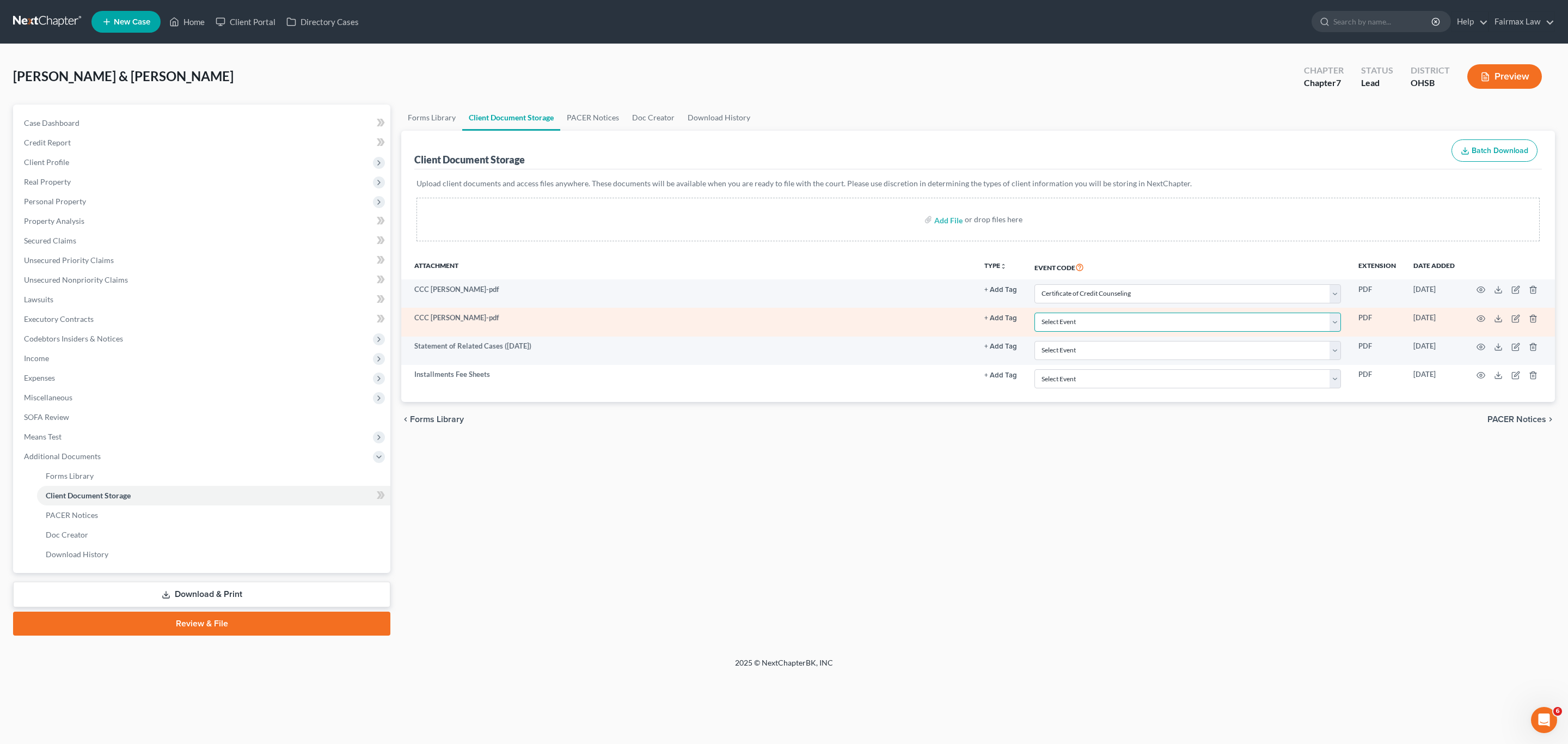
click at [782, 325] on select "Select Event 20 Largest Unsecured Creditors Amended Document Amended List of Cr…" at bounding box center [1188, 322] width 307 height 19
click at [782, 314] on select "Select Event 20 Largest Unsecured Creditors Amended Document Amended List of Cr…" at bounding box center [1188, 322] width 307 height 19
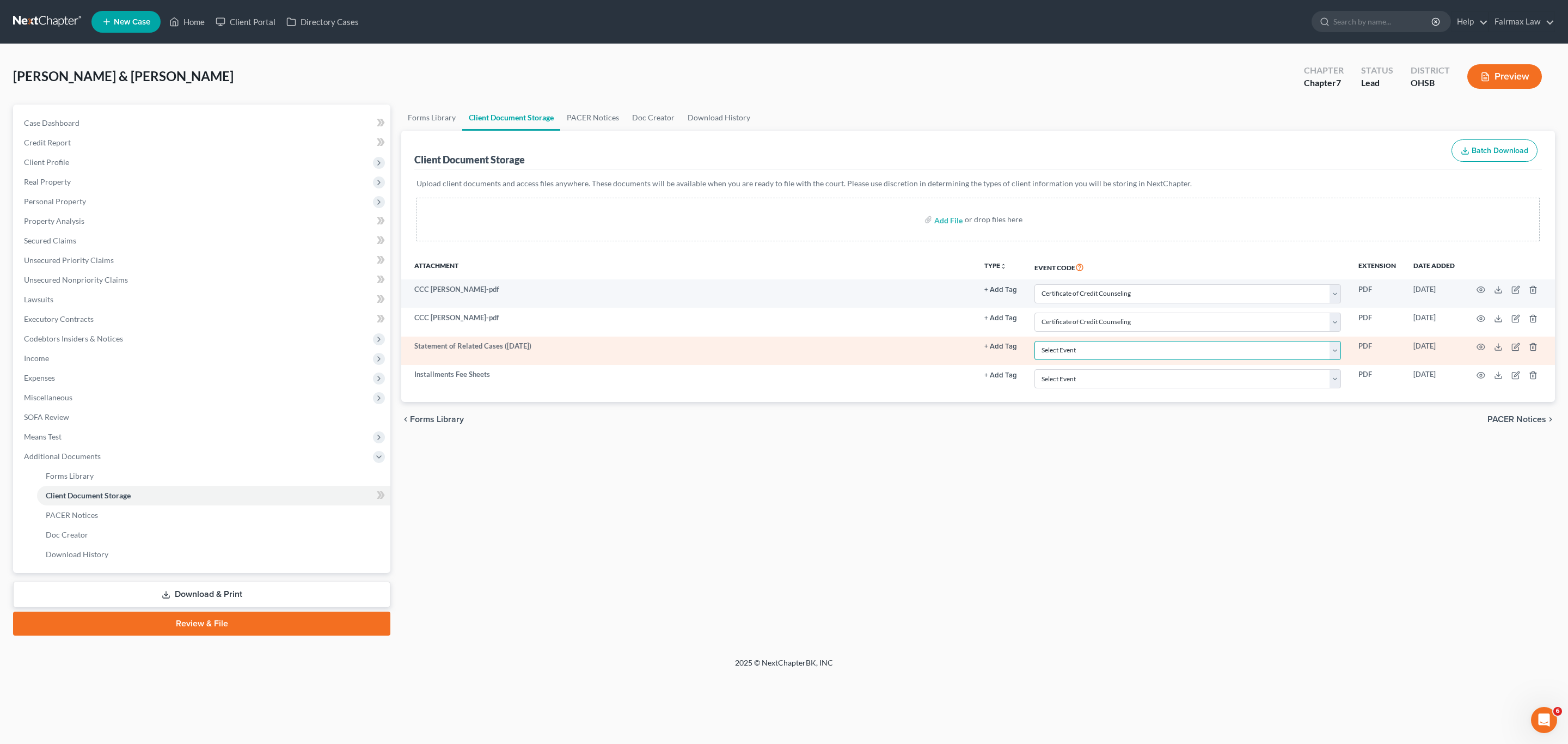
click at [782, 355] on select "Select Event 20 Largest Unsecured Creditors Amended Document Amended List of Cr…" at bounding box center [1188, 349] width 307 height 19
click at [782, 343] on select "Select Event 20 Largest Unsecured Creditors Amended Document Amended List of Cr…" at bounding box center [1188, 349] width 307 height 19
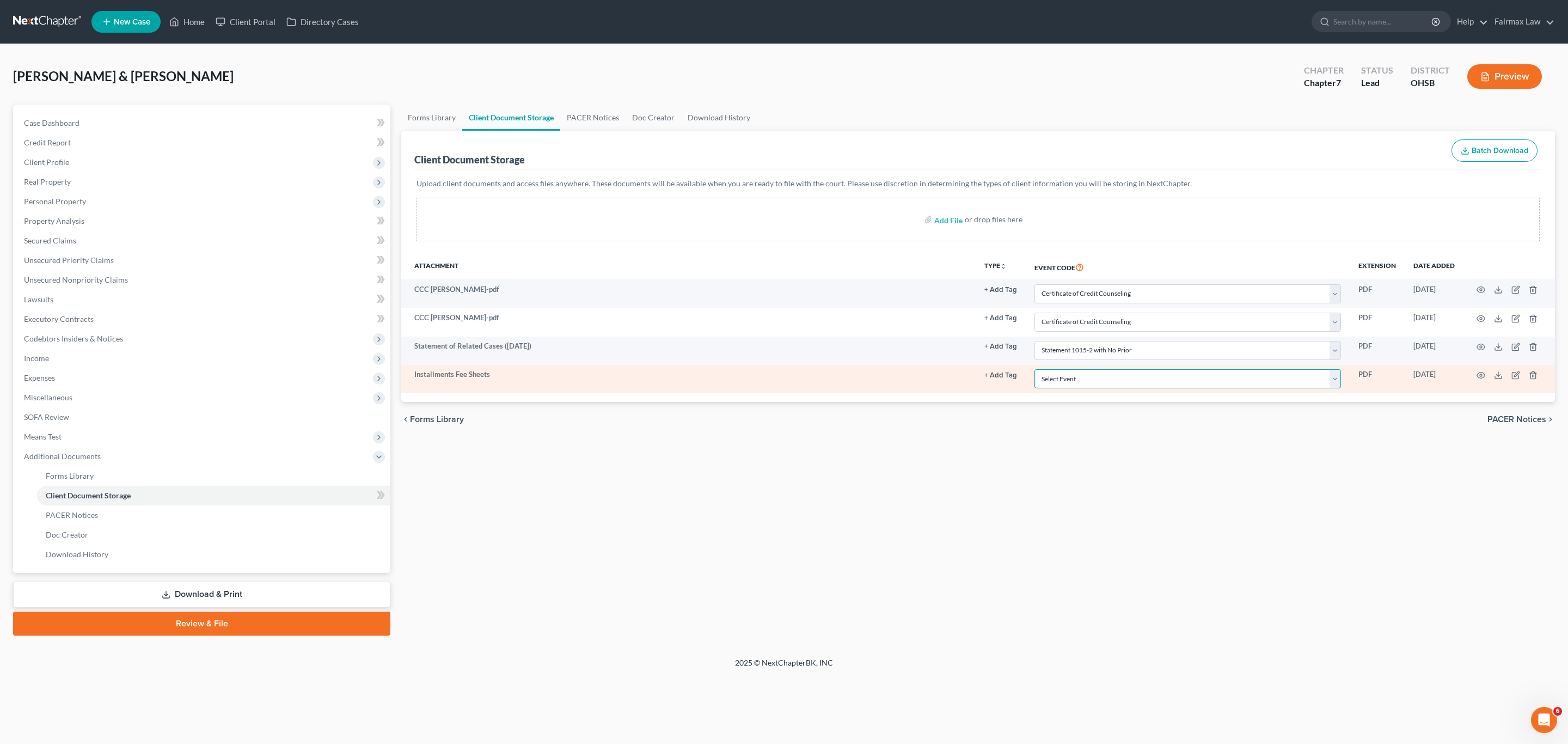
click at [782, 376] on select "Select Event 20 Largest Unsecured Creditors Amended Document Amended List of Cr…" at bounding box center [1188, 378] width 307 height 19
click at [782, 372] on select "Select Event 20 Largest Unsecured Creditors Amended Document Amended List of Cr…" at bounding box center [1188, 378] width 307 height 19
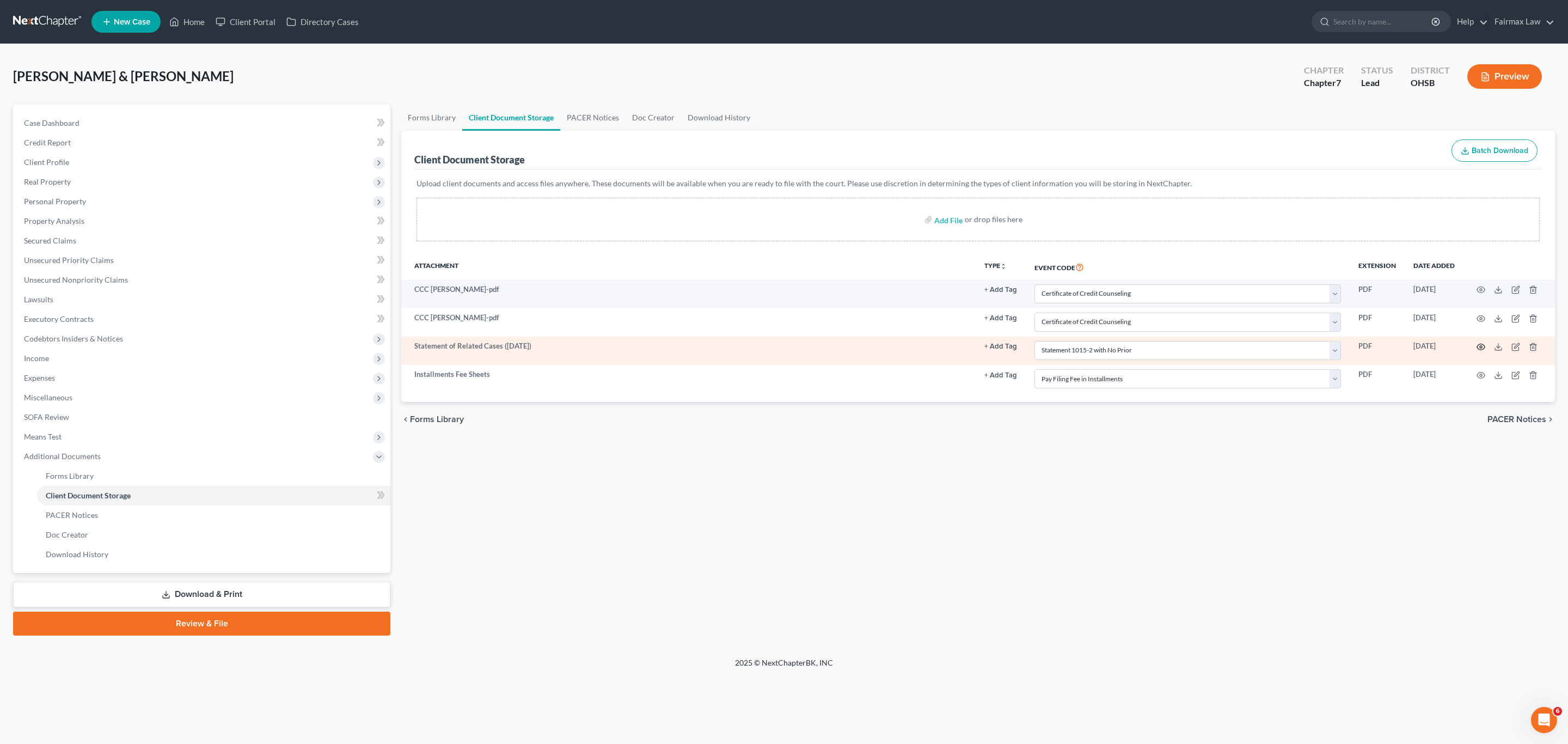
click at [782, 348] on icon "button" at bounding box center [1480, 346] width 9 height 9
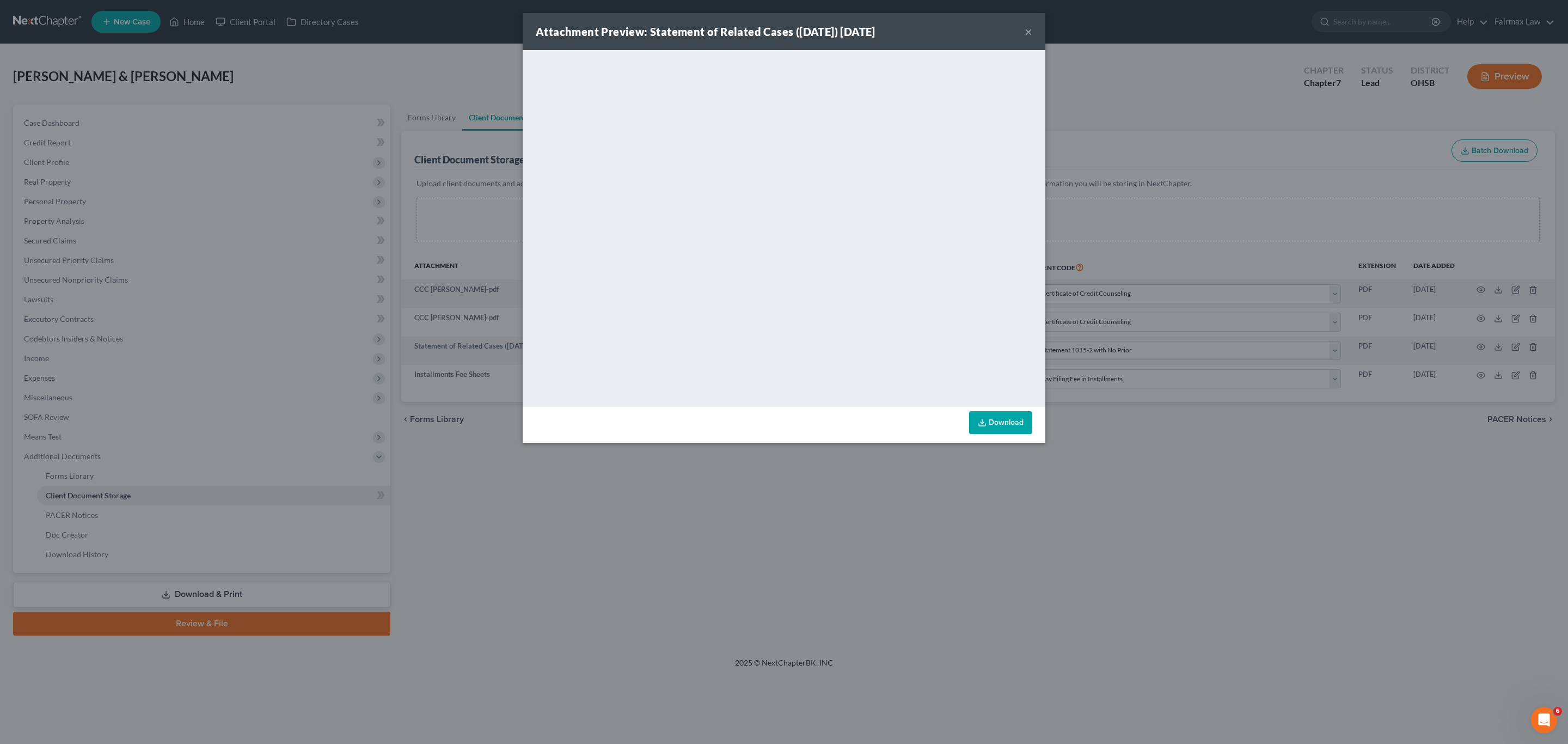
click at [782, 31] on button "×" at bounding box center [1029, 31] width 8 height 13
